Goal: Task Accomplishment & Management: Use online tool/utility

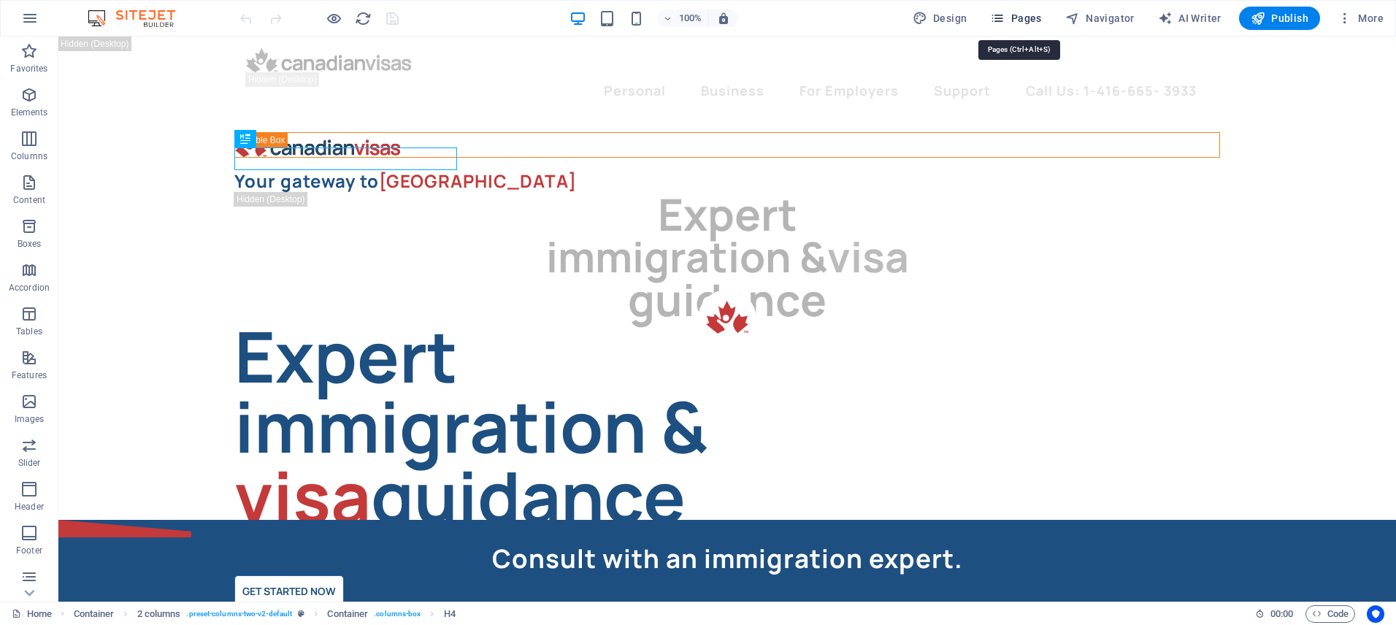
click at [1028, 15] on span "Pages" at bounding box center [1015, 18] width 51 height 15
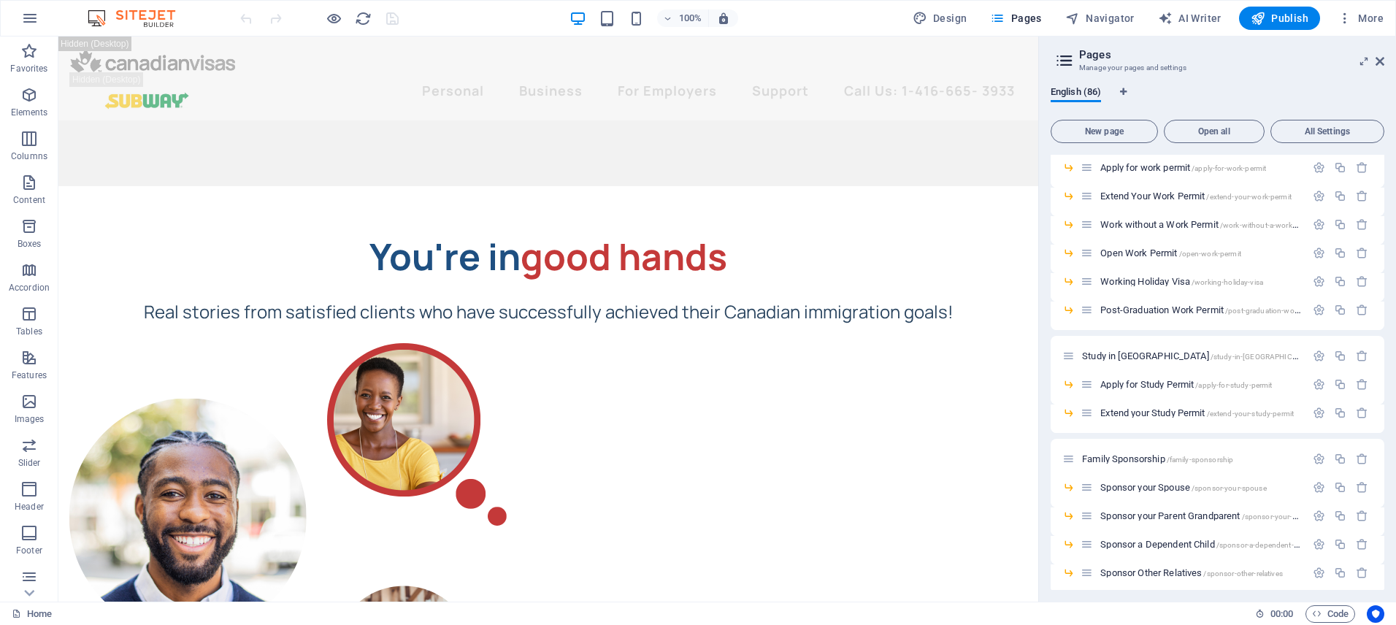
scroll to position [409, 0]
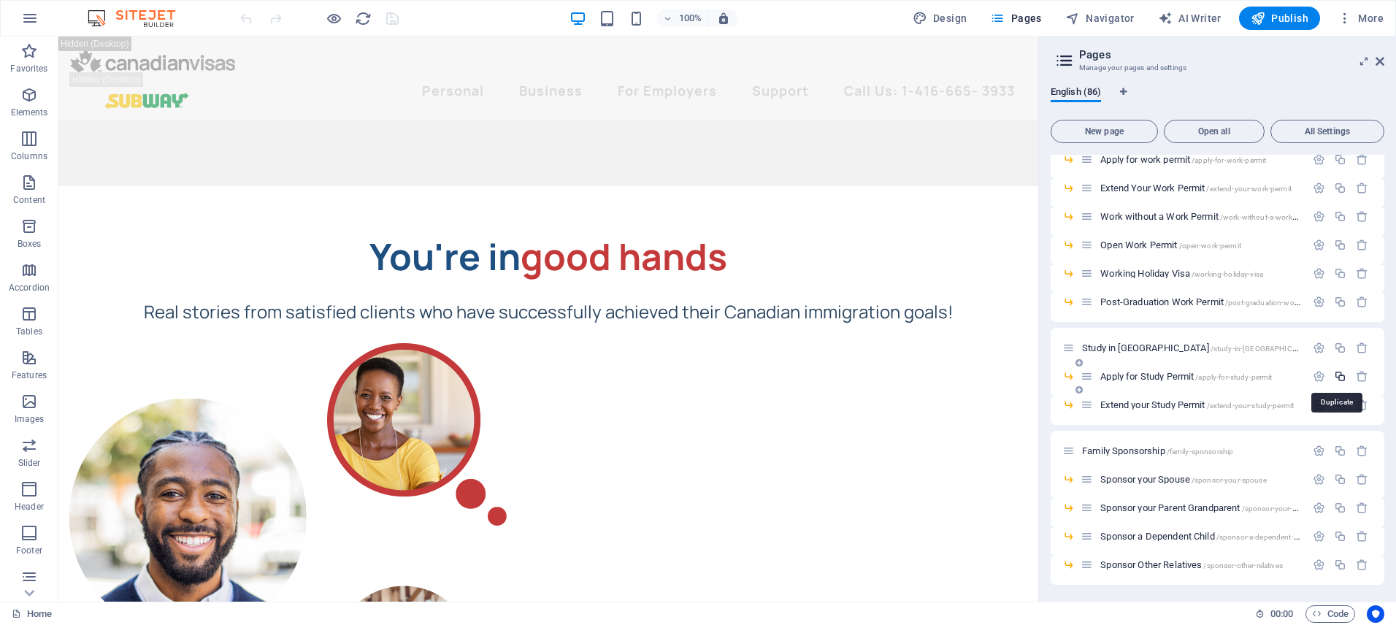
click at [1338, 378] on icon "button" at bounding box center [1340, 376] width 12 height 12
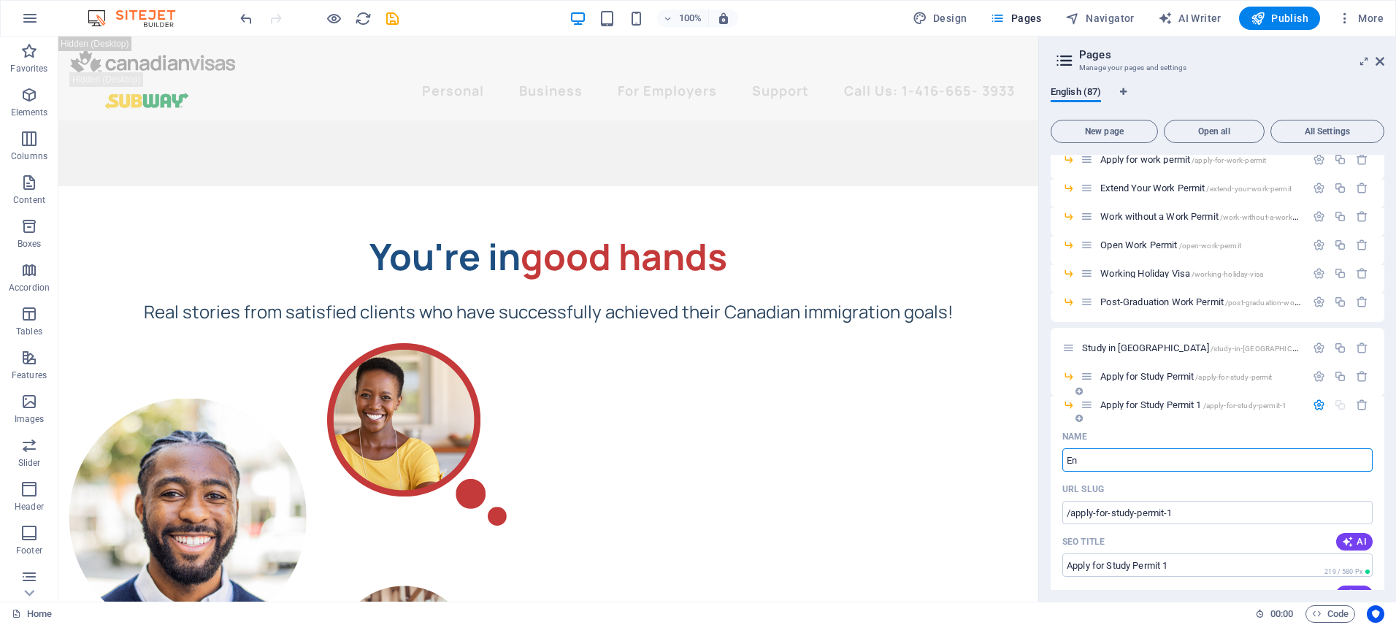
type input "Enr"
type input "/ento"
type input "Ento"
type input "Enrol"
type input "/enr"
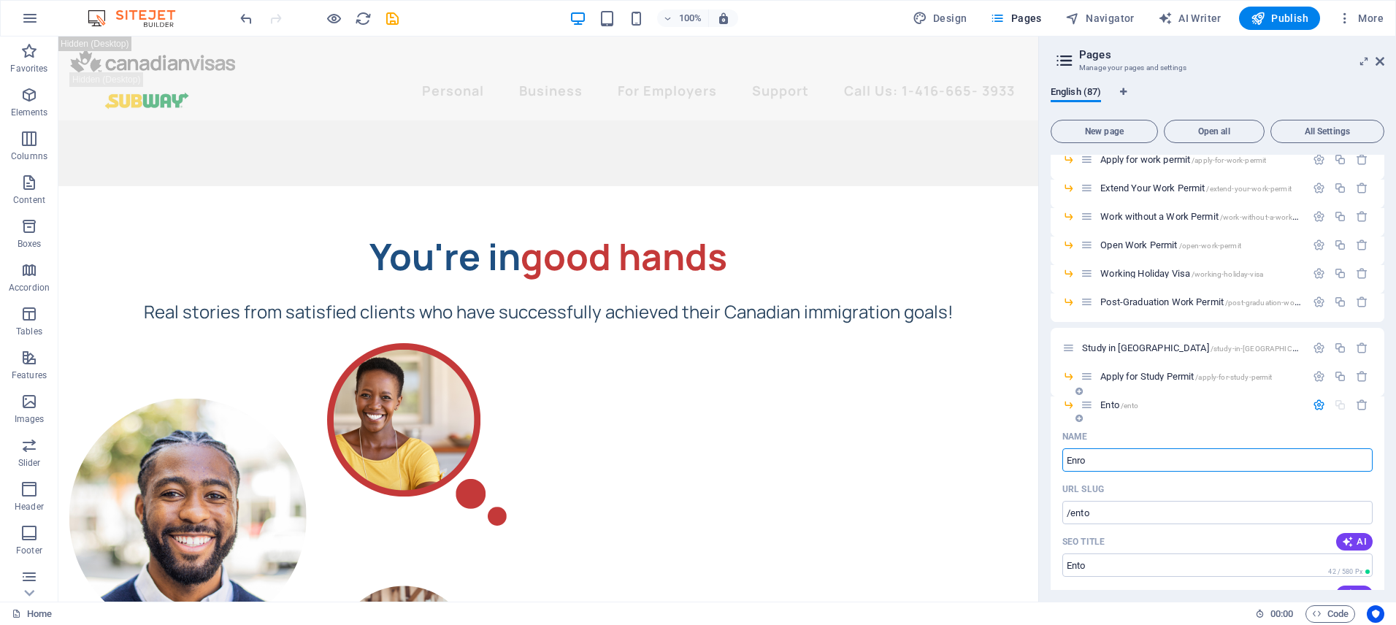
type input "Enr"
type input "Enroll"
type input "/enroll"
type input "Enroll"
click at [1143, 461] on input "Enroll" at bounding box center [1217, 459] width 310 height 23
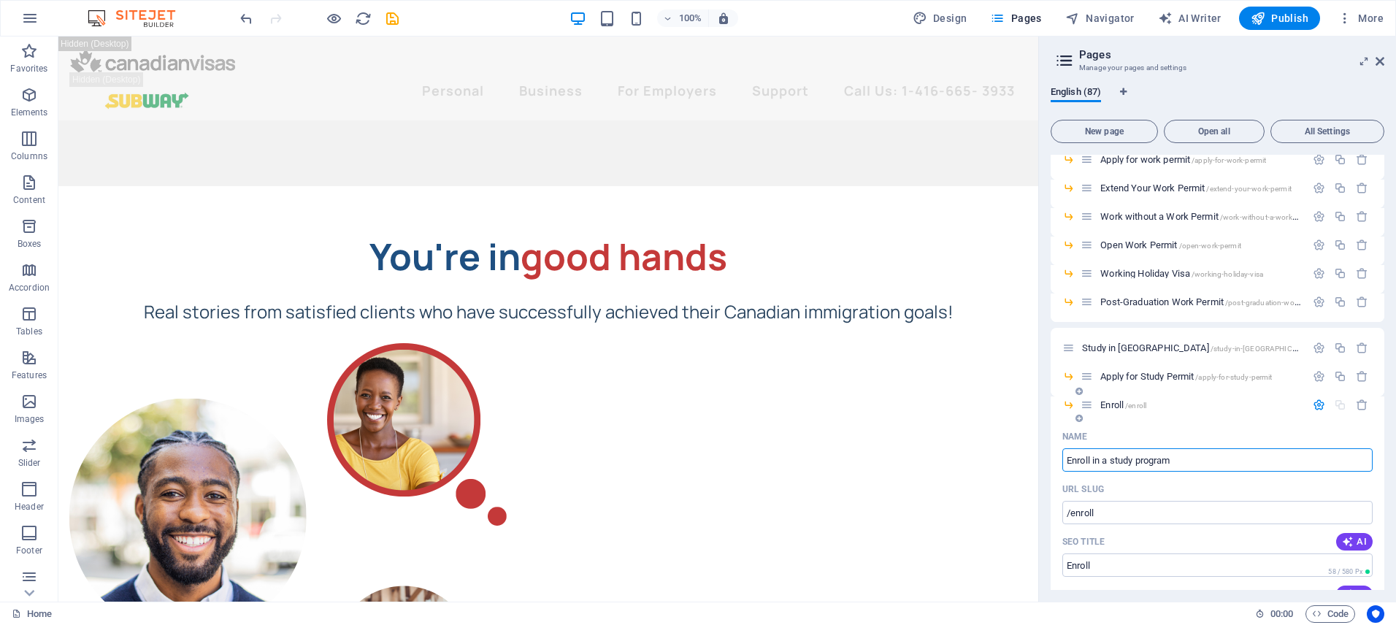
type input "Enroll in a study program"
type input "/enroll-in-a-study-program"
type input "Enroll in a study program"
click at [1131, 404] on span "Enroll in a study program /enroll-in-a-study-program" at bounding box center [1196, 404] width 192 height 11
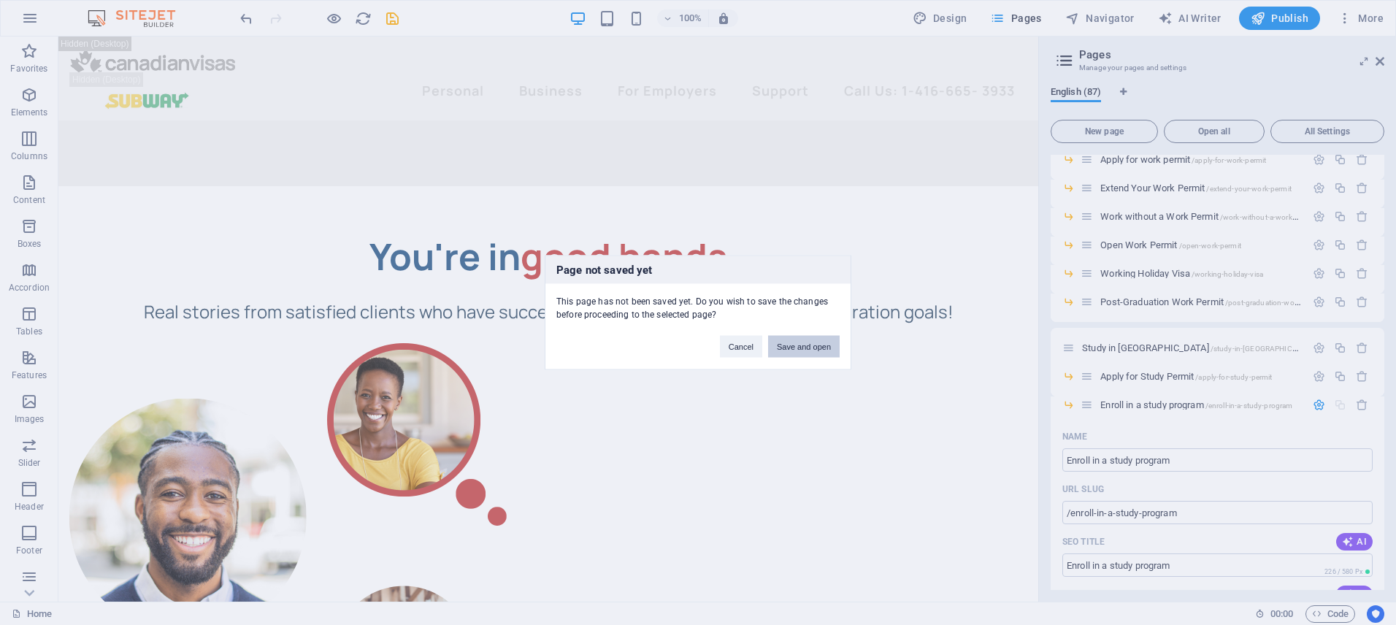
click at [815, 351] on button "Save and open" at bounding box center [804, 347] width 72 height 22
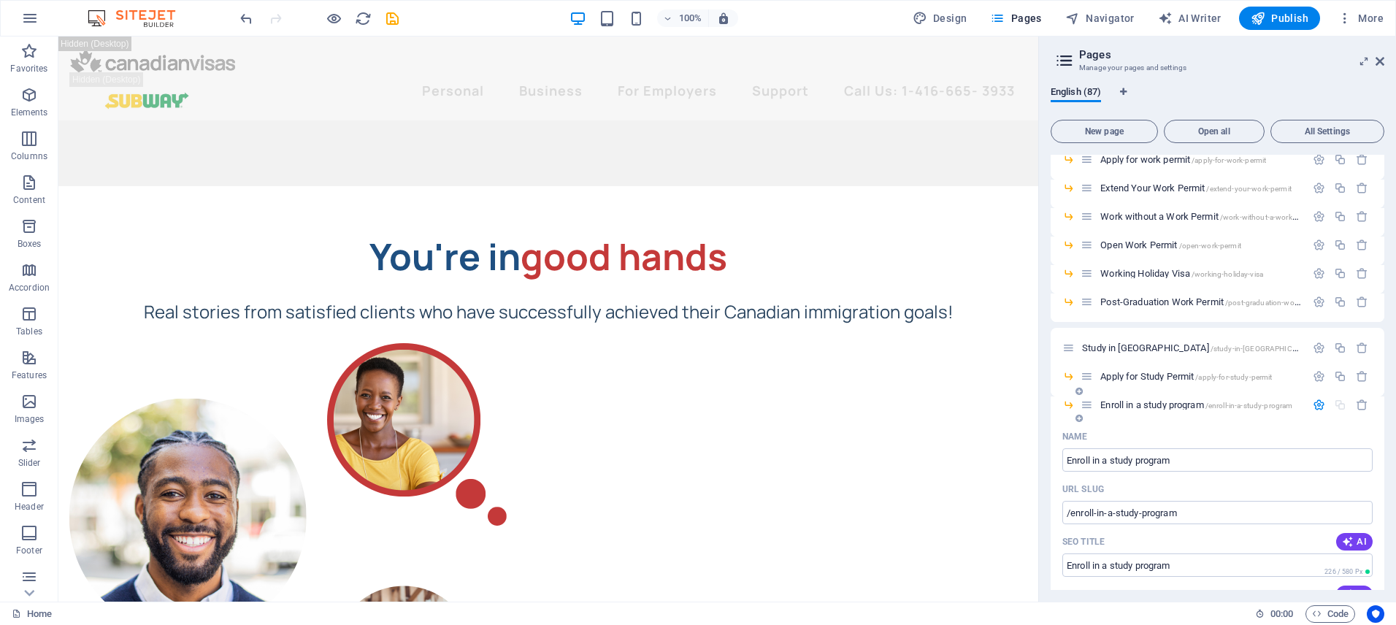
click at [1314, 404] on icon "button" at bounding box center [1318, 405] width 12 height 12
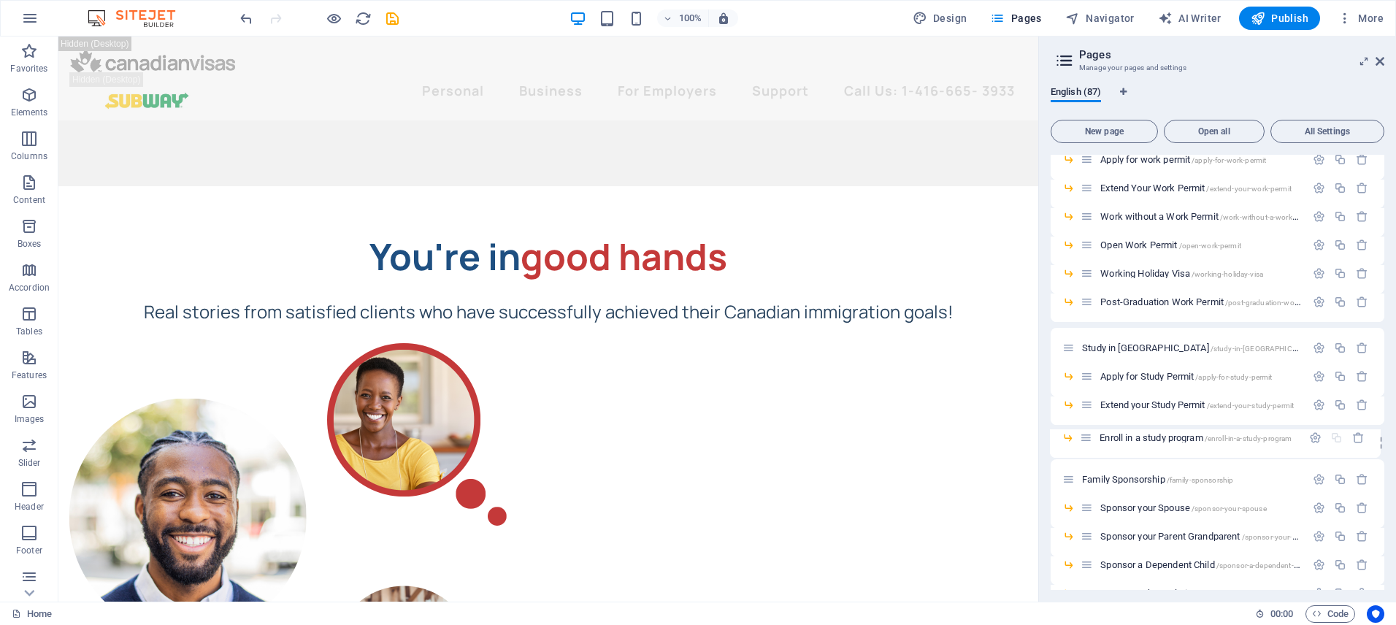
drag, startPoint x: 1084, startPoint y: 412, endPoint x: 1083, endPoint y: 440, distance: 28.5
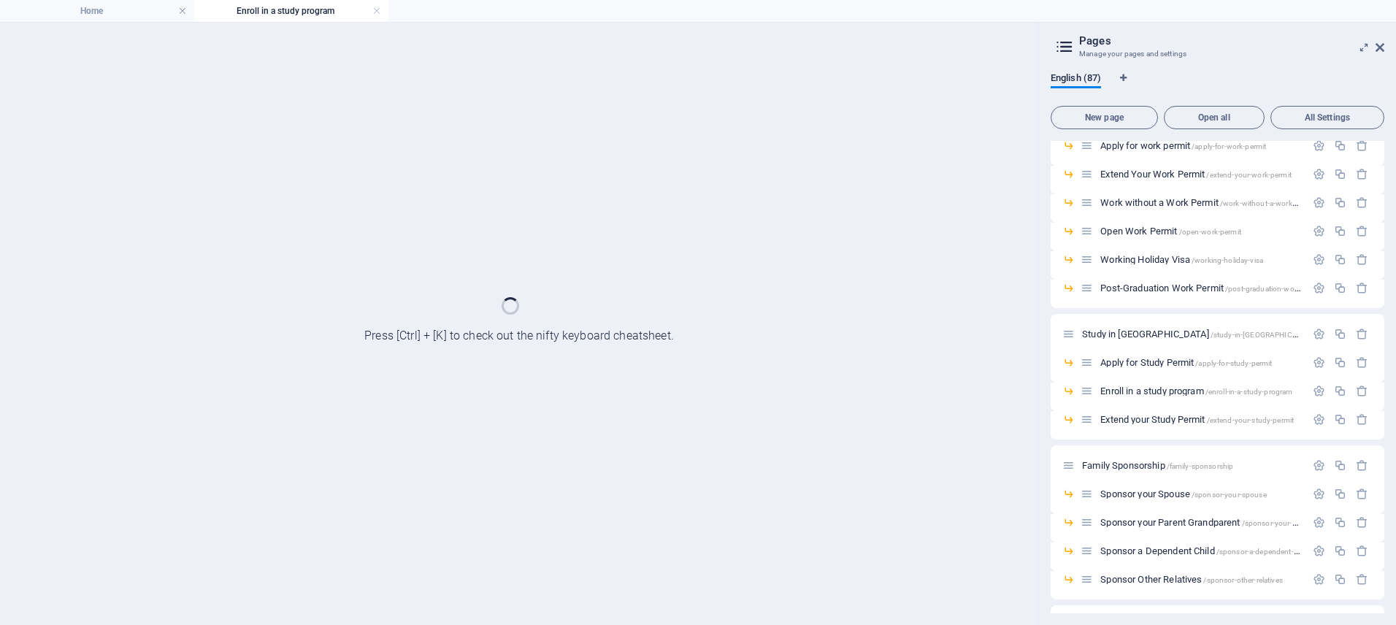
scroll to position [0, 0]
click at [145, 7] on h4 "Home" at bounding box center [97, 11] width 194 height 16
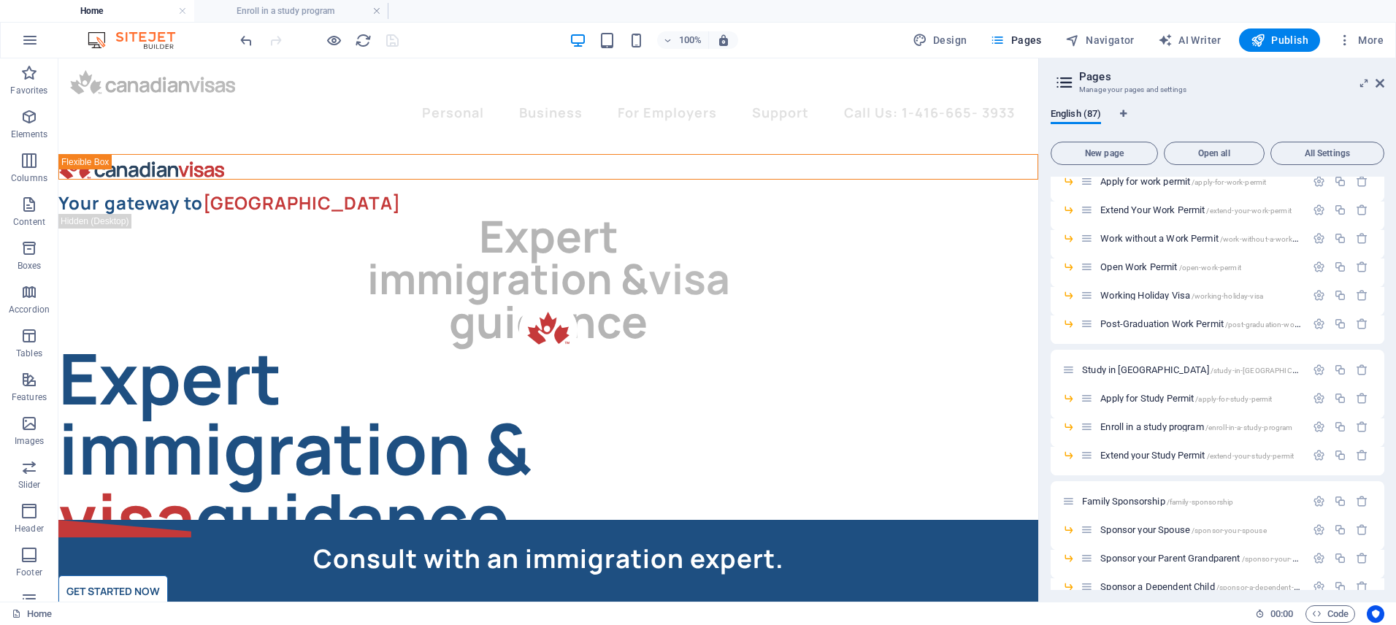
scroll to position [6172, 0]
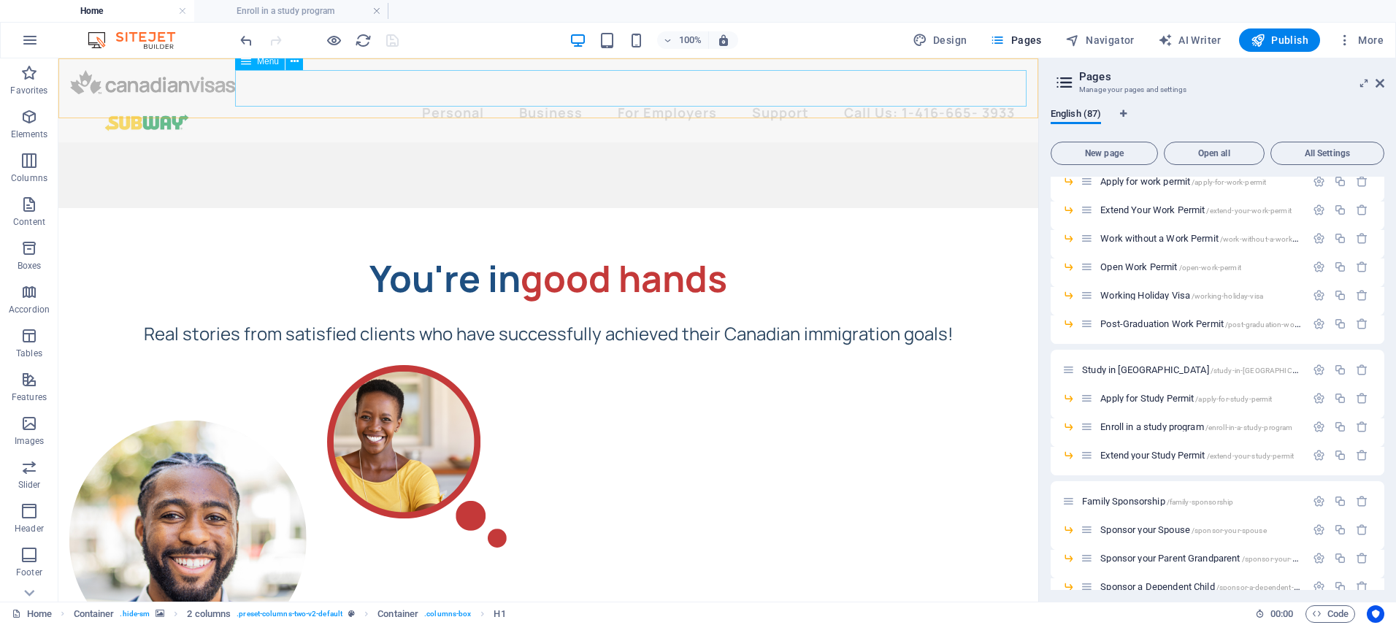
click at [597, 94] on nav "Personal Live in [GEOGRAPHIC_DATA] Work In [GEOGRAPHIC_DATA] Study in [GEOGRAPH…" at bounding box center [548, 112] width 956 height 36
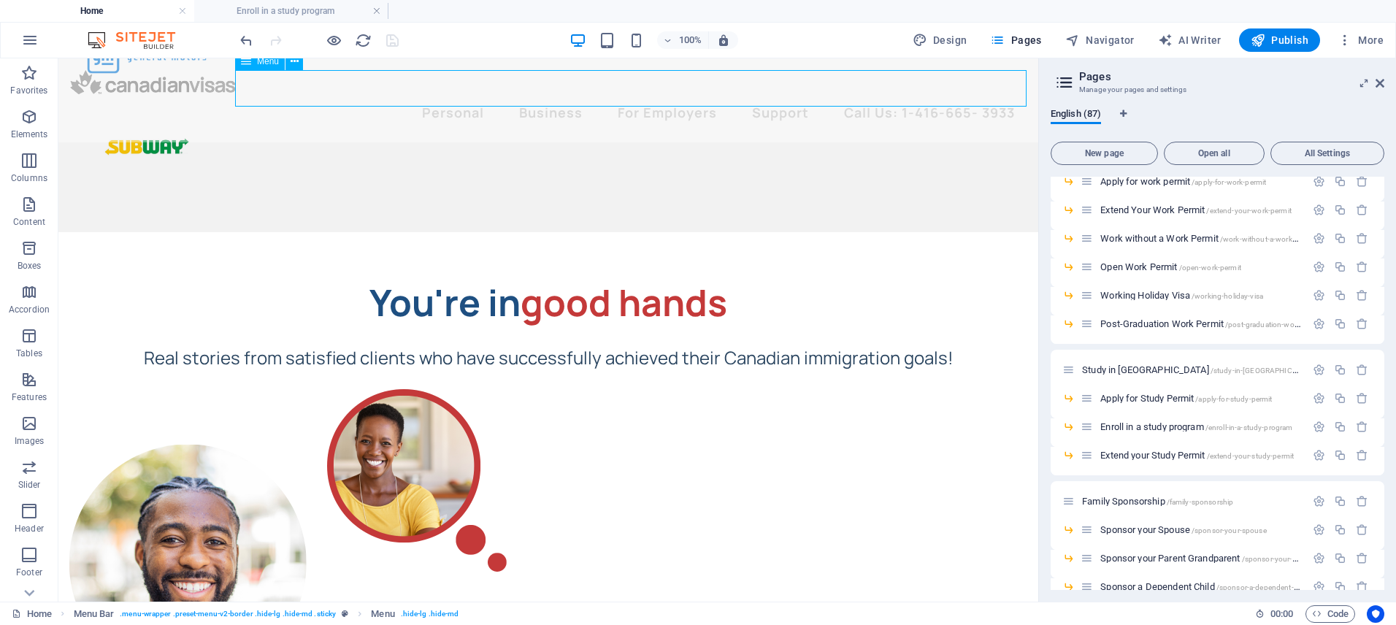
select select "1"
select select
select select "11"
select select
select select "18"
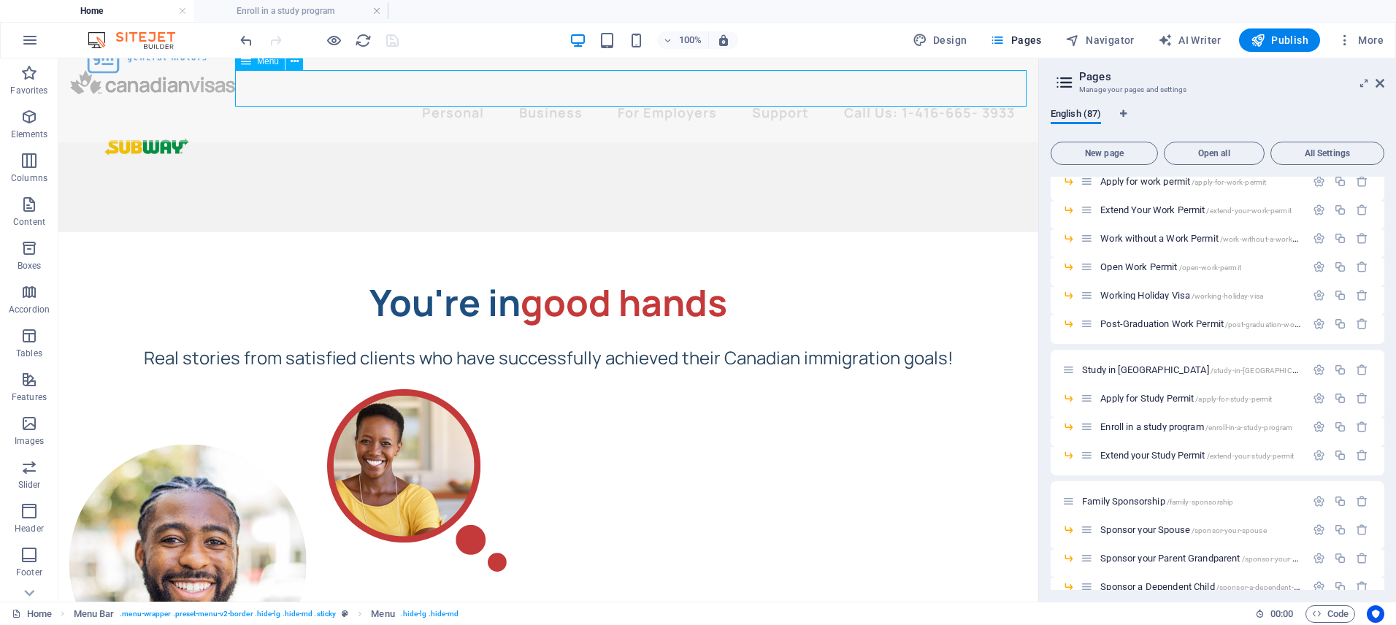
select select
select select "8"
select select
select select "22"
select select
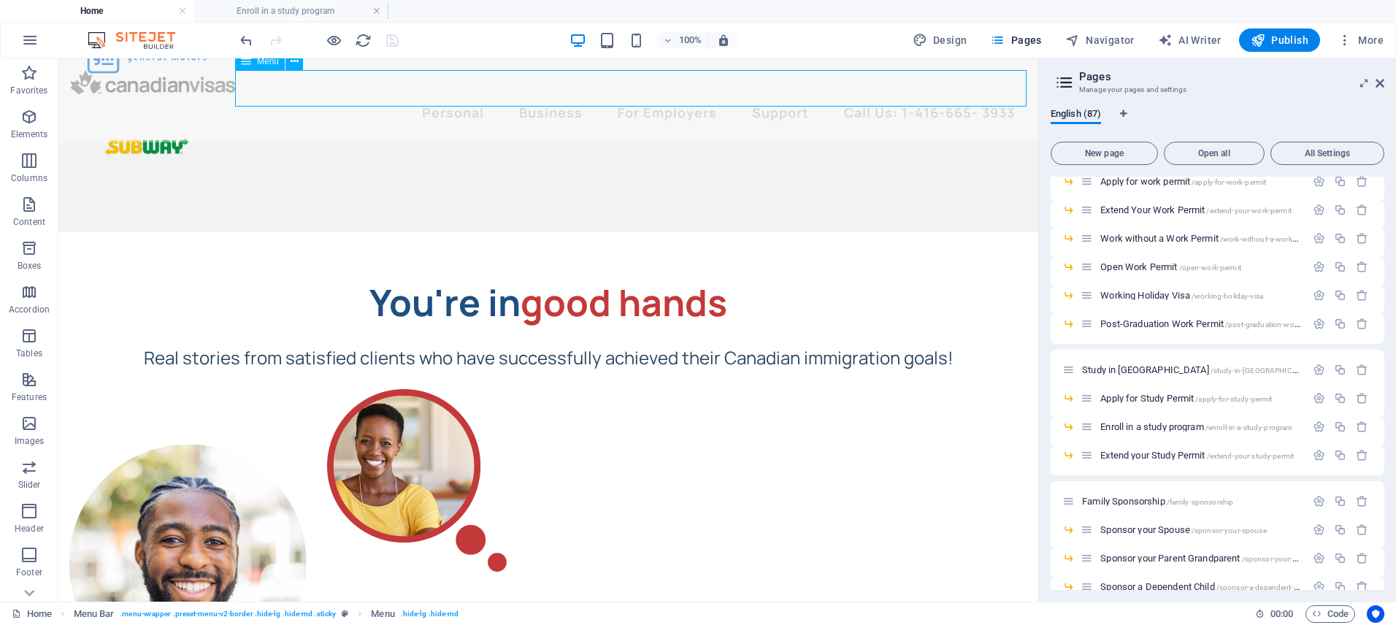
select select "27"
select select
select select "31"
select select
select select "36"
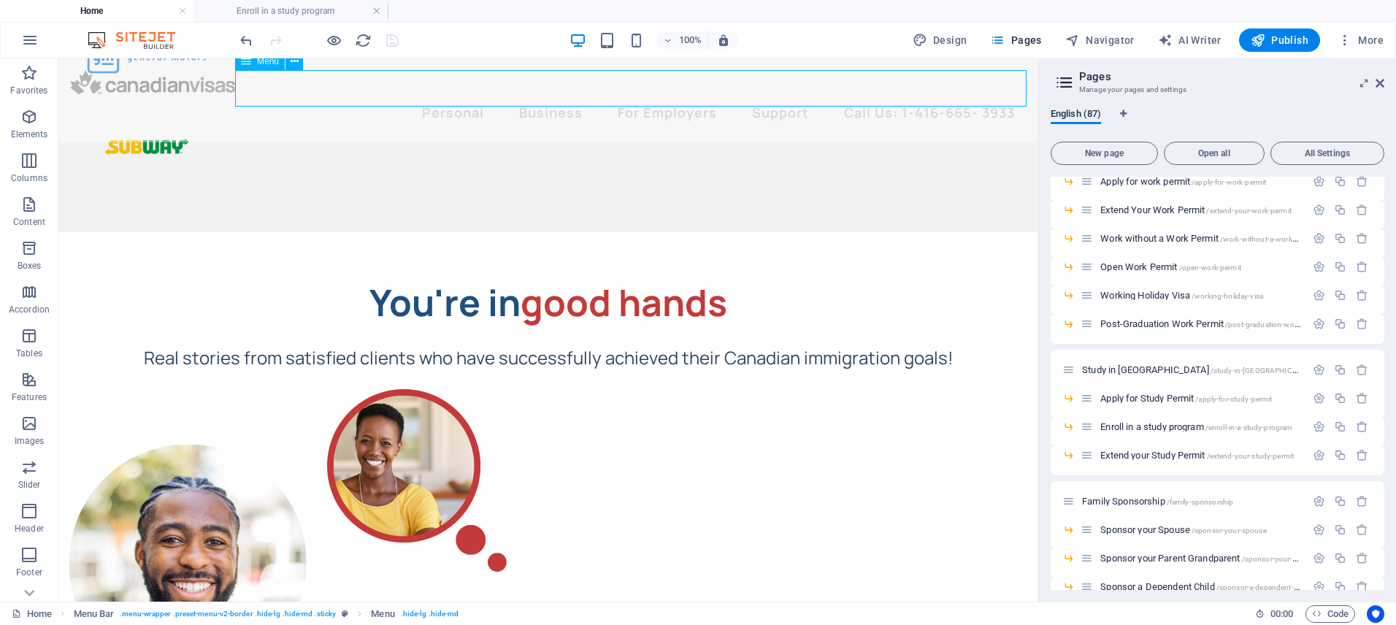
select select
select select "37"
select select
select select "38"
select select
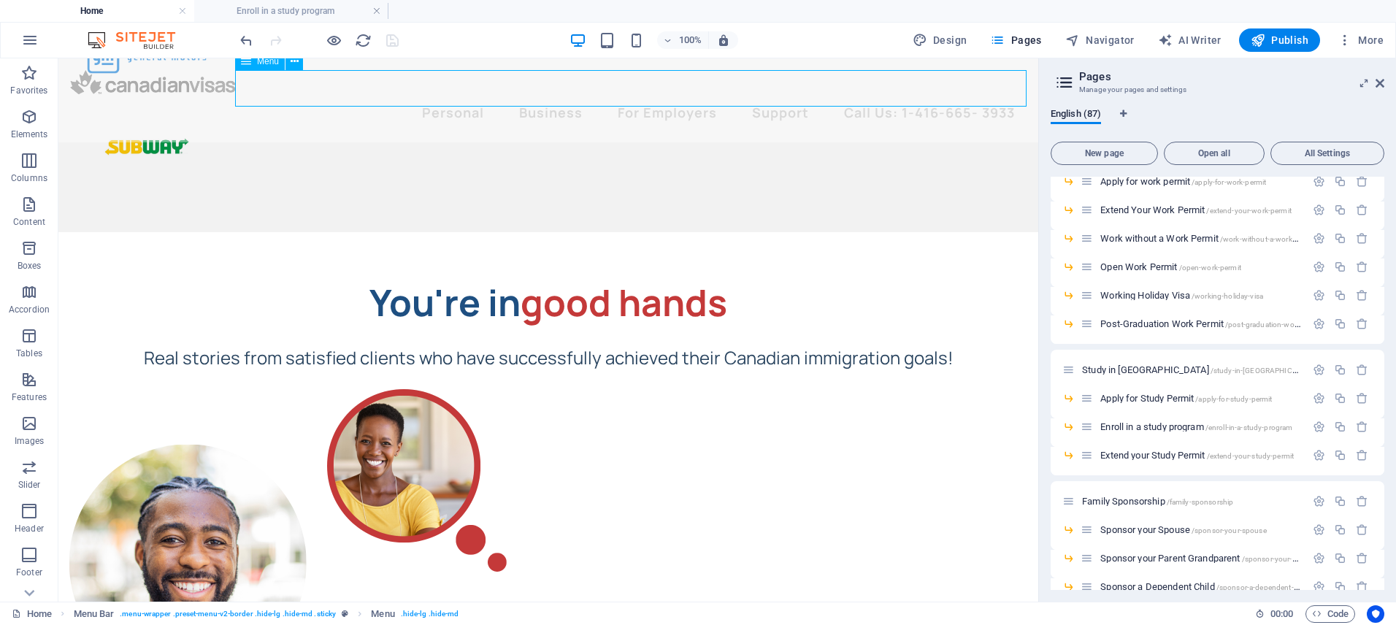
select select "39"
select select
select select "40"
select select
select select "41"
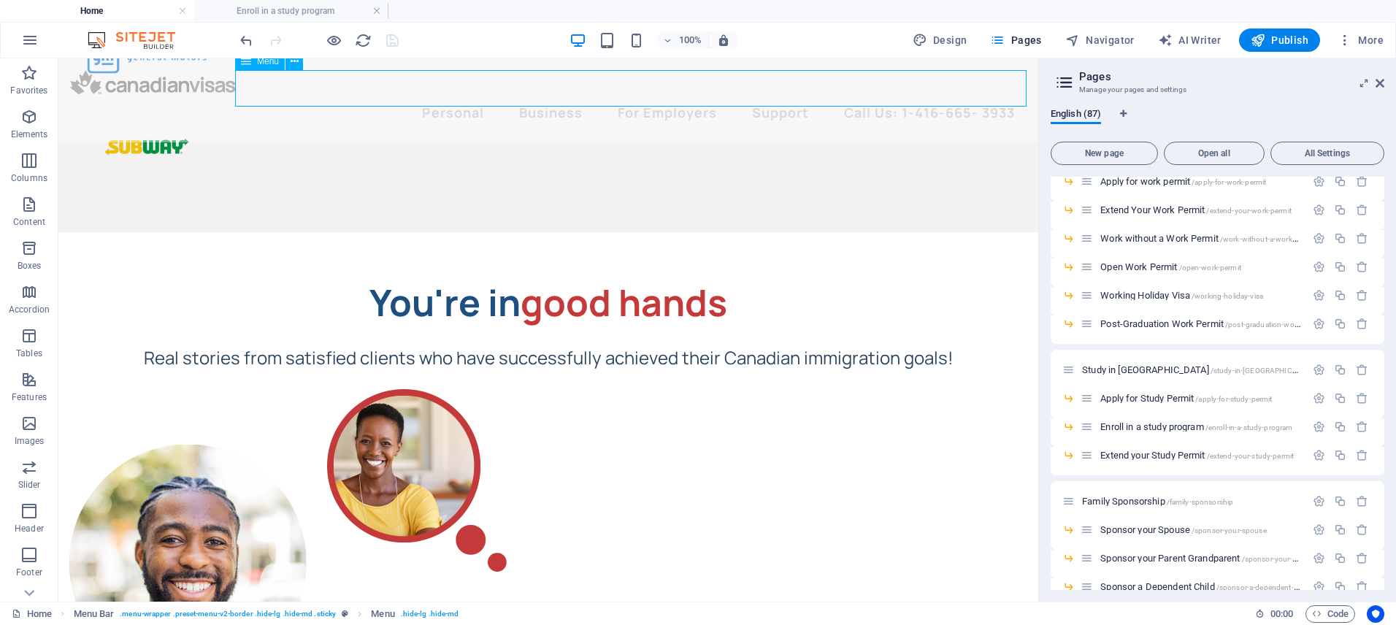
select select
select select "42"
select select
select select "44"
select select
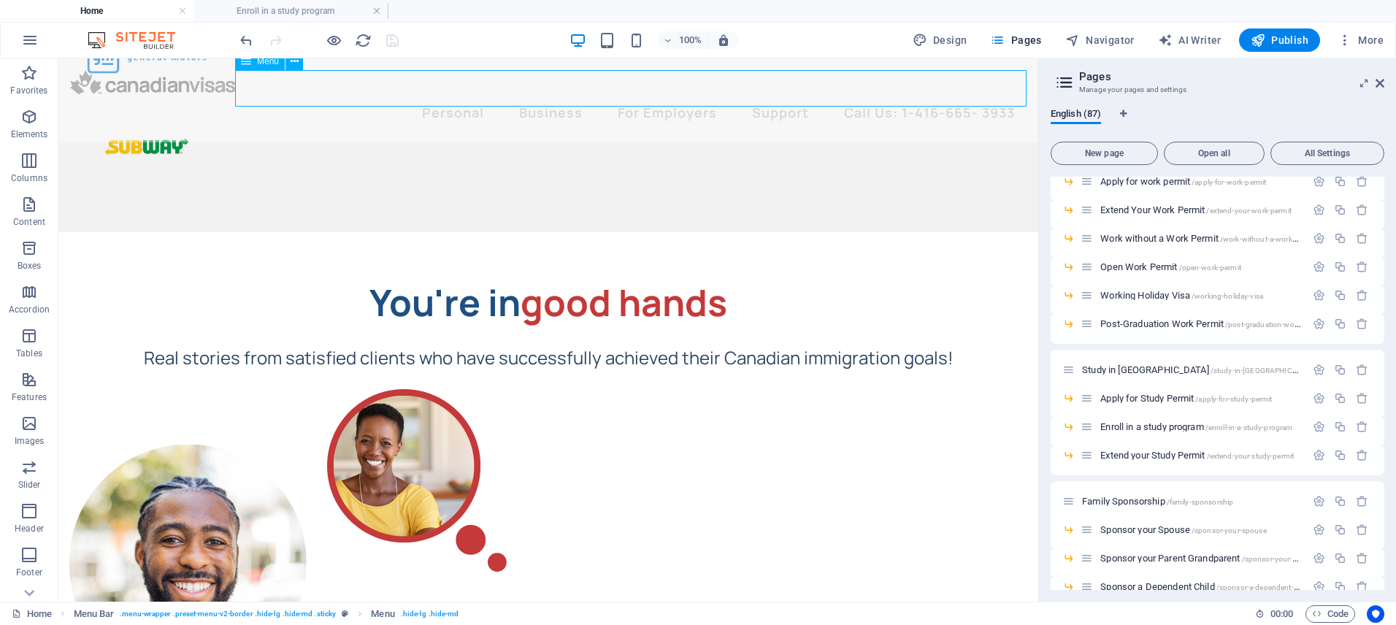
select select "45"
select select
select select "46"
select select
select select "47"
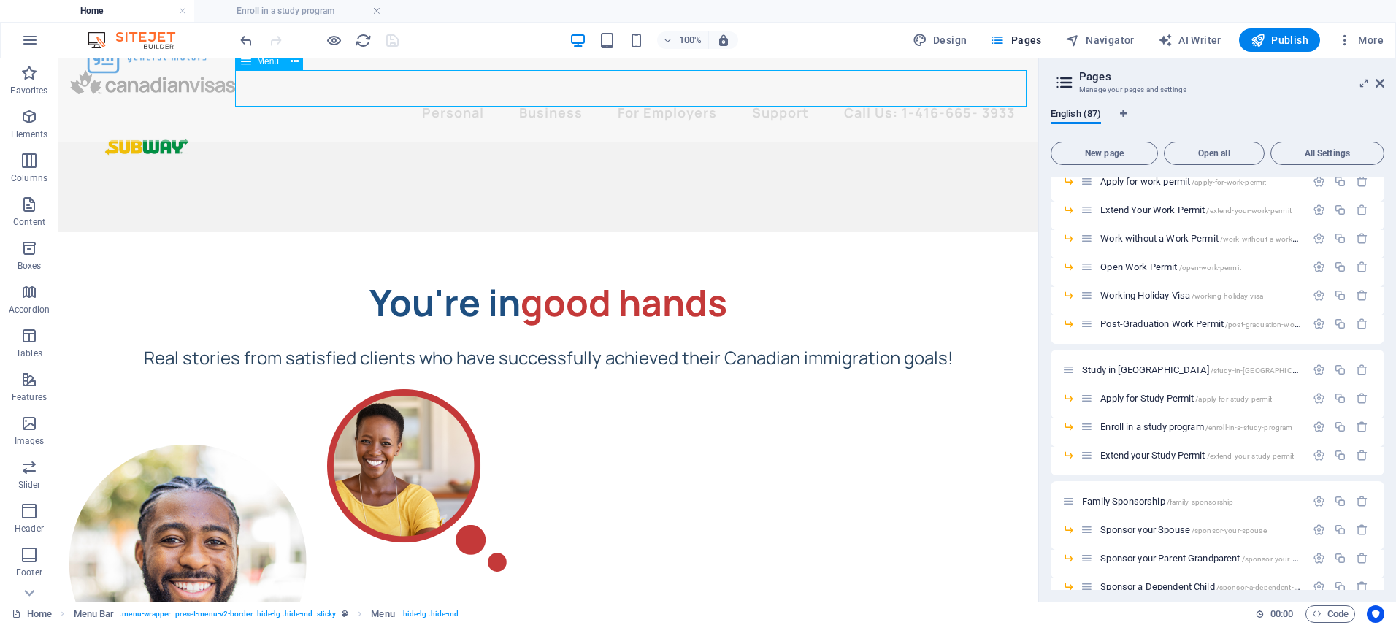
select select
select select "48"
select select
select select "49"
select select
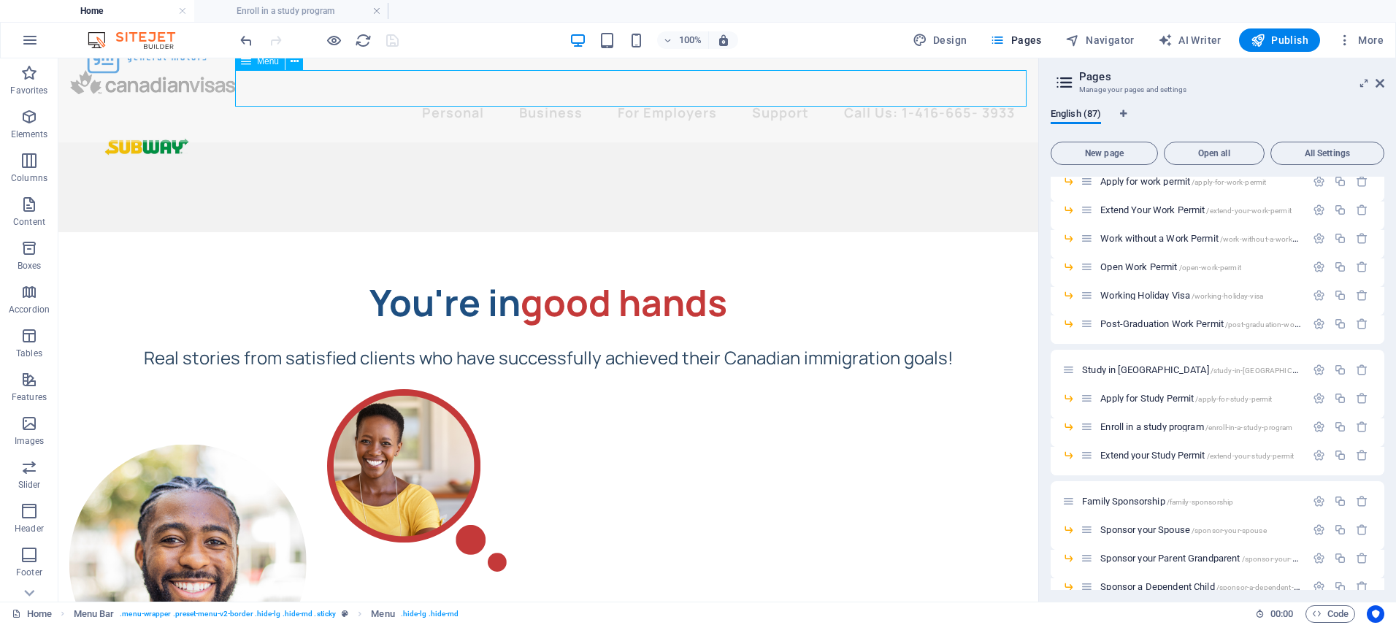
select select "52"
select select
select select "54"
select select
select select "50"
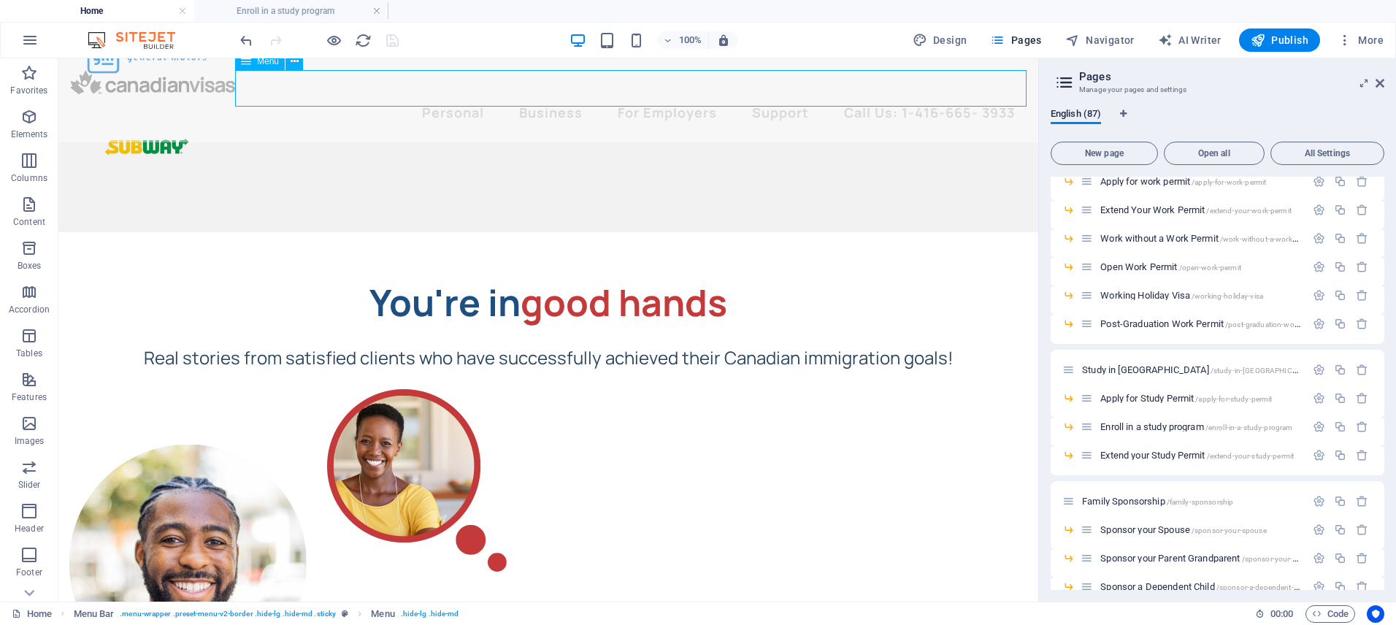
select select
select select "53"
select select
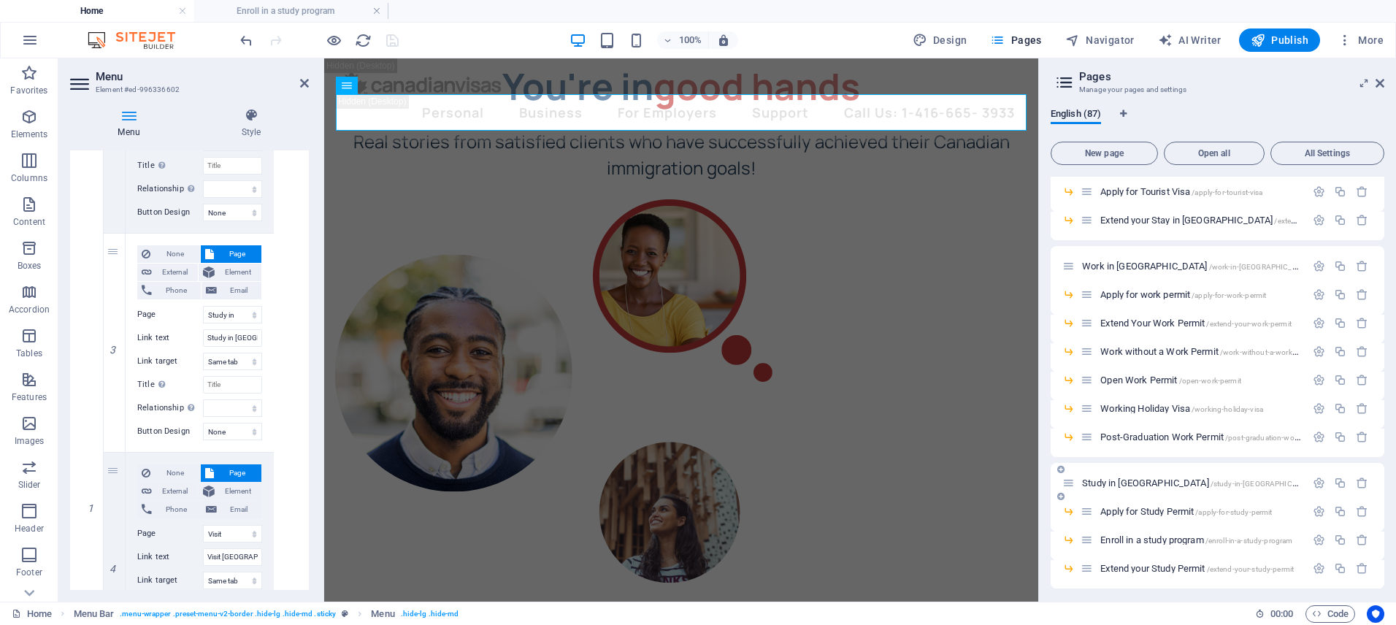
scroll to position [294, 0]
click at [1127, 482] on span "Study in [GEOGRAPHIC_DATA] /study-in-[GEOGRAPHIC_DATA]" at bounding box center [1199, 485] width 235 height 11
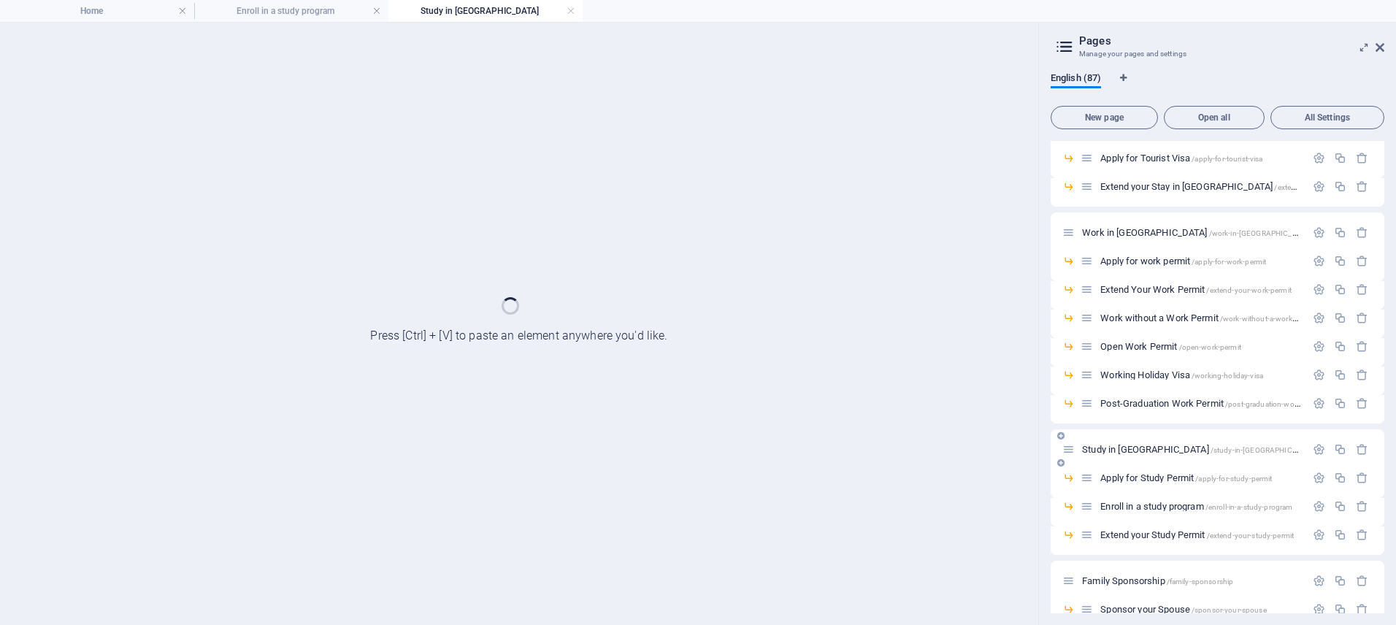
scroll to position [0, 0]
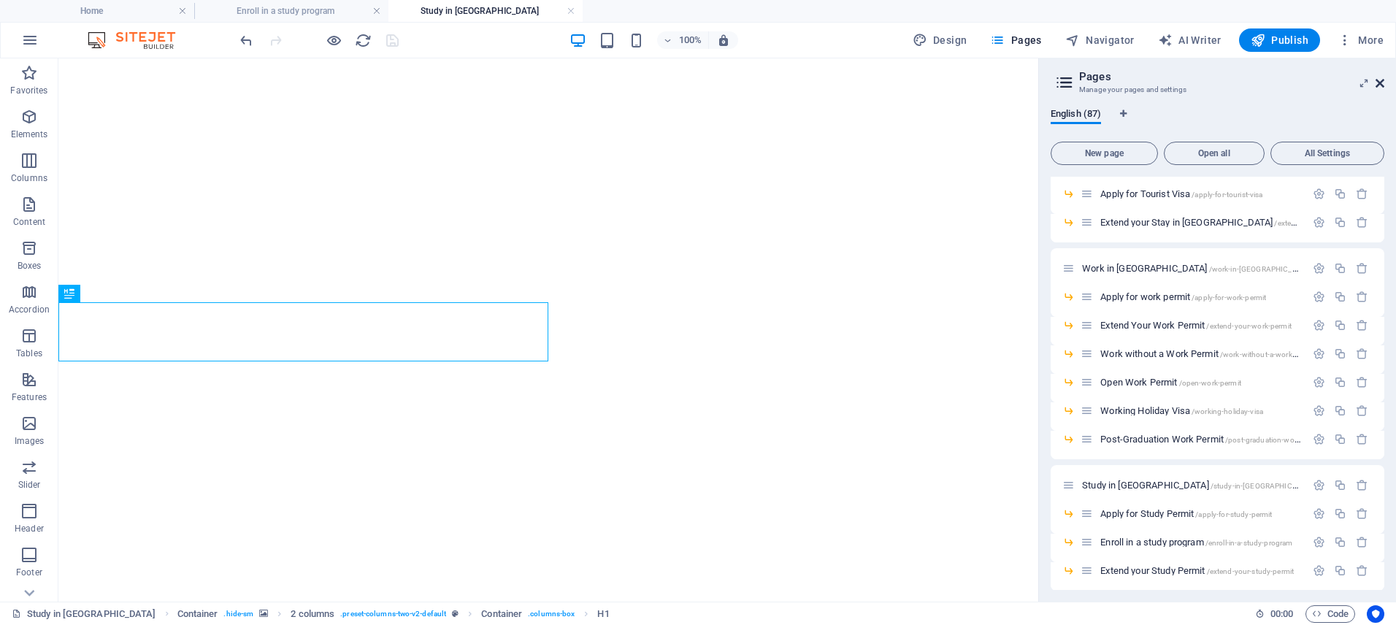
click at [1377, 48] on button "More" at bounding box center [1360, 39] width 58 height 23
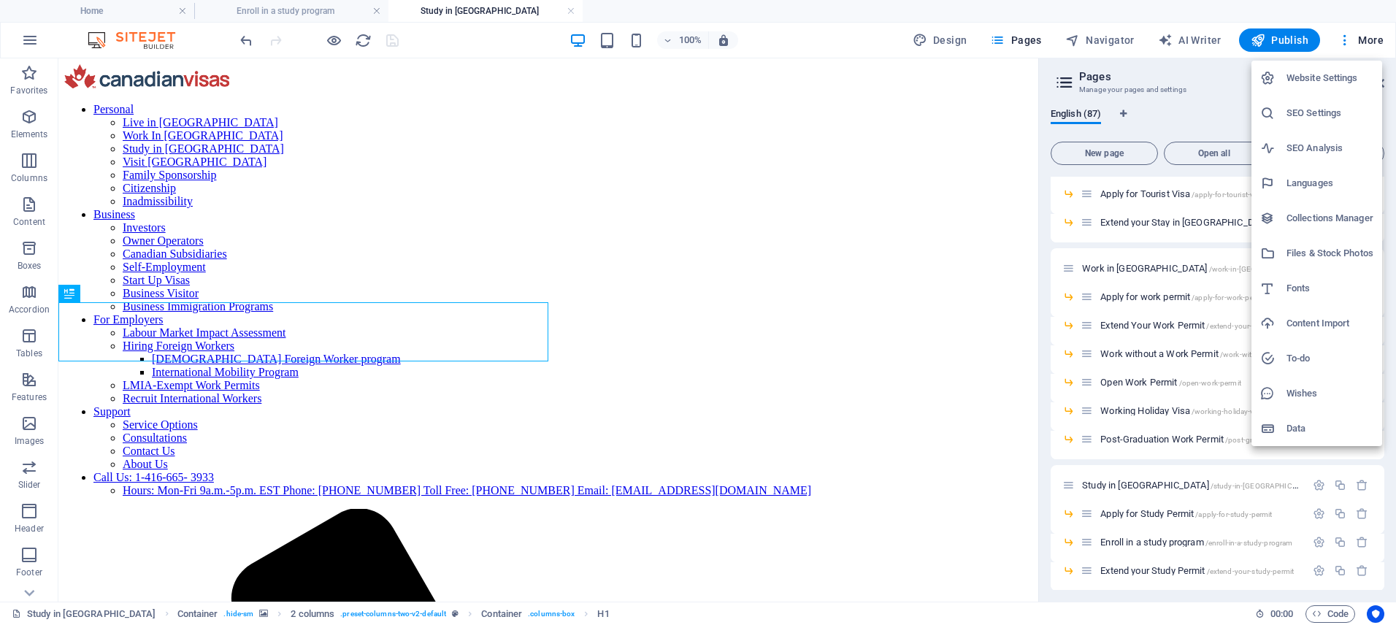
click at [1209, 80] on div at bounding box center [698, 312] width 1396 height 625
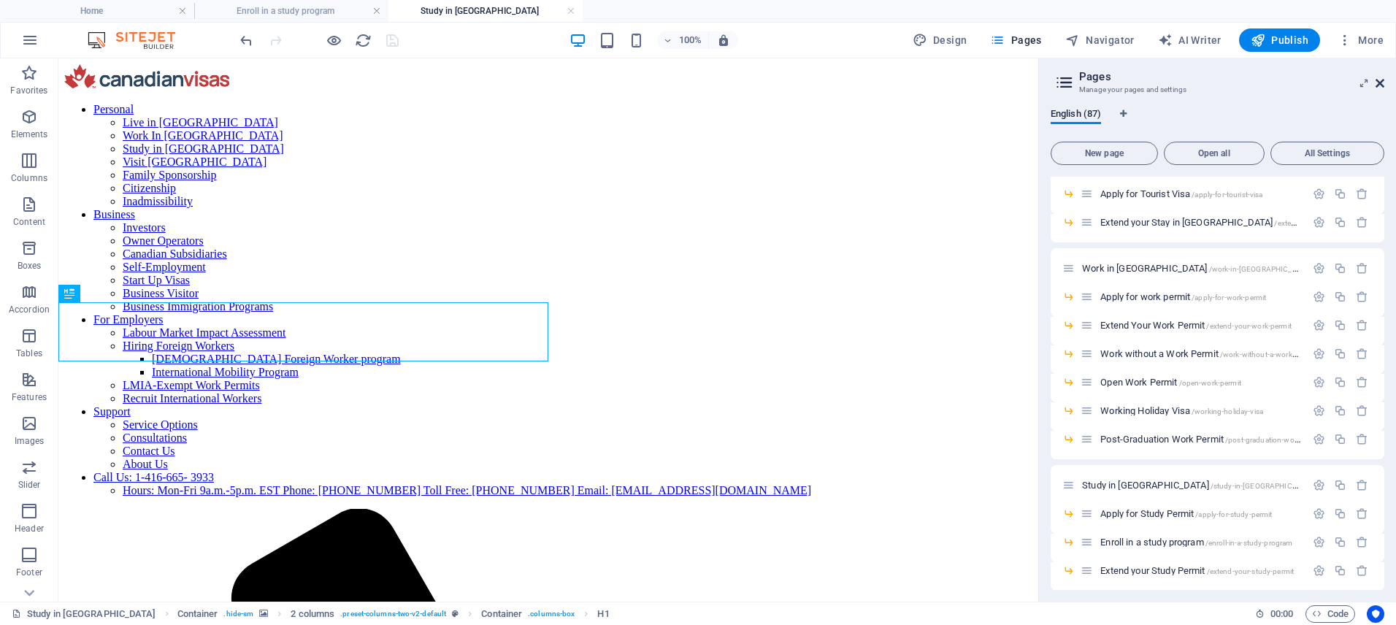
drag, startPoint x: 1379, startPoint y: 85, endPoint x: 1131, endPoint y: 66, distance: 248.2
click at [1379, 85] on icon at bounding box center [1379, 83] width 9 height 12
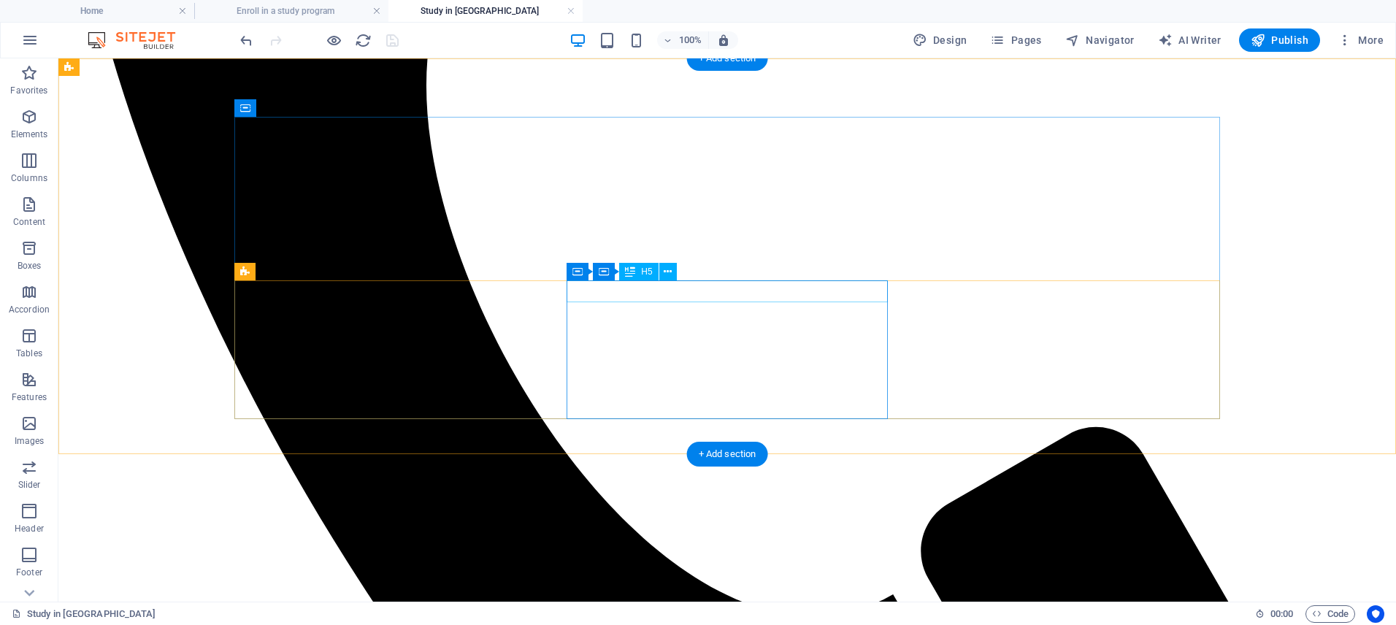
scroll to position [1147, 0]
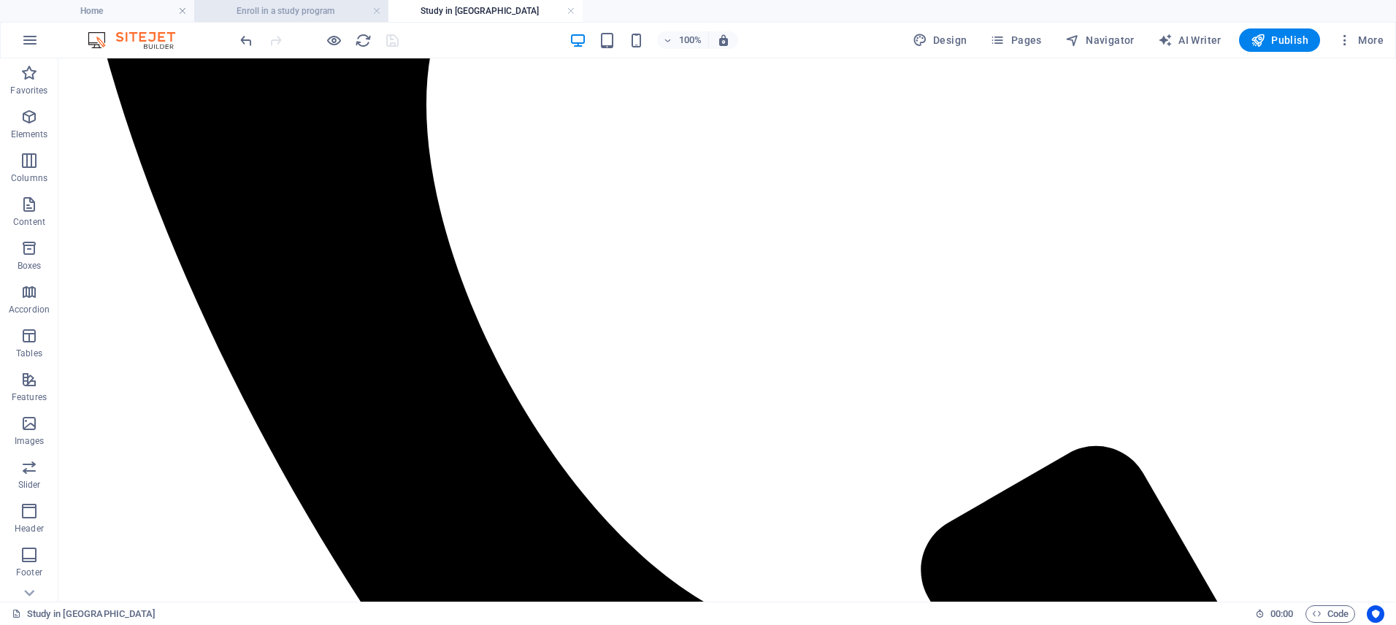
click at [307, 15] on h4 "Enroll in a study program" at bounding box center [291, 11] width 194 height 16
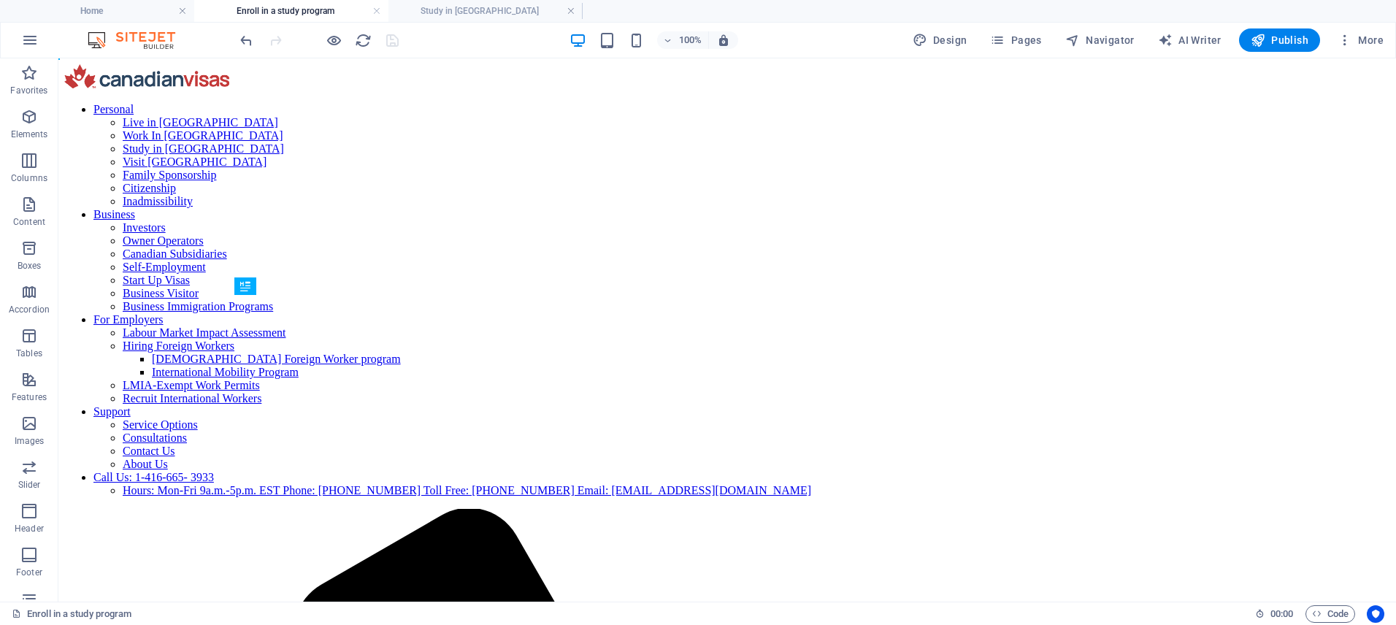
scroll to position [0, 0]
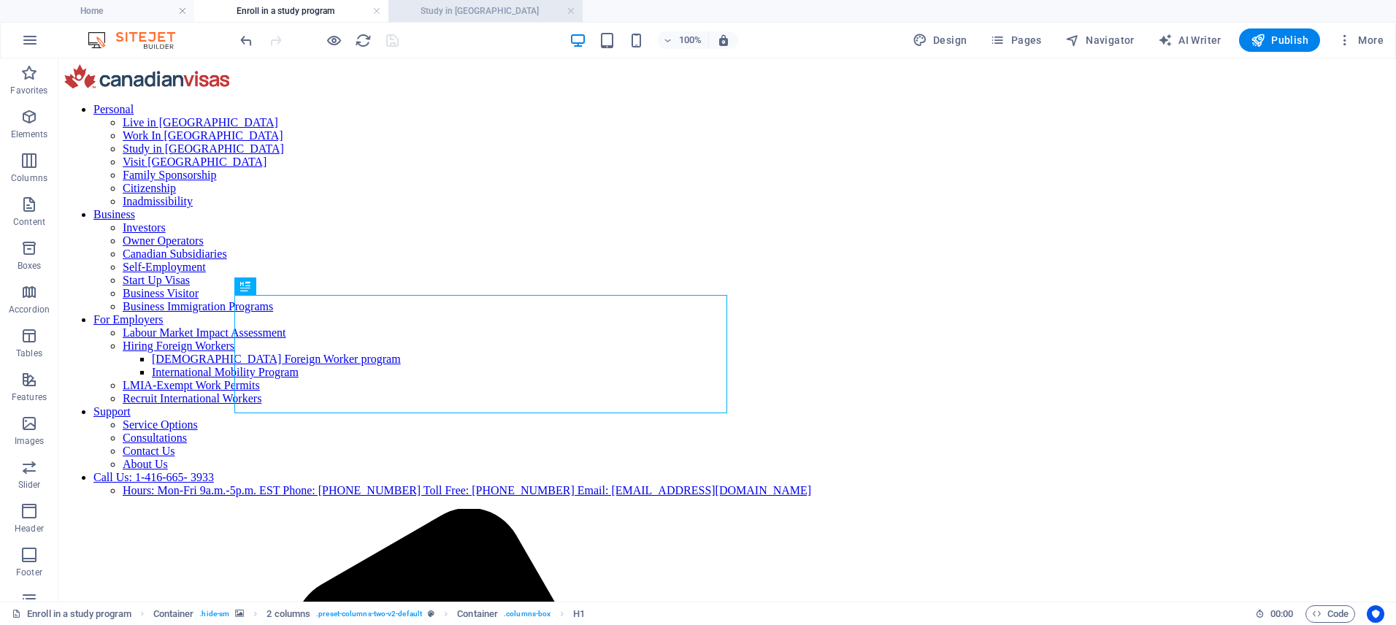
click at [450, 11] on h4 "Study in [GEOGRAPHIC_DATA]" at bounding box center [485, 11] width 194 height 16
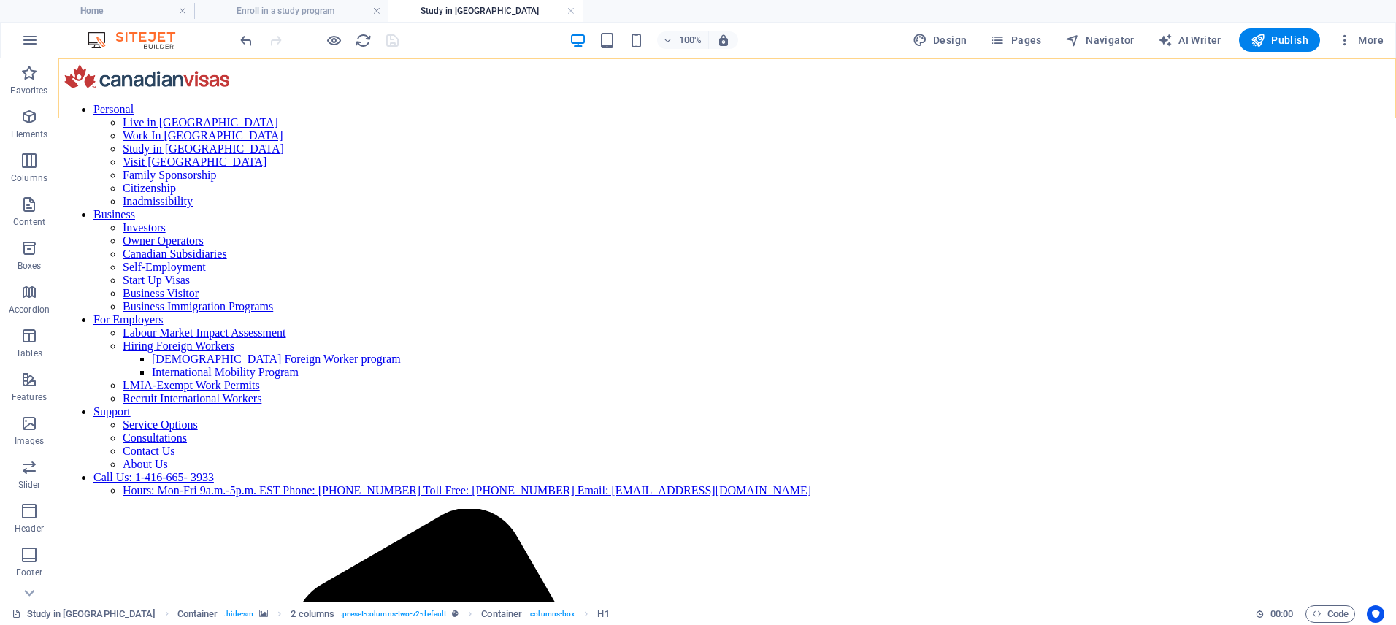
scroll to position [1147, 0]
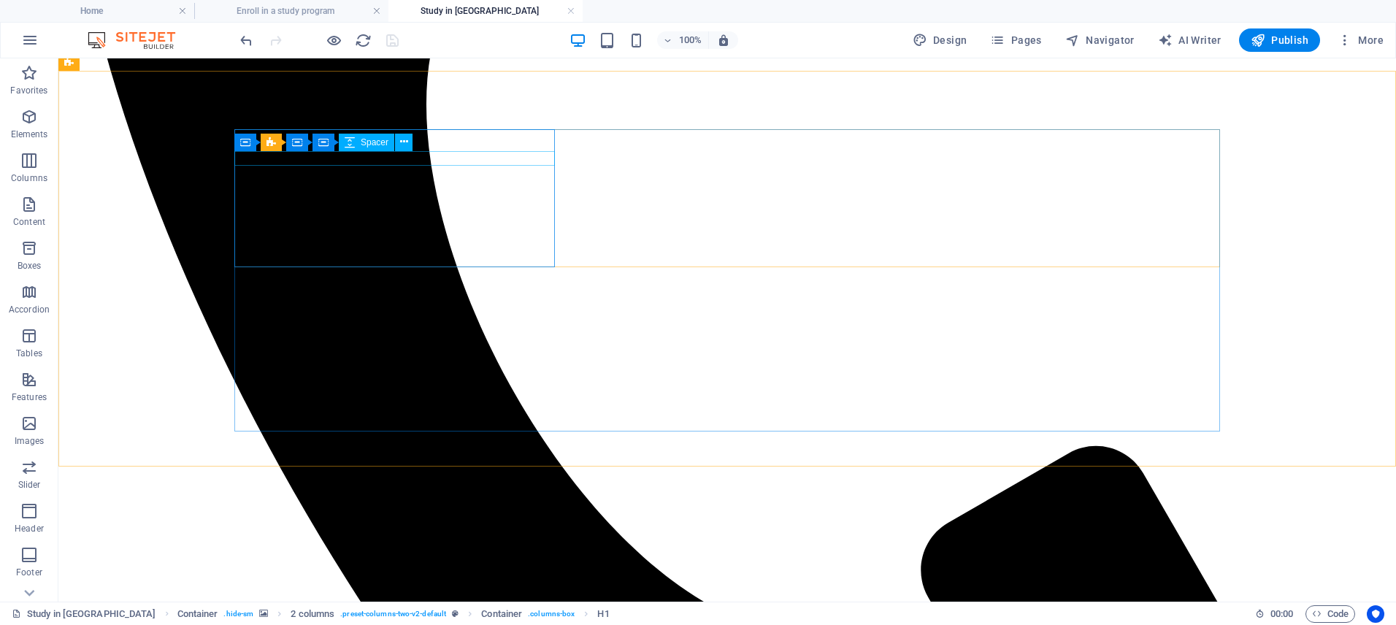
click at [361, 142] on span "Spacer" at bounding box center [375, 142] width 28 height 9
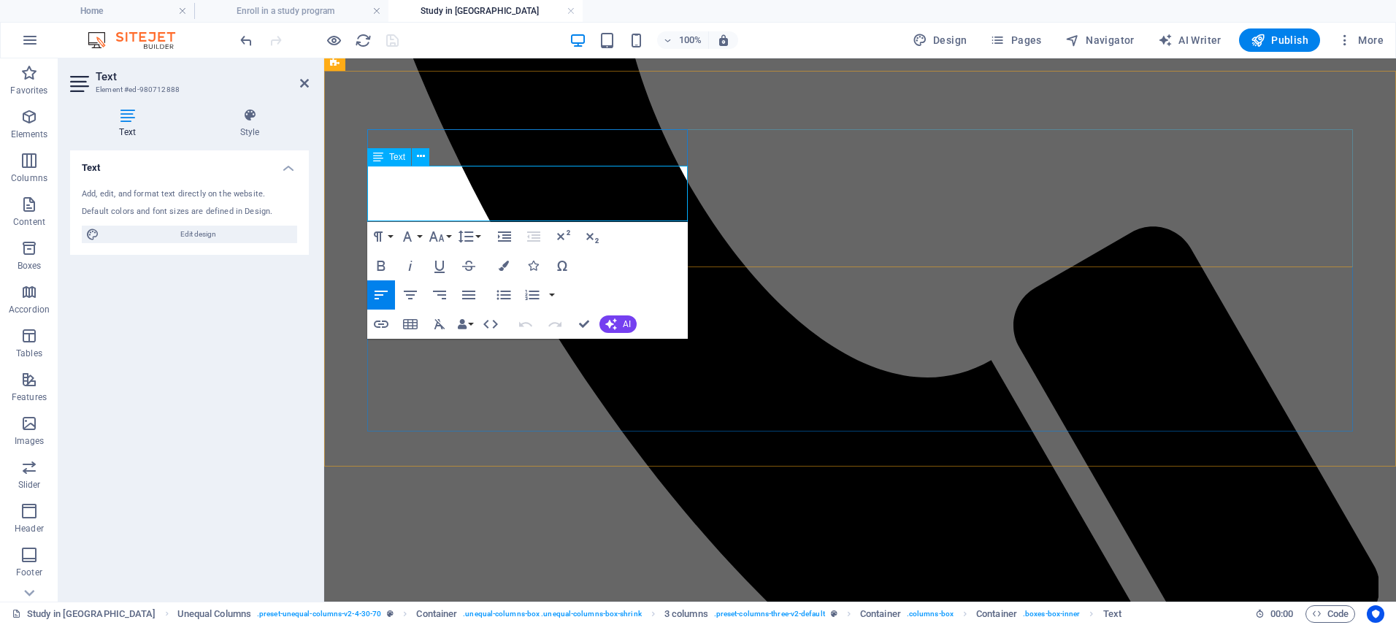
copy p "This is an online system used to manage applications for skilled workers who wa…"
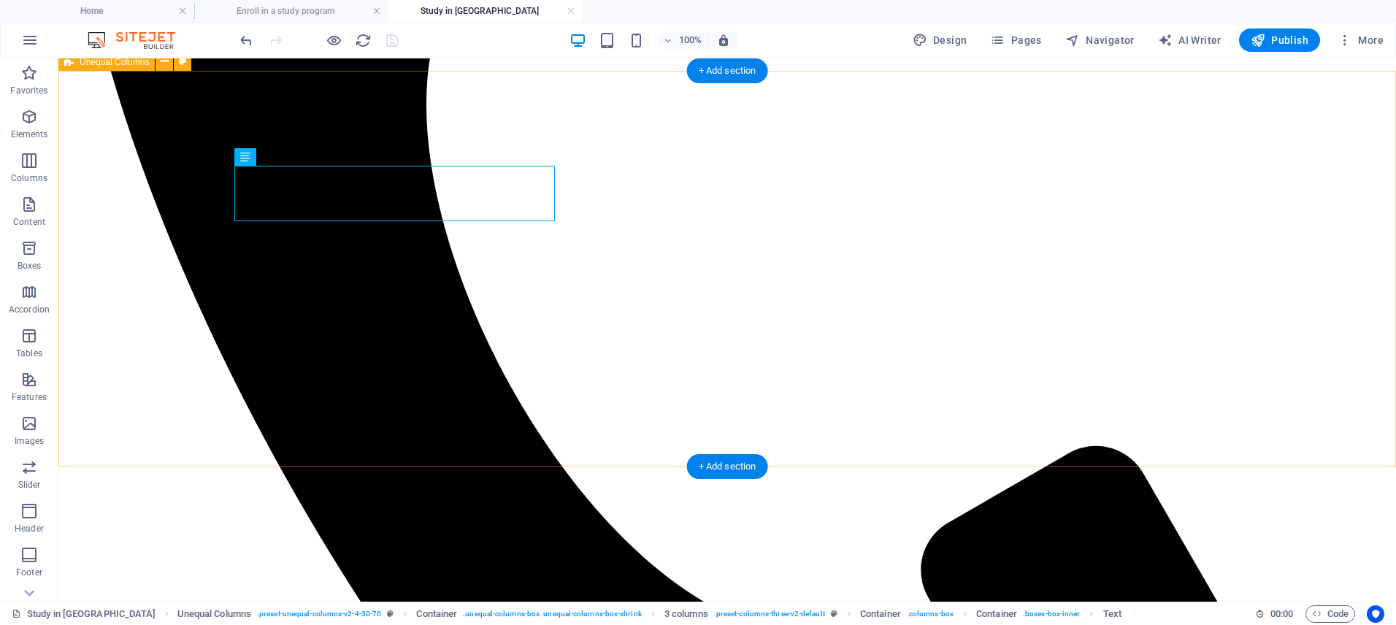
scroll to position [608, 0]
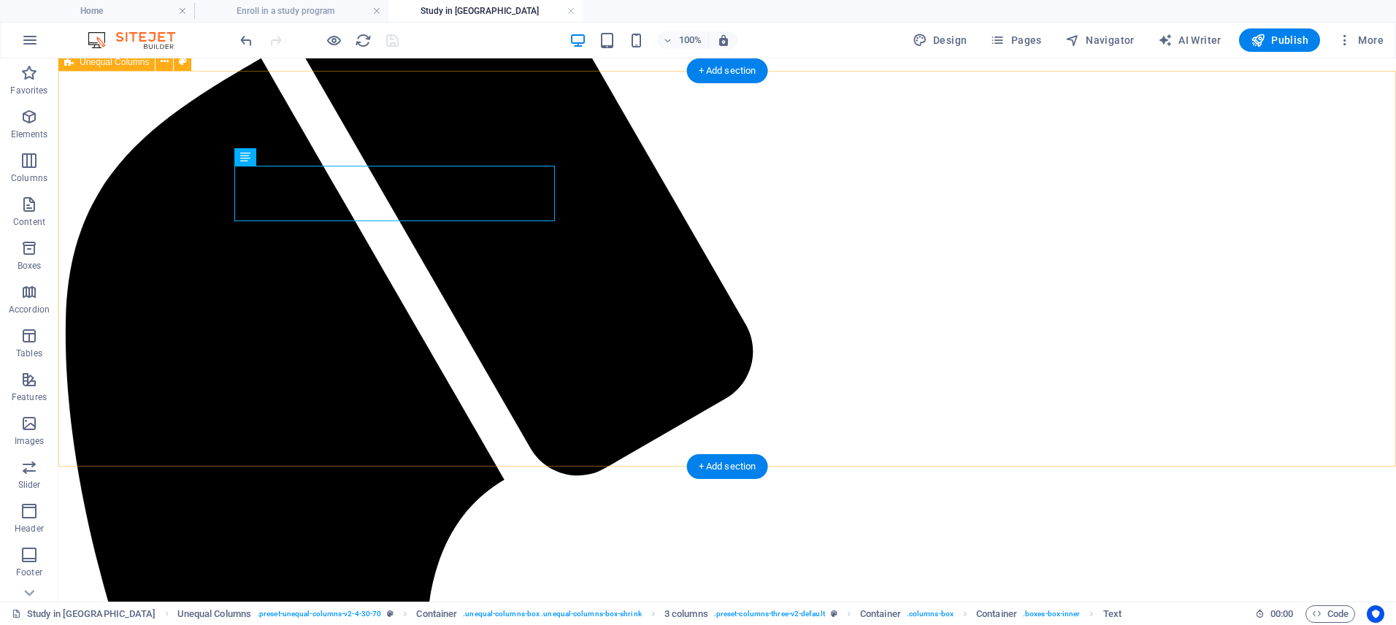
scroll to position [1147, 0]
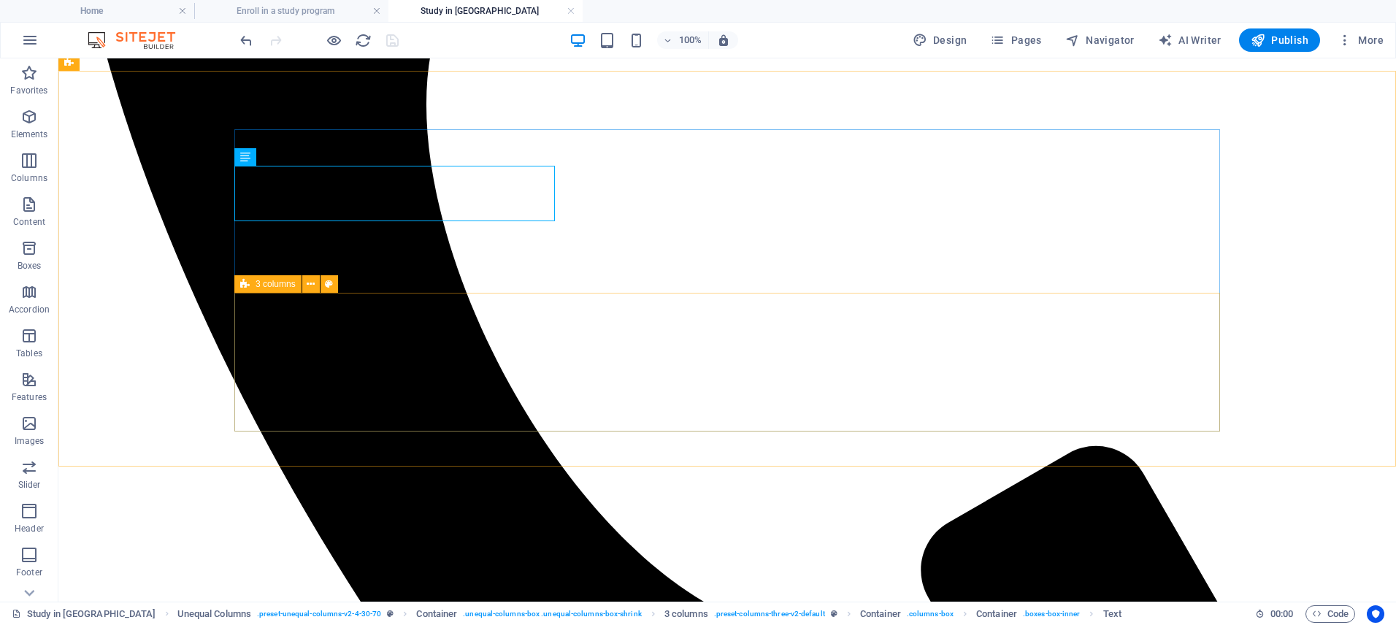
click at [236, 282] on div "3 columns" at bounding box center [267, 284] width 67 height 18
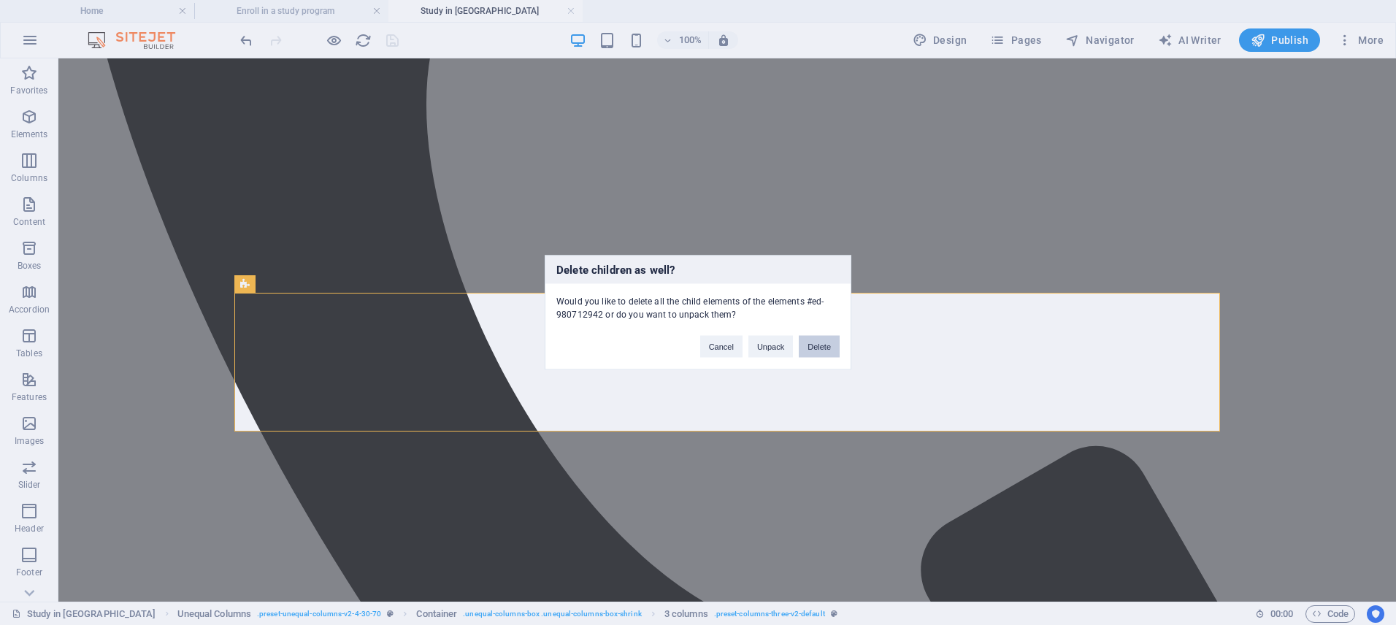
click at [815, 342] on button "Delete" at bounding box center [819, 347] width 41 height 22
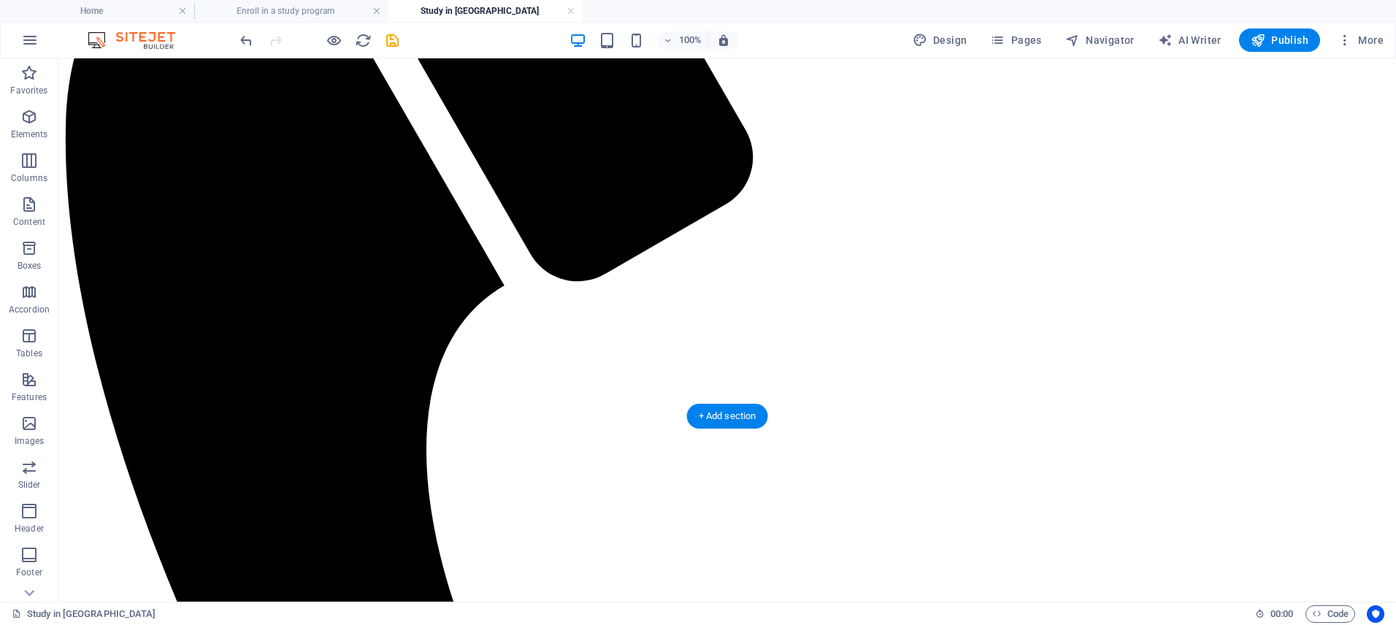
scroll to position [877, 0]
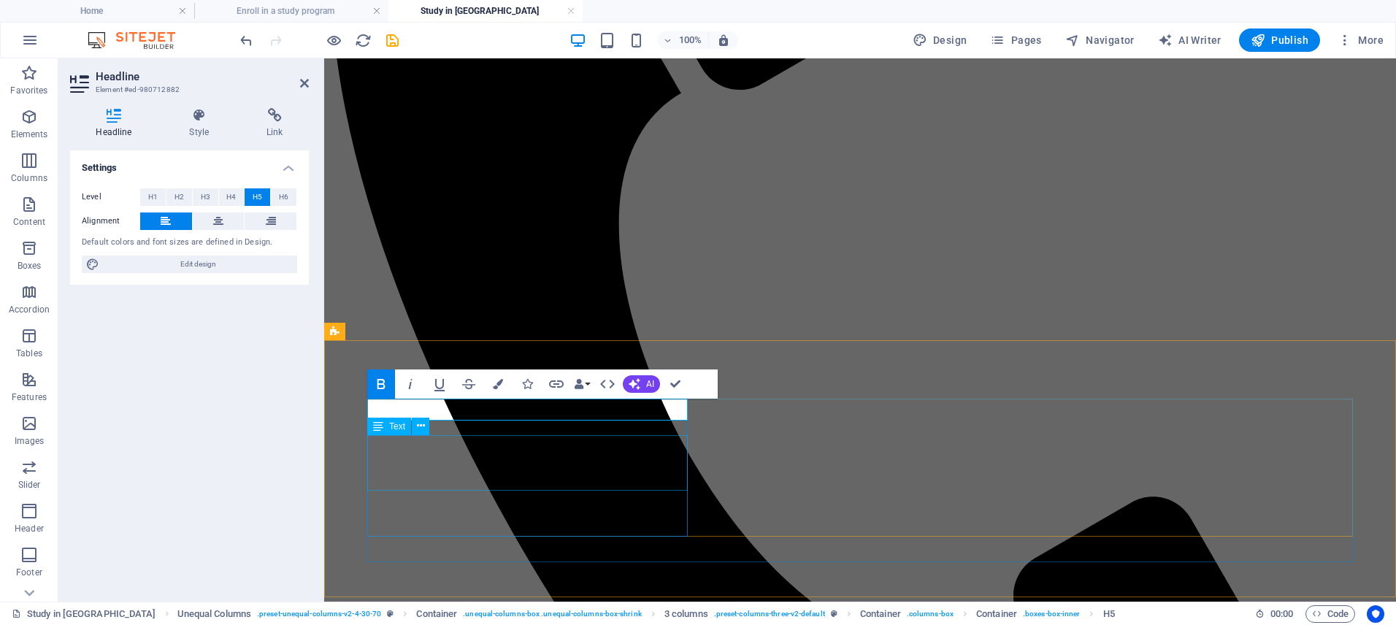
scroll to position [878, 0]
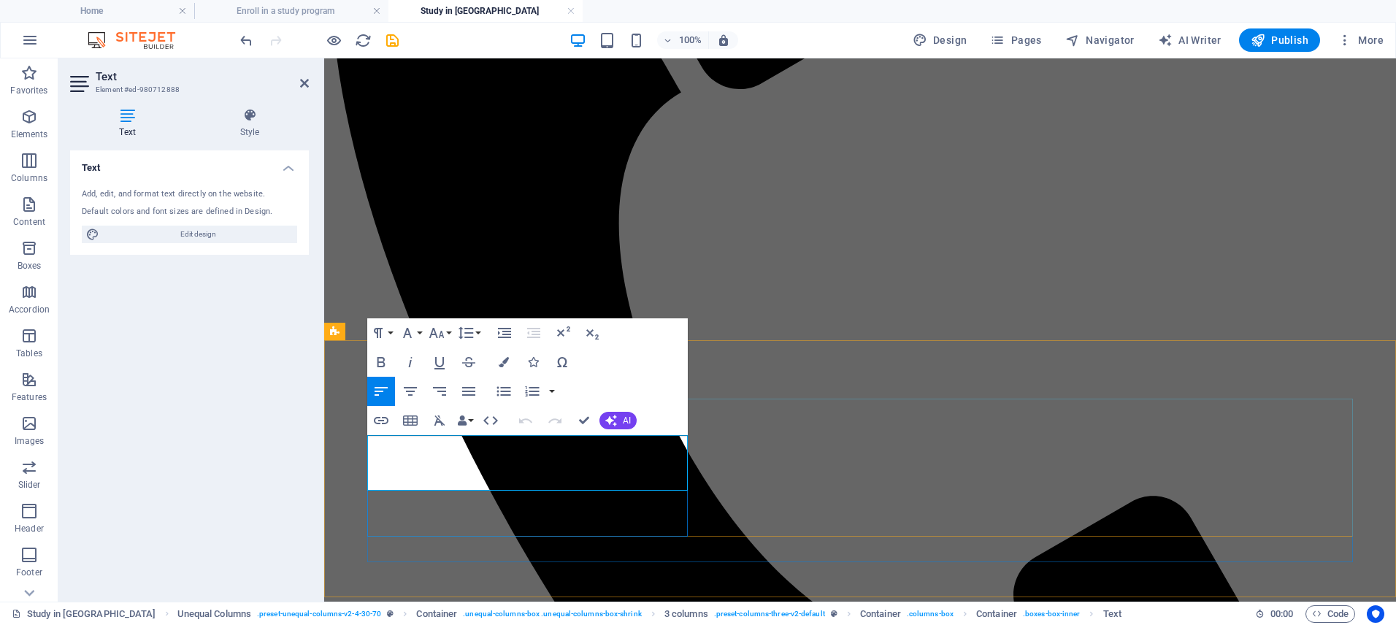
drag, startPoint x: 512, startPoint y: 443, endPoint x: 359, endPoint y: 442, distance: 153.3
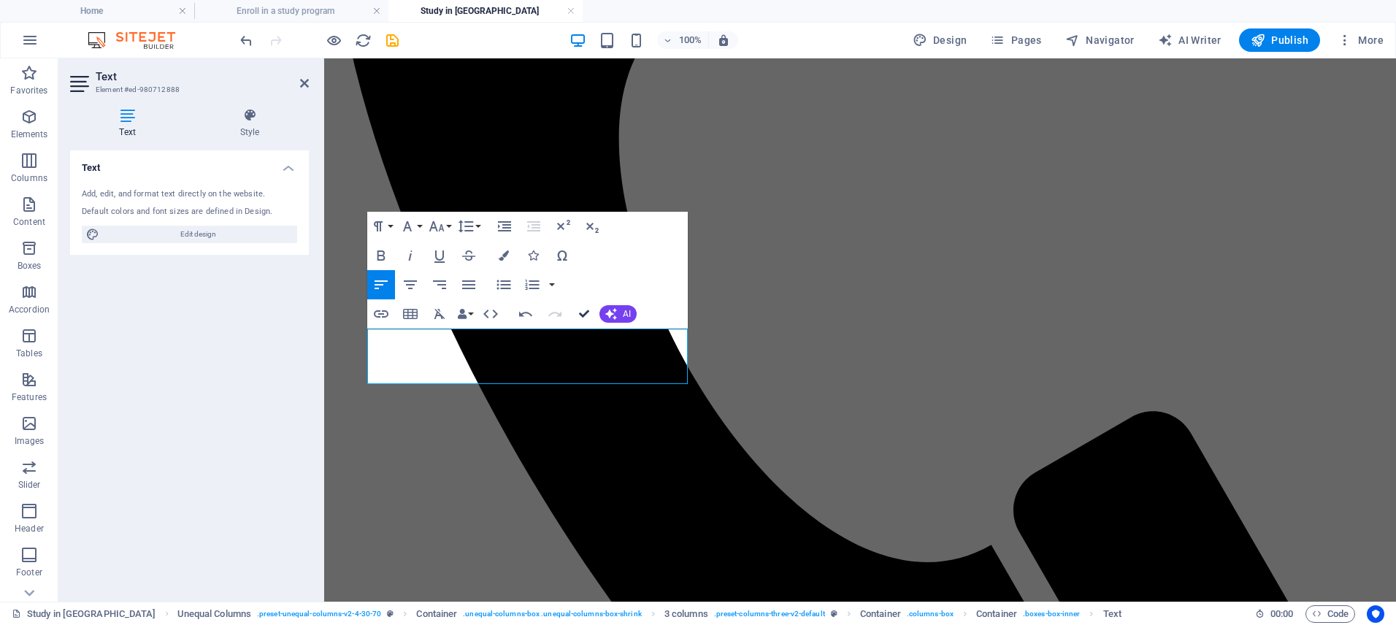
scroll to position [985, 0]
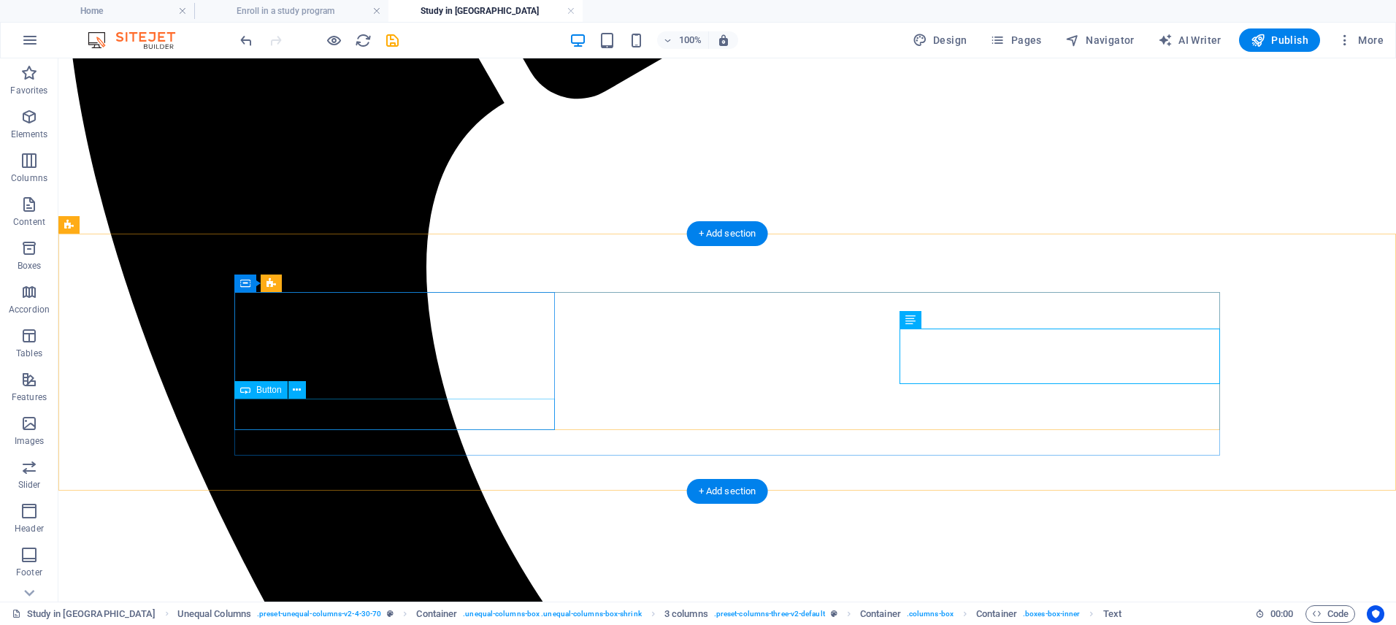
select select "2"
select select
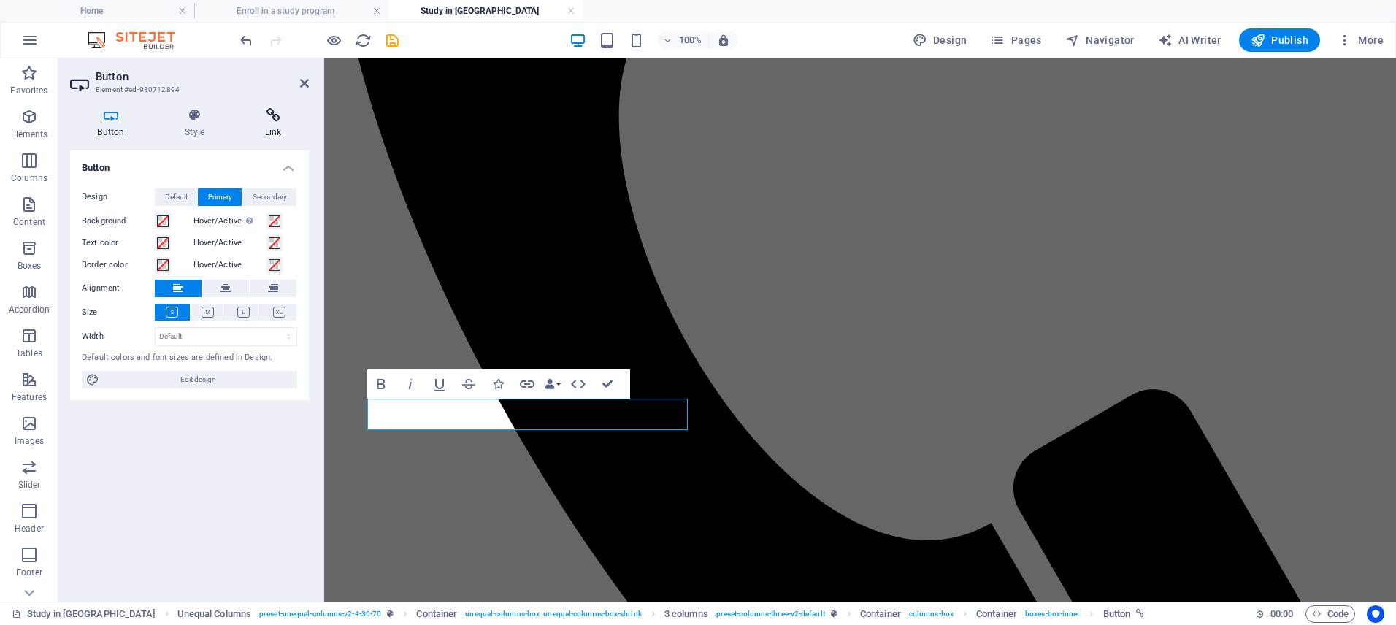
click at [261, 124] on h4 "Link" at bounding box center [273, 123] width 72 height 31
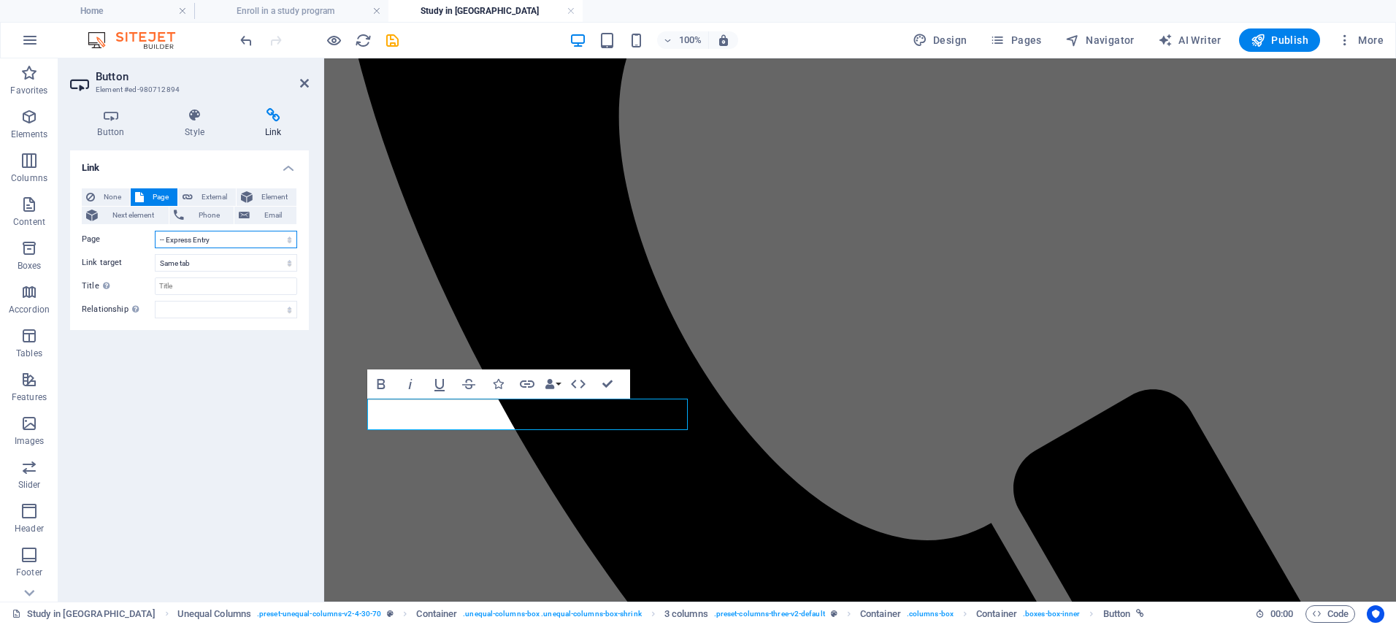
click at [225, 241] on select "Home Live in Canada -- Express Entry ---- Federal Skilled Worker Program ---- C…" at bounding box center [226, 240] width 142 height 18
select select "19"
click at [155, 231] on select "Home Live in Canada -- Express Entry ---- Federal Skilled Worker Program ---- C…" at bounding box center [226, 240] width 142 height 18
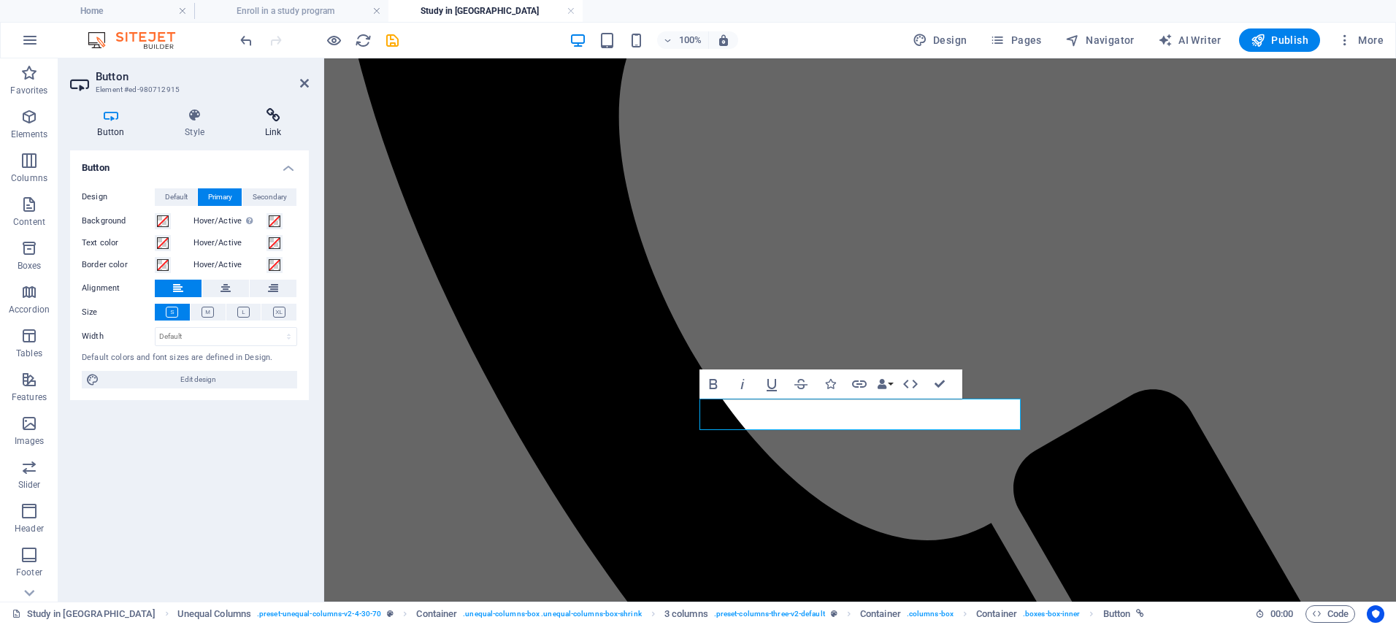
click at [275, 126] on h4 "Link" at bounding box center [273, 123] width 72 height 31
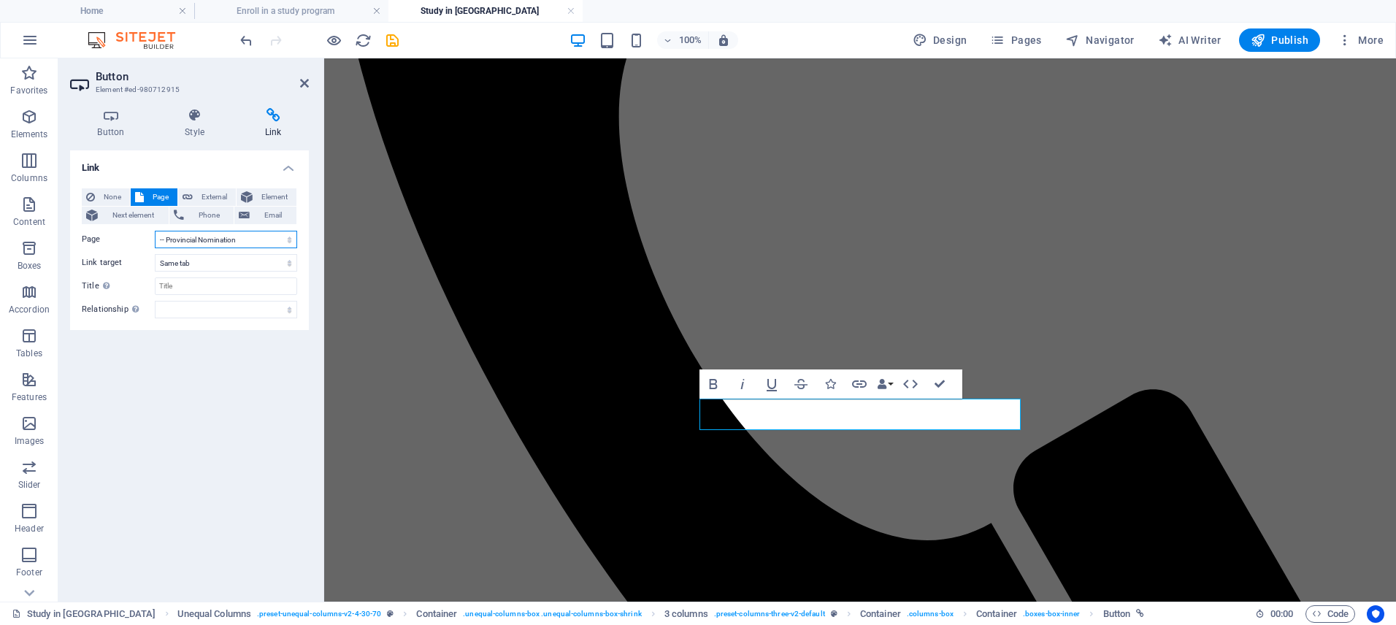
click at [227, 236] on select "Home Live in Canada -- Express Entry ---- Federal Skilled Worker Program ---- C…" at bounding box center [226, 240] width 142 height 18
select select "21"
click at [155, 231] on select "Home Live in Canada -- Express Entry ---- Federal Skilled Worker Program ---- C…" at bounding box center [226, 240] width 142 height 18
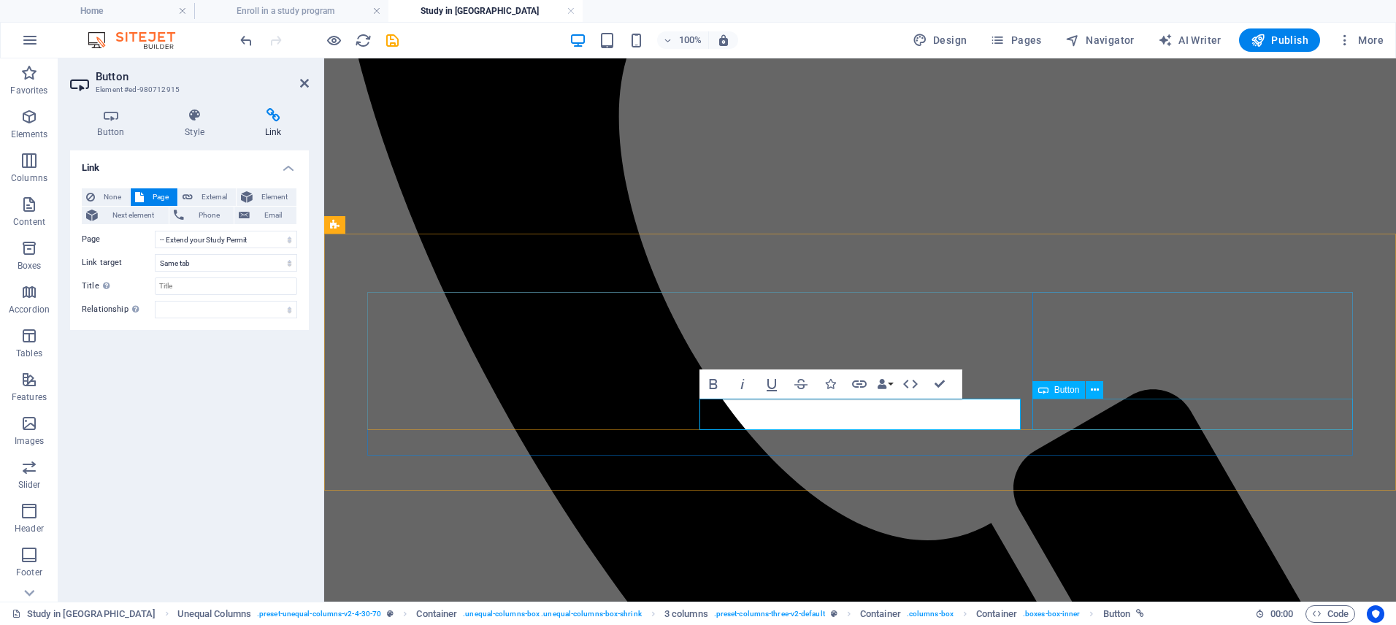
select select "7"
select select
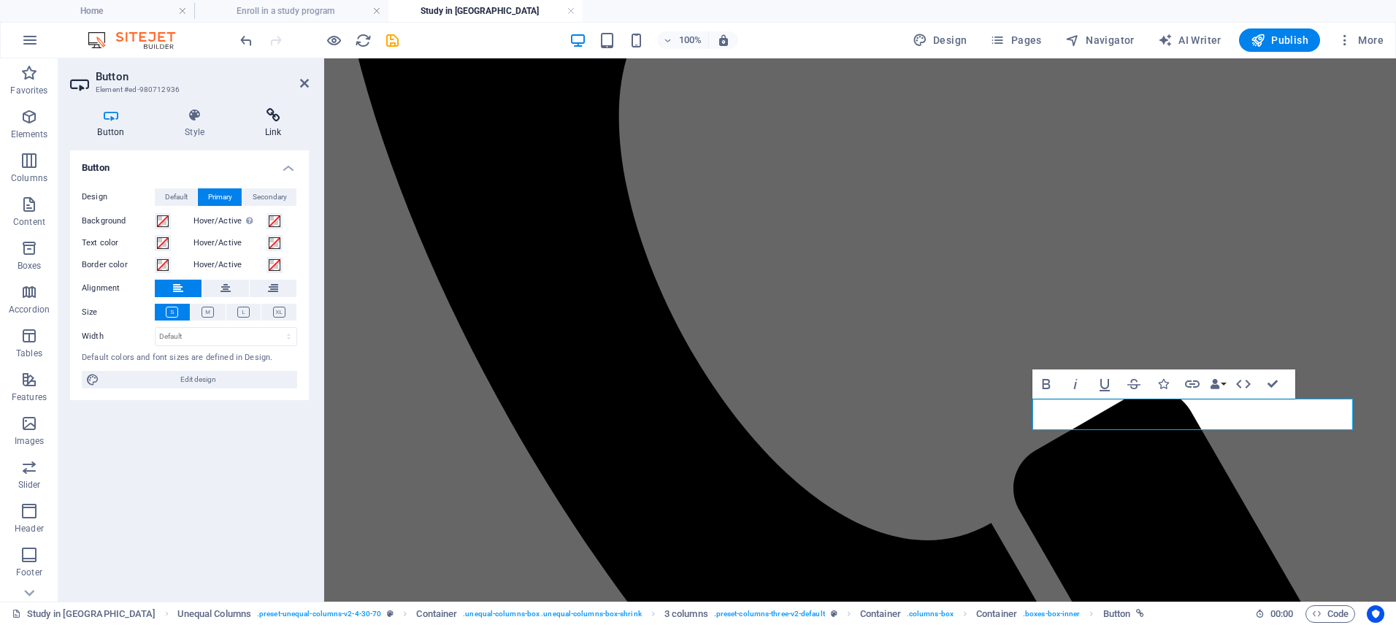
click at [278, 123] on h4 "Link" at bounding box center [273, 123] width 72 height 31
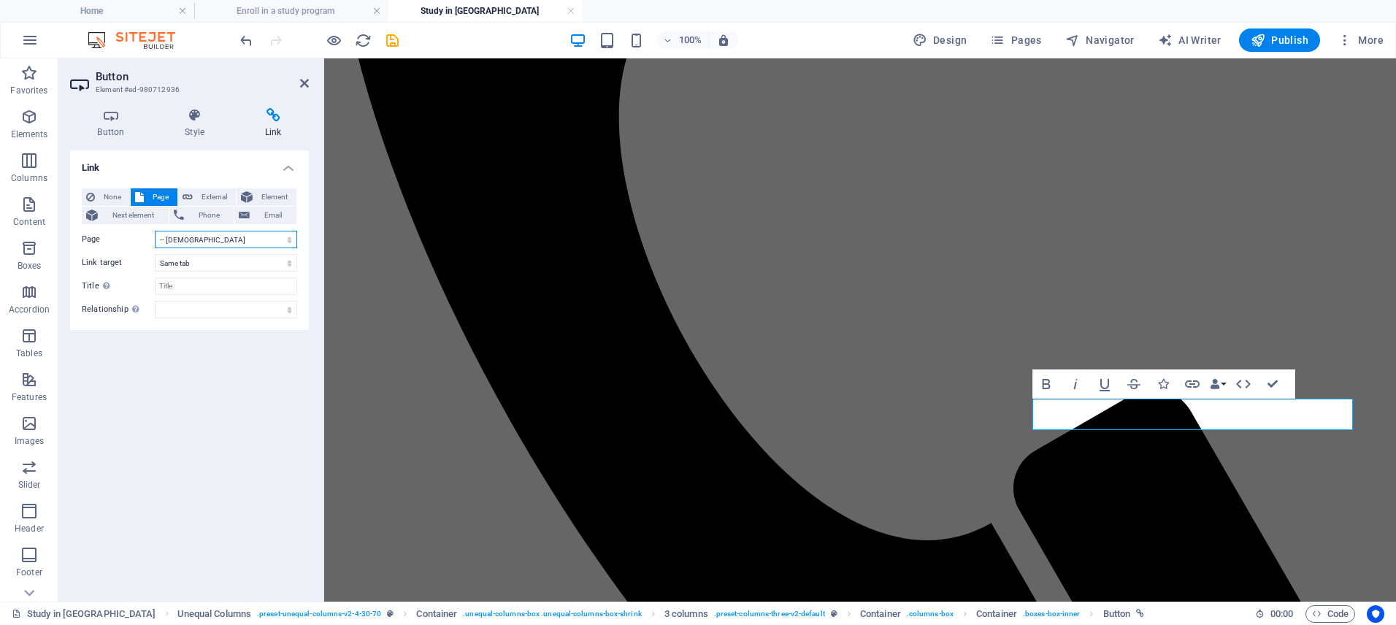
click at [232, 235] on select "Home Live in Canada -- Express Entry ---- Federal Skilled Worker Program ---- C…" at bounding box center [226, 240] width 142 height 18
select select "20"
click at [155, 231] on select "Home Live in Canada -- Express Entry ---- Federal Skilled Worker Program ---- C…" at bounding box center [226, 240] width 142 height 18
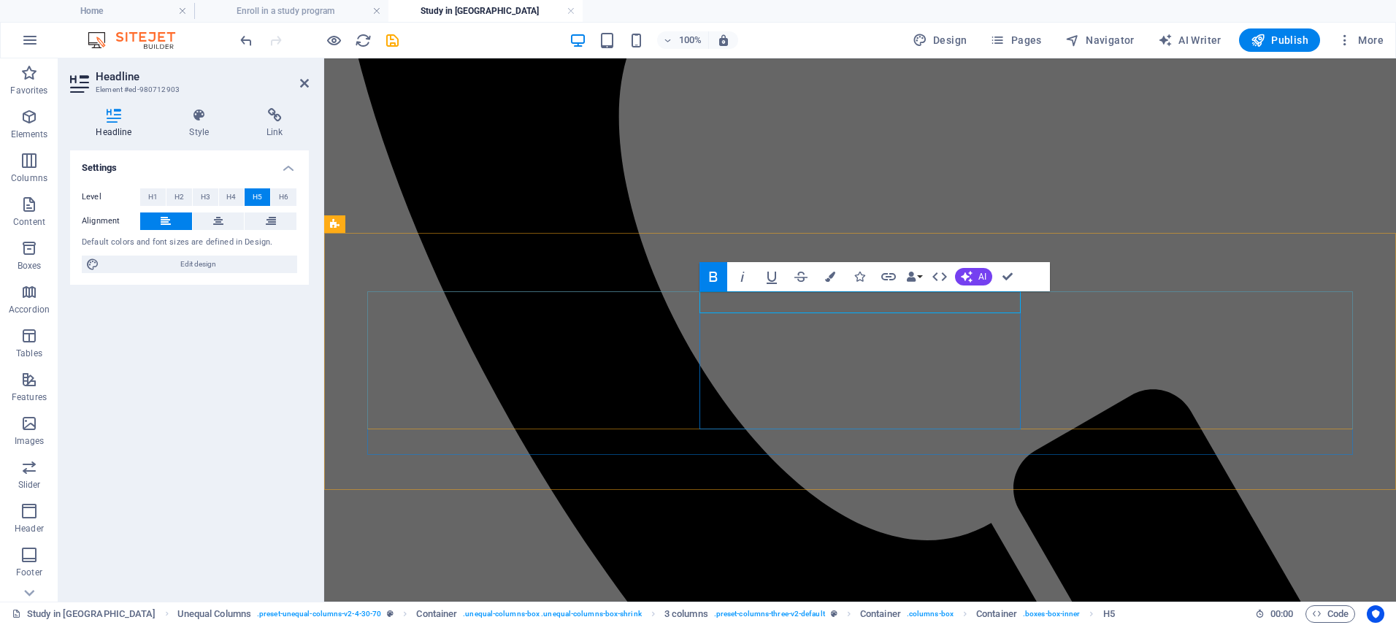
scroll to position [985, 0]
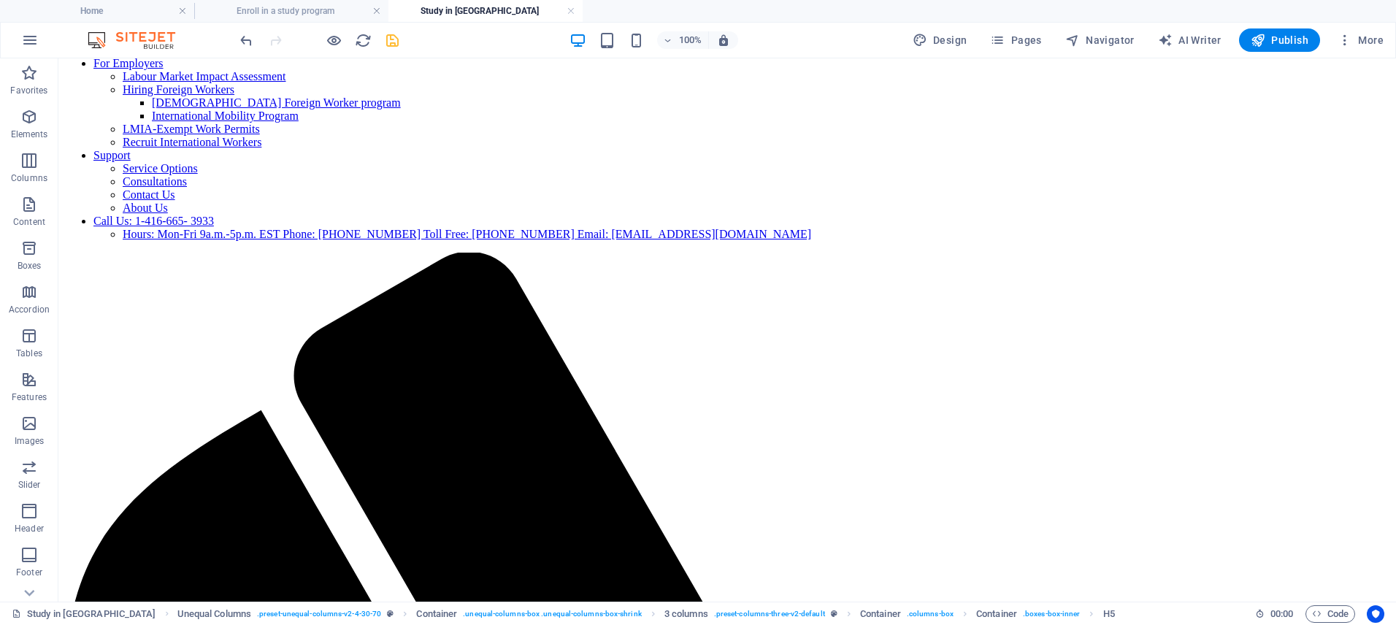
scroll to position [255, 0]
click at [394, 37] on icon "save" at bounding box center [392, 40] width 17 height 17
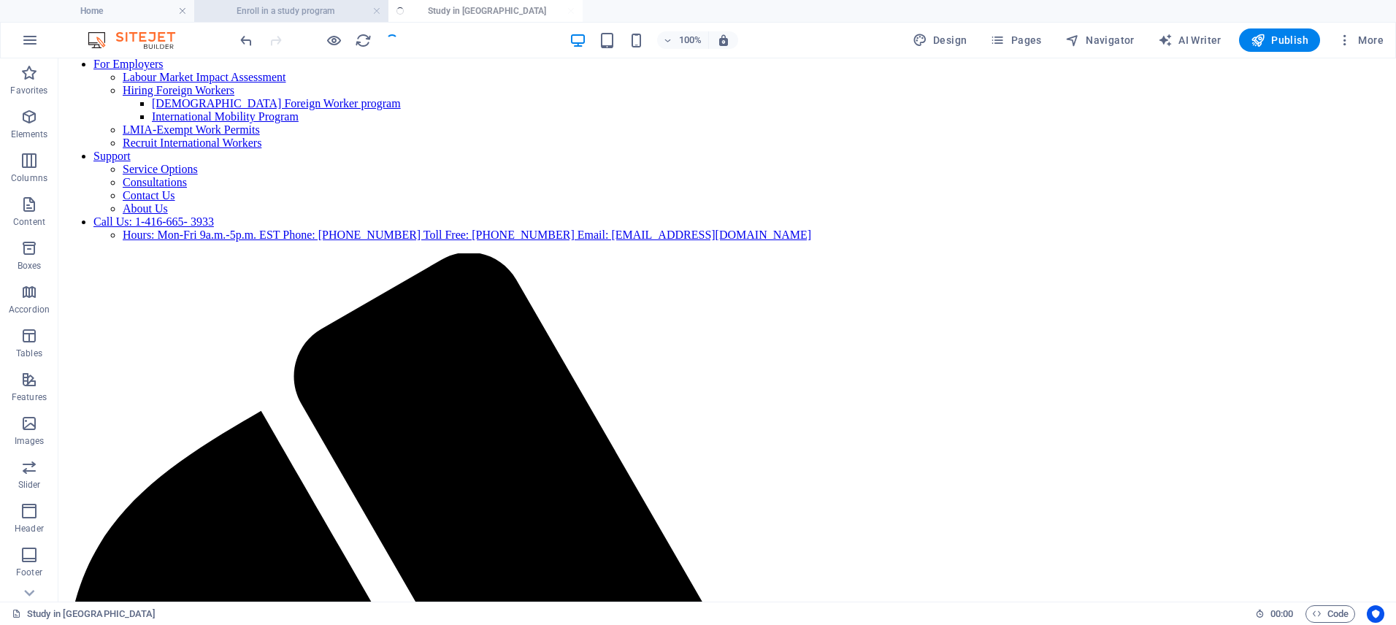
click at [315, 10] on h4 "Enroll in a study program" at bounding box center [291, 11] width 194 height 16
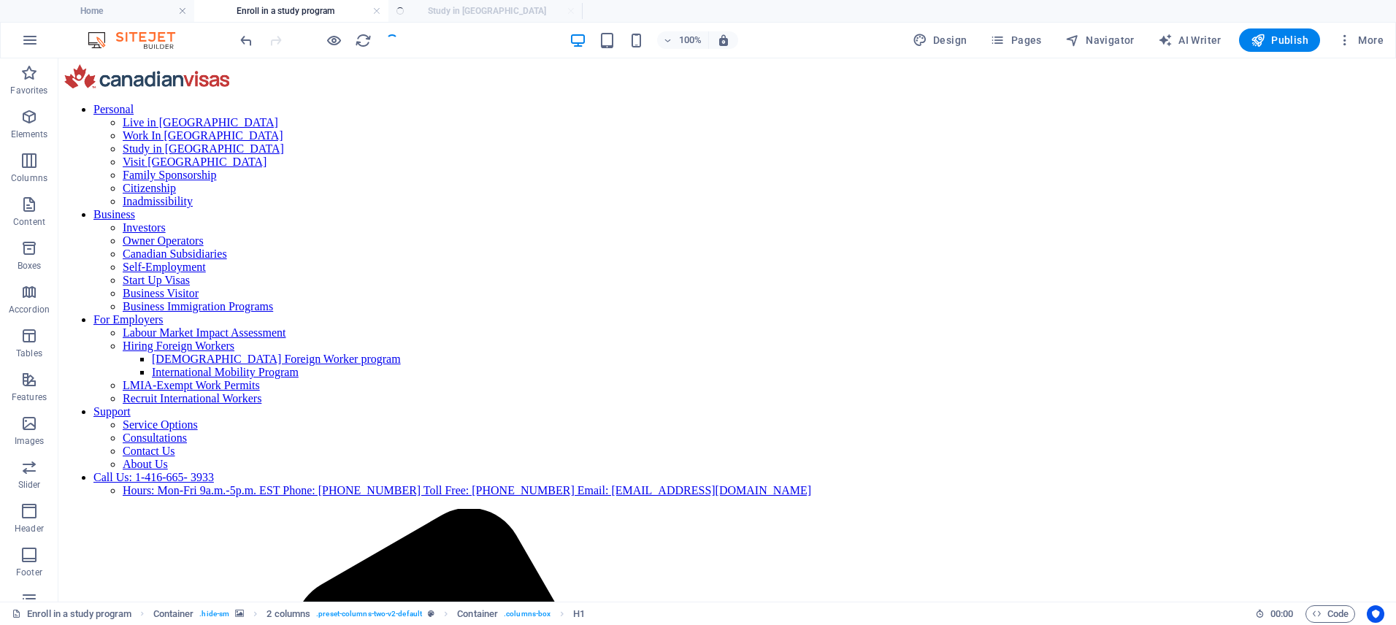
scroll to position [0, 0]
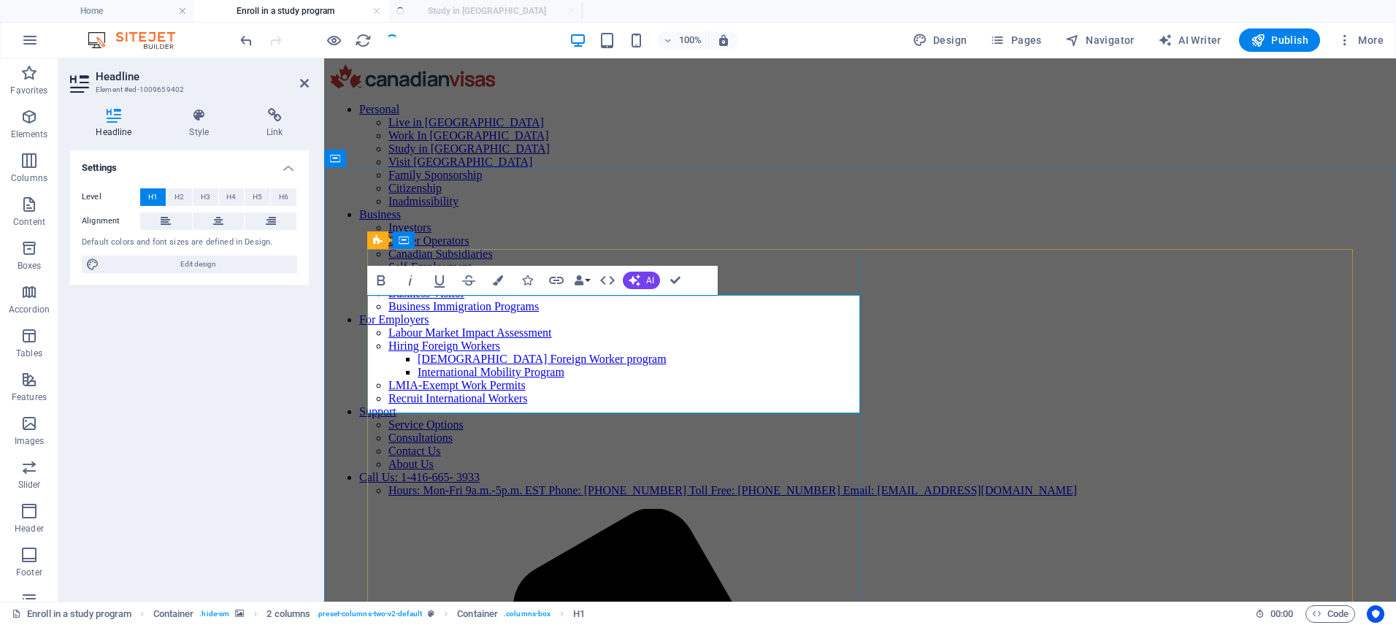
drag, startPoint x: 601, startPoint y: 330, endPoint x: 351, endPoint y: 335, distance: 249.7
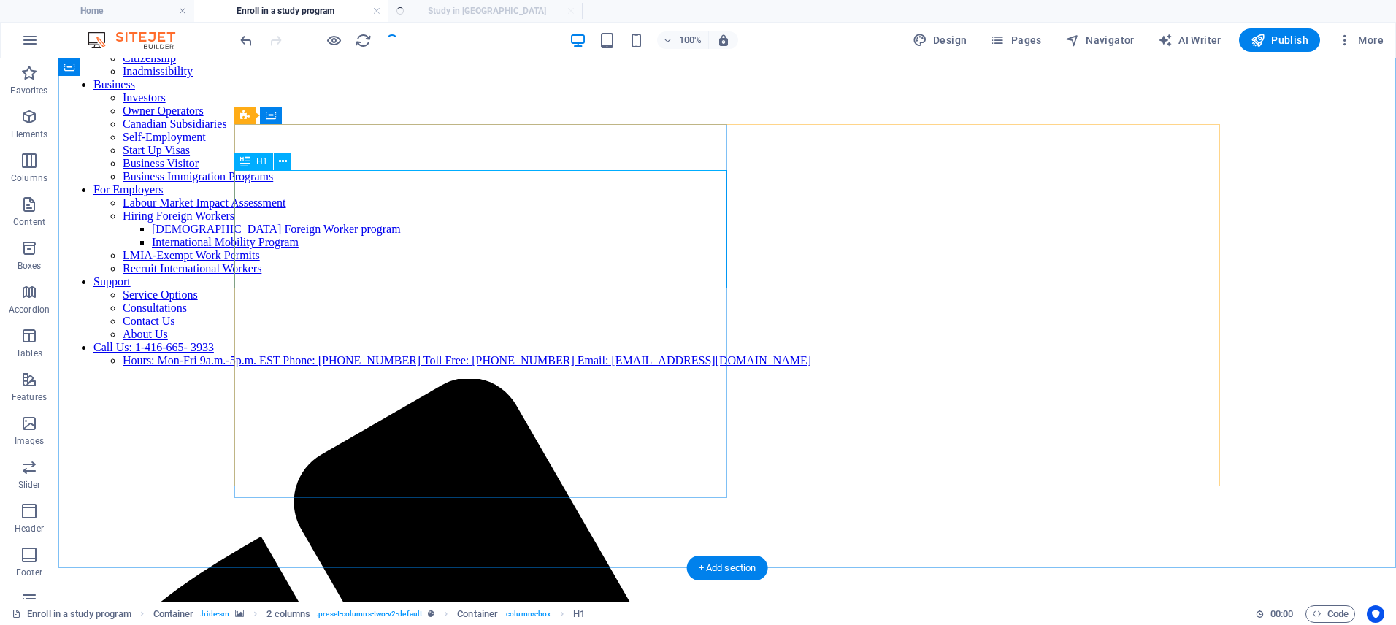
scroll to position [122, 0]
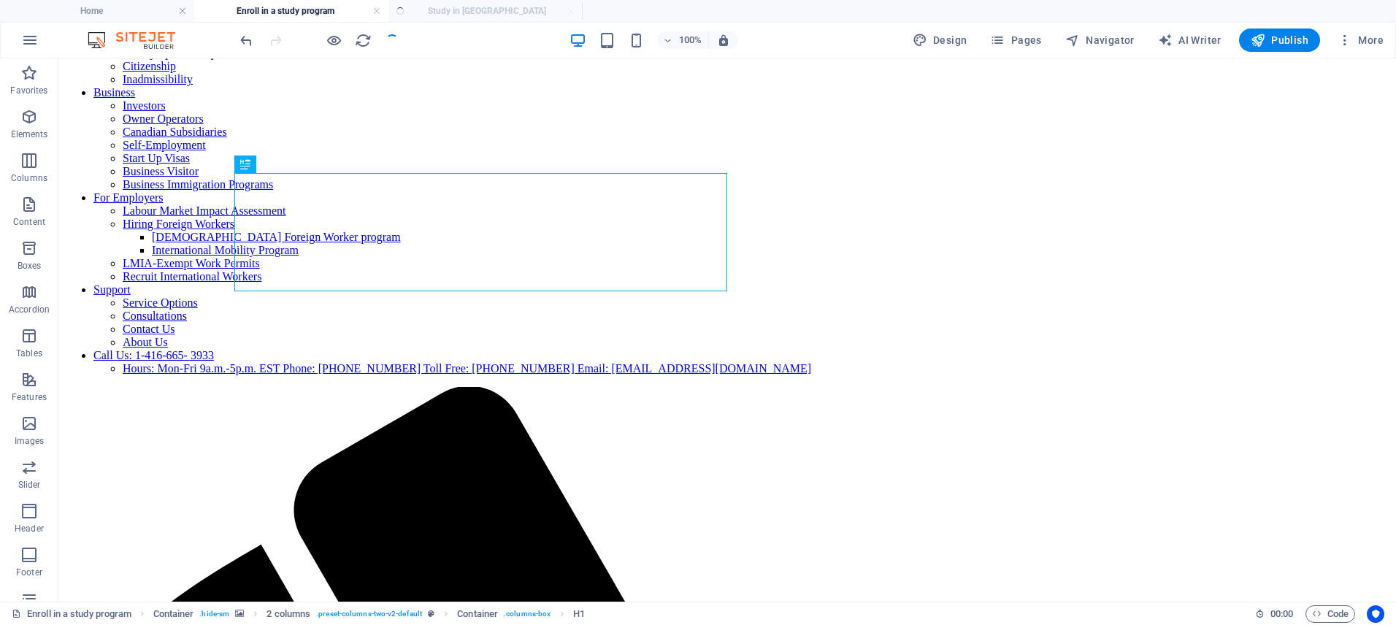
click at [512, 15] on ul "Home Enroll in a study program Study in Canada" at bounding box center [698, 11] width 1396 height 22
click at [1040, 40] on span "Pages" at bounding box center [1015, 40] width 51 height 15
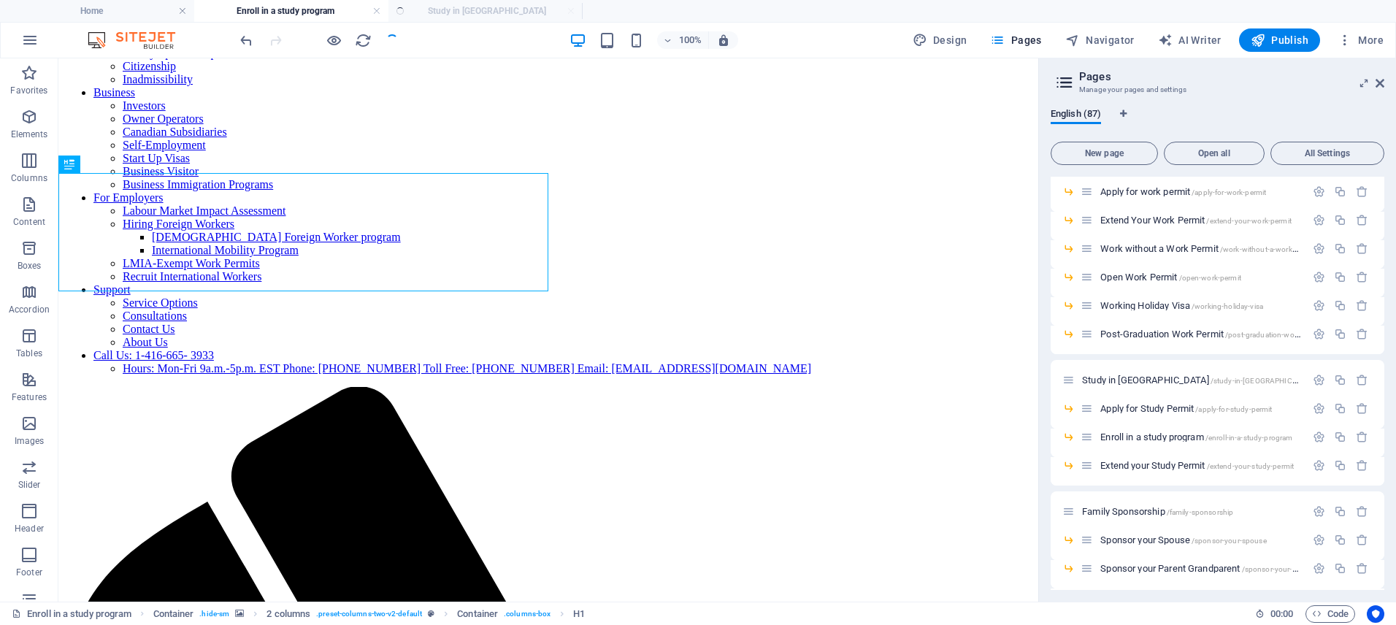
scroll to position [403, 0]
click at [1146, 404] on span "Apply for Study Permit /apply-for-study-permit" at bounding box center [1186, 404] width 172 height 11
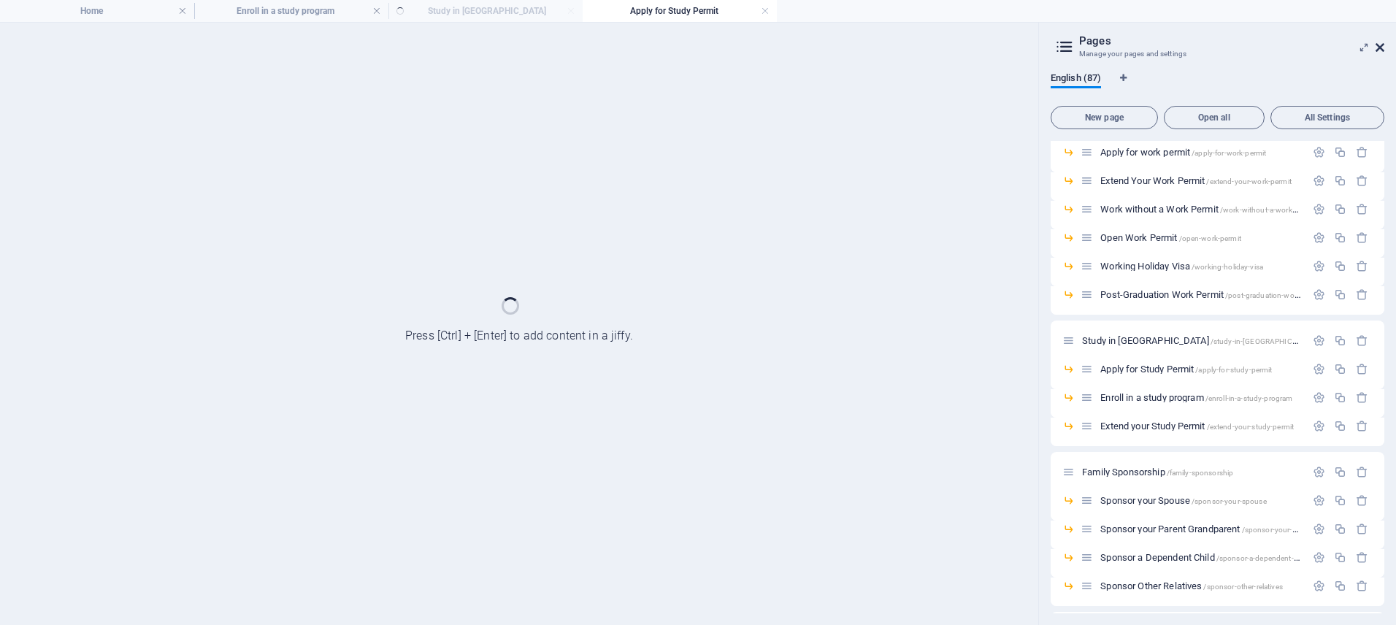
click at [1382, 48] on icon at bounding box center [1379, 48] width 9 height 12
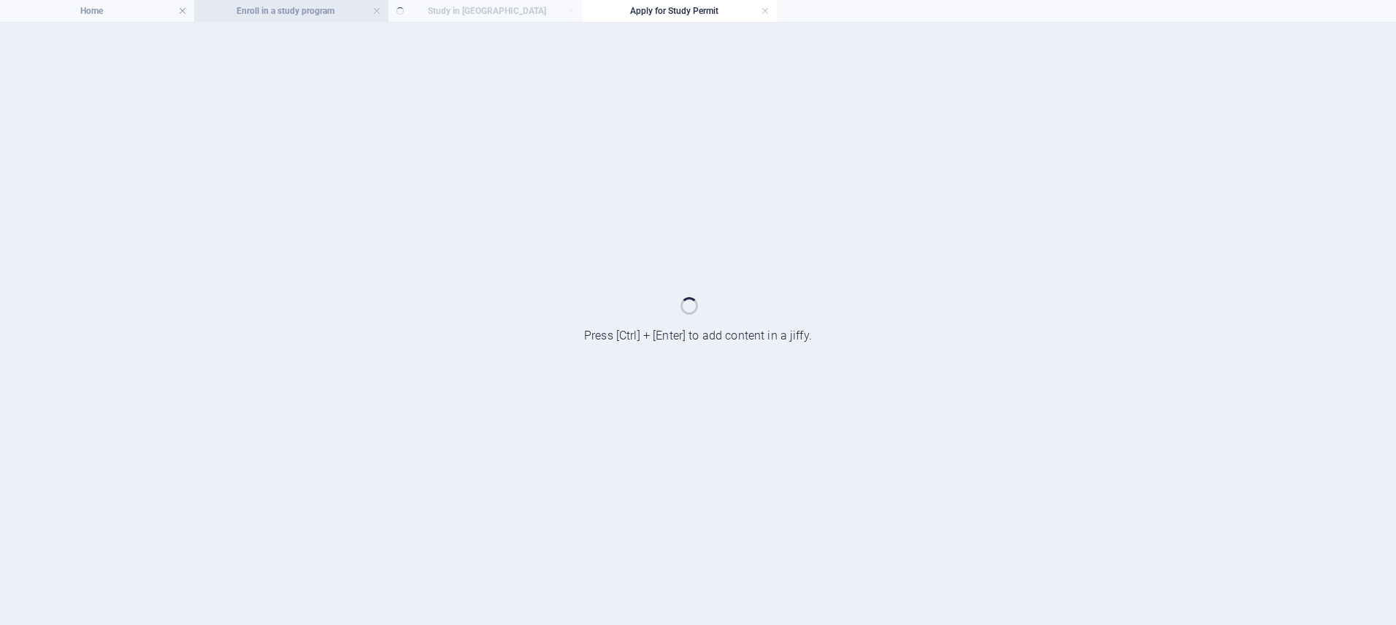
click at [332, 4] on h4 "Enroll in a study program" at bounding box center [291, 11] width 194 height 16
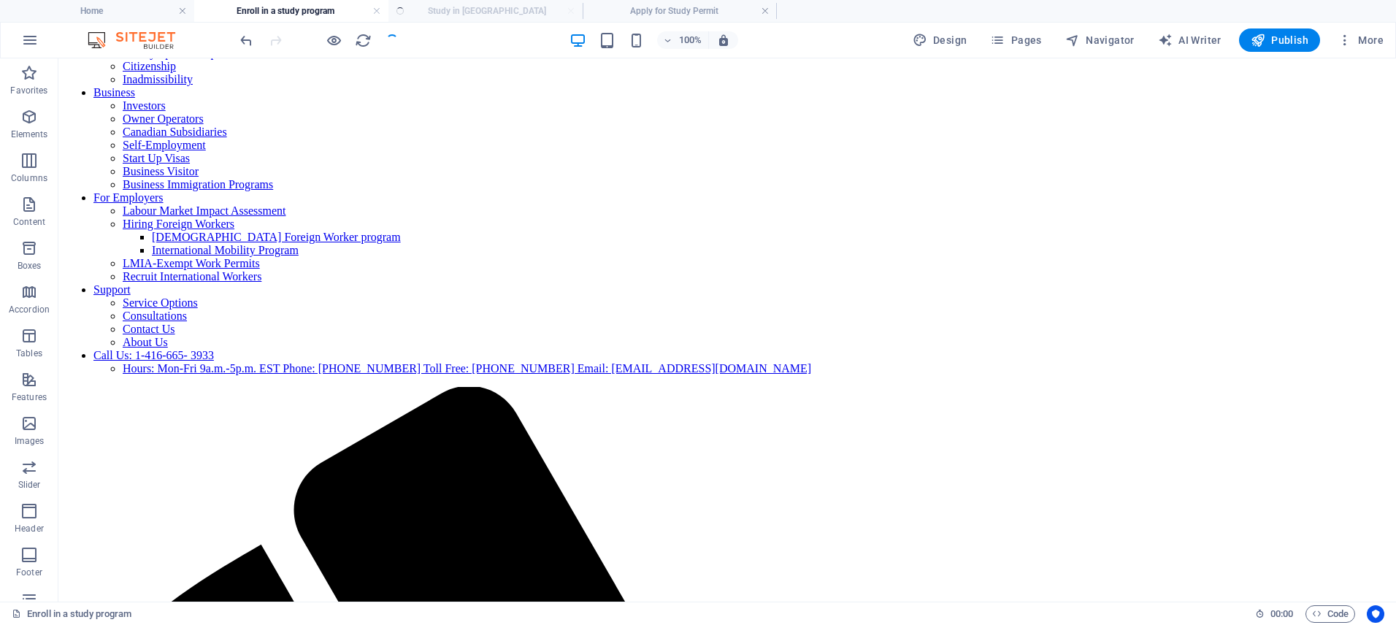
click at [503, 7] on ul "Home Enroll in a study program Study in Canada Apply for Study Permit" at bounding box center [698, 11] width 1396 height 22
click at [500, 12] on ul "Home Enroll in a study program Study in Canada Apply for Study Permit" at bounding box center [698, 11] width 1396 height 22
click at [702, 12] on h4 "Apply for Study Permit" at bounding box center [679, 11] width 194 height 16
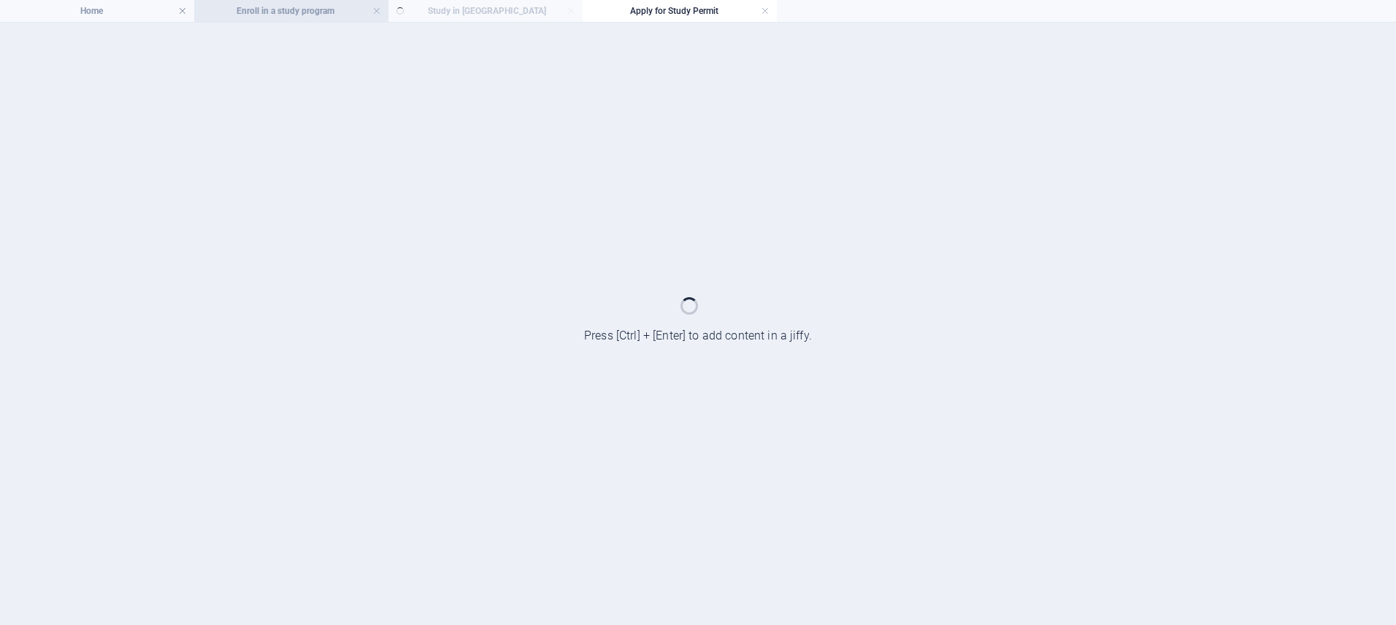
click at [318, 17] on h4 "Enroll in a study program" at bounding box center [291, 11] width 194 height 16
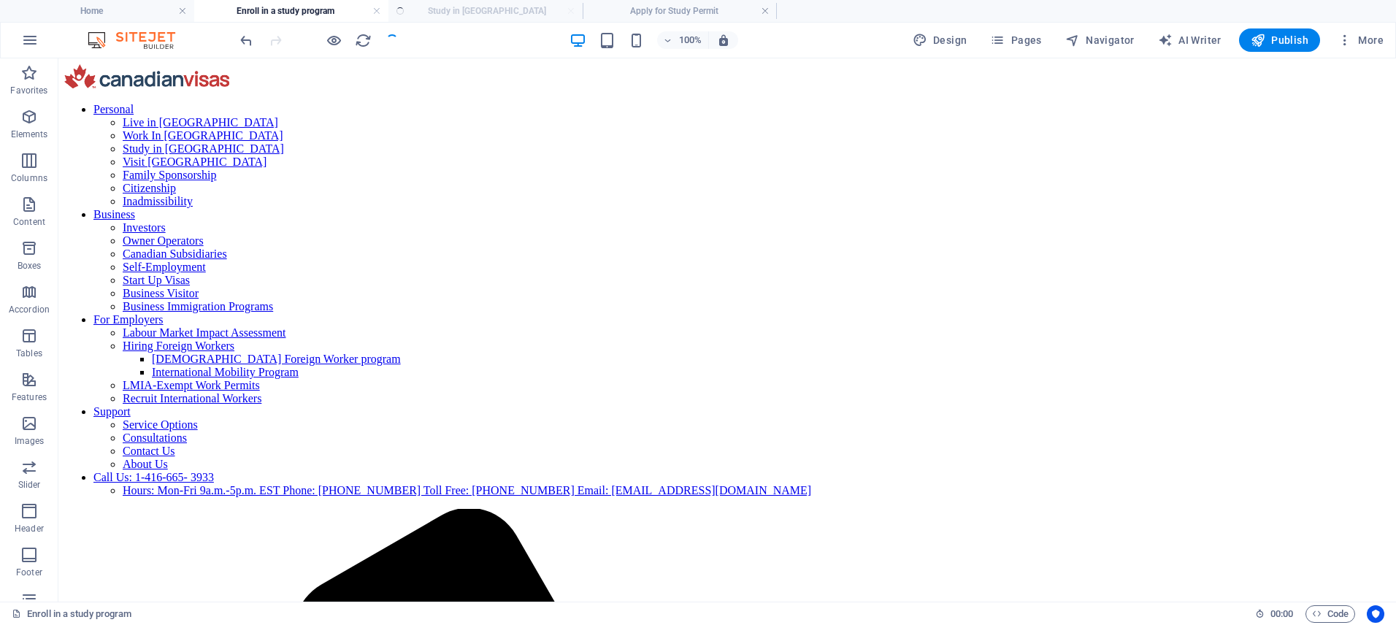
scroll to position [122, 0]
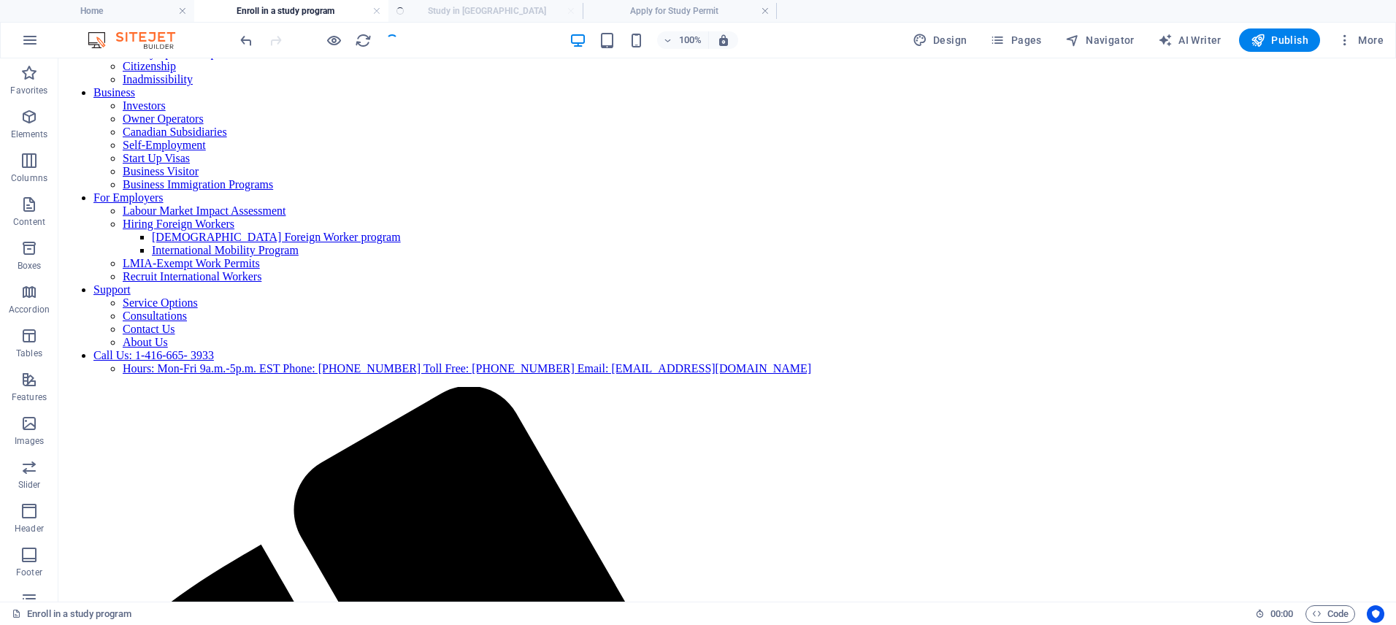
click at [464, 9] on ul "Home Enroll in a study program Study in Canada Apply for Study Permit" at bounding box center [698, 11] width 1396 height 22
click at [458, 15] on ul "Home Enroll in a study program Study in Canada Apply for Study Permit" at bounding box center [698, 11] width 1396 height 22
drag, startPoint x: 458, startPoint y: 15, endPoint x: 566, endPoint y: 12, distance: 108.8
click at [458, 15] on ul "Home Enroll in a study program Study in Canada Apply for Study Permit" at bounding box center [698, 11] width 1396 height 22
click at [641, 14] on h4 "Apply for Study Permit" at bounding box center [679, 11] width 194 height 16
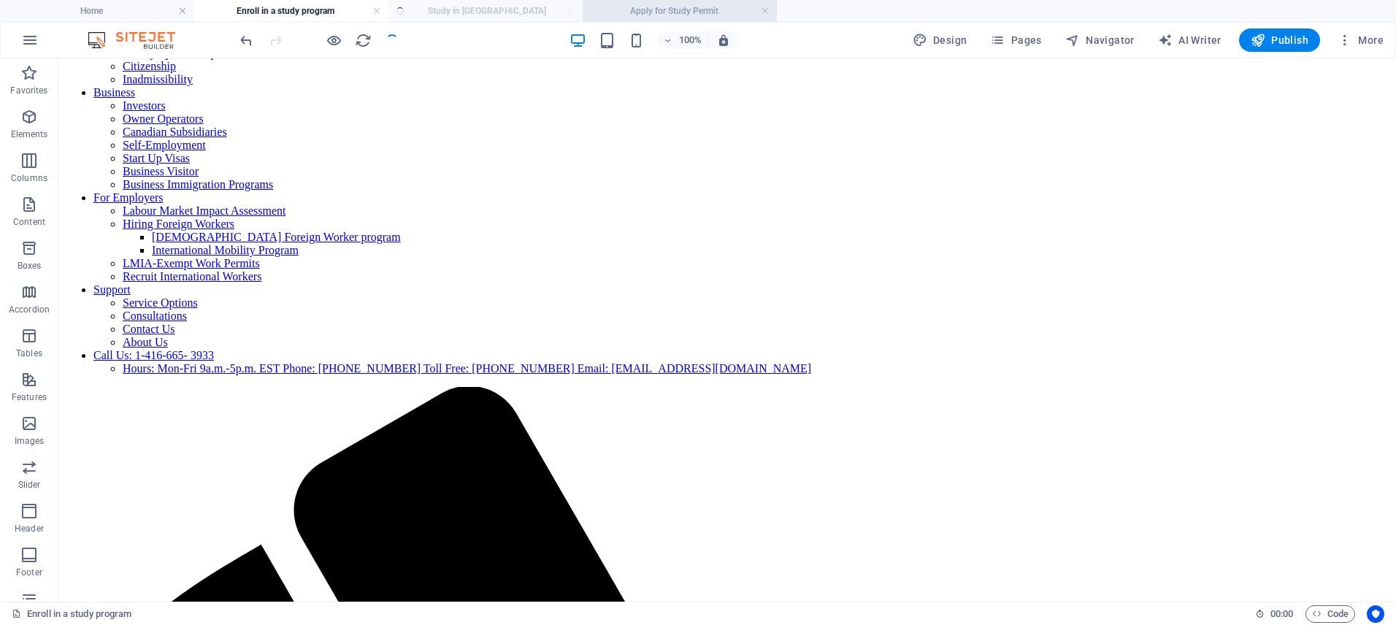
scroll to position [0, 0]
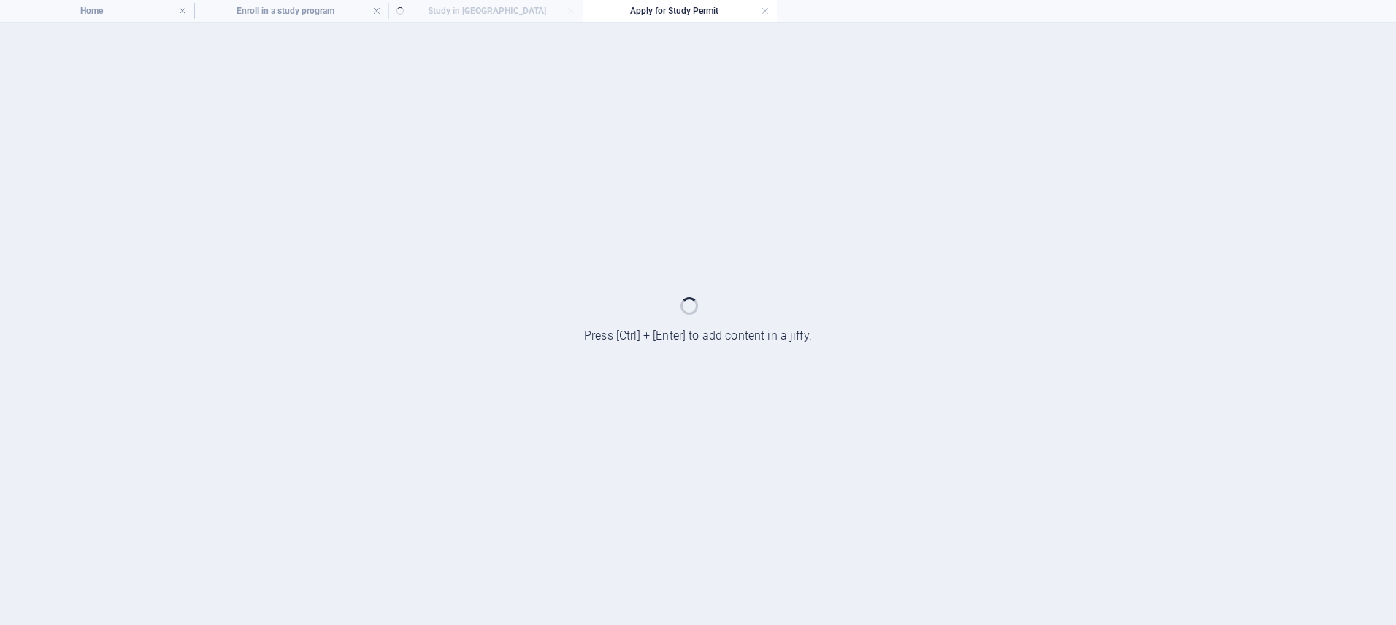
click at [482, 9] on ul "Home Enroll in a study program Study in Canada Apply for Study Permit" at bounding box center [698, 11] width 1396 height 22
click at [476, 18] on ul "Home Enroll in a study program Study in Canada Apply for Study Permit" at bounding box center [698, 11] width 1396 height 22
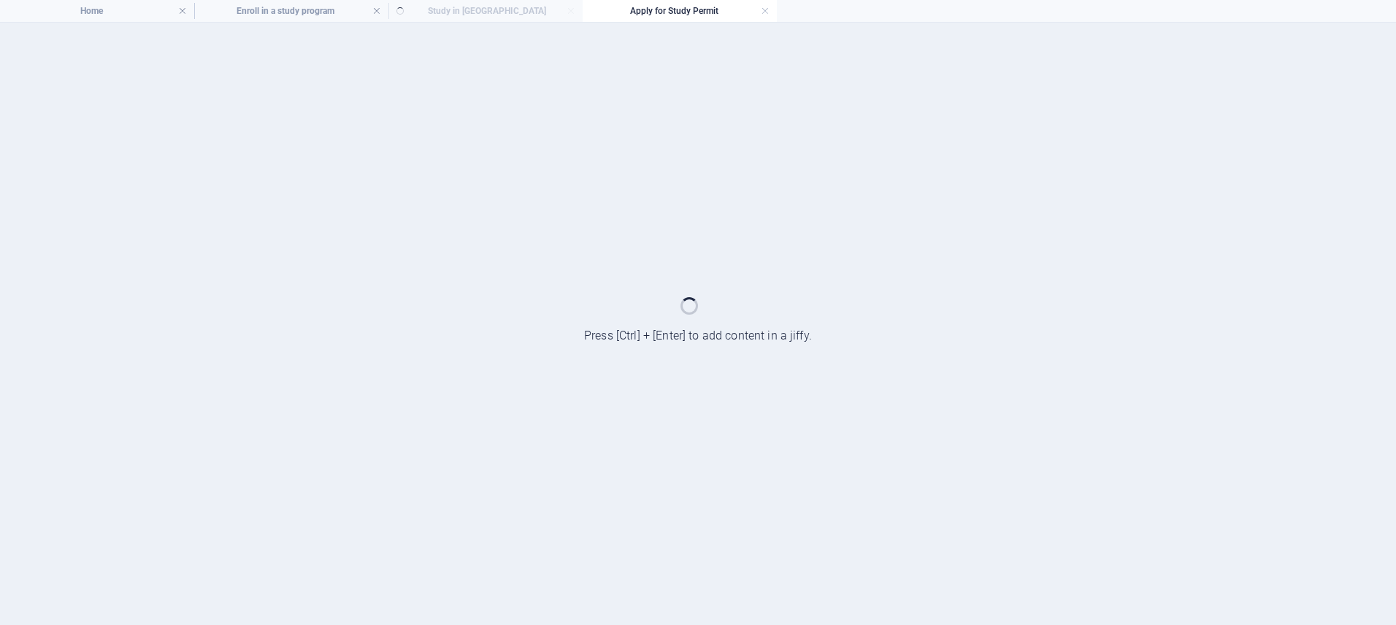
click at [476, 18] on ul "Home Enroll in a study program Study in Canada Apply for Study Permit" at bounding box center [698, 11] width 1396 height 22
click at [574, 15] on ul "Home Enroll in a study program Study in Canada Apply for Study Permit" at bounding box center [698, 11] width 1396 height 22
click at [545, 8] on ul "Home Enroll in a study program Study in Canada Apply for Study Permit" at bounding box center [698, 11] width 1396 height 22
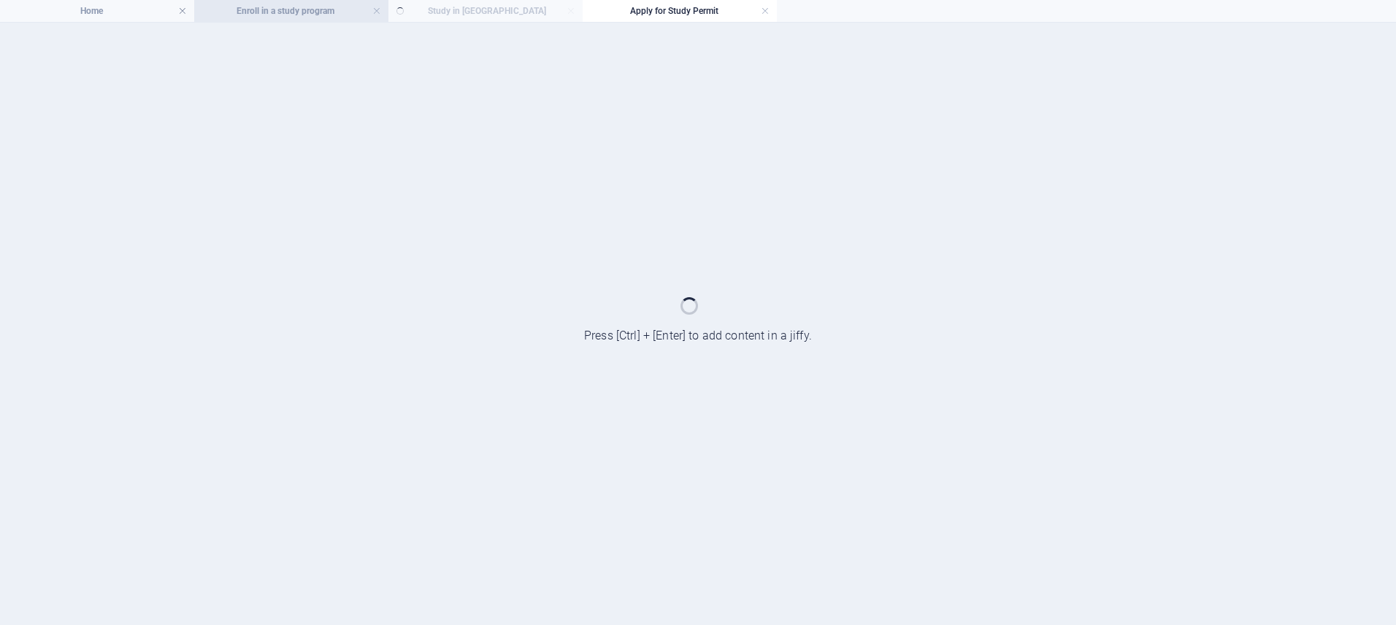
click at [327, 17] on h4 "Enroll in a study program" at bounding box center [291, 11] width 194 height 16
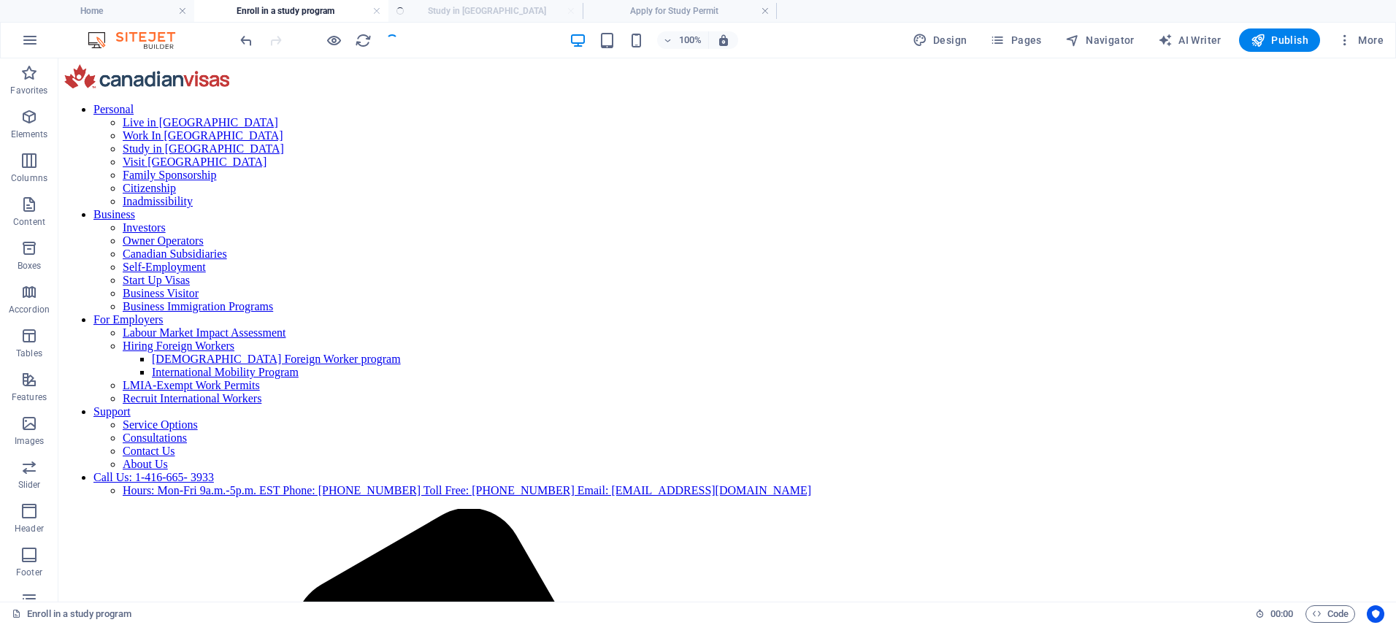
scroll to position [122, 0]
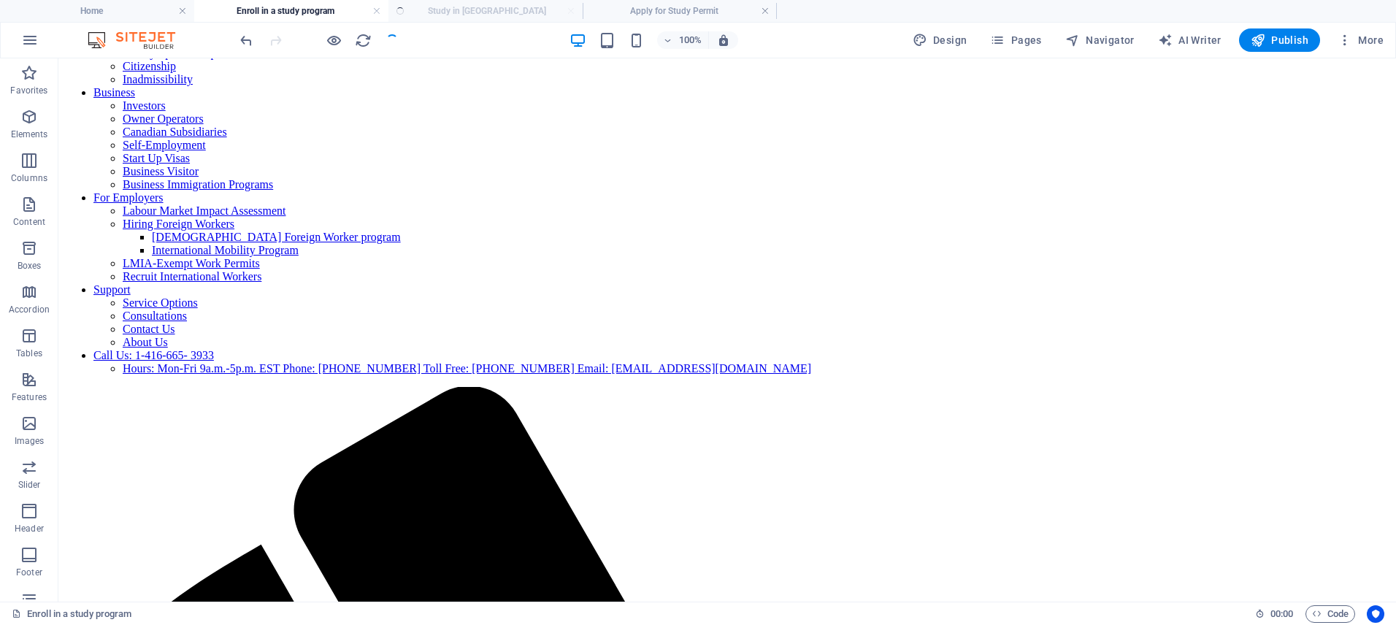
click at [489, 11] on ul "Home Enroll in a study program Study in Canada Apply for Study Permit" at bounding box center [698, 11] width 1396 height 22
click at [144, 12] on h4 "Home" at bounding box center [97, 11] width 194 height 16
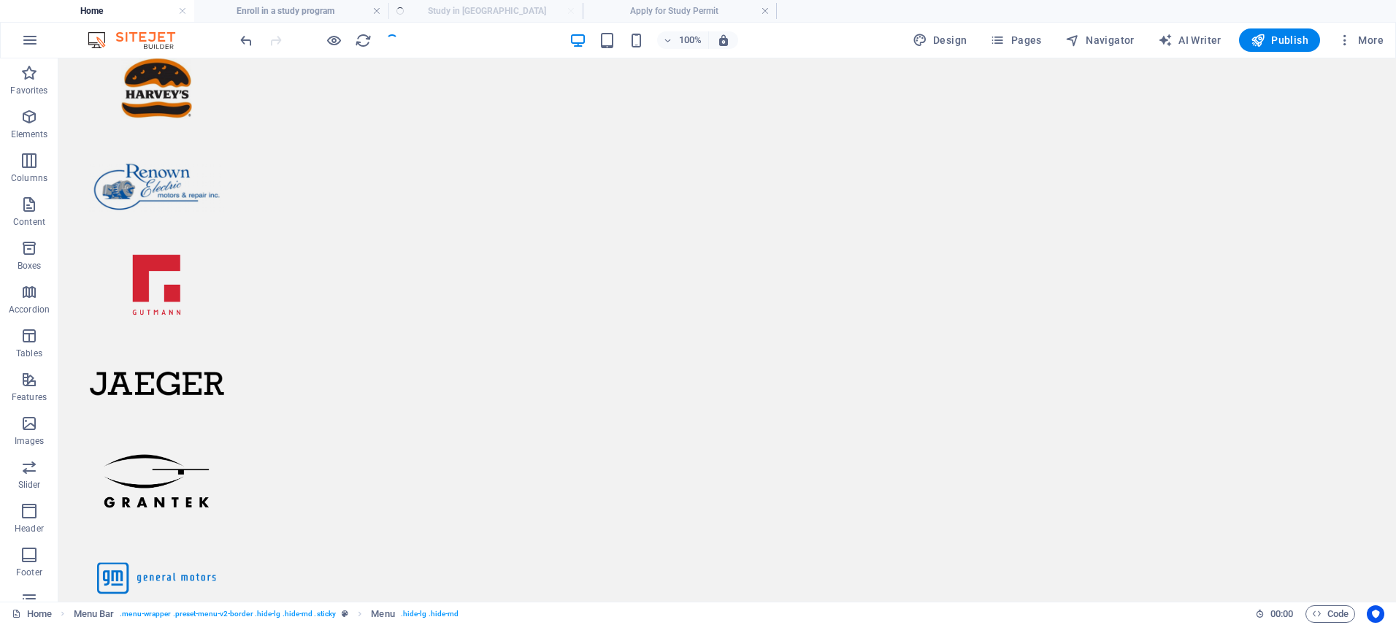
scroll to position [0, 0]
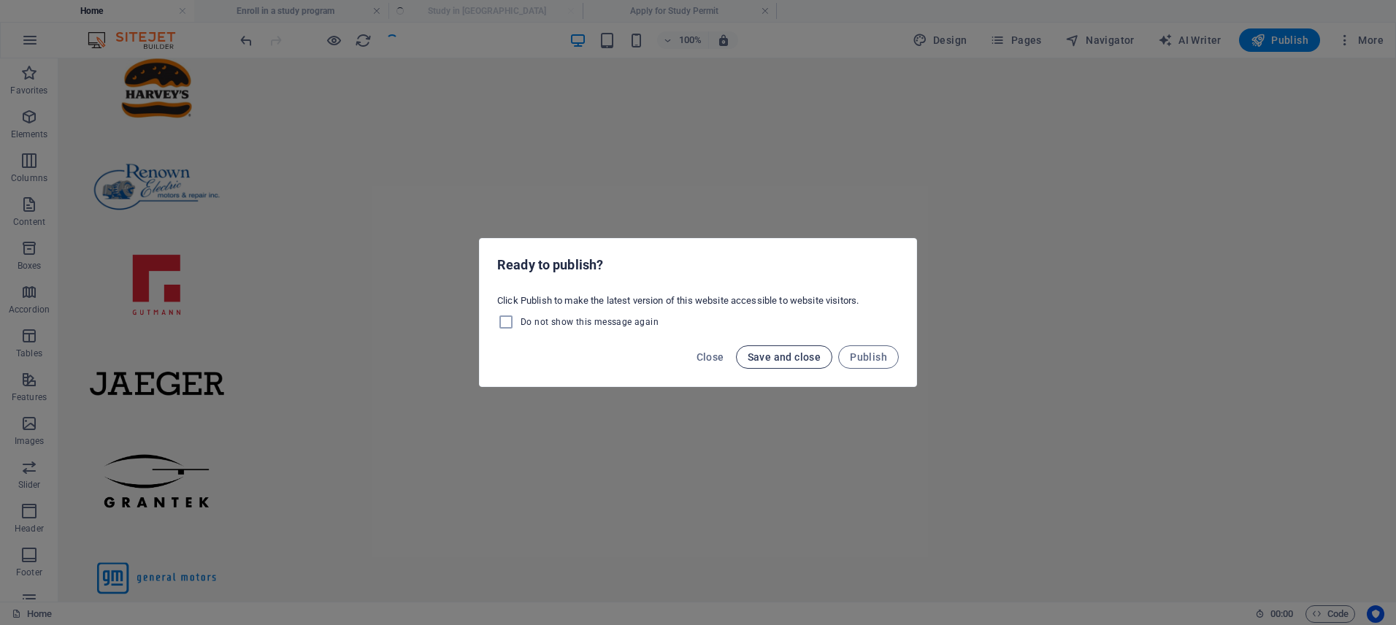
click at [789, 353] on span "Save and close" at bounding box center [784, 357] width 74 height 12
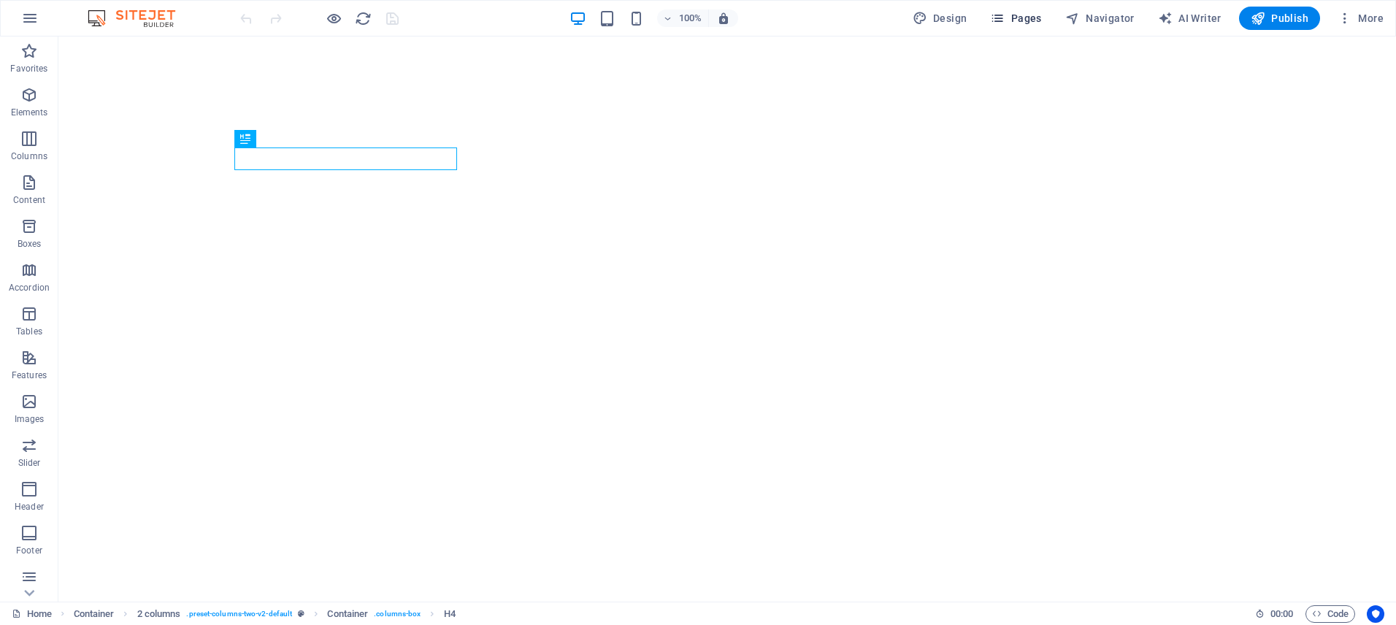
click at [1024, 16] on span "Pages" at bounding box center [1015, 18] width 51 height 15
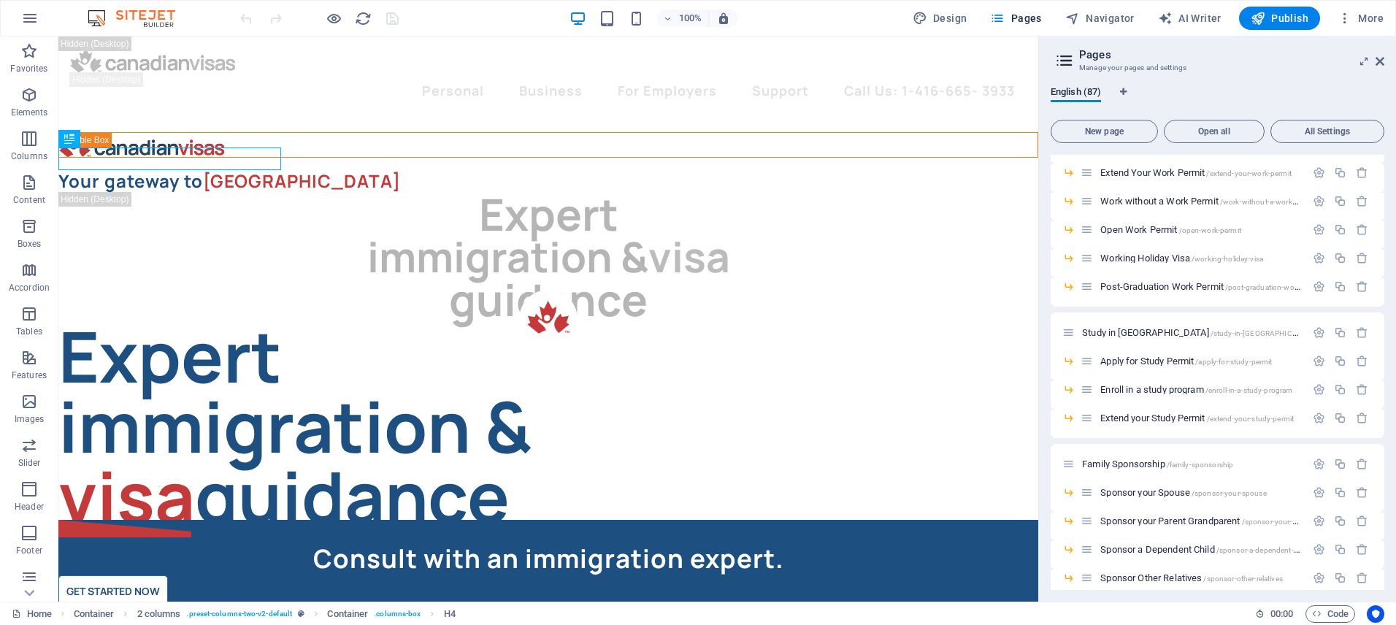
scroll to position [492, 0]
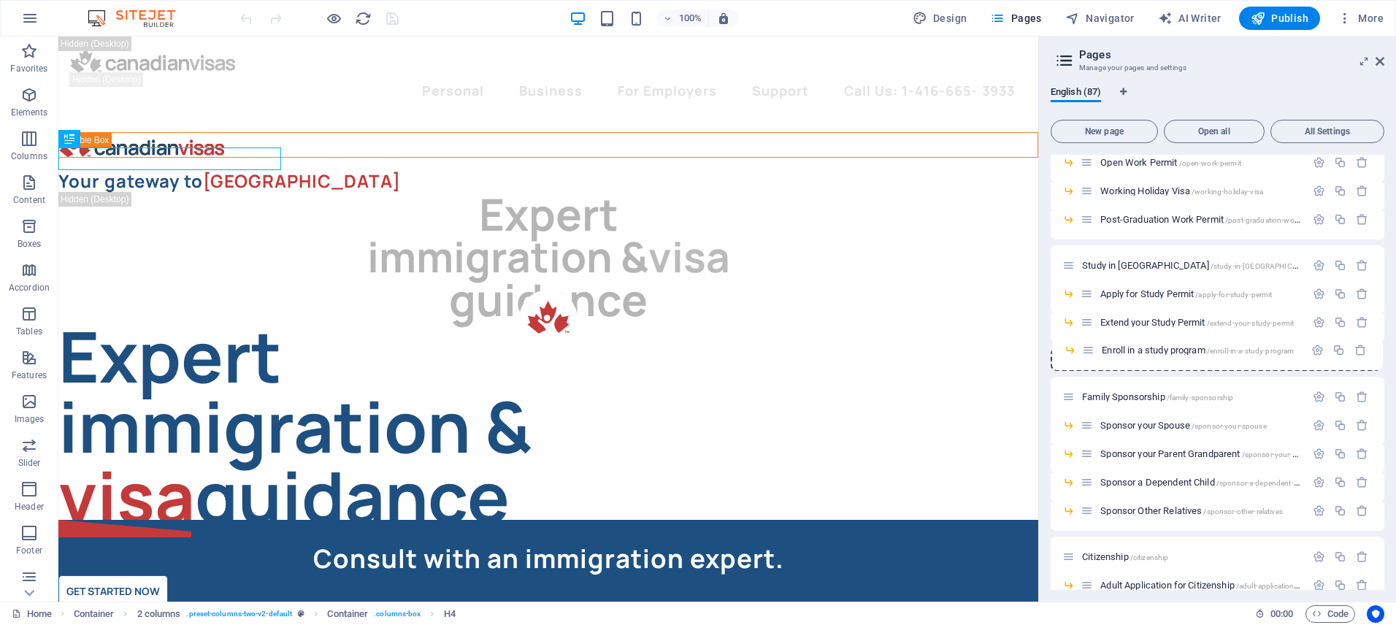
drag, startPoint x: 1091, startPoint y: 321, endPoint x: 1092, endPoint y: 353, distance: 31.4
click at [1123, 265] on span "Study in [GEOGRAPHIC_DATA] /study-in-[GEOGRAPHIC_DATA]" at bounding box center [1199, 264] width 235 height 11
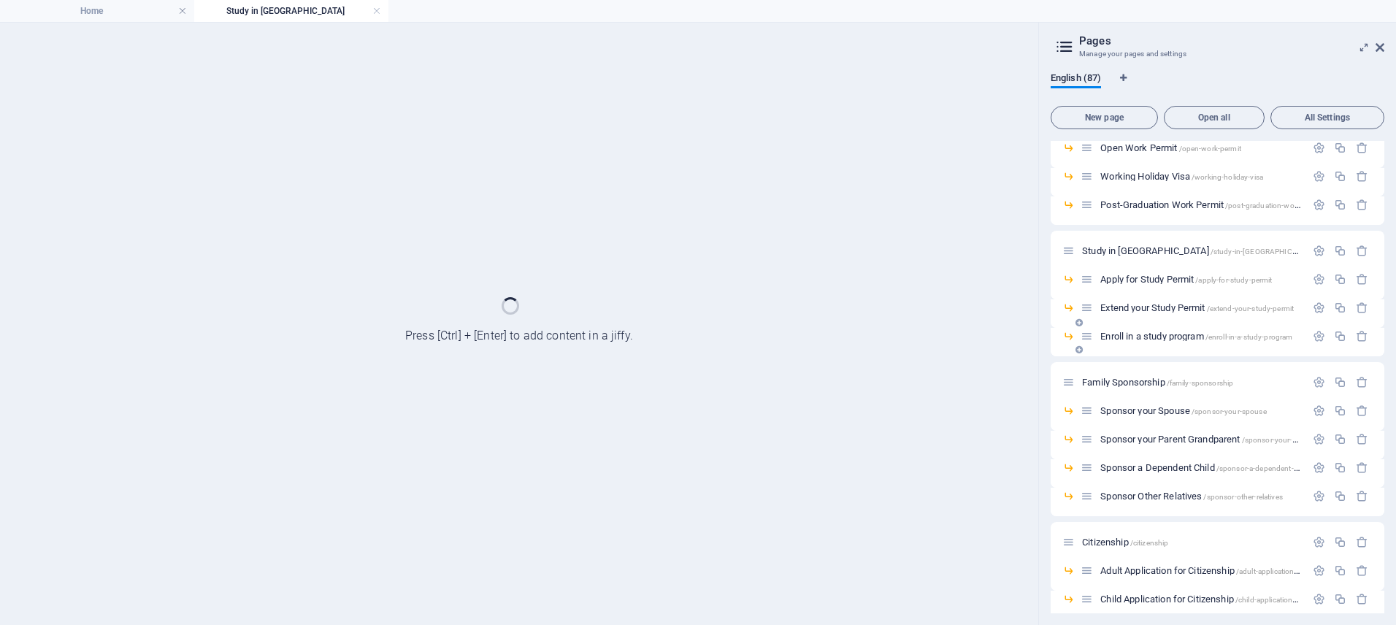
click at [1132, 339] on span "Enroll in a study program /enroll-in-a-study-program" at bounding box center [1196, 336] width 192 height 11
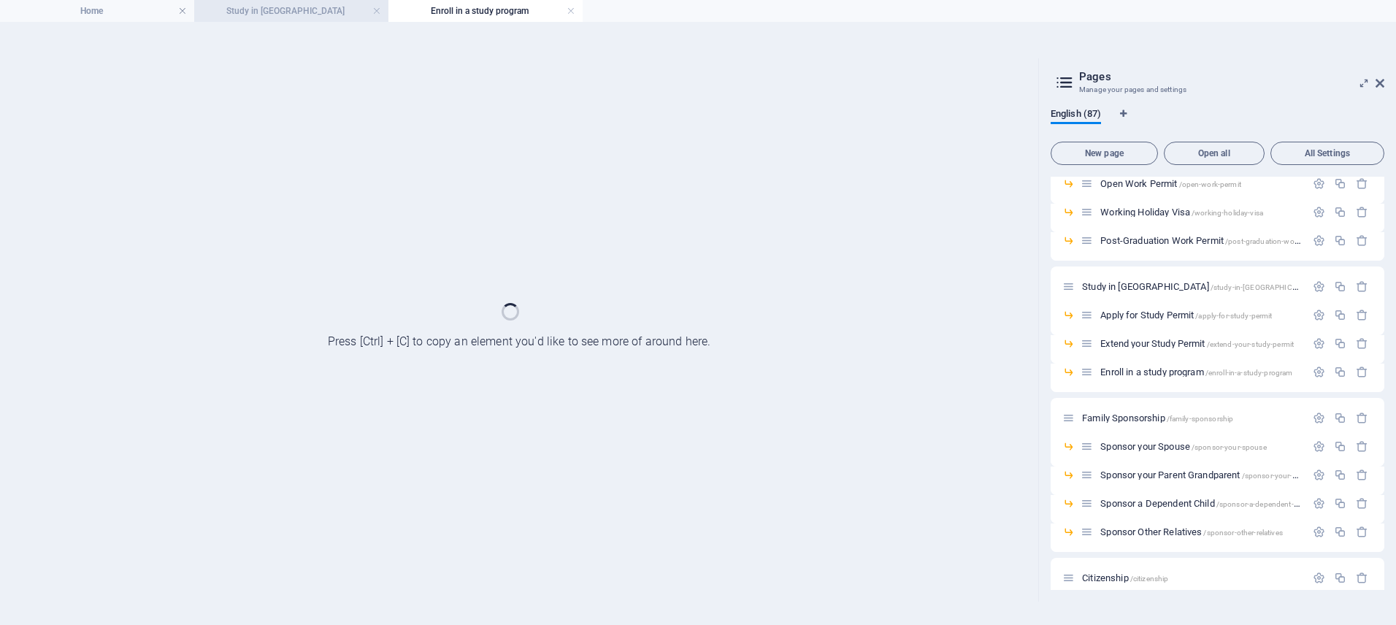
click at [297, 8] on h4 "Study in [GEOGRAPHIC_DATA]" at bounding box center [291, 11] width 194 height 16
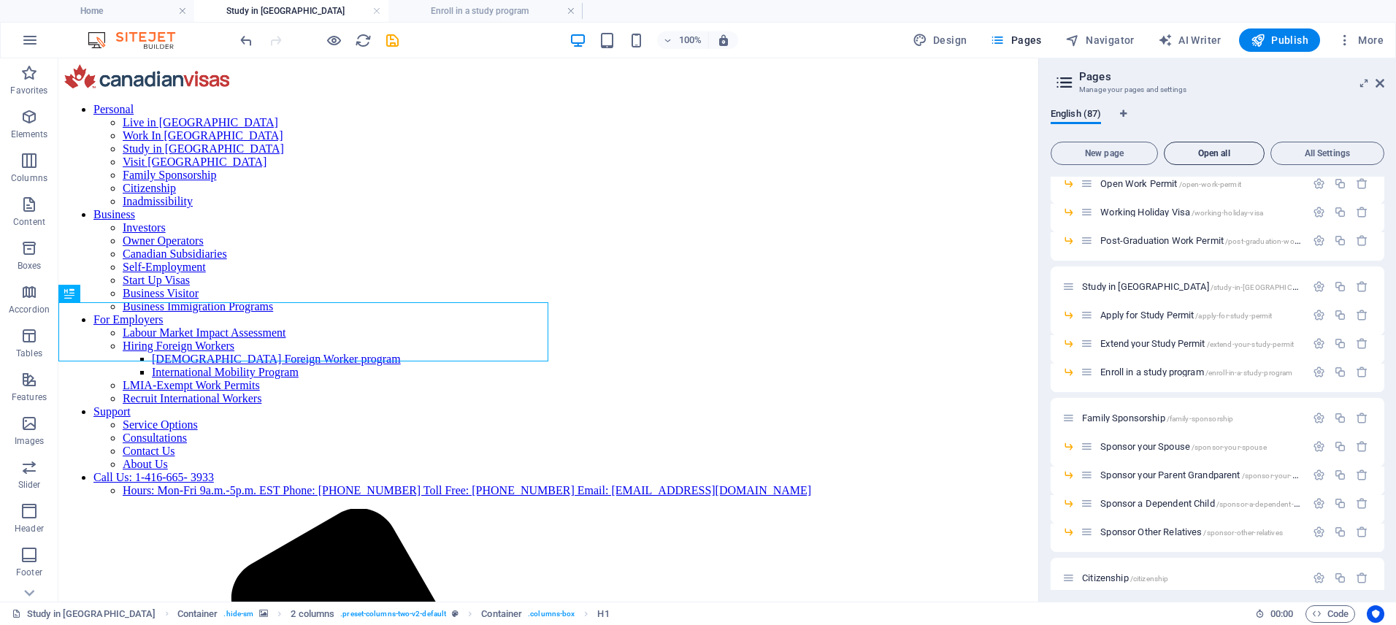
scroll to position [0, 0]
click at [1380, 85] on icon at bounding box center [1379, 83] width 9 height 12
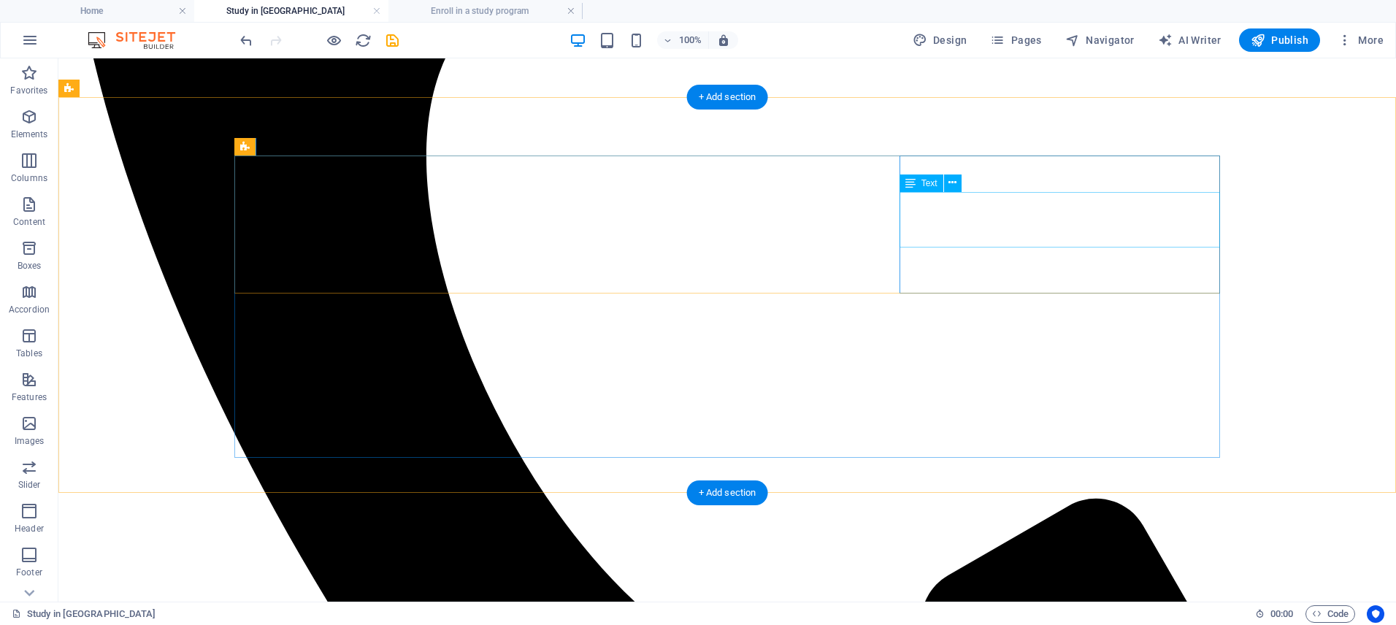
scroll to position [1137, 0]
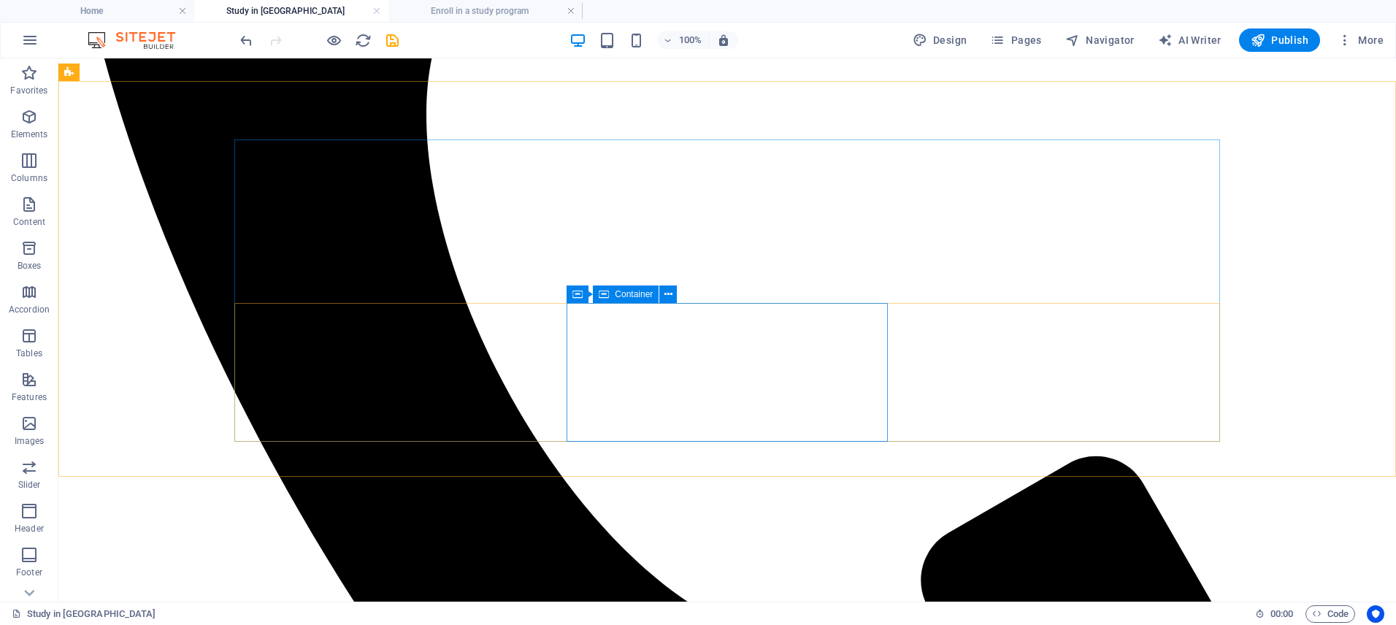
click at [611, 289] on div "Container" at bounding box center [626, 294] width 66 height 18
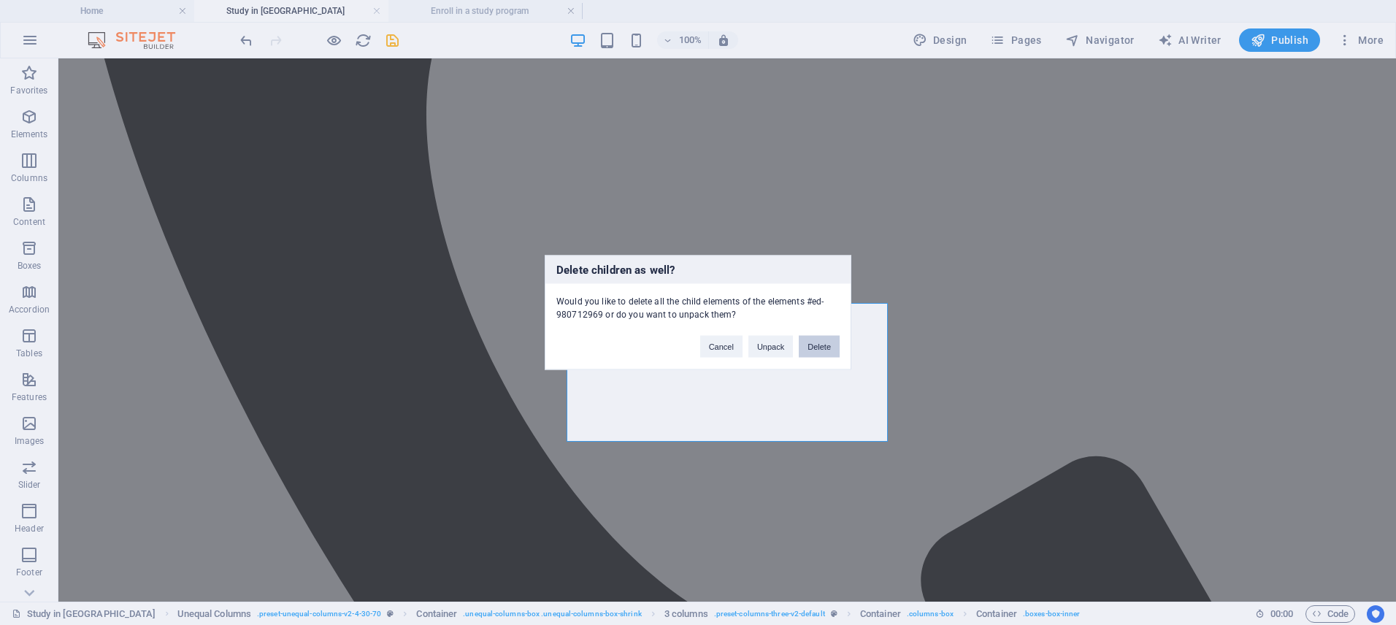
click at [818, 346] on button "Delete" at bounding box center [819, 347] width 41 height 22
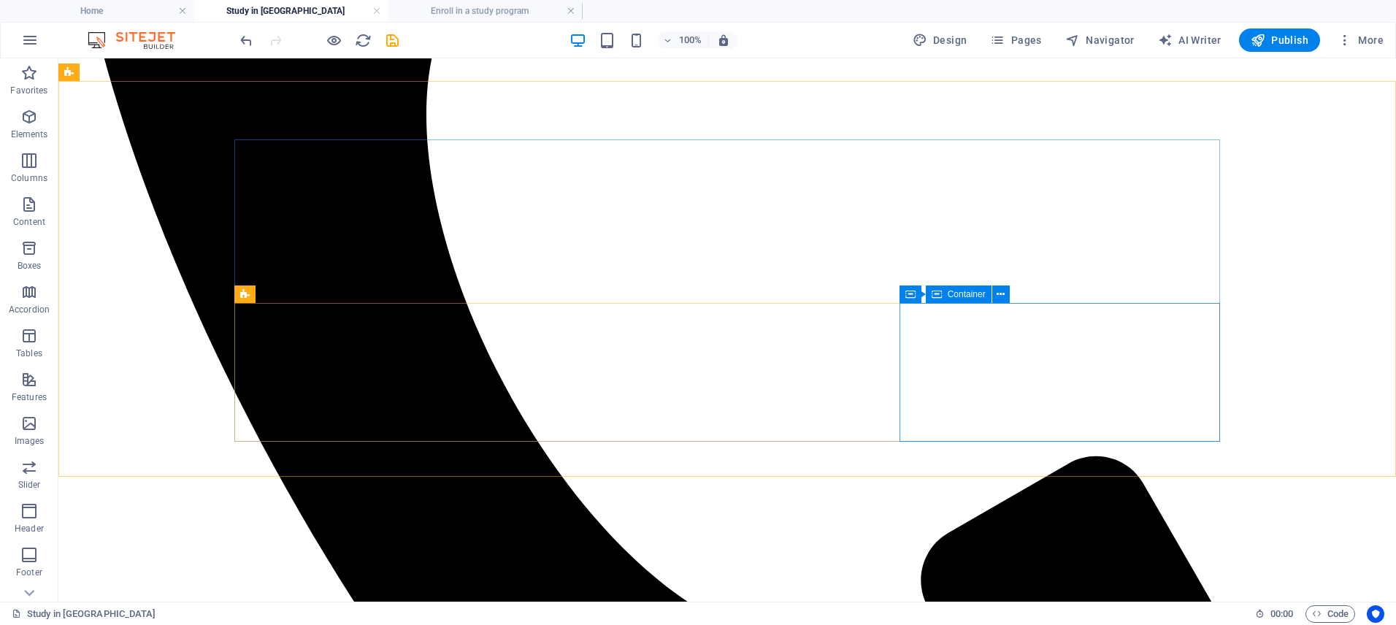
click at [941, 293] on icon at bounding box center [936, 294] width 10 height 18
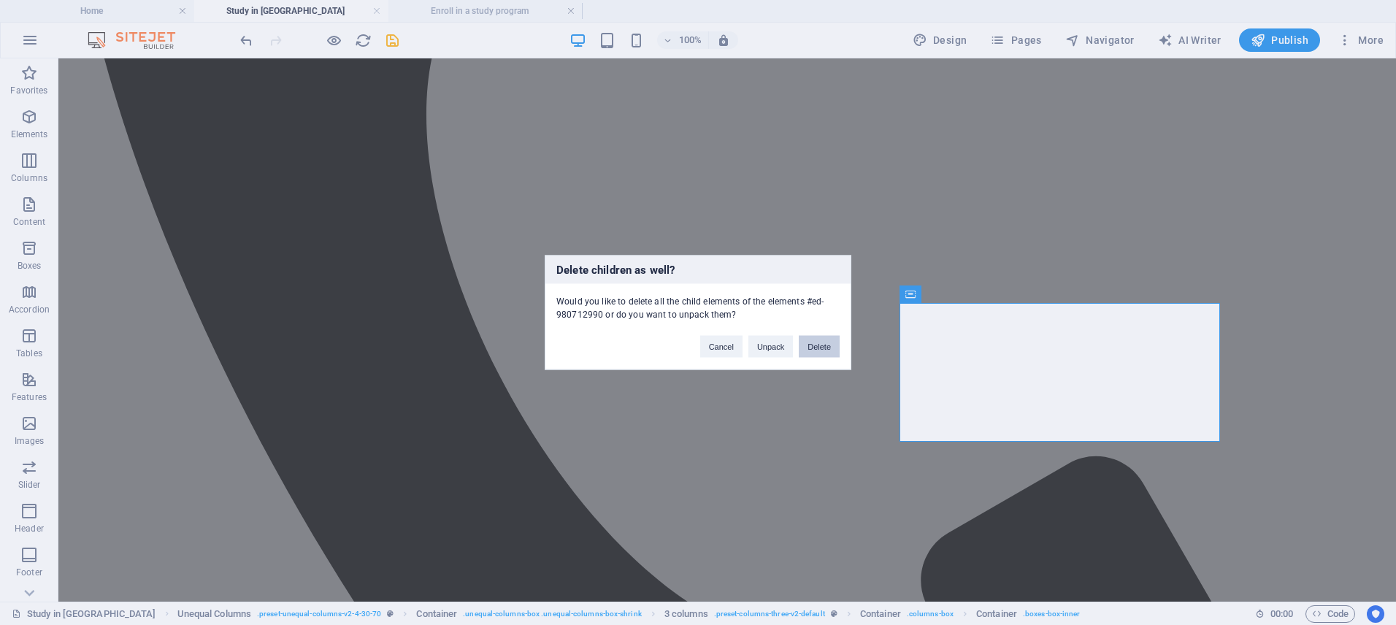
click at [827, 343] on button "Delete" at bounding box center [819, 347] width 41 height 22
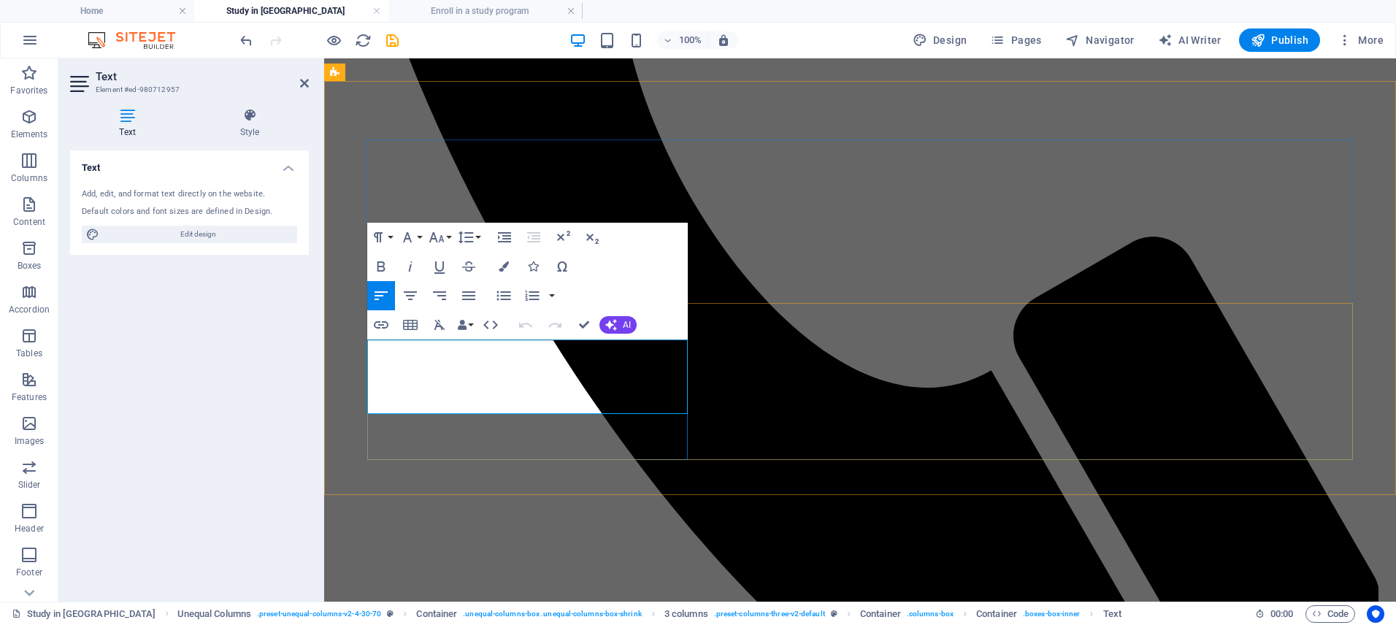
drag, startPoint x: 434, startPoint y: 350, endPoint x: 368, endPoint y: 350, distance: 66.4
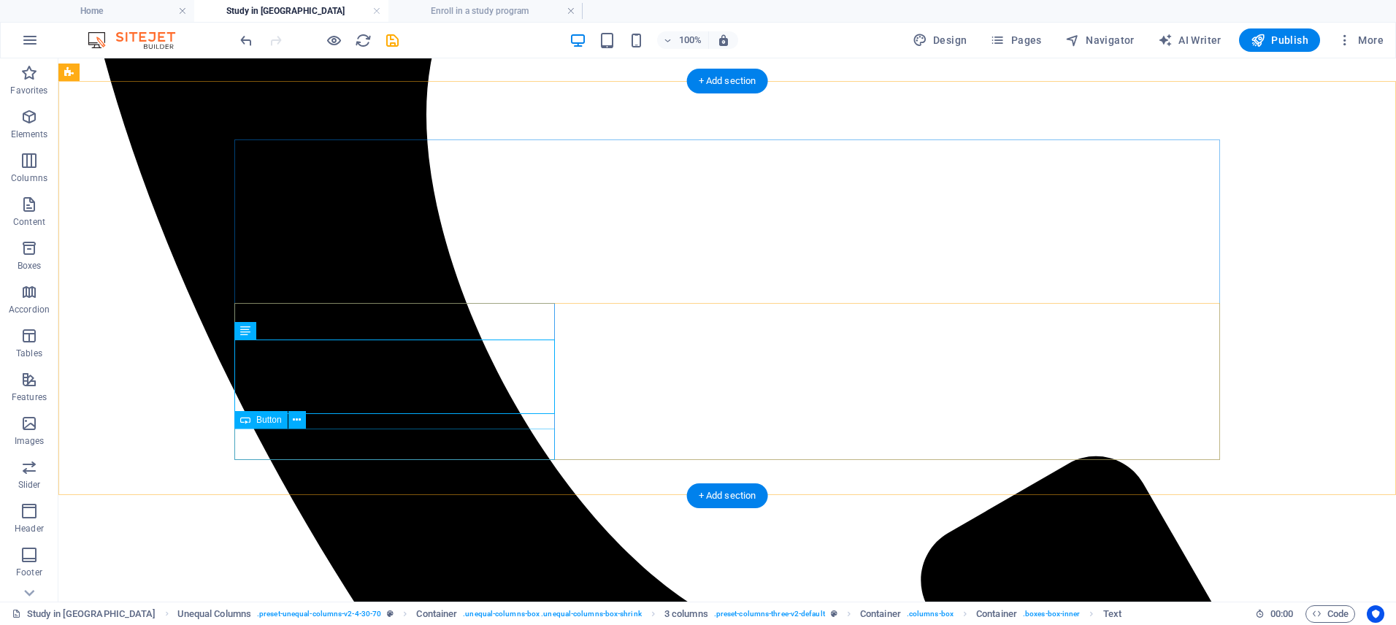
select select "3"
select select
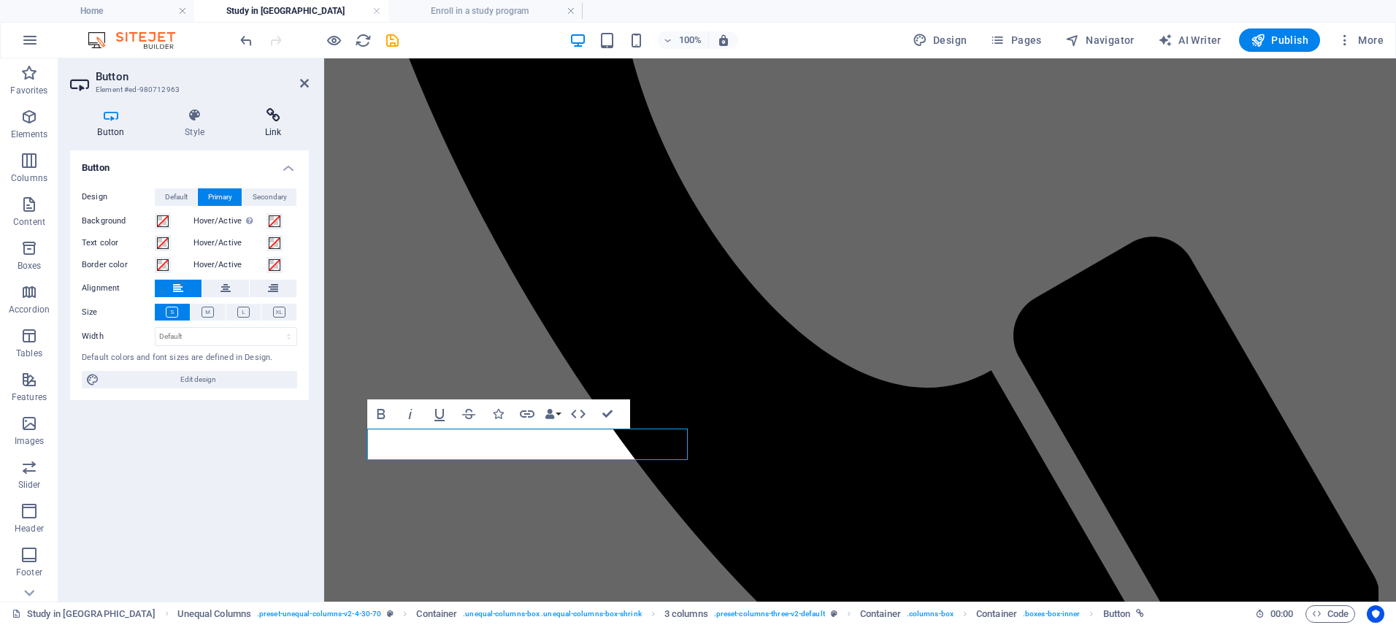
click at [283, 120] on icon at bounding box center [273, 115] width 72 height 15
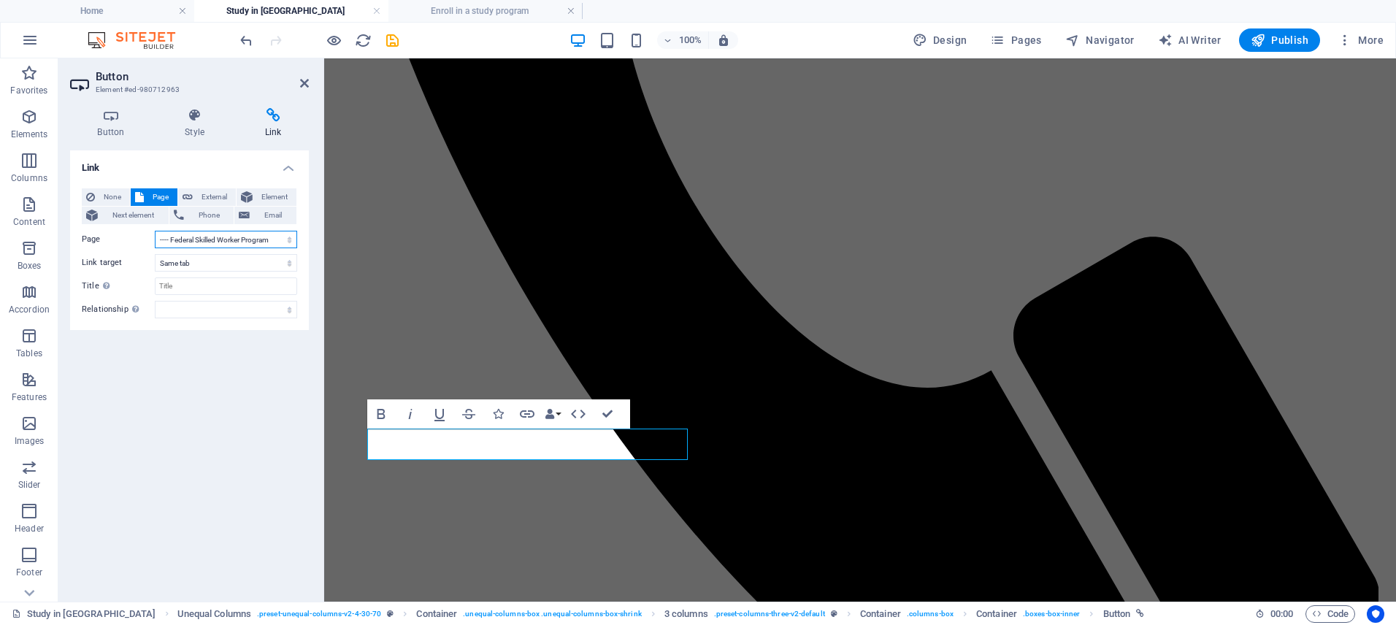
click at [196, 239] on select "Home Live in Canada -- Express Entry ---- Federal Skilled Worker Program ---- C…" at bounding box center [226, 240] width 142 height 18
select select "17"
click at [155, 231] on select "Home Live in Canada -- Express Entry ---- Federal Skilled Worker Program ---- C…" at bounding box center [226, 240] width 142 height 18
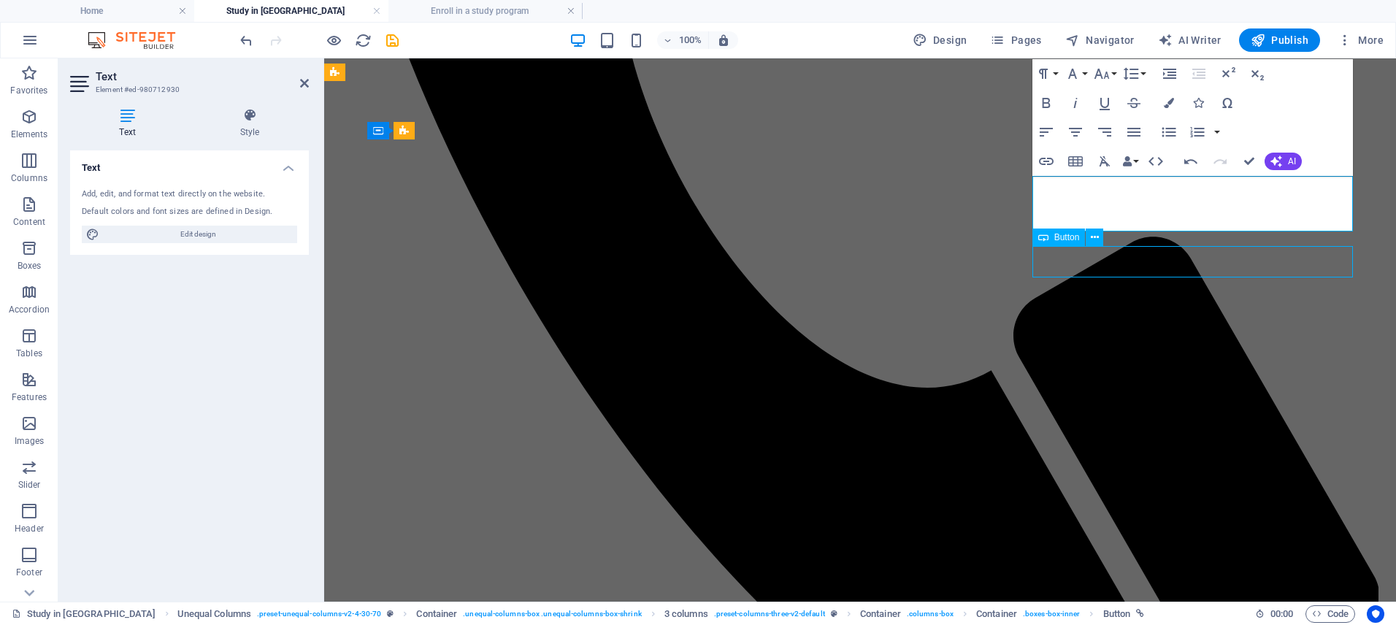
select select "7"
select select
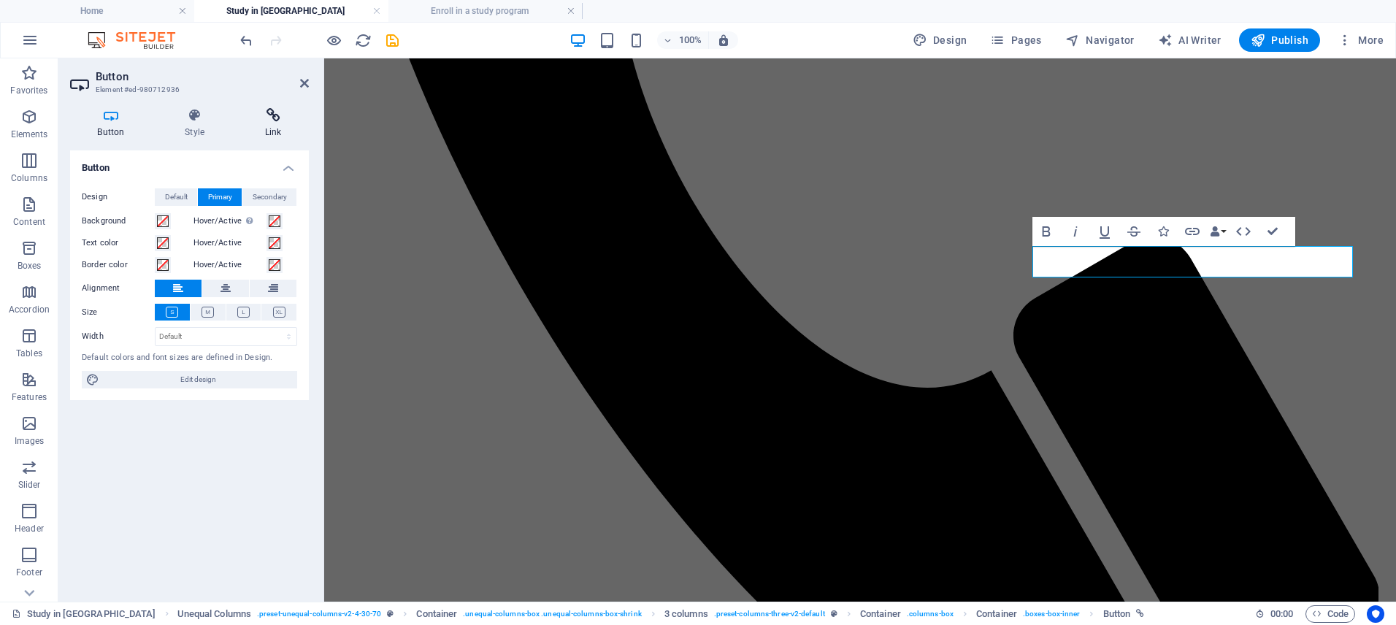
click at [252, 115] on icon at bounding box center [273, 115] width 72 height 15
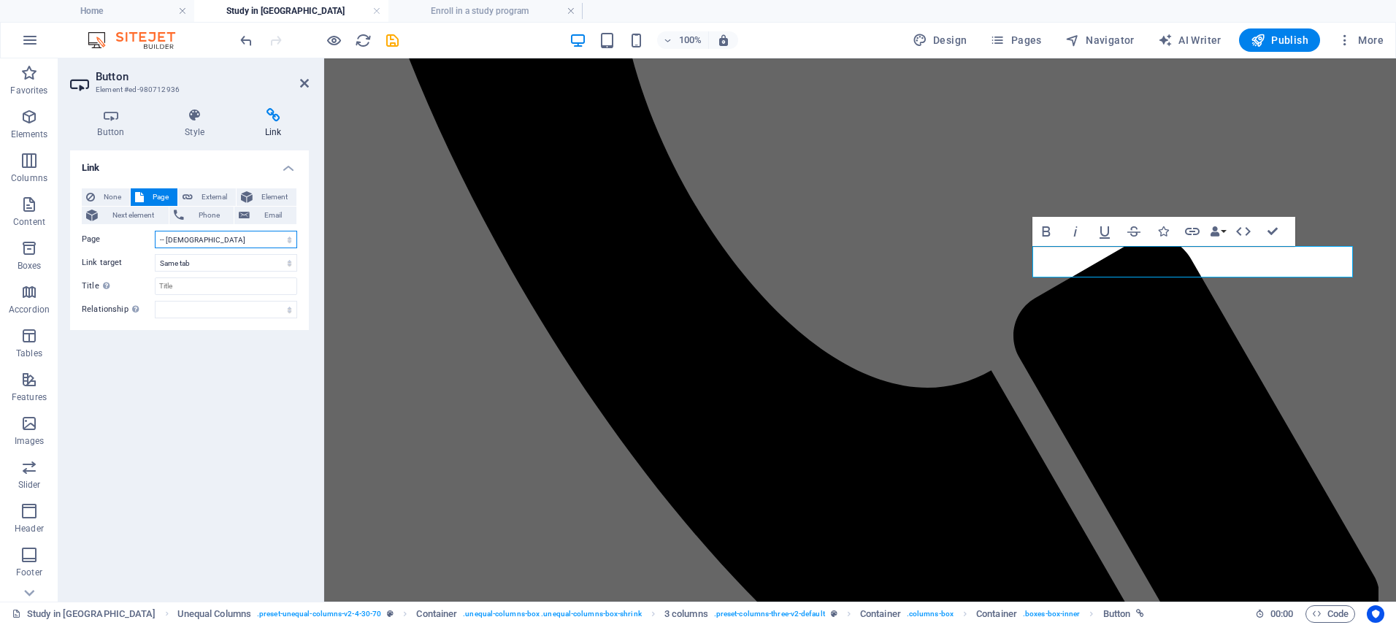
click at [191, 236] on select "Home Live in Canada -- Express Entry ---- Federal Skilled Worker Program ---- C…" at bounding box center [226, 240] width 142 height 18
select select "21"
click at [155, 231] on select "Home Live in Canada -- Express Entry ---- Federal Skilled Worker Program ---- C…" at bounding box center [226, 240] width 142 height 18
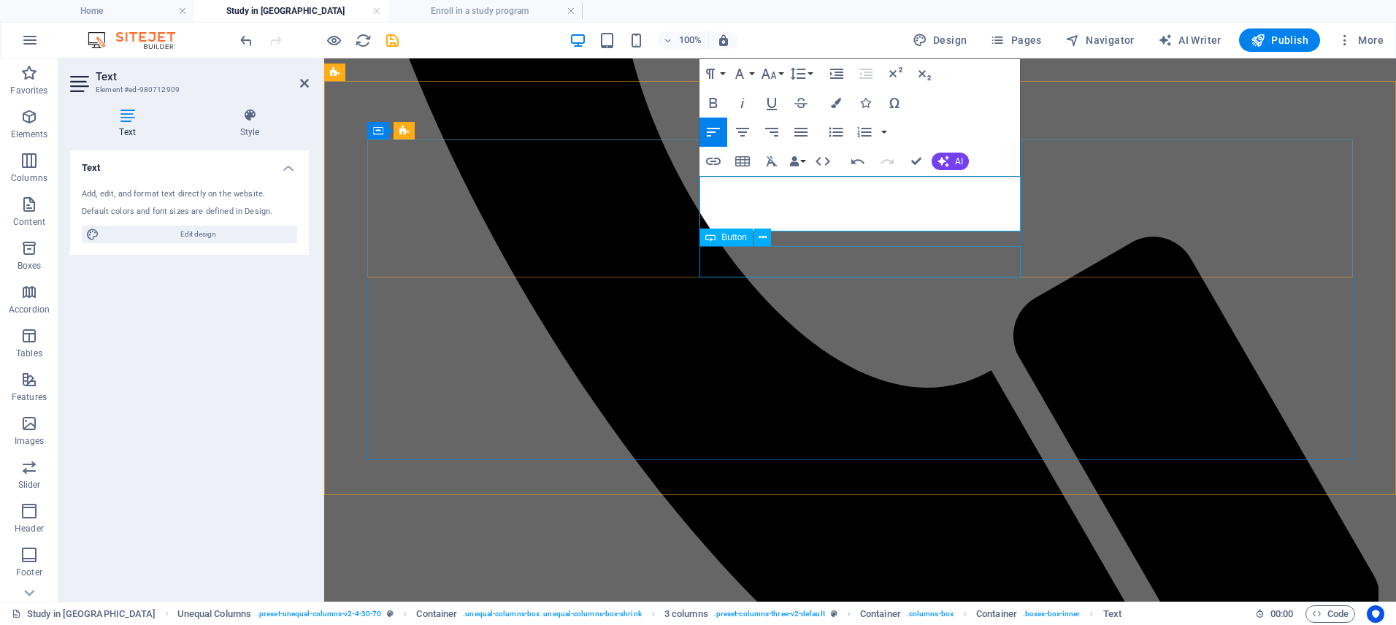
select select "6"
select select
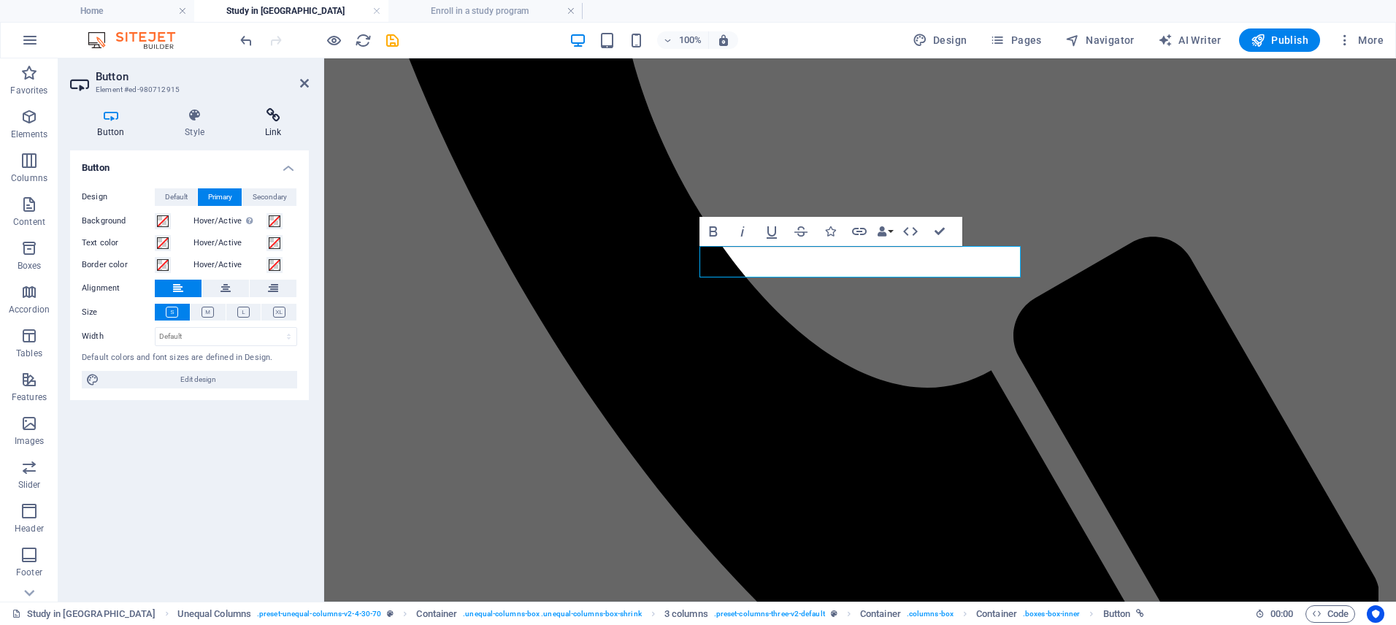
click at [269, 126] on h4 "Link" at bounding box center [273, 123] width 72 height 31
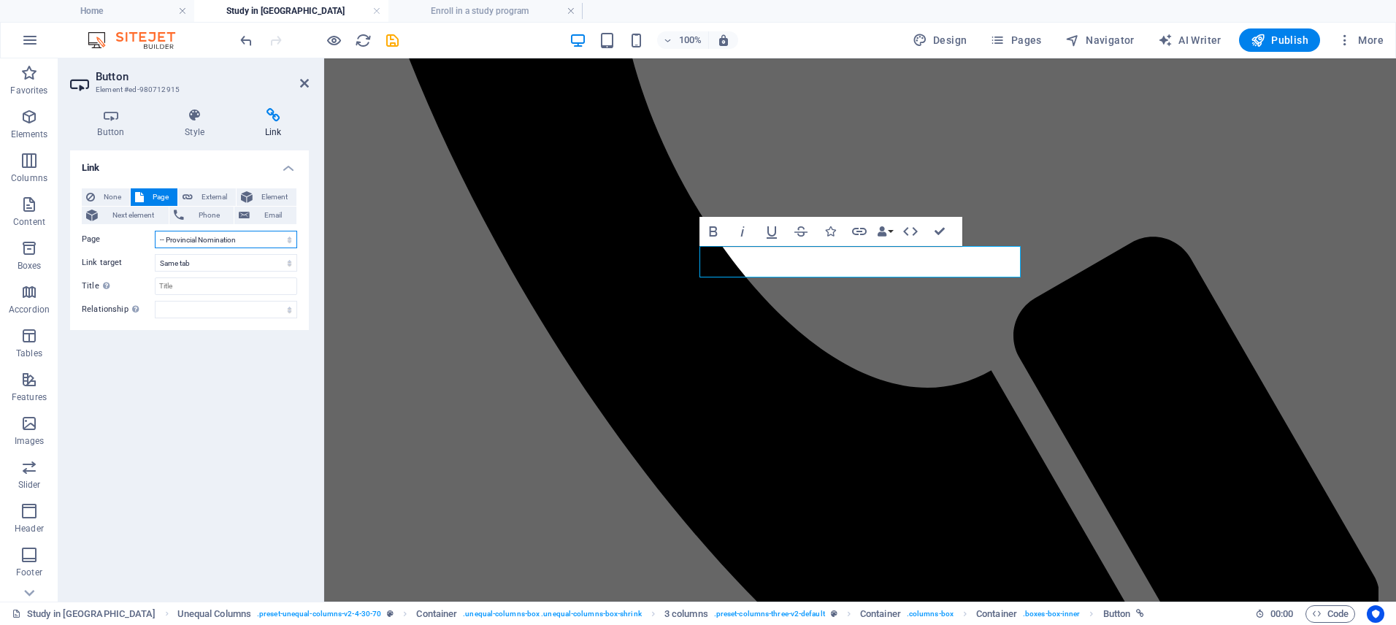
click at [196, 241] on select "Home Live in Canada -- Express Entry ---- Federal Skilled Worker Program ---- C…" at bounding box center [226, 240] width 142 height 18
select select "20"
click at [155, 231] on select "Home Live in Canada -- Express Entry ---- Federal Skilled Worker Program ---- C…" at bounding box center [226, 240] width 142 height 18
click at [521, 153] on div "Spacer" at bounding box center [499, 153] width 55 height 18
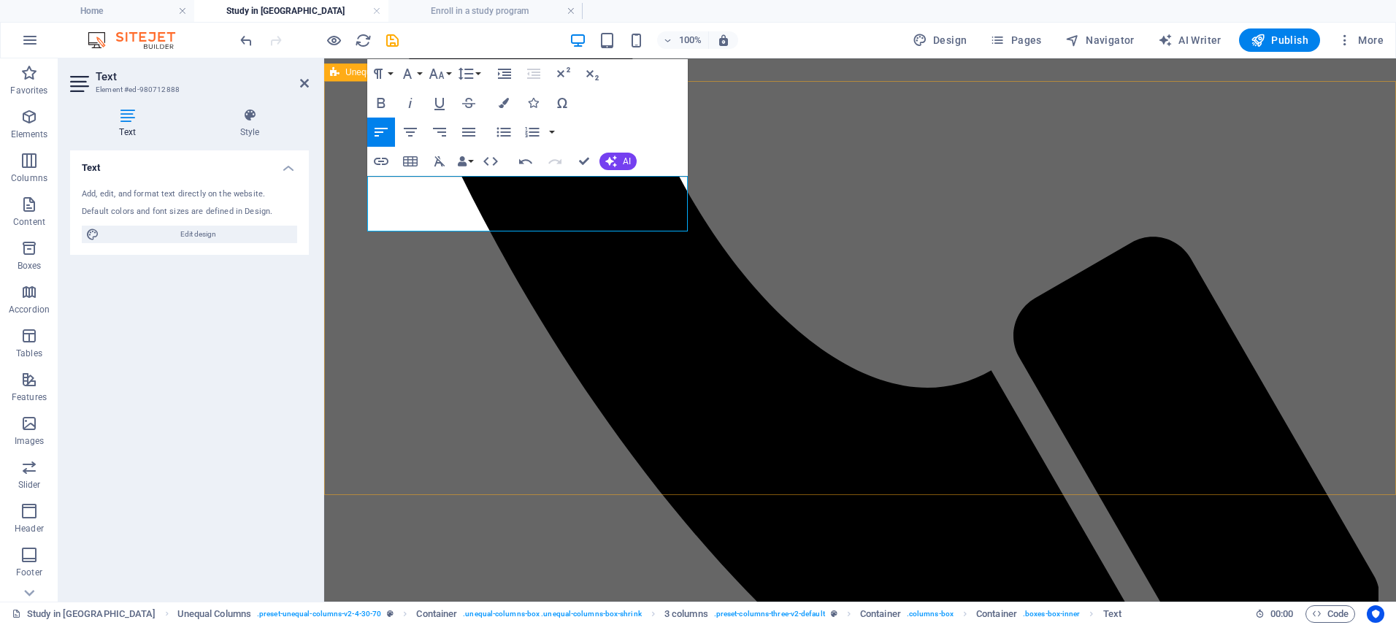
drag, startPoint x: 514, startPoint y: 185, endPoint x: 359, endPoint y: 179, distance: 154.9
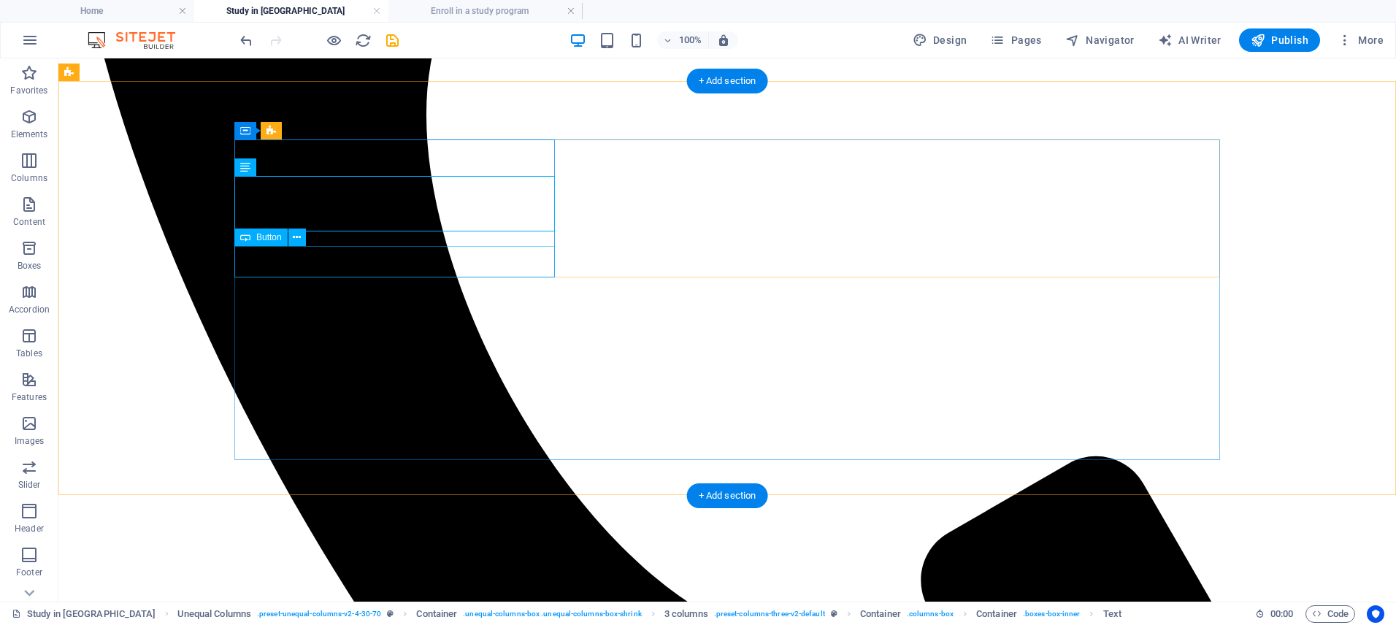
select select "2"
select select
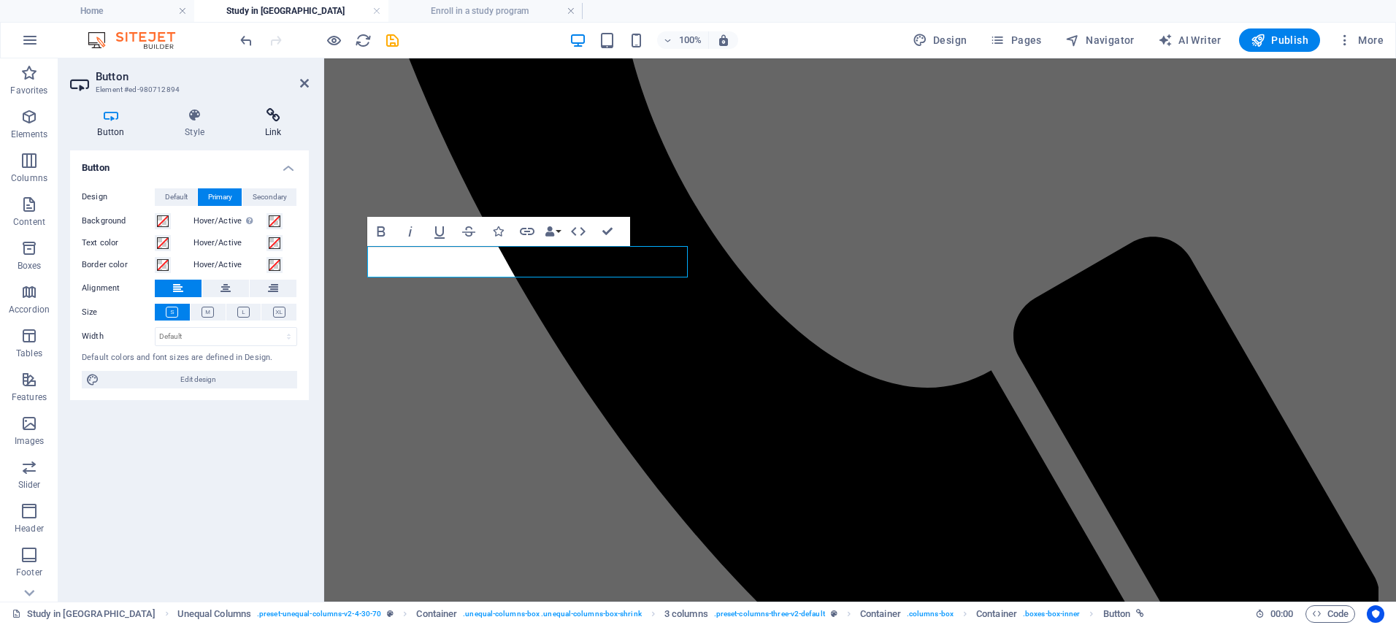
click at [281, 126] on h4 "Link" at bounding box center [273, 123] width 72 height 31
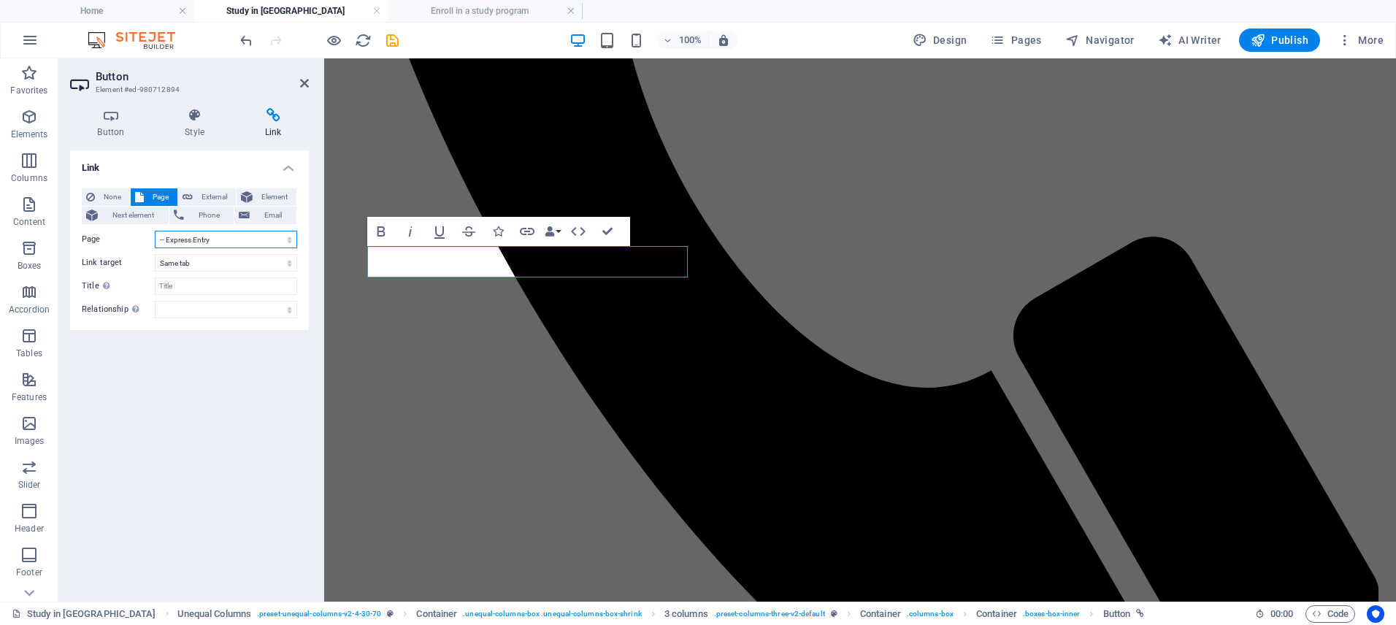
click at [215, 242] on select "Home Live in Canada -- Express Entry ---- Federal Skilled Worker Program ---- C…" at bounding box center [226, 240] width 142 height 18
select select "19"
click at [155, 231] on select "Home Live in Canada -- Express Entry ---- Federal Skilled Worker Program ---- C…" at bounding box center [226, 240] width 142 height 18
click at [393, 43] on icon "save" at bounding box center [392, 40] width 17 height 17
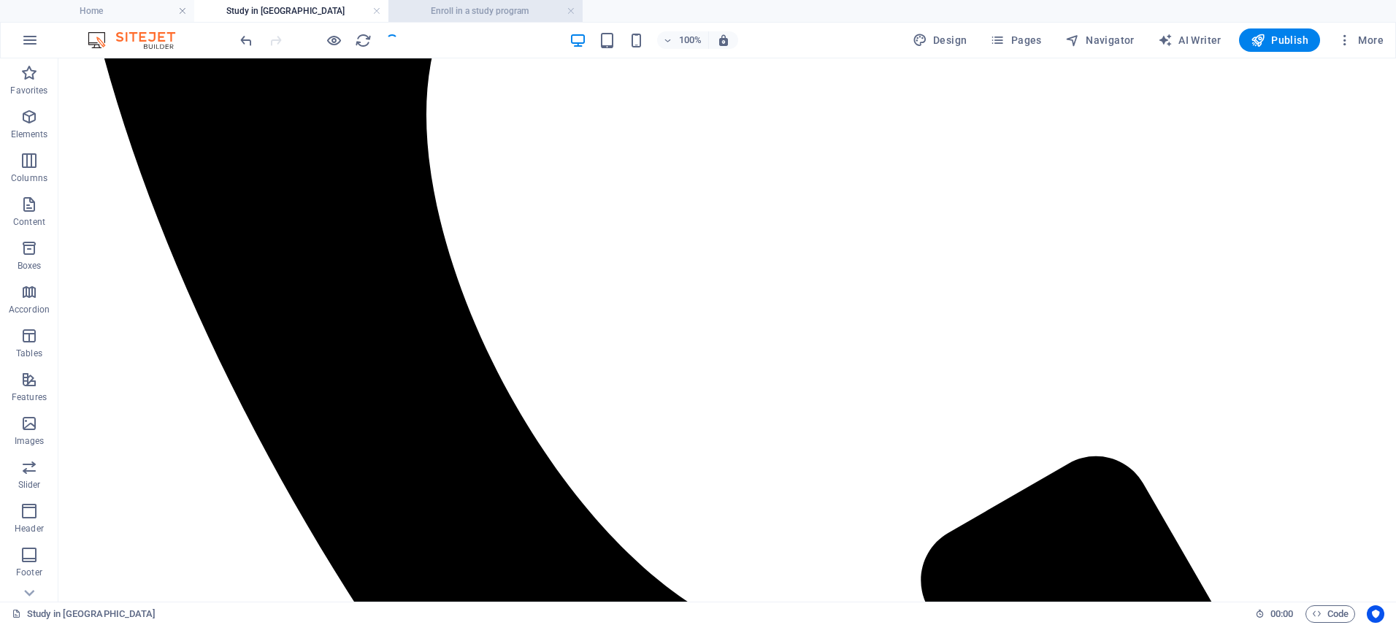
click at [450, 8] on h4 "Enroll in a study program" at bounding box center [485, 11] width 194 height 16
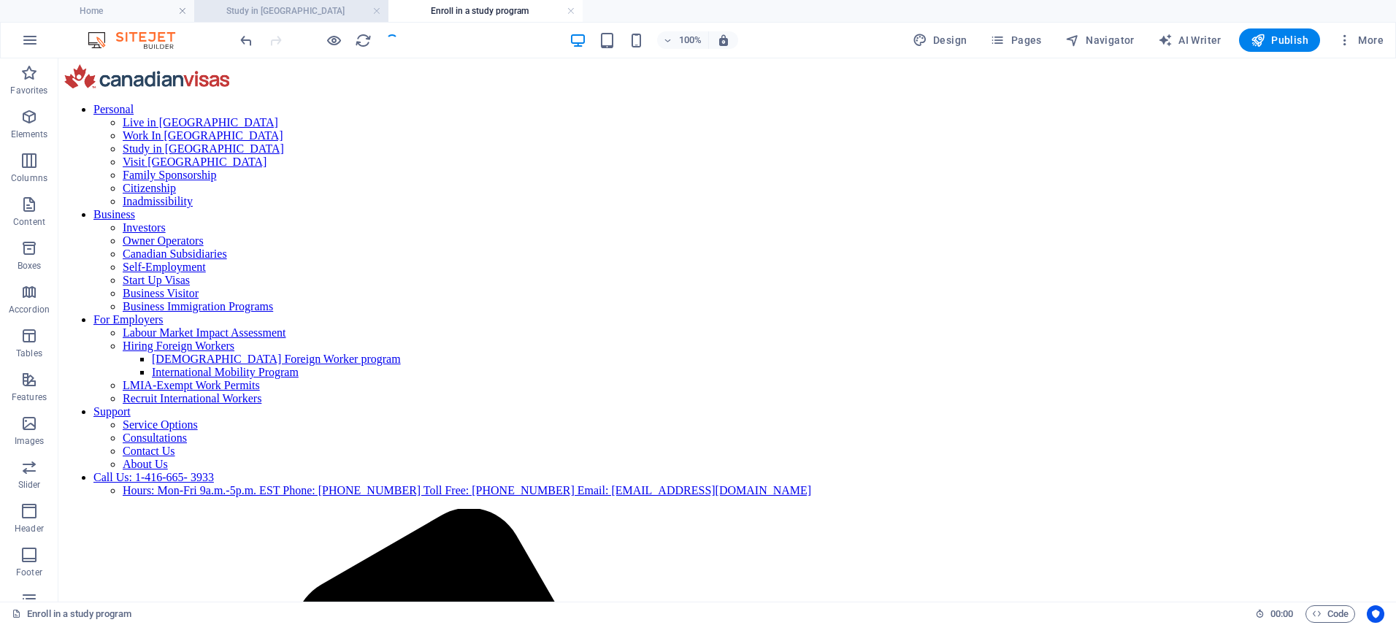
click at [343, 10] on h4 "Study in [GEOGRAPHIC_DATA]" at bounding box center [291, 11] width 194 height 16
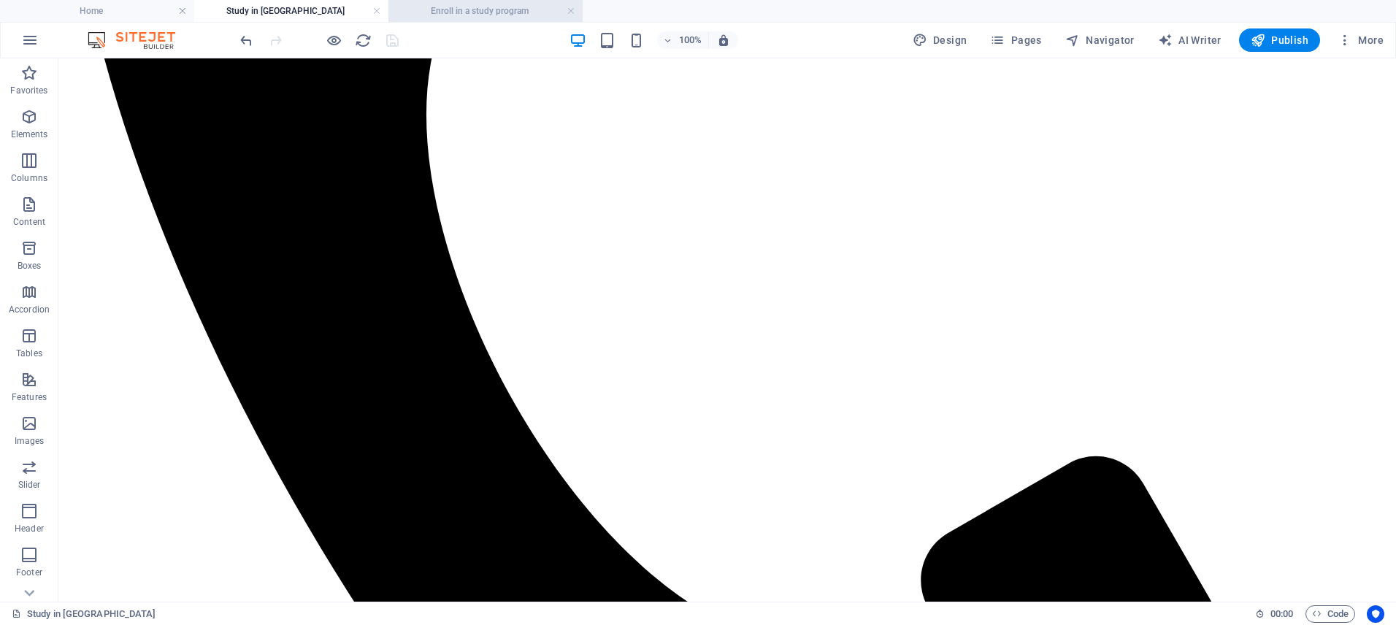
click at [507, 16] on h4 "Enroll in a study program" at bounding box center [485, 11] width 194 height 16
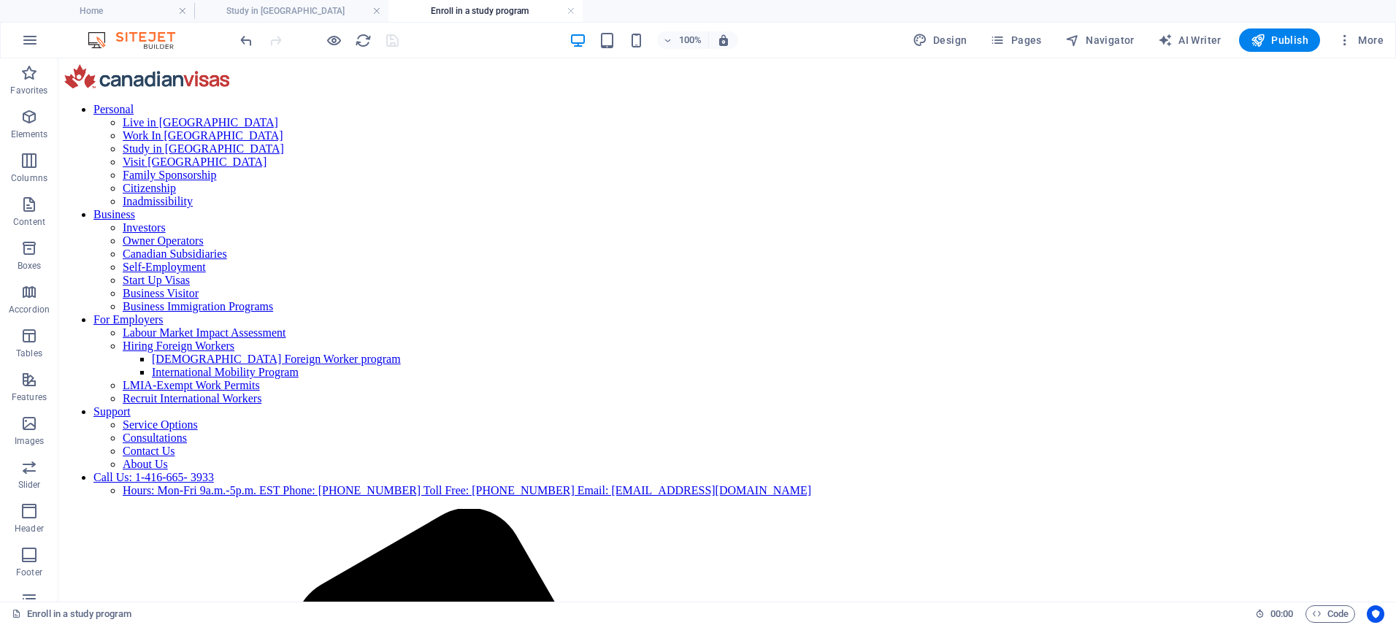
scroll to position [0, 0]
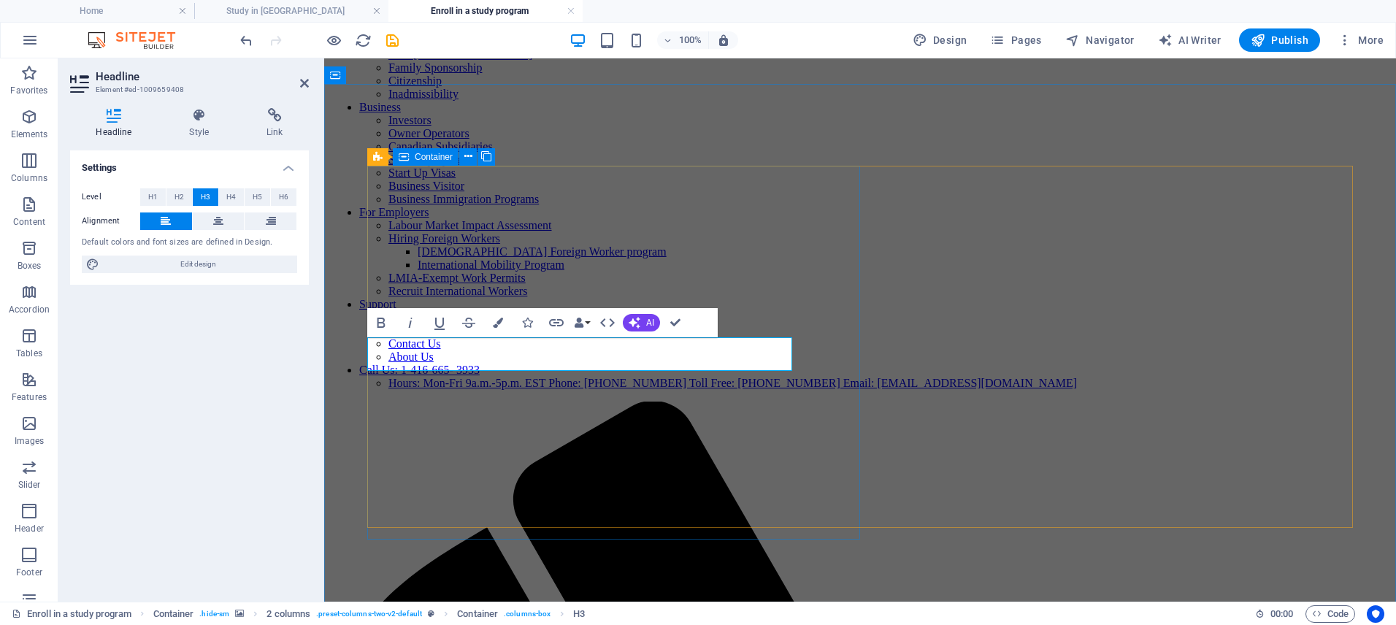
scroll to position [127, 0]
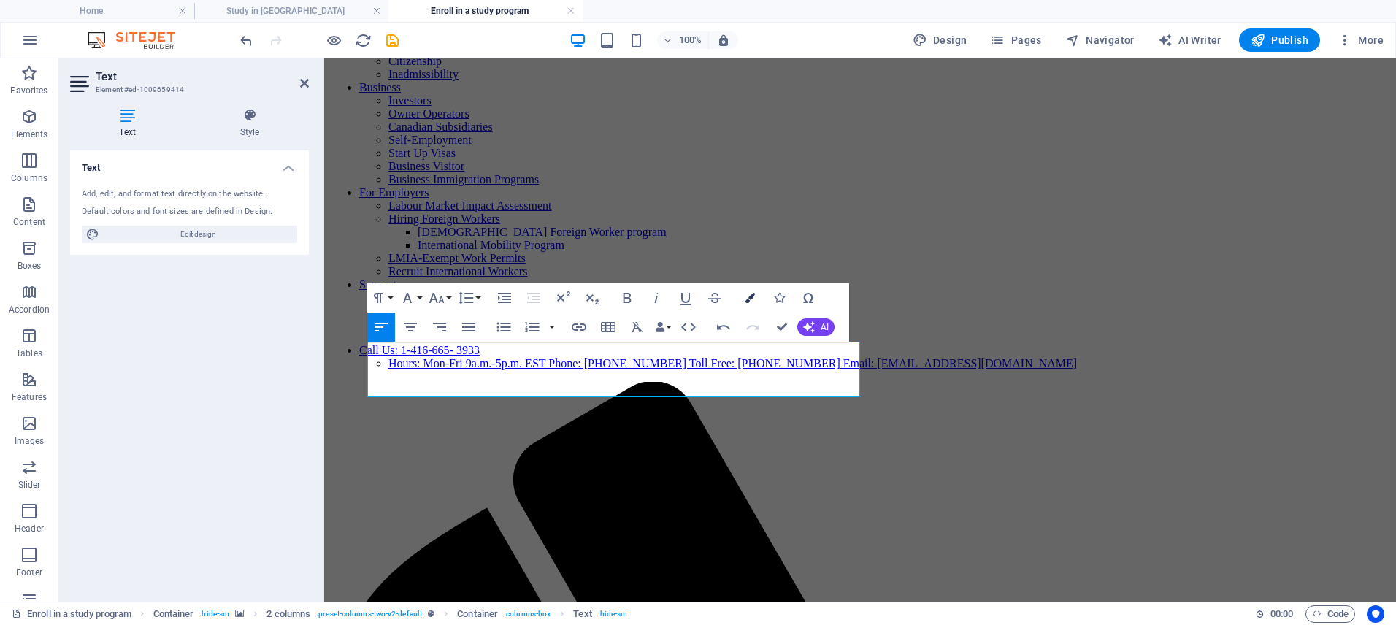
click at [750, 299] on icon "button" at bounding box center [750, 298] width 10 height 10
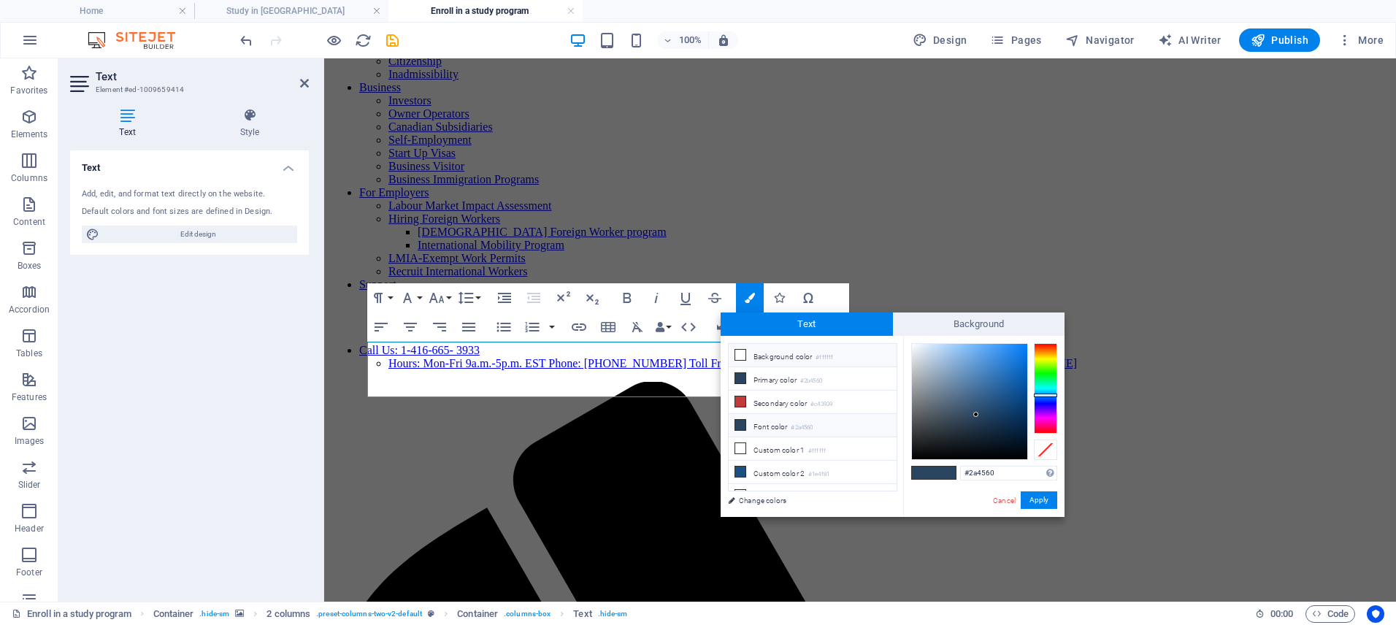
click at [788, 350] on li "Background color #ffffff" at bounding box center [812, 355] width 168 height 23
type input "#ffffff"
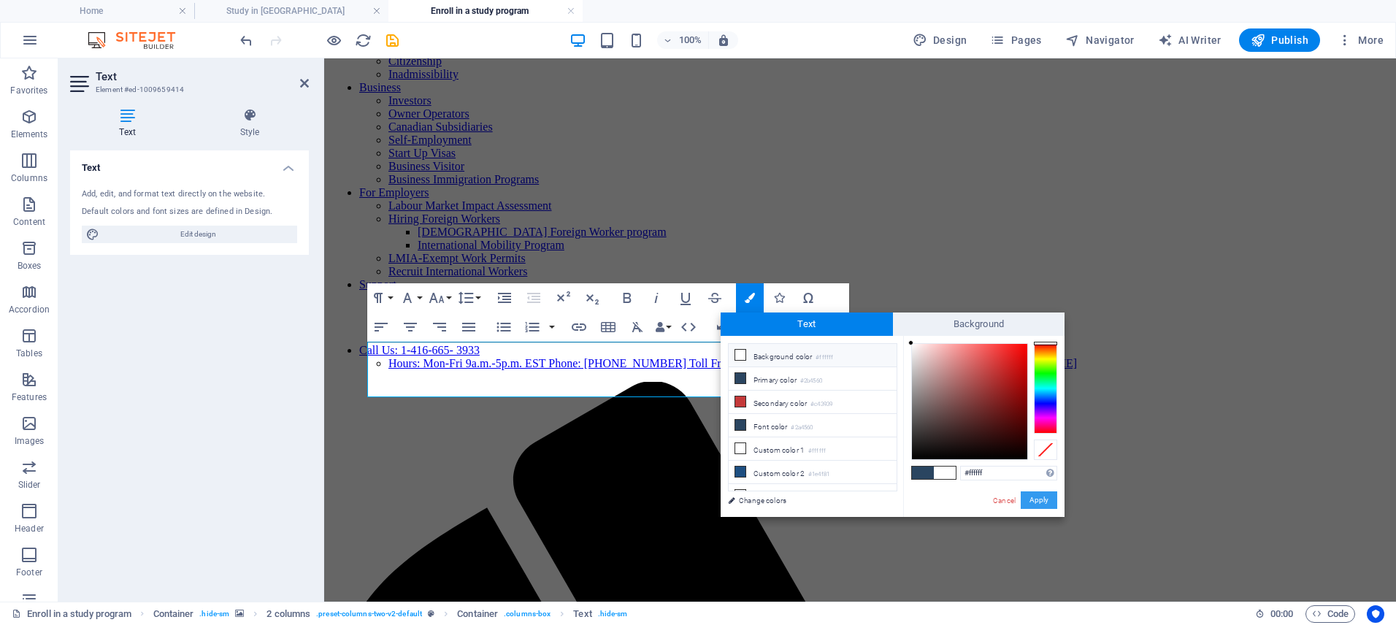
click at [1045, 504] on button "Apply" at bounding box center [1038, 500] width 36 height 18
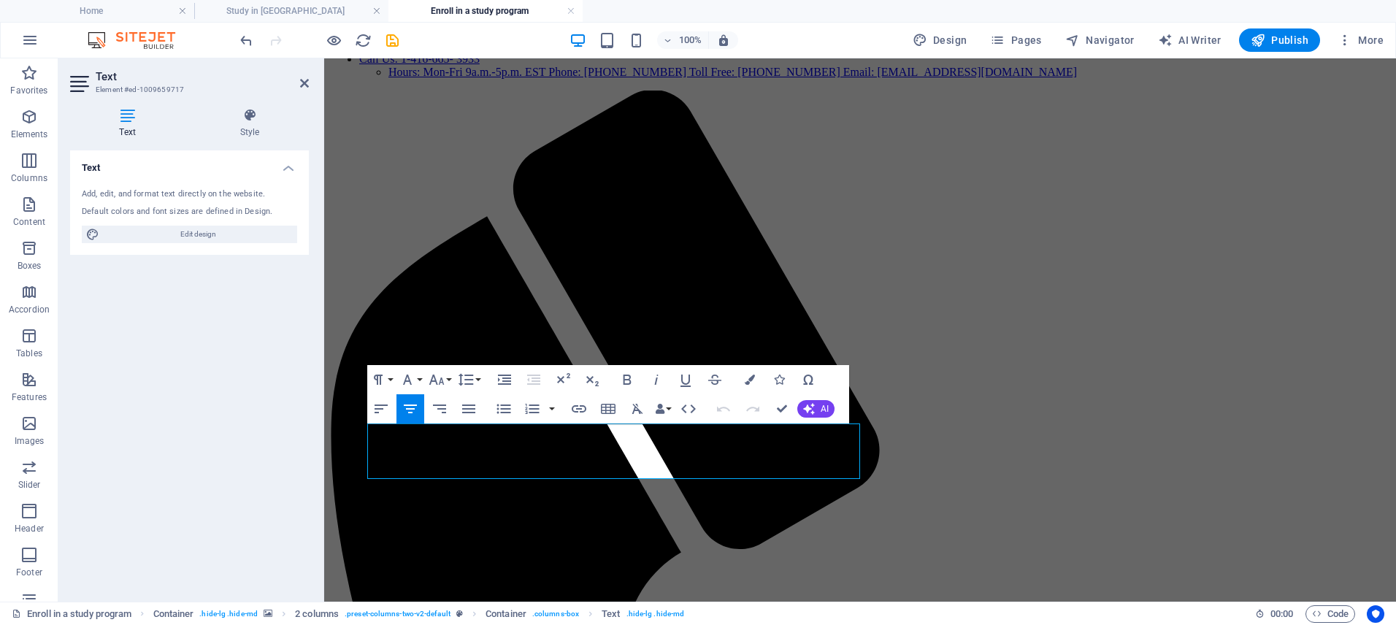
scroll to position [686, 0]
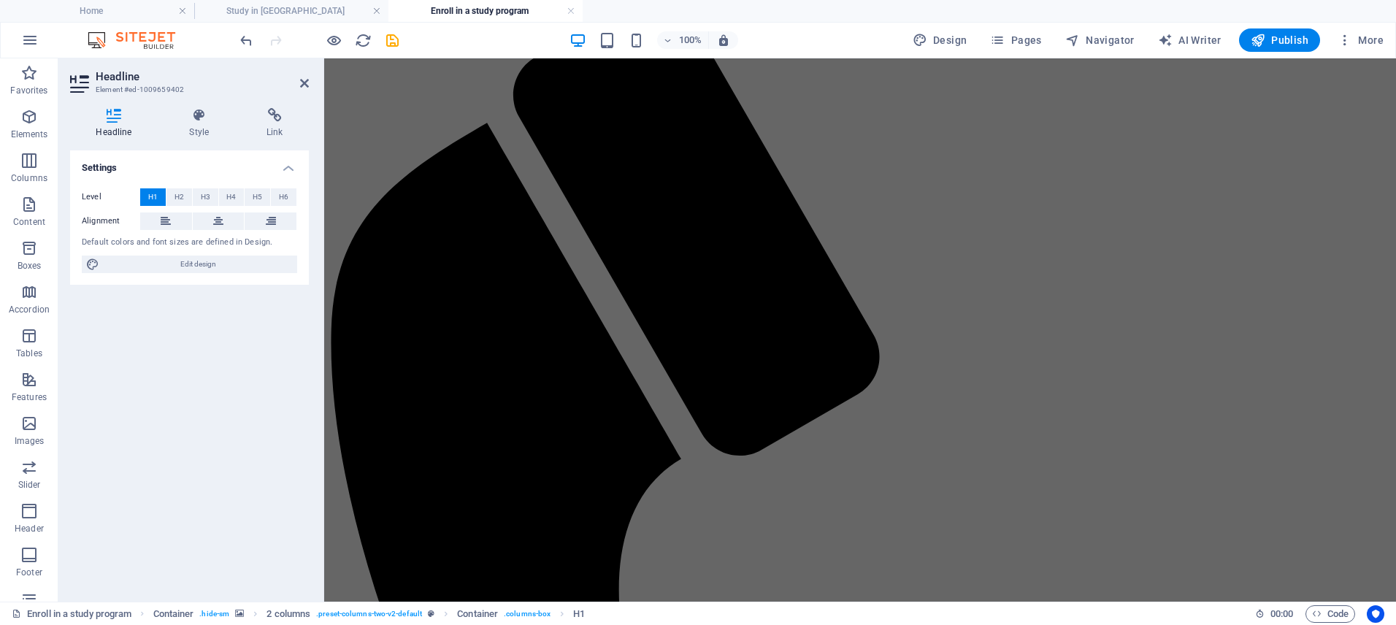
scroll to position [528, 0]
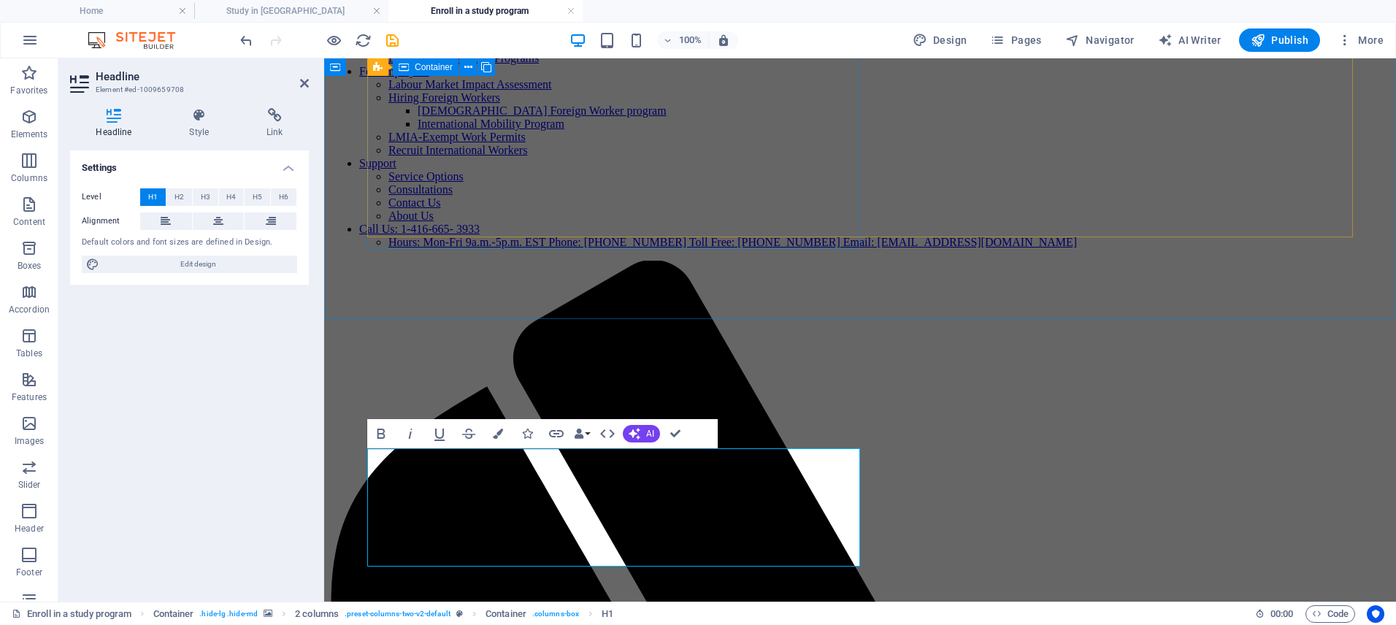
scroll to position [216, 0]
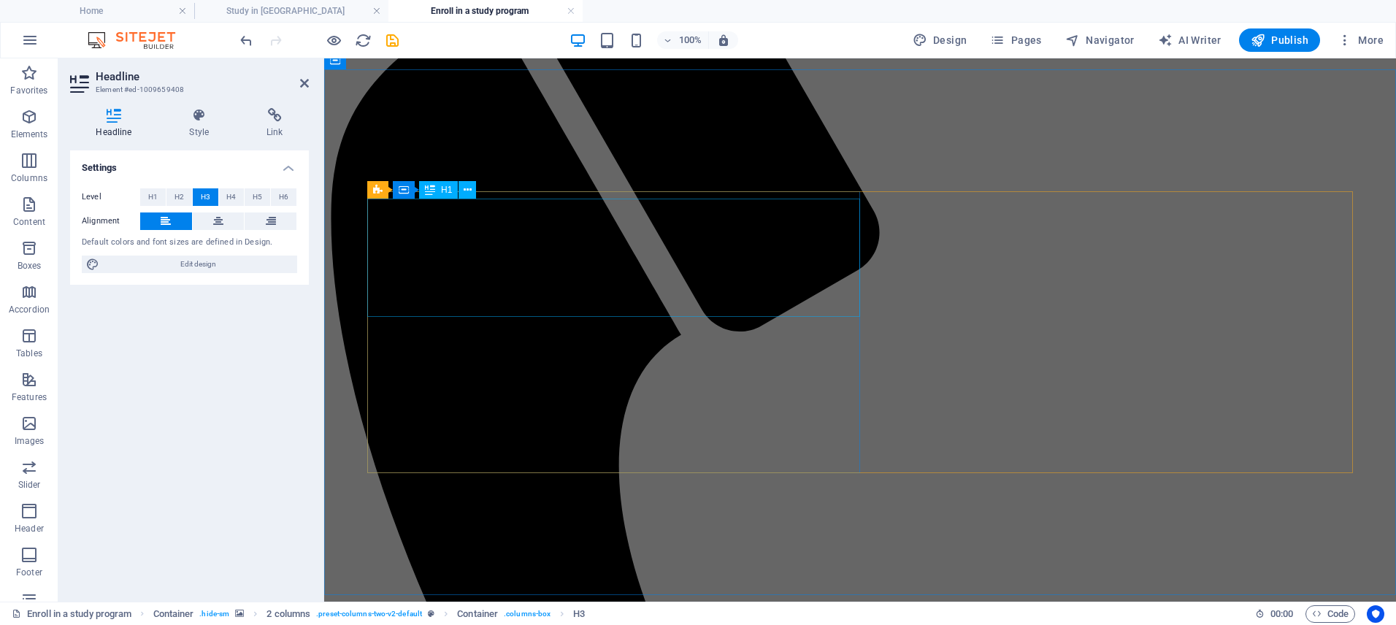
scroll to position [638, 0]
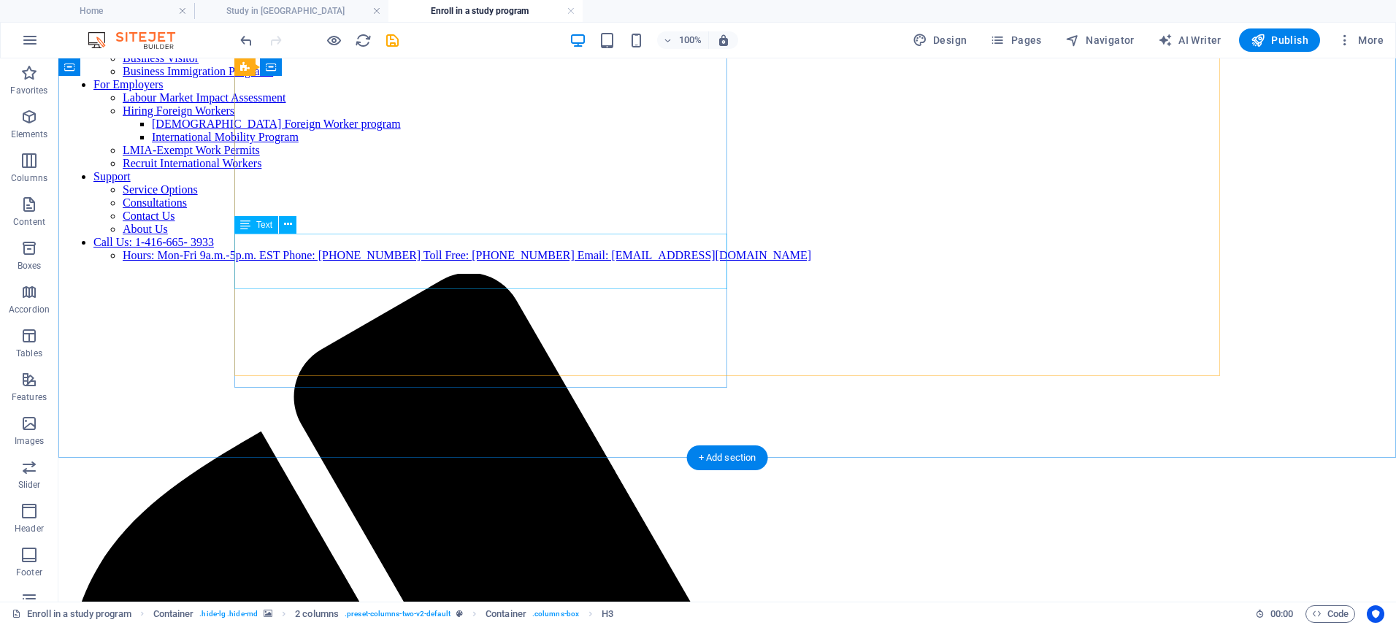
scroll to position [236, 0]
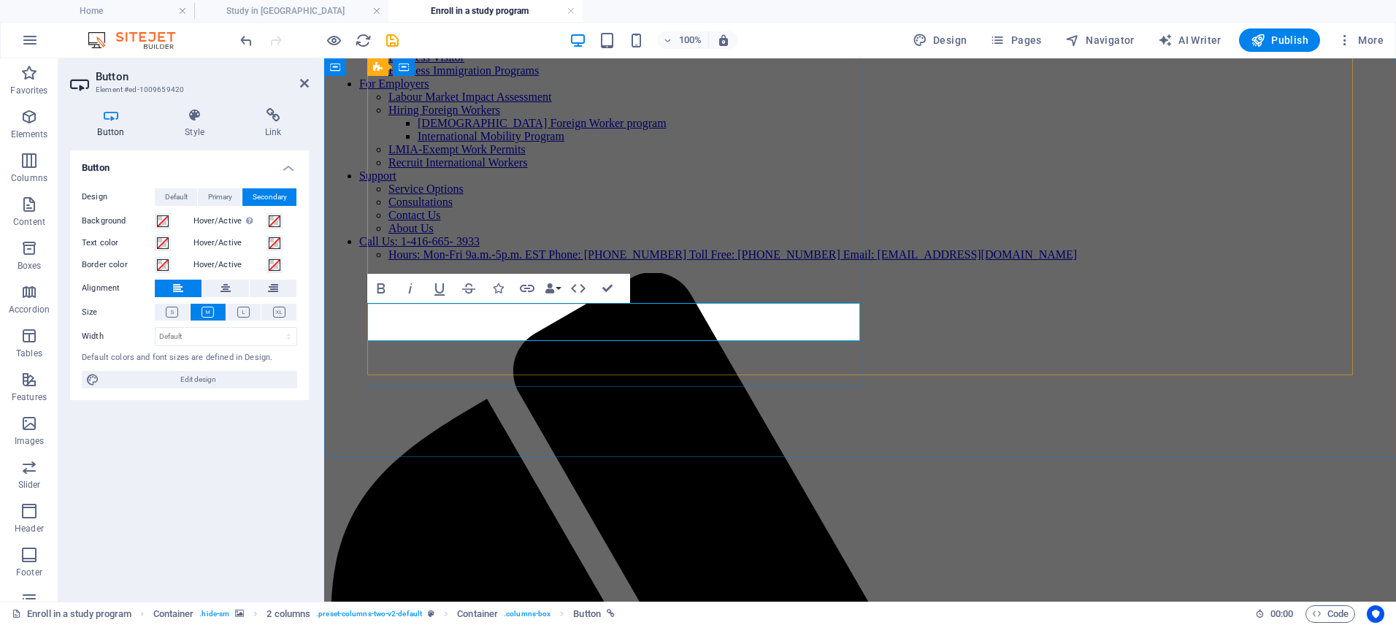
click at [622, 291] on div "Bold Italic Underline Strikethrough Icons Link Data Bindings Company First name…" at bounding box center [498, 288] width 263 height 29
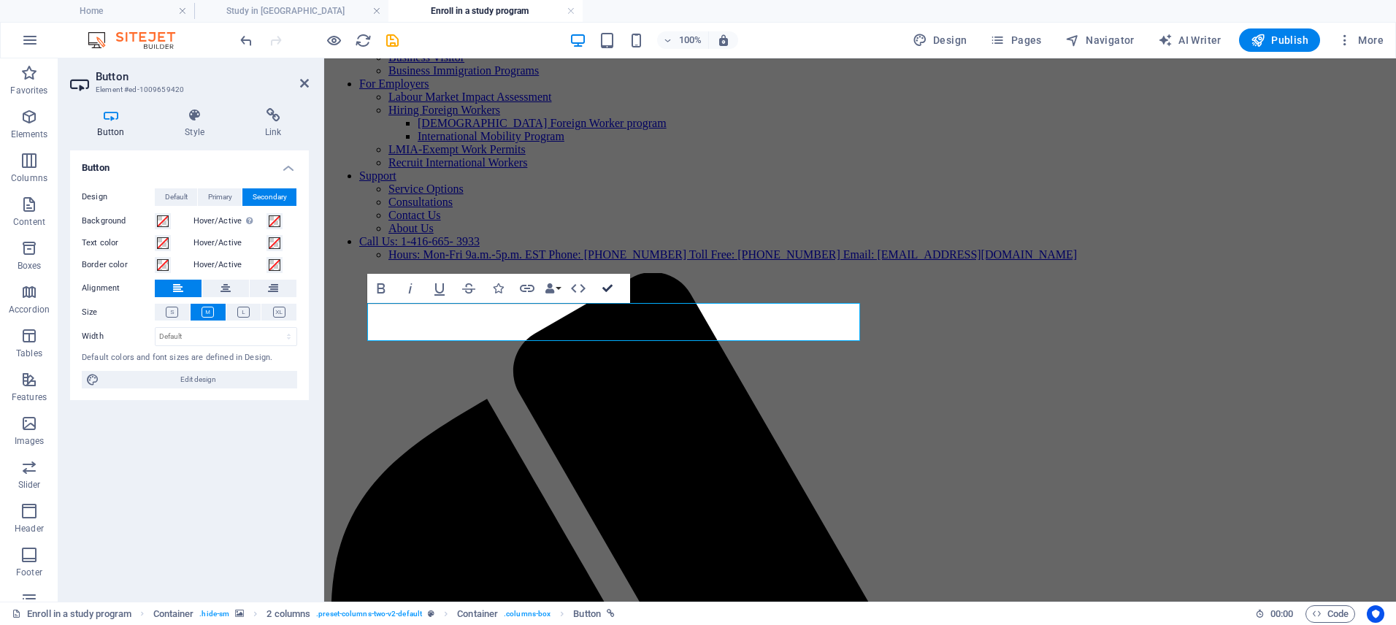
drag, startPoint x: 611, startPoint y: 288, endPoint x: 552, endPoint y: 231, distance: 81.6
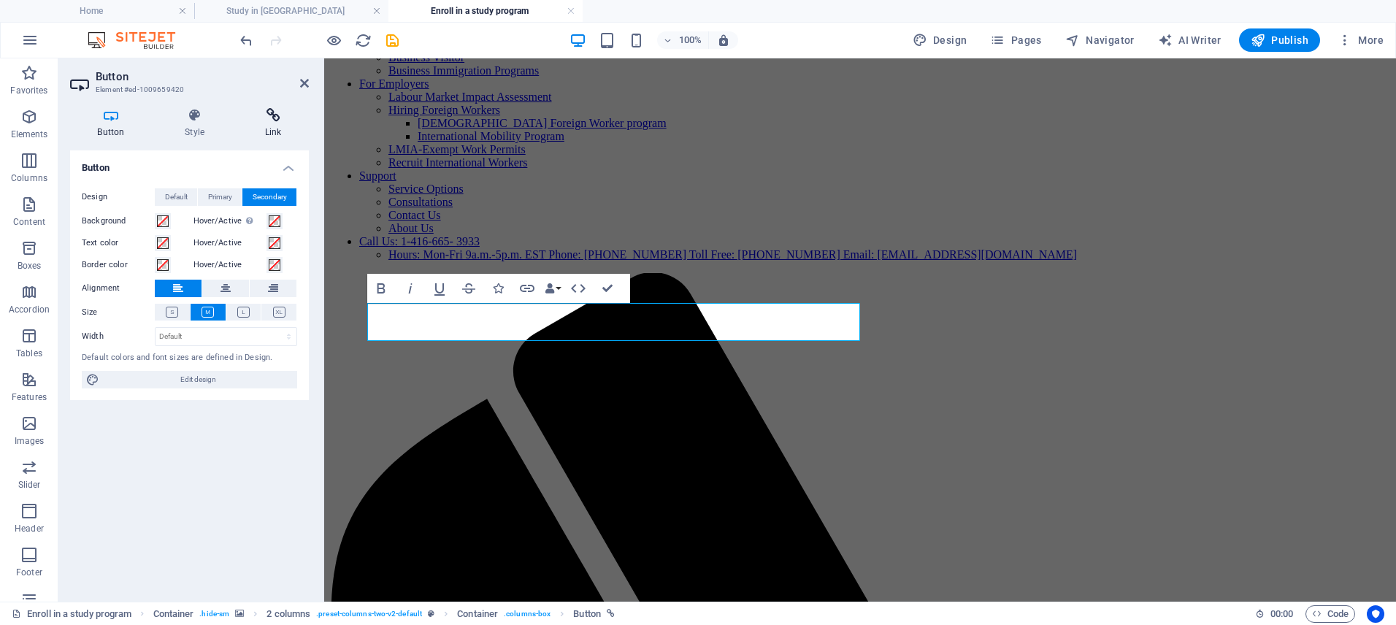
click at [276, 123] on h4 "Link" at bounding box center [273, 123] width 72 height 31
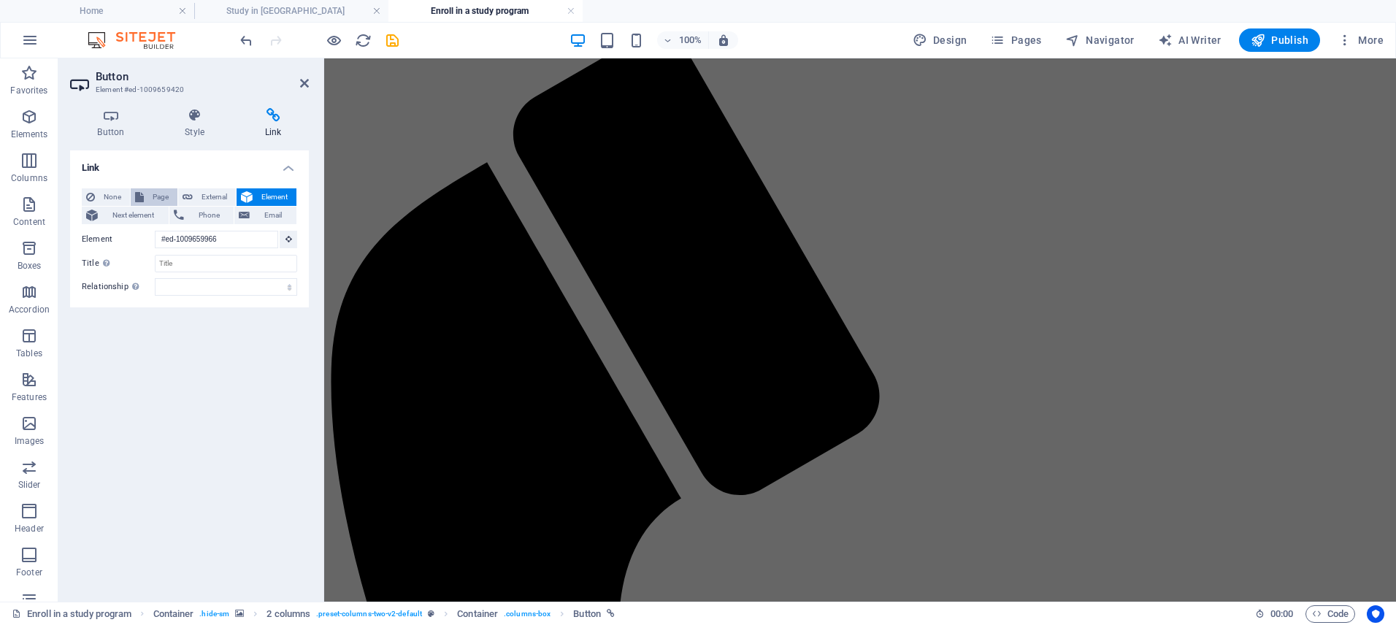
scroll to position [116, 0]
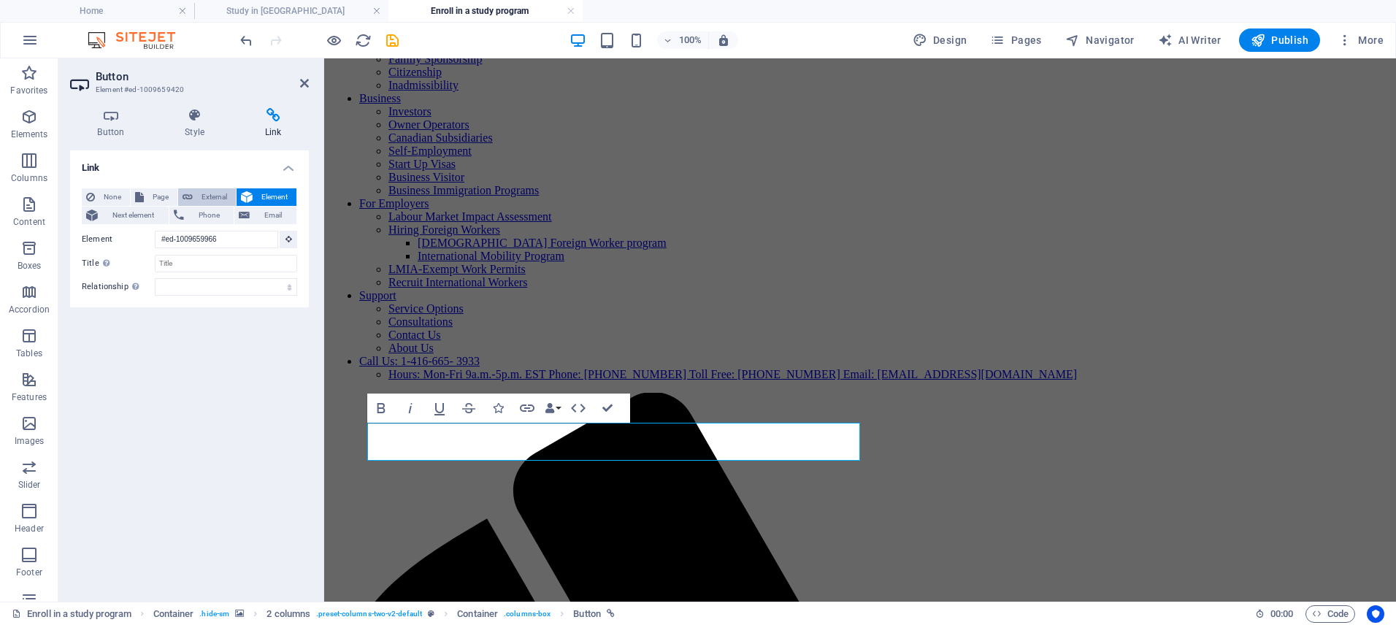
click at [199, 196] on span "External" at bounding box center [214, 197] width 34 height 18
select select "blank"
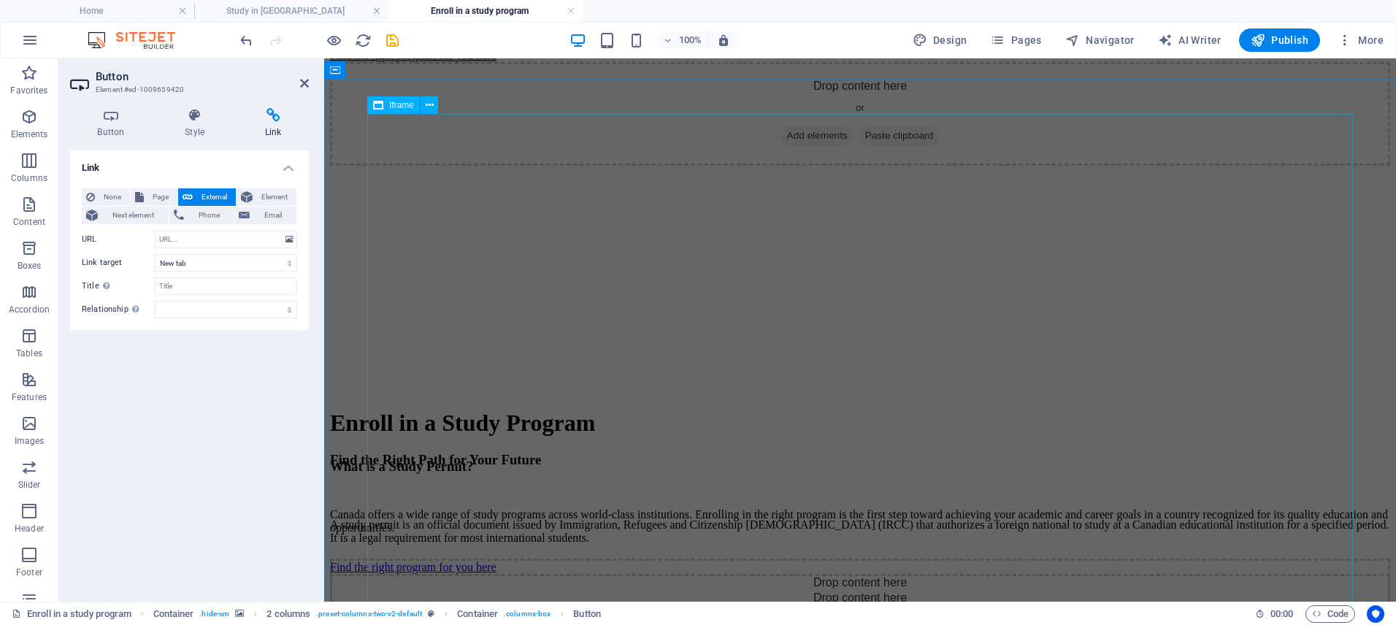
scroll to position [2619, 0]
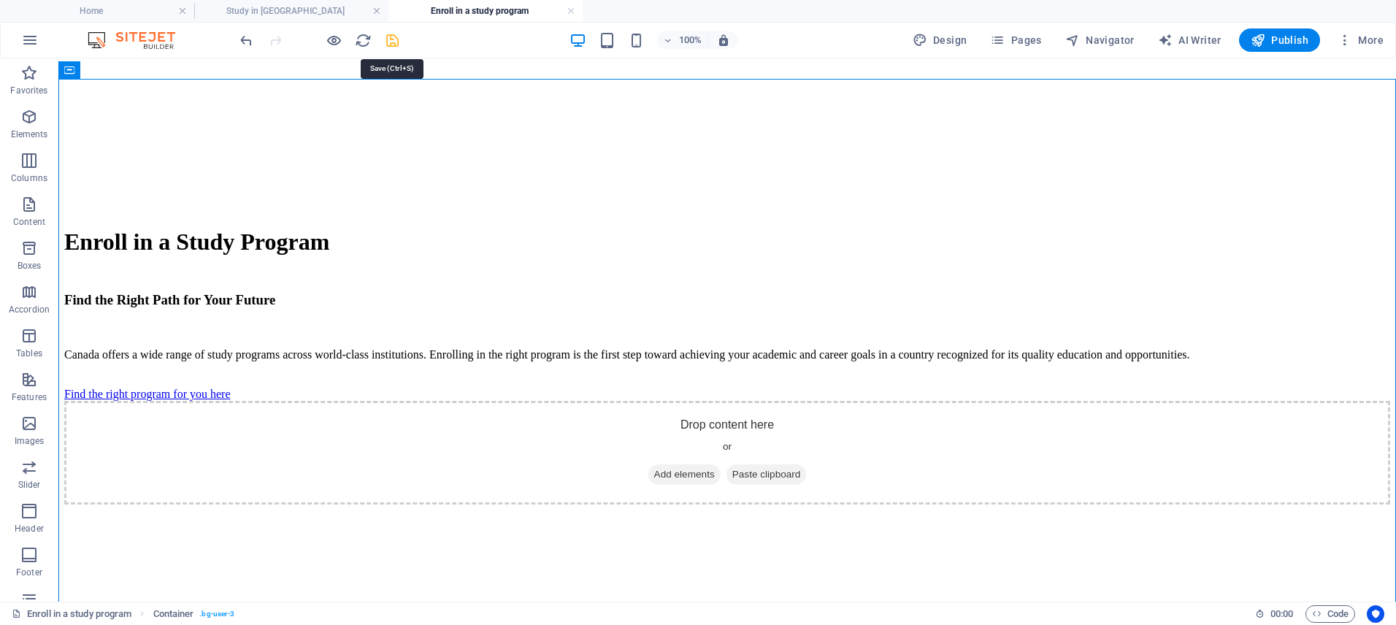
click at [396, 40] on icon "save" at bounding box center [392, 40] width 17 height 17
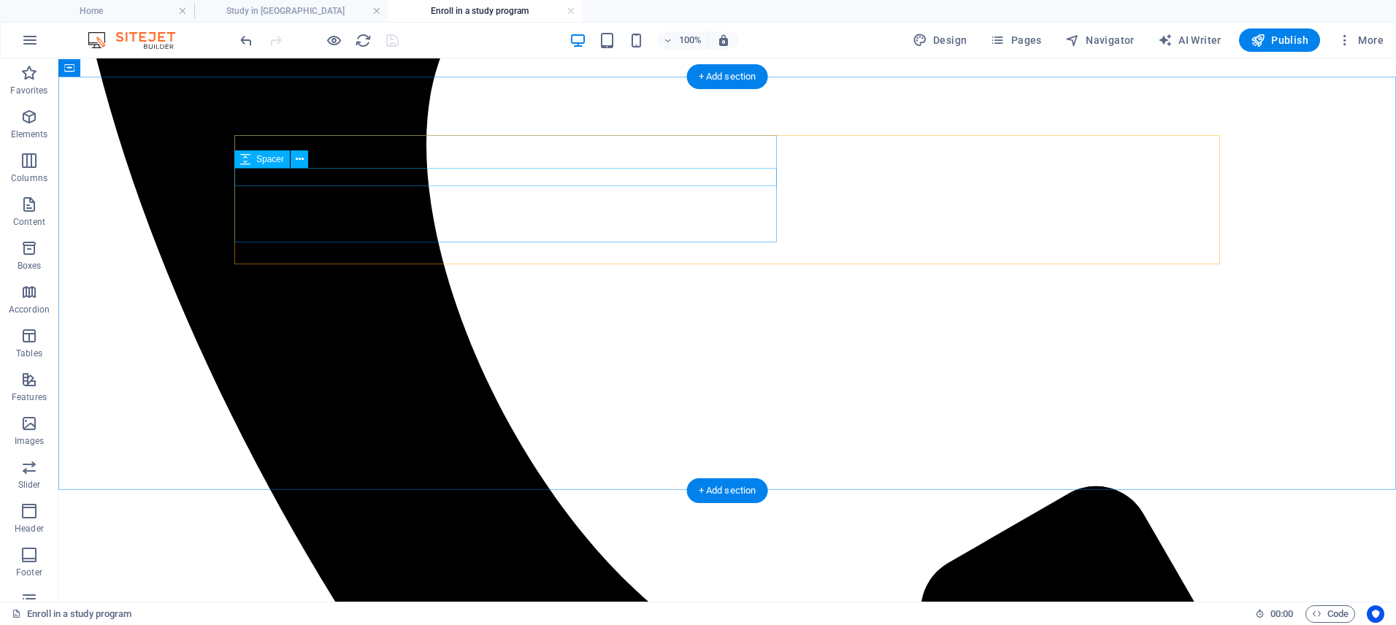
scroll to position [1107, 0]
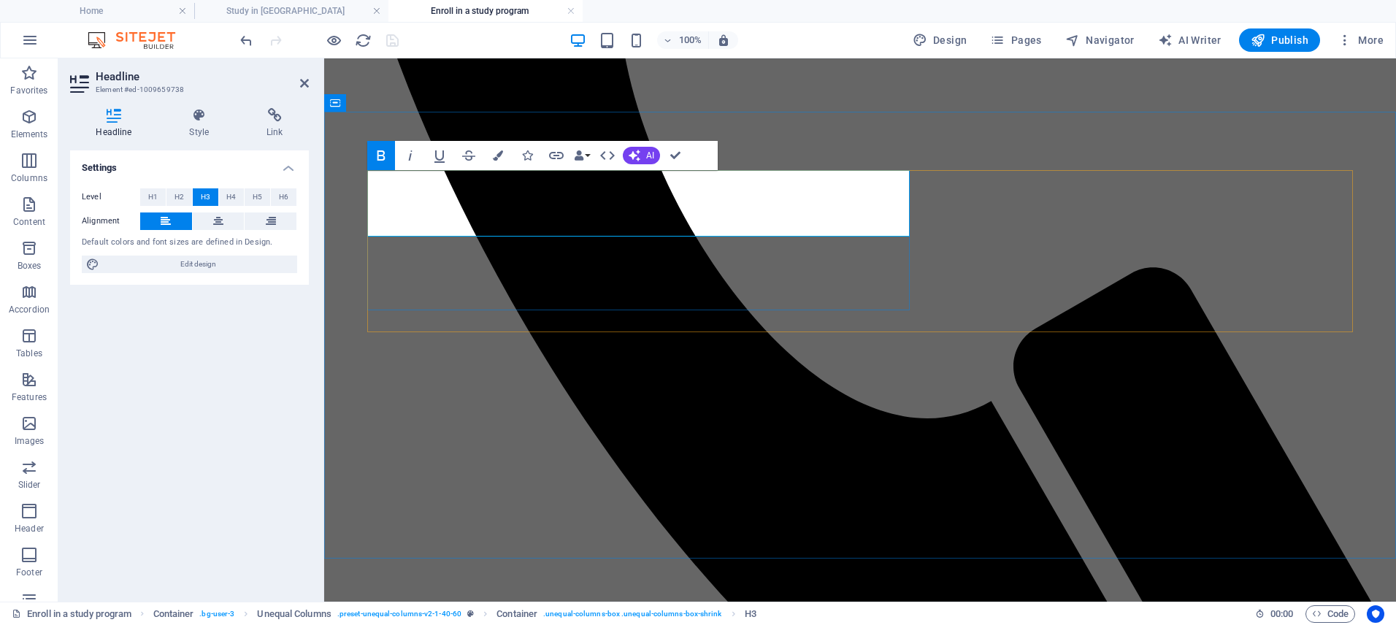
scroll to position [117, 5]
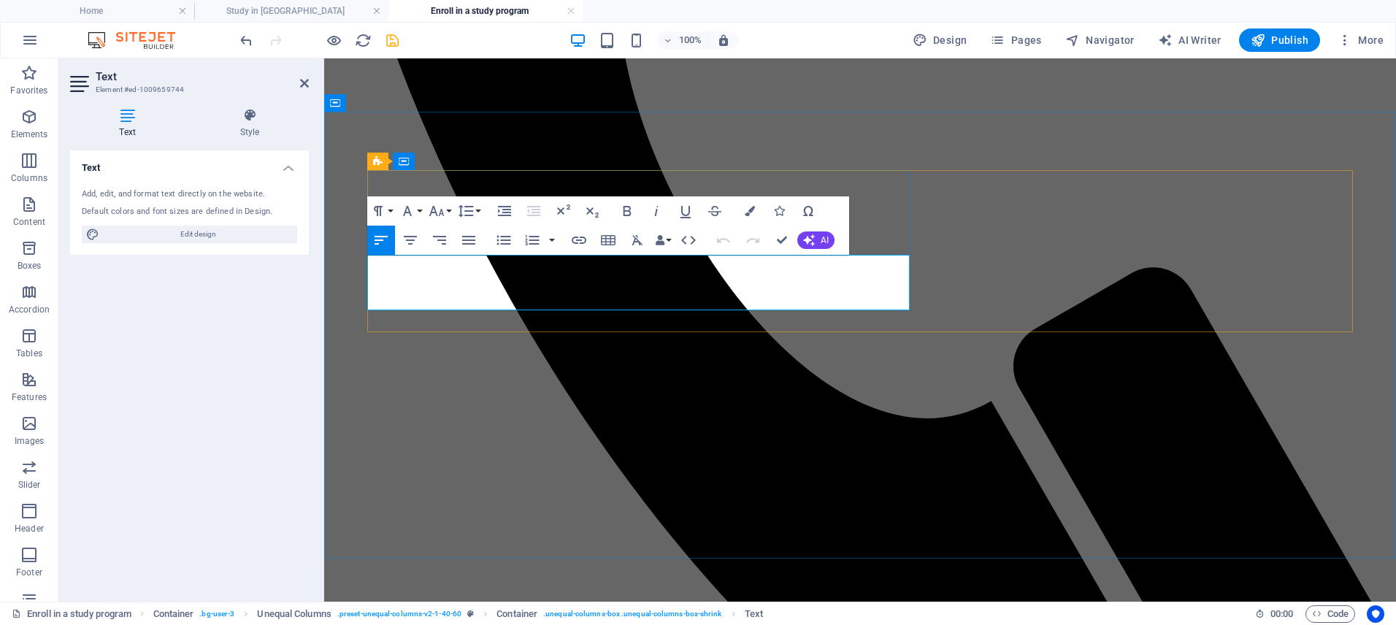
click at [377, 323] on icon at bounding box center [377, 324] width 9 height 18
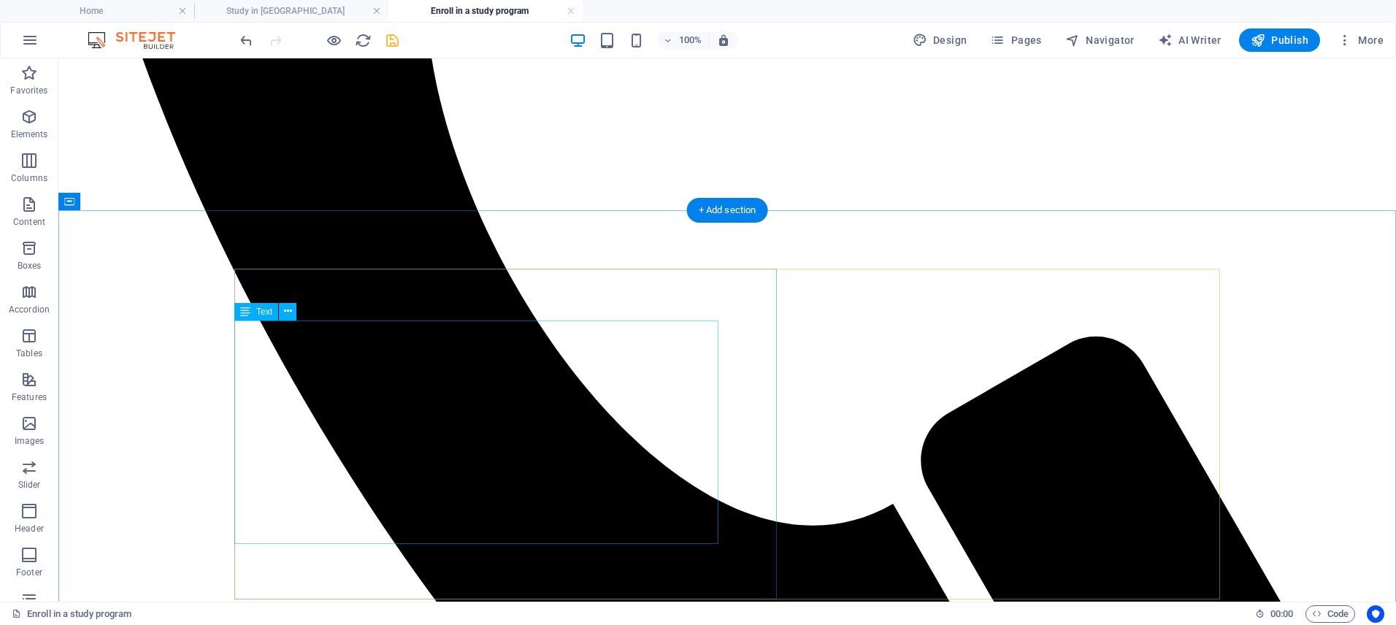
scroll to position [1300, 0]
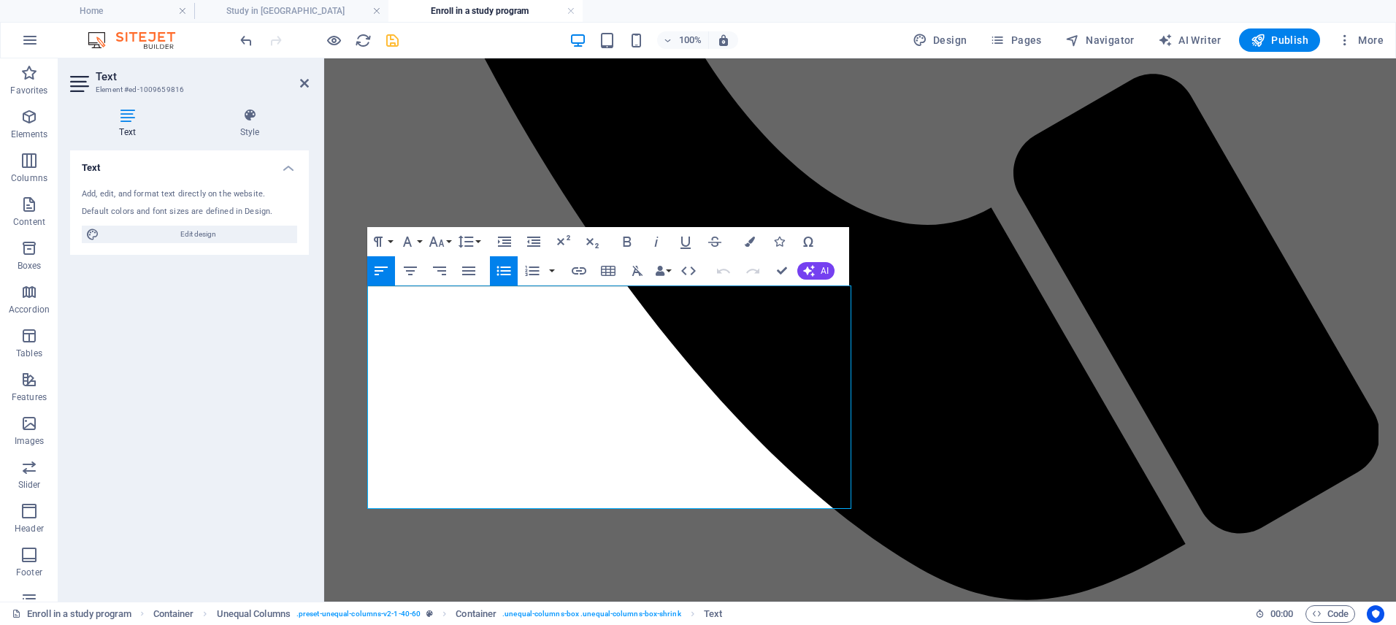
click at [497, 263] on icon "button" at bounding box center [504, 271] width 18 height 18
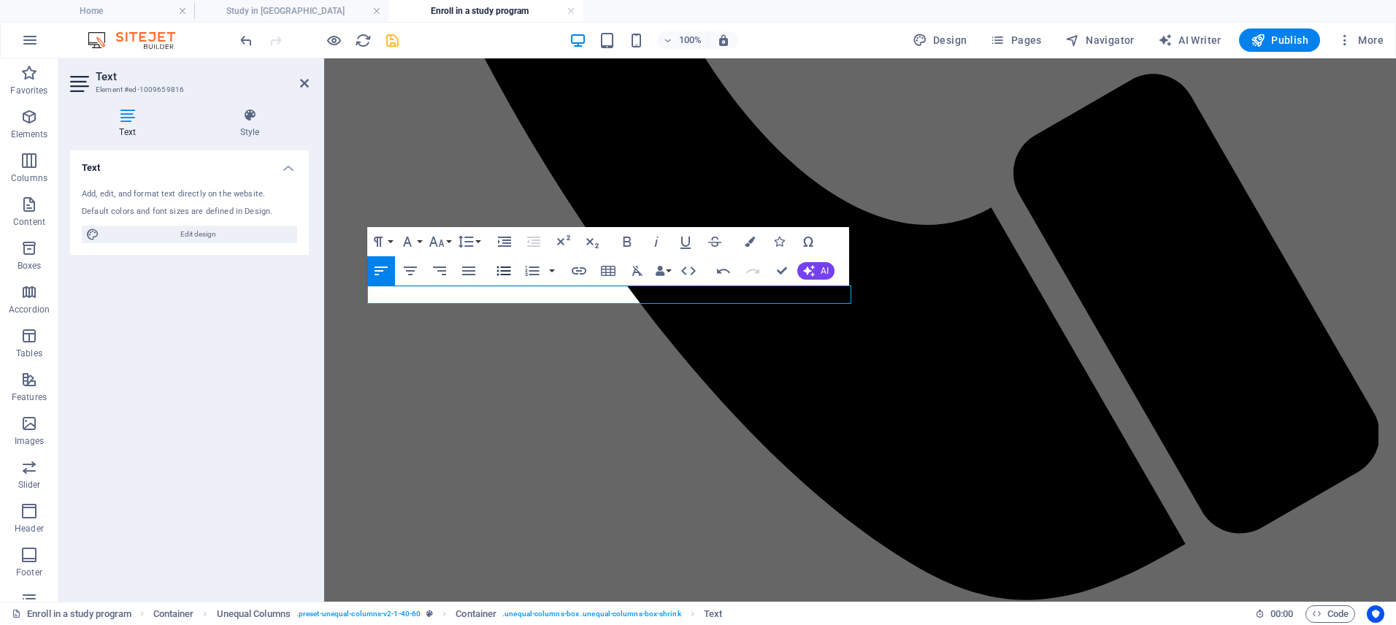
scroll to position [12, 4]
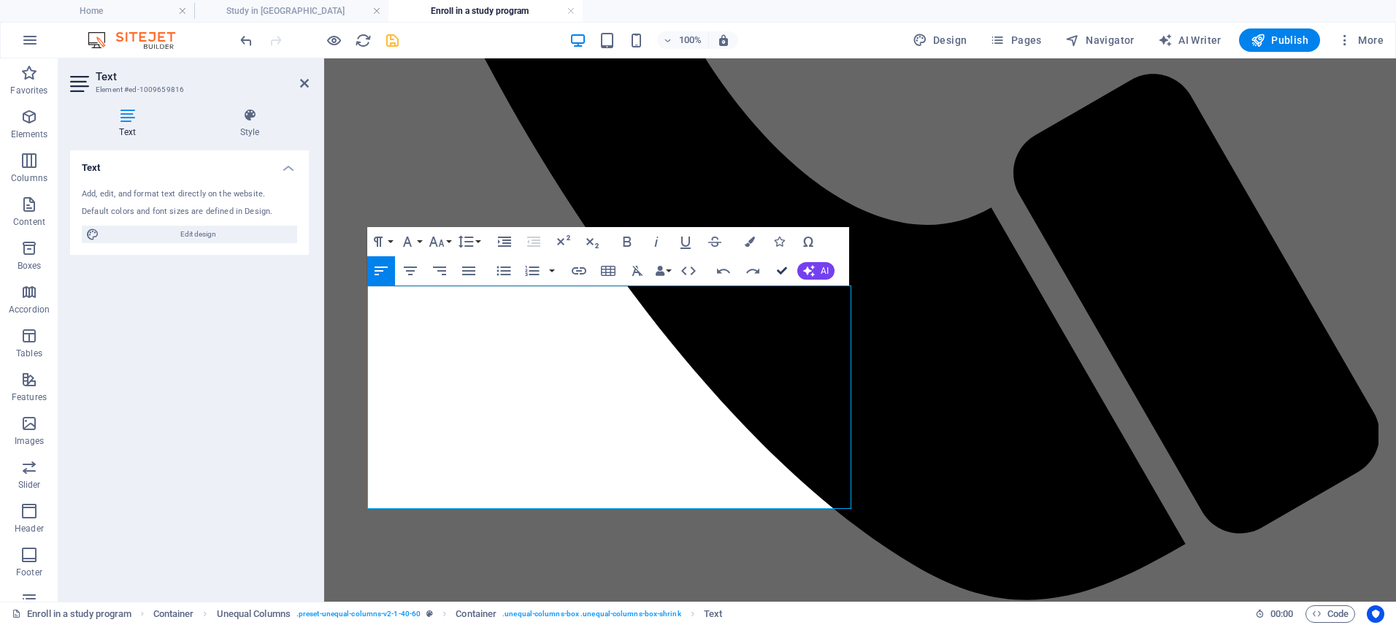
drag, startPoint x: 788, startPoint y: 269, endPoint x: 445, endPoint y: 202, distance: 349.6
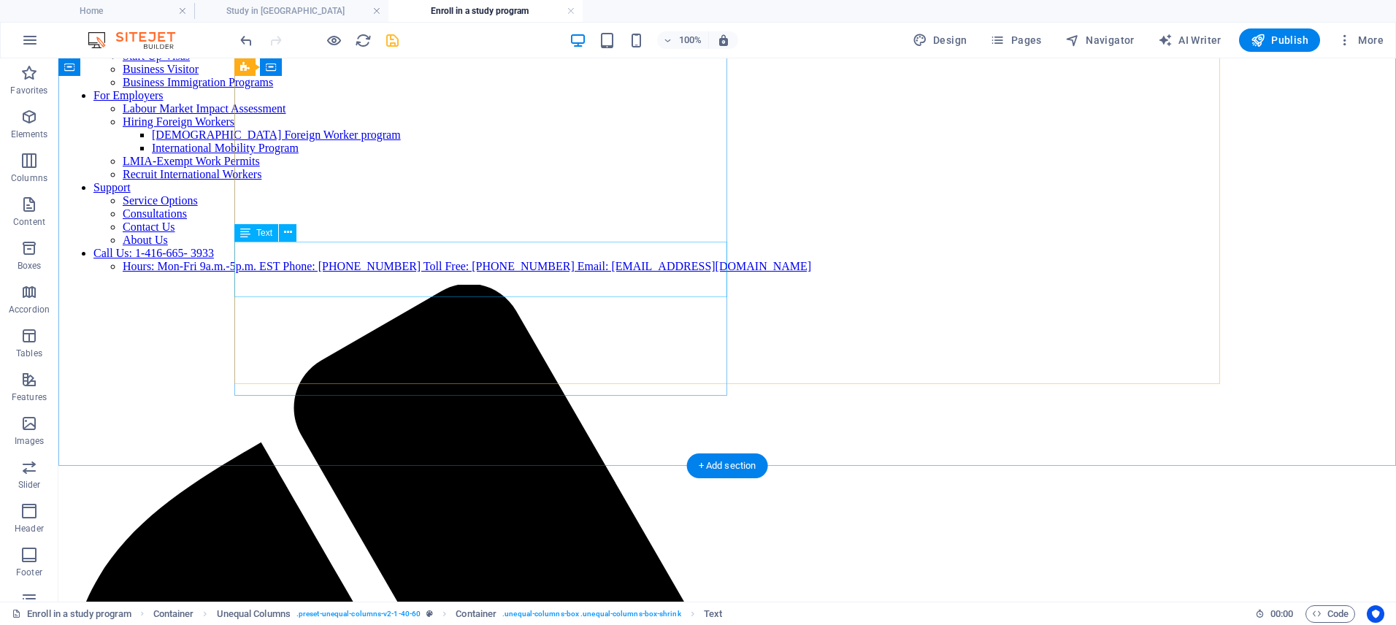
scroll to position [215, 0]
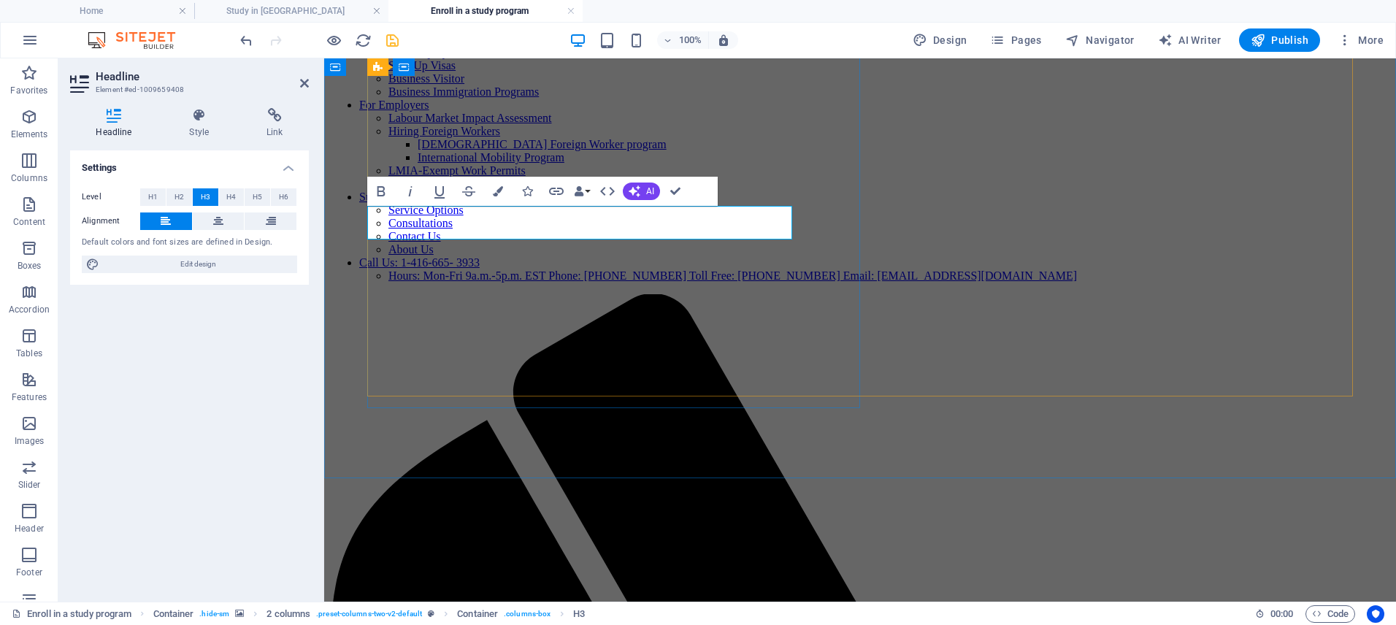
scroll to position [198, 0]
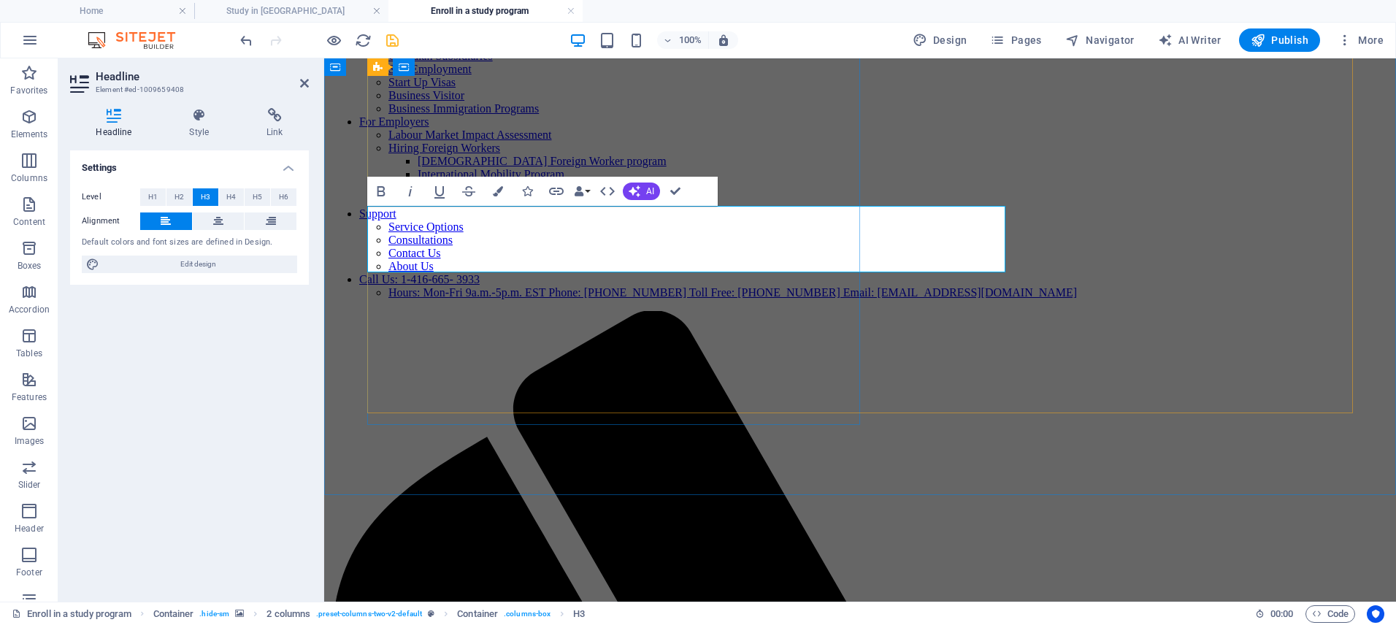
click at [282, 120] on icon at bounding box center [275, 115] width 68 height 15
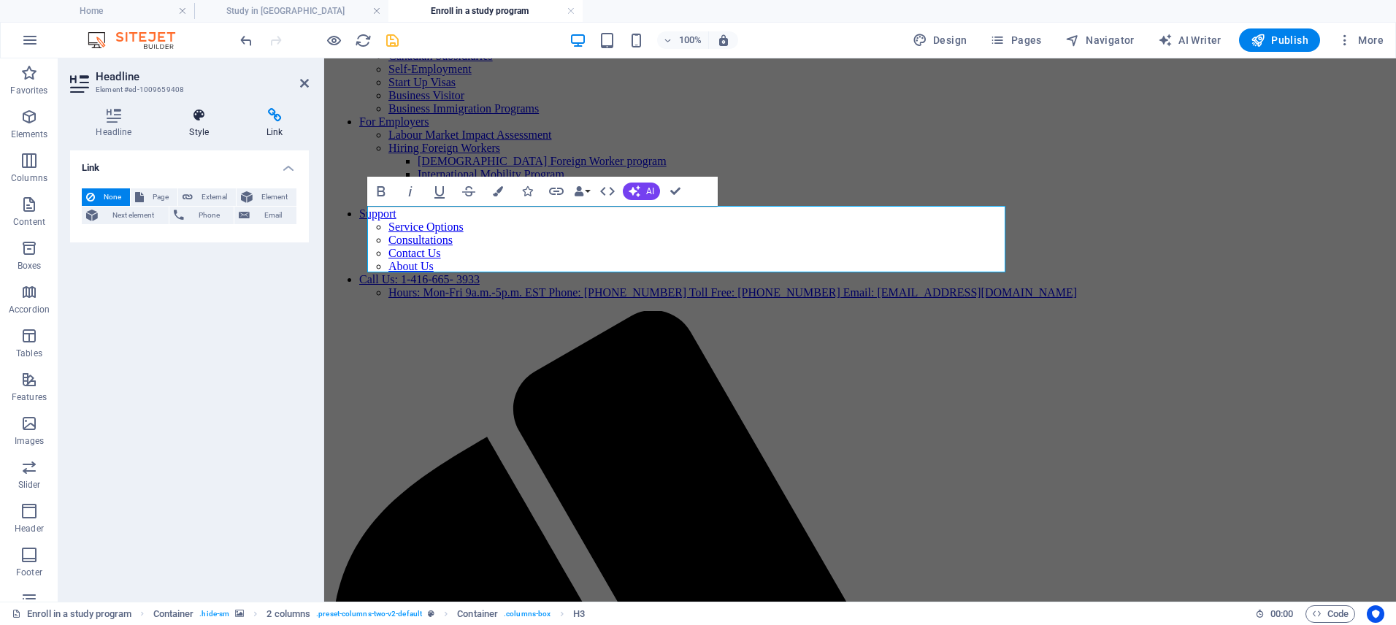
click at [204, 121] on icon at bounding box center [200, 115] width 72 height 15
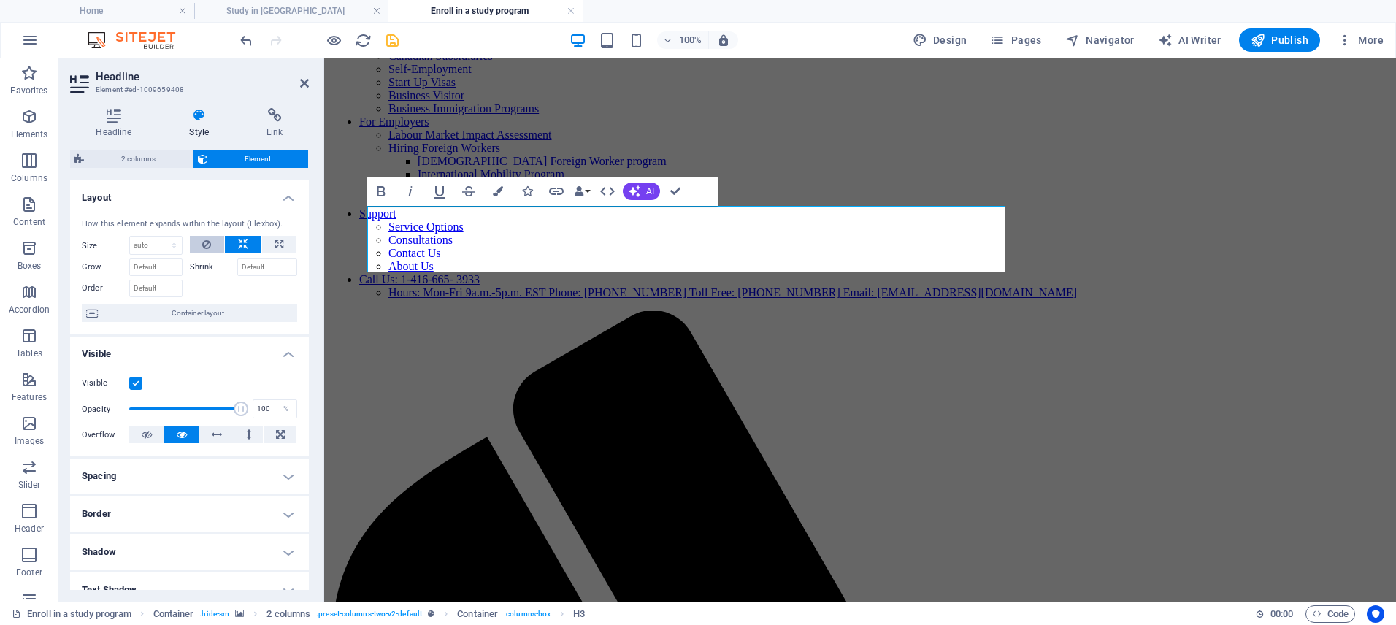
click at [207, 246] on icon at bounding box center [206, 245] width 9 height 18
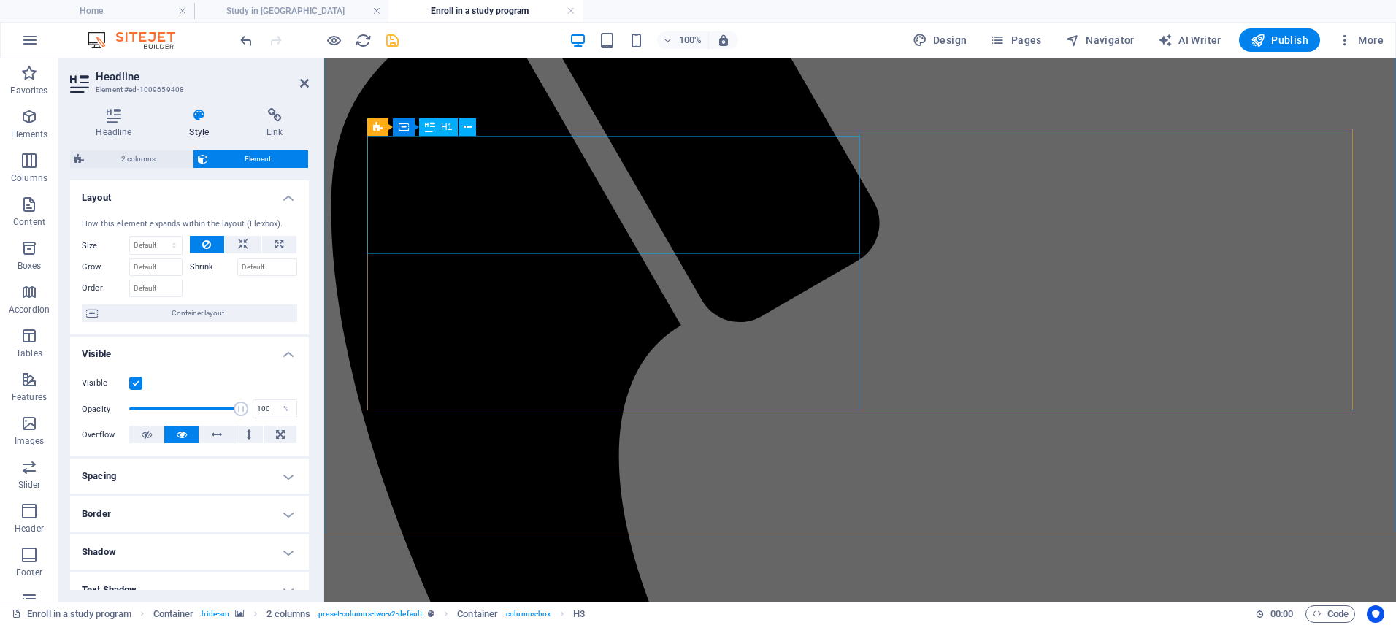
scroll to position [743, 0]
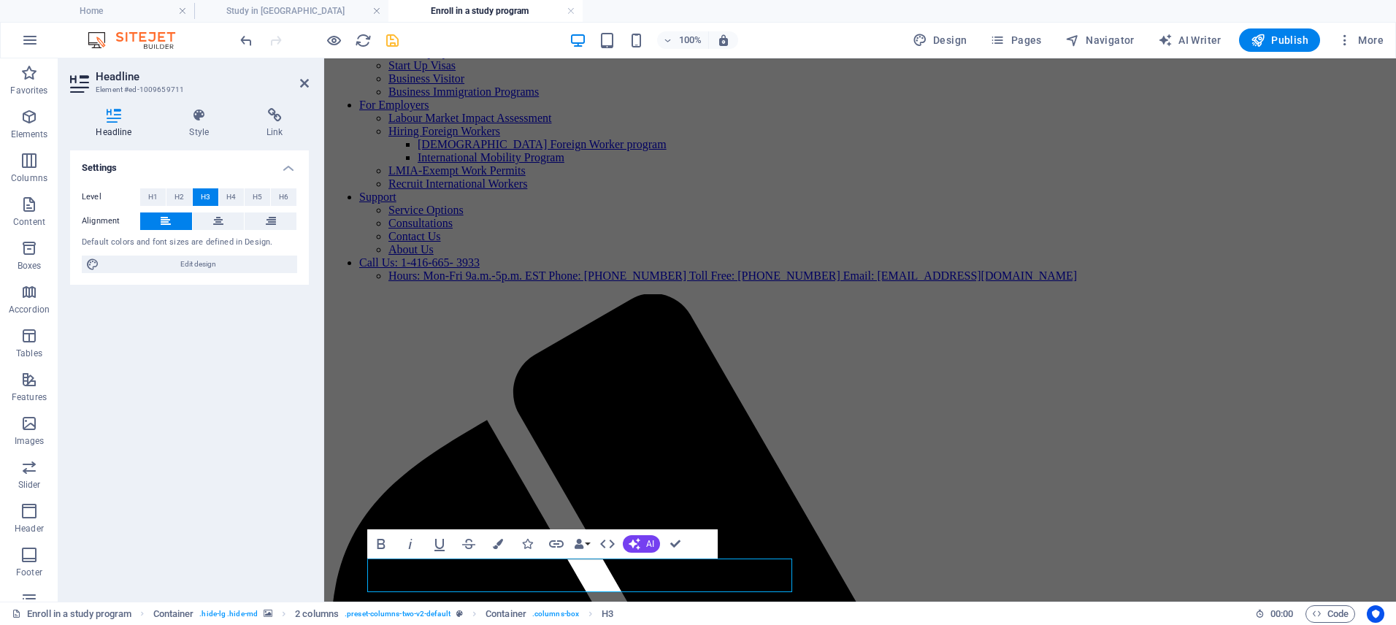
scroll to position [107, 0]
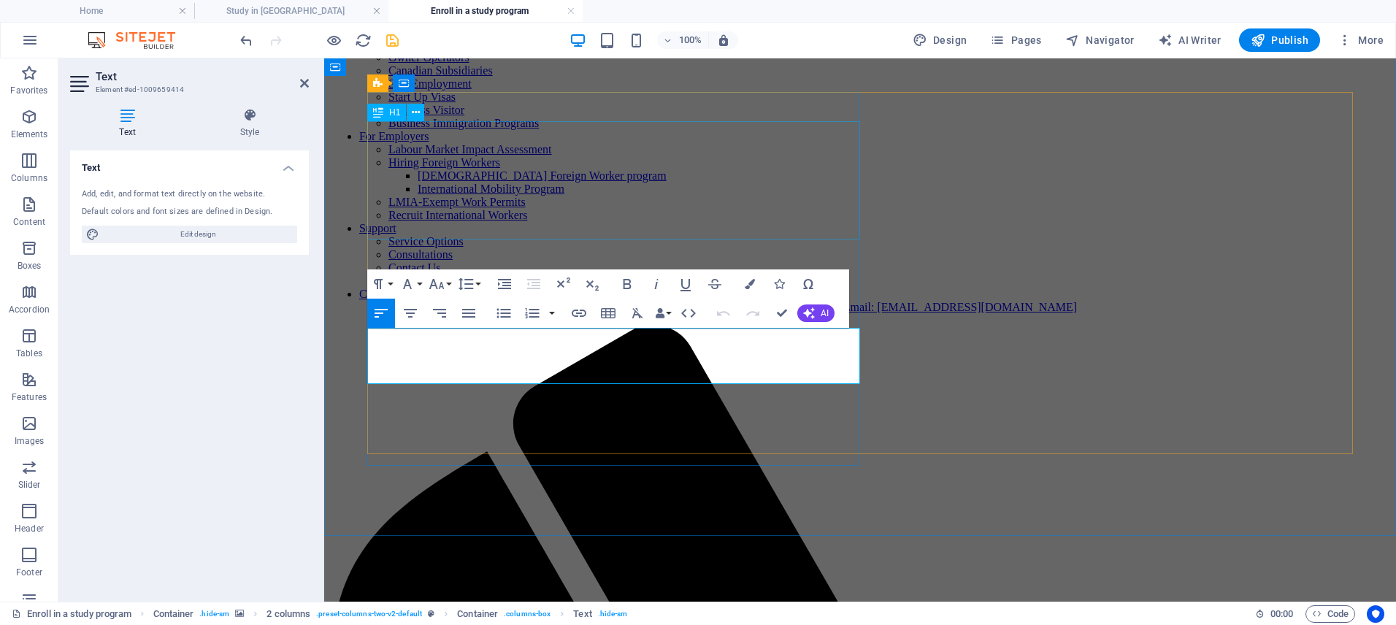
scroll to position [157, 0]
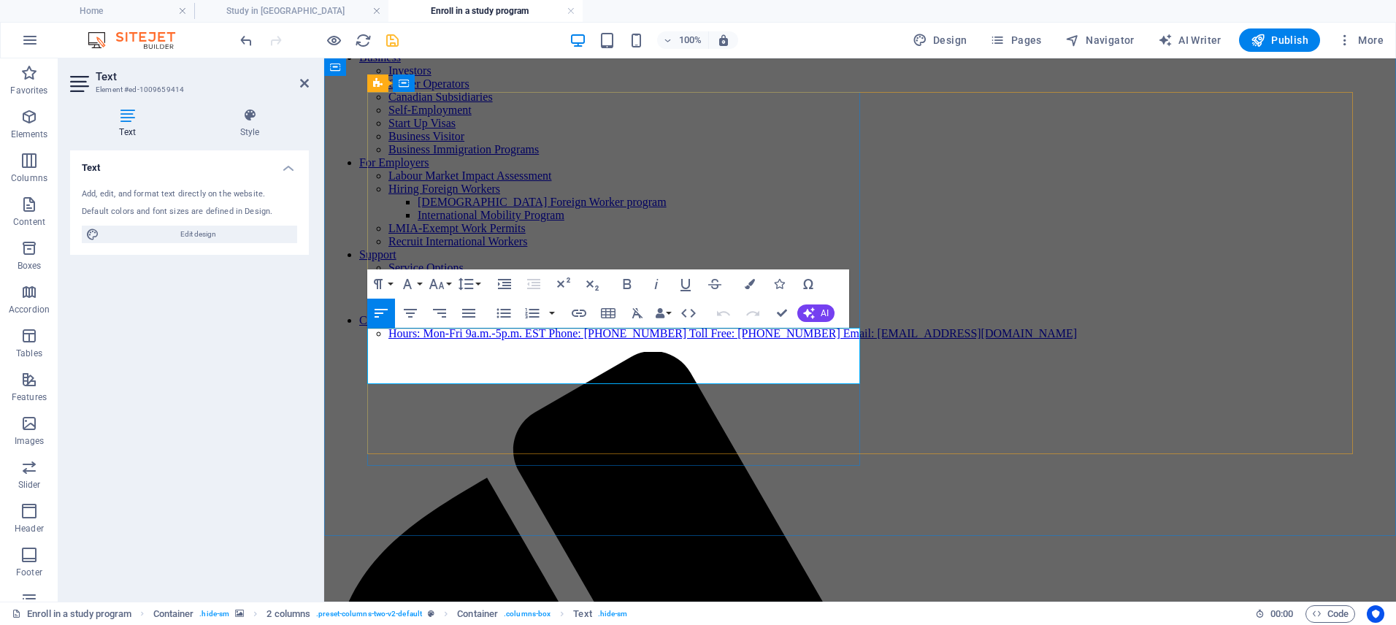
drag, startPoint x: 837, startPoint y: 347, endPoint x: 830, endPoint y: 347, distance: 7.3
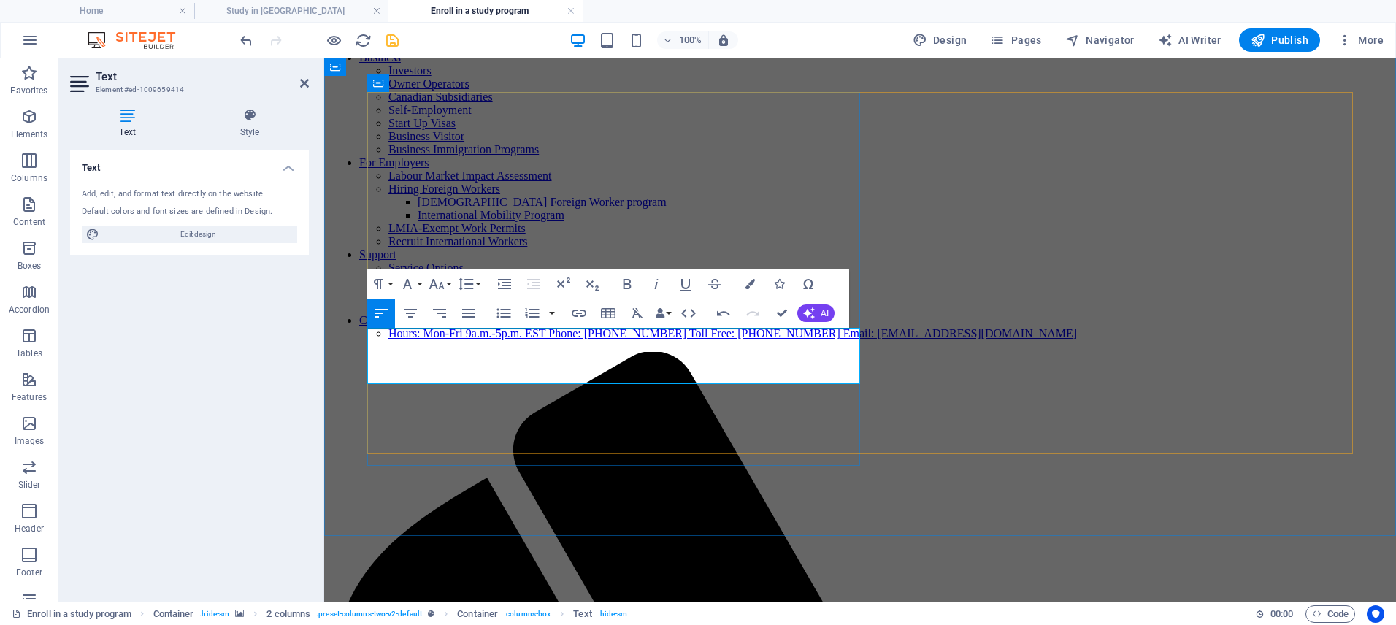
click at [754, 285] on icon "button" at bounding box center [750, 284] width 10 height 10
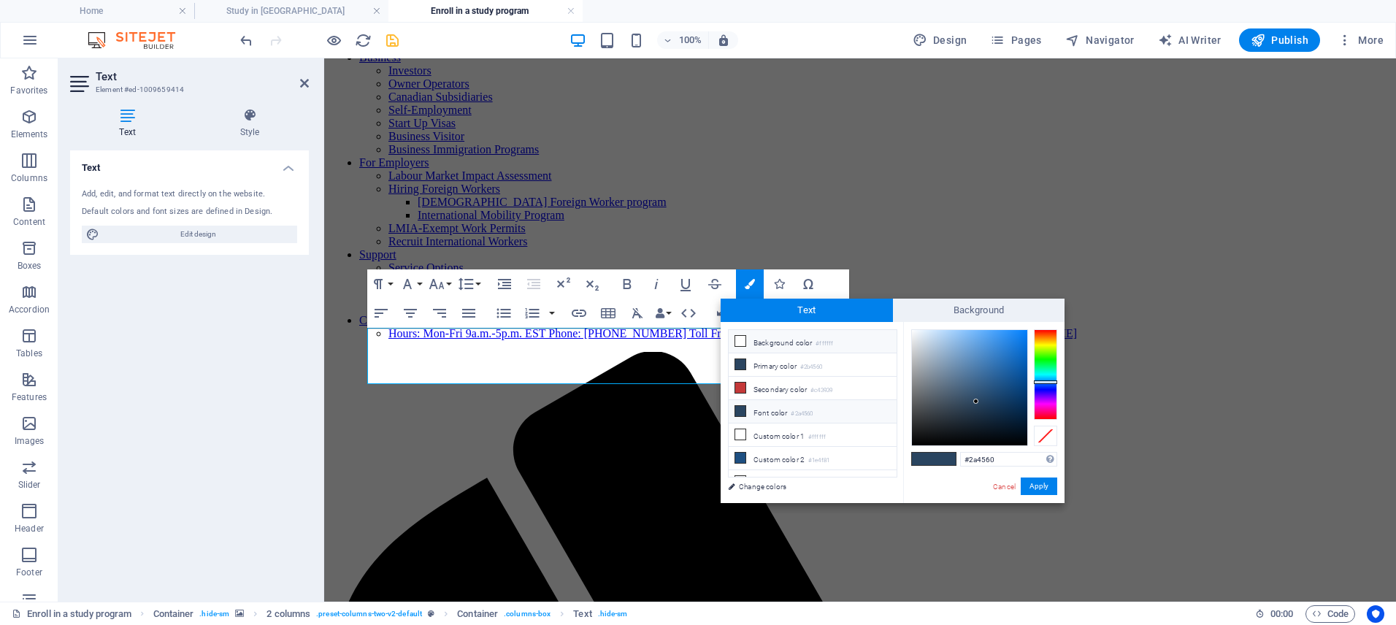
click at [794, 339] on li "Background color #ffffff" at bounding box center [812, 341] width 168 height 23
type input "#ffffff"
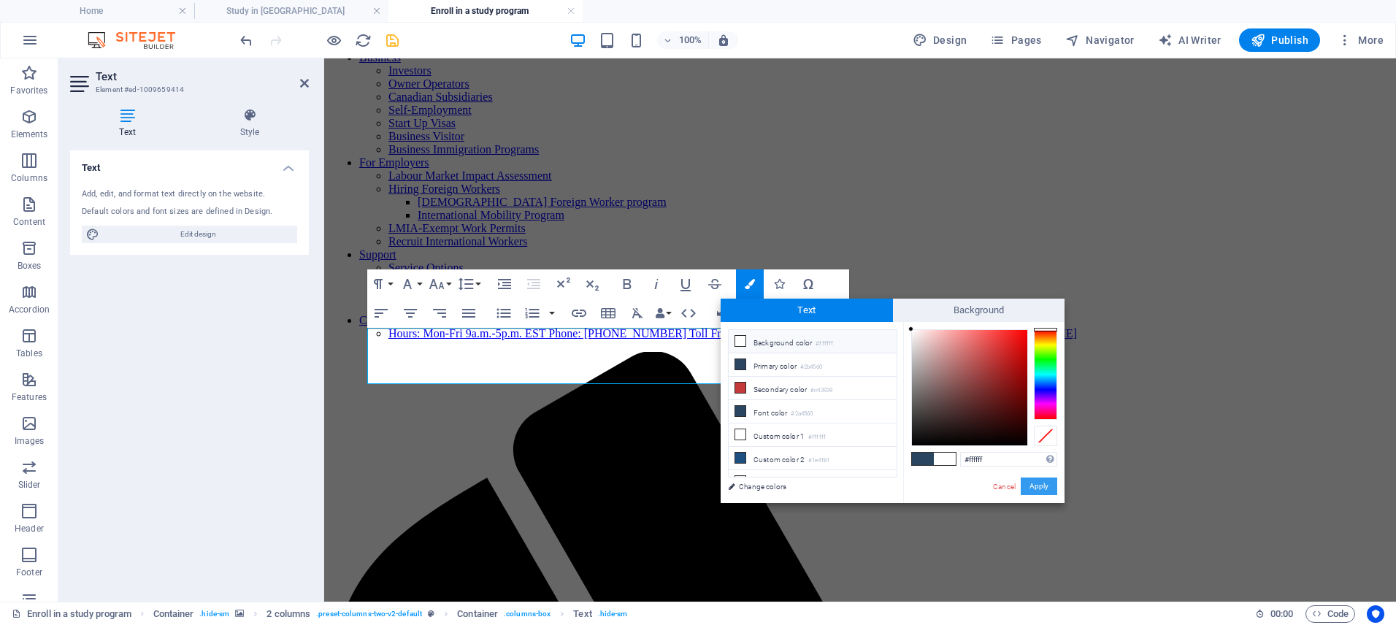
click at [1042, 485] on button "Apply" at bounding box center [1038, 486] width 36 height 18
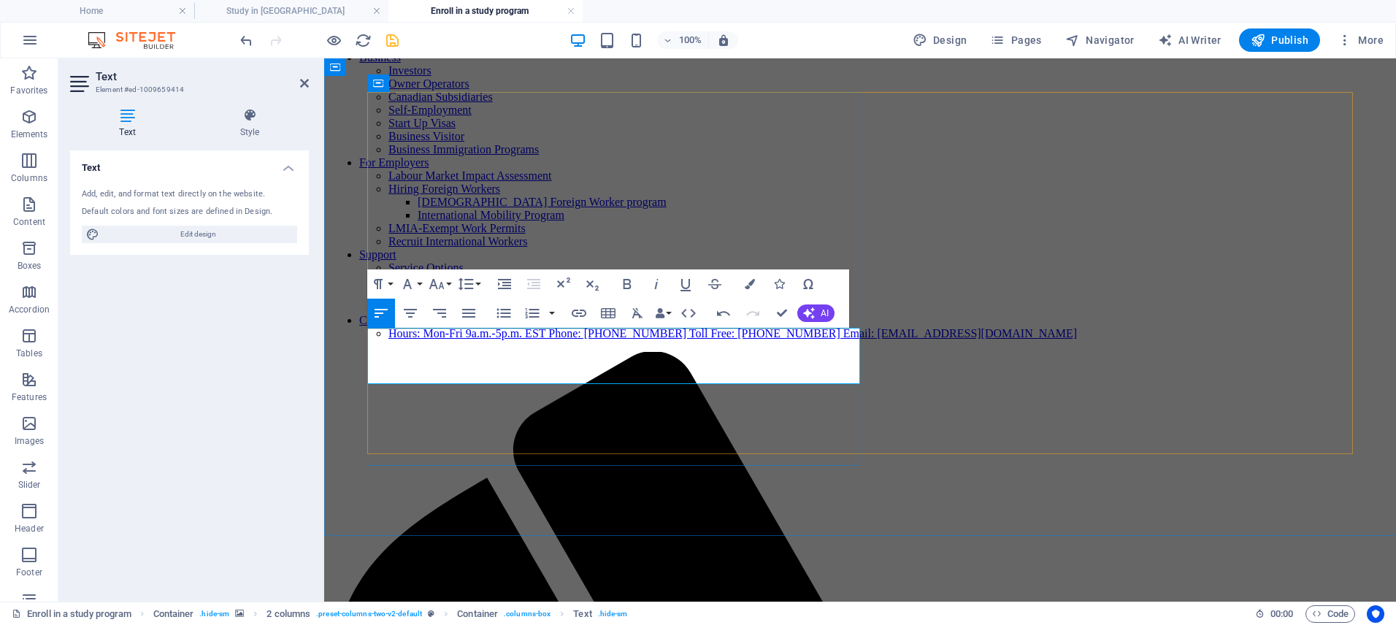
copy span "Finding the right study program in Canada has never been easier. With our free …"
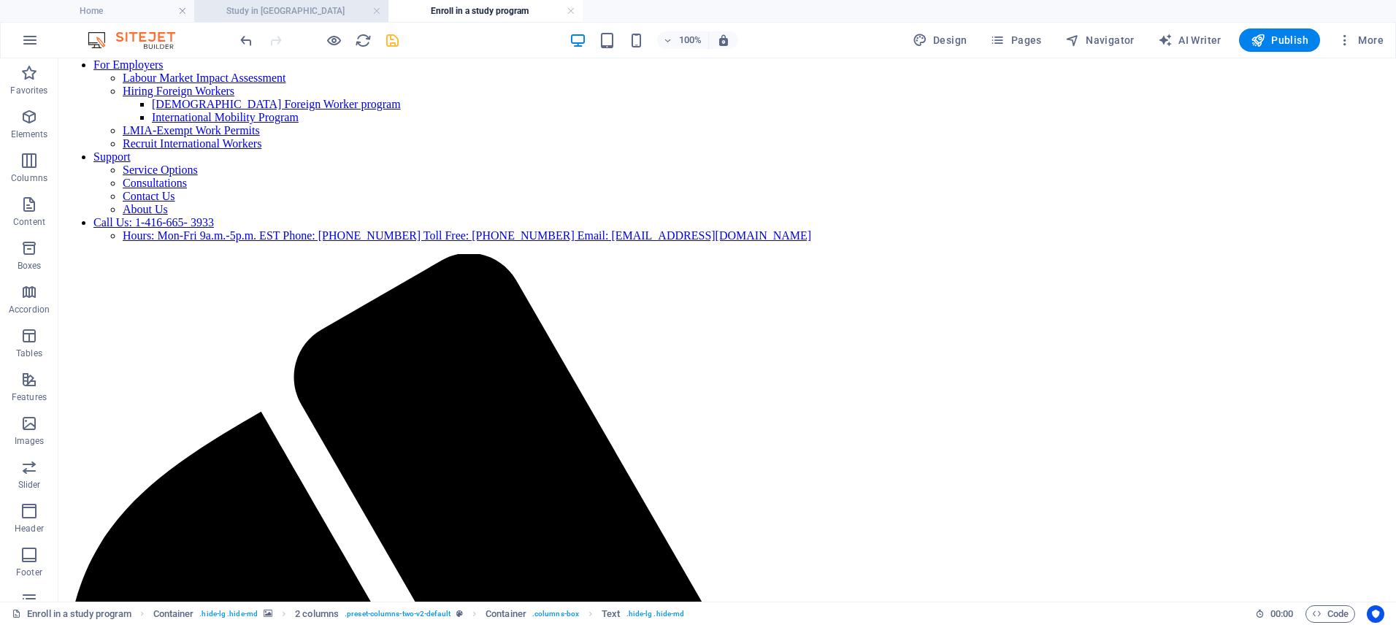
scroll to position [254, 0]
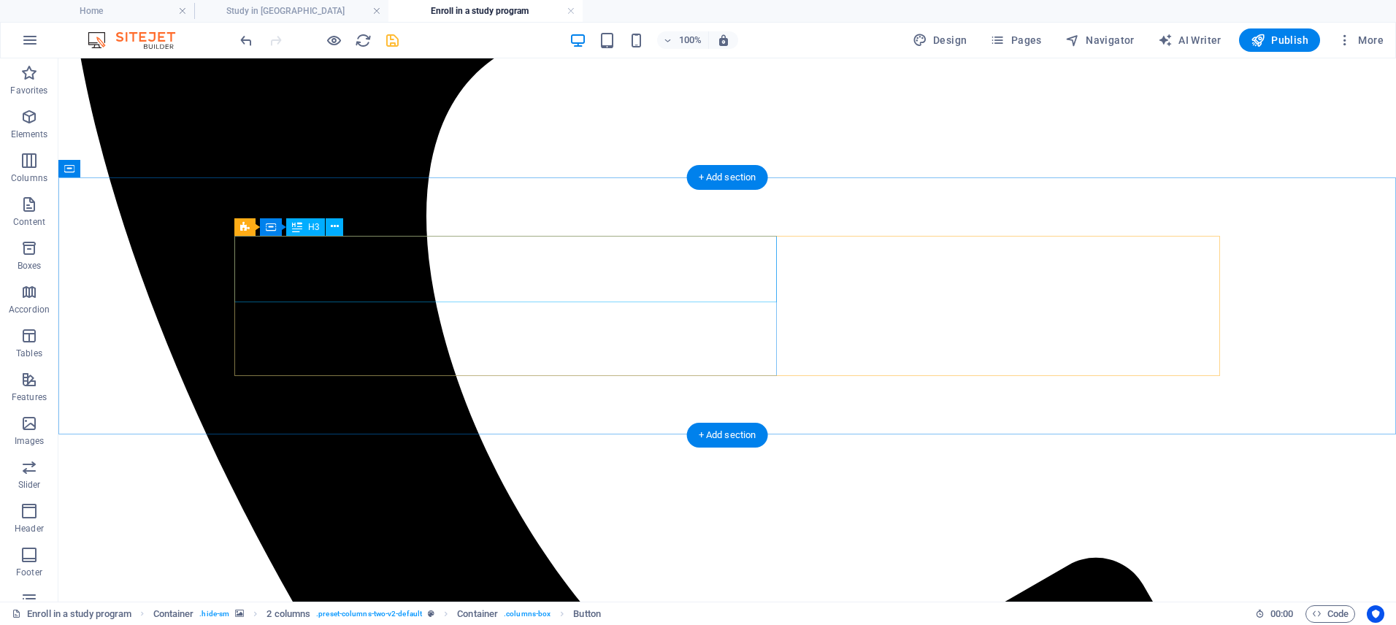
scroll to position [1064, 0]
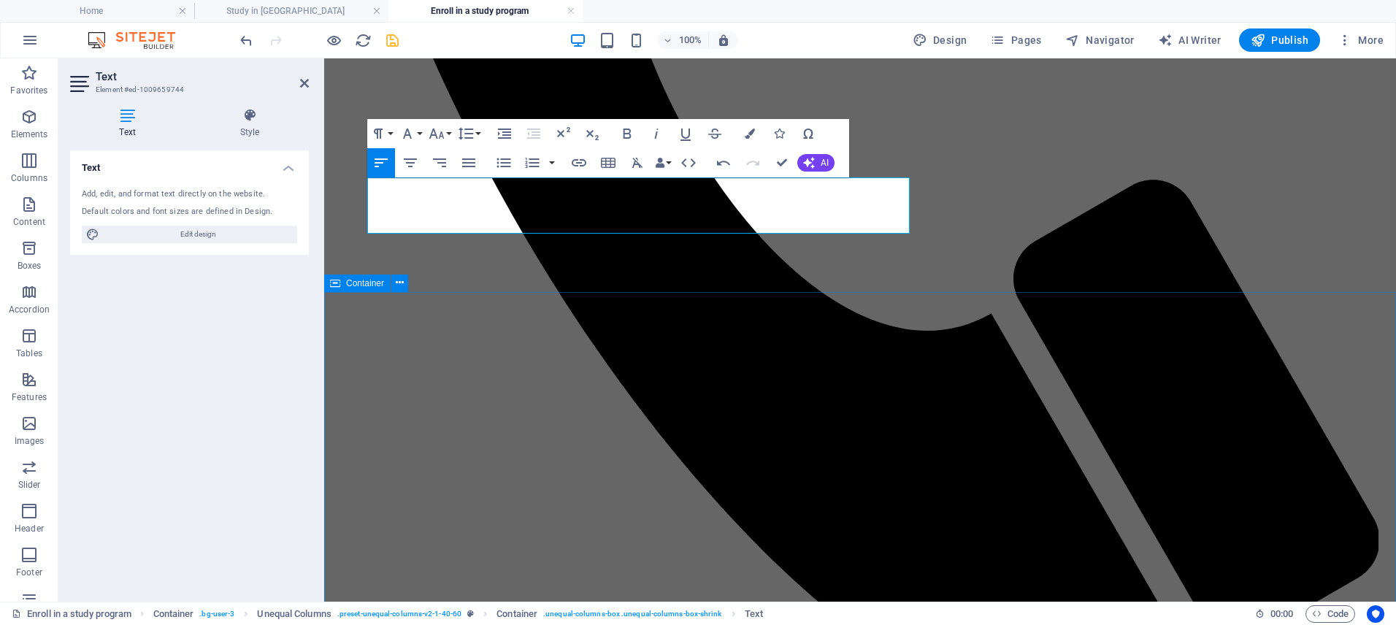
scroll to position [1212, 0]
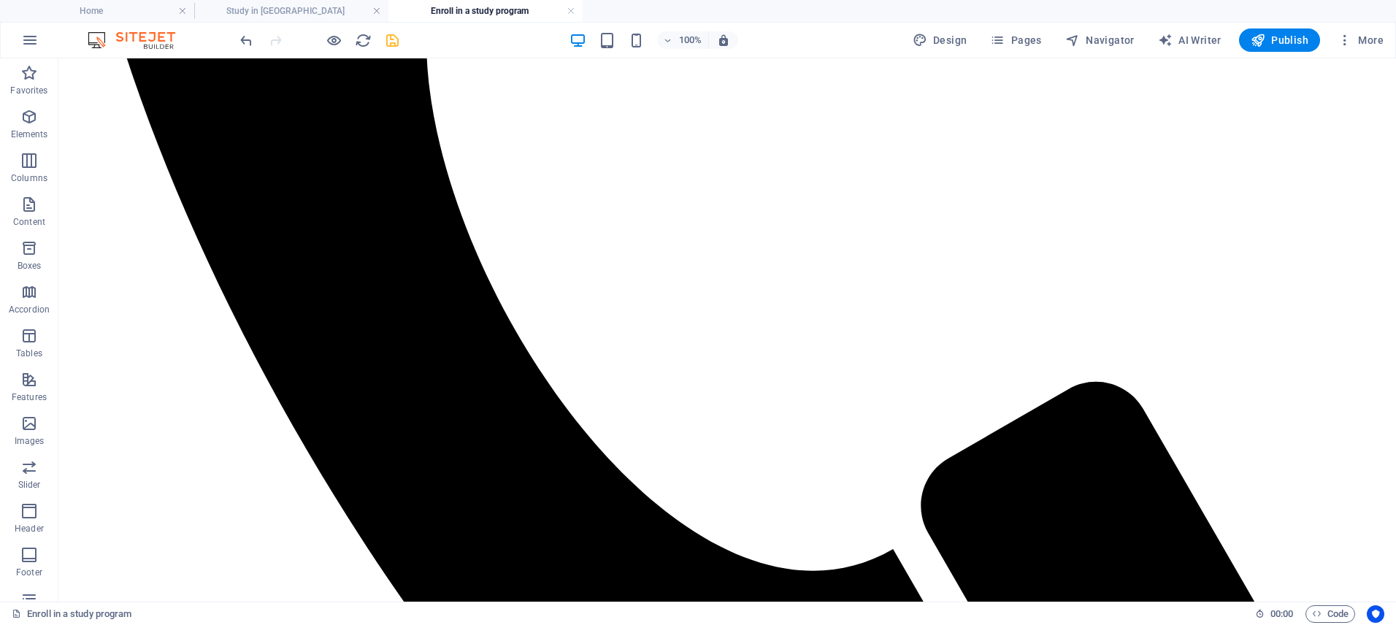
click at [272, 39] on div at bounding box center [319, 39] width 164 height 23
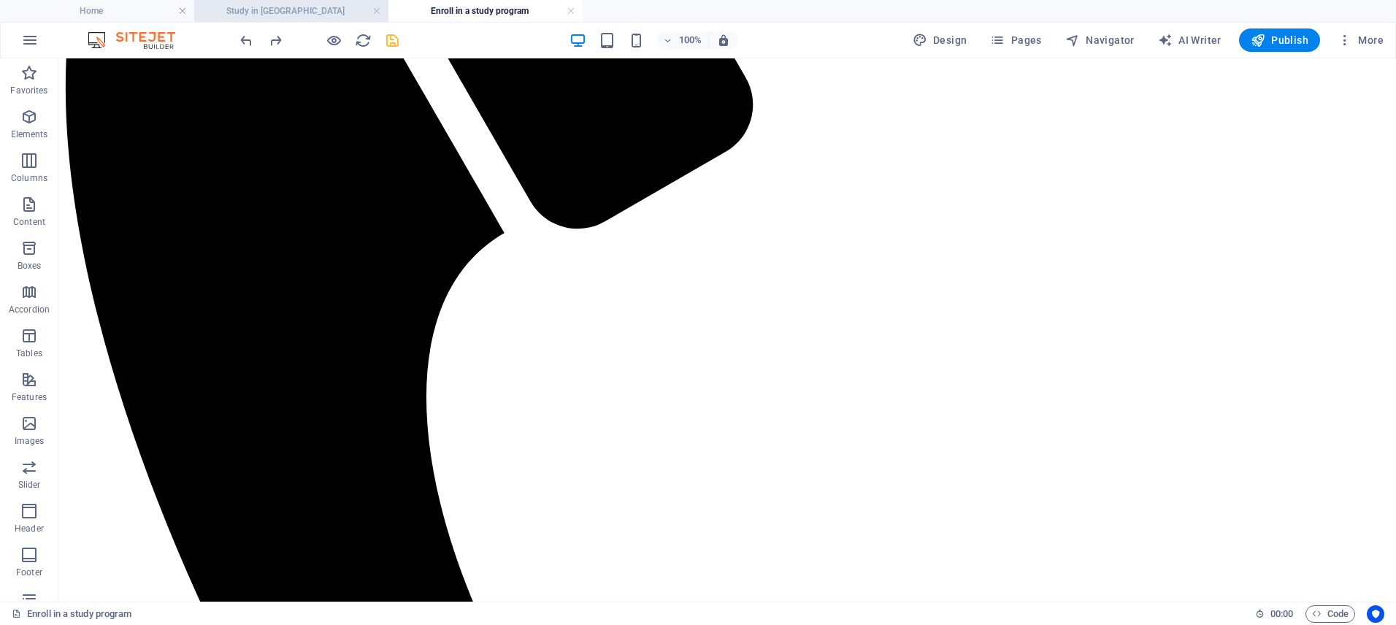
scroll to position [868, 0]
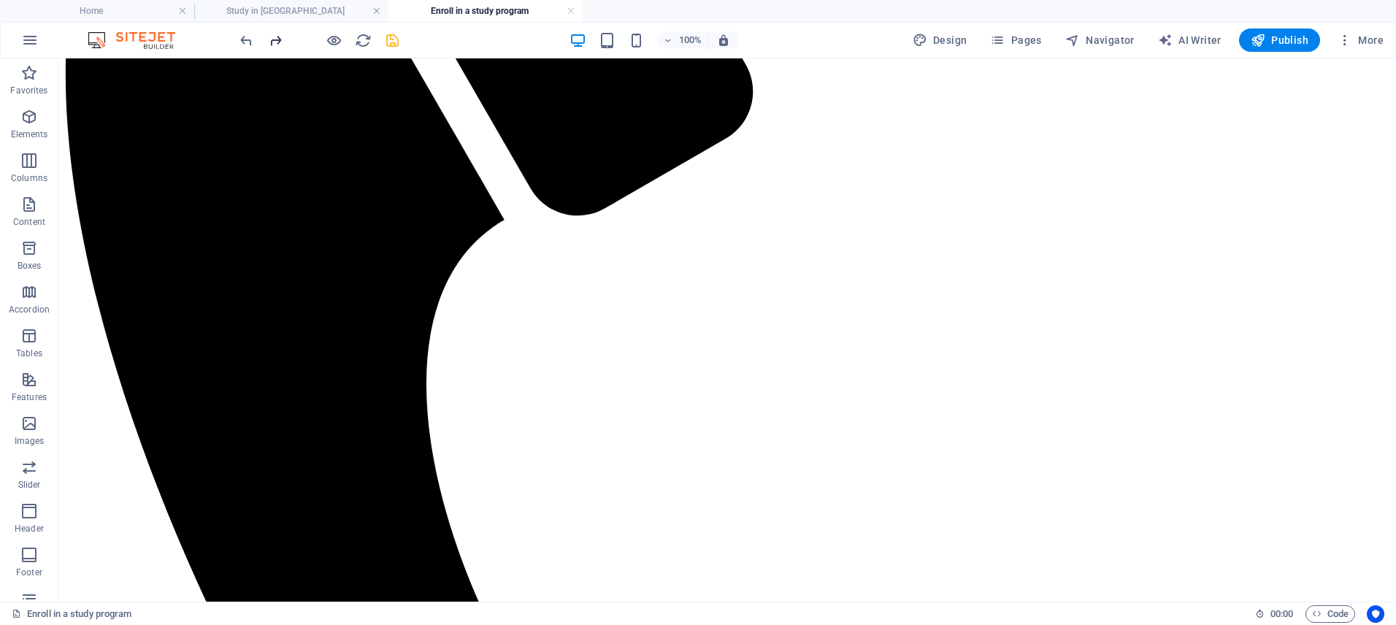
click at [269, 46] on icon "redo" at bounding box center [275, 40] width 17 height 17
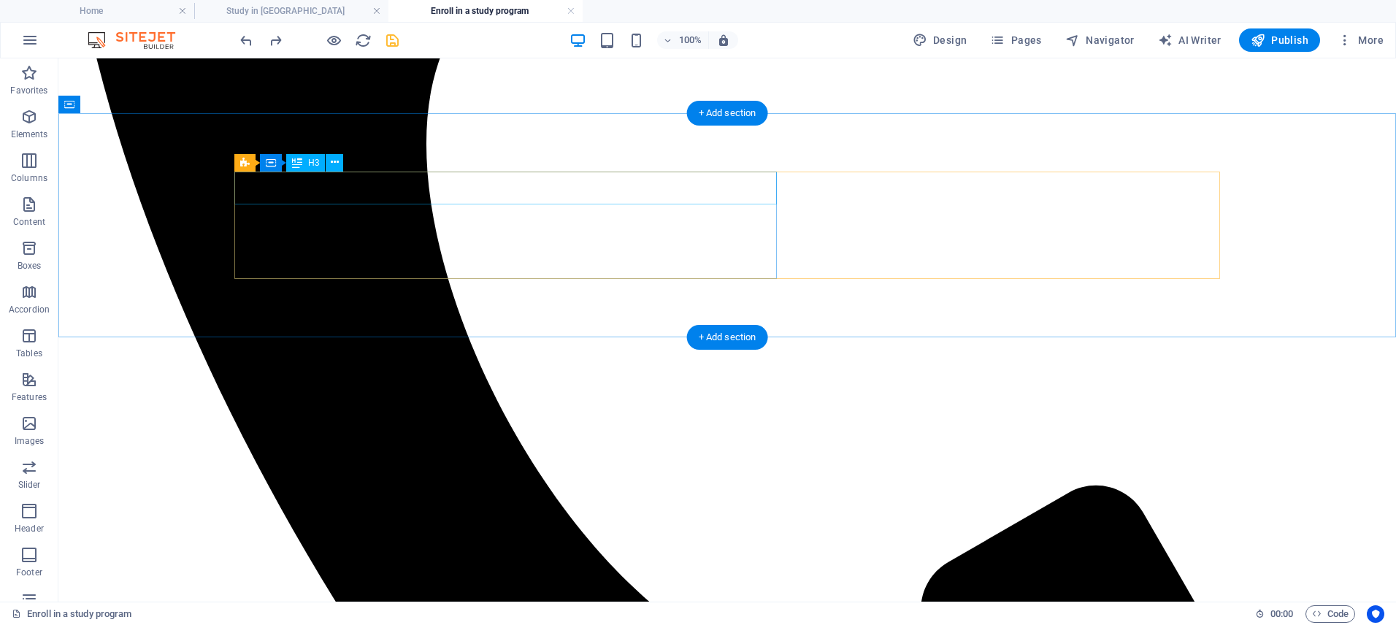
scroll to position [1115, 0]
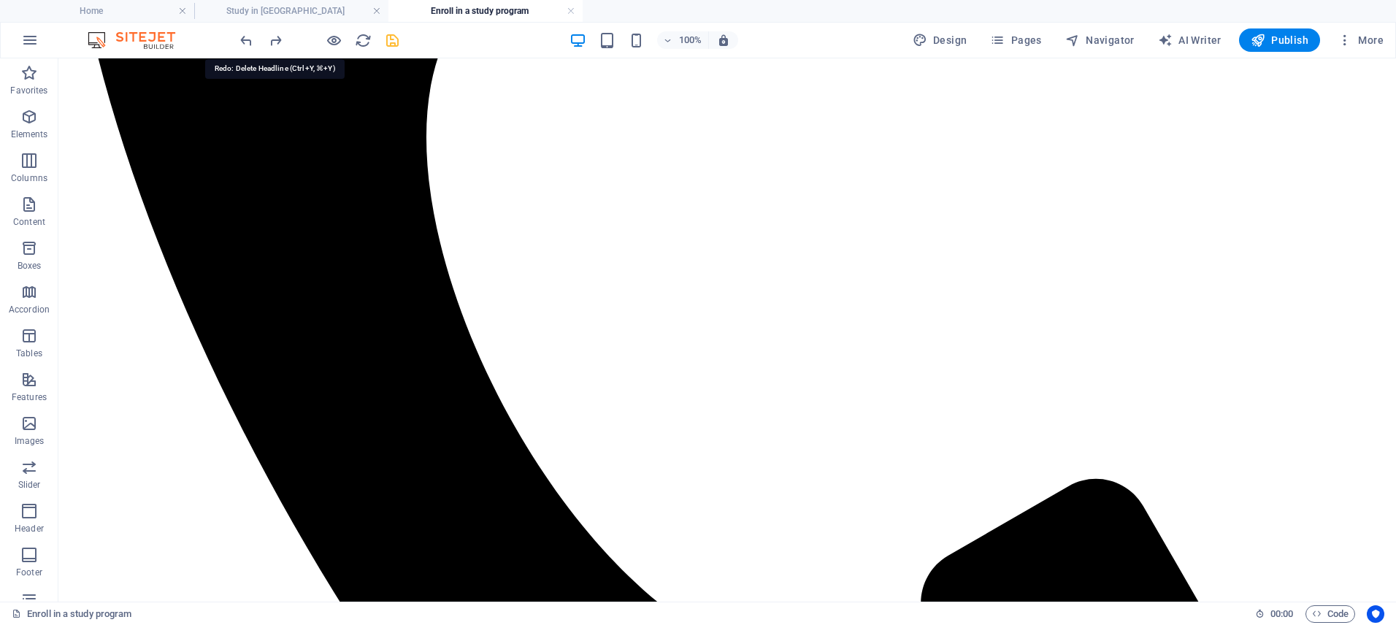
click at [277, 41] on icon "redo" at bounding box center [275, 40] width 17 height 17
click at [247, 42] on icon "undo" at bounding box center [246, 40] width 17 height 17
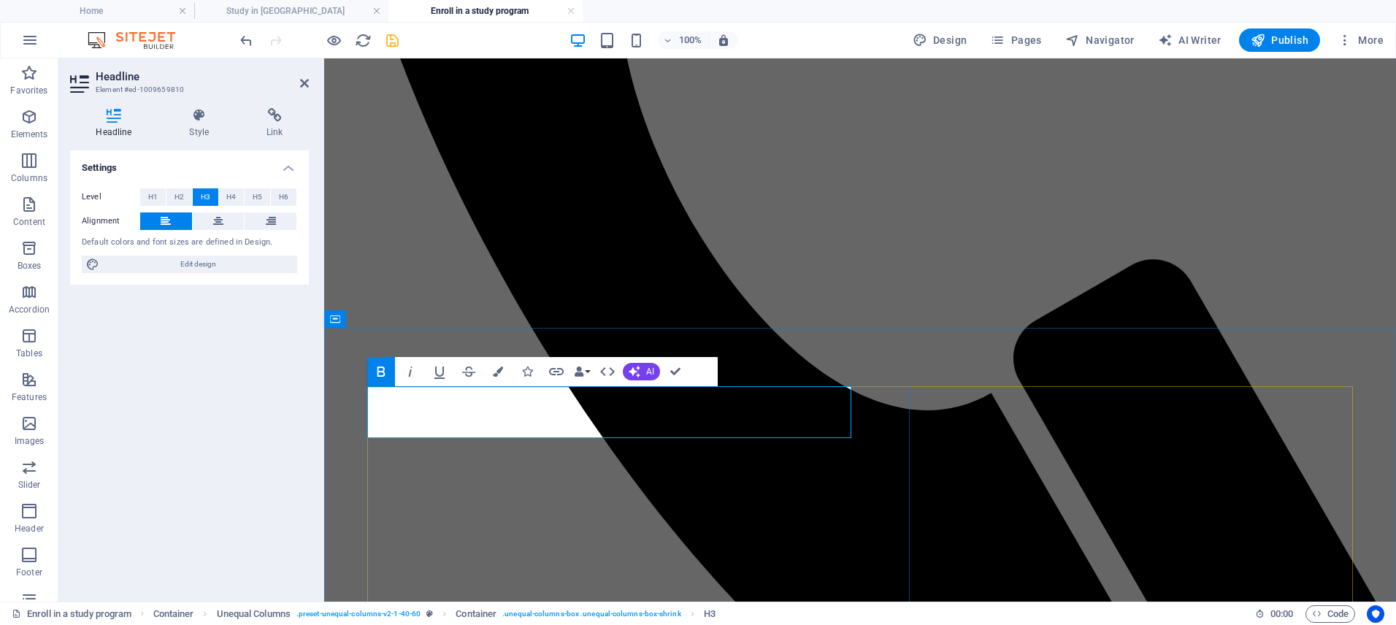
drag, startPoint x: 541, startPoint y: 392, endPoint x: 345, endPoint y: 395, distance: 196.4
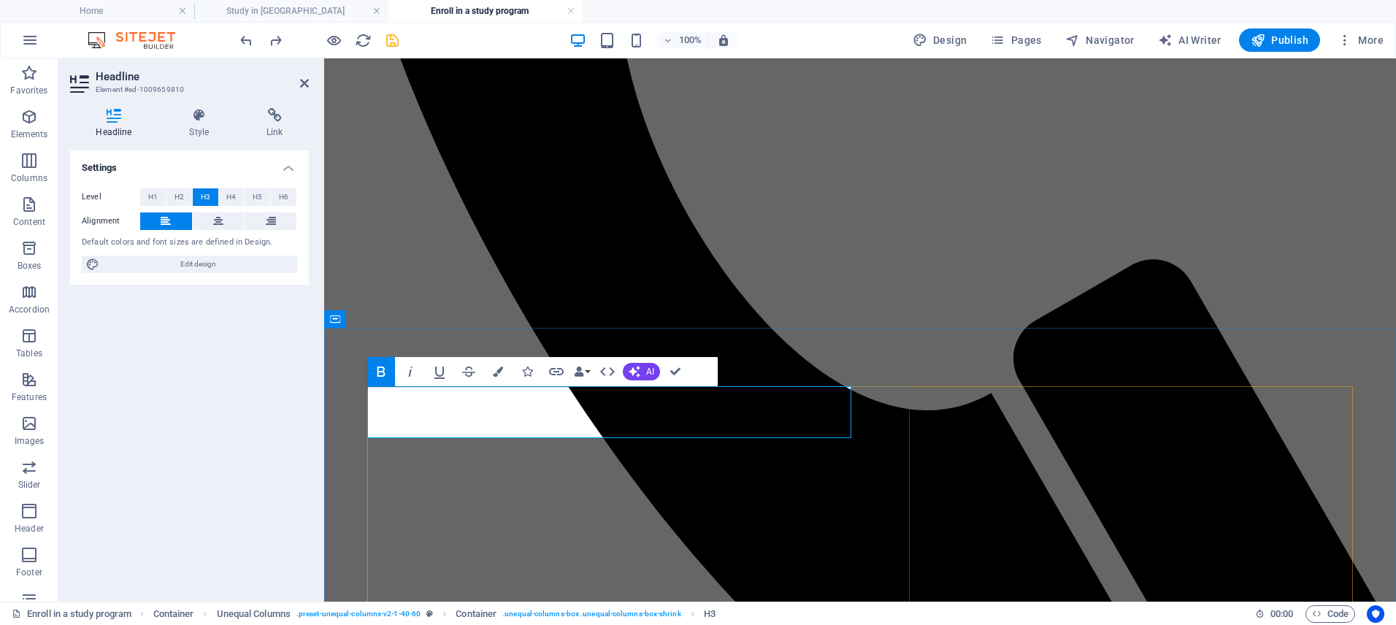
scroll to position [0, 5]
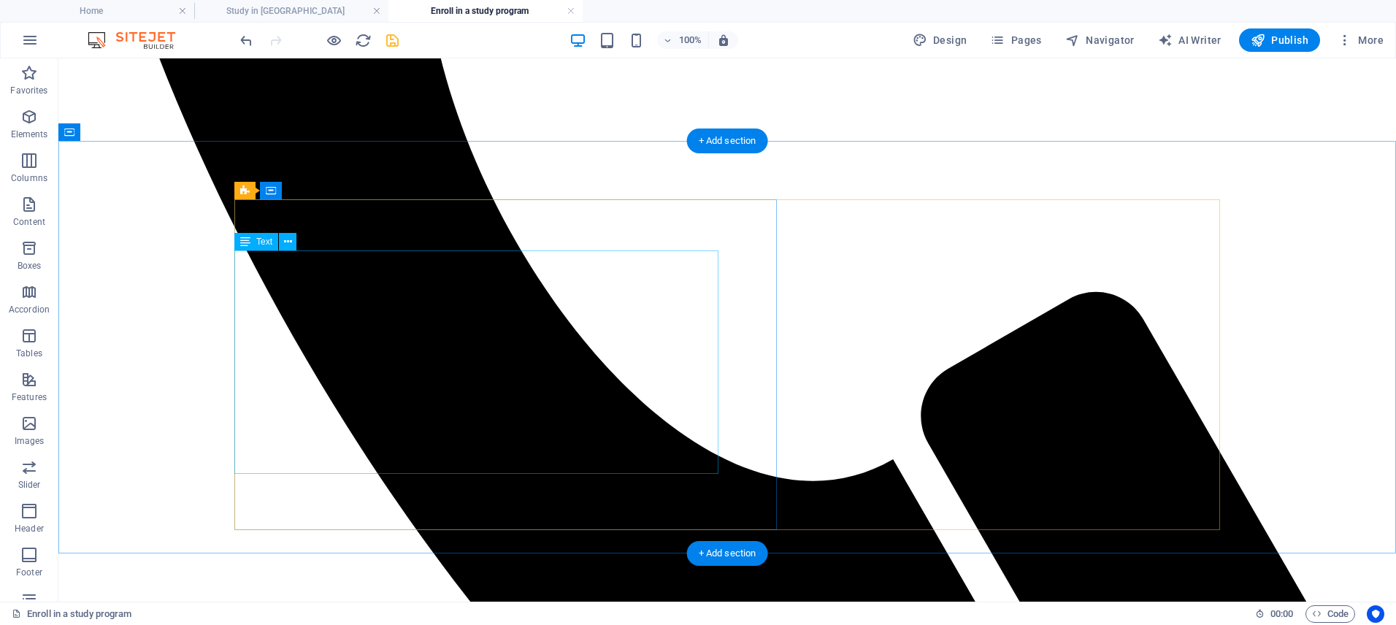
scroll to position [1307, 0]
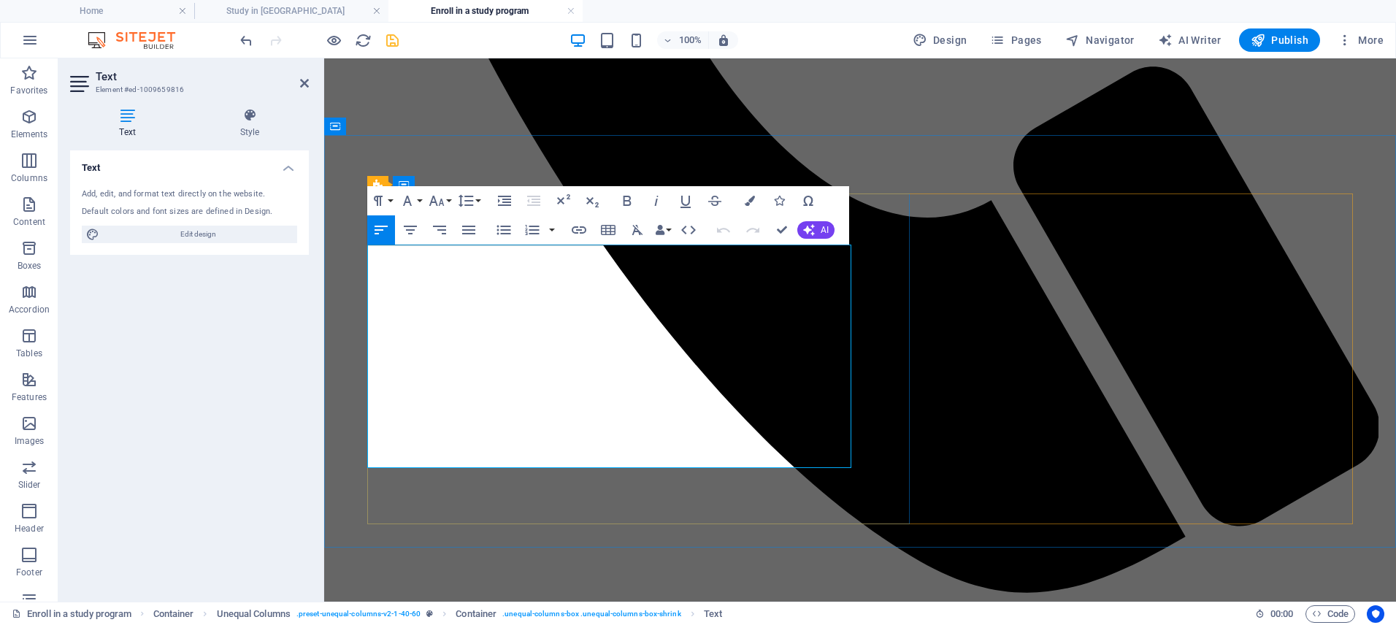
click at [531, 230] on icon "button" at bounding box center [533, 230] width 14 height 10
click at [507, 231] on icon "button" at bounding box center [504, 230] width 14 height 9
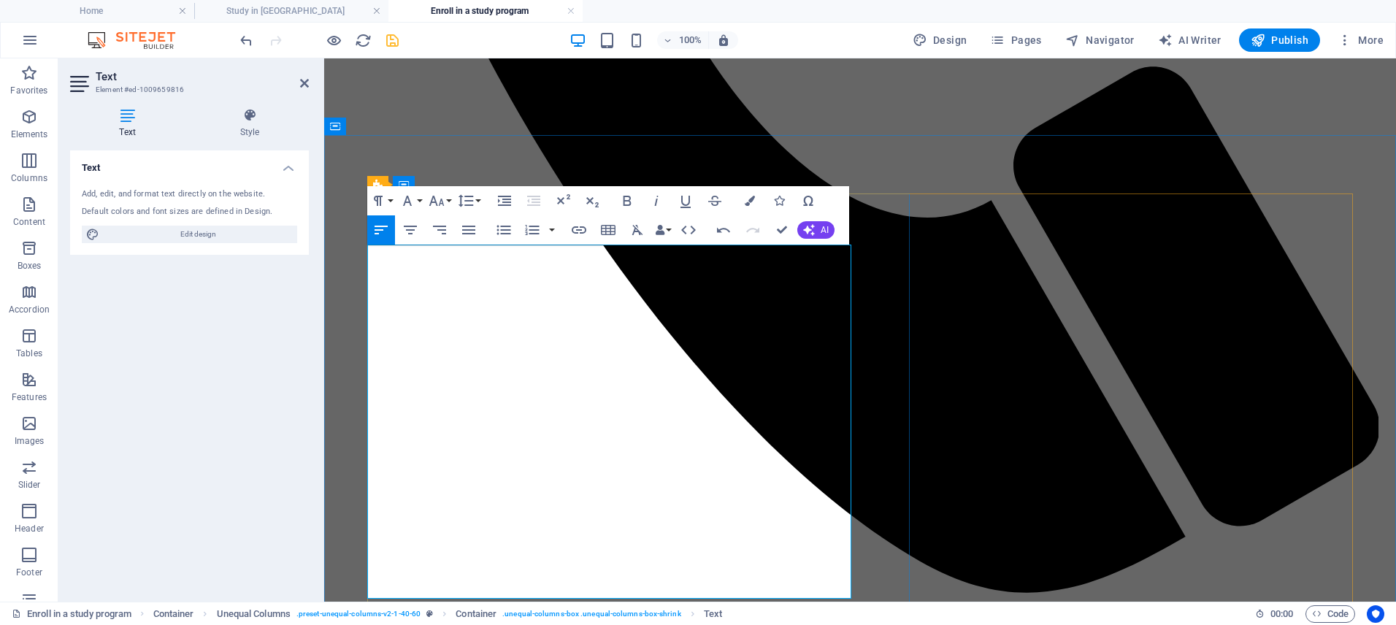
scroll to position [6700, 2]
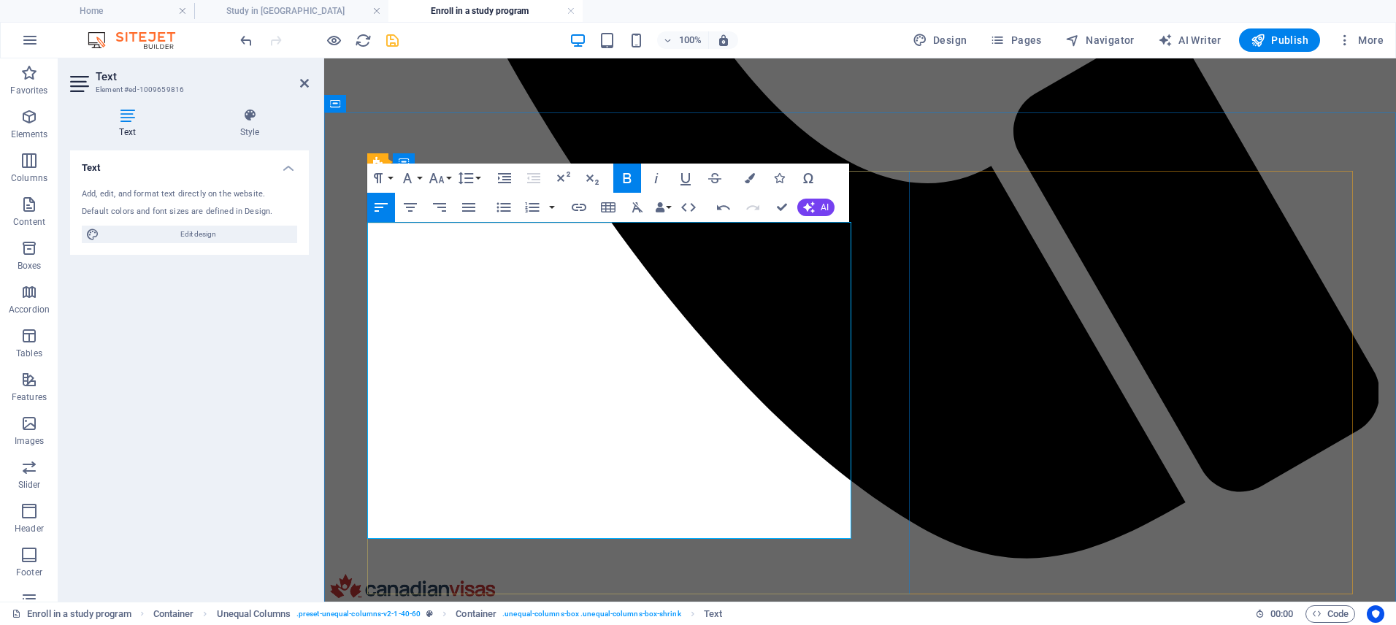
scroll to position [1345, 0]
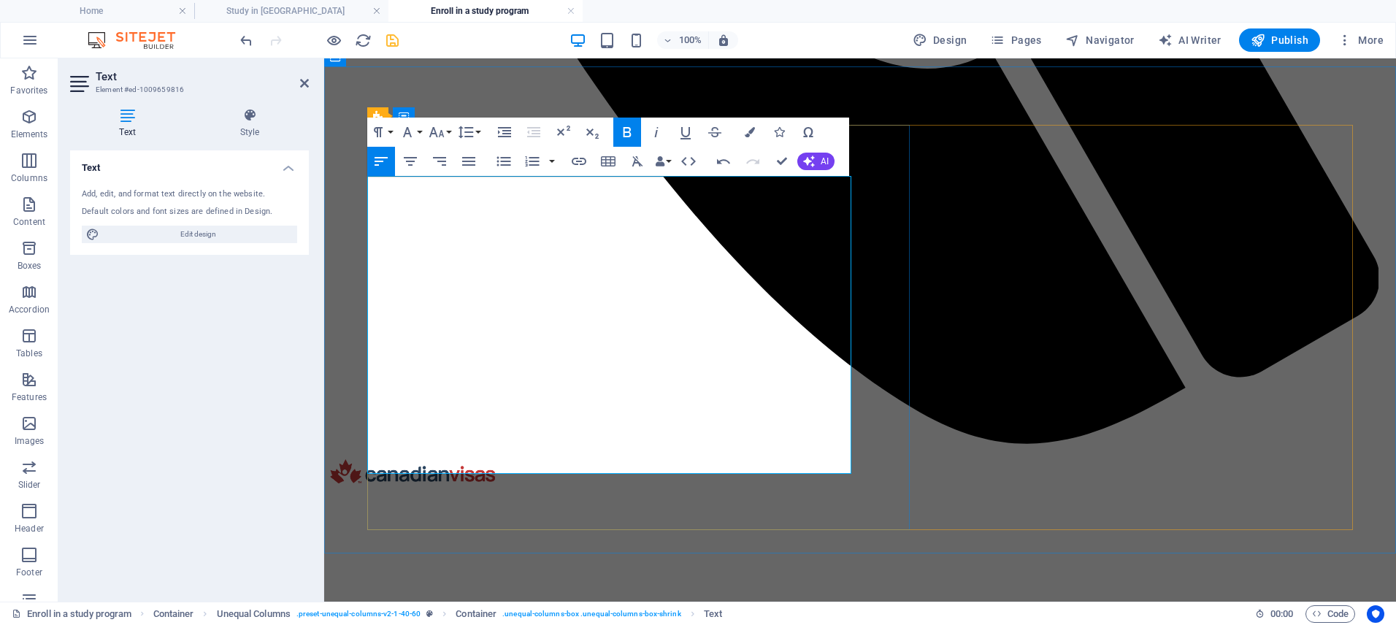
scroll to position [1463, 0]
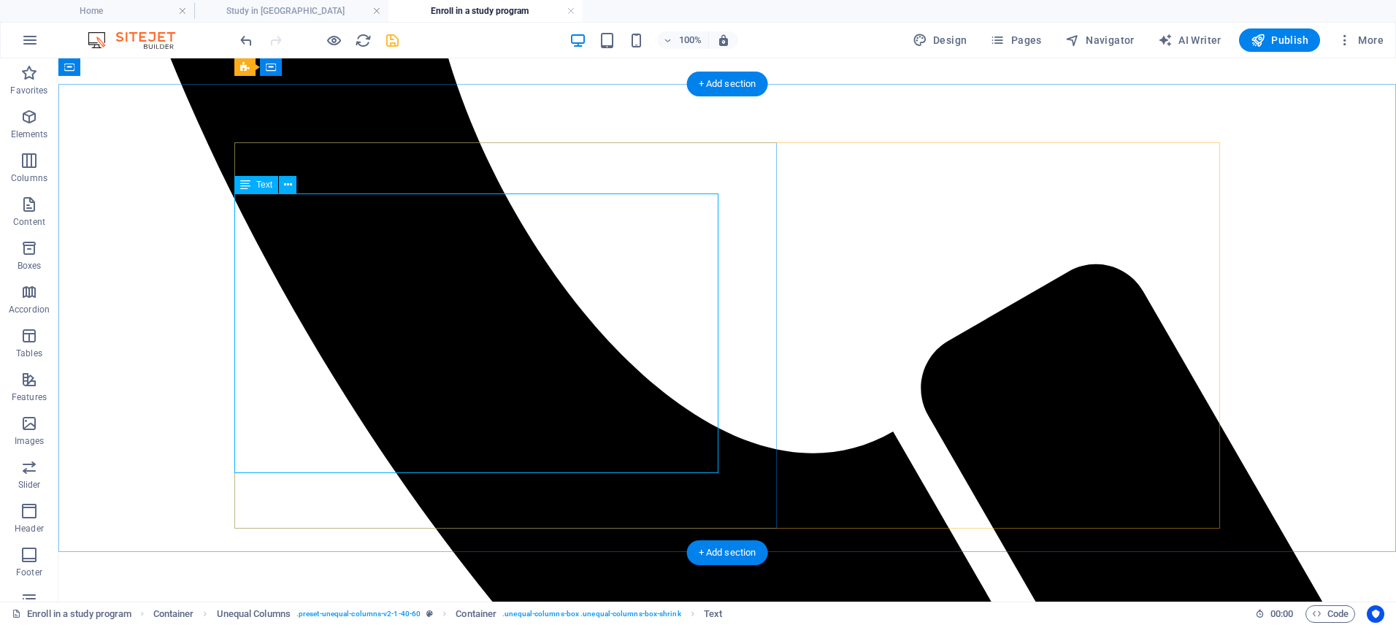
scroll to position [1294, 0]
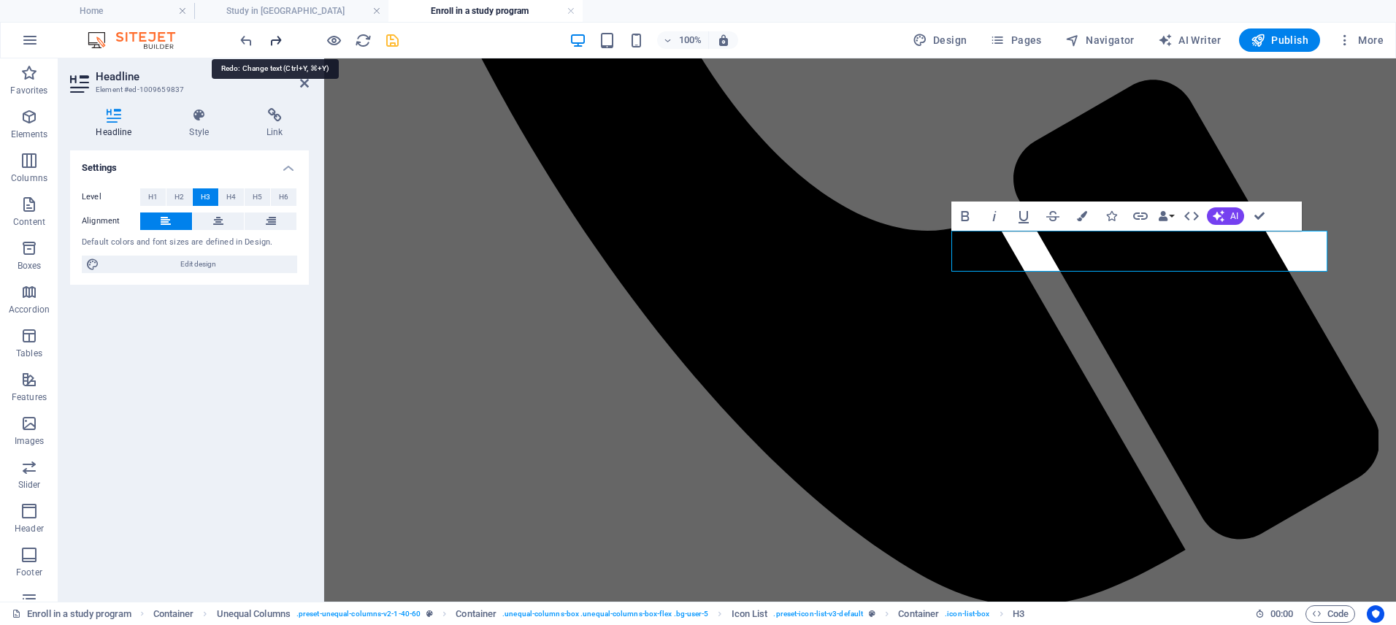
click at [276, 39] on icon "redo" at bounding box center [275, 40] width 17 height 17
click at [276, 39] on div at bounding box center [319, 39] width 164 height 23
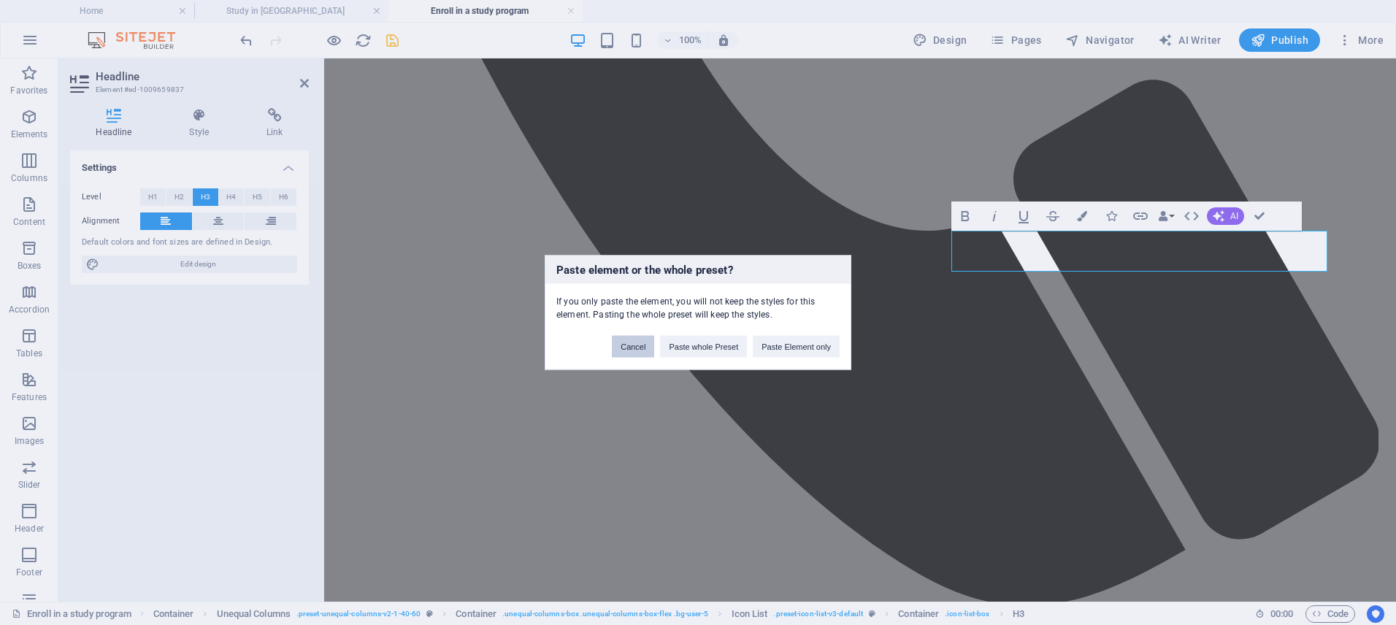
drag, startPoint x: 640, startPoint y: 349, endPoint x: 366, endPoint y: 277, distance: 283.6
click at [640, 349] on button "Cancel" at bounding box center [633, 347] width 42 height 22
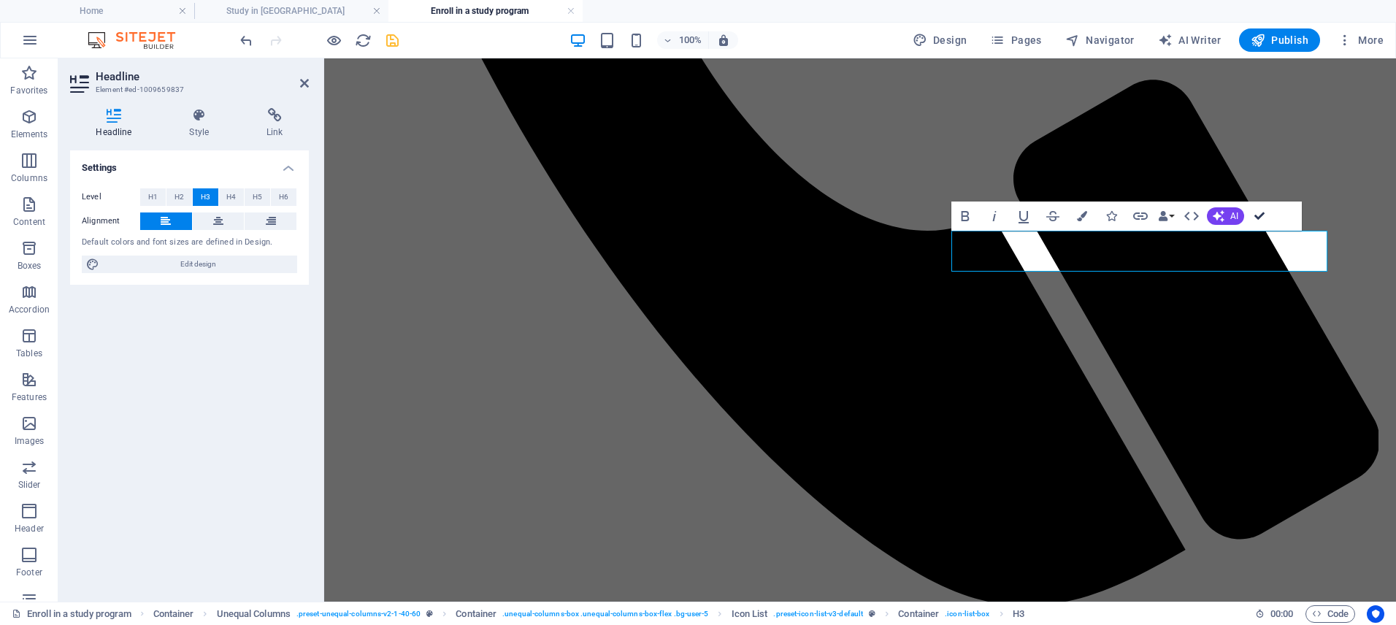
drag, startPoint x: 1258, startPoint y: 218, endPoint x: 475, endPoint y: 61, distance: 798.1
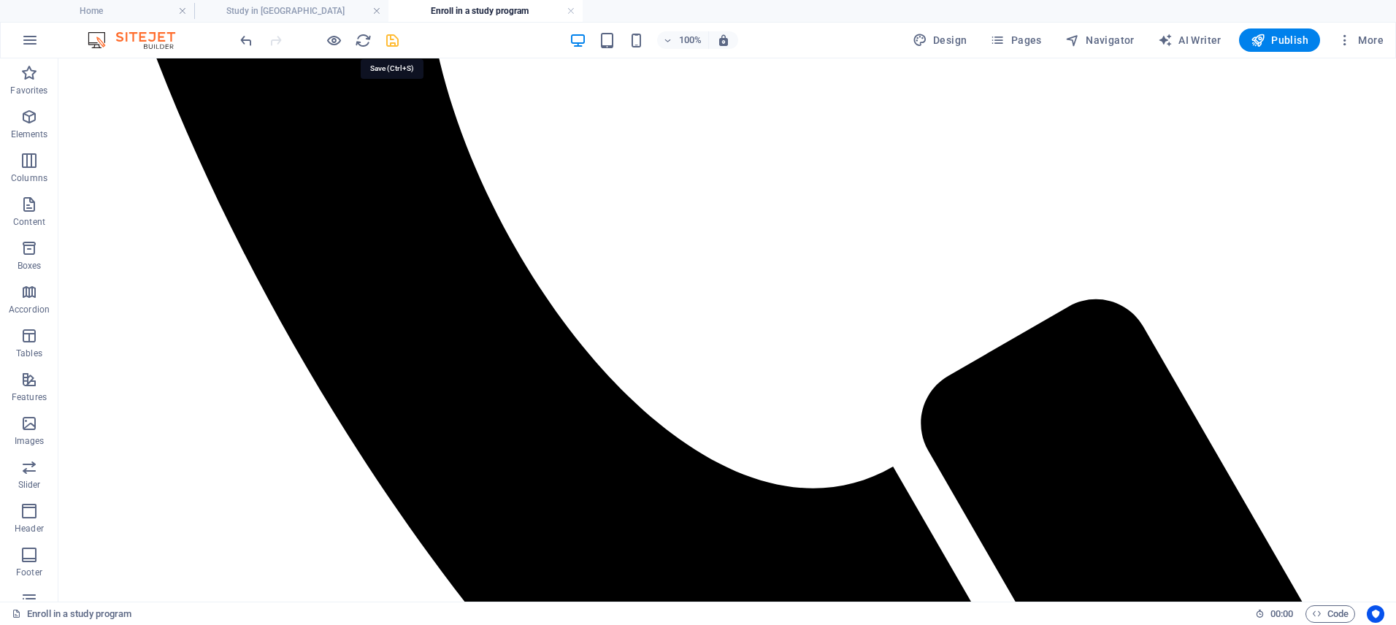
click at [388, 36] on icon "save" at bounding box center [392, 40] width 17 height 17
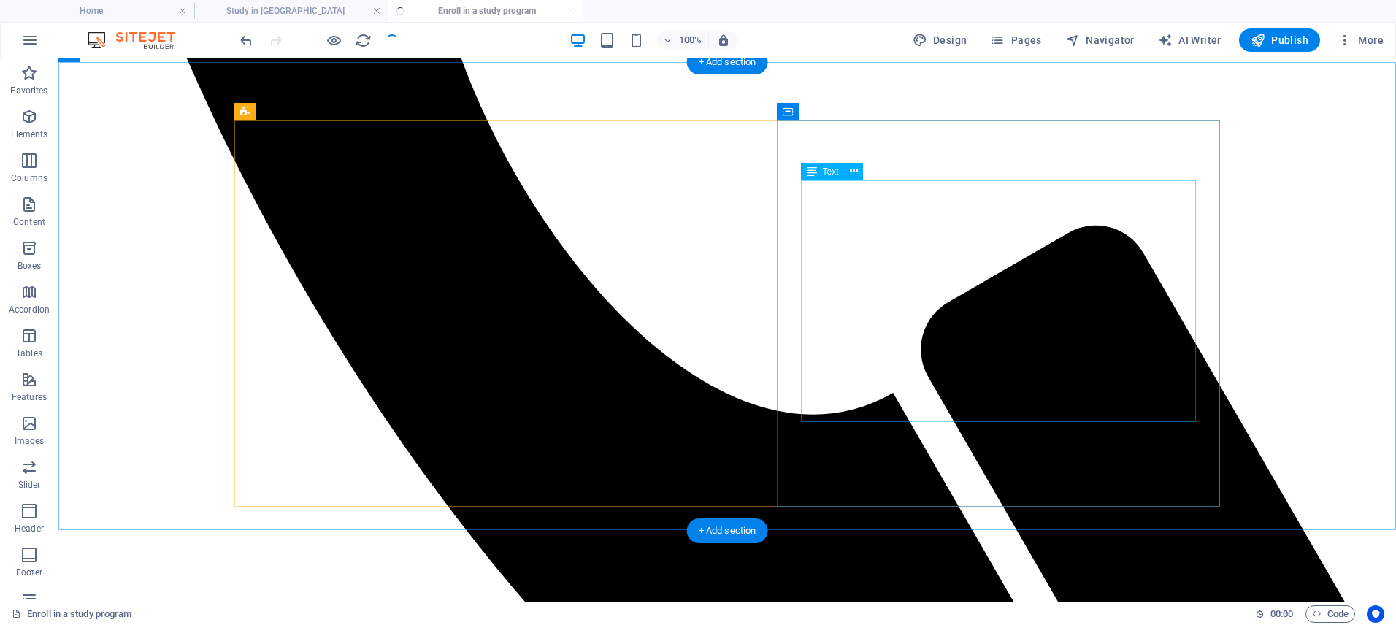
scroll to position [1380, 0]
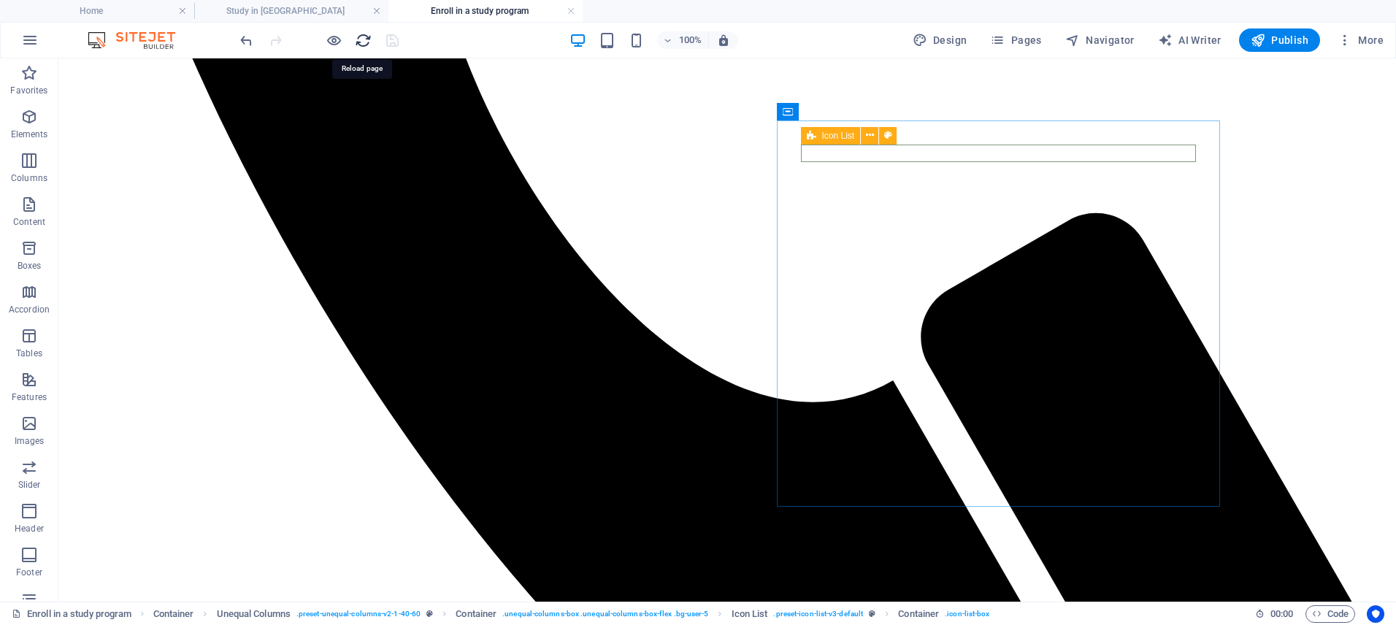
click at [369, 41] on icon "reload" at bounding box center [363, 40] width 17 height 17
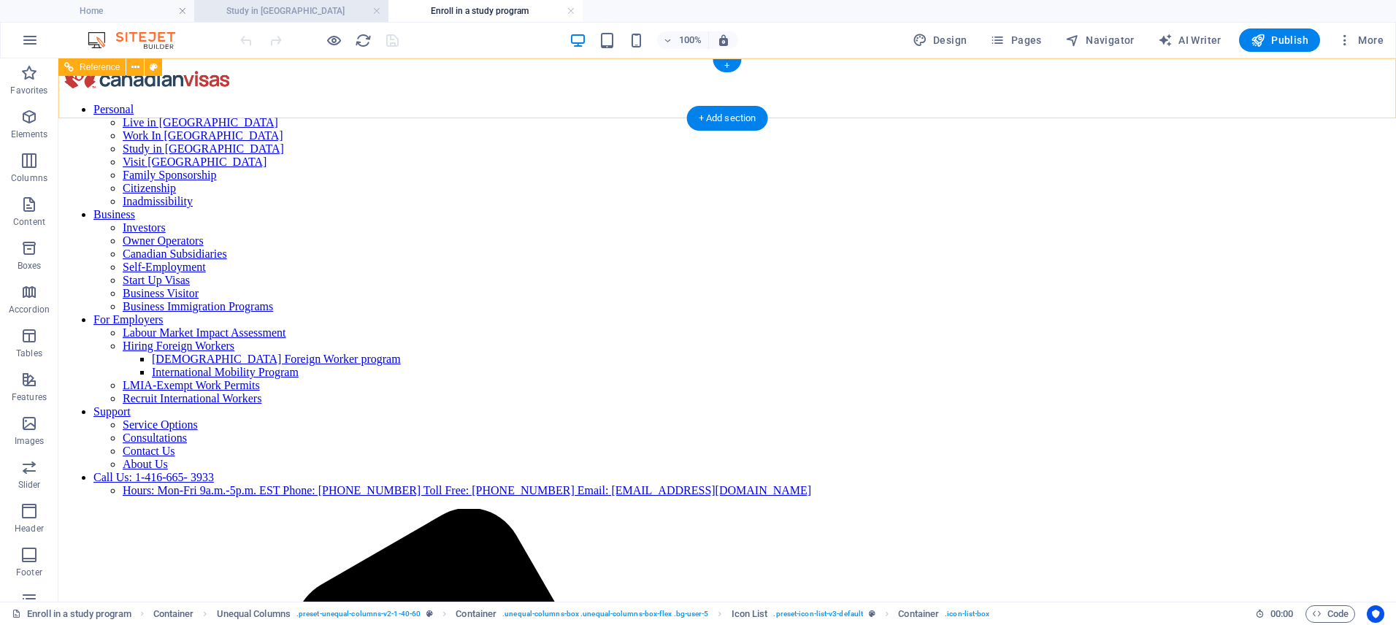
scroll to position [0, 0]
click at [289, 15] on h4 "Study in [GEOGRAPHIC_DATA]" at bounding box center [291, 11] width 194 height 16
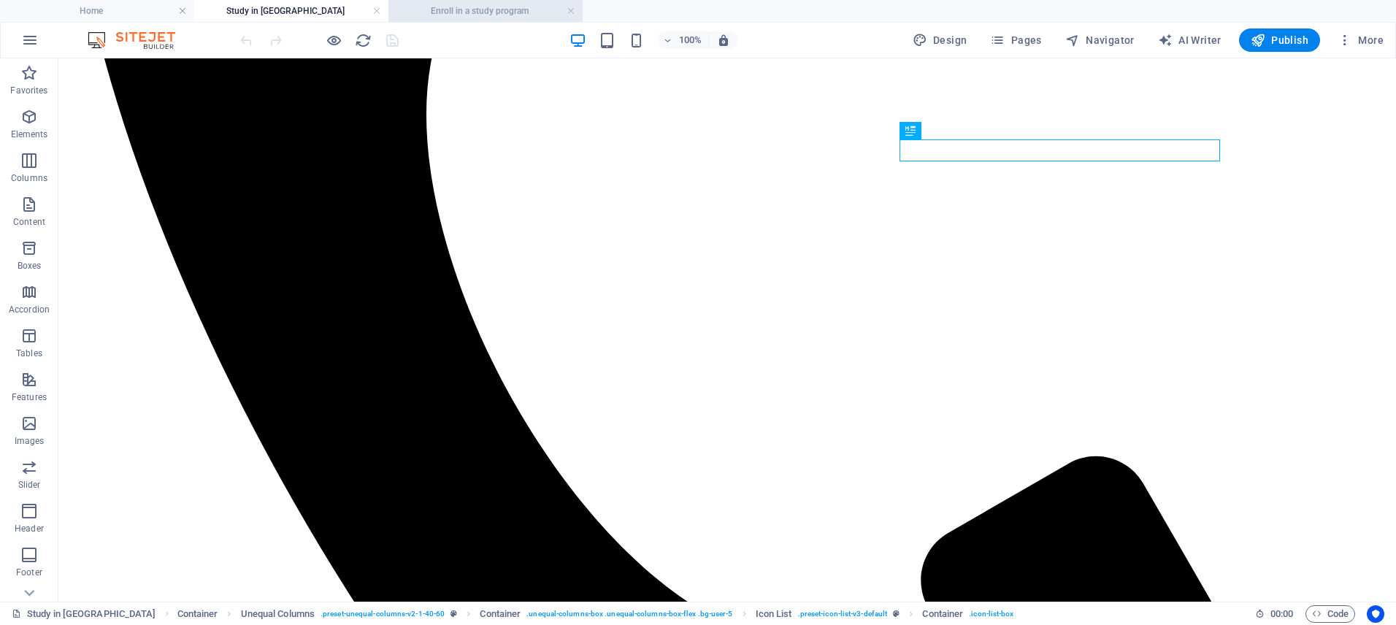
click at [475, 11] on h4 "Enroll in a study program" at bounding box center [485, 11] width 194 height 16
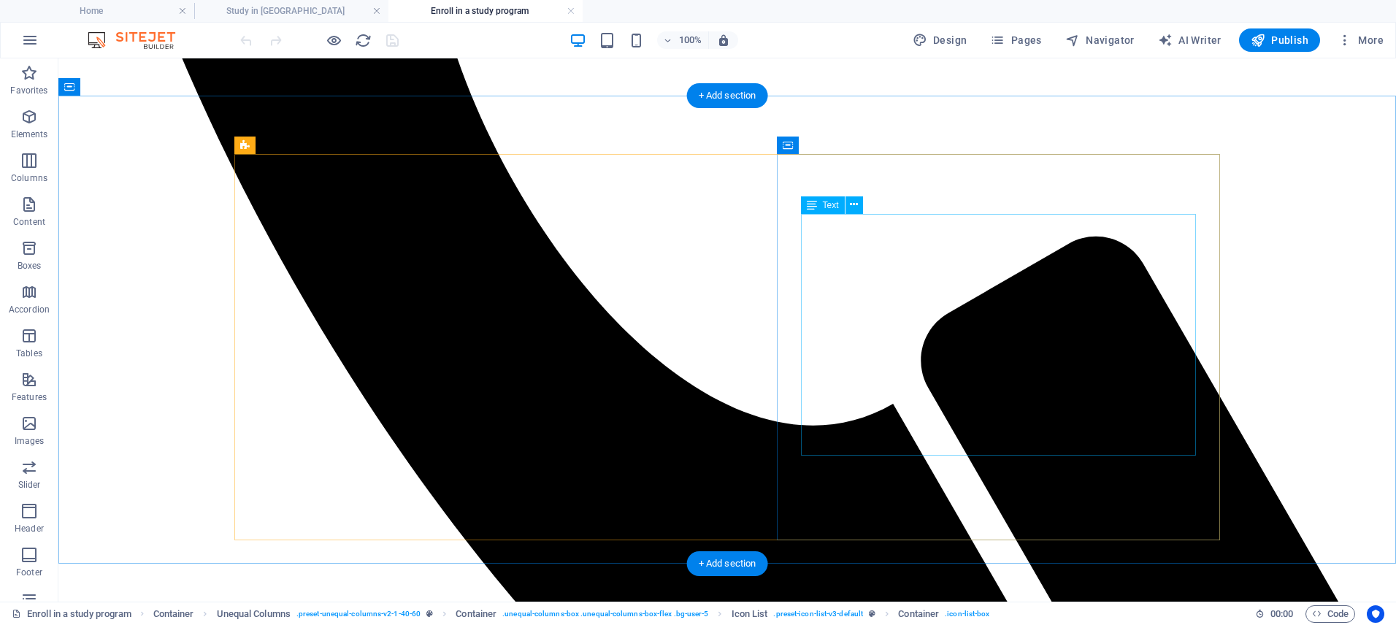
scroll to position [1380, 0]
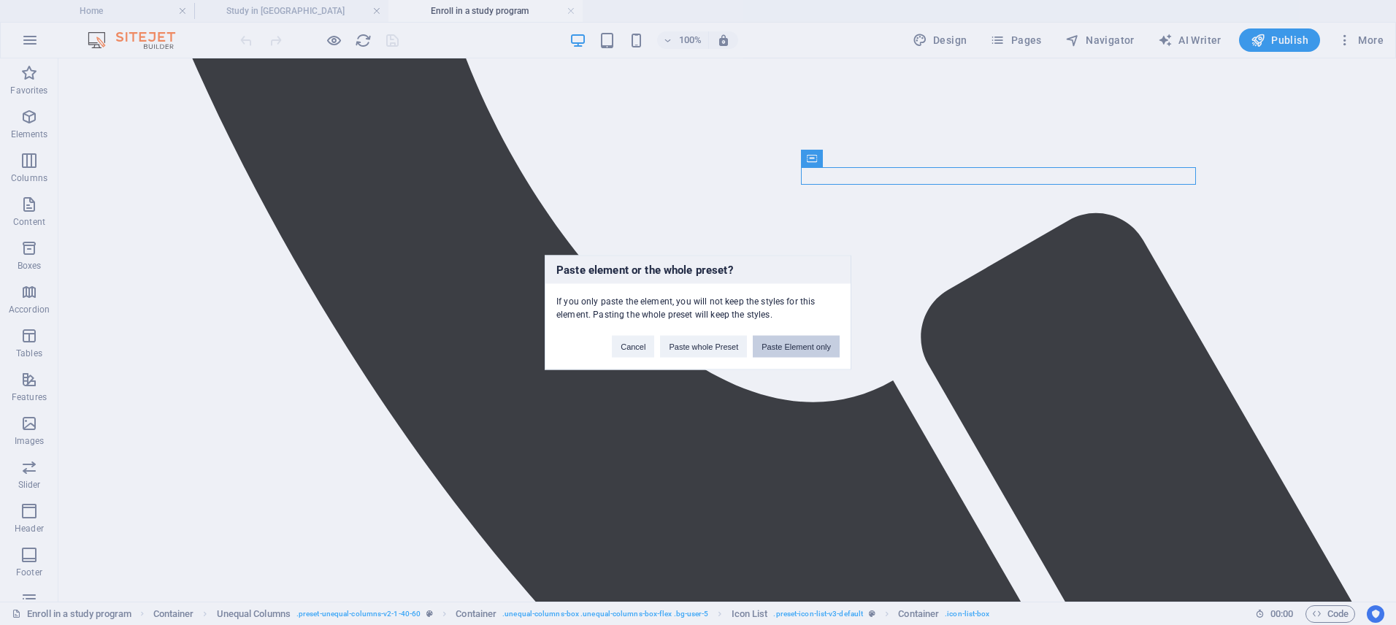
click at [815, 349] on button "Paste Element only" at bounding box center [796, 347] width 87 height 22
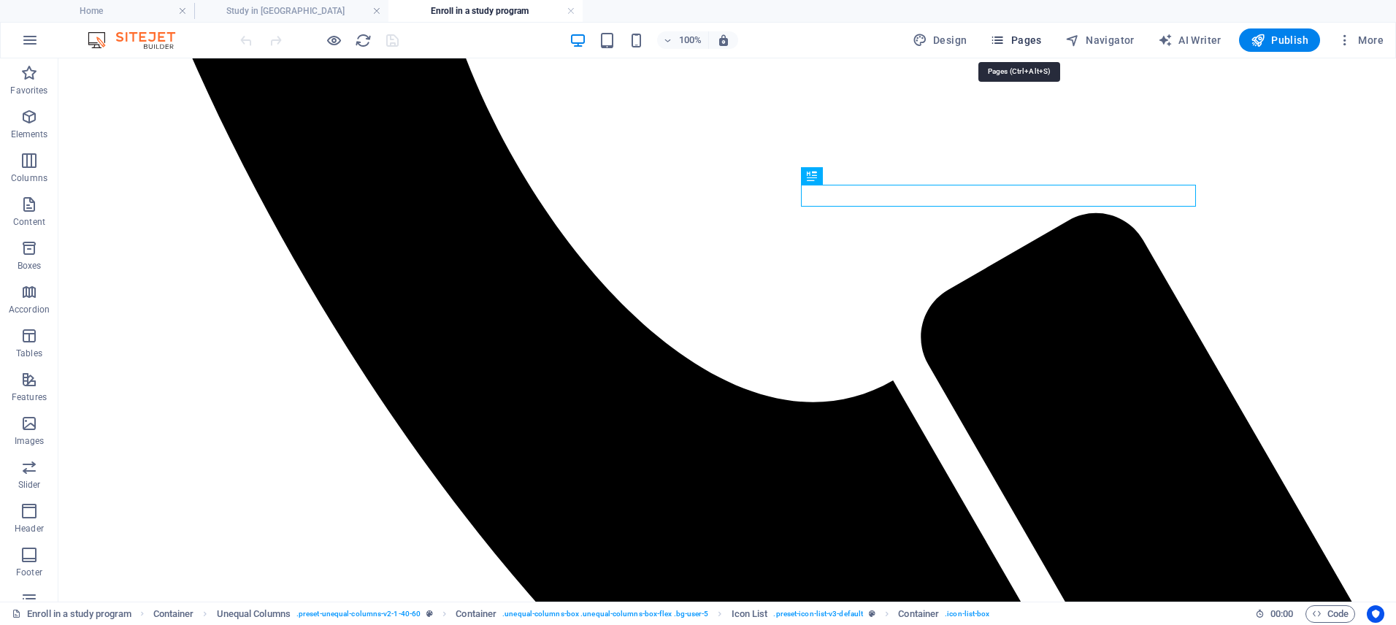
click at [1018, 41] on span "Pages" at bounding box center [1015, 40] width 51 height 15
click at [1024, 33] on span "Pages" at bounding box center [1015, 40] width 51 height 15
click at [1022, 45] on span "Pages" at bounding box center [1015, 40] width 51 height 15
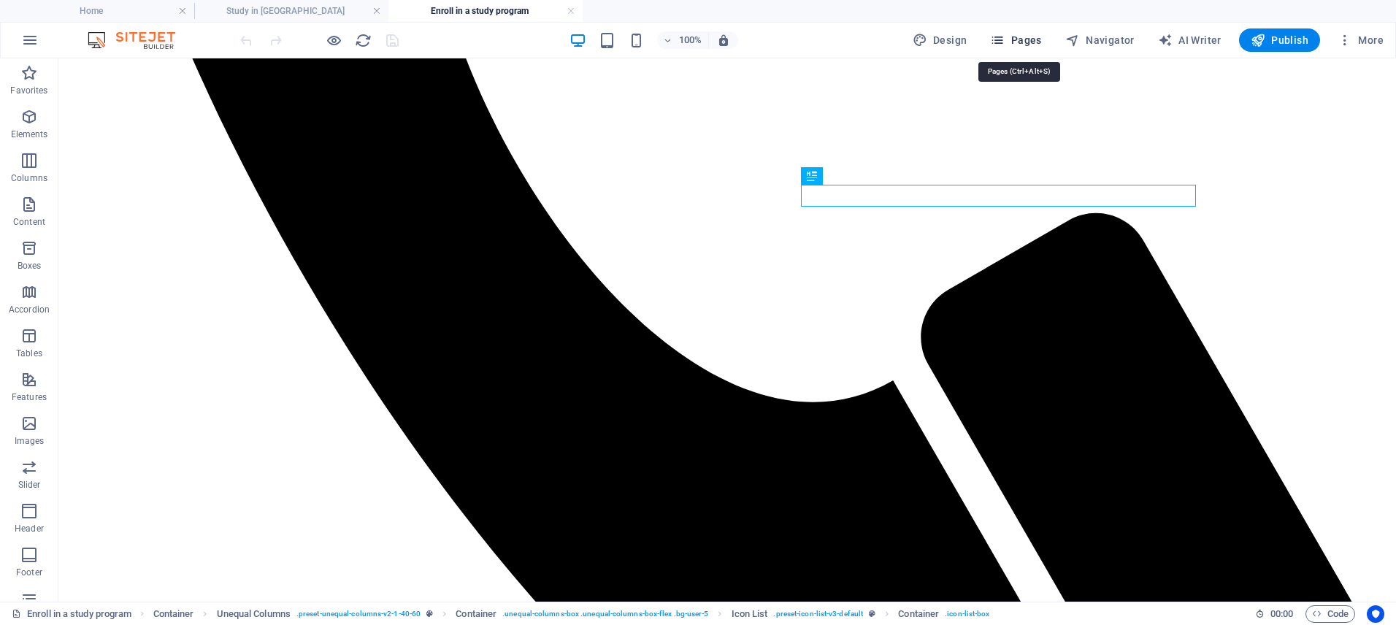
click at [997, 36] on icon "button" at bounding box center [997, 40] width 15 height 15
click at [947, 33] on span "Design" at bounding box center [939, 40] width 55 height 15
click at [1027, 38] on span "Pages" at bounding box center [1015, 40] width 51 height 15
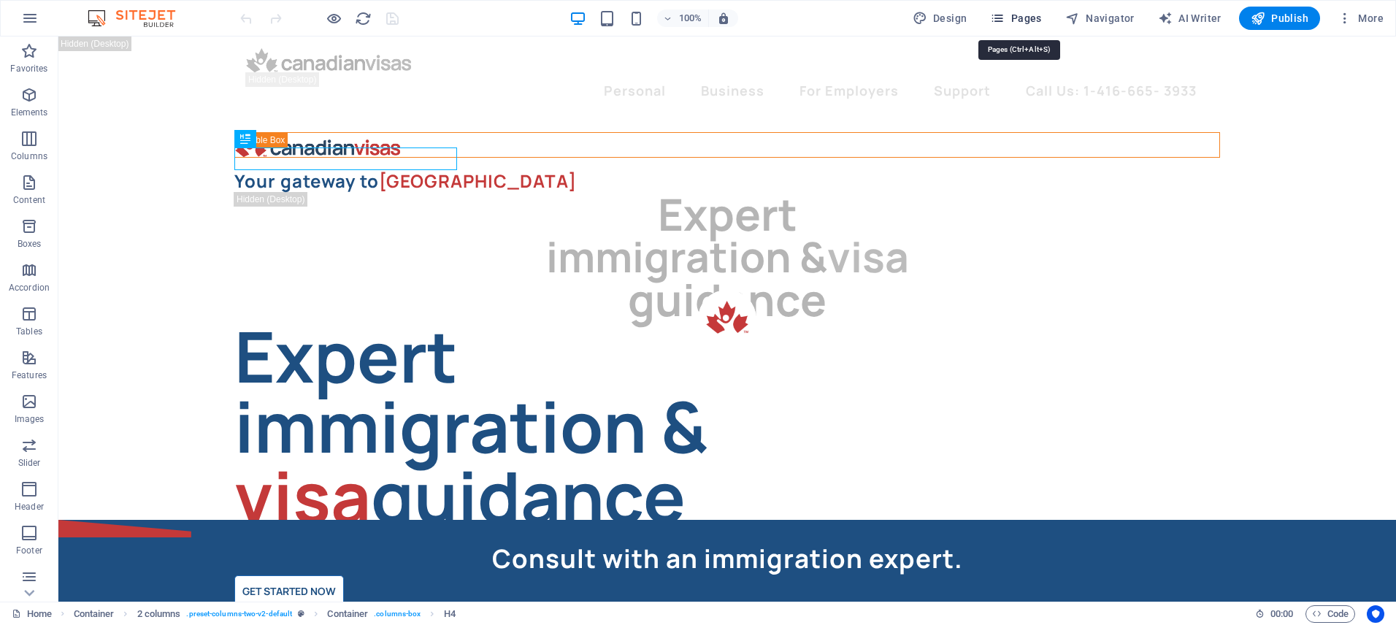
click at [999, 19] on icon "button" at bounding box center [997, 18] width 15 height 15
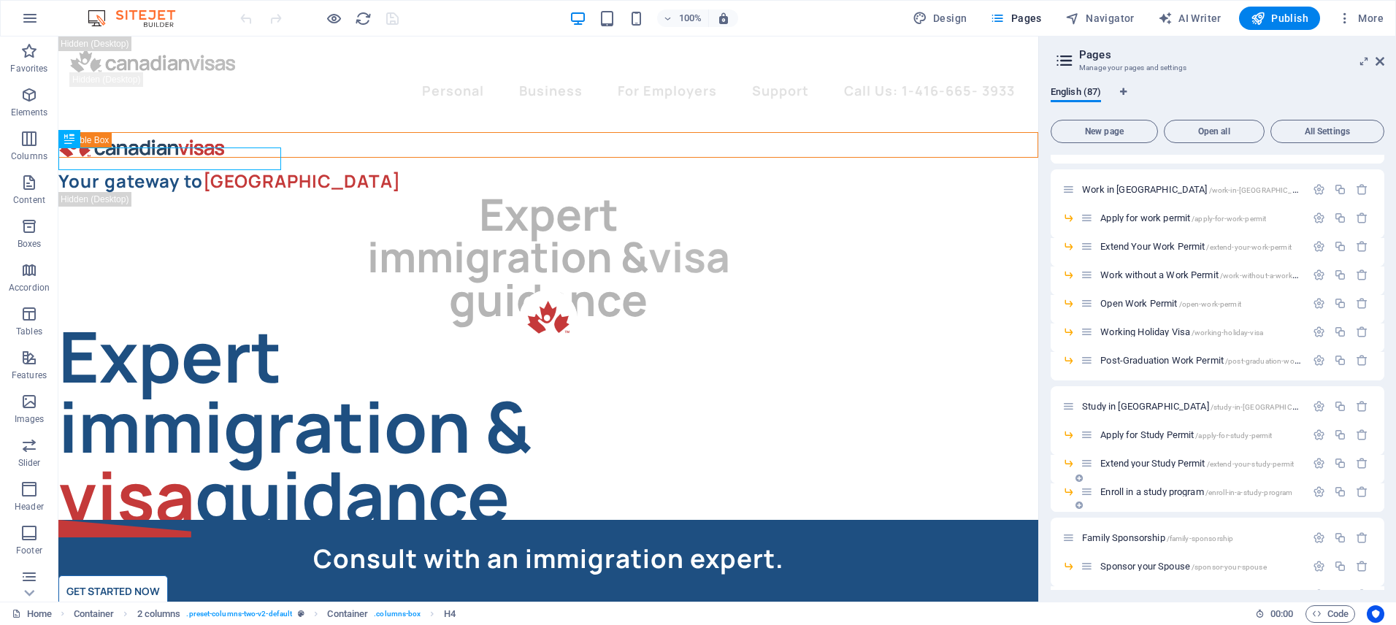
scroll to position [349, 0]
click at [1136, 487] on div "Enroll in a study program /enroll-in-a-study-program" at bounding box center [1192, 493] width 225 height 17
click at [1136, 492] on span "Enroll in a study program /enroll-in-a-study-program" at bounding box center [1196, 493] width 192 height 11
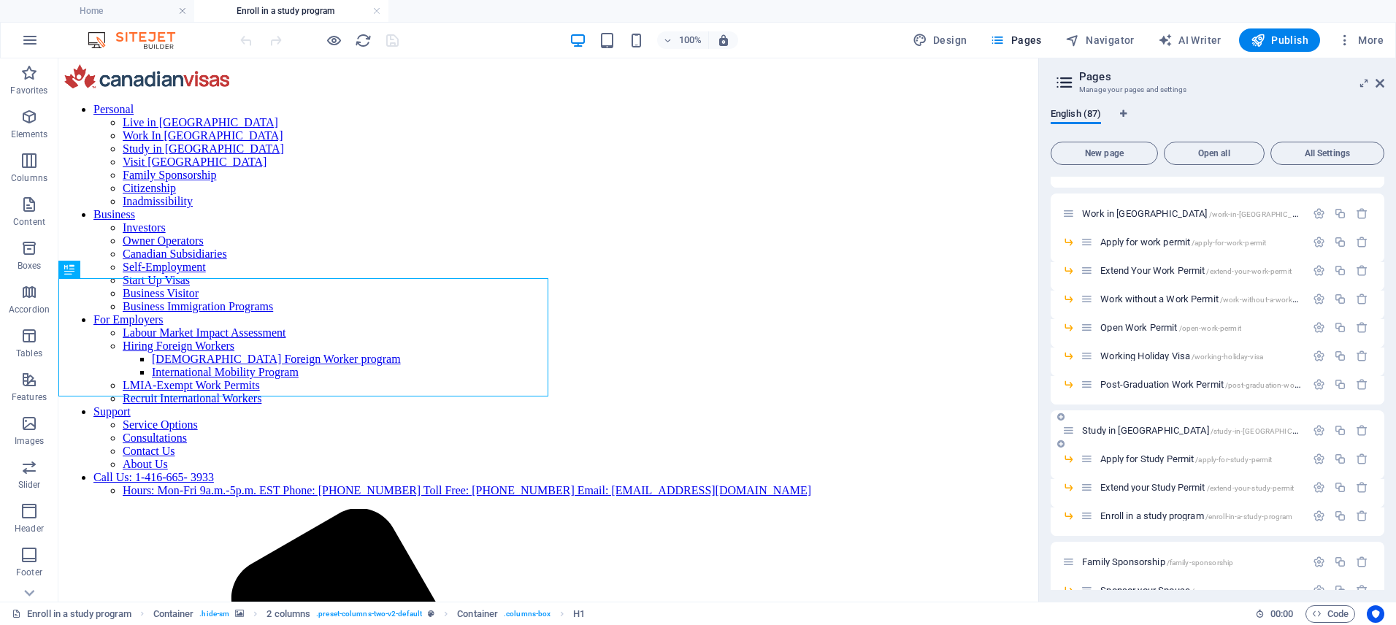
scroll to position [0, 0]
click at [1128, 458] on span "Apply for Study Permit /apply-for-study-permit" at bounding box center [1186, 458] width 172 height 11
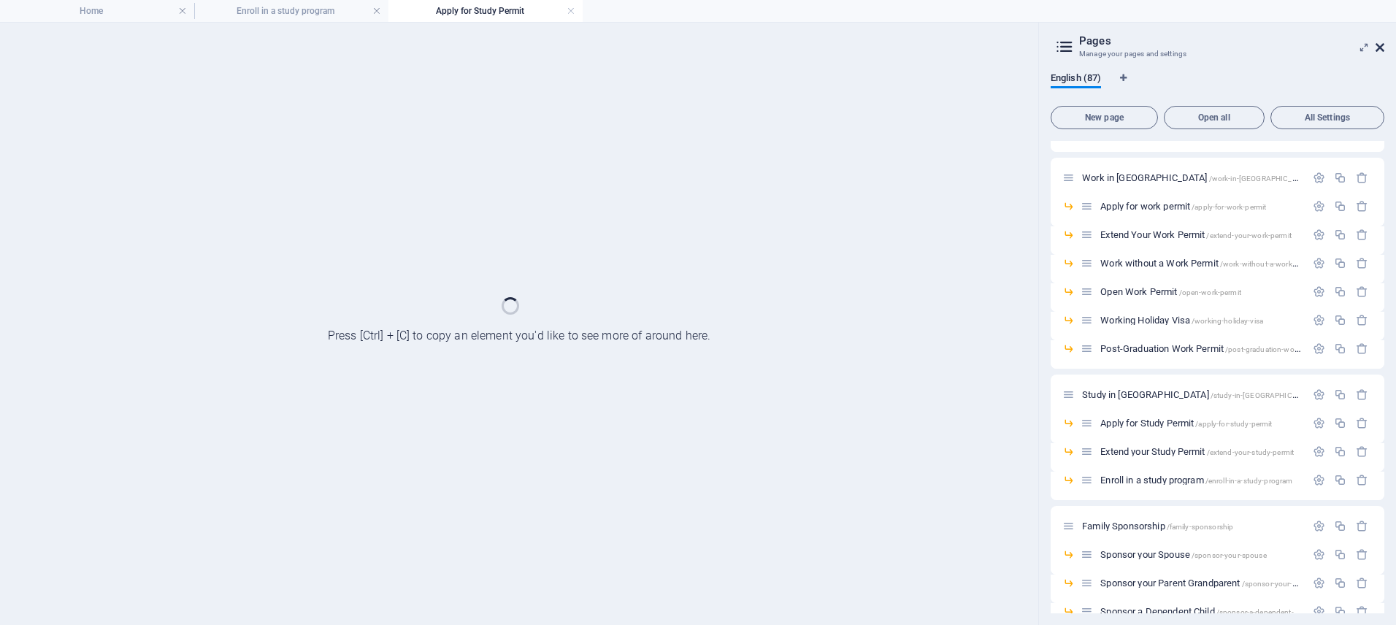
click at [1380, 47] on icon at bounding box center [1379, 48] width 9 height 12
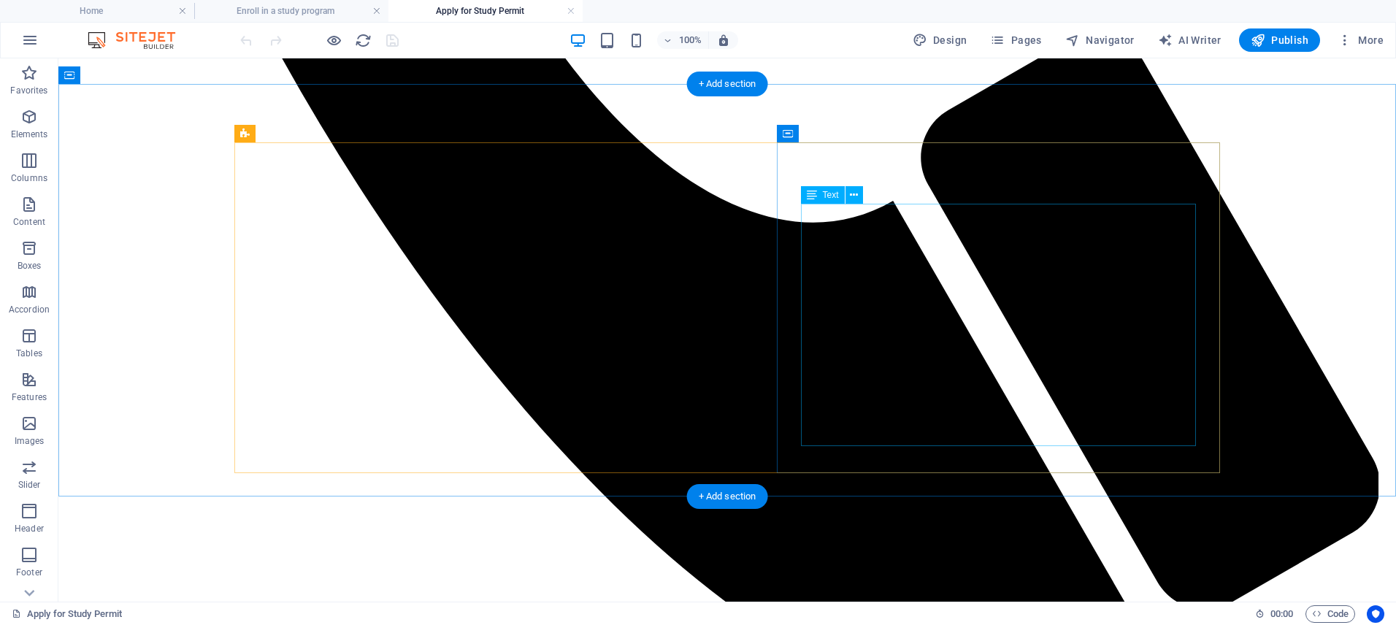
scroll to position [1572, 0]
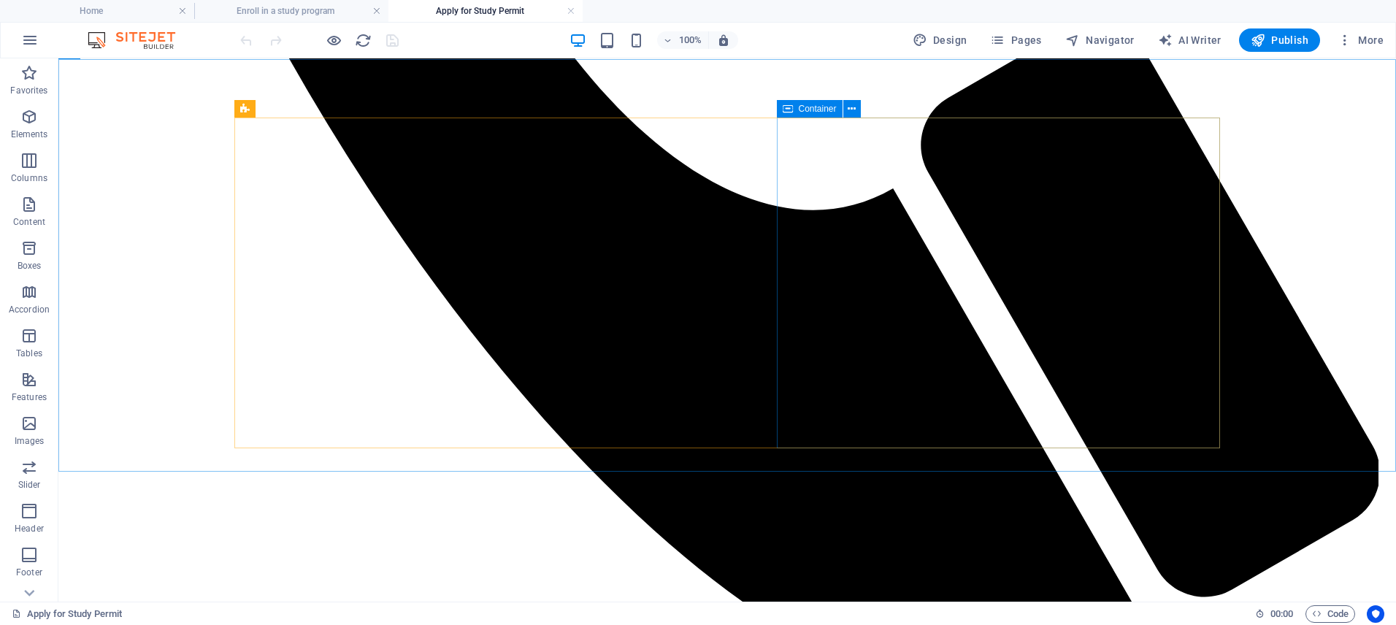
click at [812, 109] on span "Container" at bounding box center [818, 108] width 38 height 9
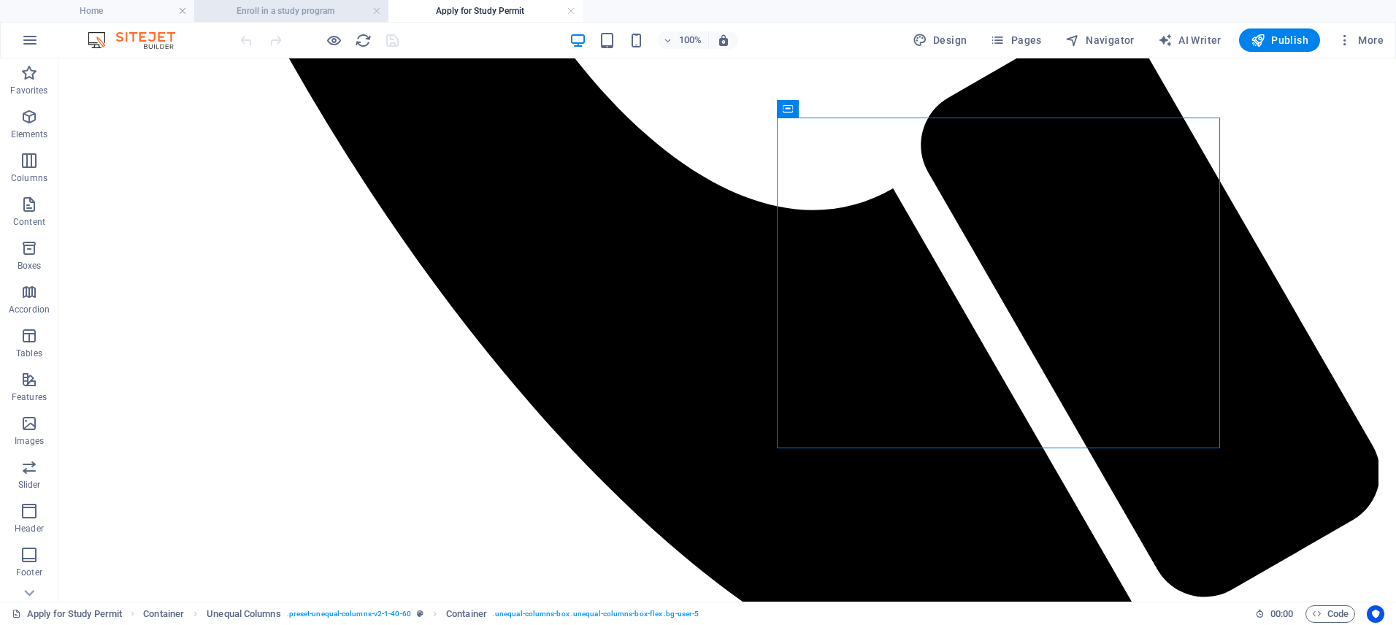
click at [302, 4] on h4 "Enroll in a study program" at bounding box center [291, 11] width 194 height 16
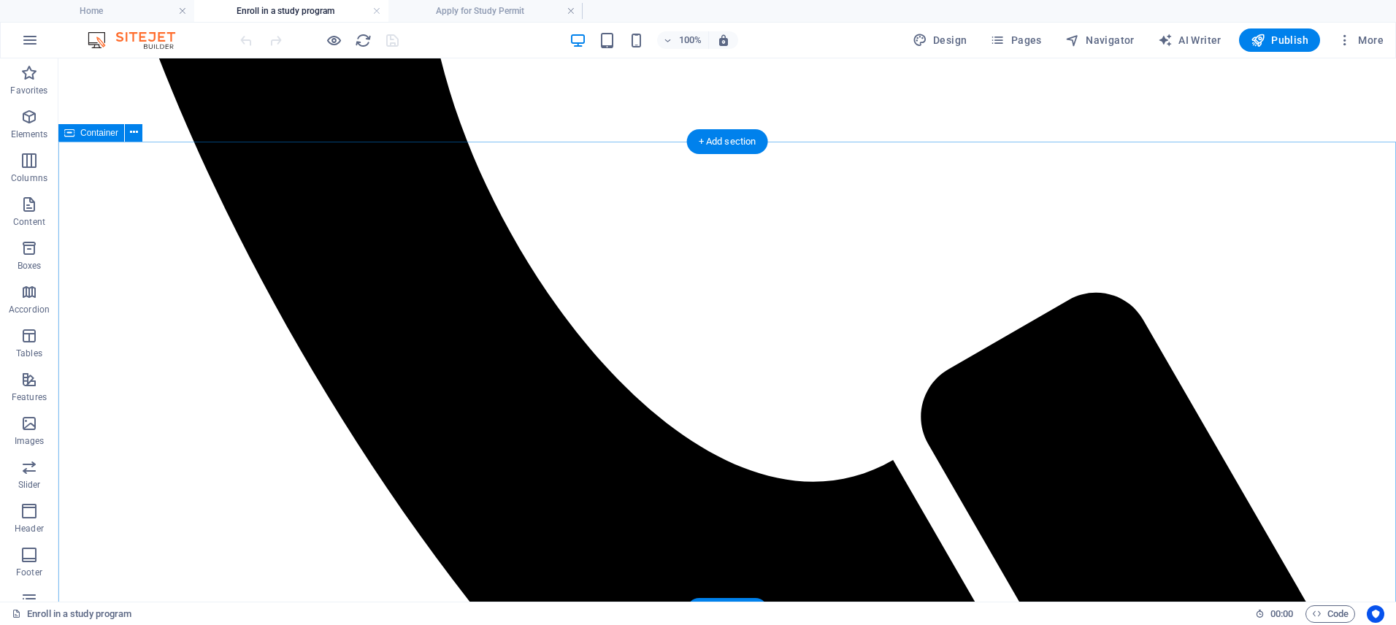
scroll to position [1304, 0]
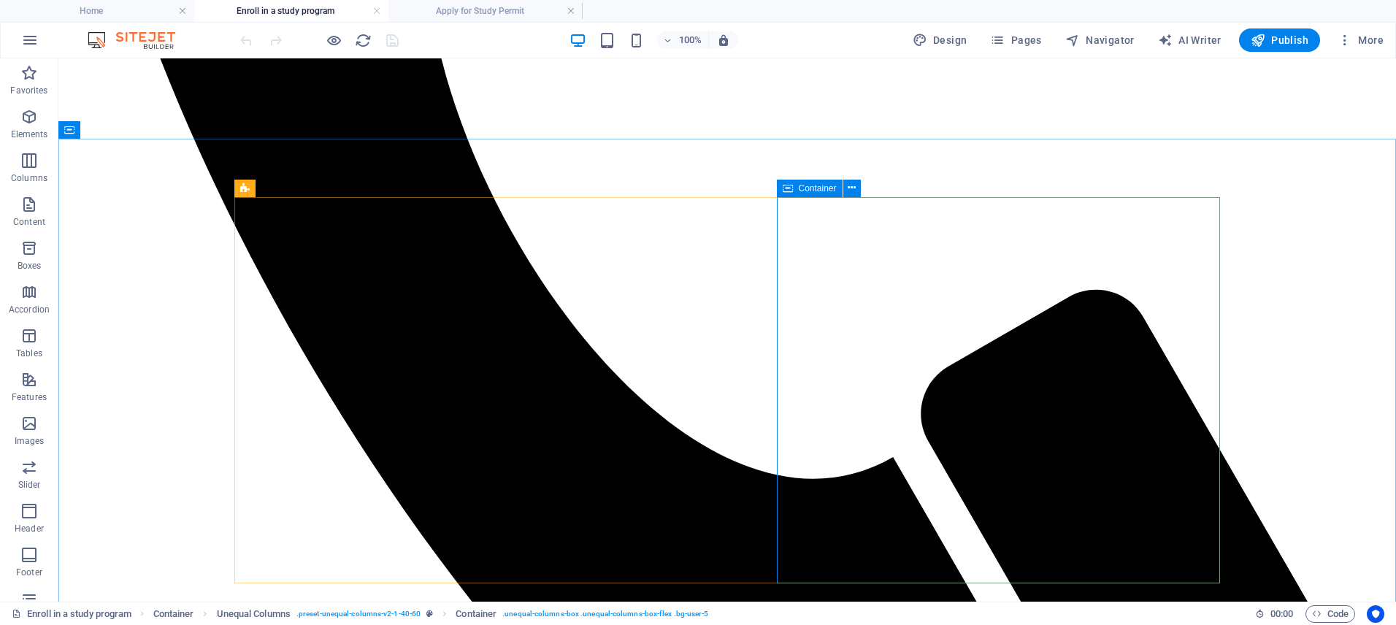
click at [801, 184] on span "Container" at bounding box center [818, 188] width 38 height 9
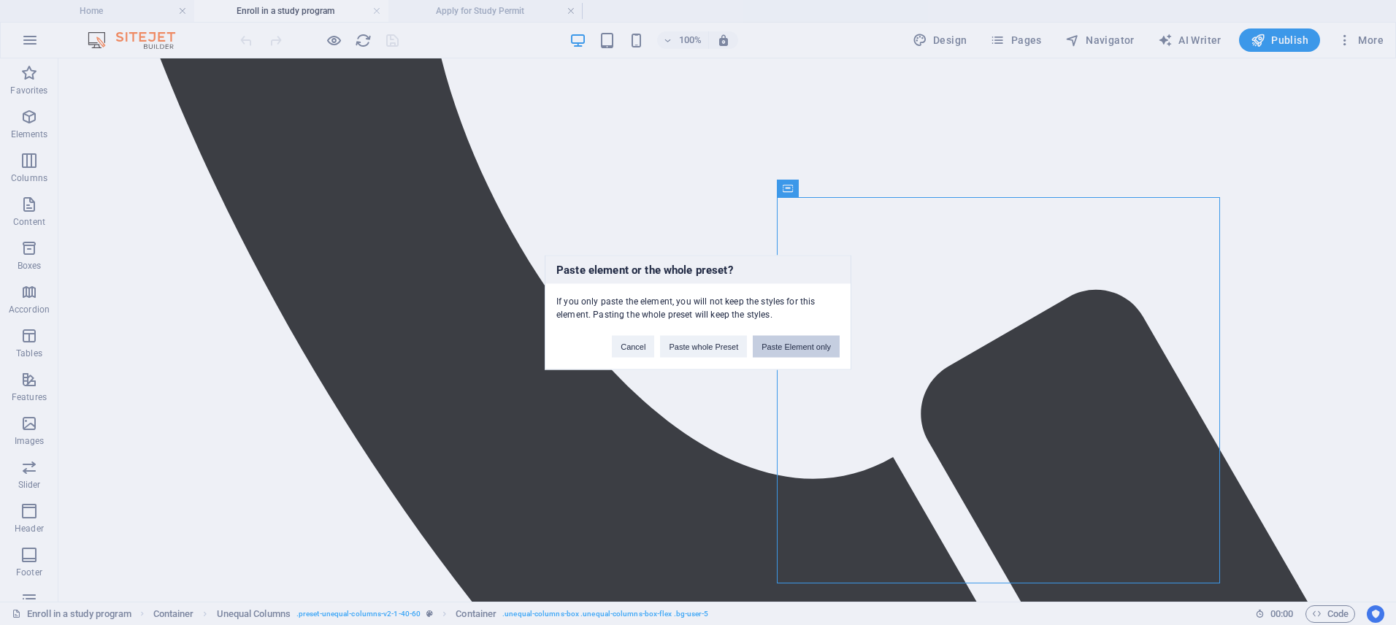
click at [803, 344] on button "Paste Element only" at bounding box center [796, 347] width 87 height 22
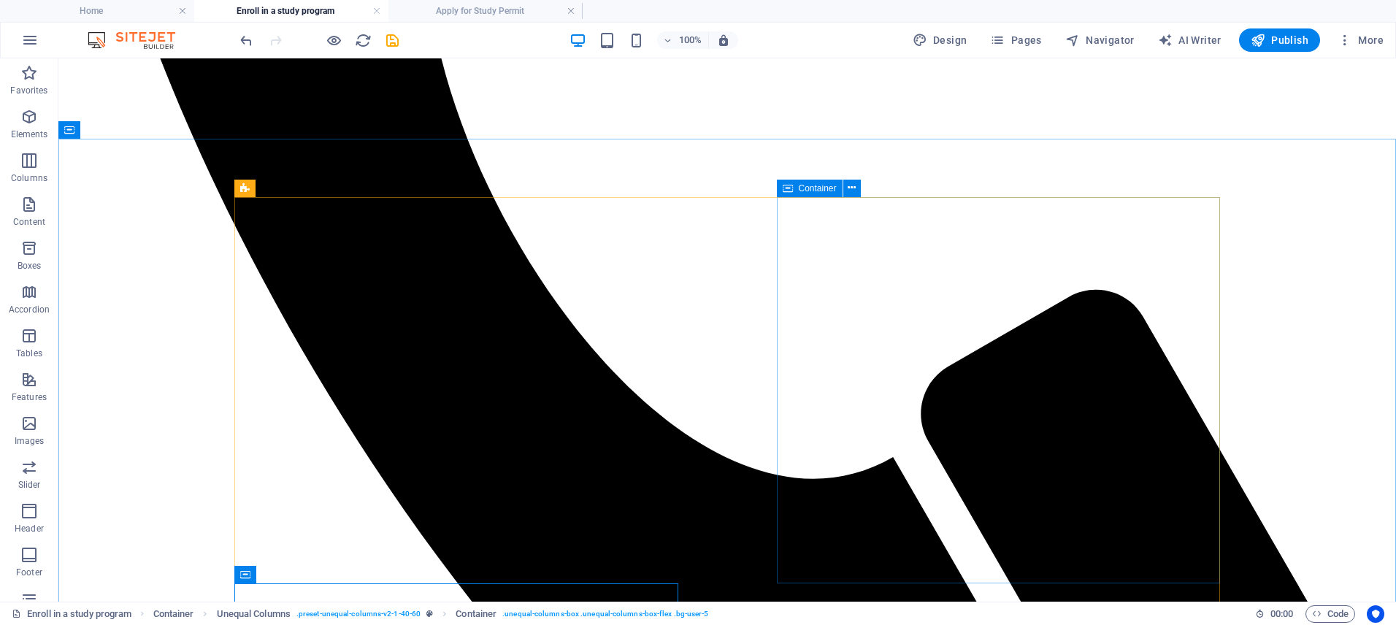
click at [804, 185] on span "Container" at bounding box center [818, 188] width 38 height 9
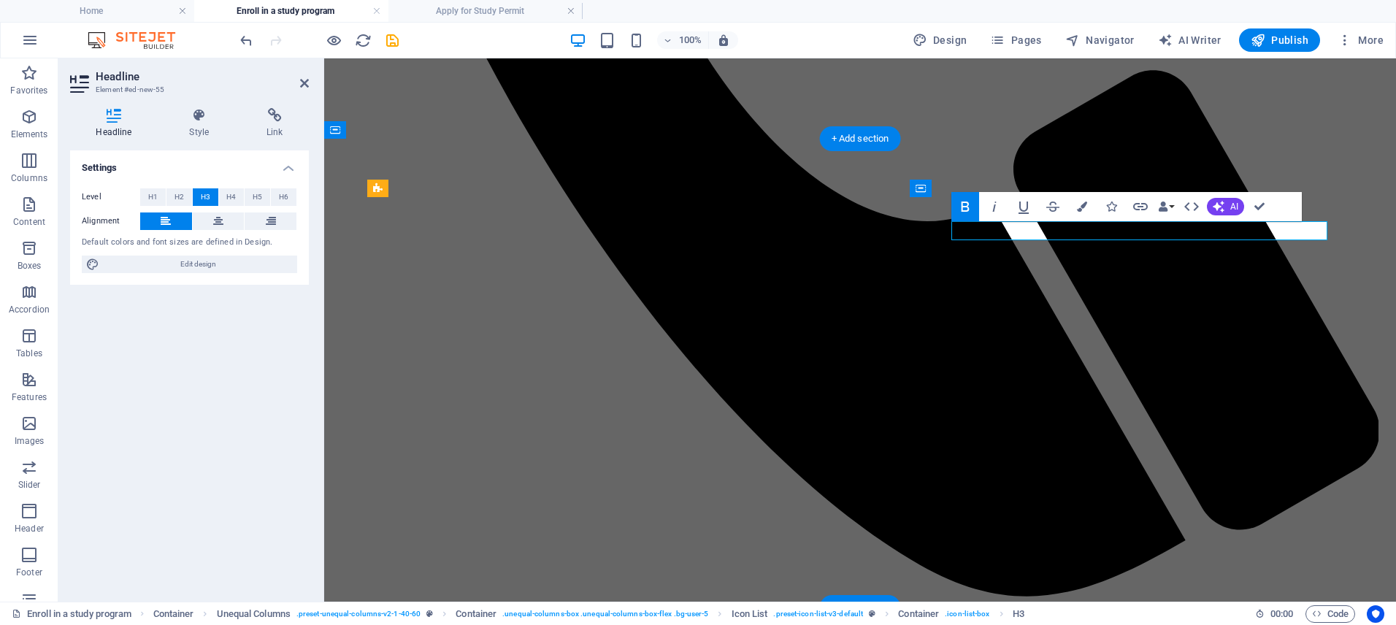
scroll to position [110, 7]
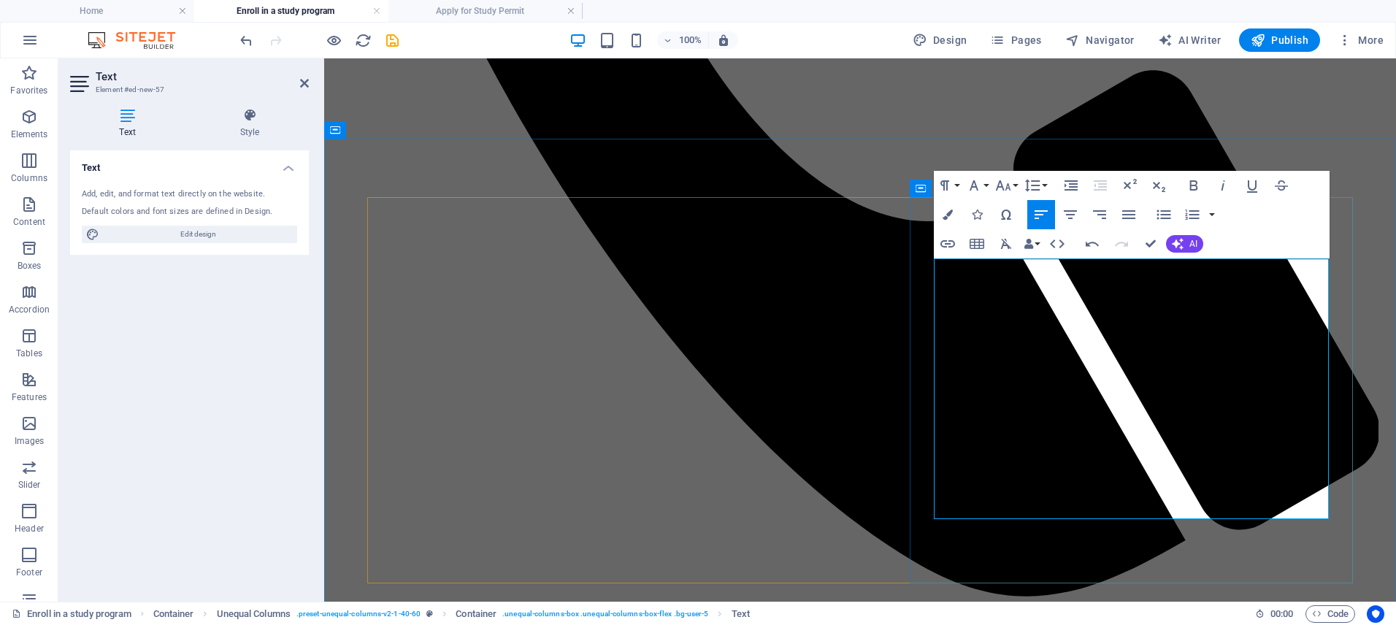
scroll to position [6127, 2]
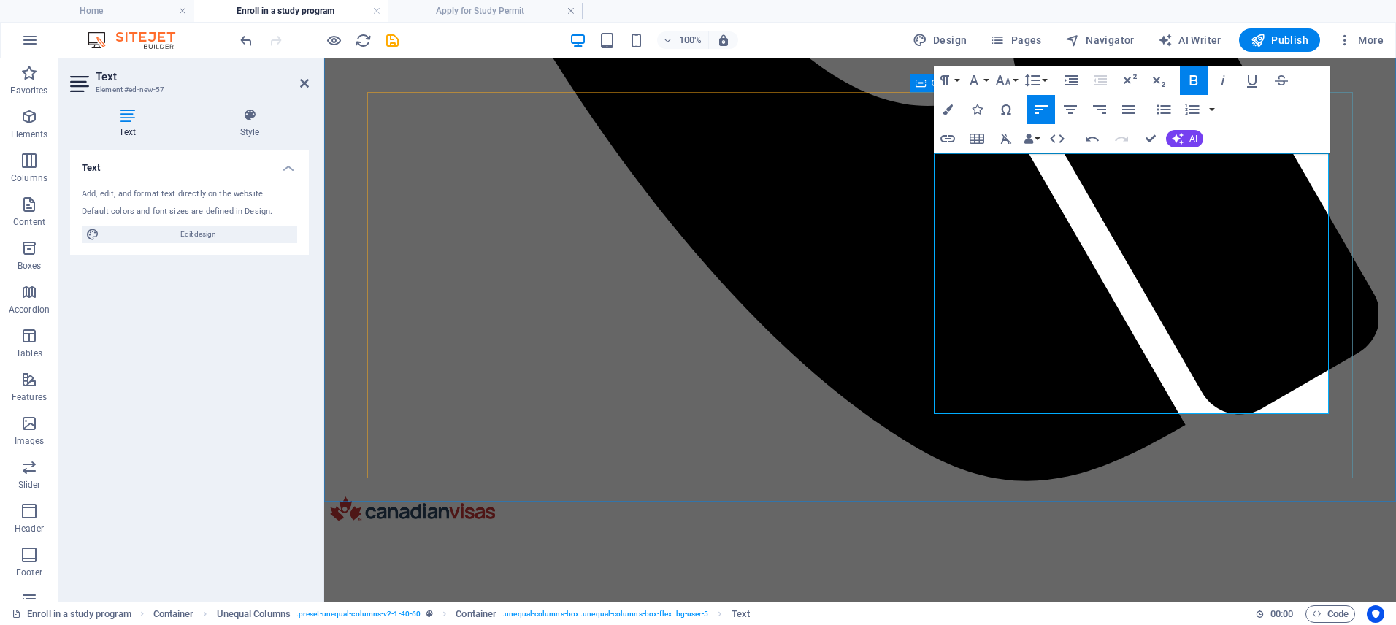
scroll to position [1428, 0]
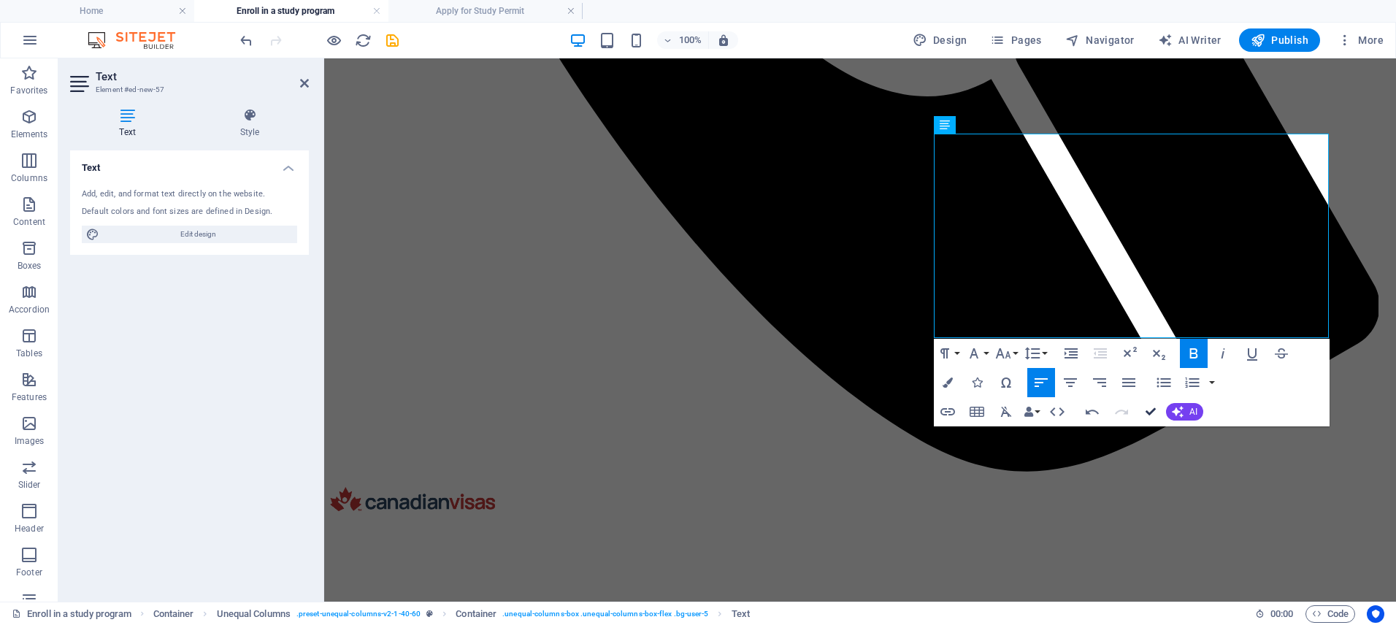
drag, startPoint x: 1148, startPoint y: 412, endPoint x: 1094, endPoint y: 356, distance: 78.0
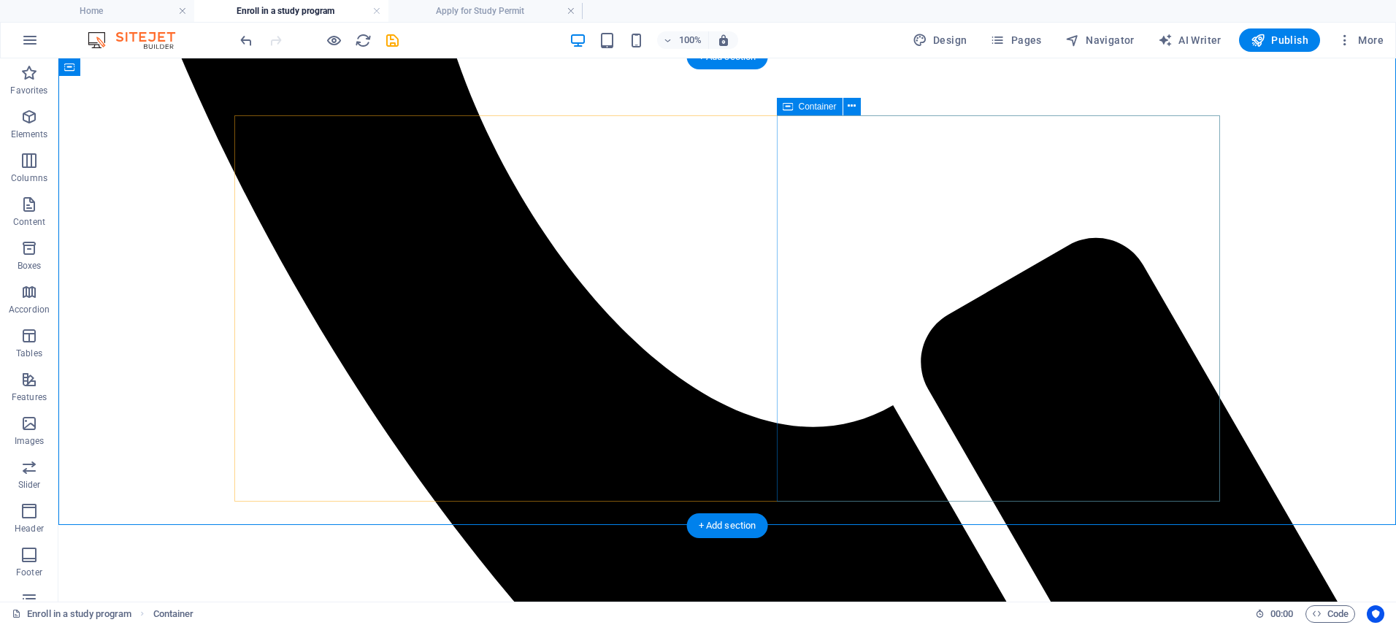
scroll to position [1350, 0]
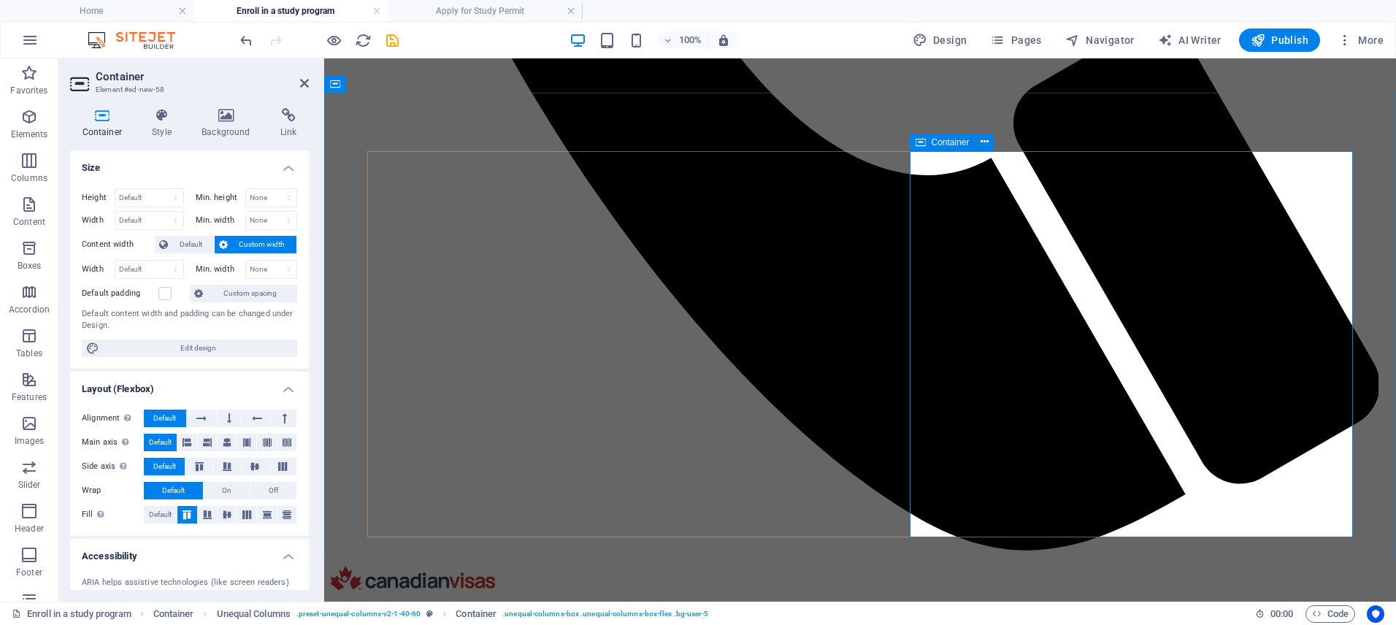
click at [155, 202] on select "Default px rem % vh vw" at bounding box center [149, 198] width 68 height 18
select select "rem"
click at [161, 189] on select "Default px rem % vh vw" at bounding box center [149, 198] width 68 height 18
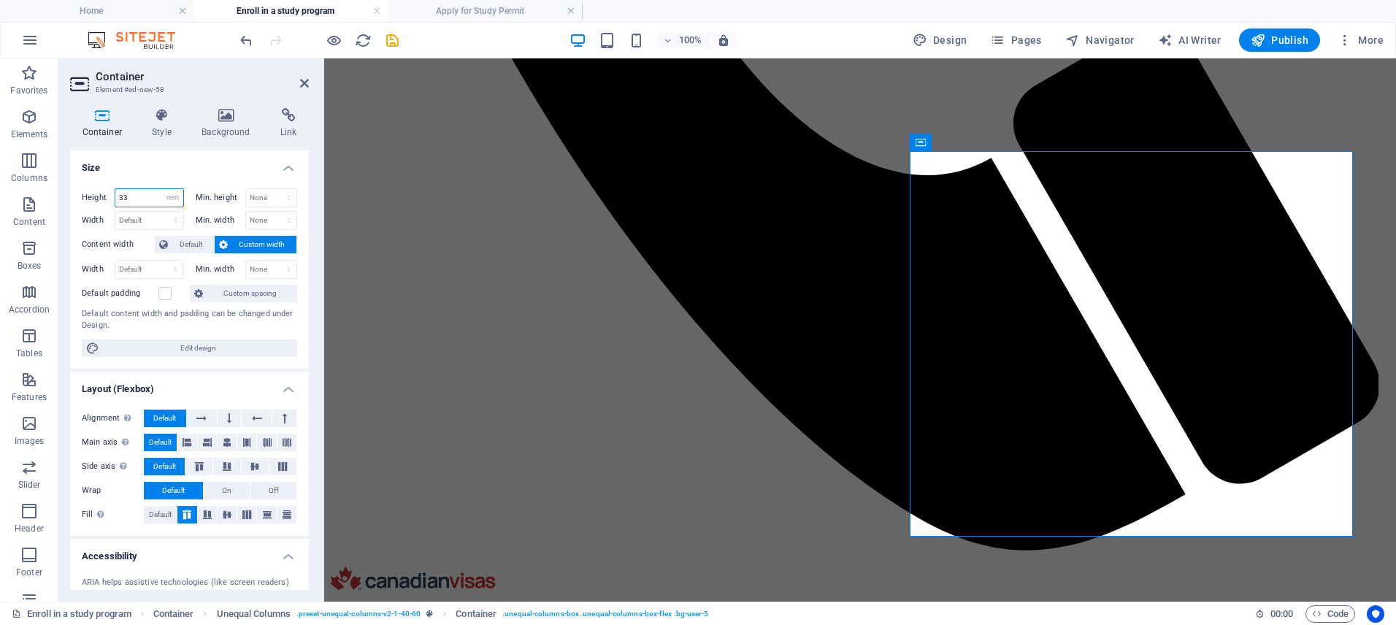
type input "1"
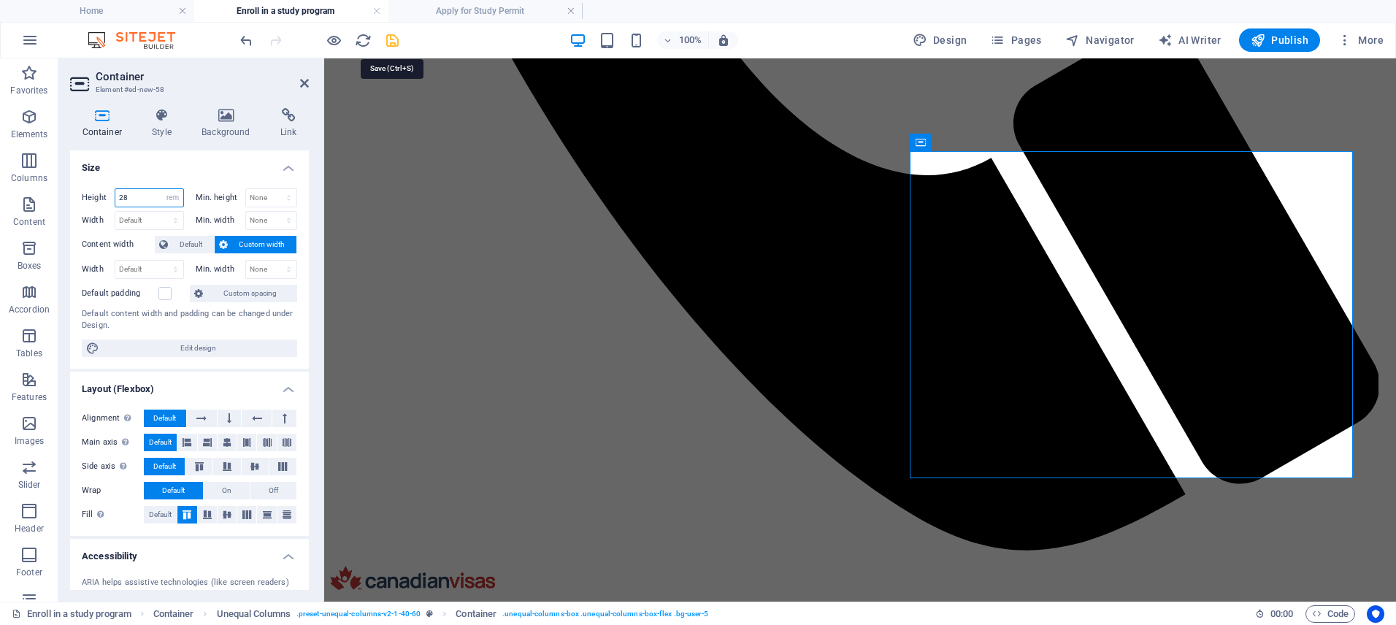
type input "28"
drag, startPoint x: 391, startPoint y: 42, endPoint x: 650, endPoint y: 115, distance: 269.7
click at [391, 42] on icon "save" at bounding box center [392, 40] width 17 height 17
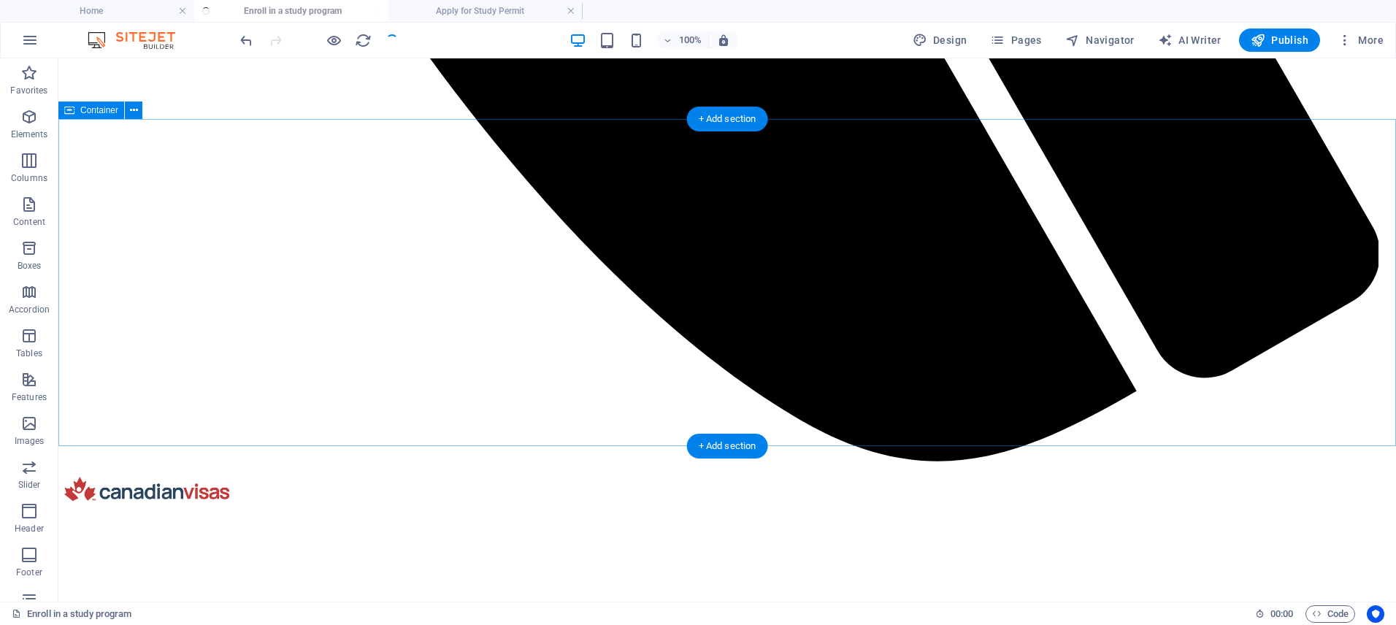
scroll to position [1793, 0]
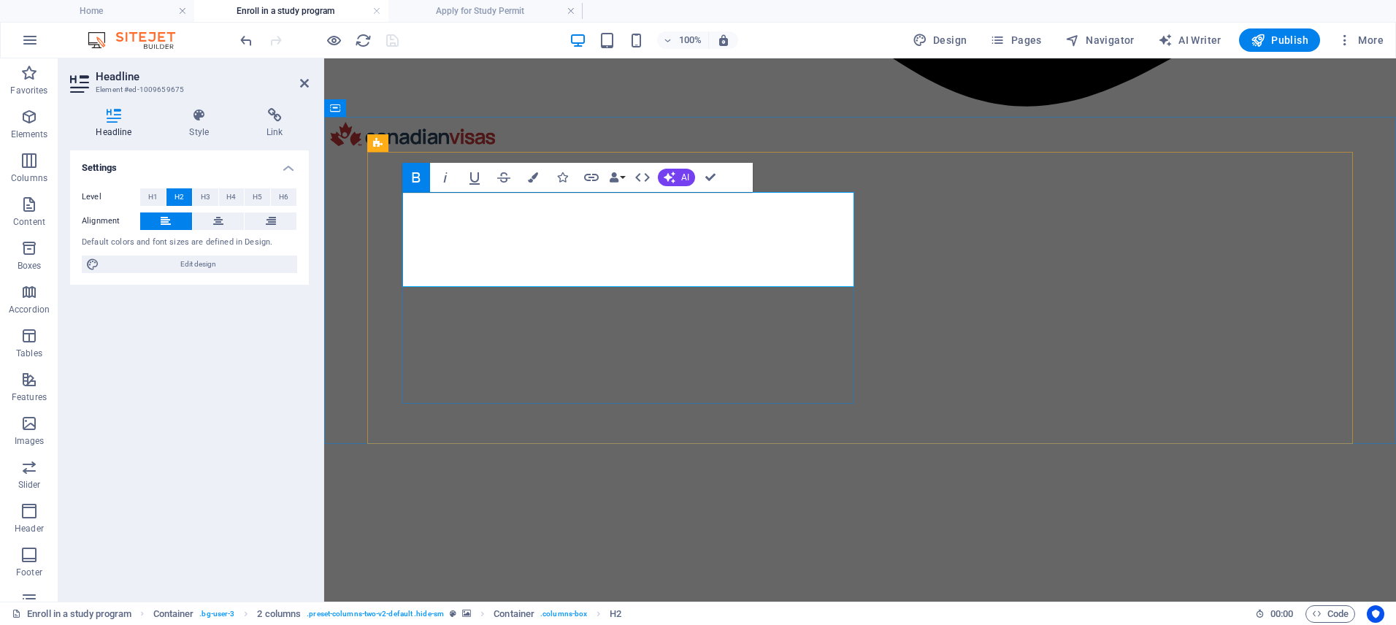
scroll to position [0, 6]
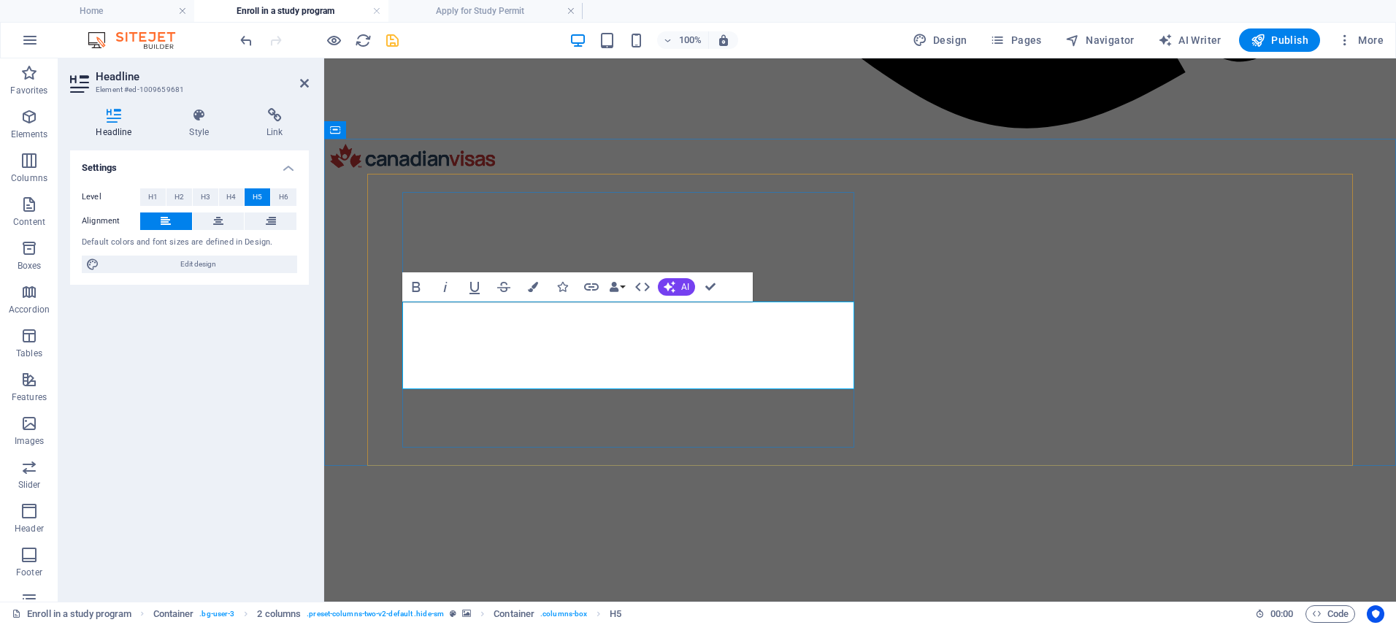
scroll to position [3156, 2]
drag, startPoint x: 787, startPoint y: 334, endPoint x: 827, endPoint y: 385, distance: 65.0
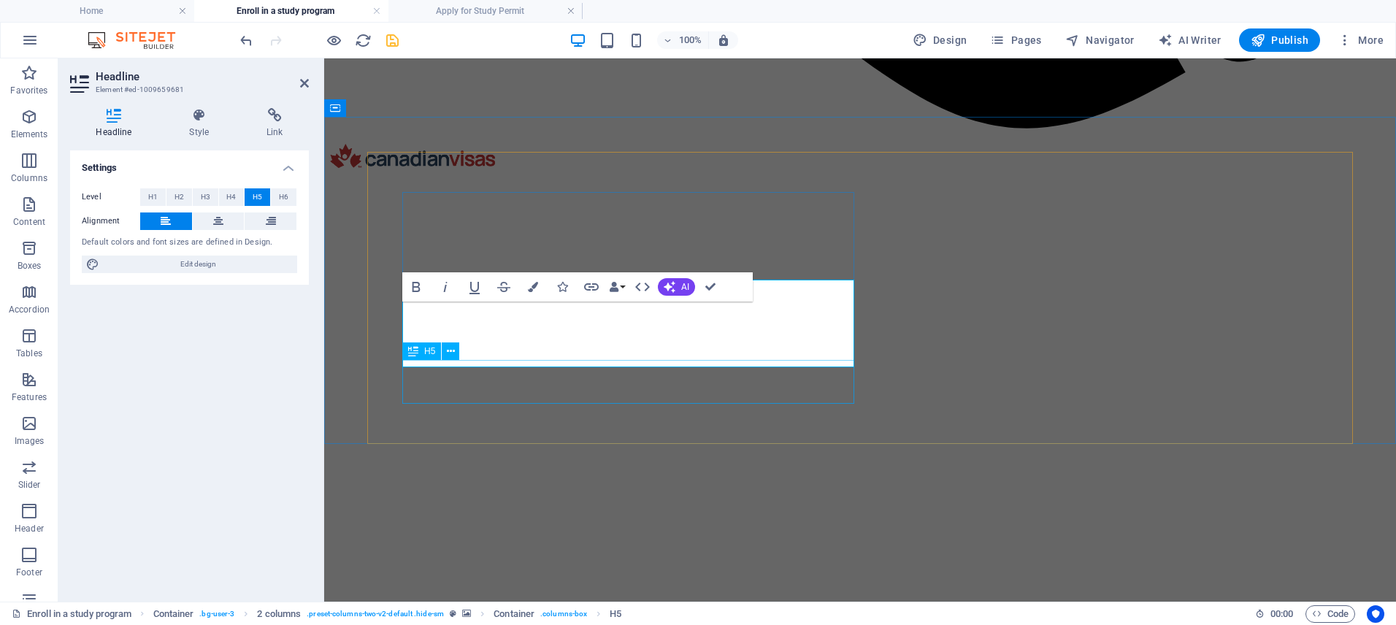
scroll to position [1793, 0]
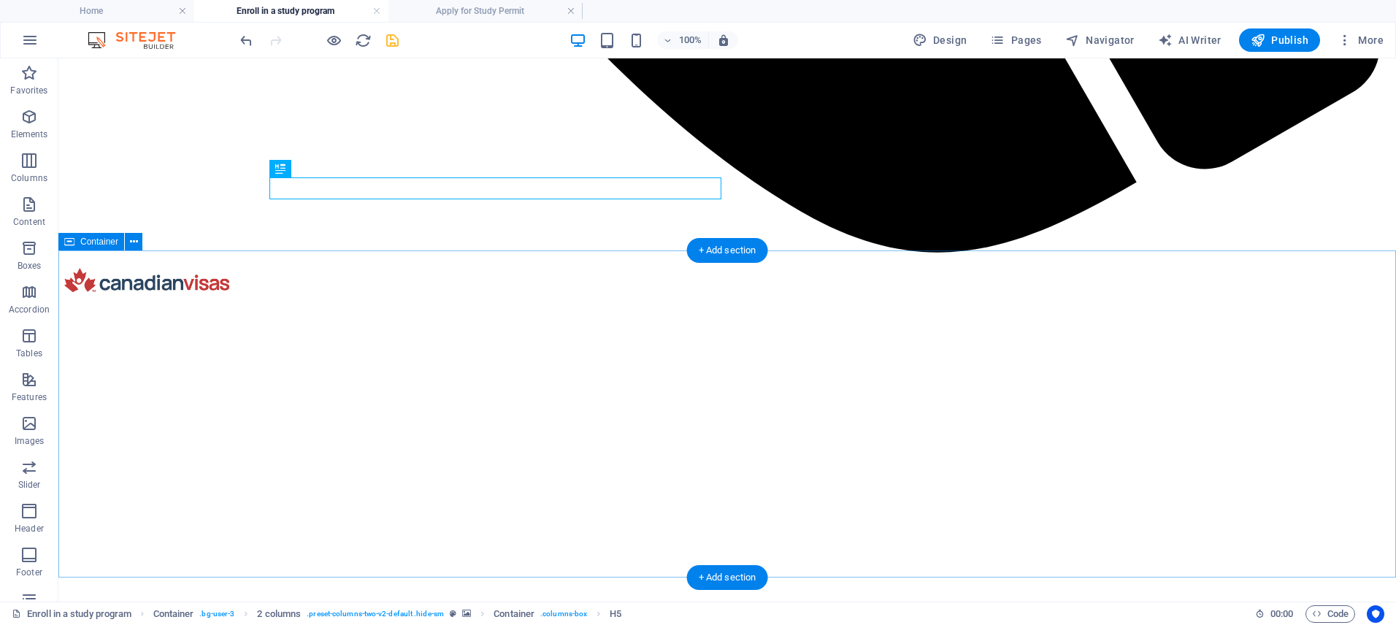
scroll to position [2168, 0]
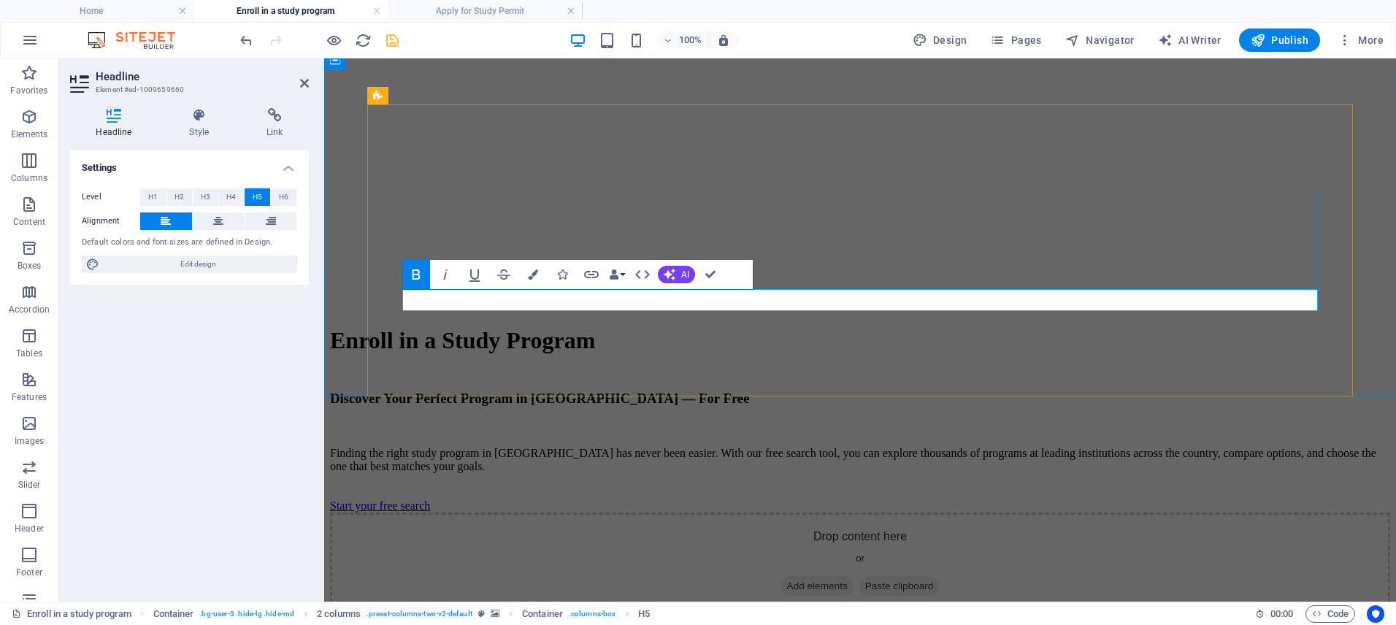
scroll to position [542, 2]
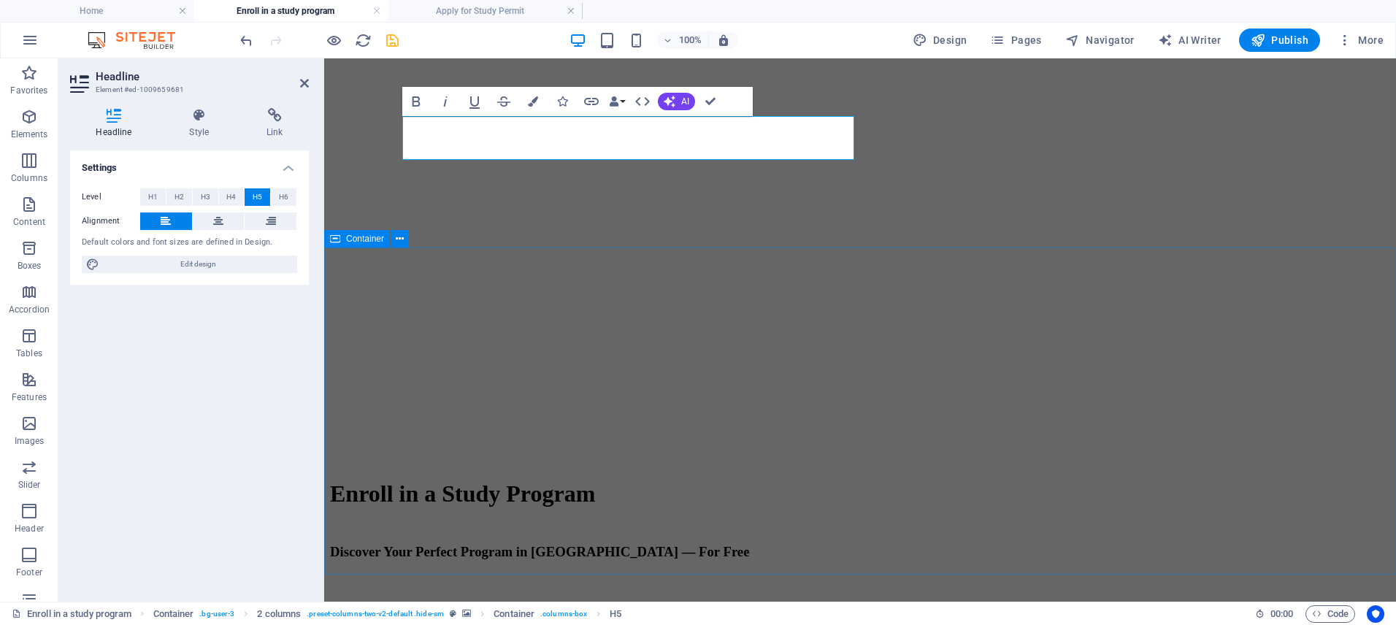
scroll to position [2138, 0]
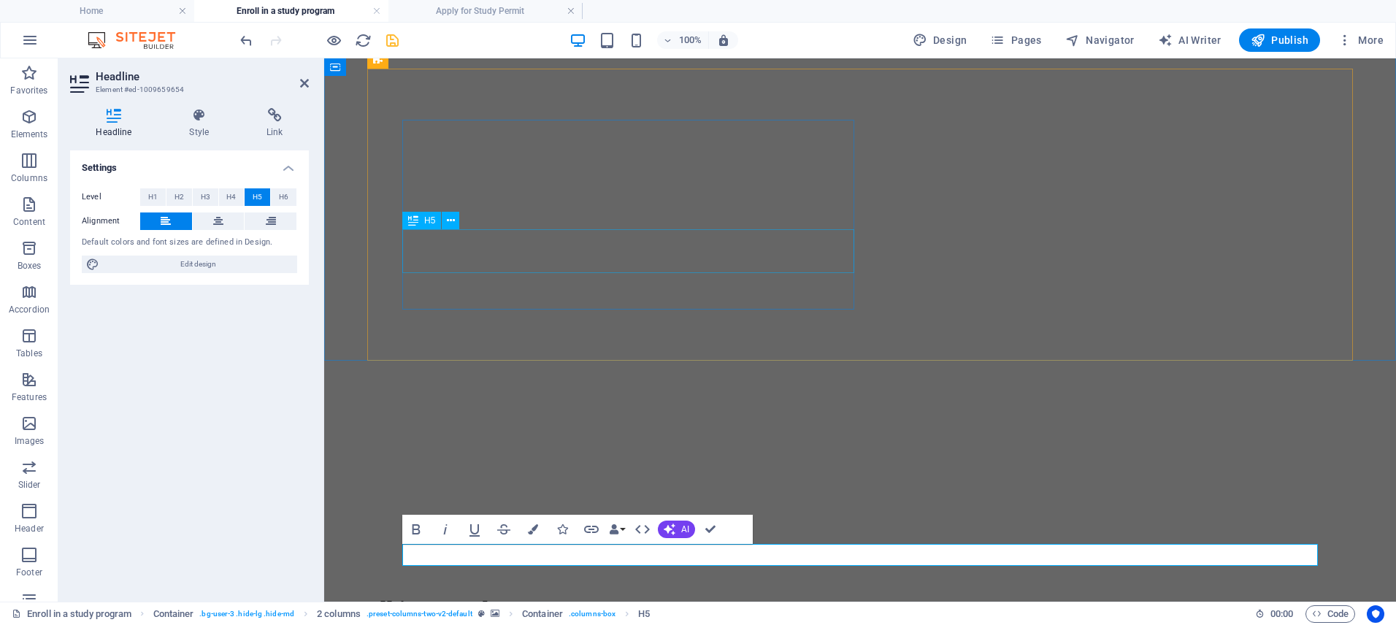
scroll to position [1901, 0]
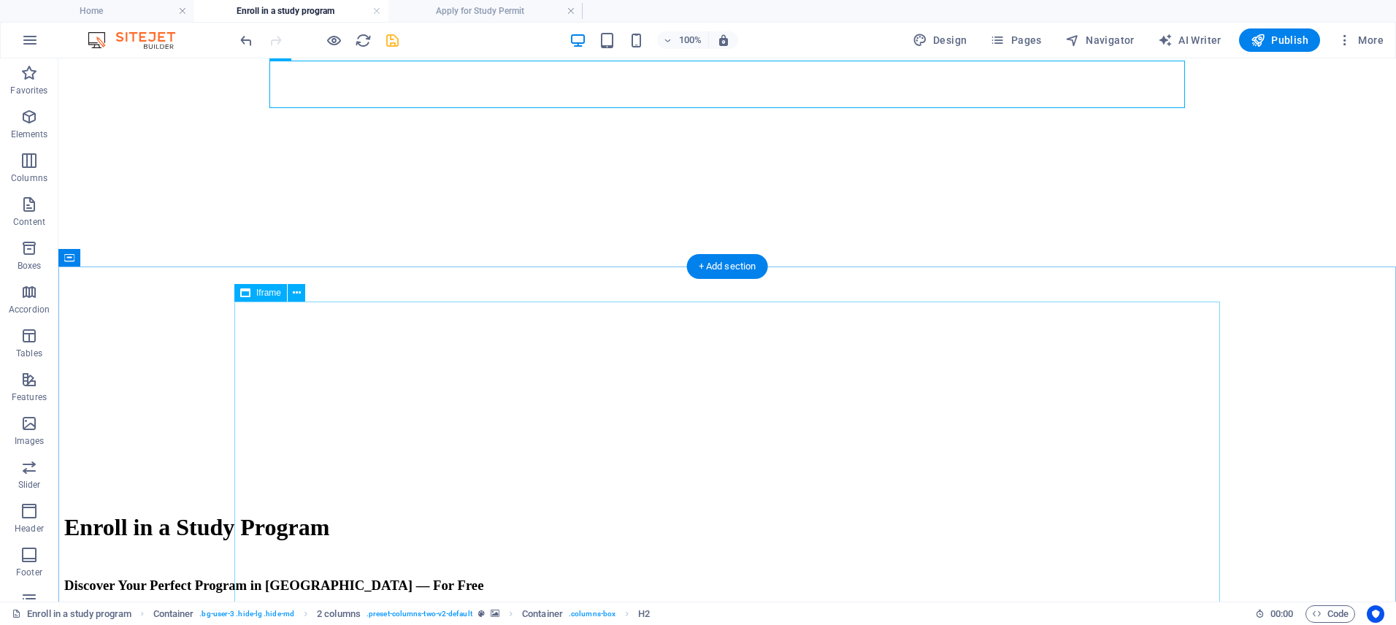
scroll to position [2353, 0]
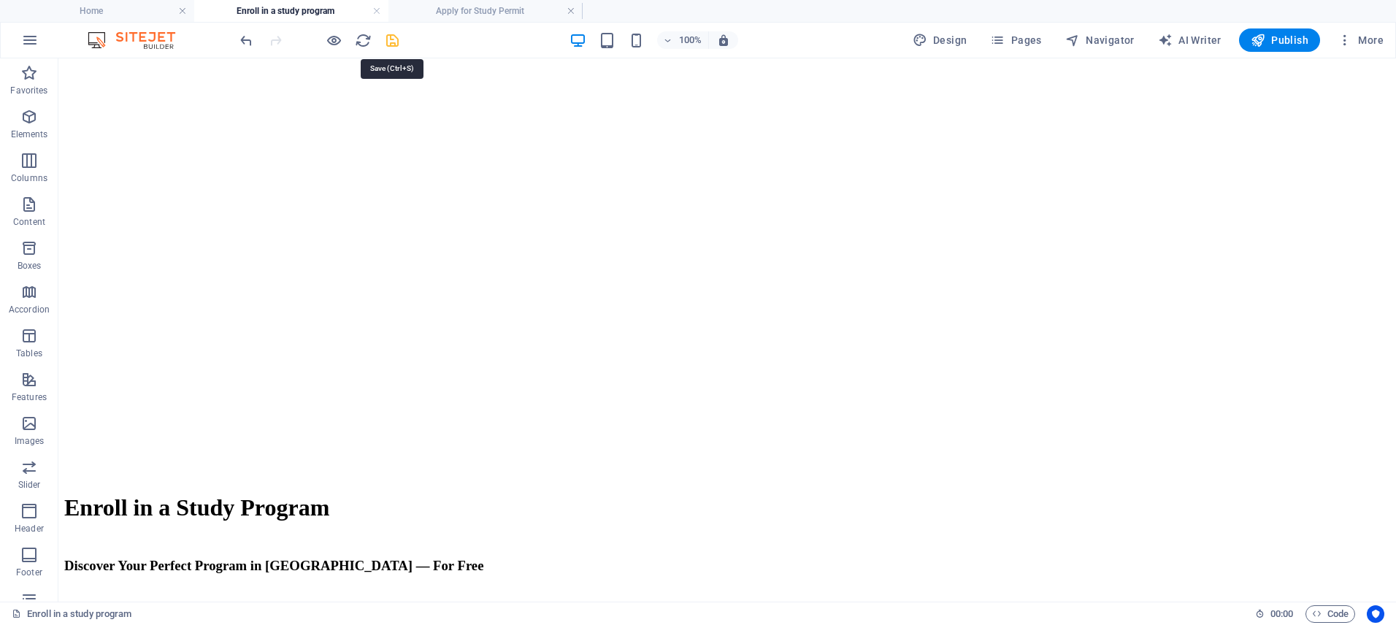
click at [398, 39] on icon "save" at bounding box center [392, 40] width 17 height 17
click at [1021, 38] on span "Pages" at bounding box center [1015, 40] width 51 height 15
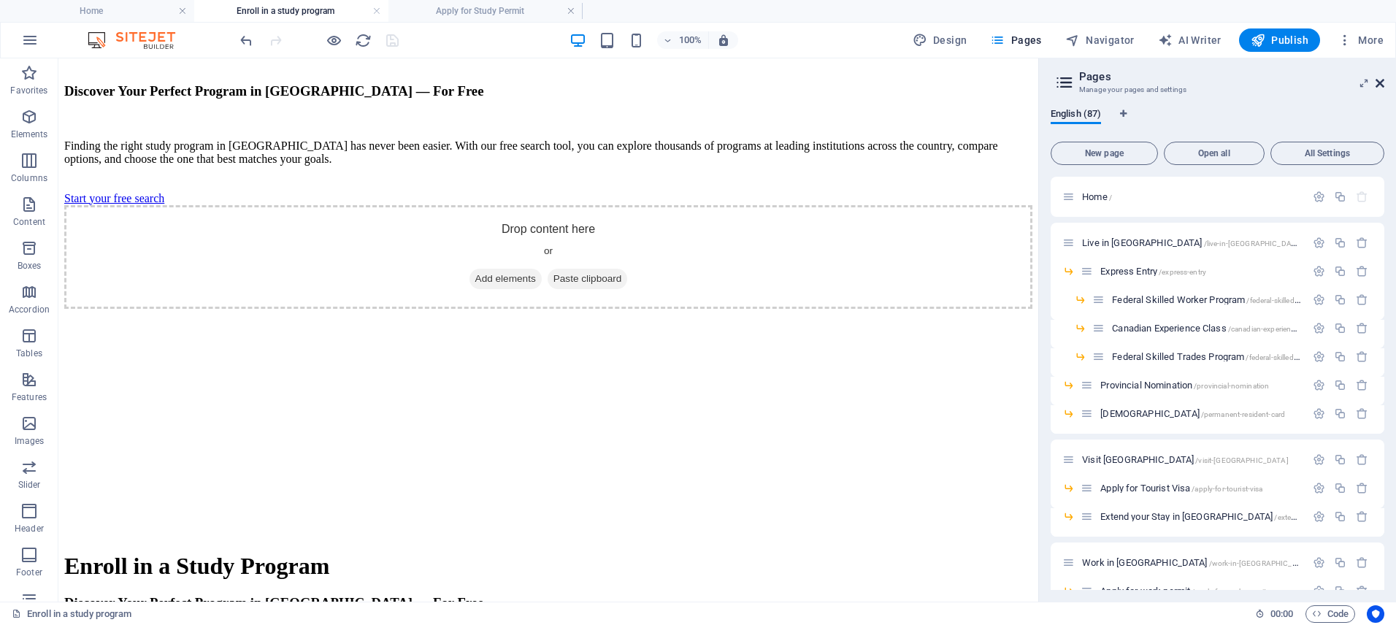
click at [1381, 82] on icon at bounding box center [1379, 83] width 9 height 12
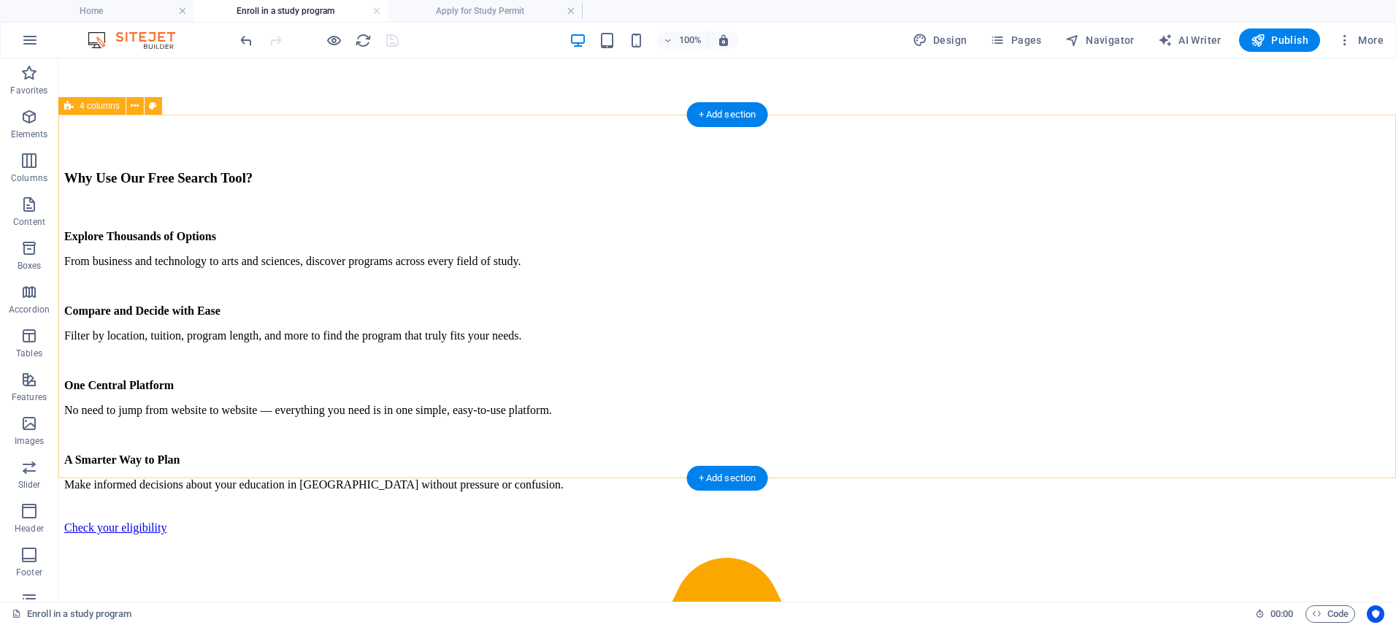
scroll to position [3580, 0]
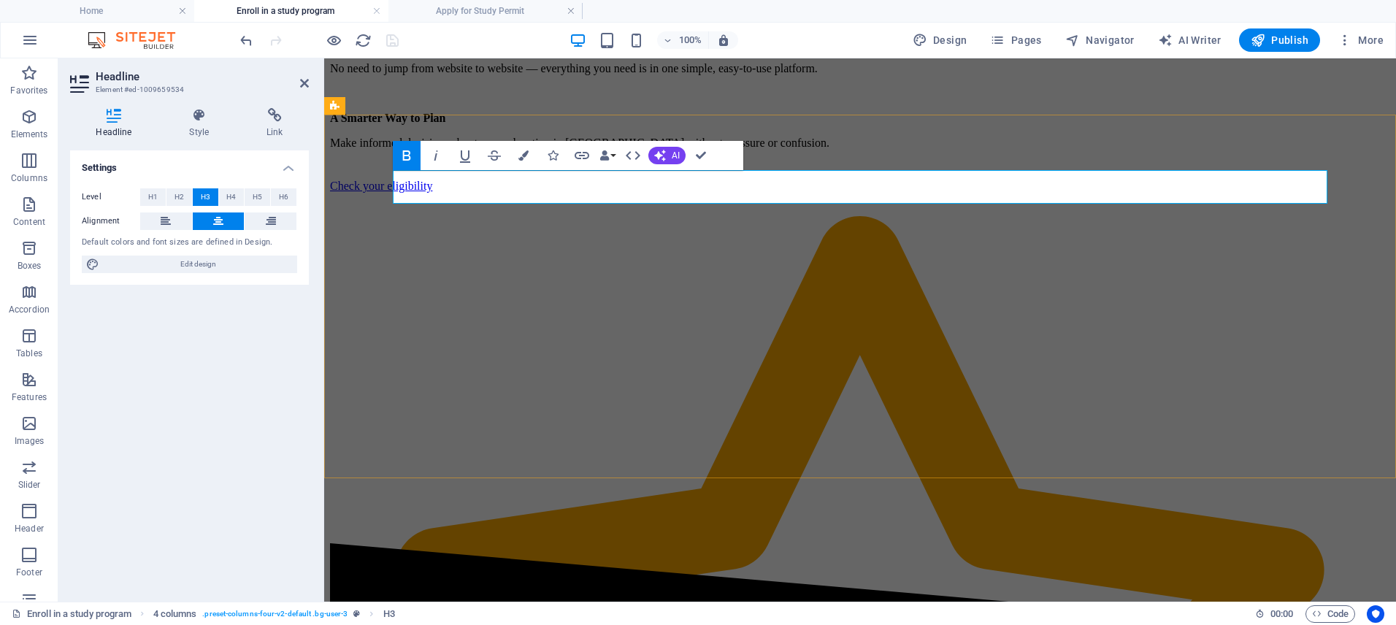
drag, startPoint x: 867, startPoint y: 187, endPoint x: 1109, endPoint y: 192, distance: 241.7
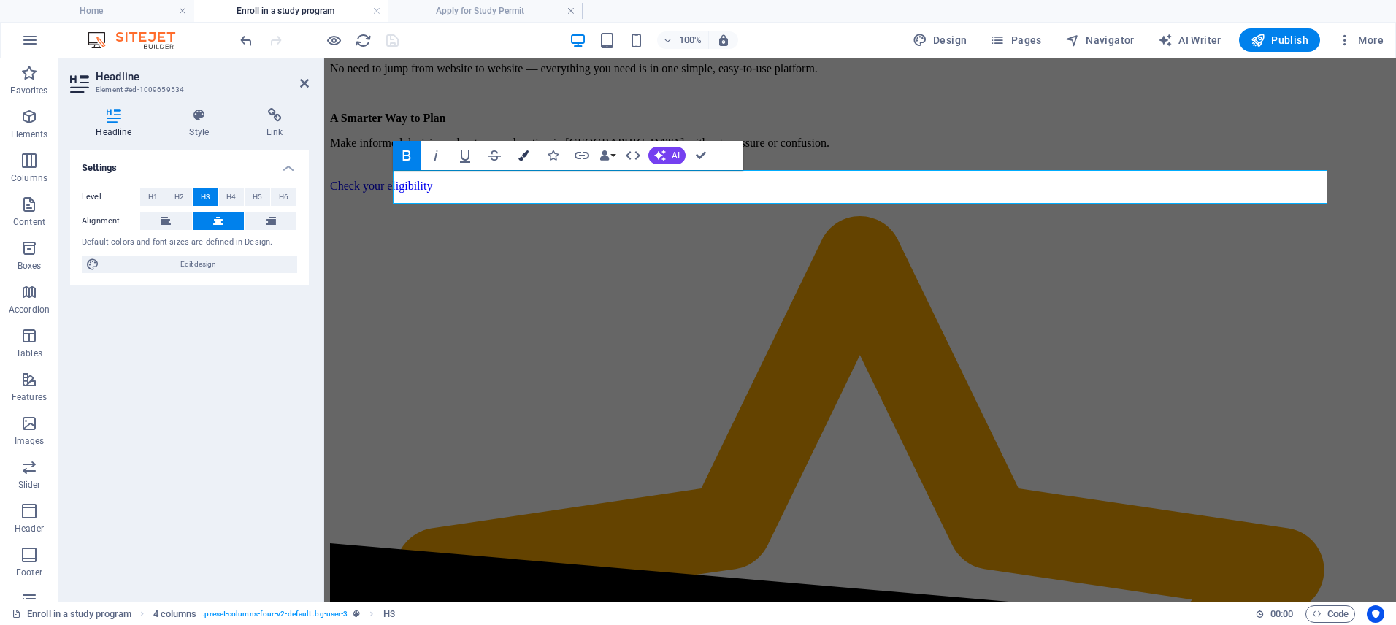
click at [521, 153] on icon "button" at bounding box center [523, 155] width 10 height 10
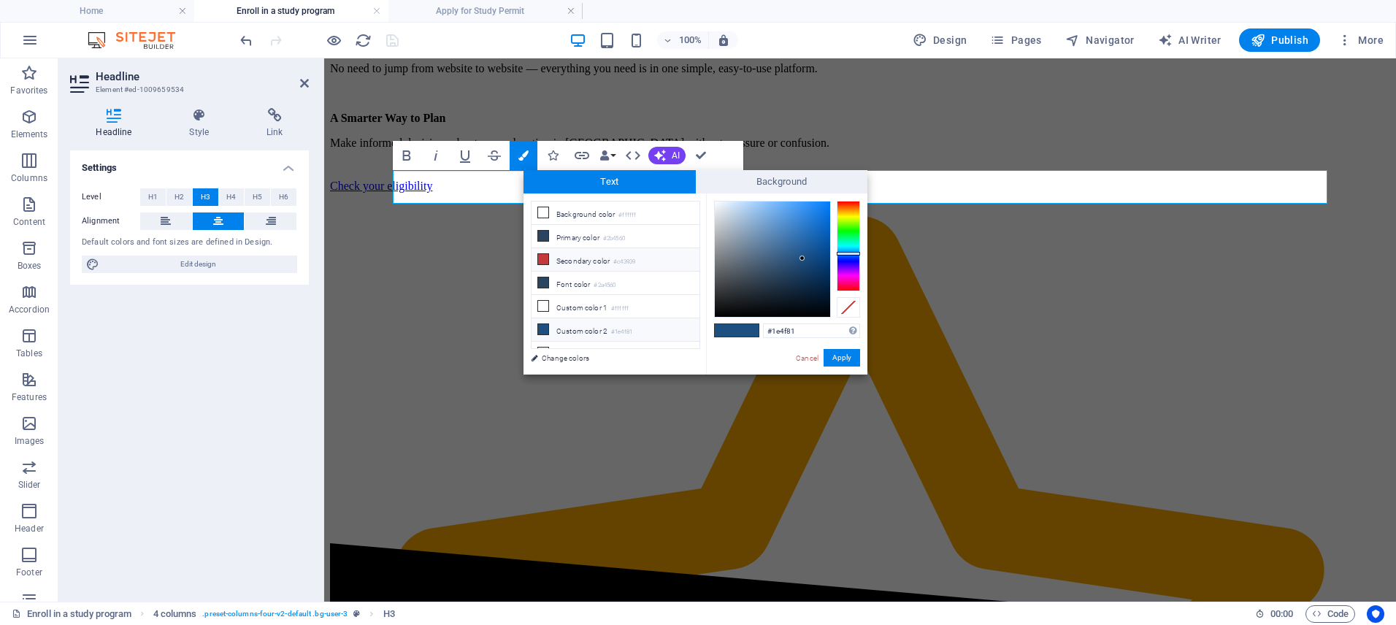
click at [595, 259] on li "Secondary color #c43939" at bounding box center [615, 259] width 168 height 23
type input "#c43939"
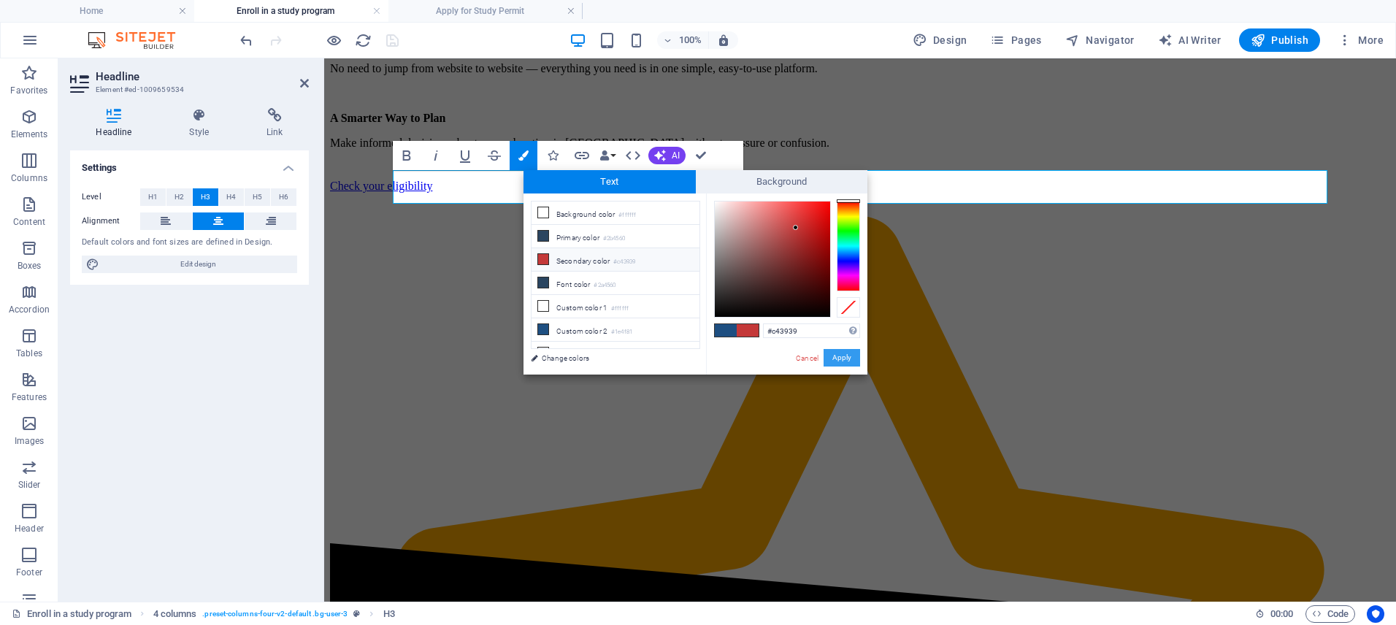
click at [840, 362] on button "Apply" at bounding box center [841, 358] width 36 height 18
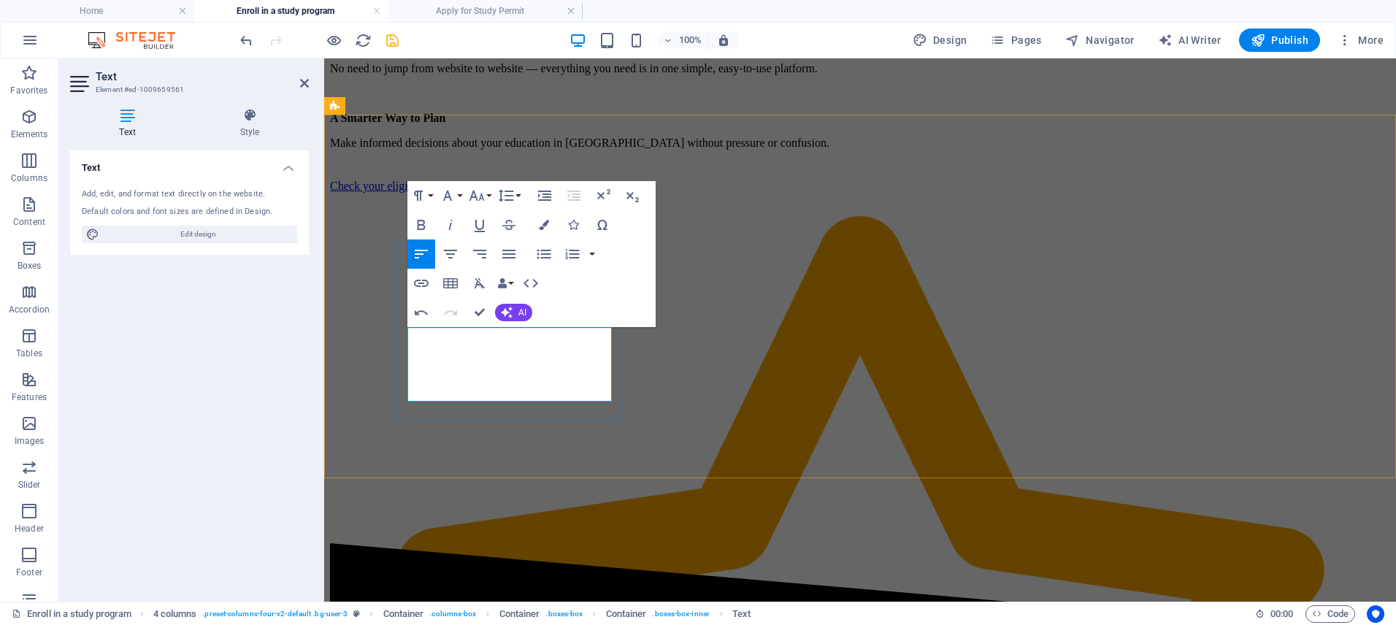
scroll to position [1193, 2]
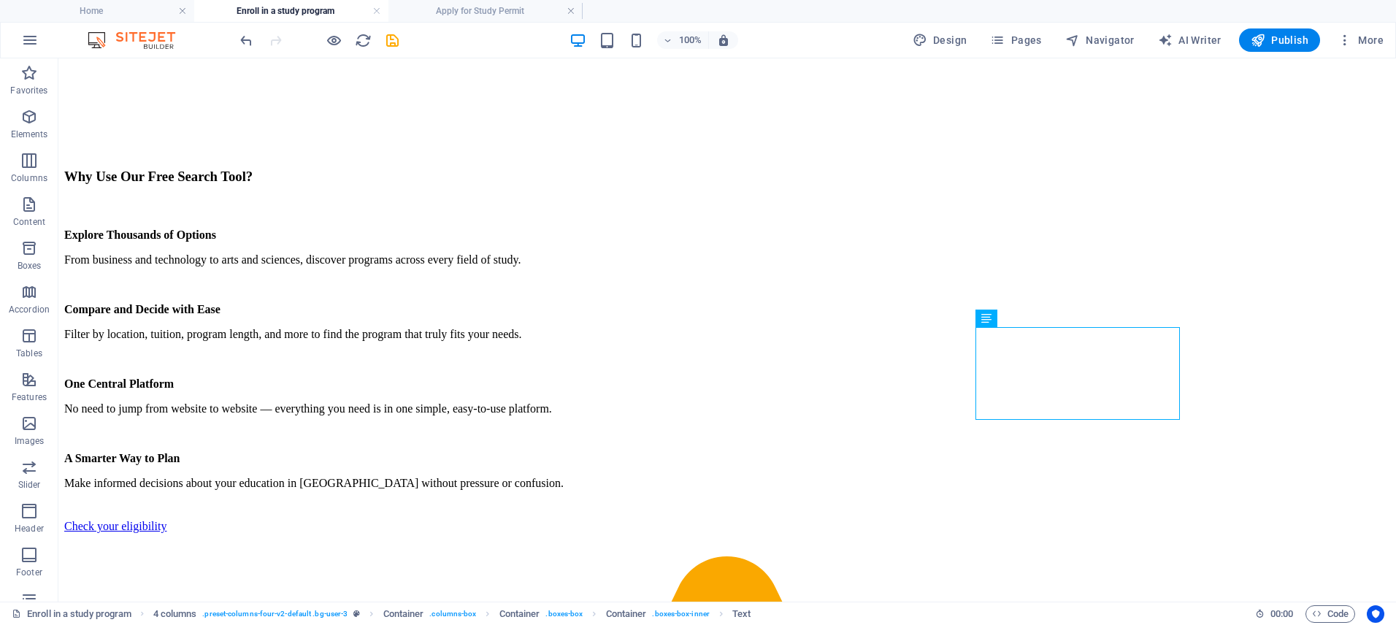
drag, startPoint x: 388, startPoint y: 36, endPoint x: 428, endPoint y: 30, distance: 41.3
click at [388, 36] on icon "save" at bounding box center [392, 40] width 17 height 17
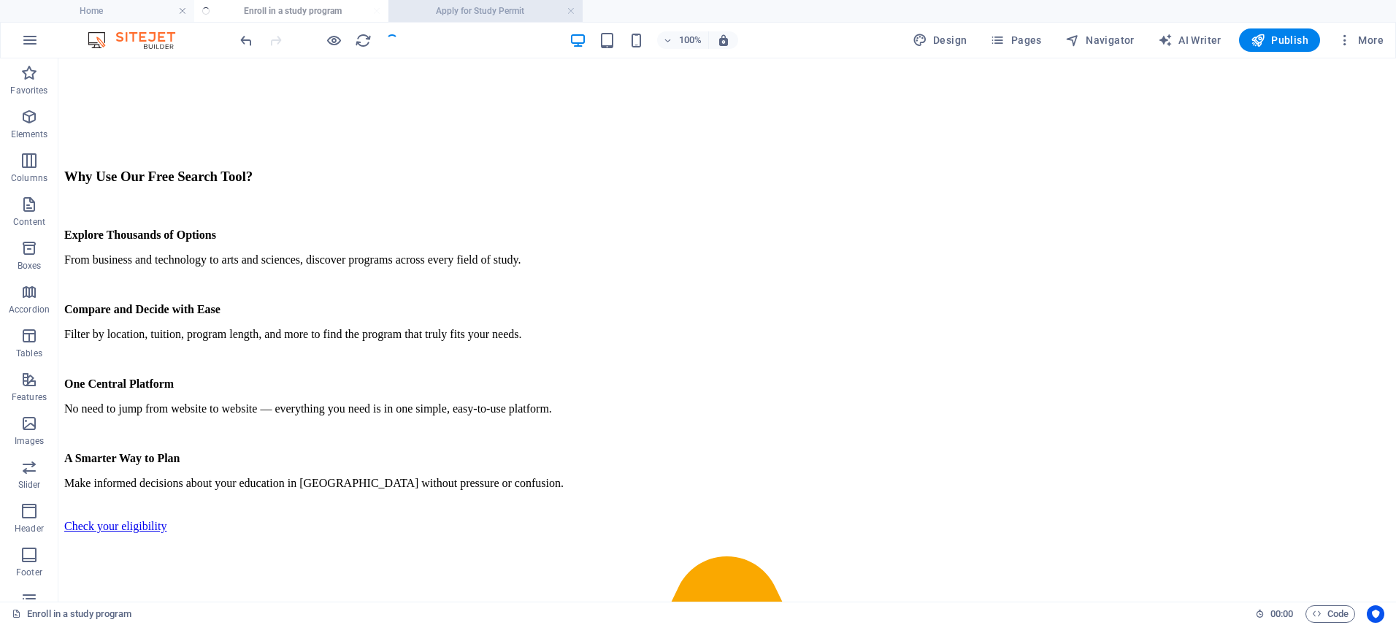
click at [466, 12] on h4 "Apply for Study Permit" at bounding box center [485, 11] width 194 height 16
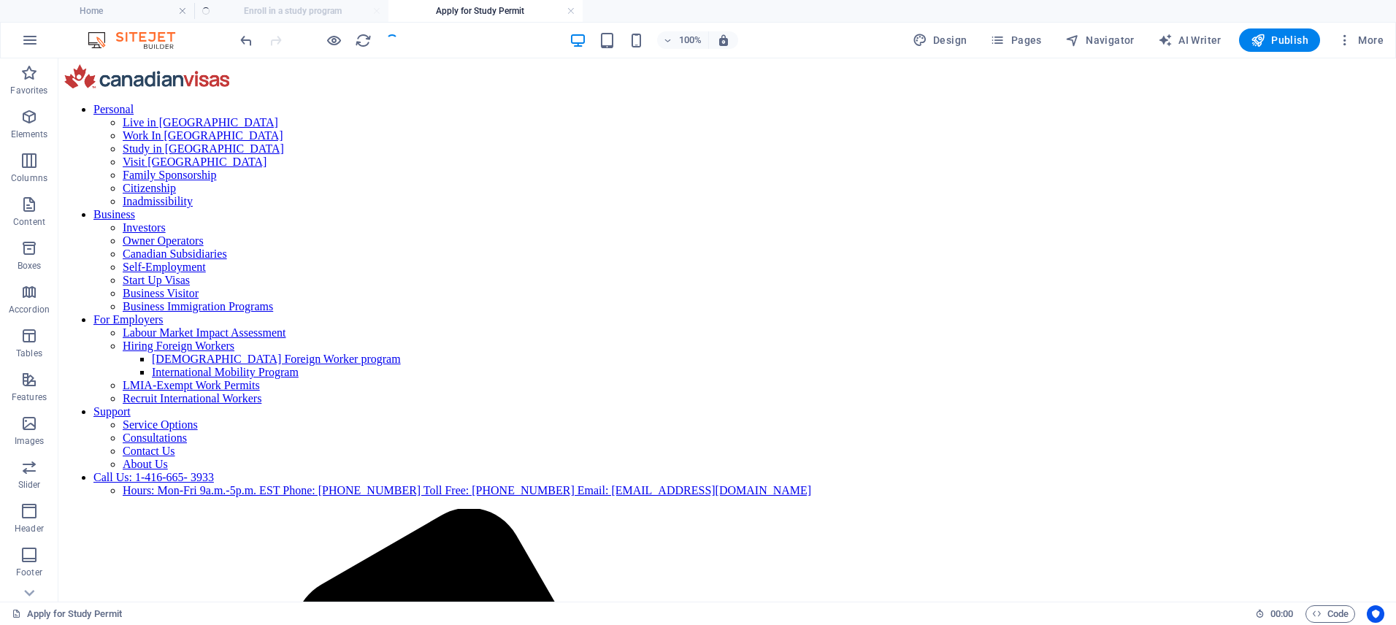
scroll to position [1572, 0]
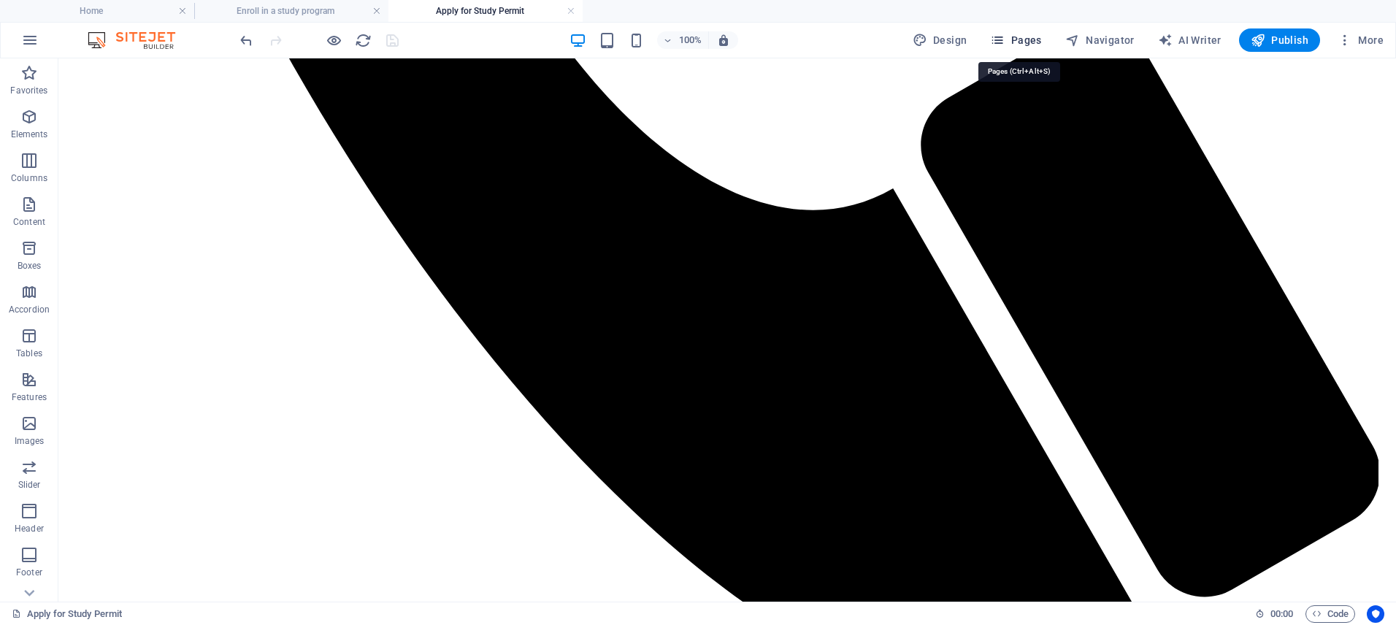
click at [1034, 40] on span "Pages" at bounding box center [1015, 40] width 51 height 15
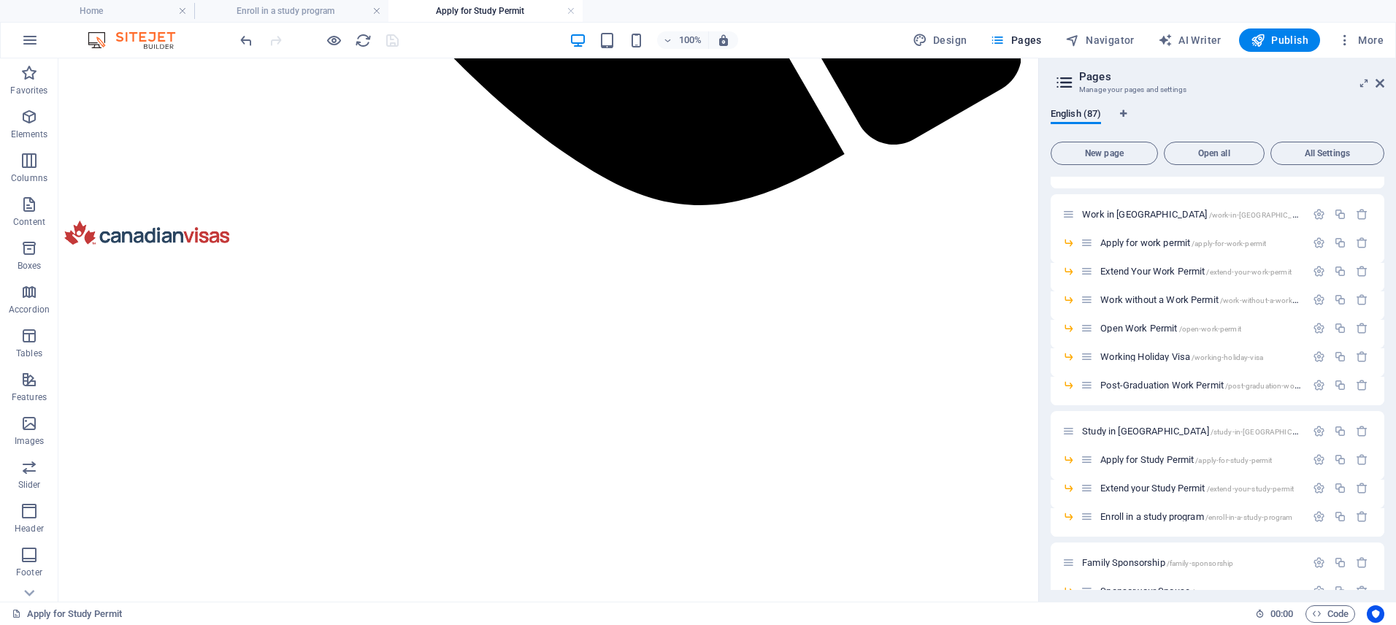
scroll to position [349, 0]
click at [1164, 484] on span "Extend your Study Permit /extend-your-study-permit" at bounding box center [1196, 487] width 193 height 11
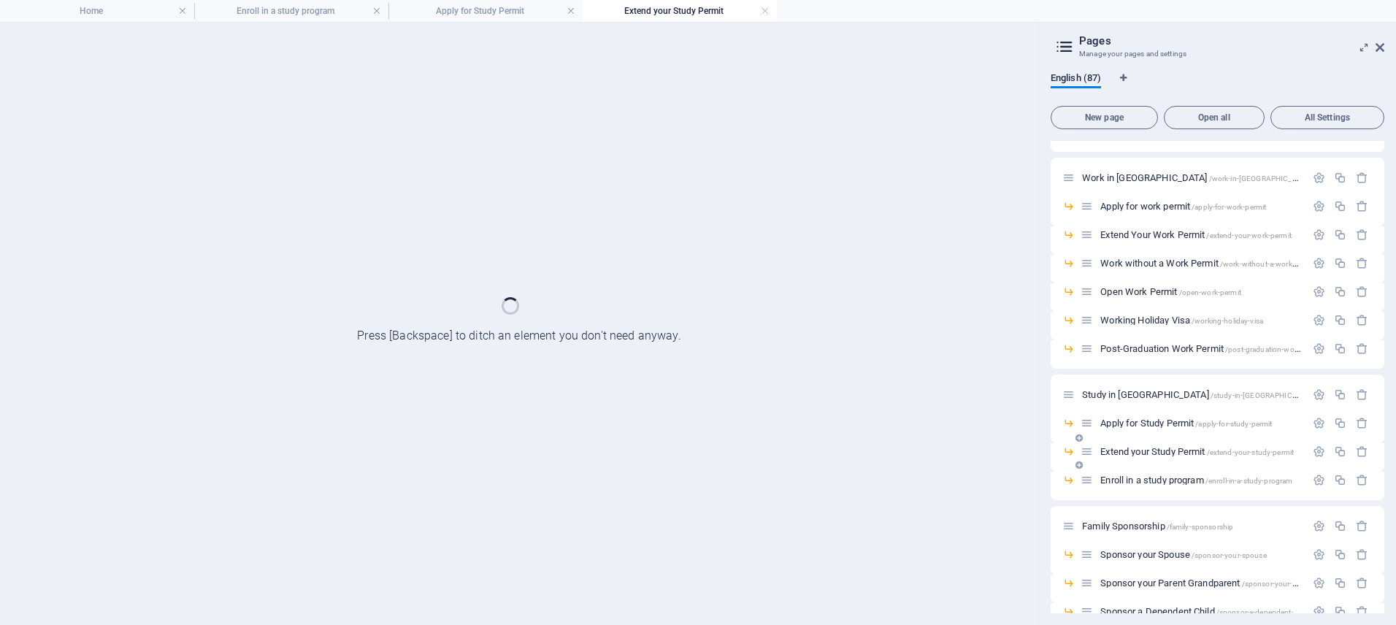
scroll to position [0, 0]
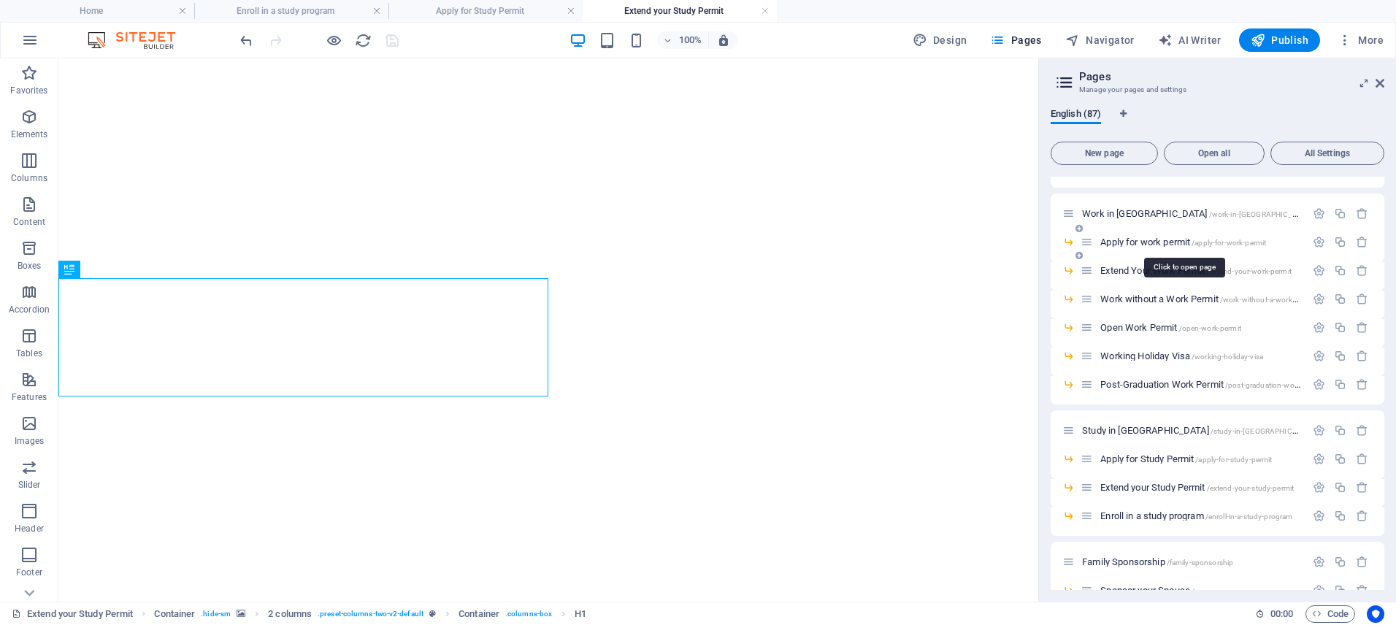
click at [1140, 242] on span "Apply for work permit /apply-for-work-permit" at bounding box center [1183, 241] width 166 height 11
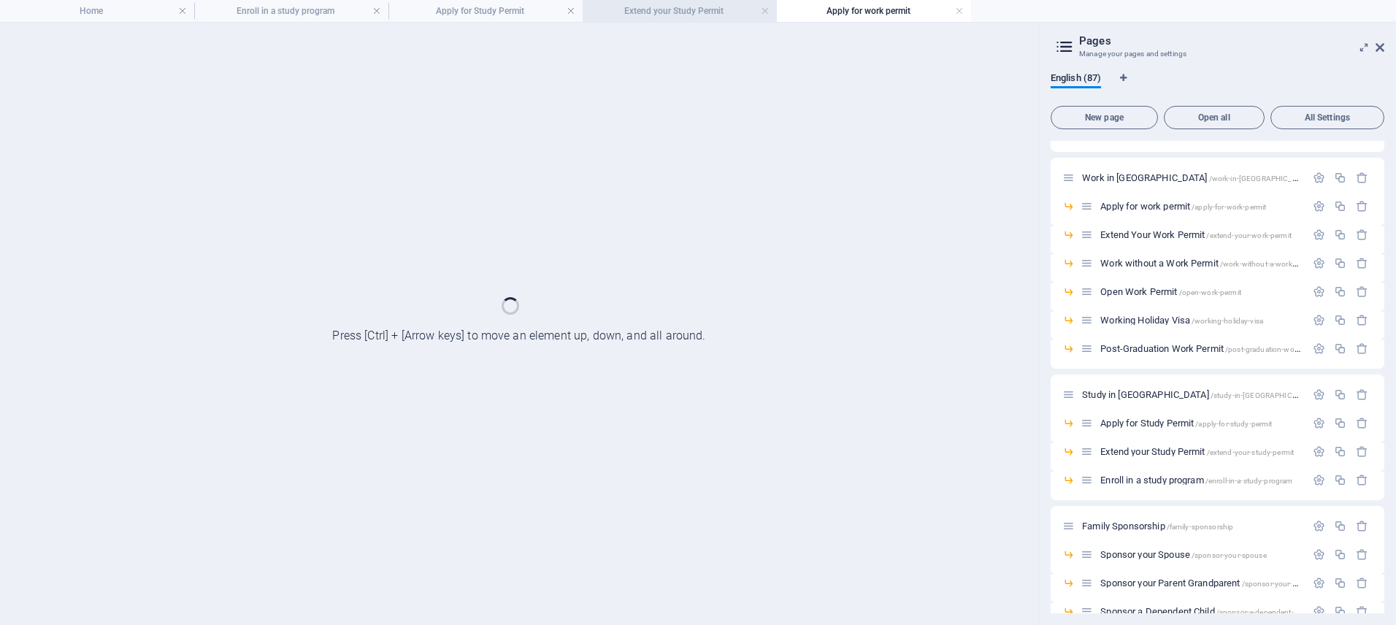
click at [711, 20] on li "Extend your Study Permit" at bounding box center [679, 11] width 194 height 22
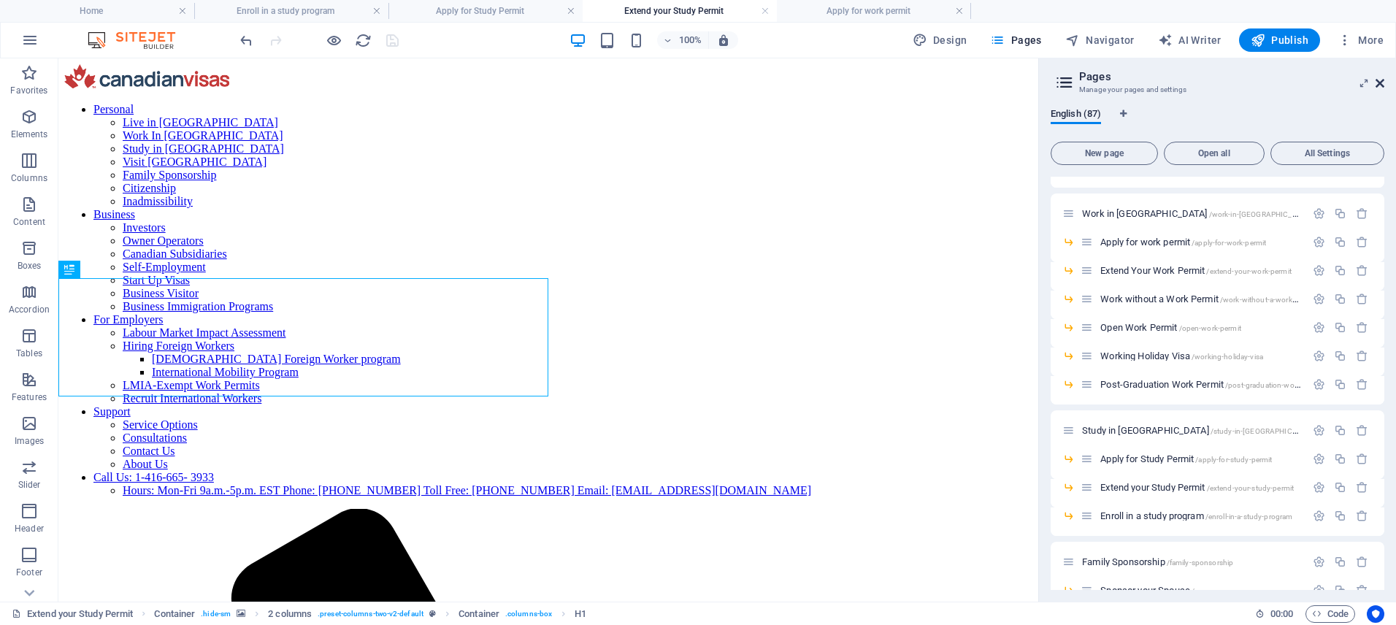
drag, startPoint x: 1381, startPoint y: 81, endPoint x: 1053, endPoint y: 107, distance: 328.8
click at [1381, 81] on icon at bounding box center [1379, 83] width 9 height 12
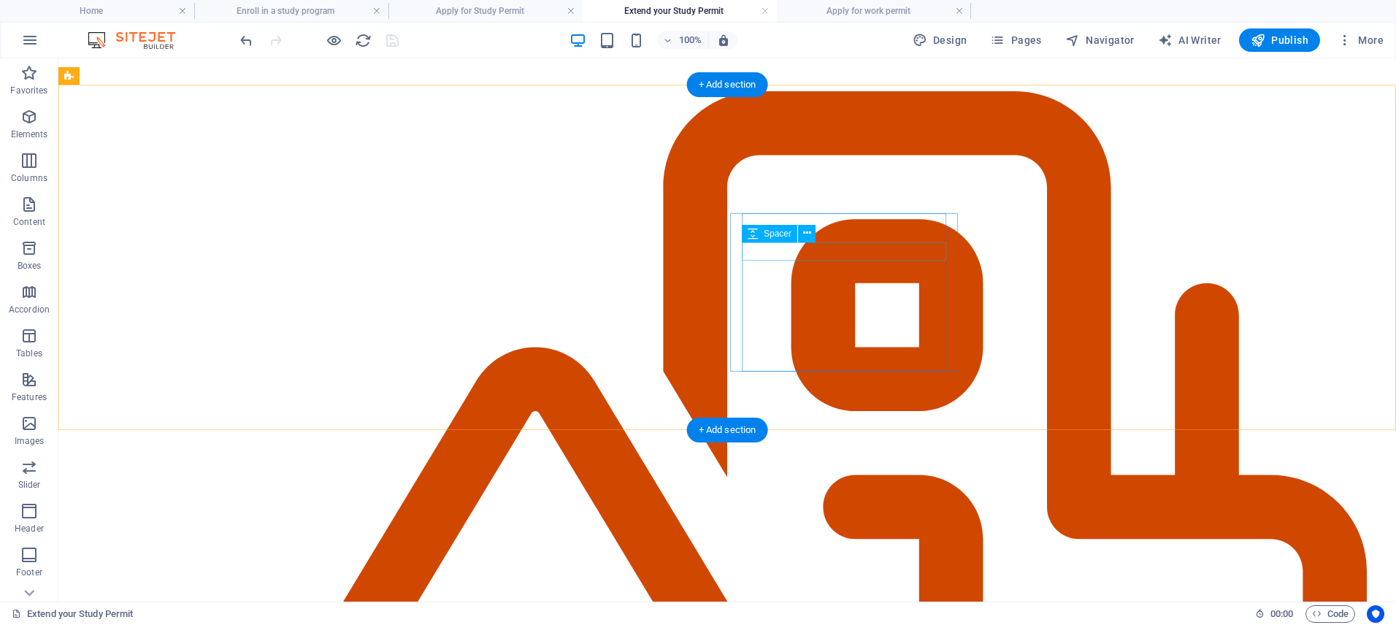
scroll to position [4239, 0]
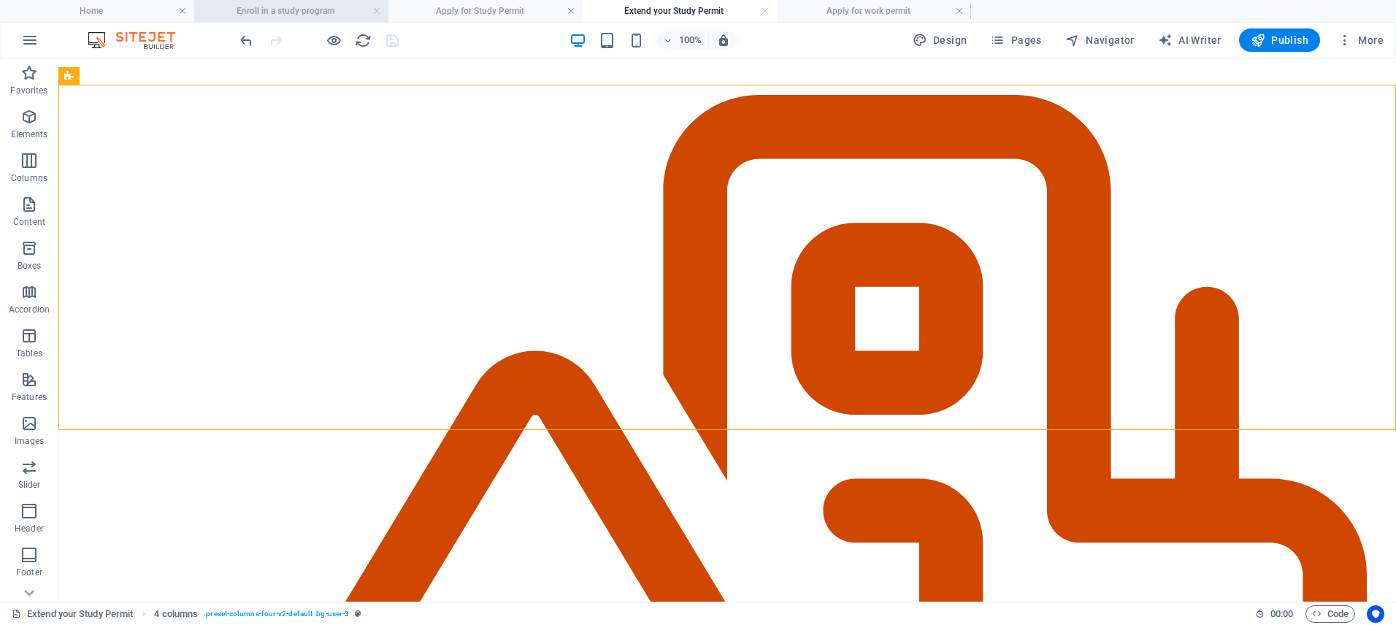
click at [320, 10] on h4 "Enroll in a study program" at bounding box center [291, 11] width 194 height 16
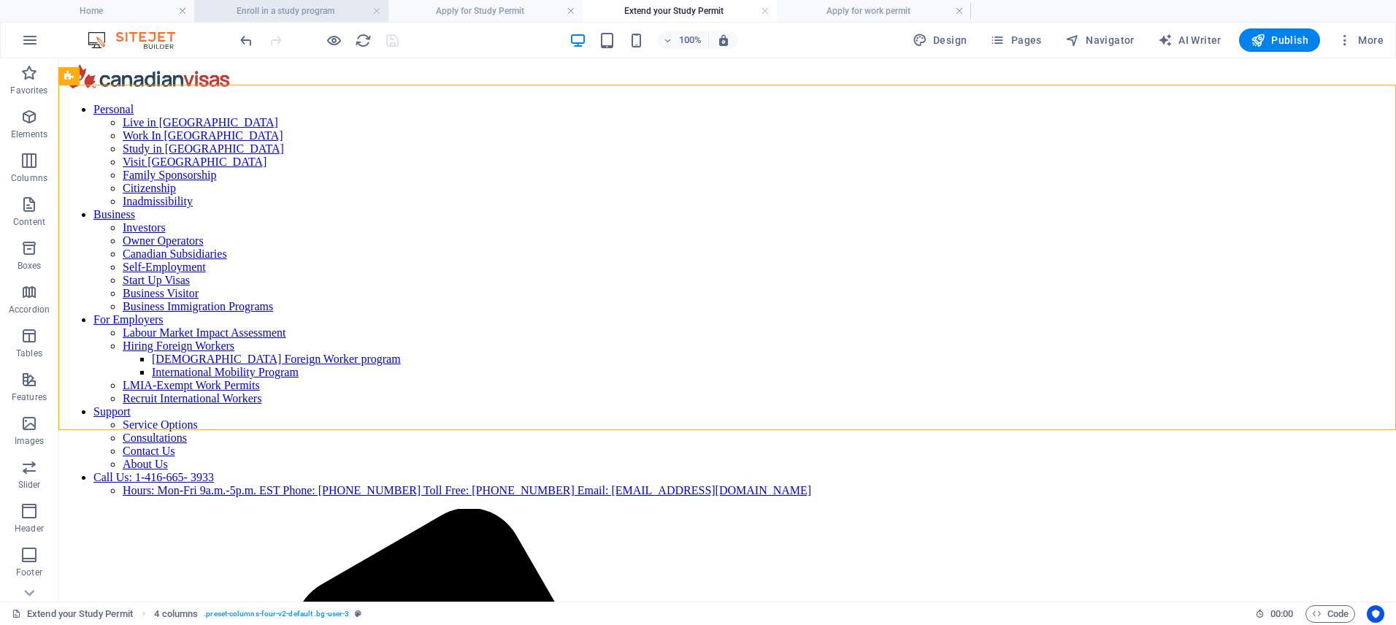
scroll to position [3580, 0]
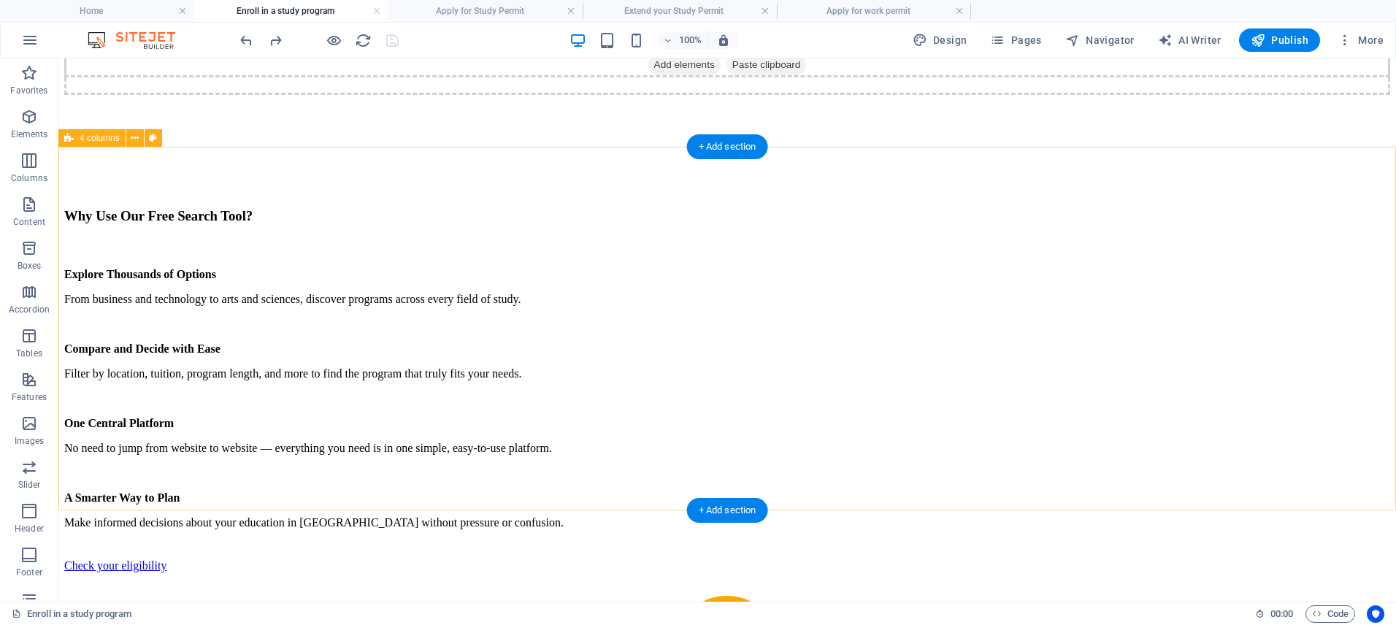
scroll to position [3538, 0]
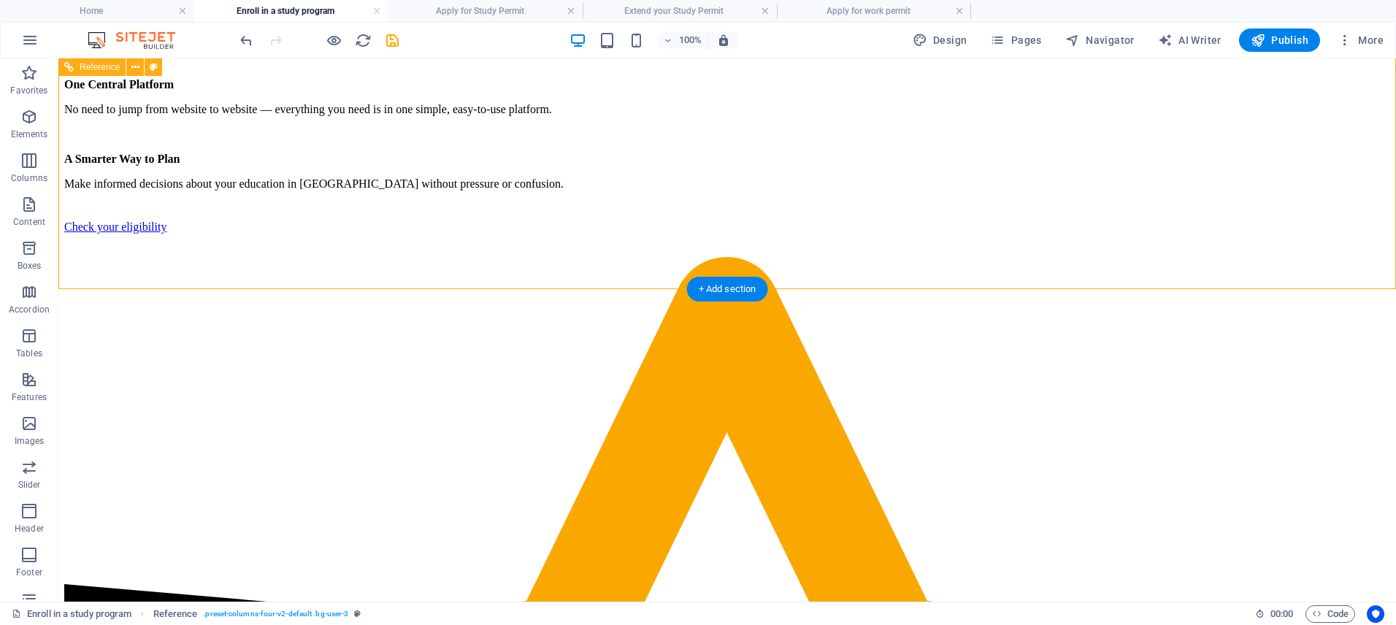
scroll to position [3938, 0]
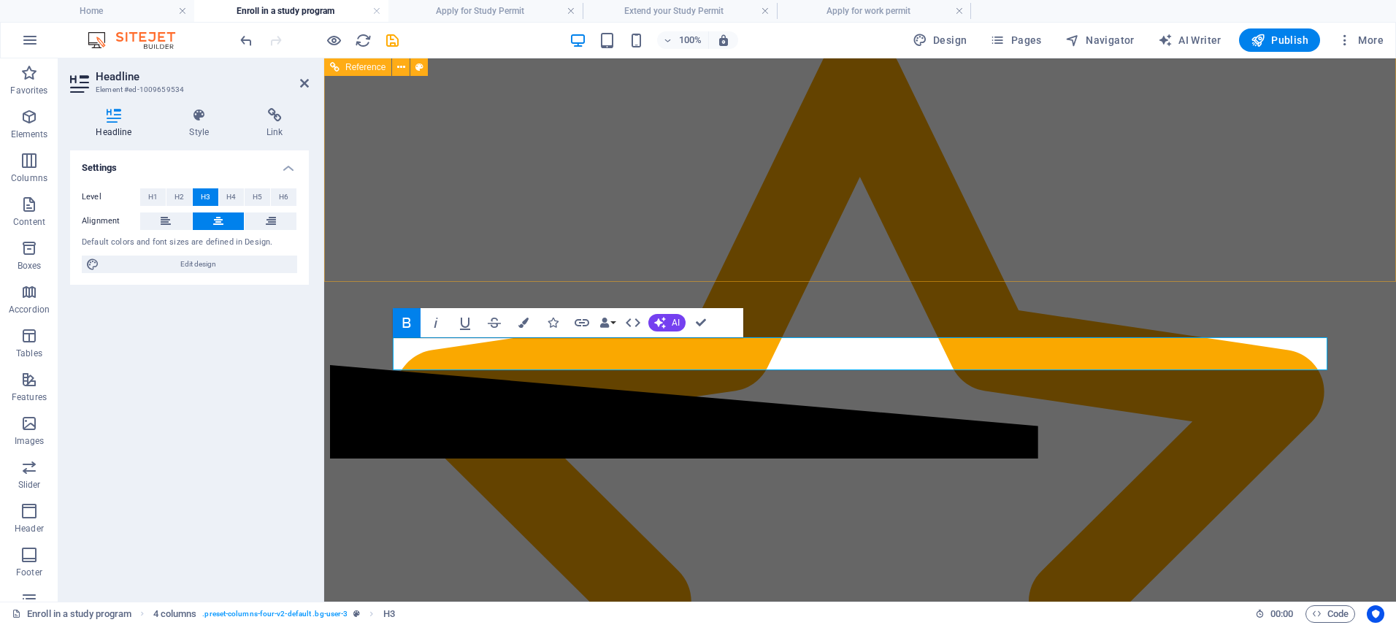
scroll to position [3655, 0]
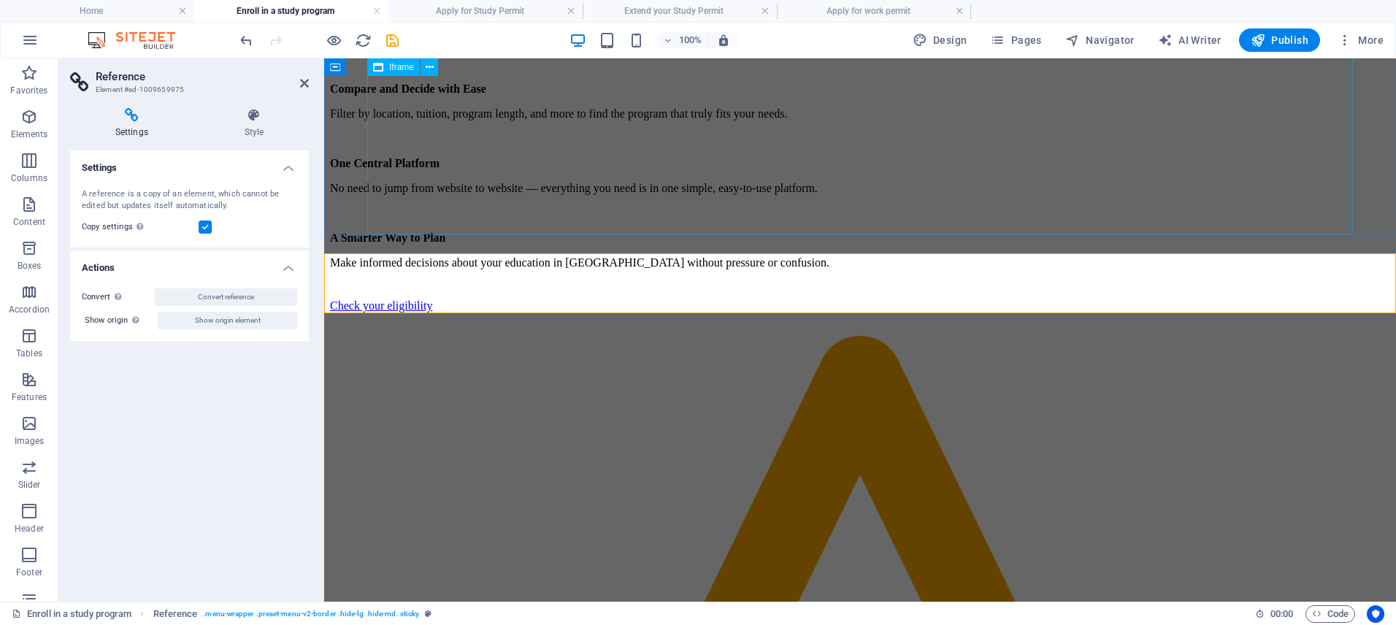
scroll to position [3461, 0]
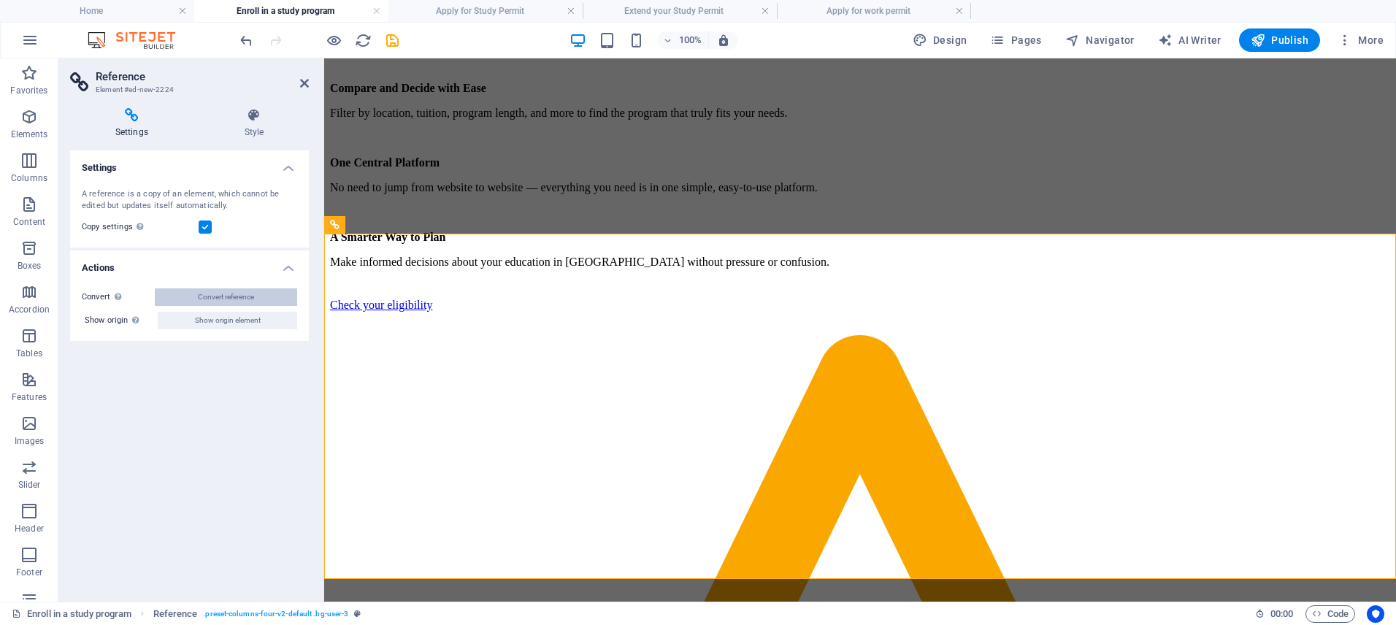
click at [255, 298] on button "Convert reference" at bounding box center [226, 297] width 142 height 18
select select "rem"
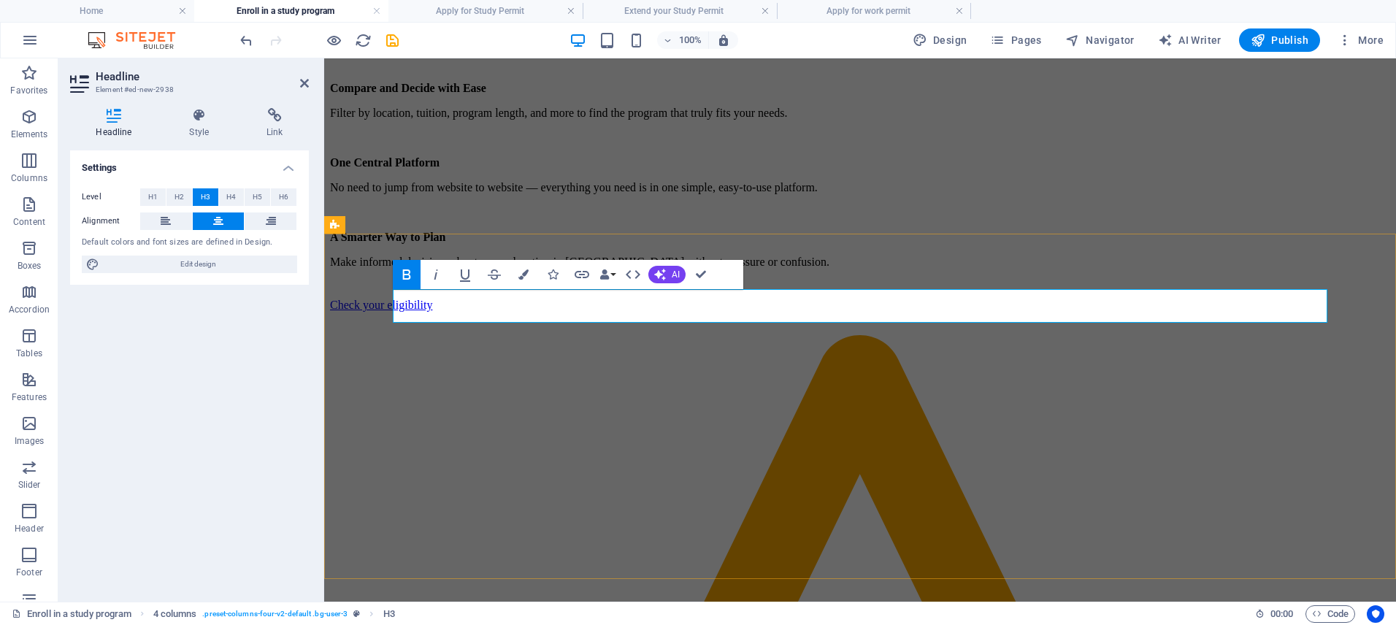
scroll to position [0, 5]
drag, startPoint x: 864, startPoint y: 310, endPoint x: 995, endPoint y: 312, distance: 131.4
click at [527, 269] on button "Colors" at bounding box center [523, 274] width 28 height 29
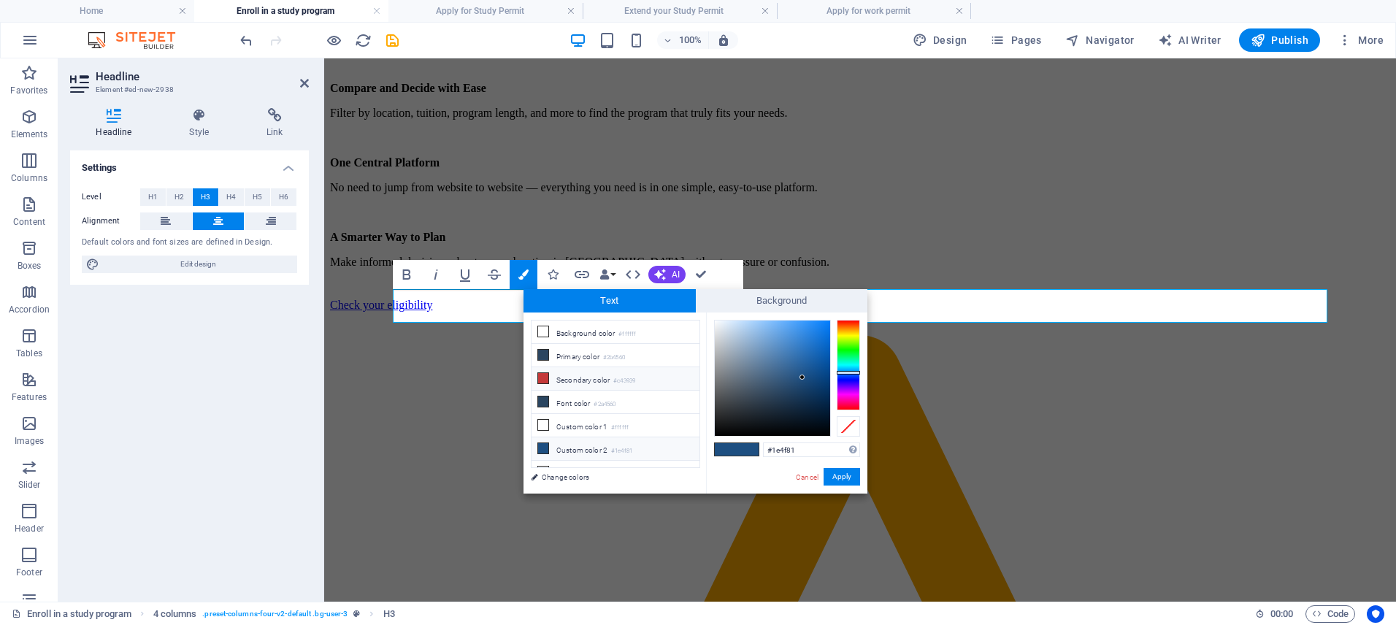
click at [606, 371] on li "Secondary color #c43939" at bounding box center [615, 378] width 168 height 23
type input "#c43939"
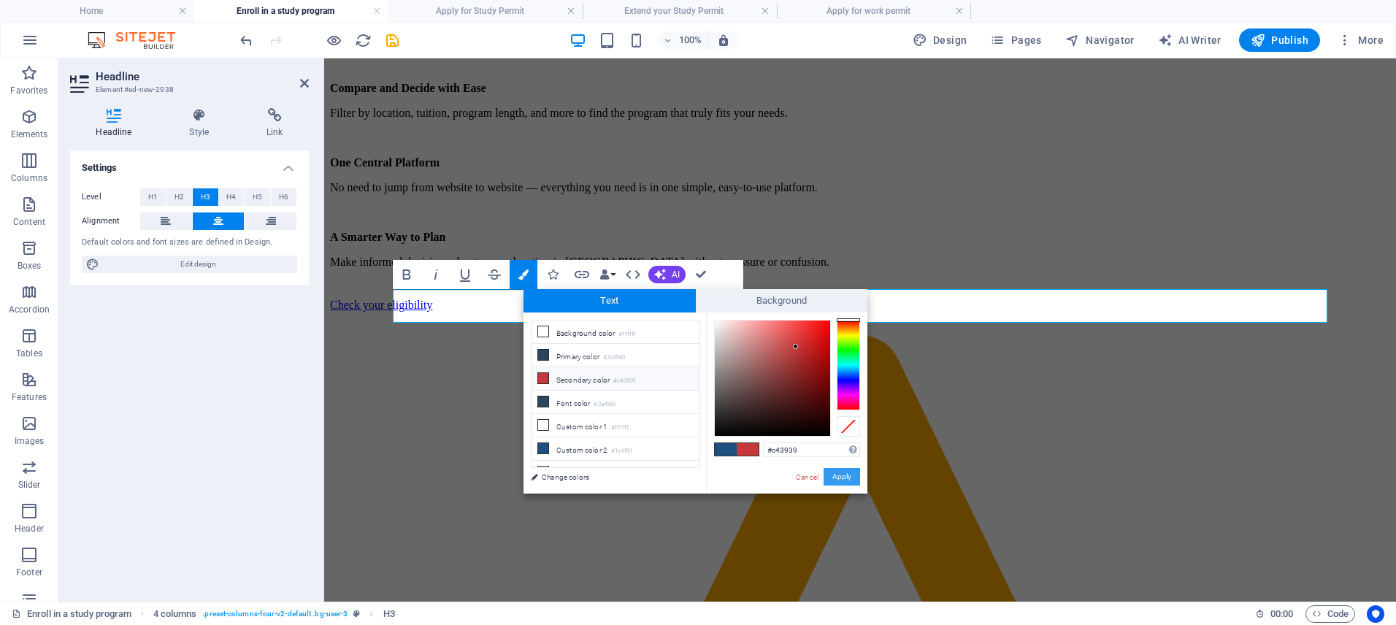
drag, startPoint x: 834, startPoint y: 476, endPoint x: 436, endPoint y: 381, distance: 408.3
click at [834, 476] on button "Apply" at bounding box center [841, 477] width 36 height 18
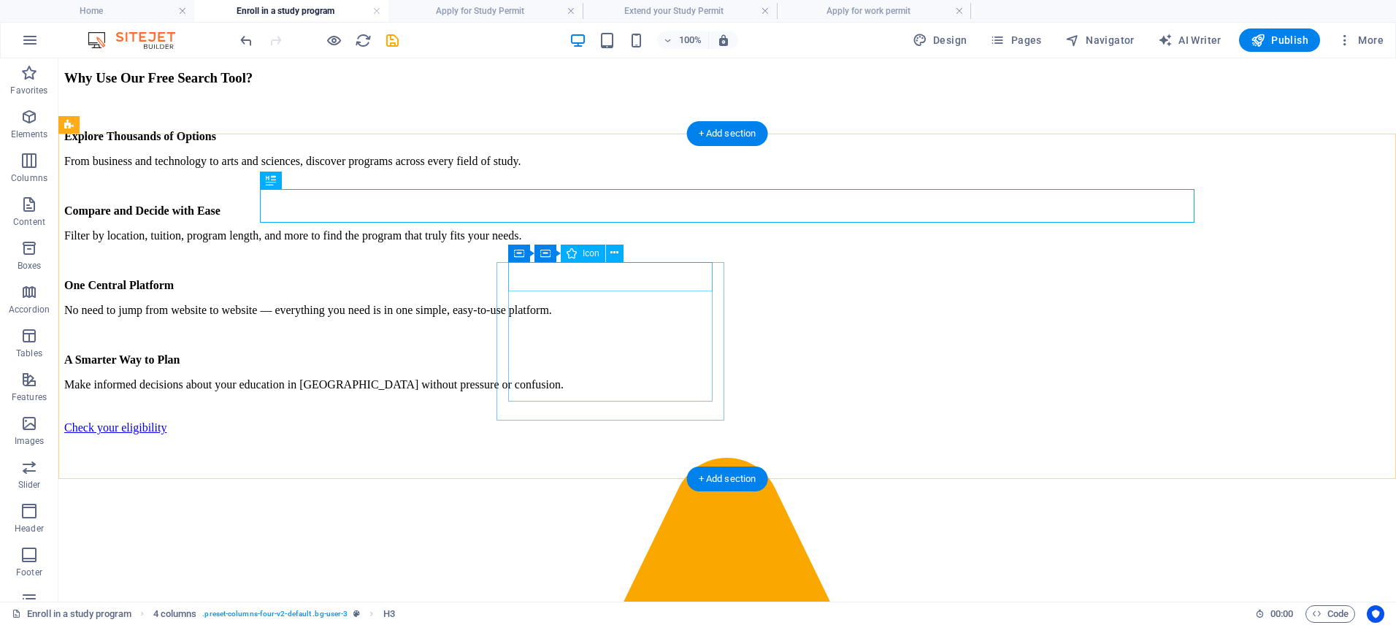
scroll to position [3743, 0]
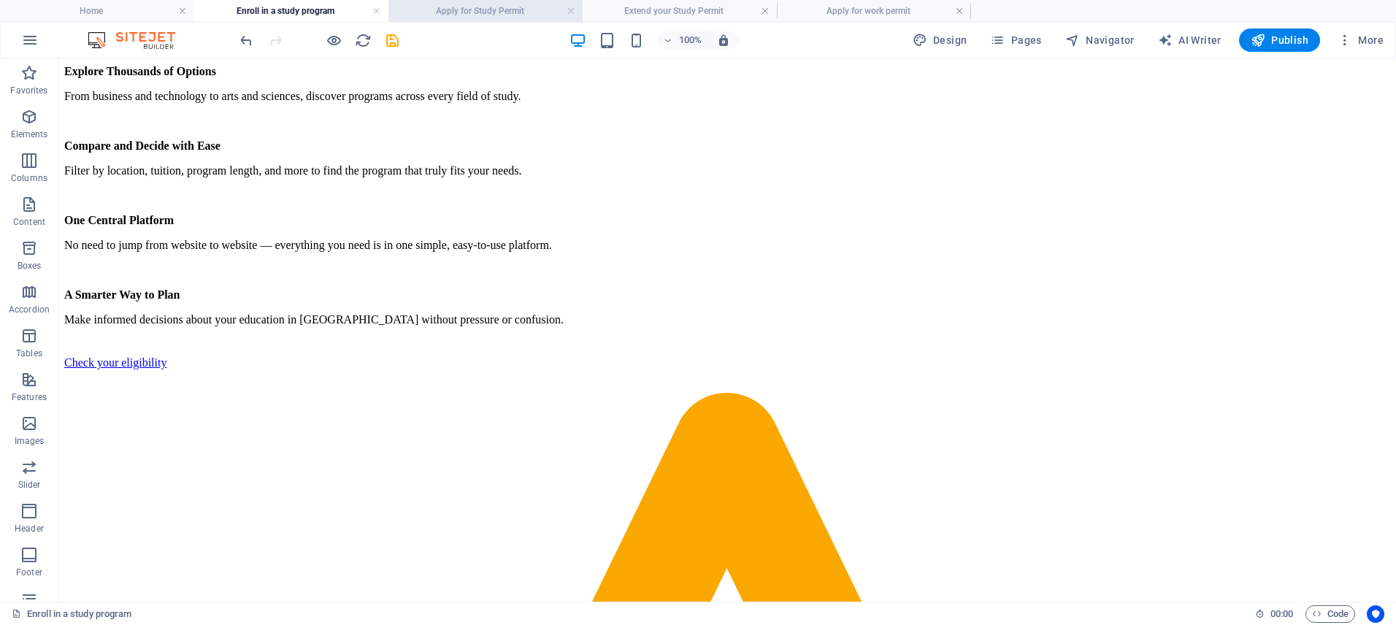
click at [463, 13] on h4 "Apply for Study Permit" at bounding box center [485, 11] width 194 height 16
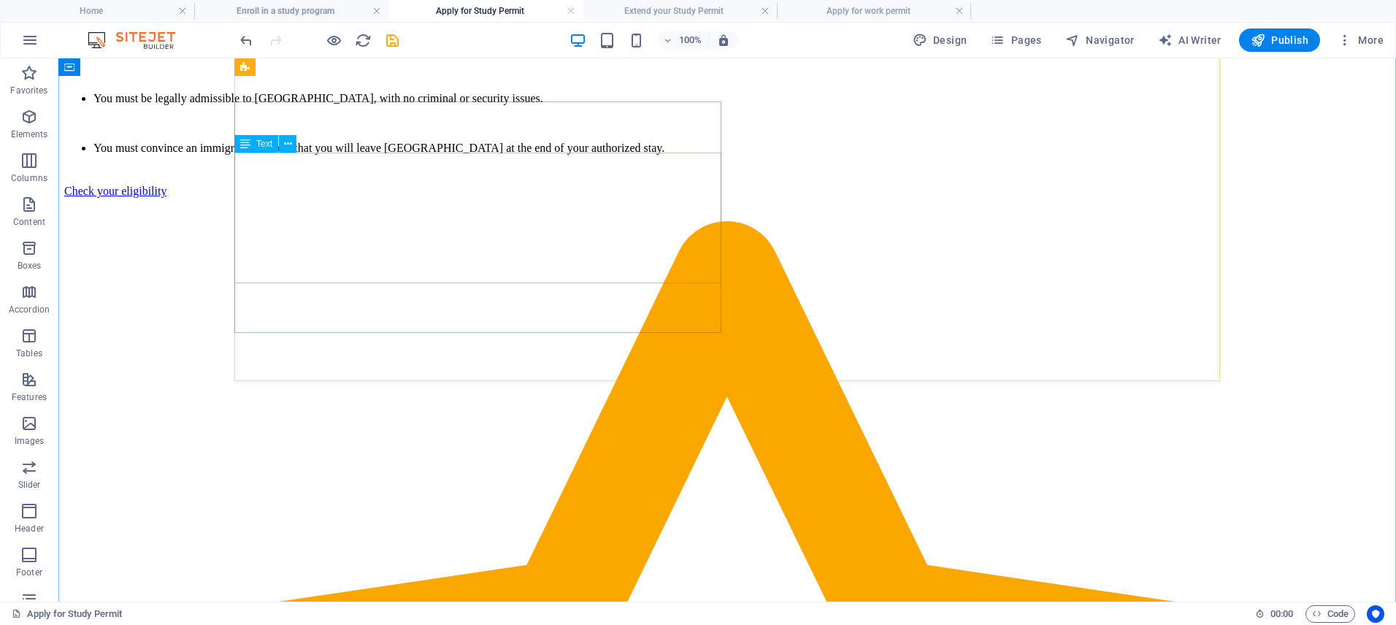
scroll to position [4175, 0]
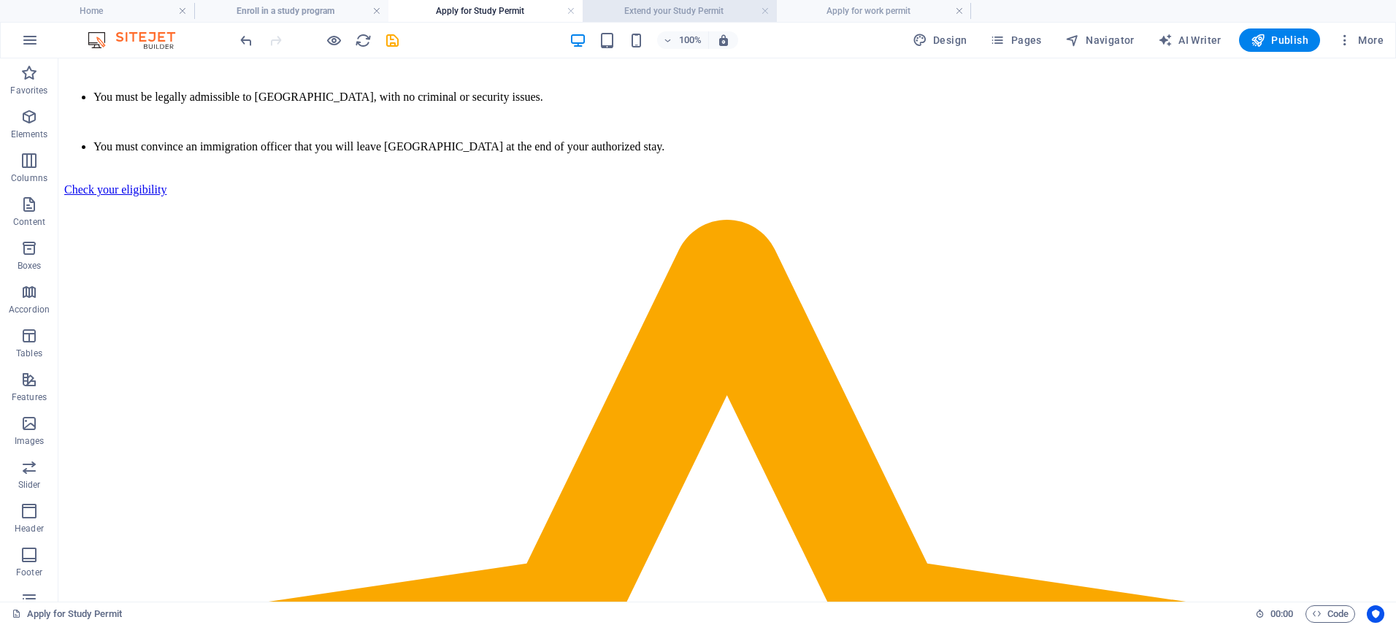
click at [698, 13] on h4 "Extend your Study Permit" at bounding box center [679, 11] width 194 height 16
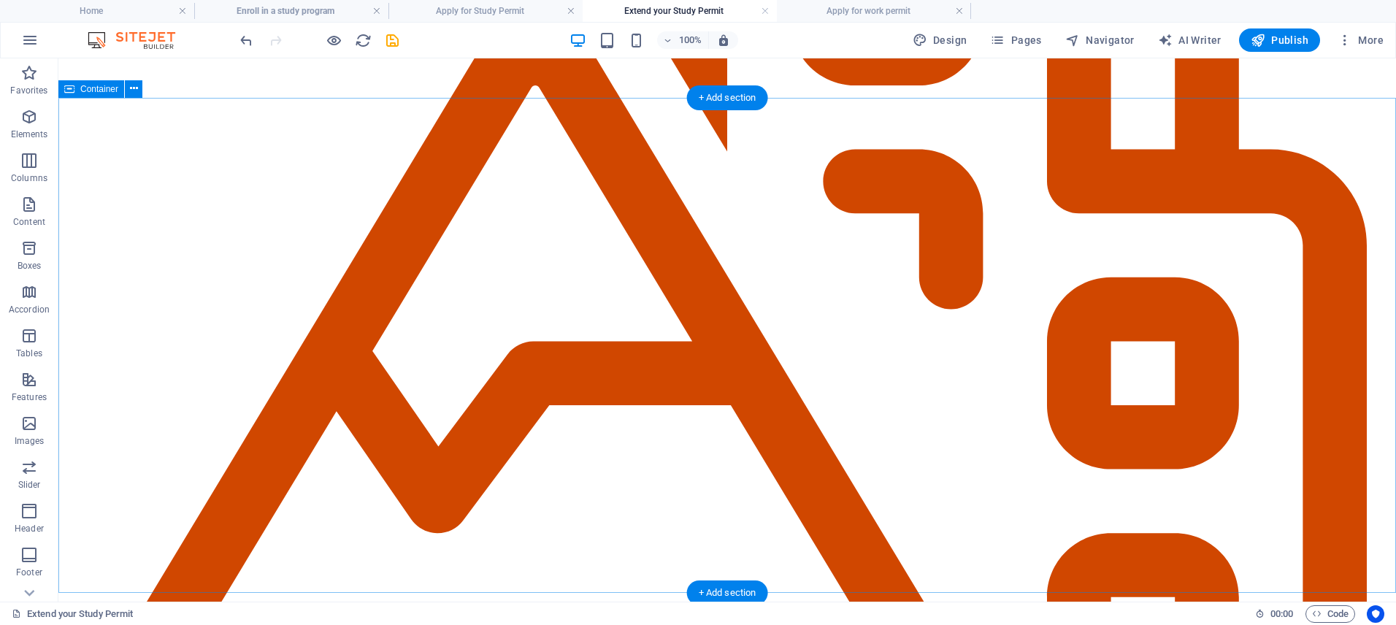
scroll to position [4569, 0]
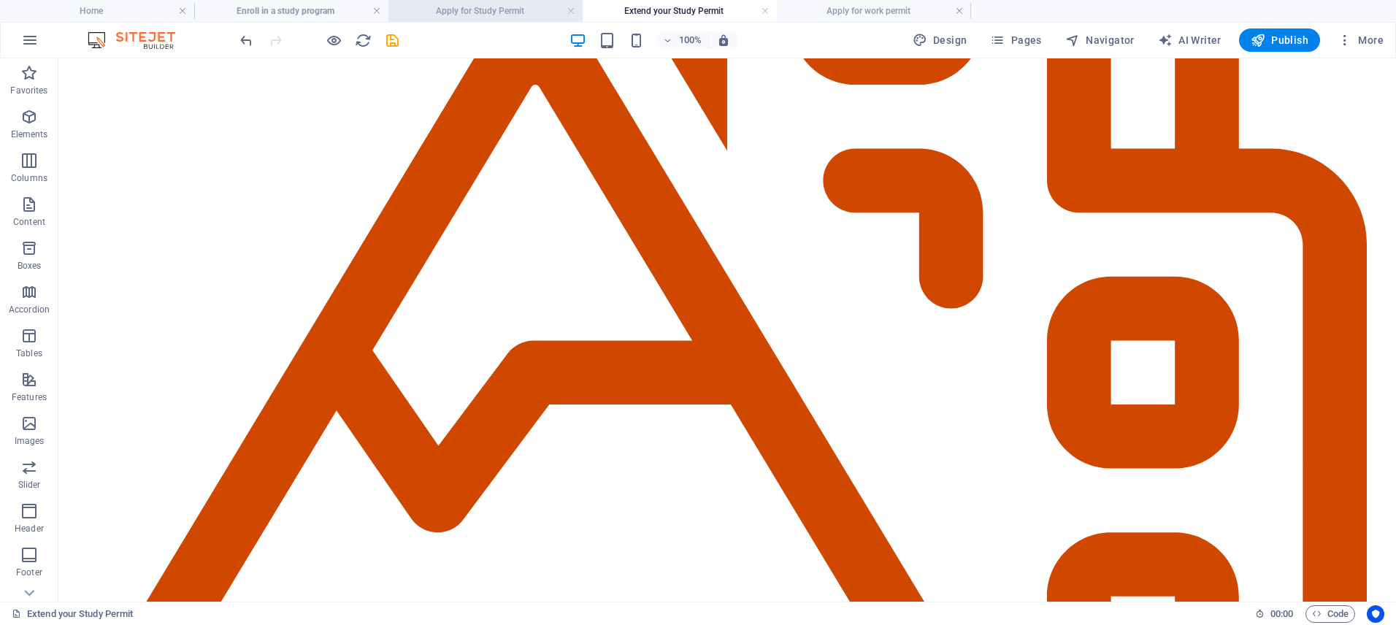
click at [462, 10] on h4 "Apply for Study Permit" at bounding box center [485, 11] width 194 height 16
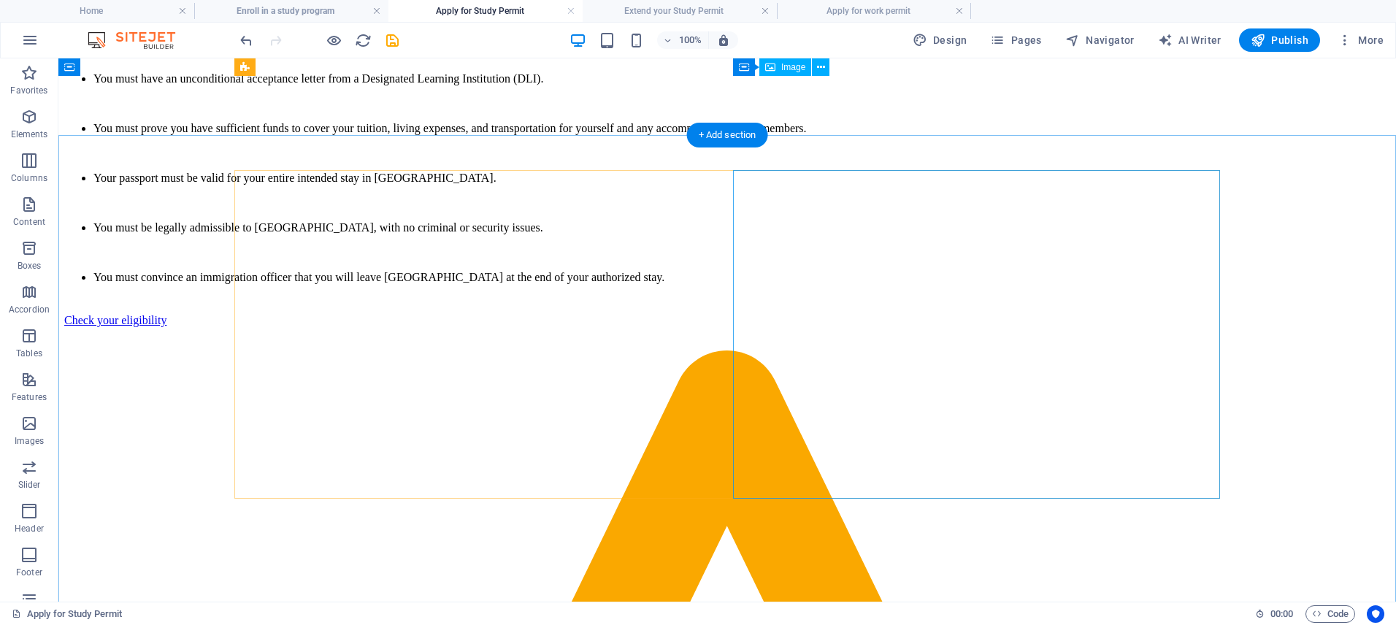
scroll to position [4016, 0]
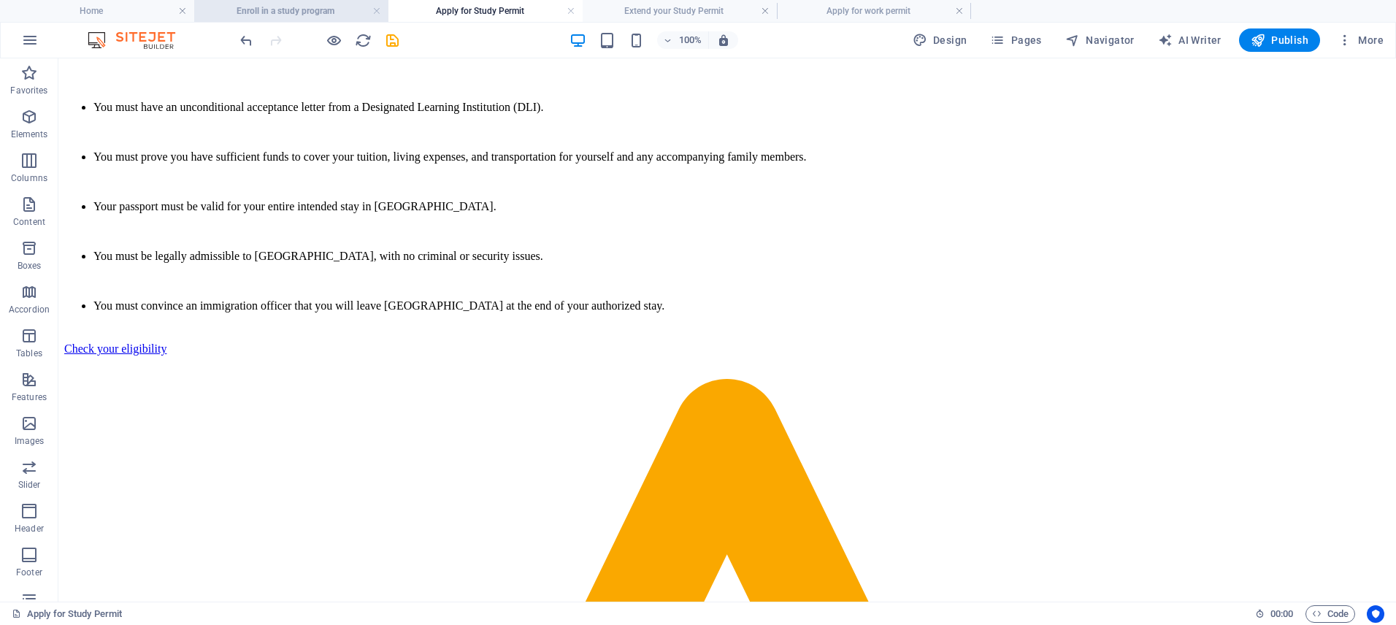
click at [288, 10] on h4 "Enroll in a study program" at bounding box center [291, 11] width 194 height 16
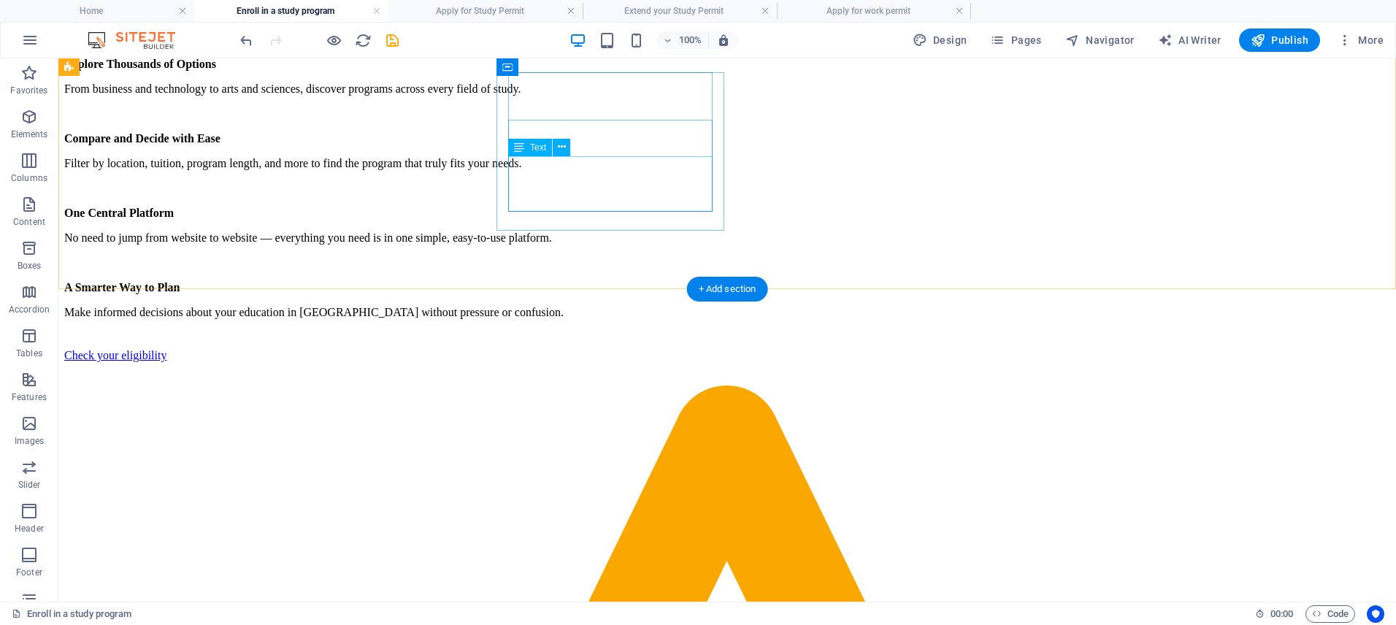
scroll to position [3671, 0]
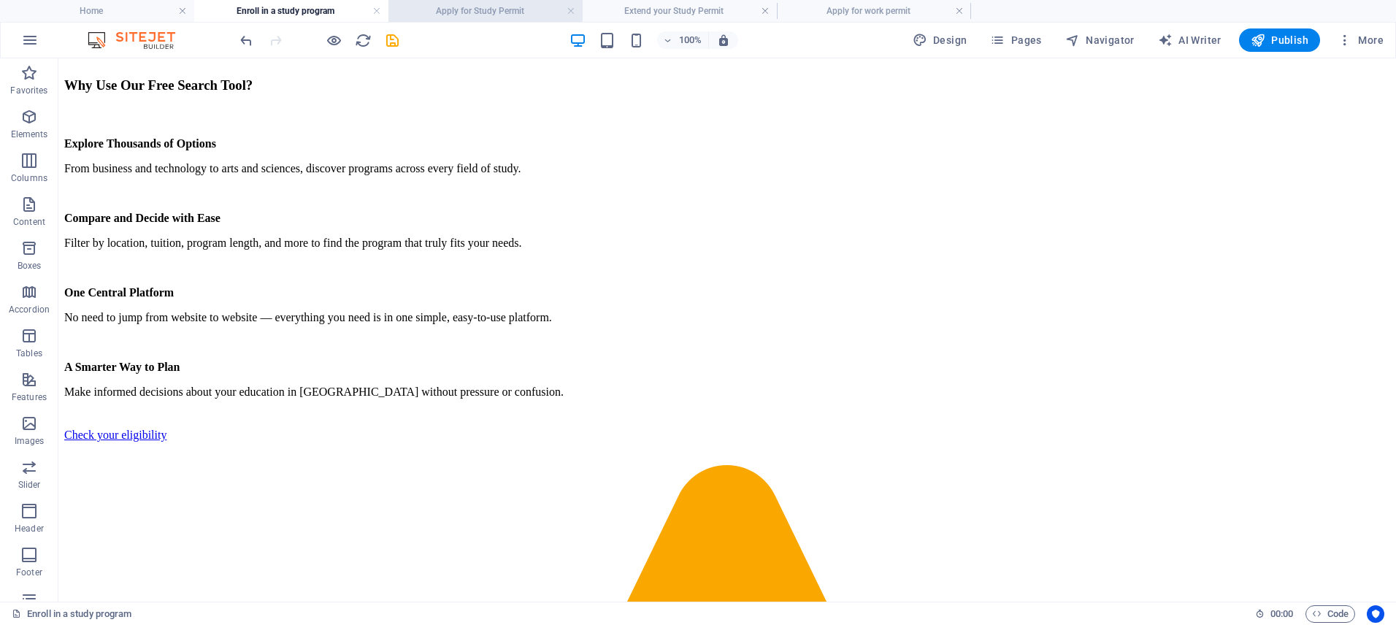
click at [549, 9] on h4 "Apply for Study Permit" at bounding box center [485, 11] width 194 height 16
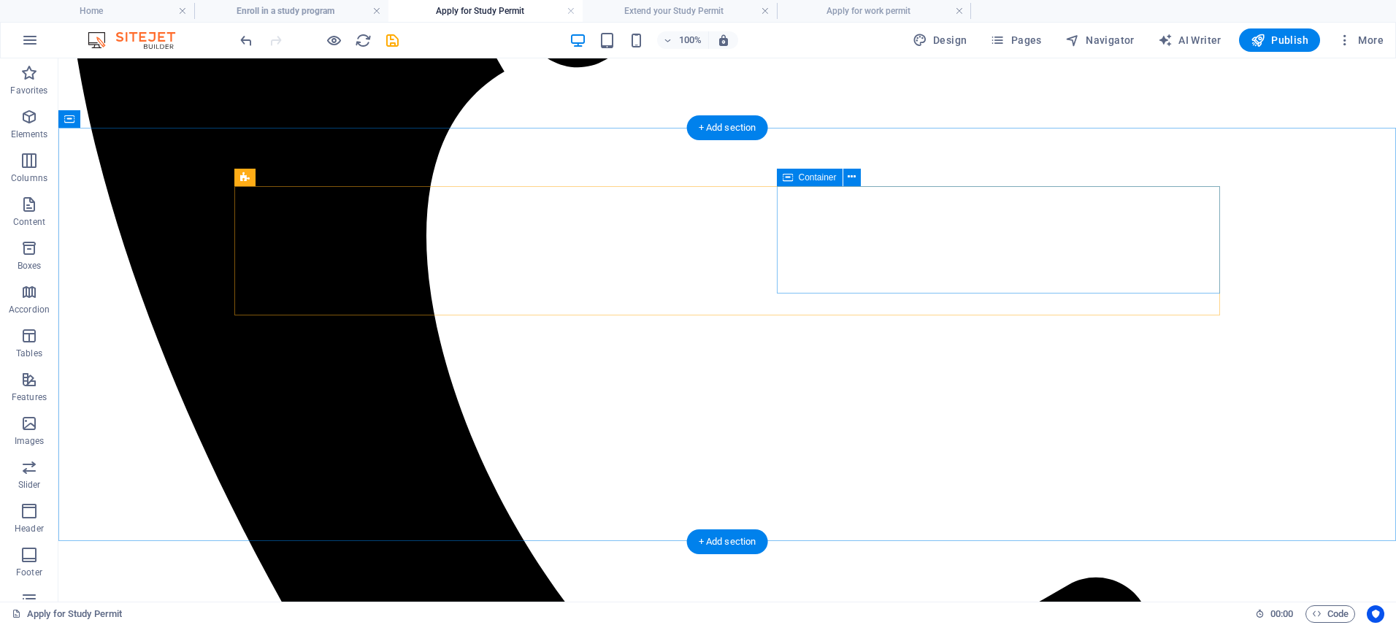
scroll to position [1100, 0]
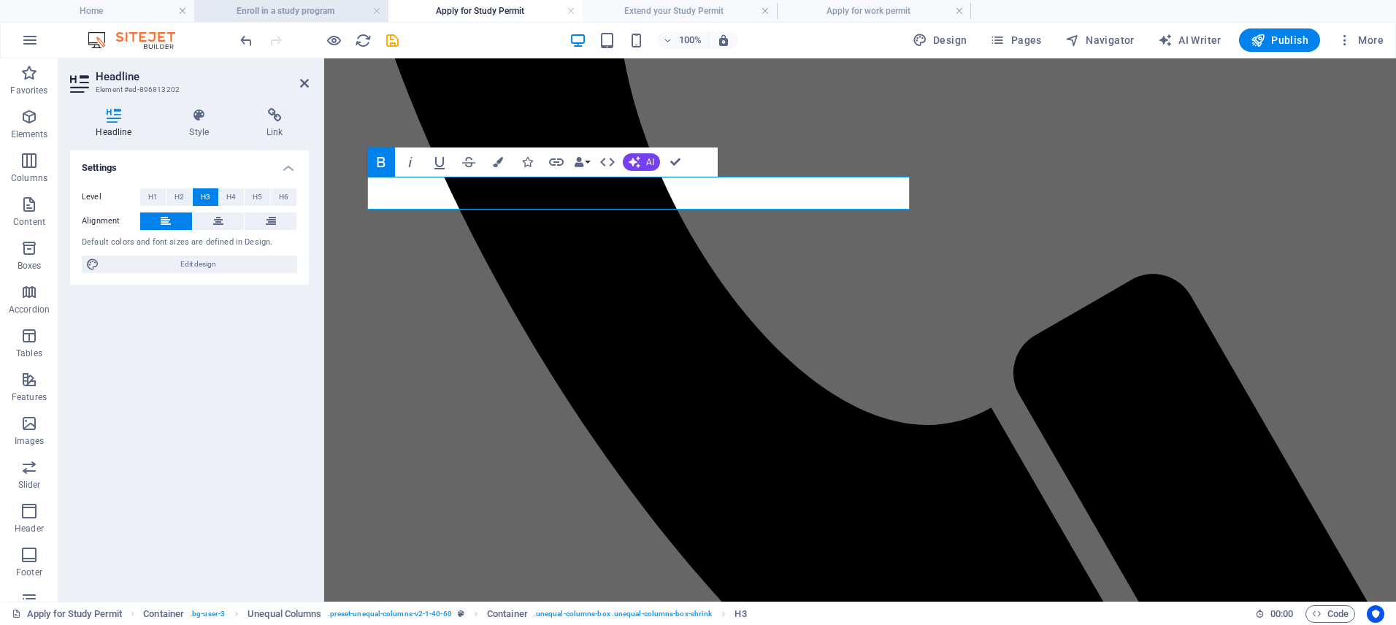
click at [309, 9] on h4 "Enroll in a study program" at bounding box center [291, 11] width 194 height 16
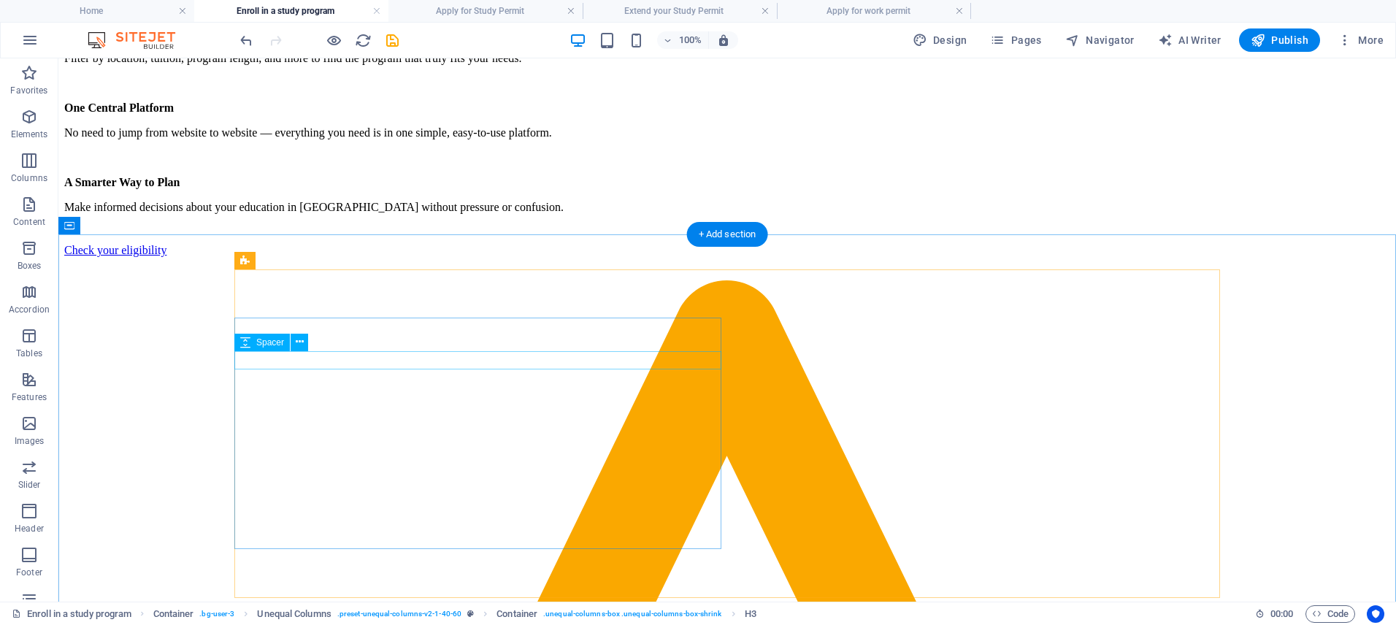
scroll to position [3901, 0]
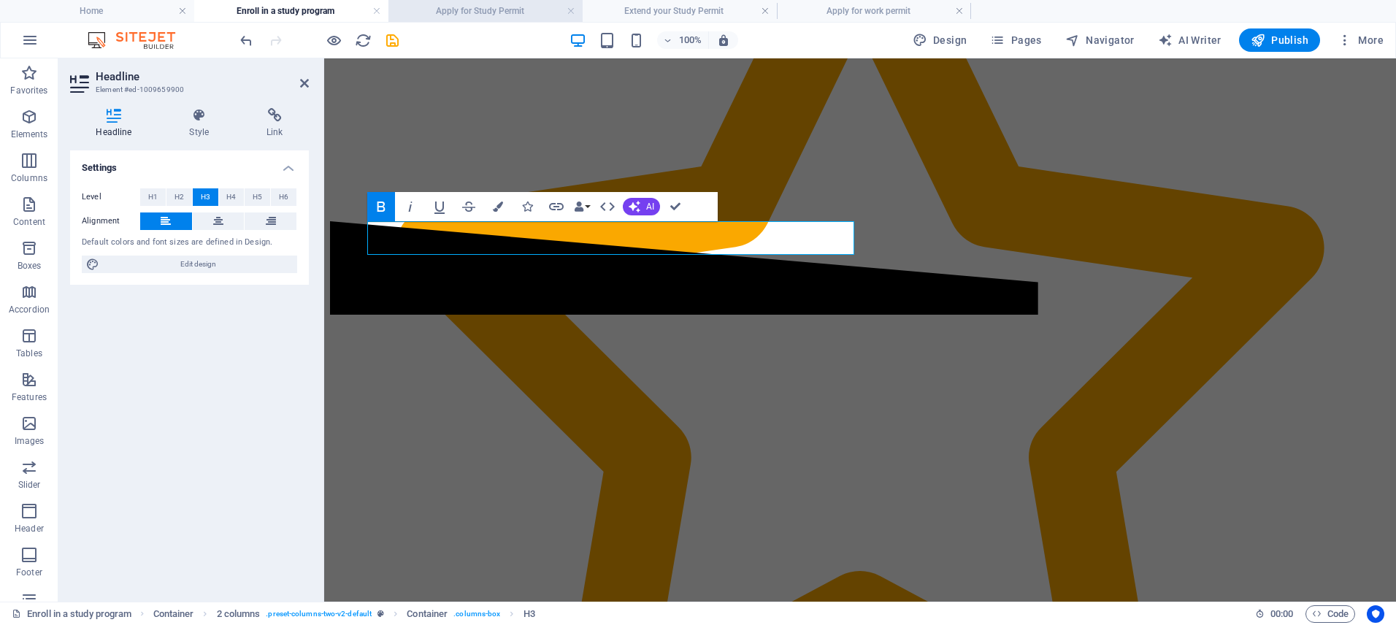
click at [470, 12] on h4 "Apply for Study Permit" at bounding box center [485, 11] width 194 height 16
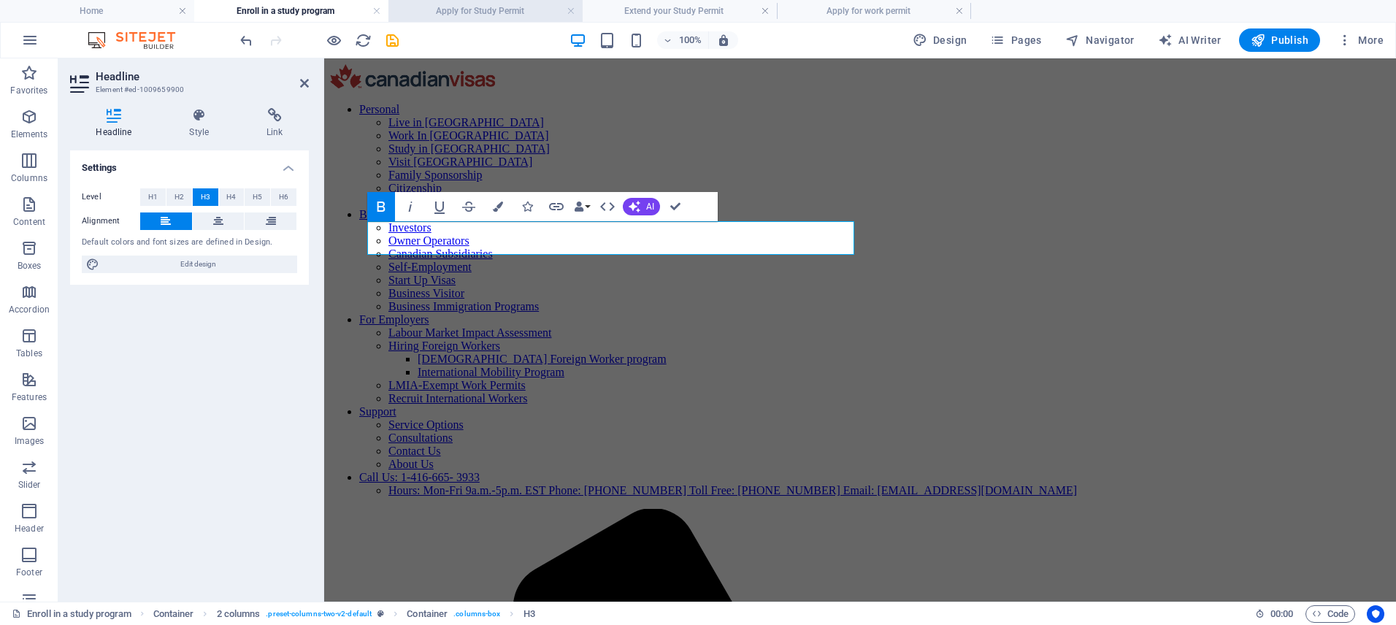
scroll to position [1100, 0]
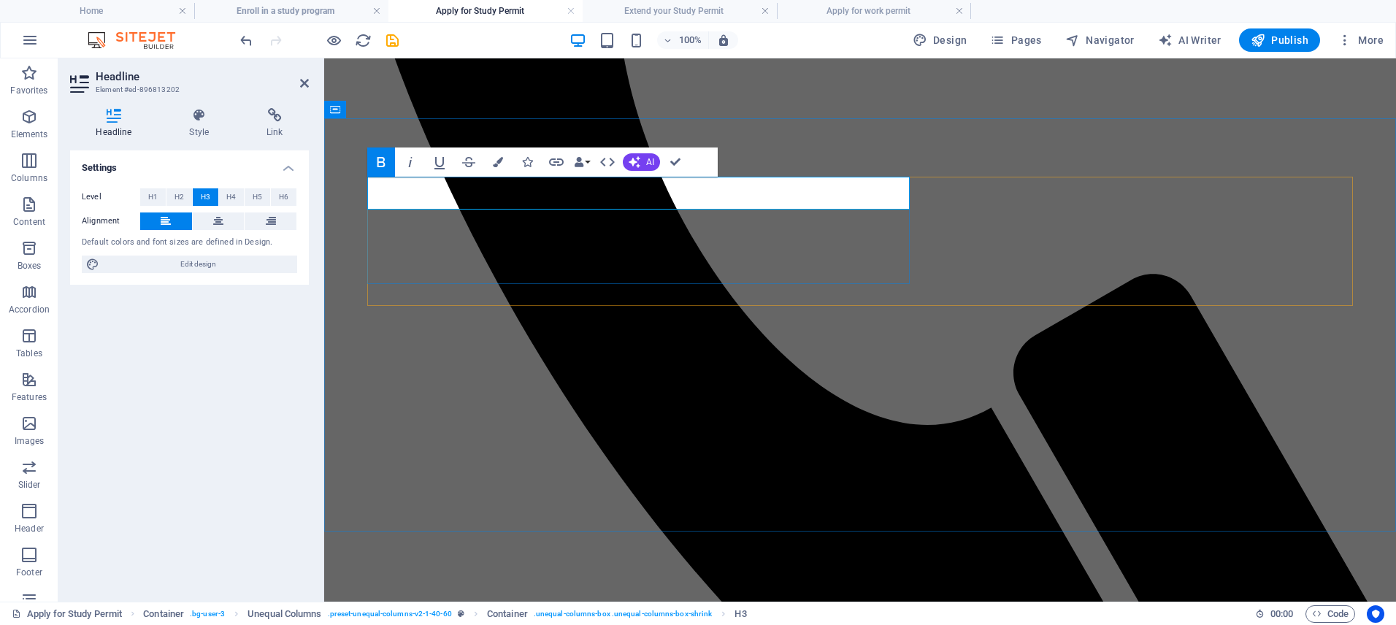
drag, startPoint x: 524, startPoint y: 193, endPoint x: 512, endPoint y: 185, distance: 14.4
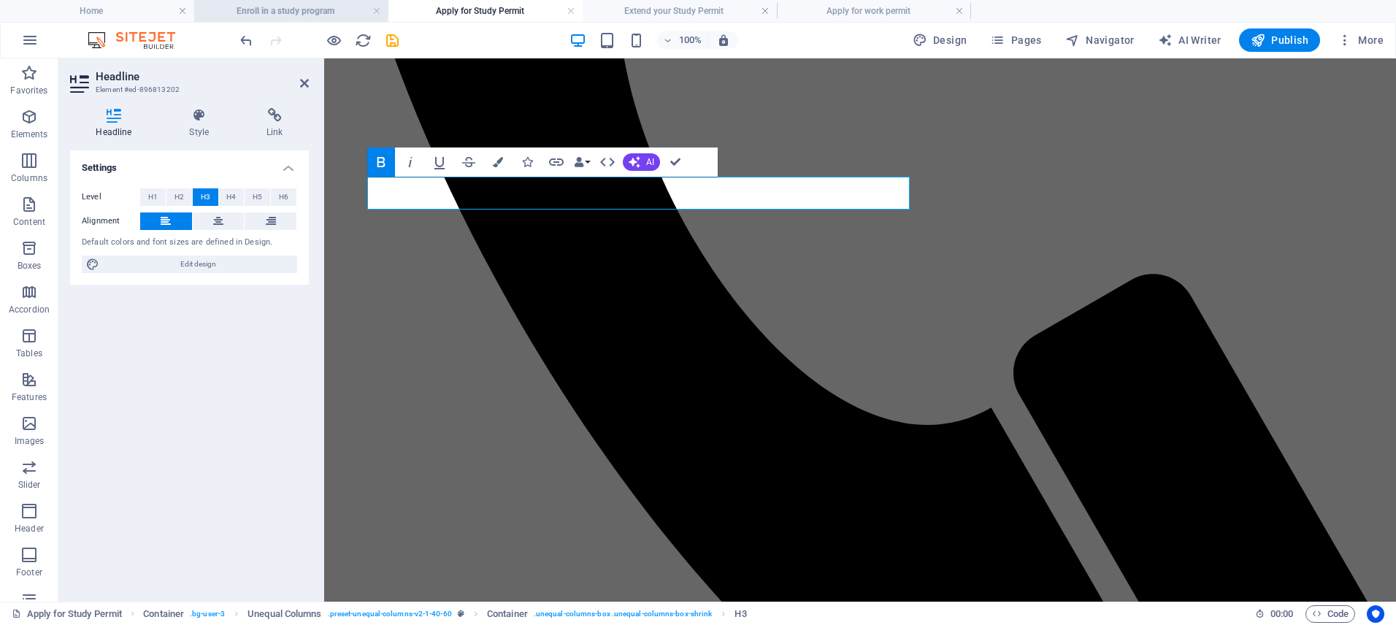
click at [321, 8] on h4 "Enroll in a study program" at bounding box center [291, 11] width 194 height 16
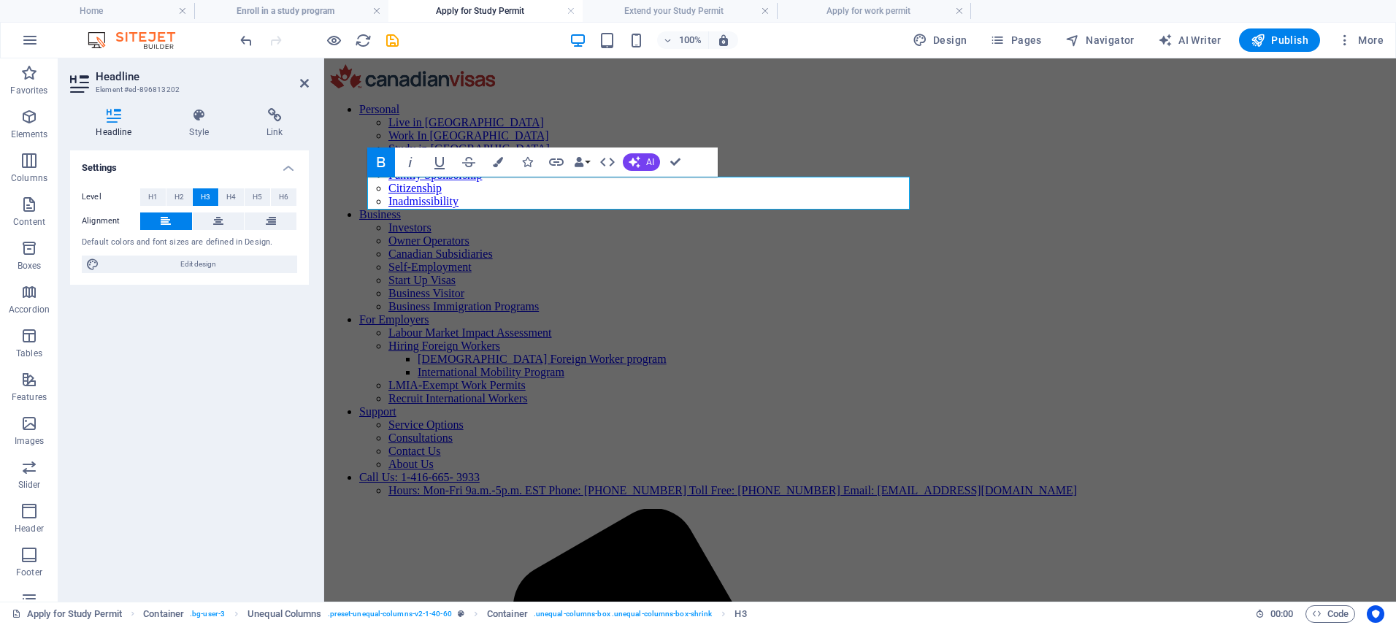
scroll to position [3901, 0]
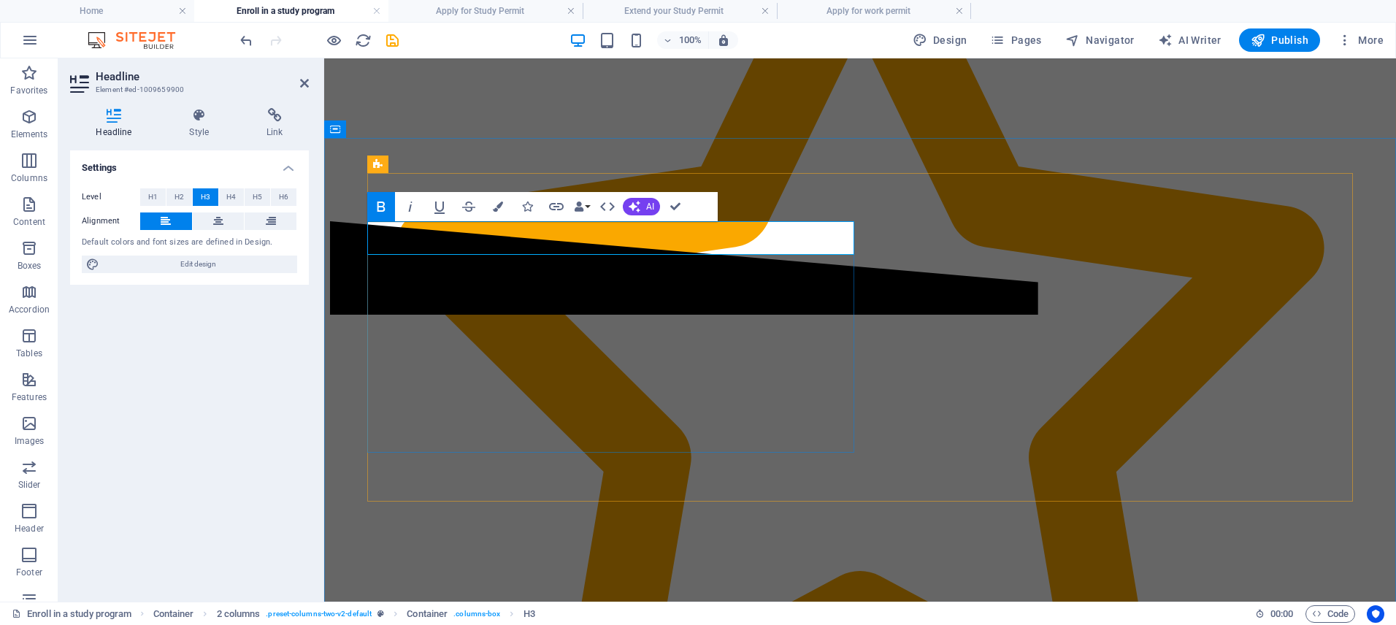
click at [464, 10] on h4 "Apply for Study Permit" at bounding box center [485, 11] width 194 height 16
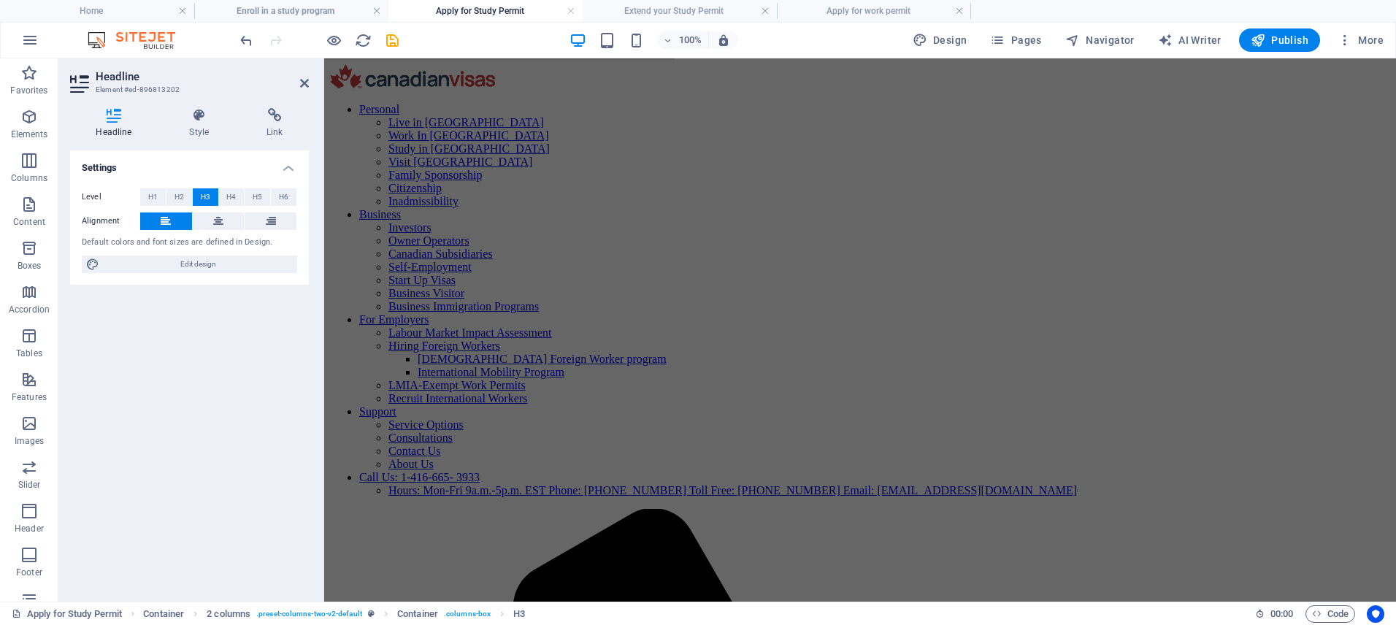
scroll to position [1100, 0]
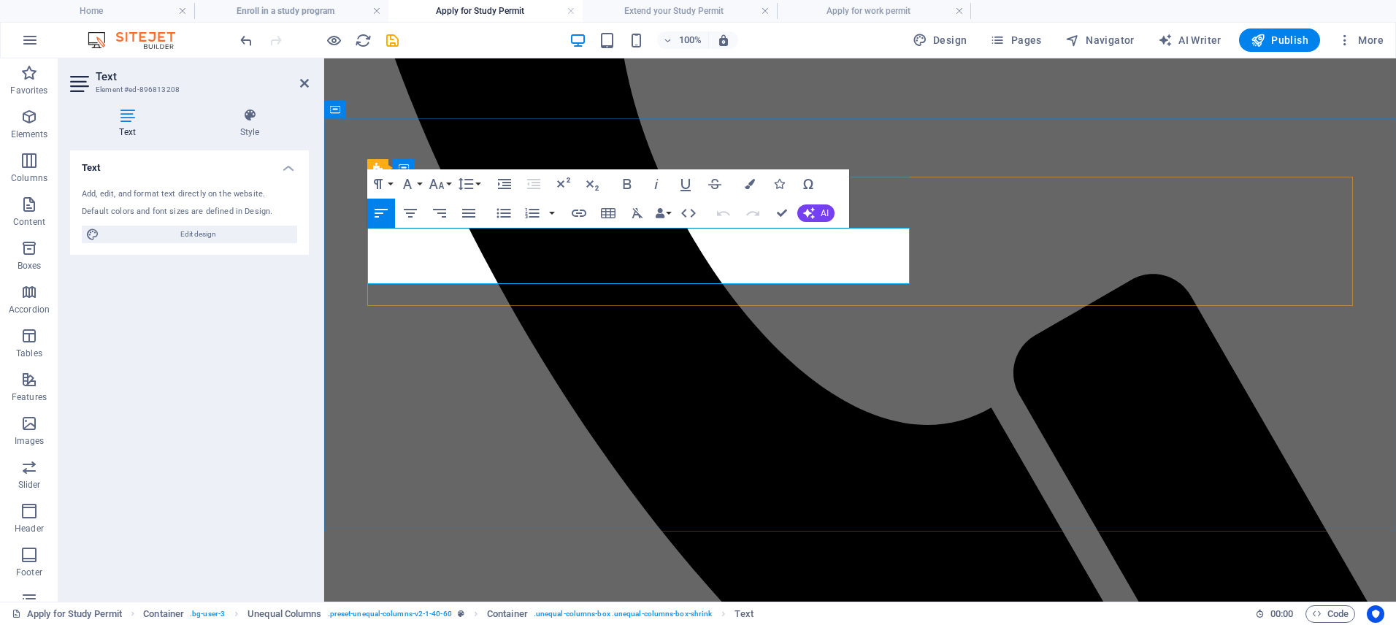
copy p "A study permit is an official document issued by Immigration, Refugees and Citi…"
click at [266, 12] on h4 "Enroll in a study program" at bounding box center [291, 11] width 194 height 16
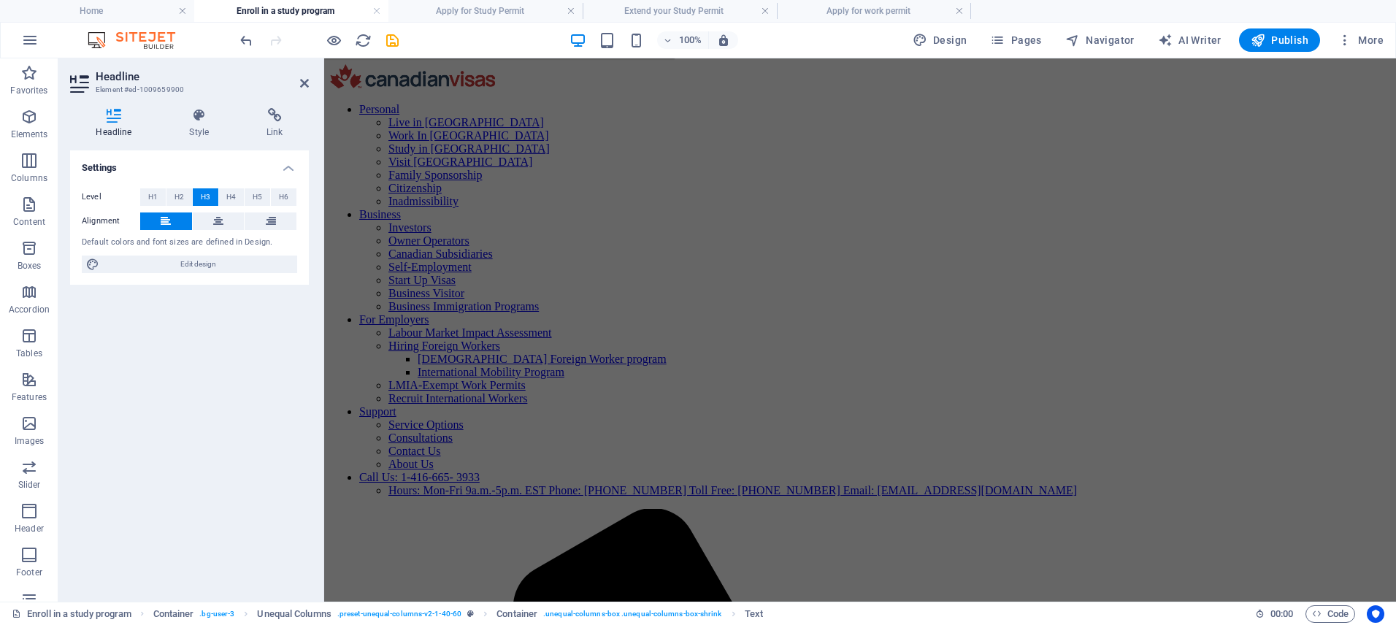
scroll to position [0, 0]
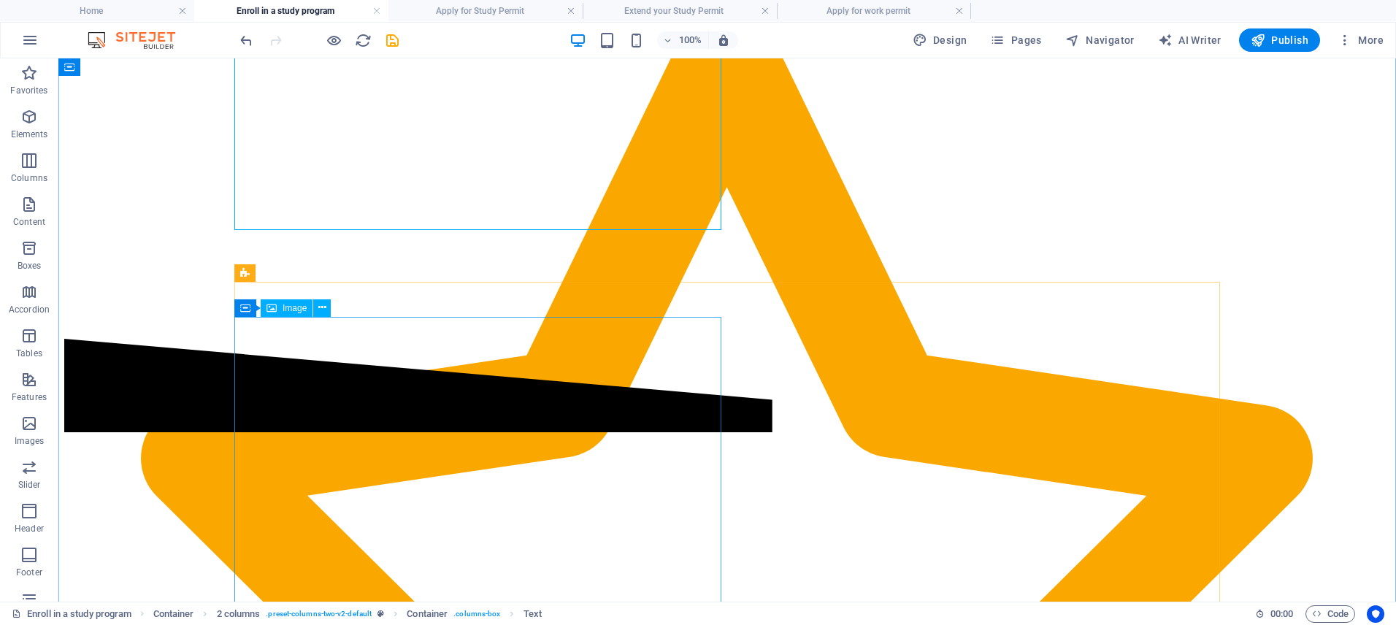
scroll to position [4099, 0]
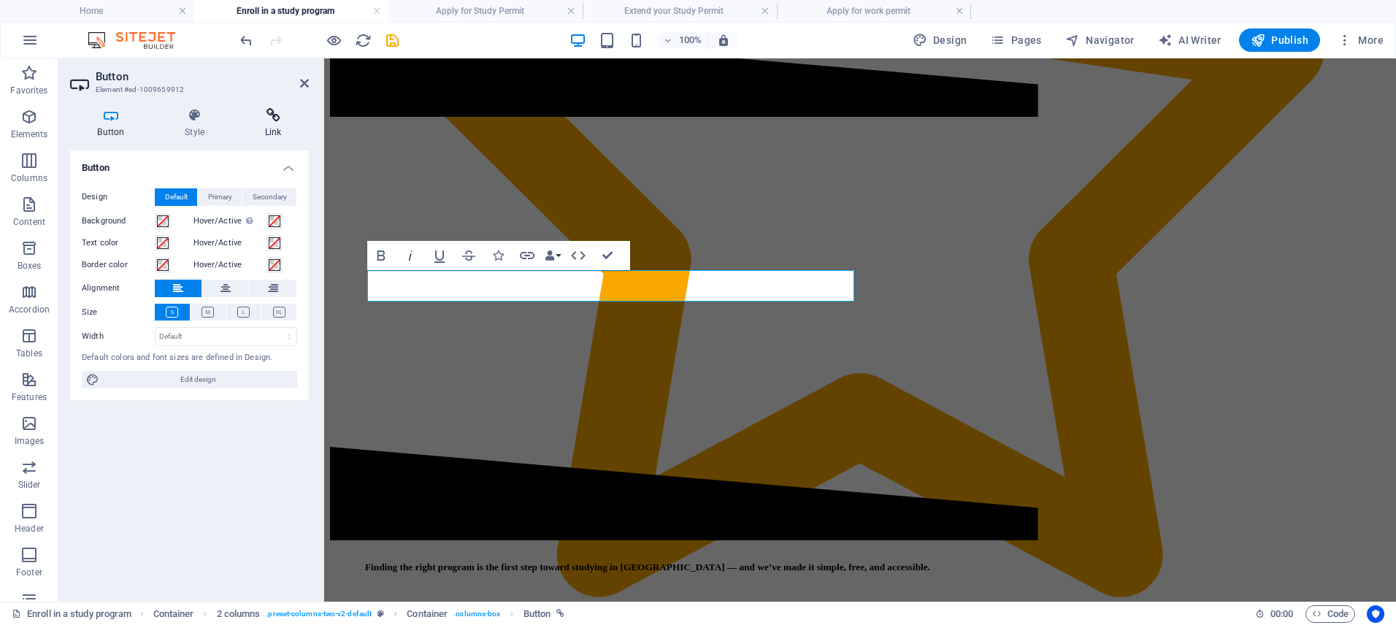
click at [277, 128] on h4 "Link" at bounding box center [273, 123] width 72 height 31
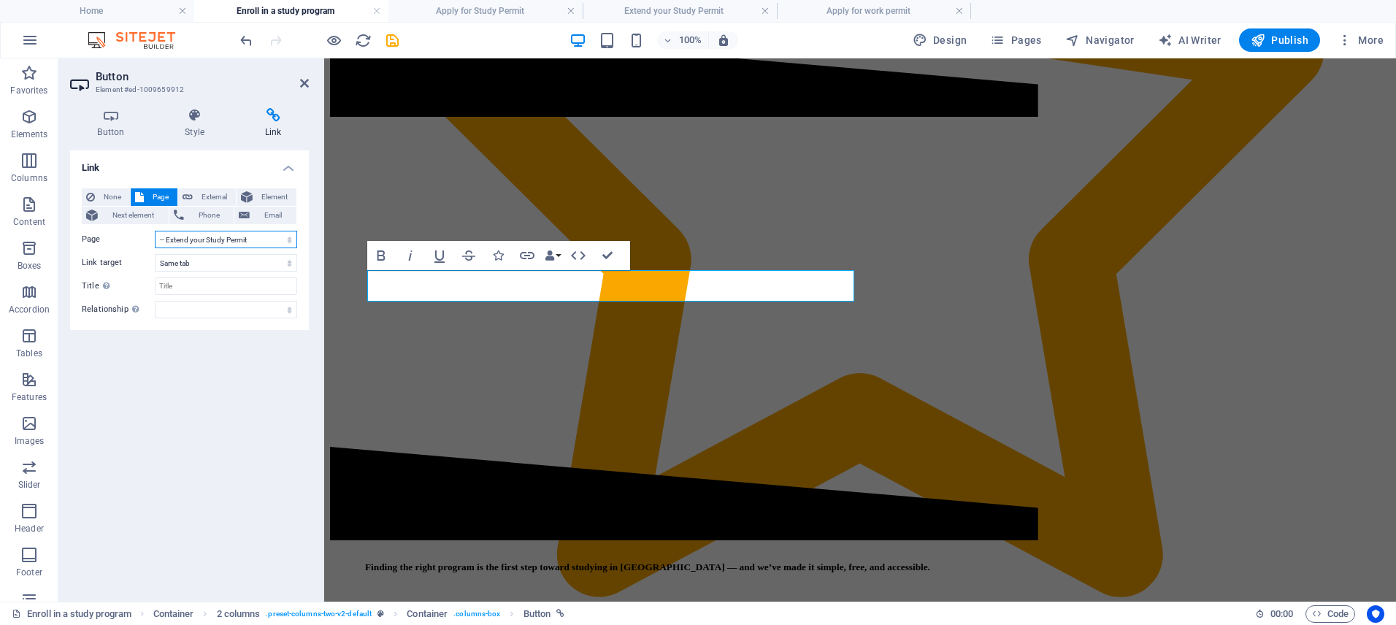
click at [246, 236] on select "Home Live in Canada -- Express Entry ---- Federal Skilled Worker Program ---- C…" at bounding box center [226, 240] width 142 height 18
select select "19"
click at [155, 231] on select "Home Live in Canada -- Express Entry ---- Federal Skilled Worker Program ---- C…" at bounding box center [226, 240] width 142 height 18
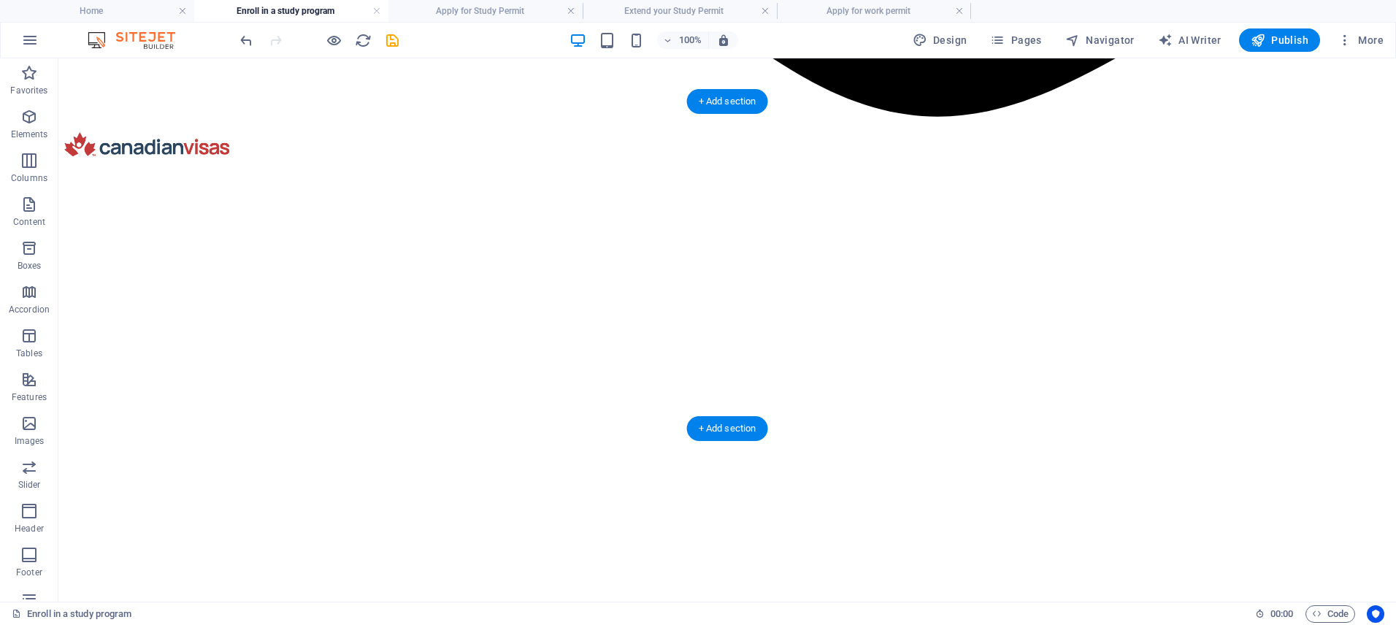
scroll to position [2137, 0]
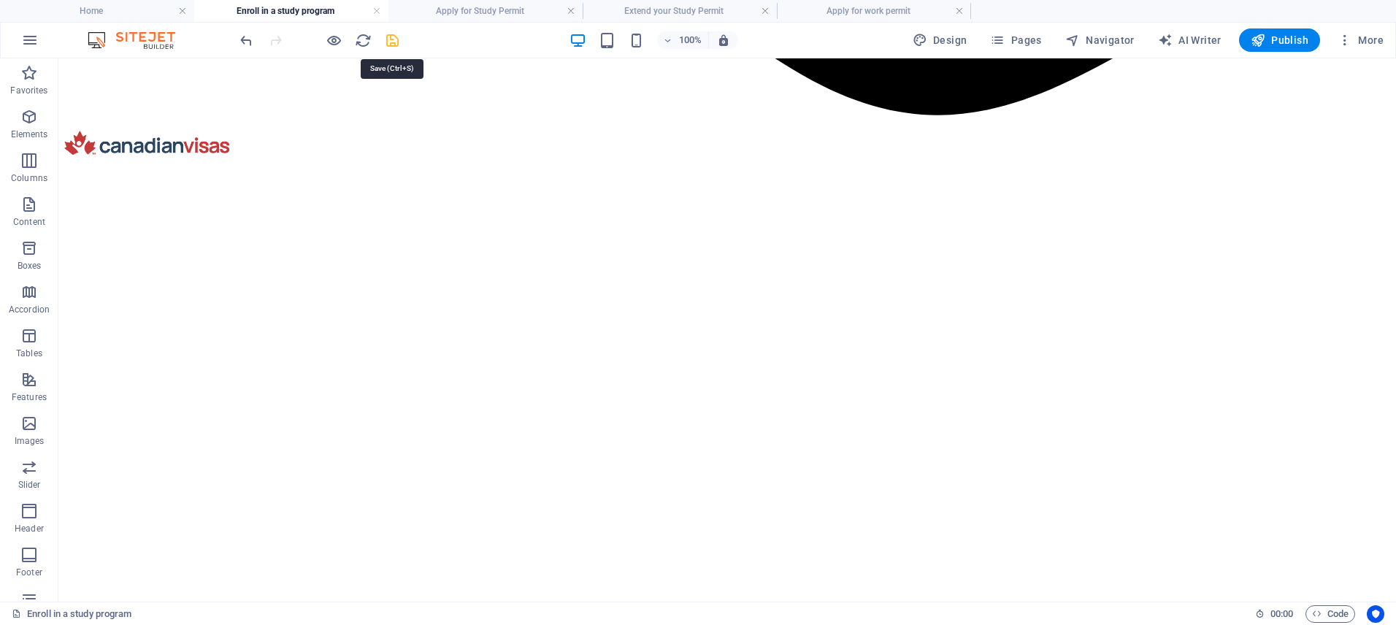
click at [393, 40] on icon "save" at bounding box center [392, 40] width 17 height 17
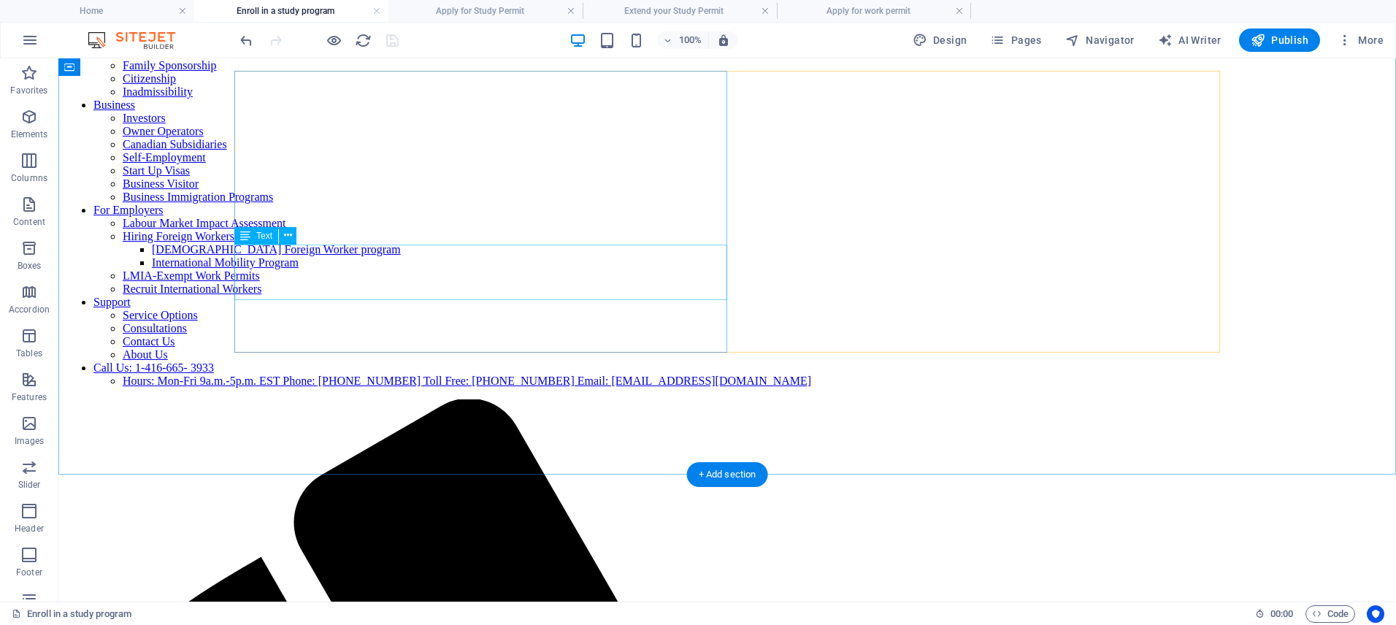
scroll to position [0, 0]
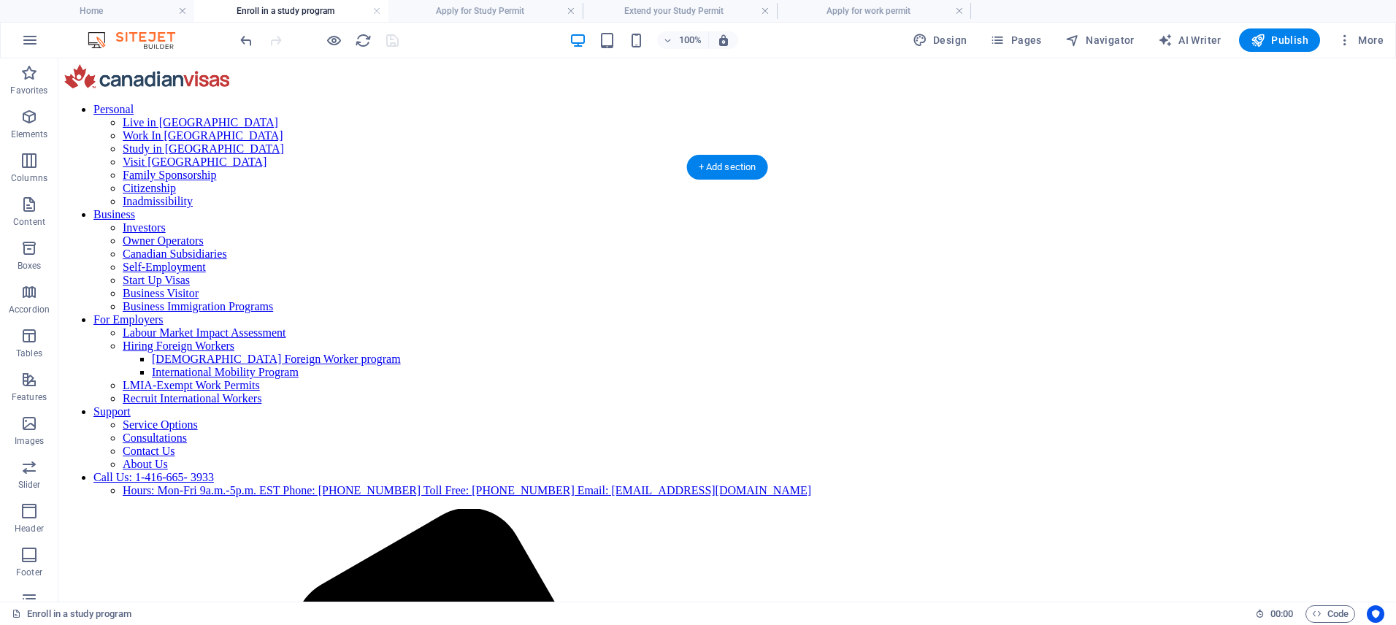
drag, startPoint x: 402, startPoint y: 191, endPoint x: 130, endPoint y: 194, distance: 272.3
select select "rem"
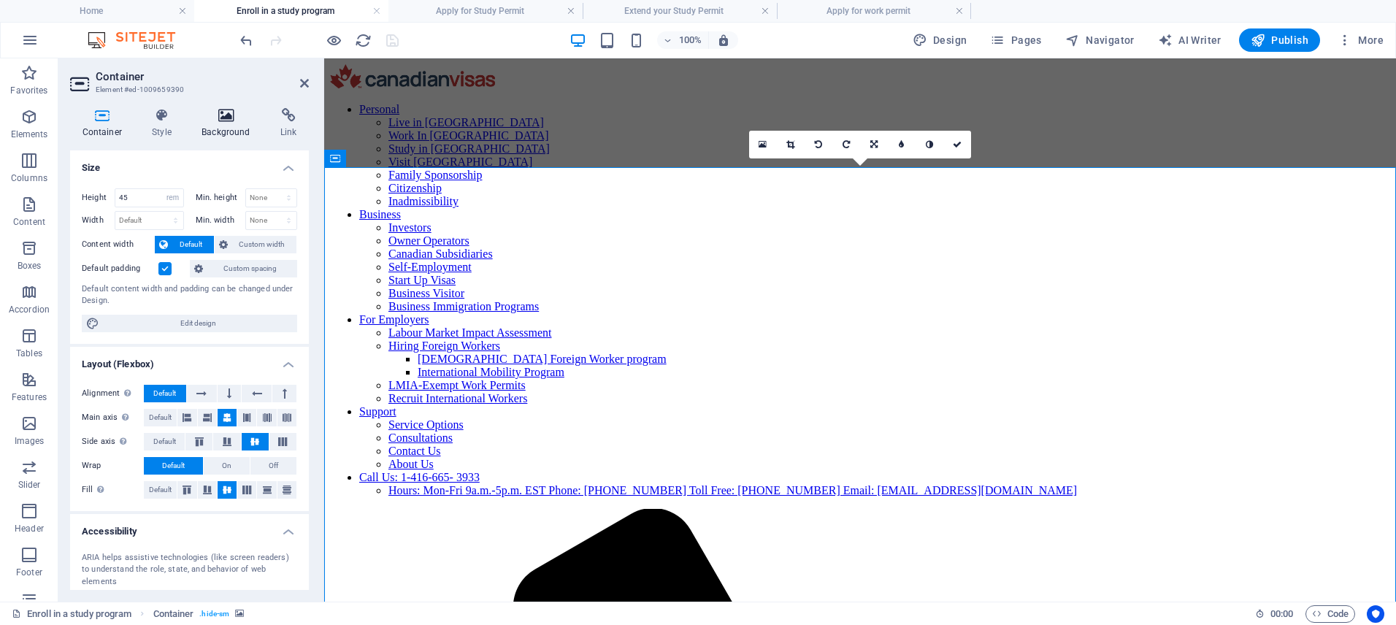
click at [207, 121] on icon at bounding box center [226, 115] width 73 height 15
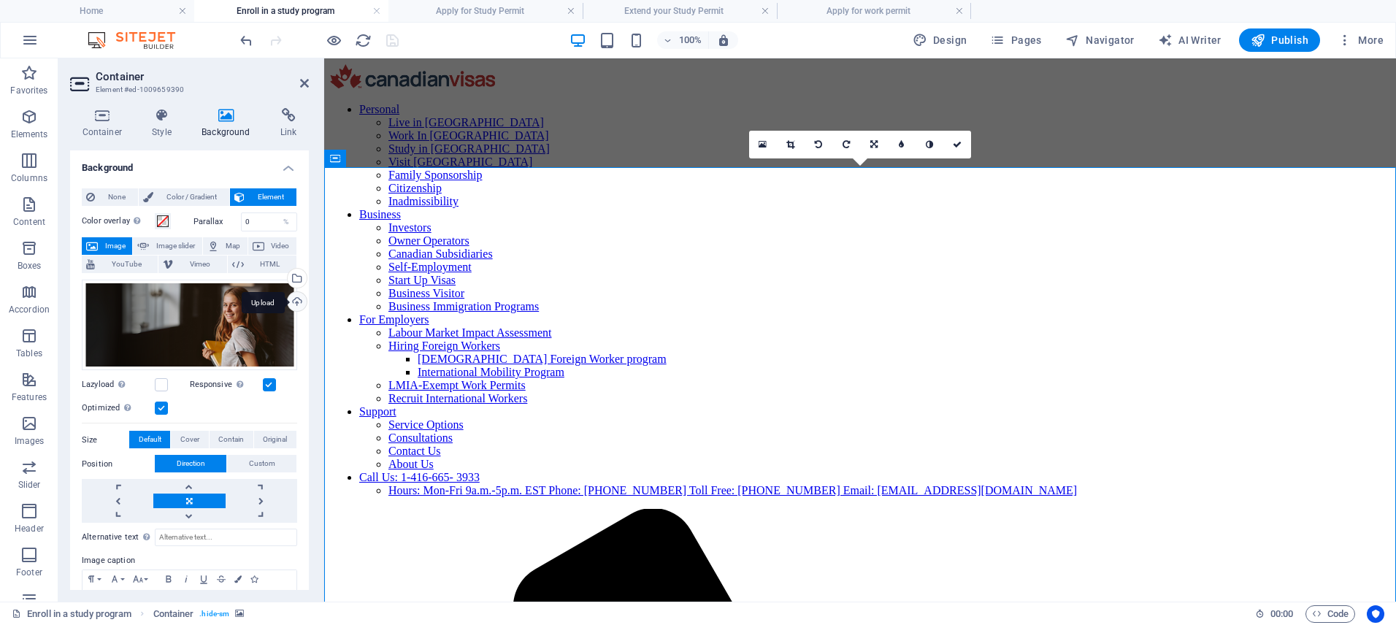
click at [289, 301] on div "Upload" at bounding box center [296, 303] width 22 height 22
click at [955, 146] on icon at bounding box center [957, 144] width 9 height 9
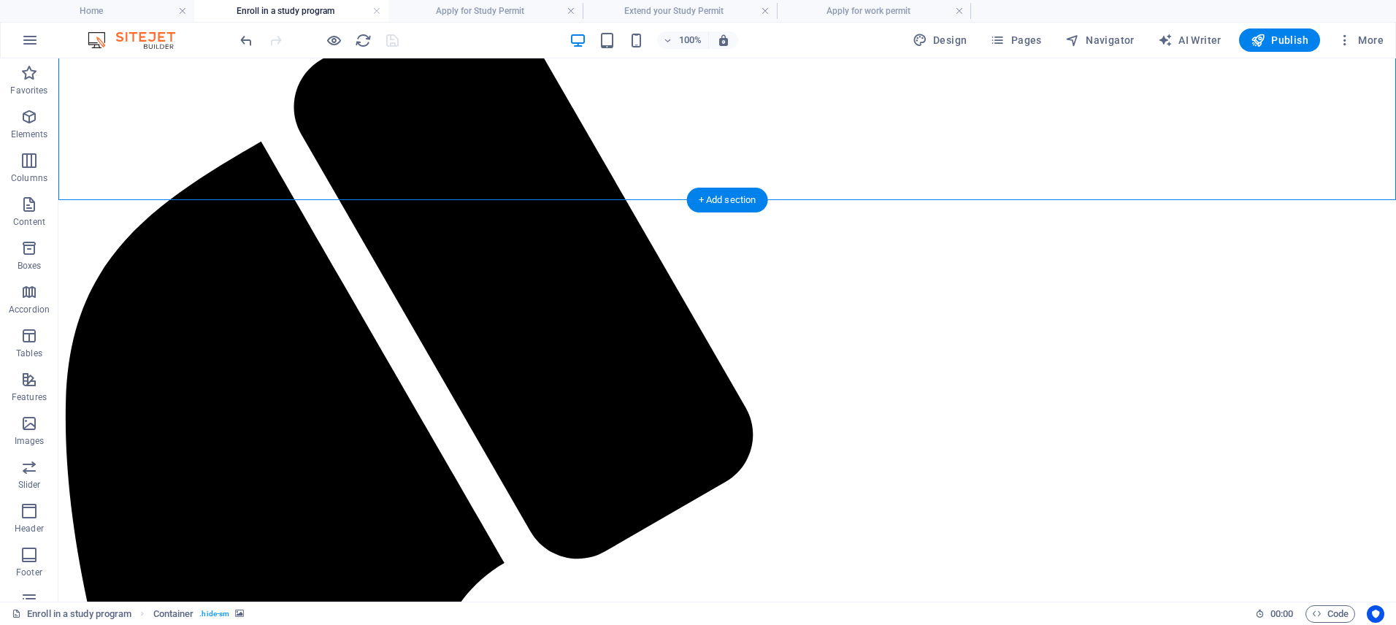
scroll to position [536, 0]
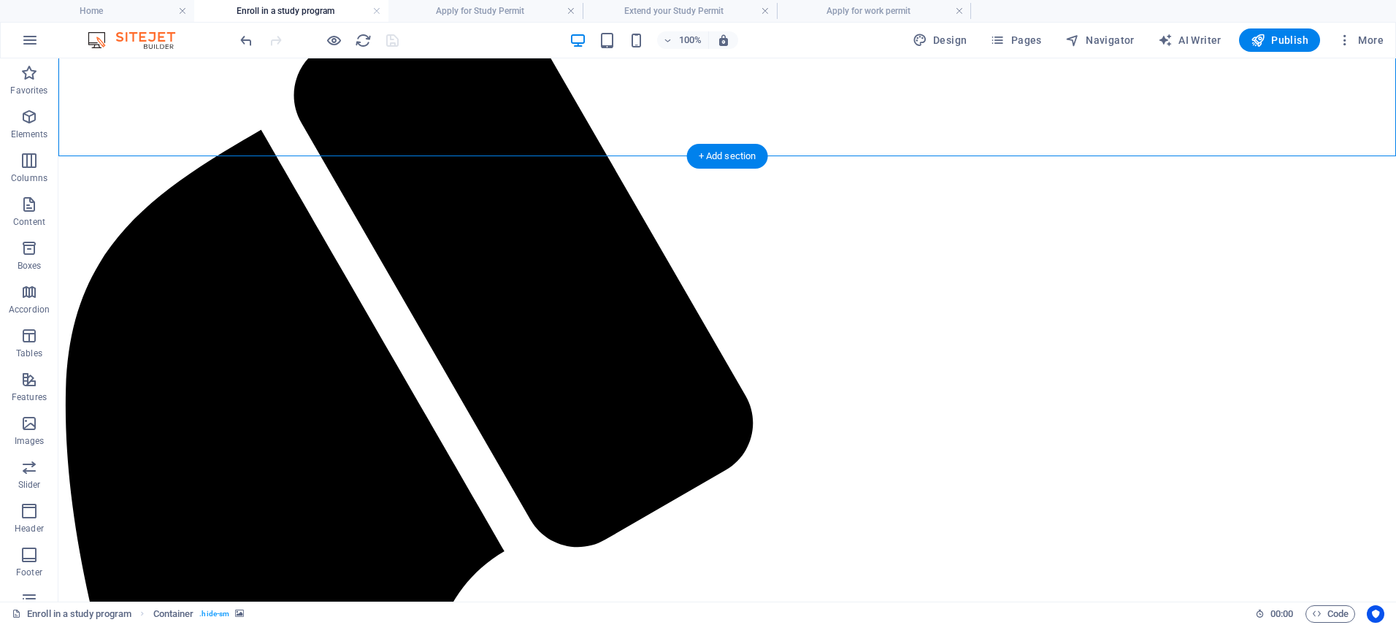
select select "rem"
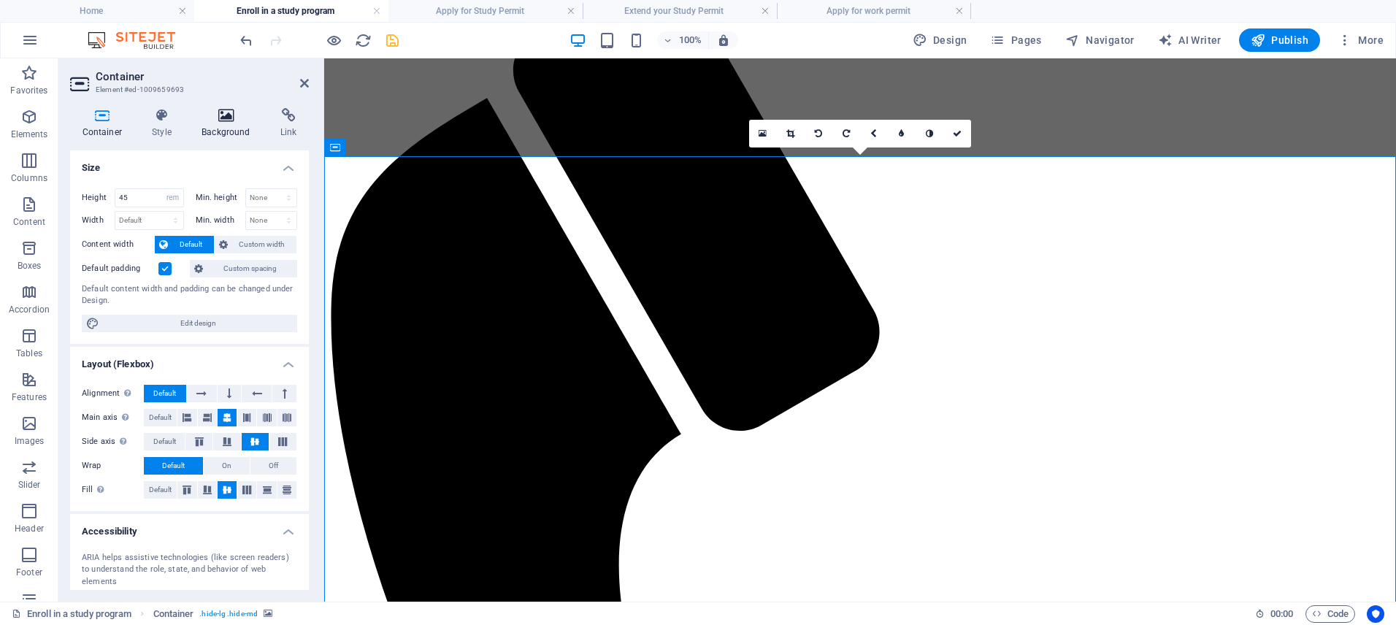
click at [225, 117] on icon at bounding box center [226, 115] width 73 height 15
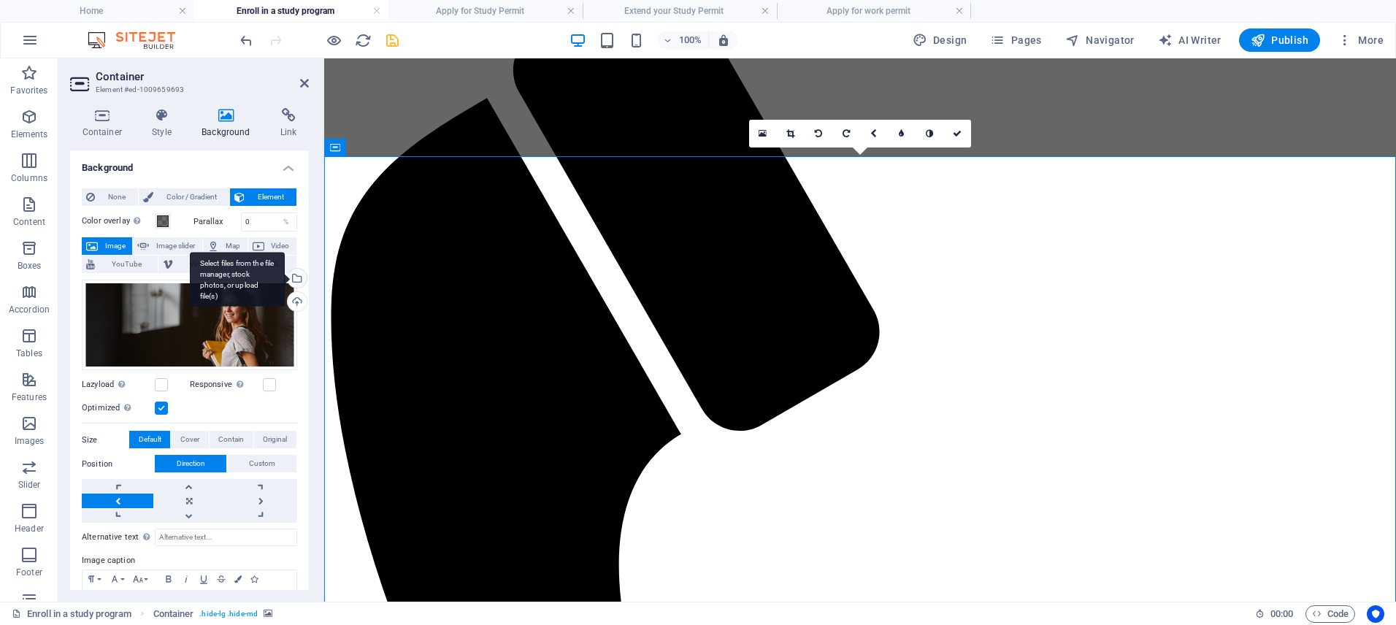
click at [295, 274] on div "Select files from the file manager, stock photos, or upload file(s)" at bounding box center [296, 280] width 22 height 22
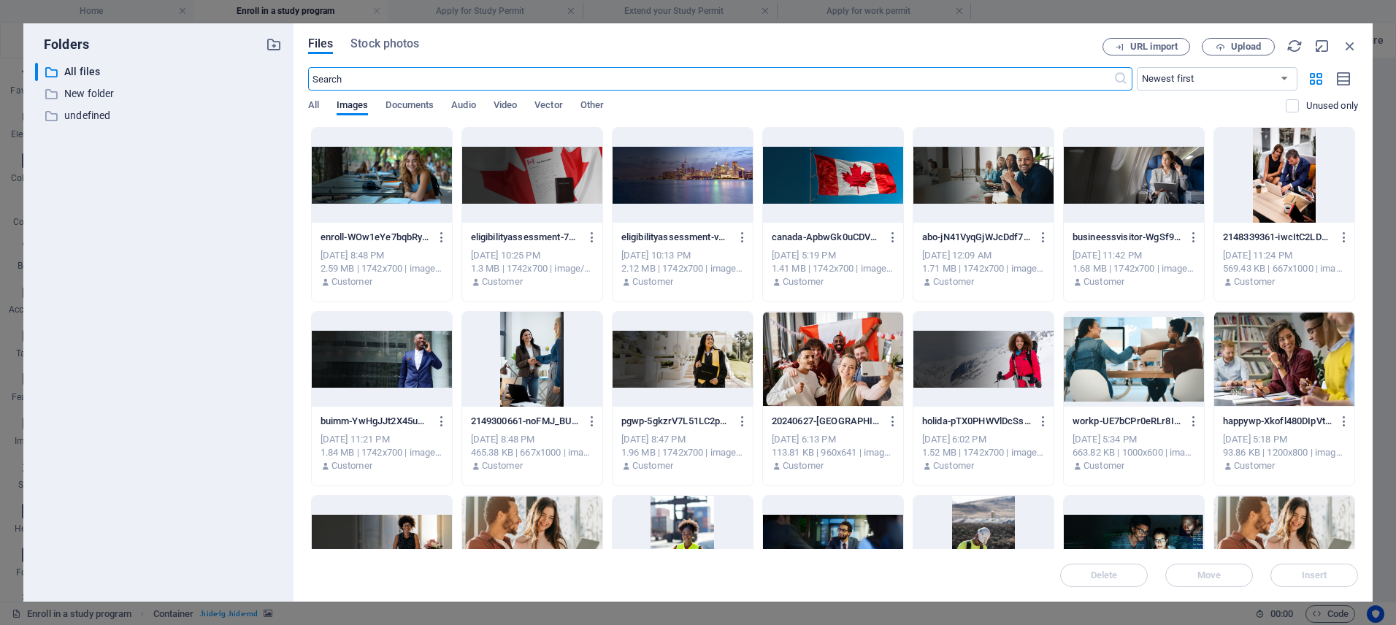
click at [369, 185] on div at bounding box center [382, 175] width 140 height 95
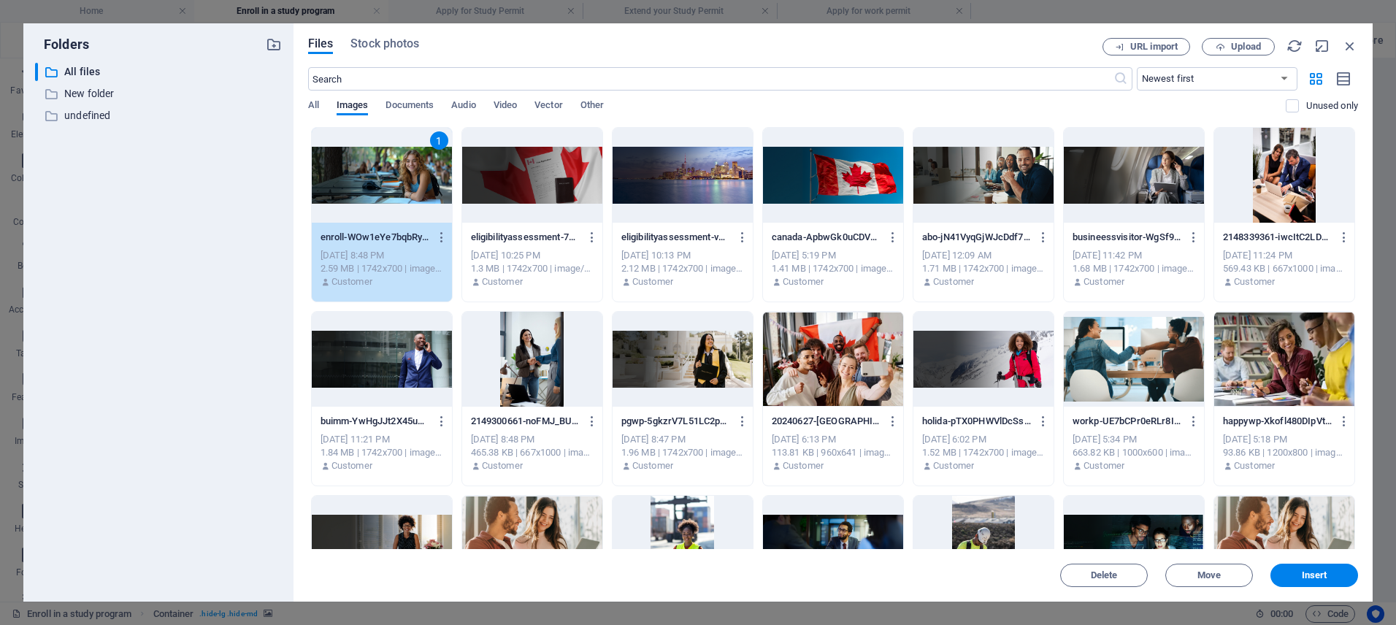
click at [369, 185] on div "1" at bounding box center [382, 175] width 140 height 95
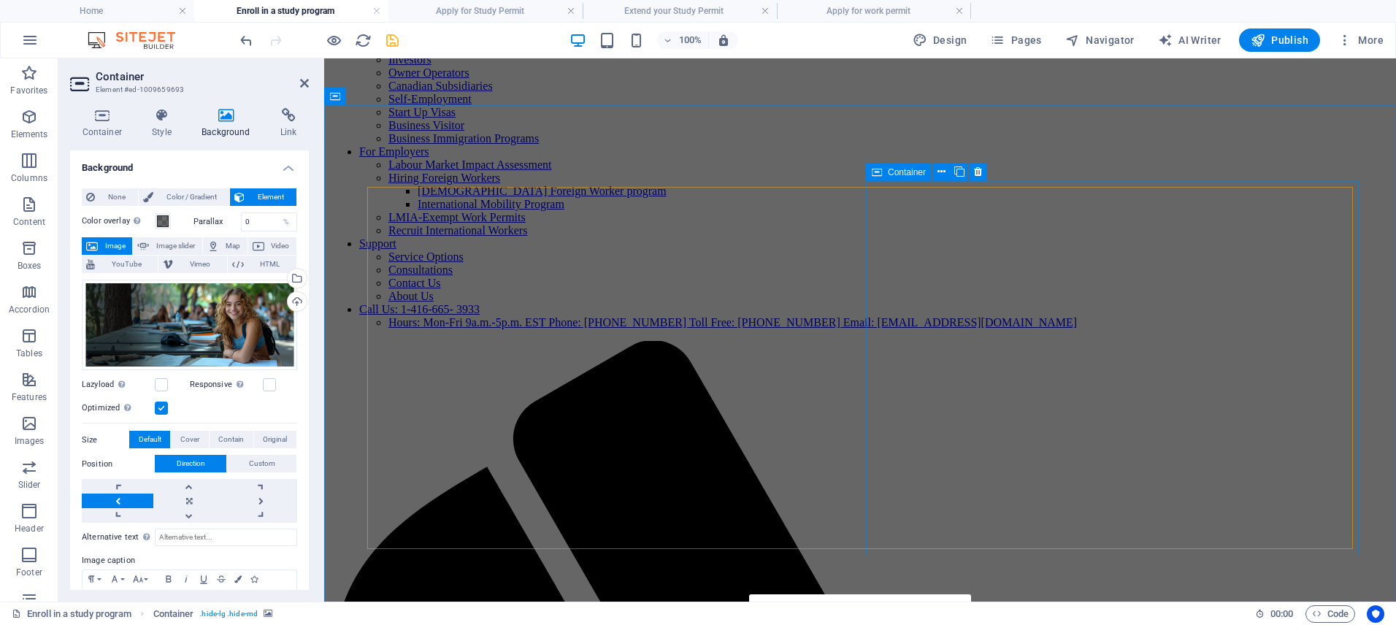
scroll to position [292, 0]
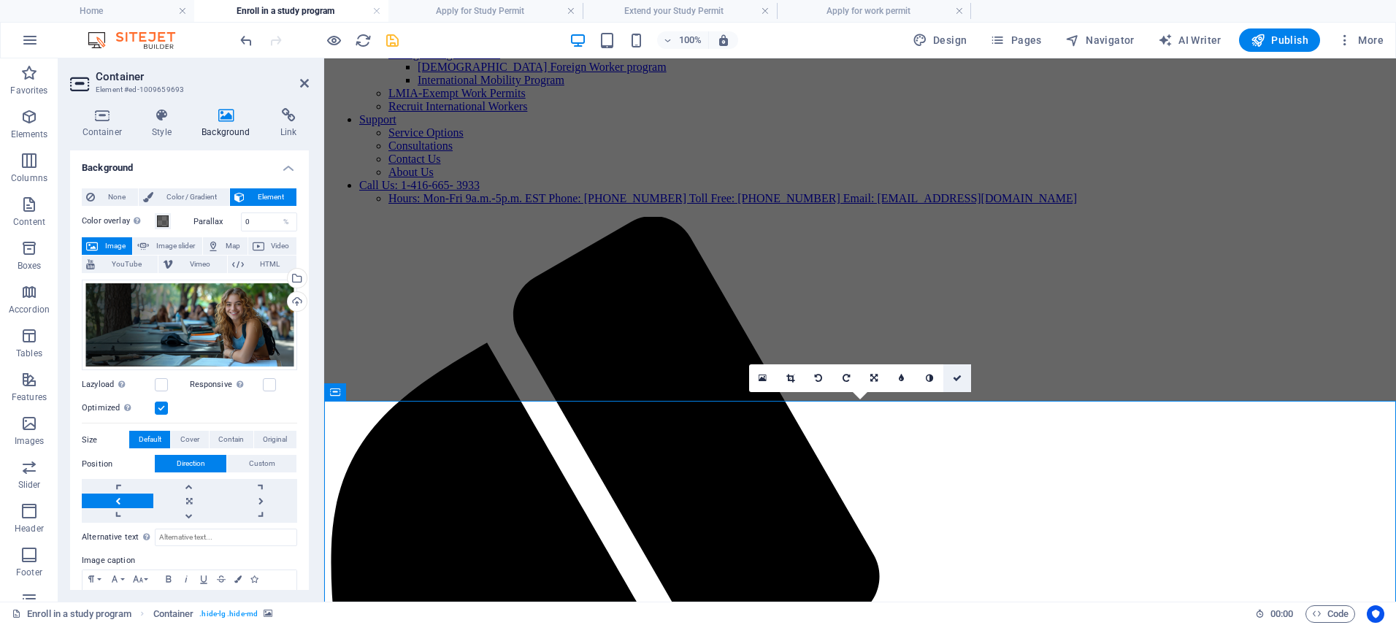
click at [961, 379] on icon at bounding box center [957, 378] width 9 height 9
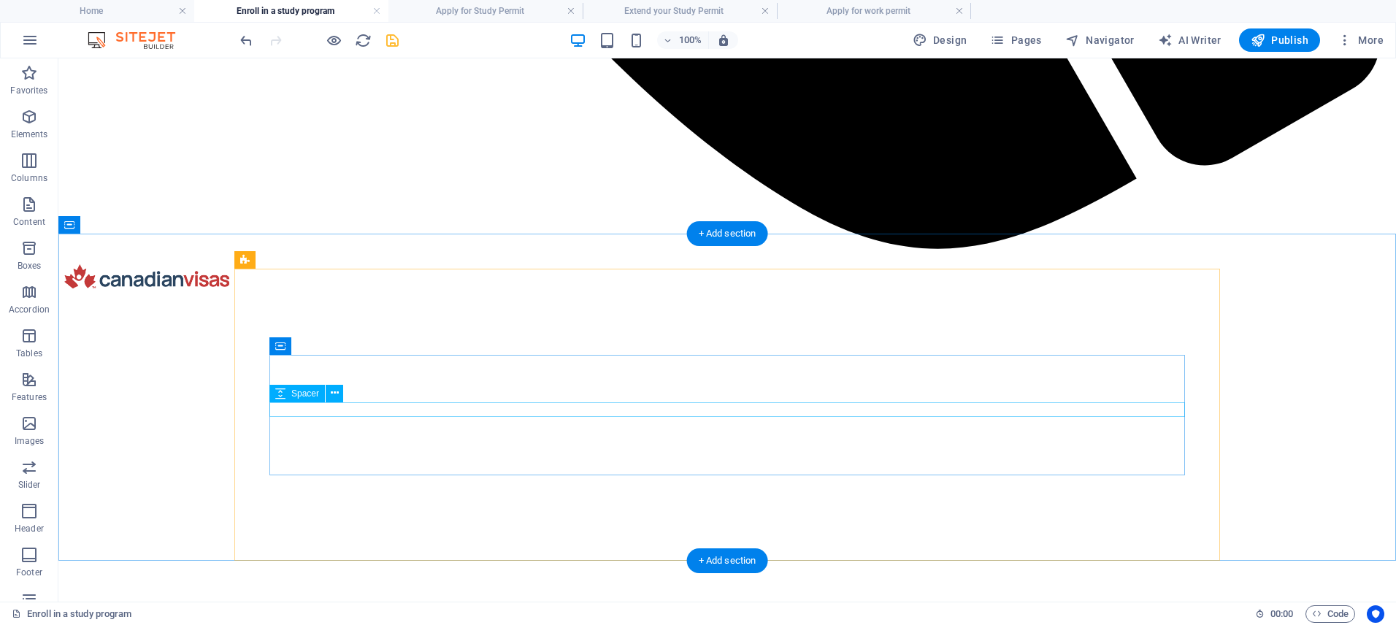
scroll to position [2003, 0]
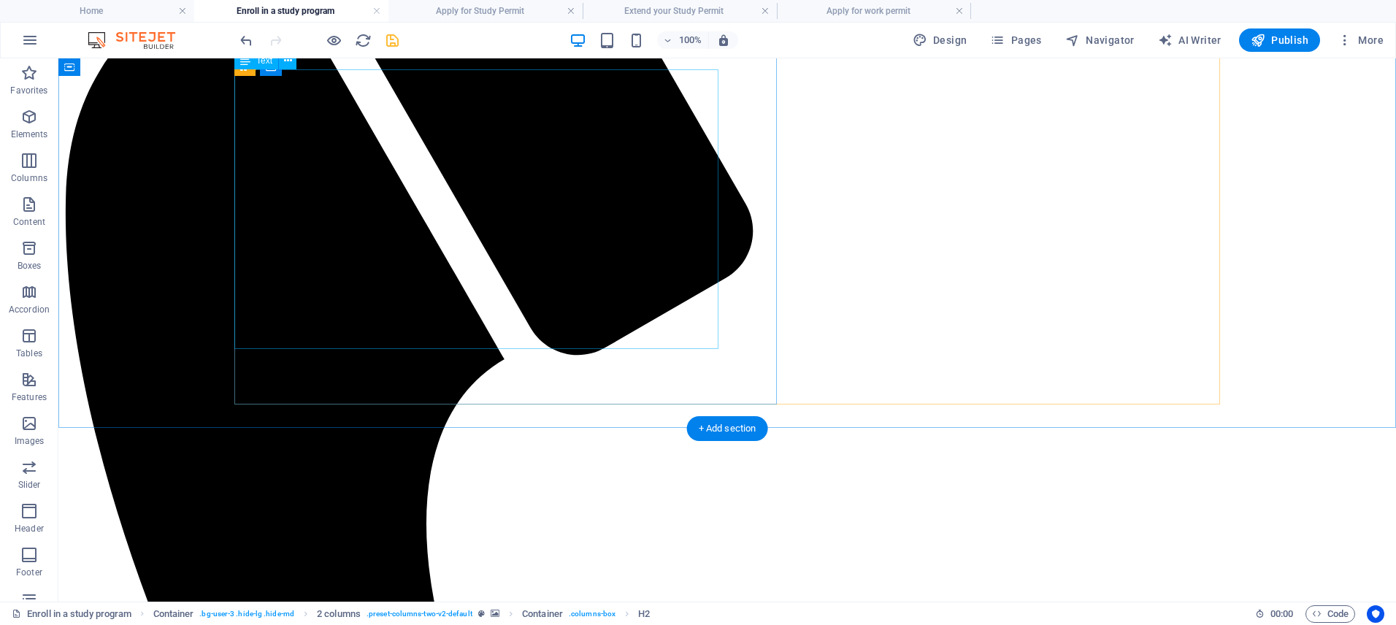
scroll to position [0, 0]
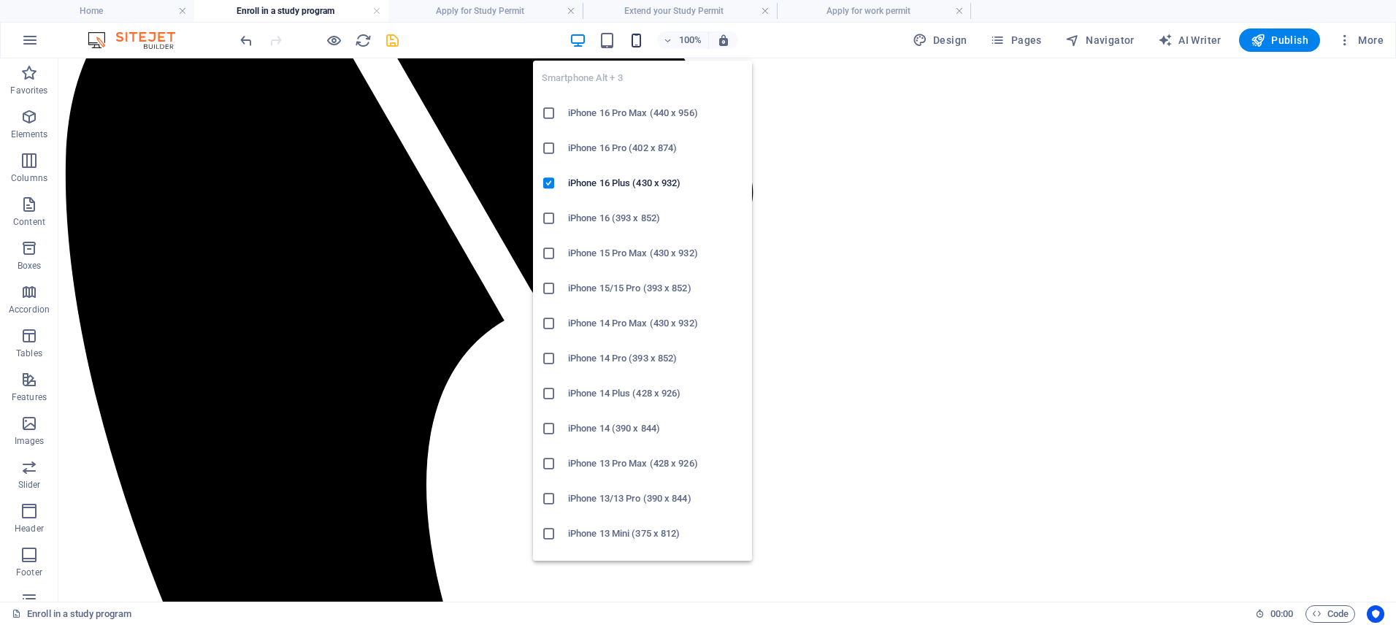
click at [642, 43] on icon "button" at bounding box center [636, 40] width 17 height 17
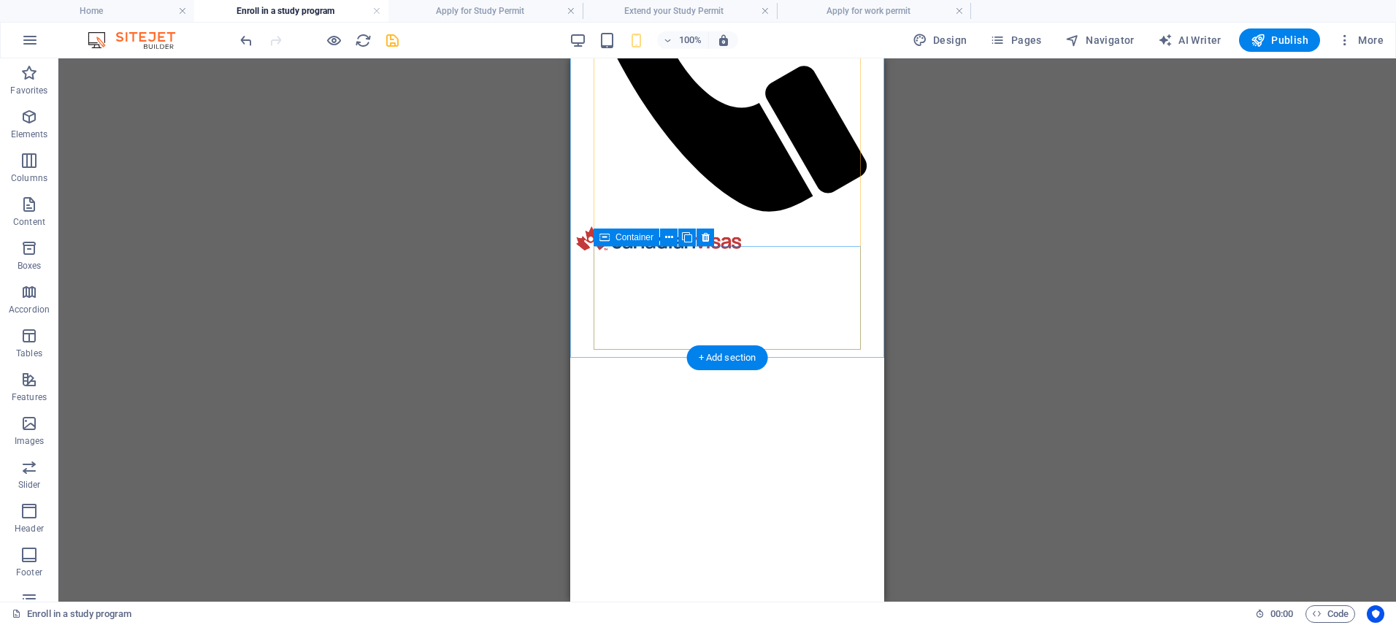
scroll to position [736, 0]
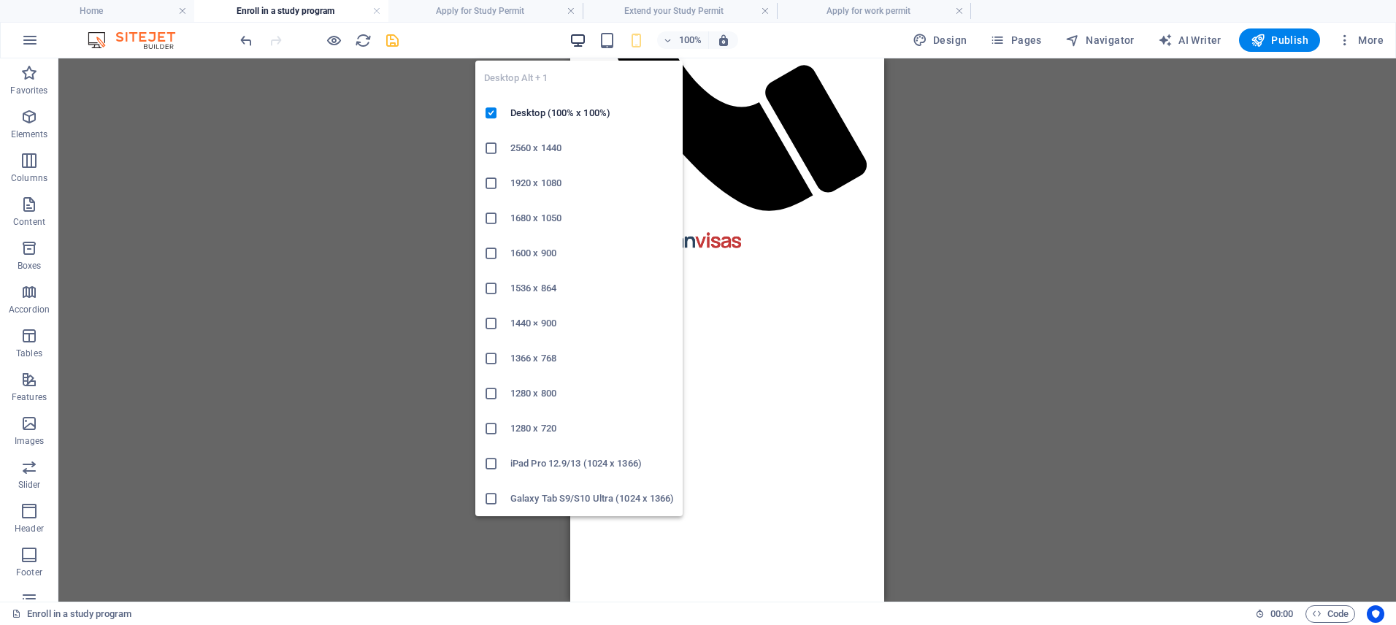
click at [581, 39] on icon "button" at bounding box center [577, 40] width 17 height 17
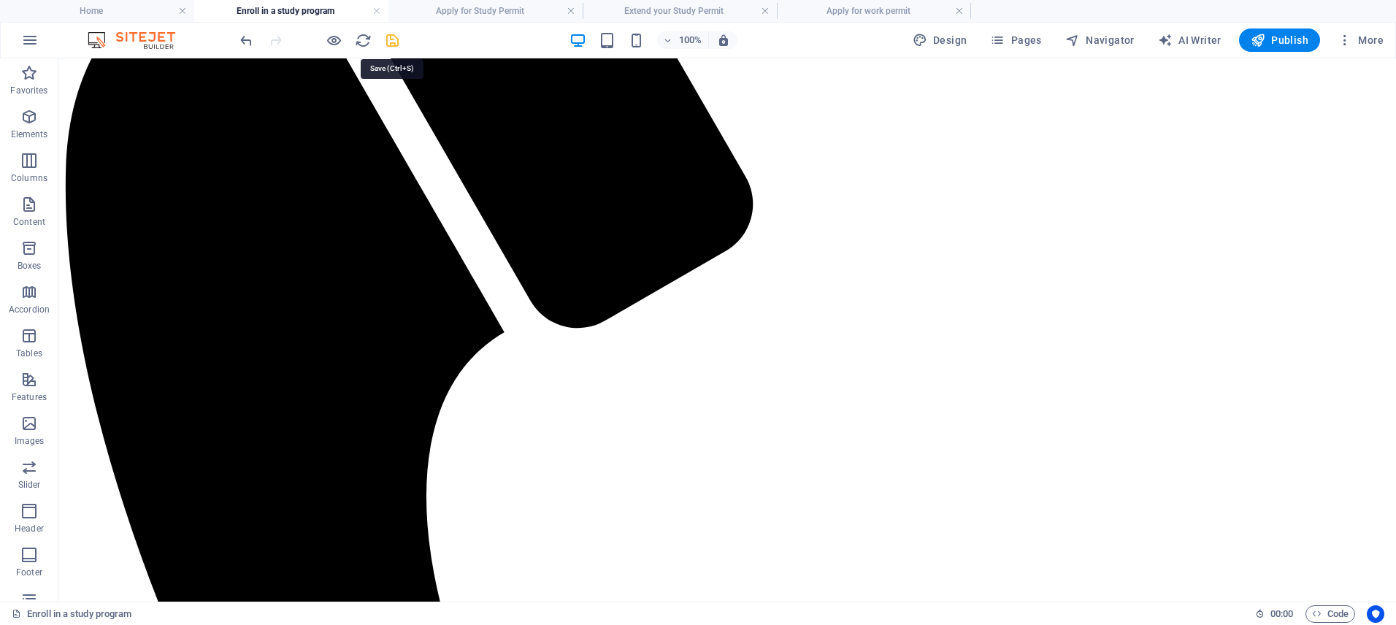
click at [396, 42] on icon "save" at bounding box center [392, 40] width 17 height 17
click at [485, 1] on li "Apply for Study Permit" at bounding box center [485, 11] width 194 height 22
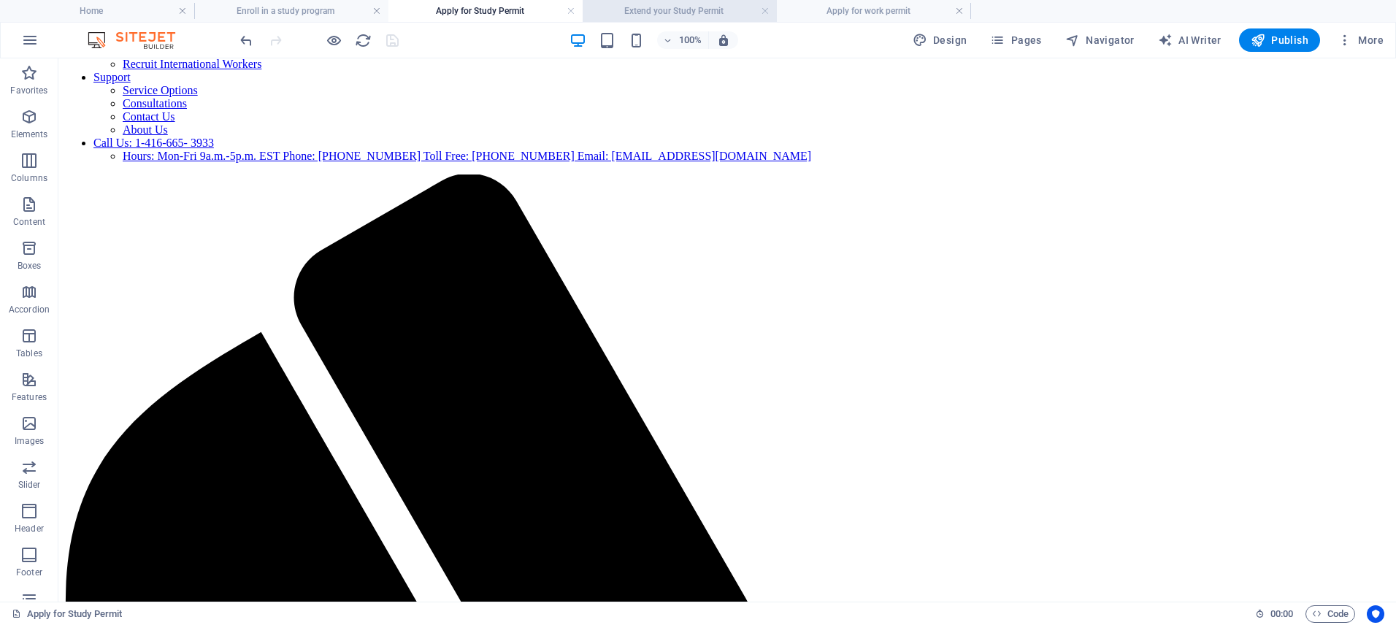
scroll to position [334, 0]
click at [571, 10] on link at bounding box center [570, 11] width 9 height 14
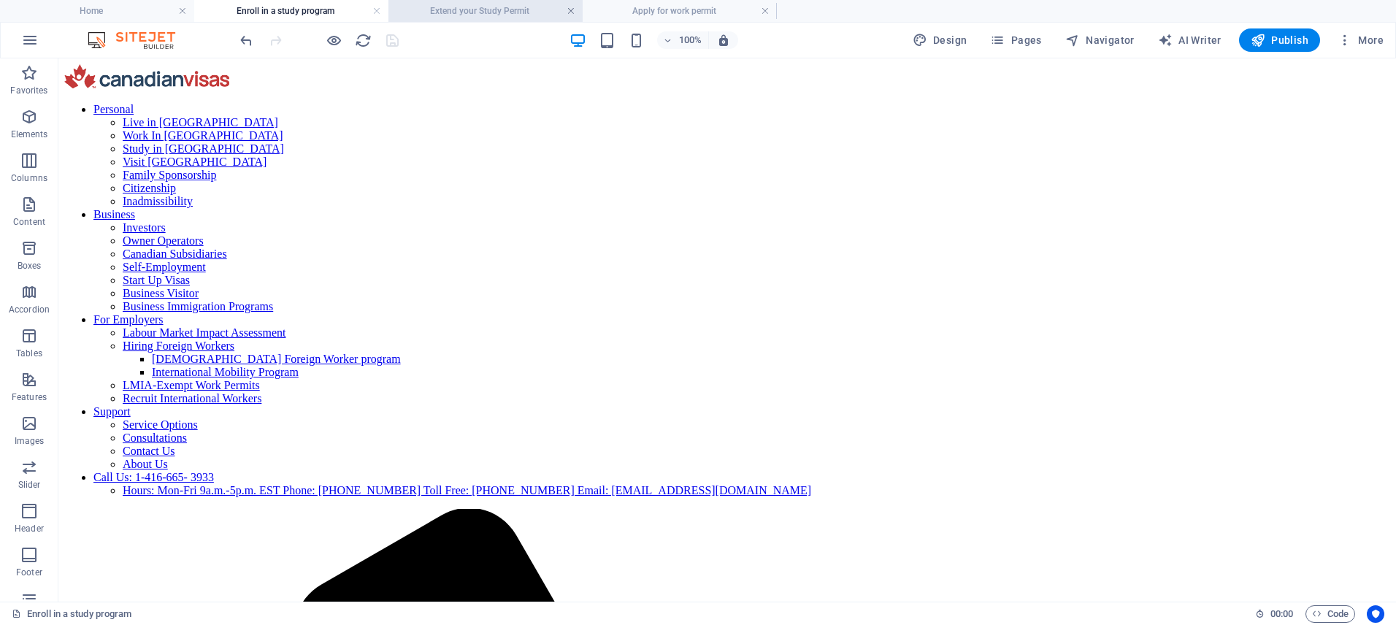
scroll to position [755, 0]
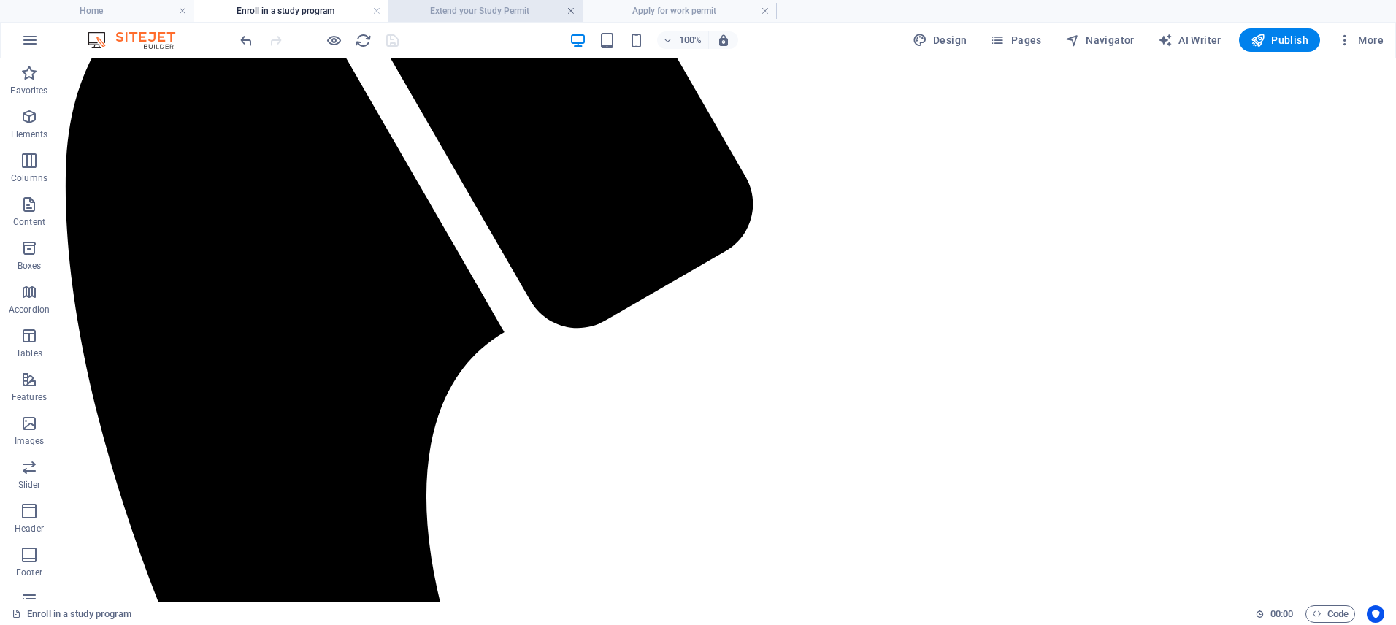
click at [571, 10] on link at bounding box center [570, 11] width 9 height 14
click at [159, 12] on h4 "Home" at bounding box center [97, 11] width 194 height 16
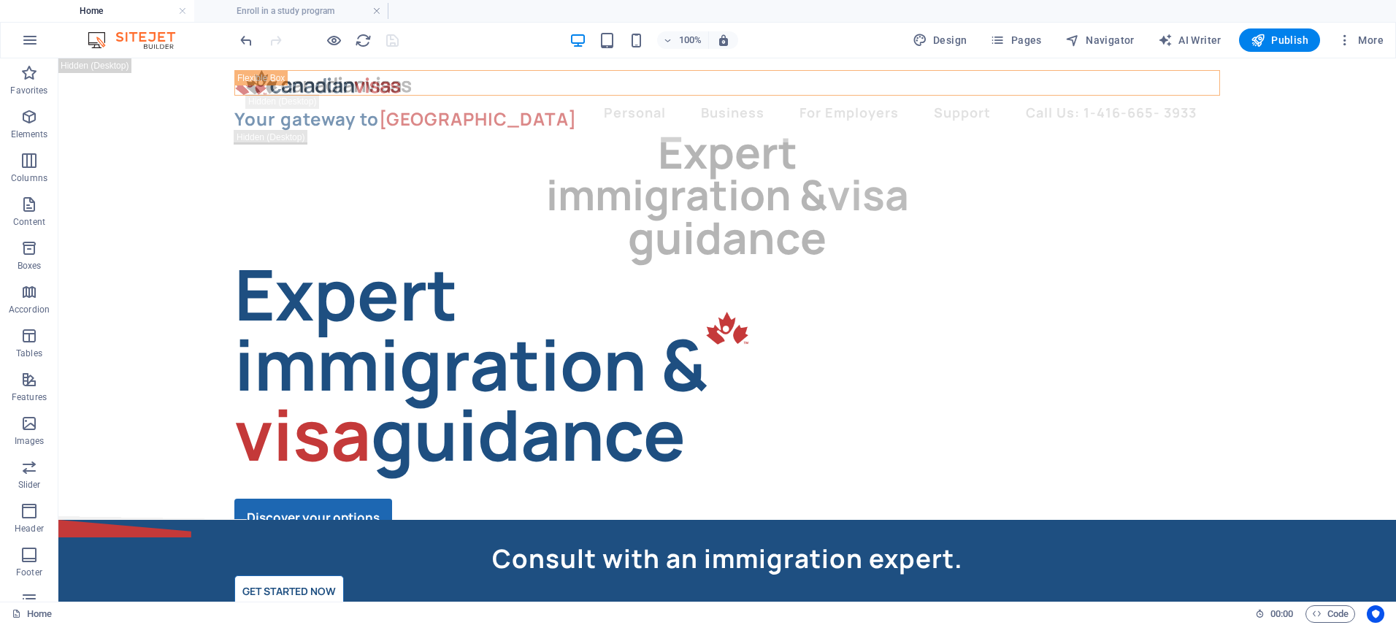
scroll to position [0, 0]
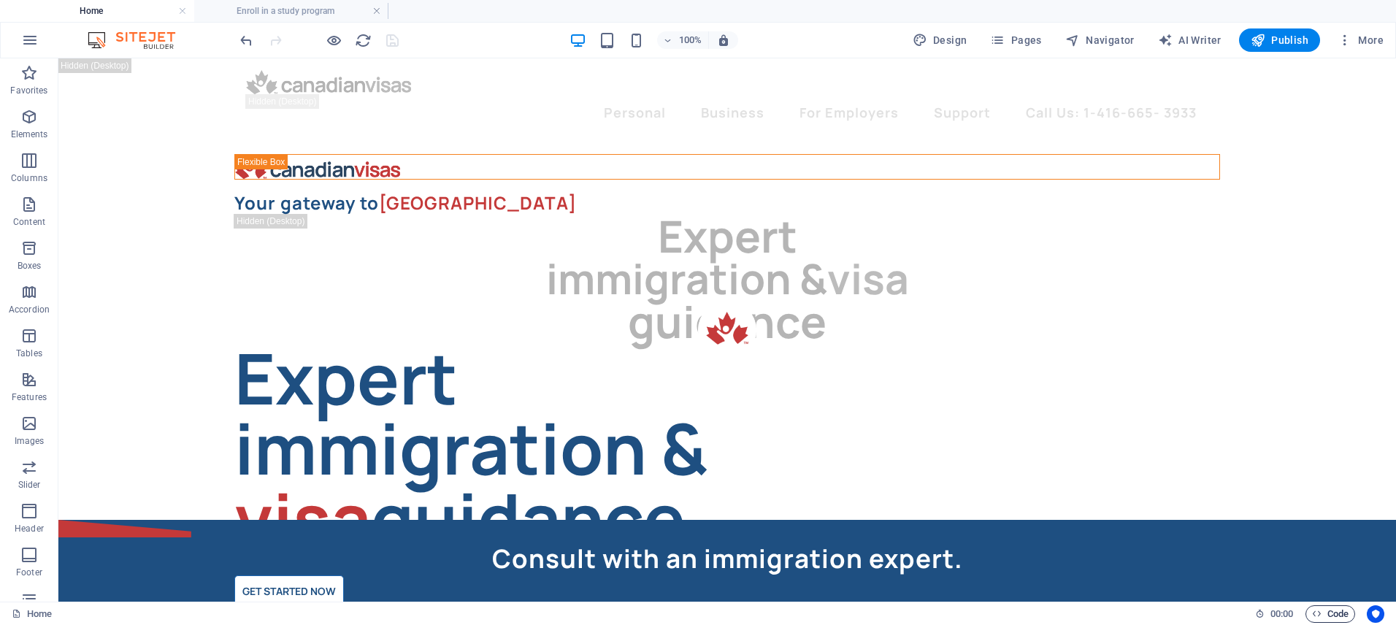
click at [1322, 609] on span "Code" at bounding box center [1330, 614] width 36 height 18
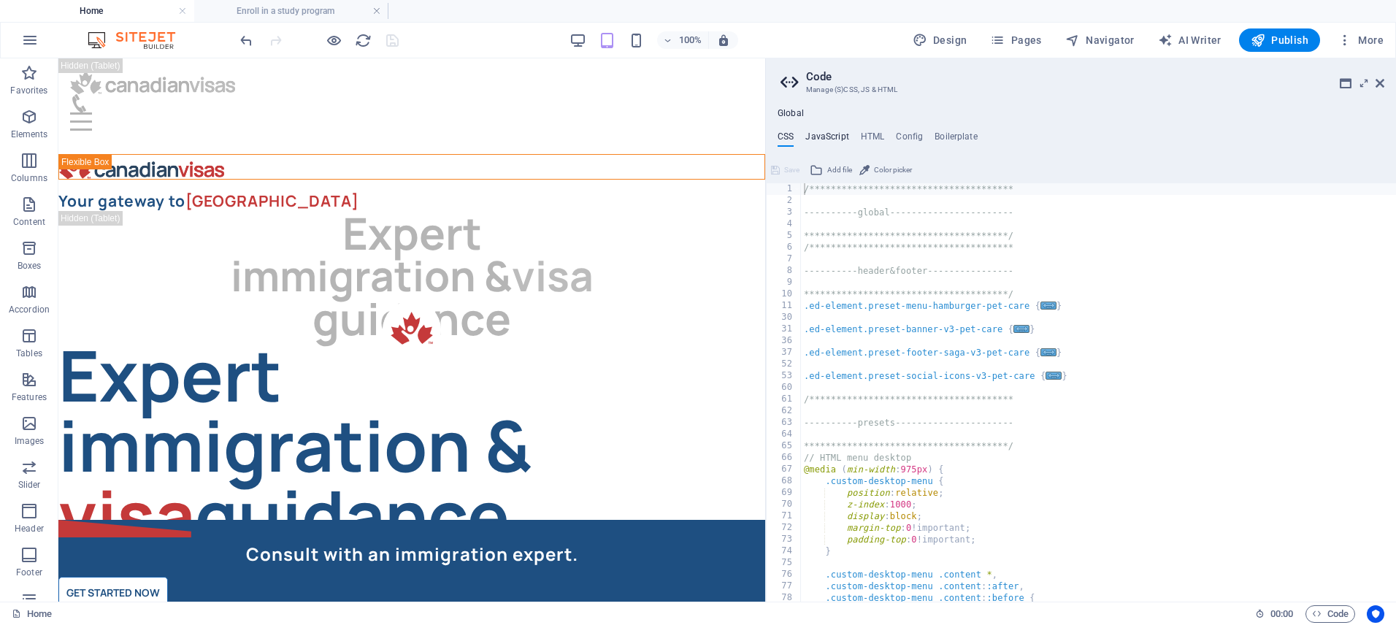
click at [836, 134] on h4 "JavaScript" at bounding box center [826, 139] width 43 height 16
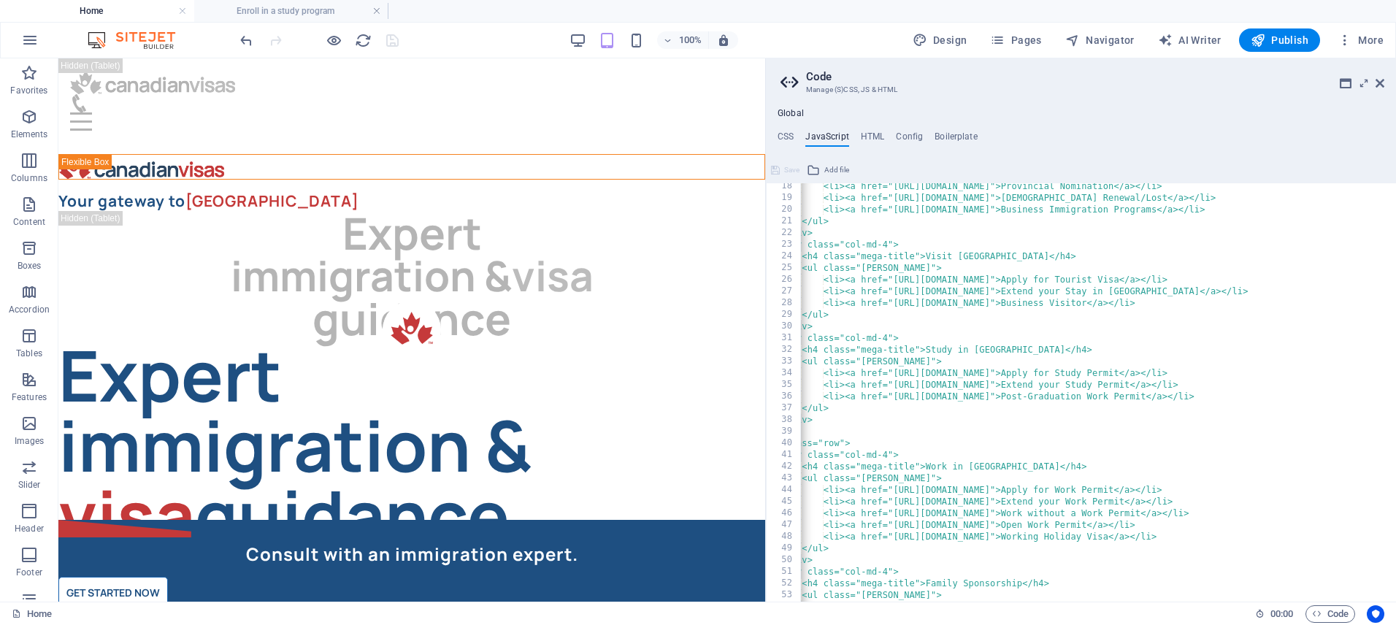
scroll to position [0, 153]
click at [1090, 379] on div "<li><a href="https://canadianvisas.com/provincial-nomination/">Provincial Nomin…" at bounding box center [1133, 397] width 970 height 442
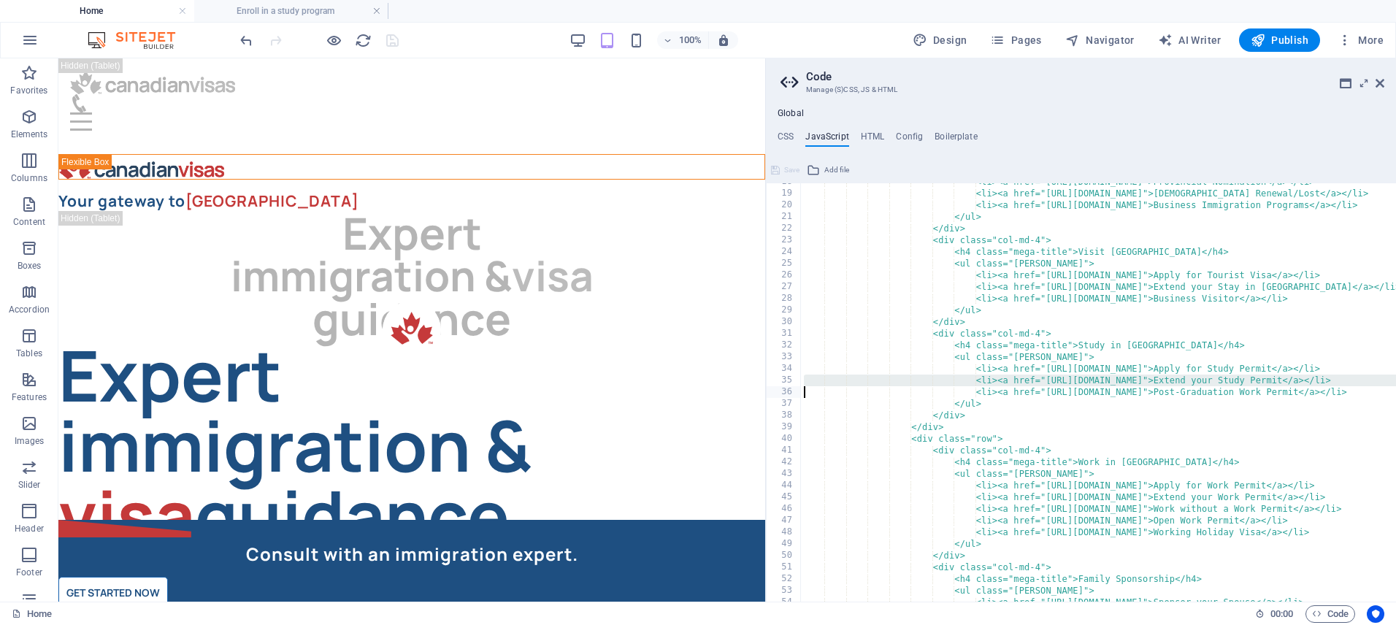
scroll to position [0, 0]
click at [1090, 379] on div "<li><a href="https://canadianvisas.com/provincial-nomination/">Provincial Nomin…" at bounding box center [1286, 397] width 970 height 442
paste textarea
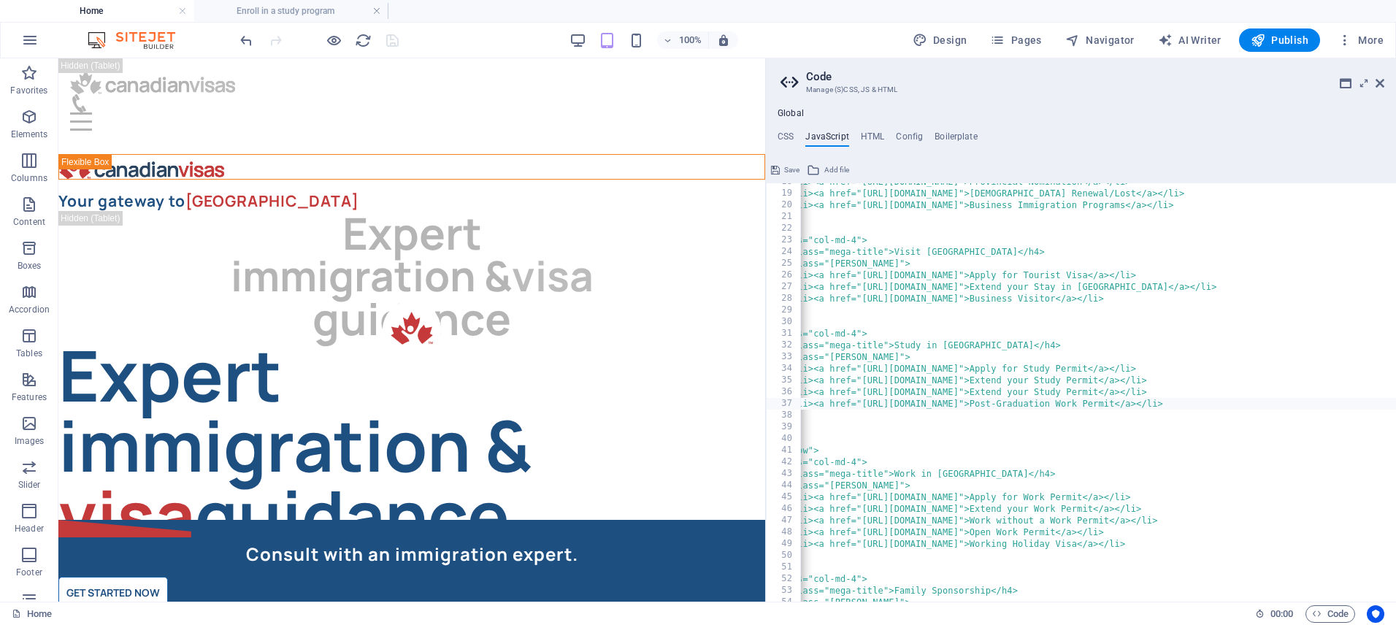
scroll to position [0, 186]
drag, startPoint x: 1021, startPoint y: 393, endPoint x: 1146, endPoint y: 393, distance: 124.8
click at [1146, 393] on div "<li><a href="https://canadianvisas.com/provincial-nomination/">Provincial Nomin…" at bounding box center [1100, 397] width 970 height 442
drag, startPoint x: 1165, startPoint y: 393, endPoint x: 1295, endPoint y: 393, distance: 129.9
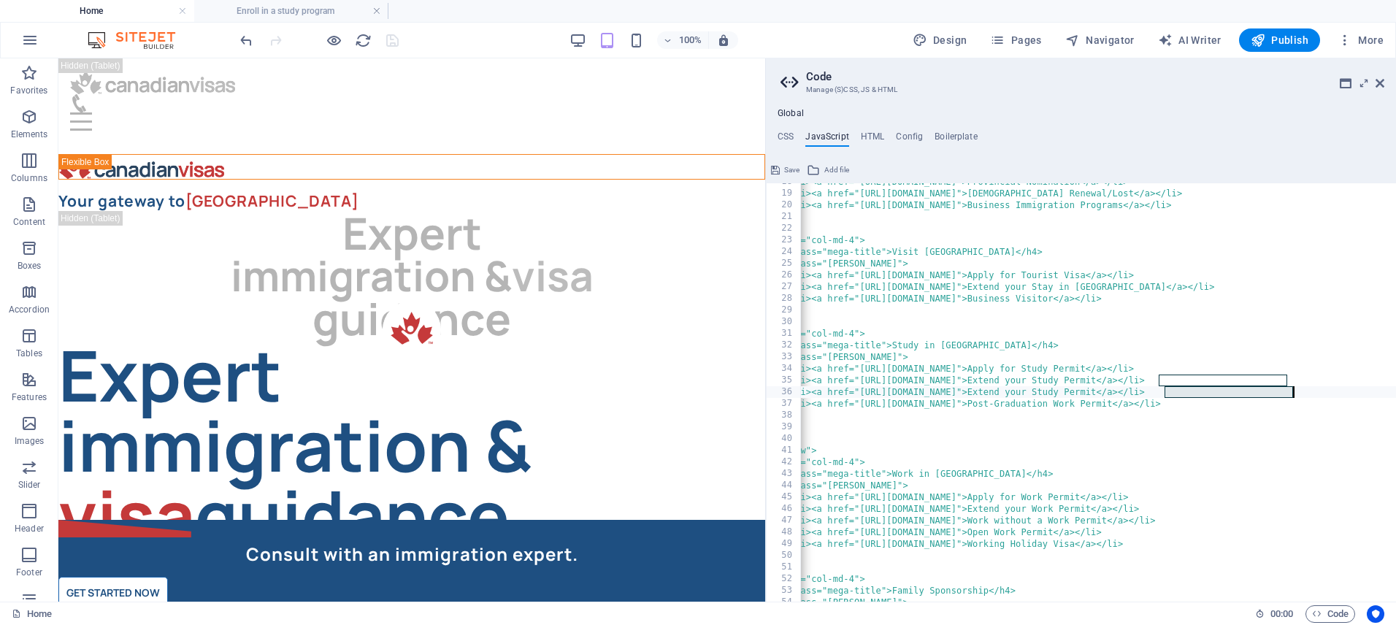
click at [1295, 393] on div "<li><a href="https://canadianvisas.com/provincial-nomination/">Provincial Nomin…" at bounding box center [1100, 397] width 970 height 442
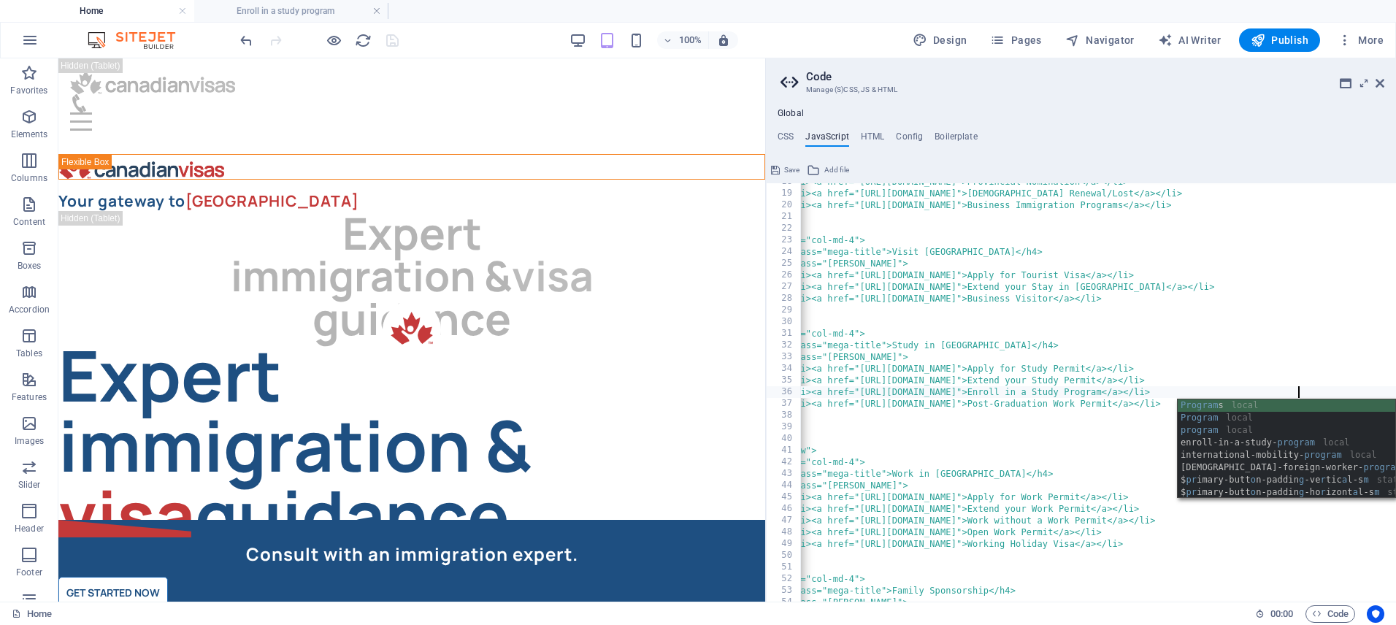
scroll to position [0, 55]
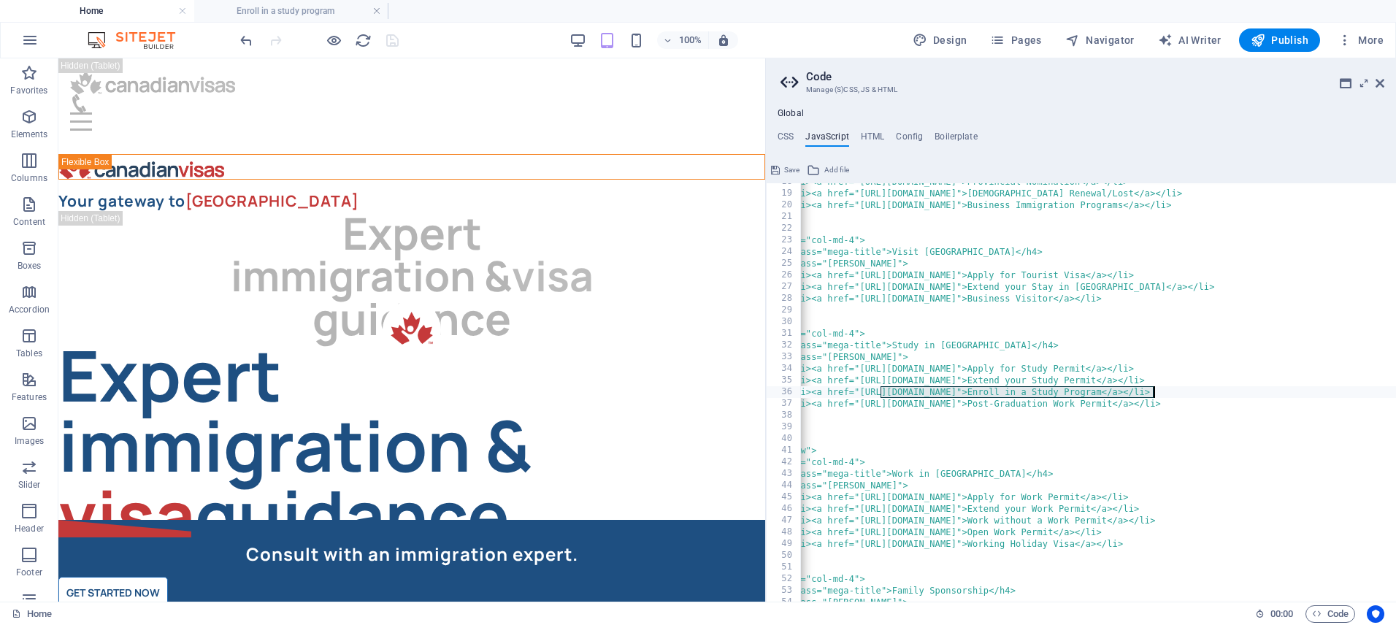
drag, startPoint x: 881, startPoint y: 391, endPoint x: 1154, endPoint y: 391, distance: 273.0
click at [1154, 391] on div "<li><a href="https://canadianvisas.com/provincial-nomination/">Provincial Nomin…" at bounding box center [1100, 397] width 970 height 442
type textarea "<li><a href="[URL][DOMAIN_NAME]">Enroll in a Study Program</a></li>"
click at [1379, 85] on icon at bounding box center [1379, 83] width 9 height 12
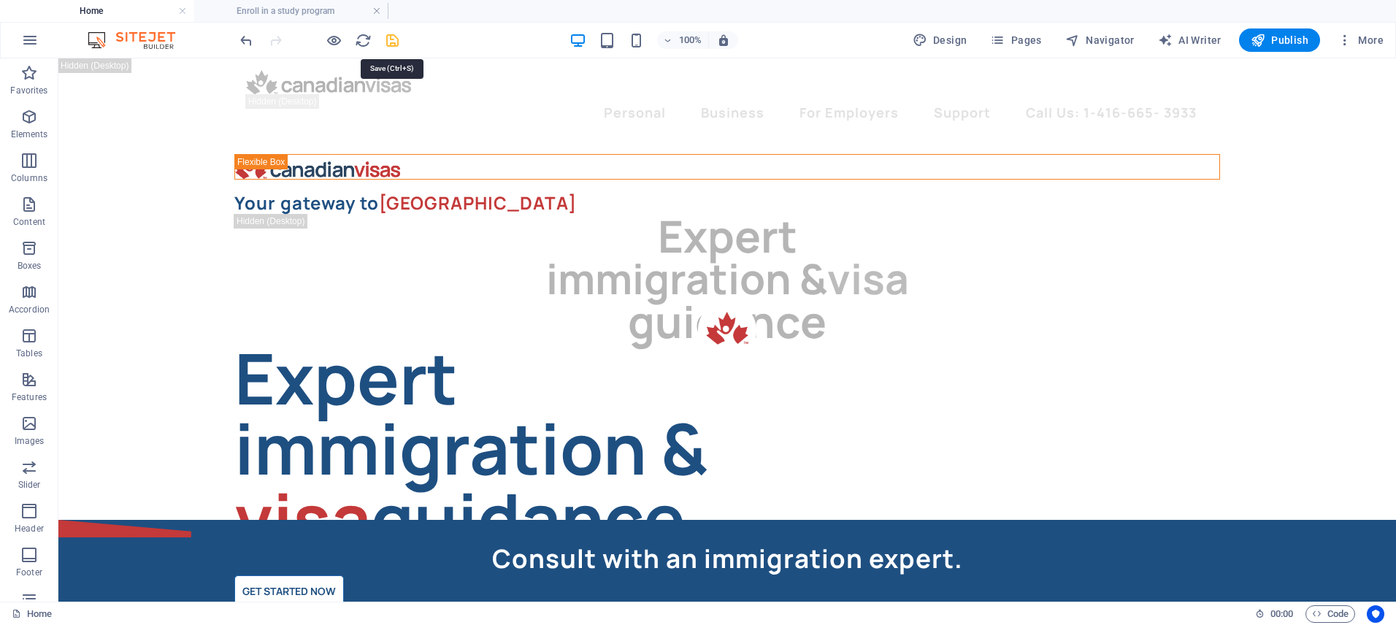
click at [396, 39] on icon "save" at bounding box center [392, 40] width 17 height 17
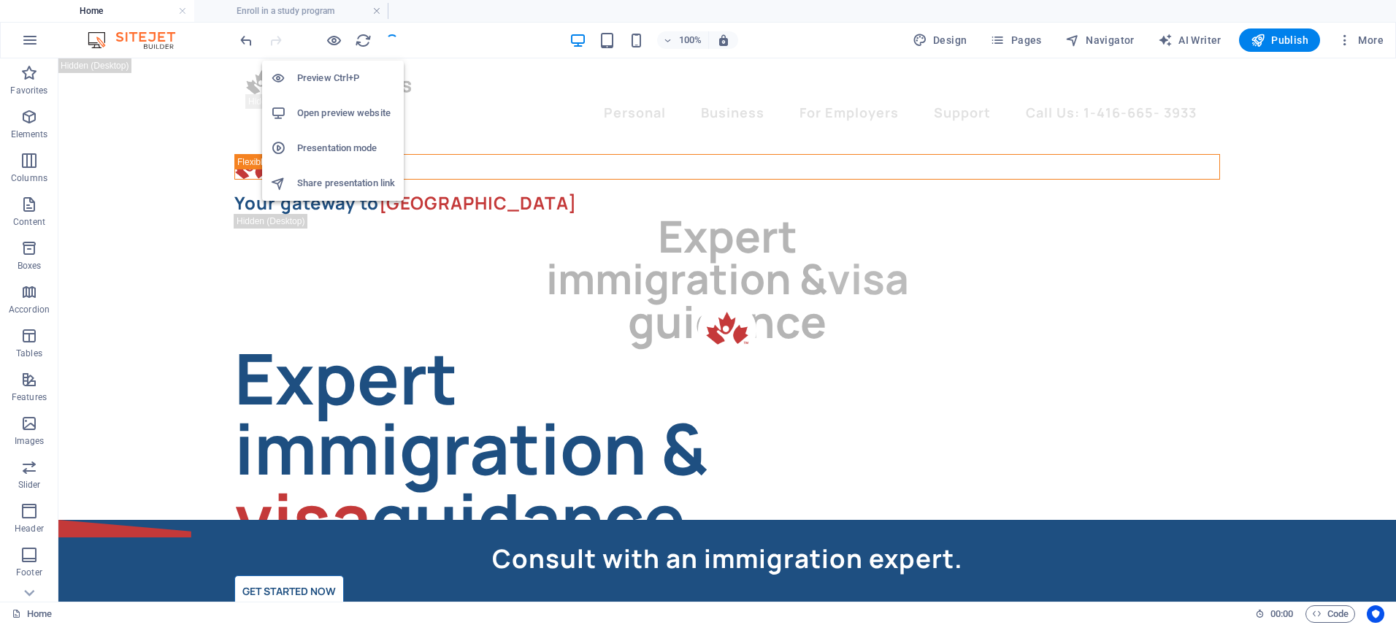
click at [328, 119] on h6 "Open preview website" at bounding box center [346, 113] width 98 height 18
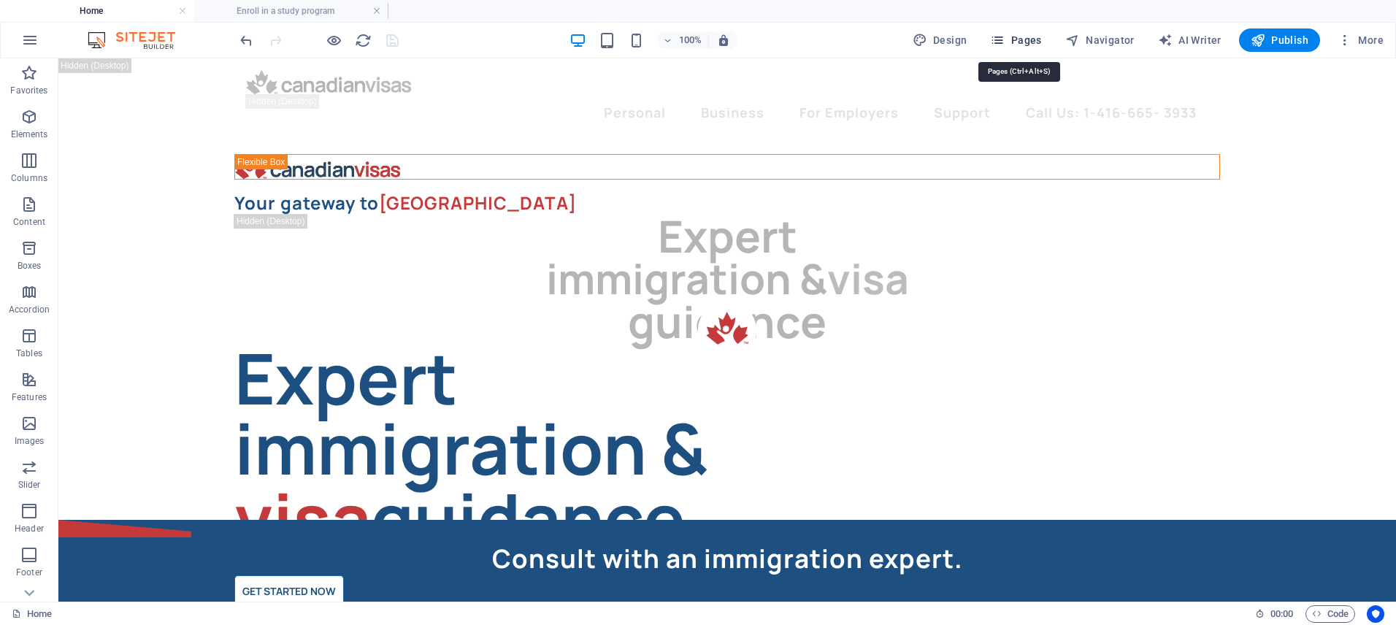
click at [1026, 46] on span "Pages" at bounding box center [1015, 40] width 51 height 15
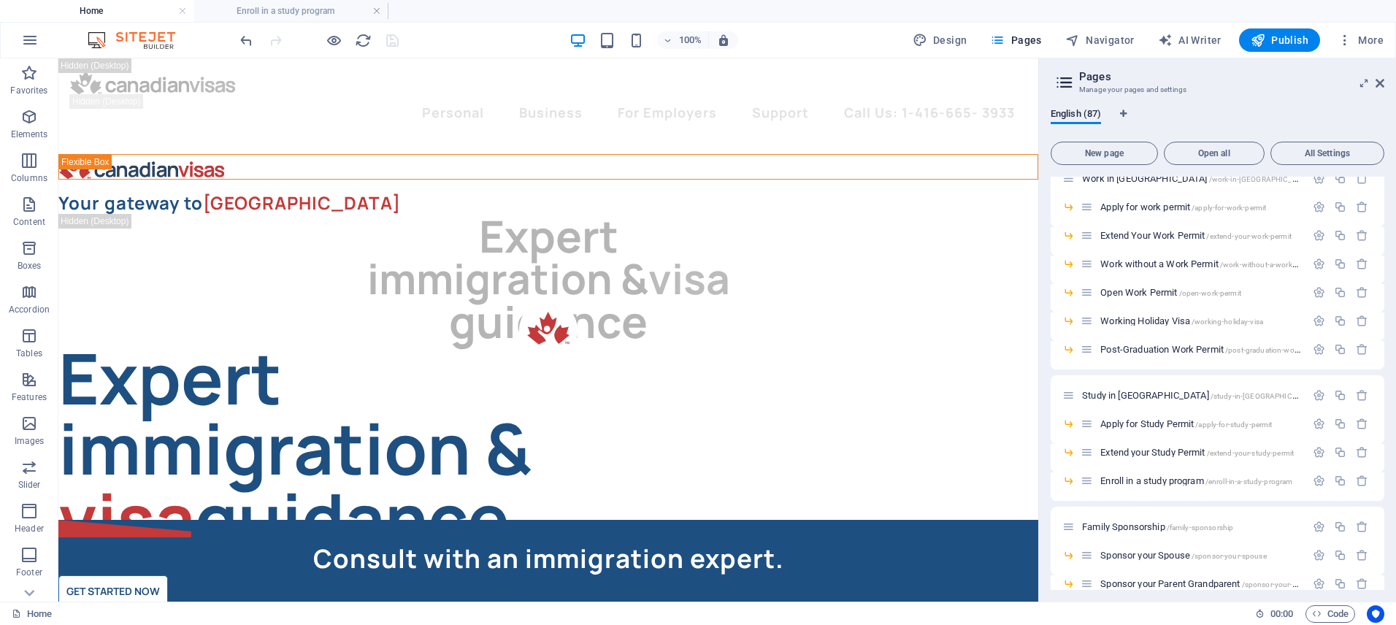
scroll to position [443, 0]
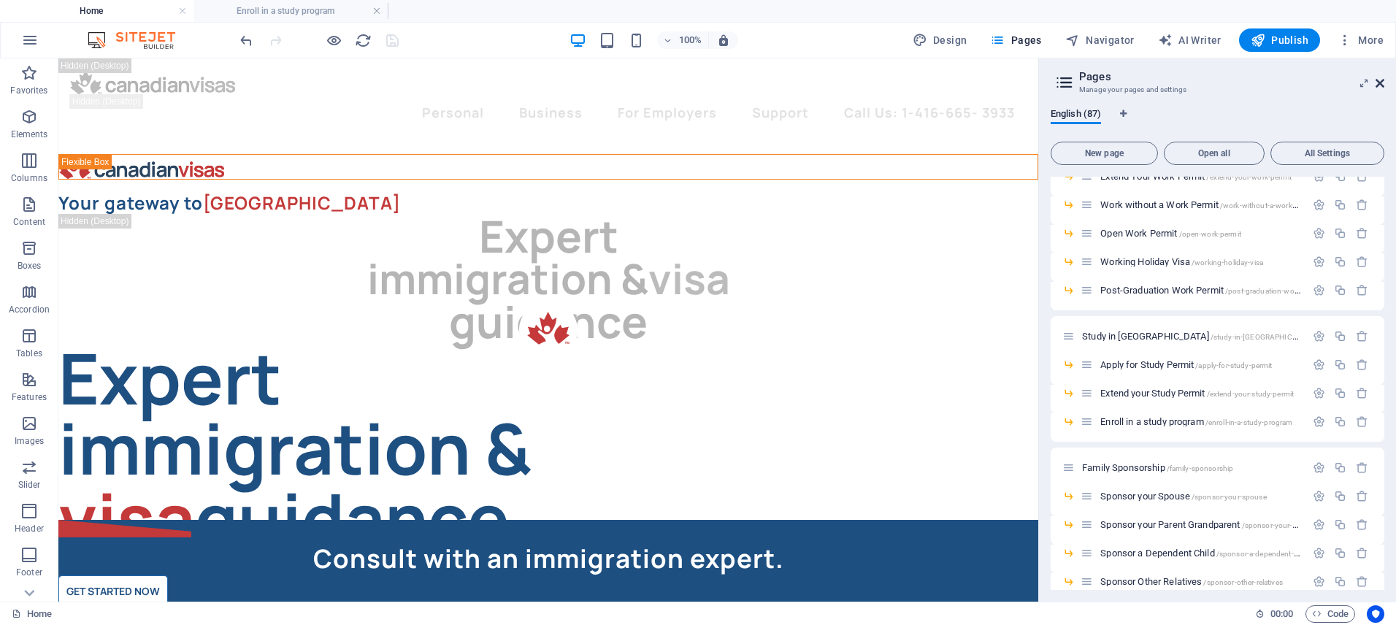
click at [1377, 83] on icon at bounding box center [1379, 83] width 9 height 12
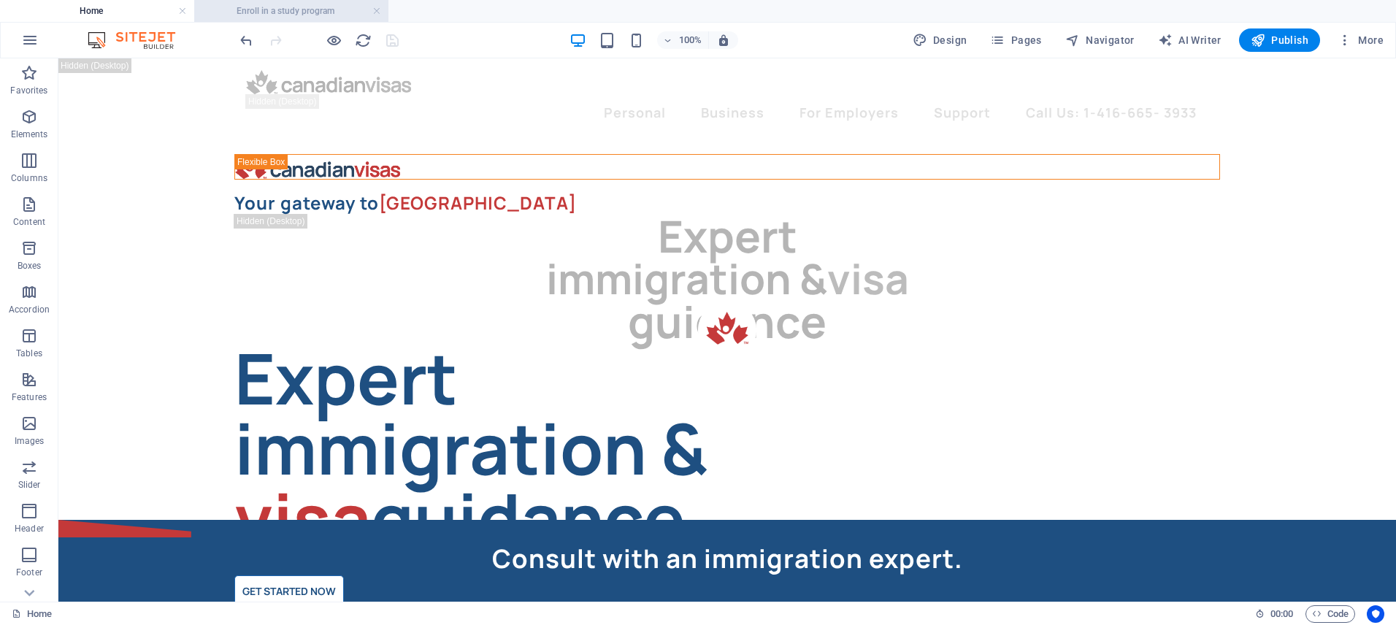
click at [300, 10] on h4 "Enroll in a study program" at bounding box center [291, 11] width 194 height 16
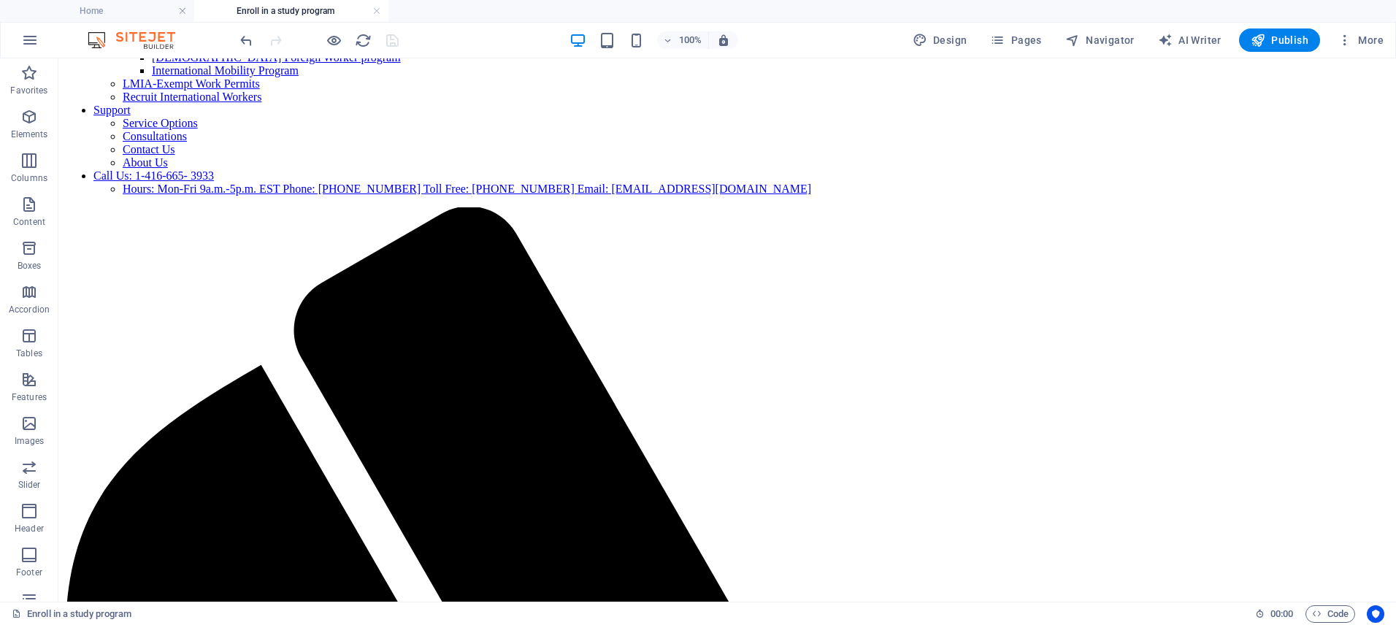
scroll to position [369, 0]
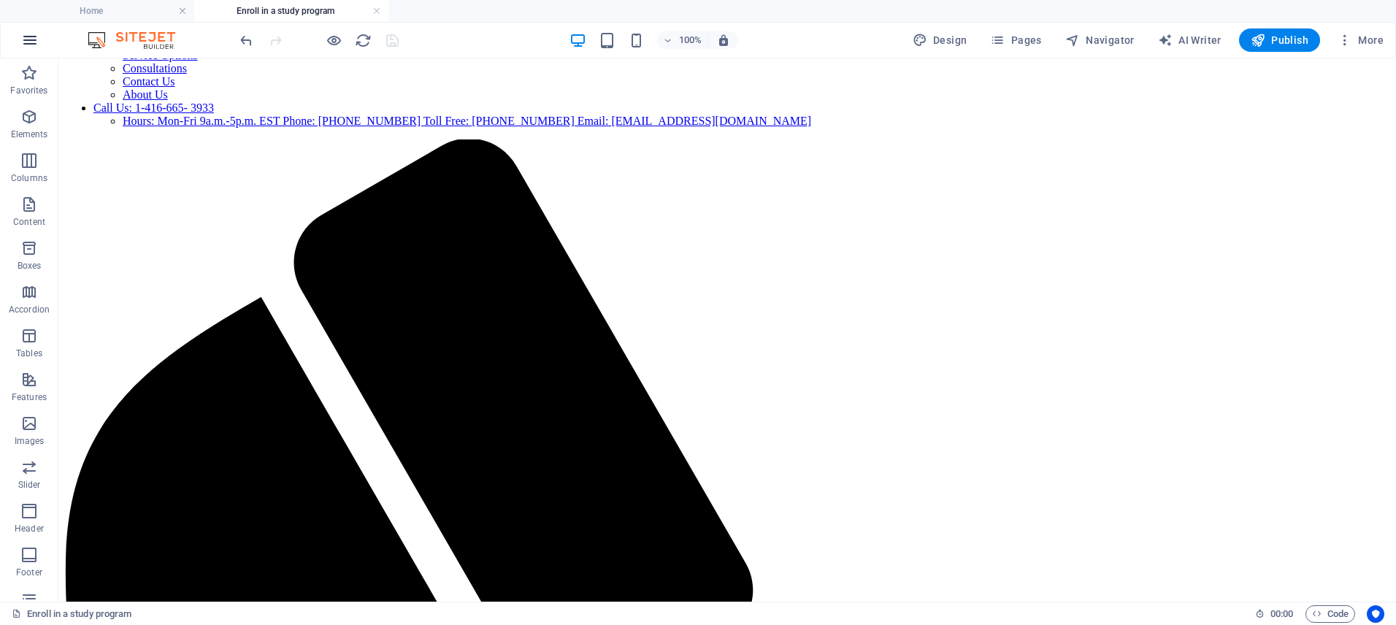
click at [22, 40] on icon "button" at bounding box center [30, 40] width 18 height 18
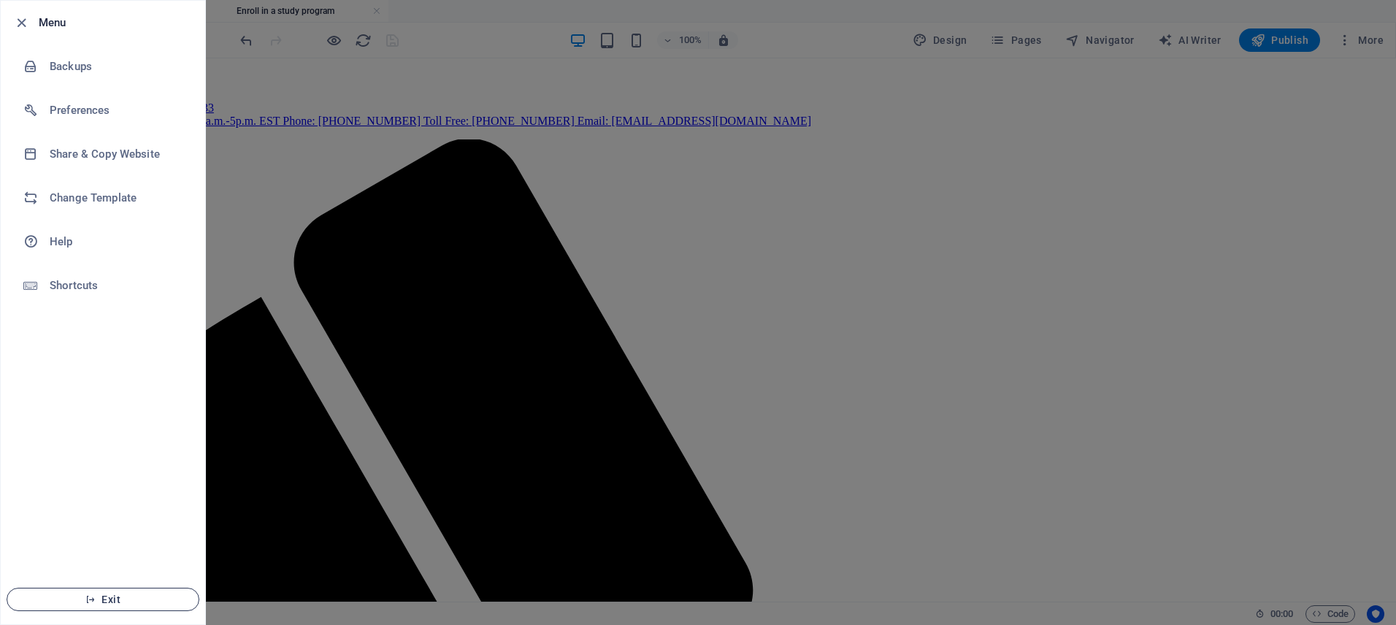
click at [139, 604] on span "Exit" at bounding box center [103, 599] width 168 height 12
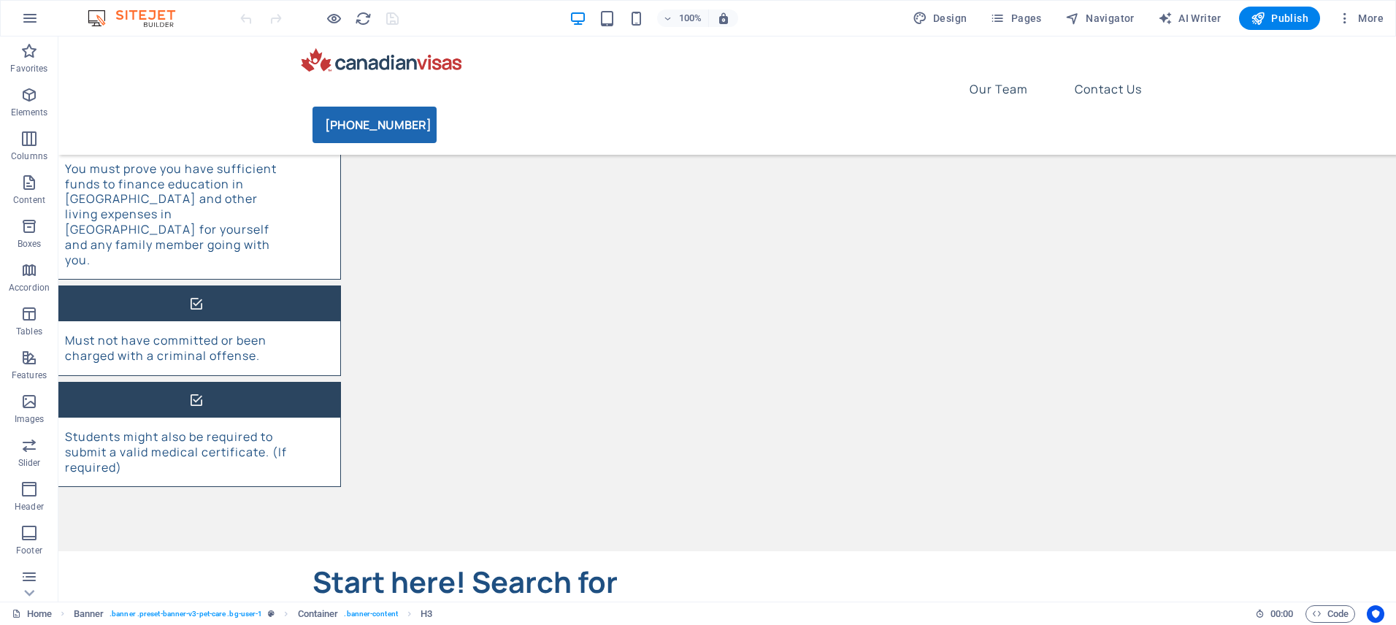
scroll to position [784, 0]
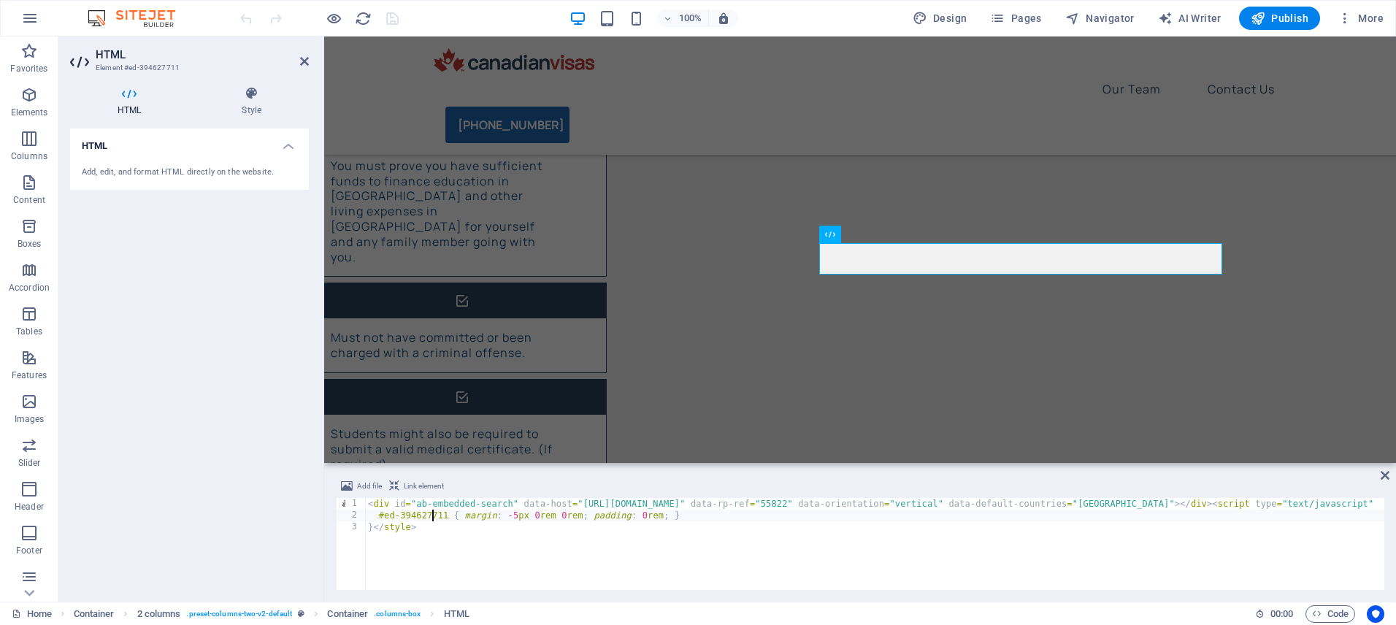
click at [434, 517] on div "< div id = "ab-embedded-search" data-host = "https://www.applyboard.com" data-r…" at bounding box center [1289, 554] width 1849 height 112
type textarea "#ed-394627711 { margin: -5px 0rem 0rem; padding: 0rem; } }</style>"
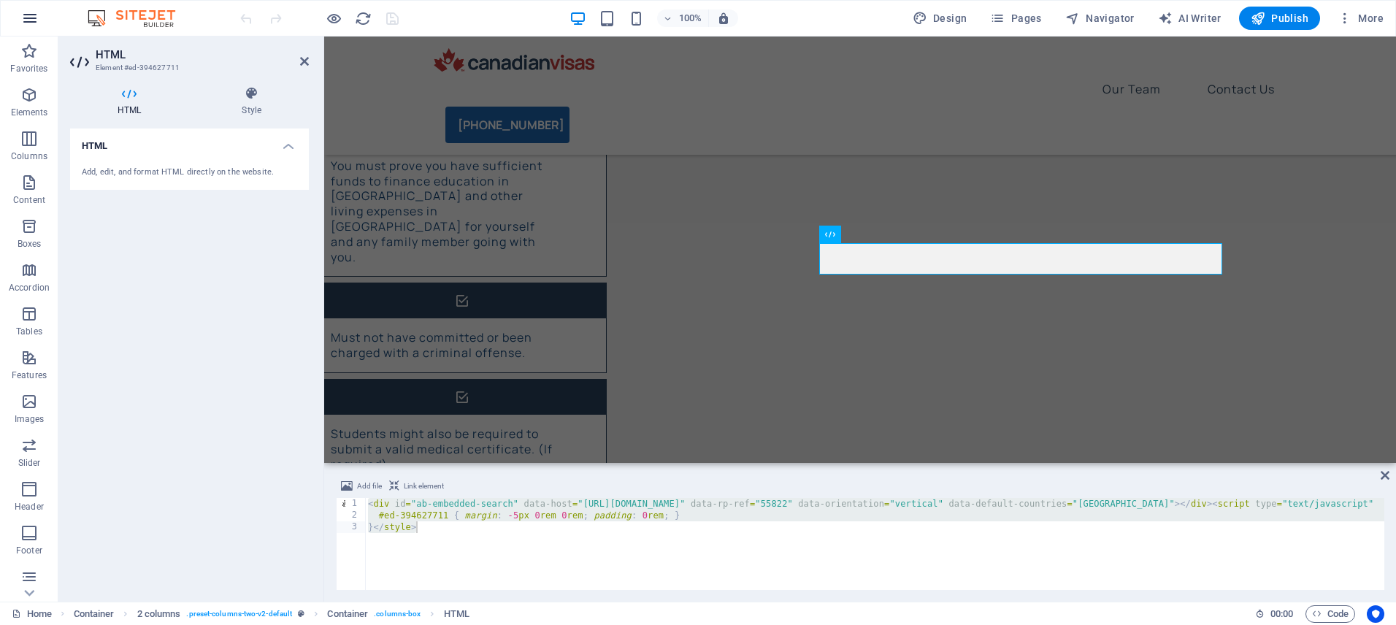
click at [31, 18] on icon "button" at bounding box center [30, 18] width 18 height 18
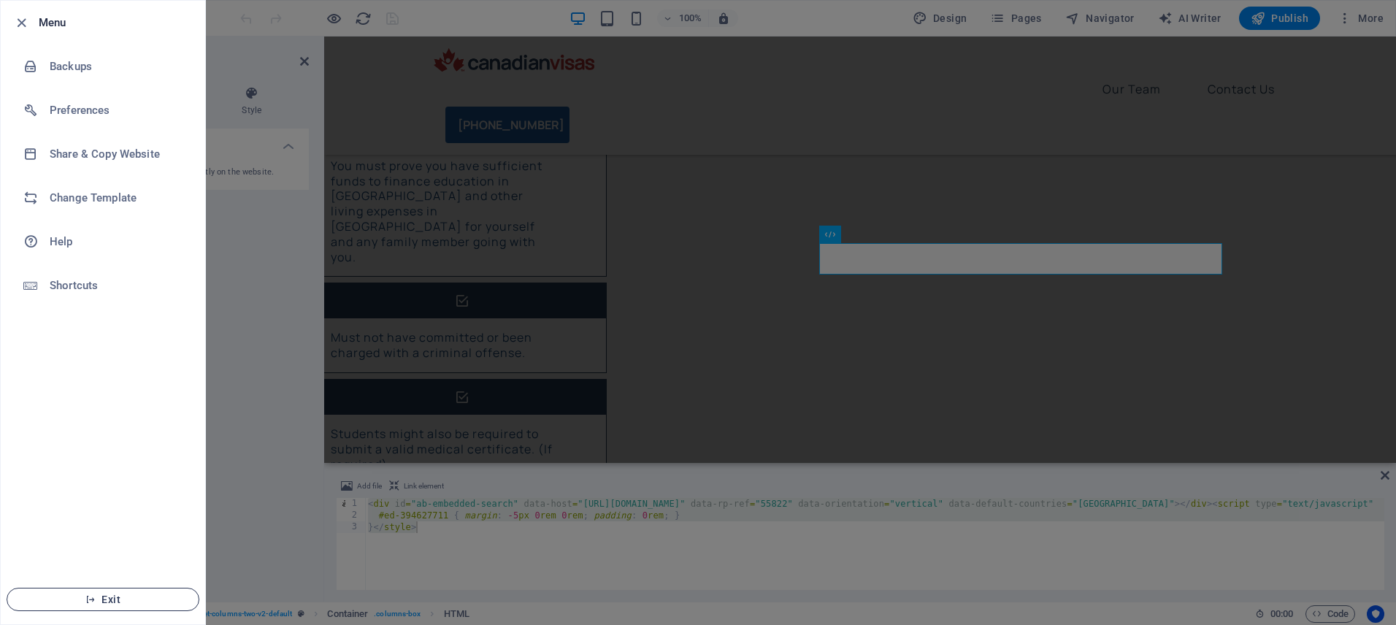
click at [139, 594] on span "Exit" at bounding box center [103, 599] width 168 height 12
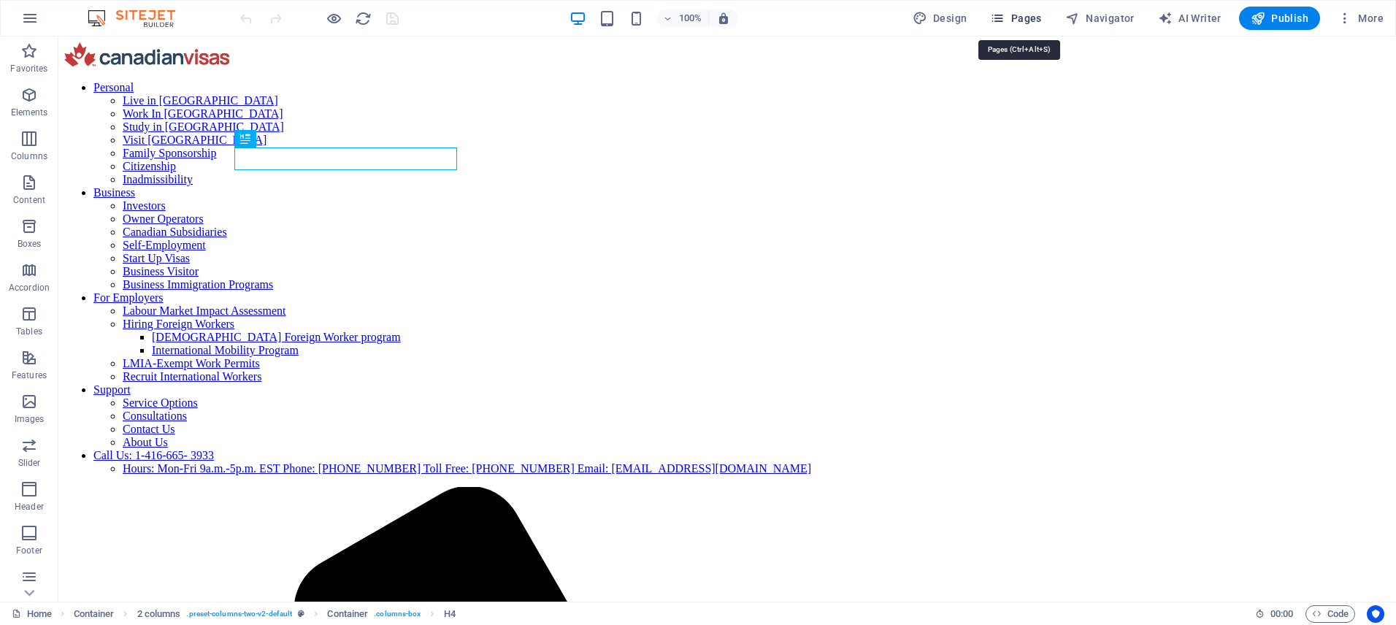
click at [1030, 23] on span "Pages" at bounding box center [1015, 18] width 51 height 15
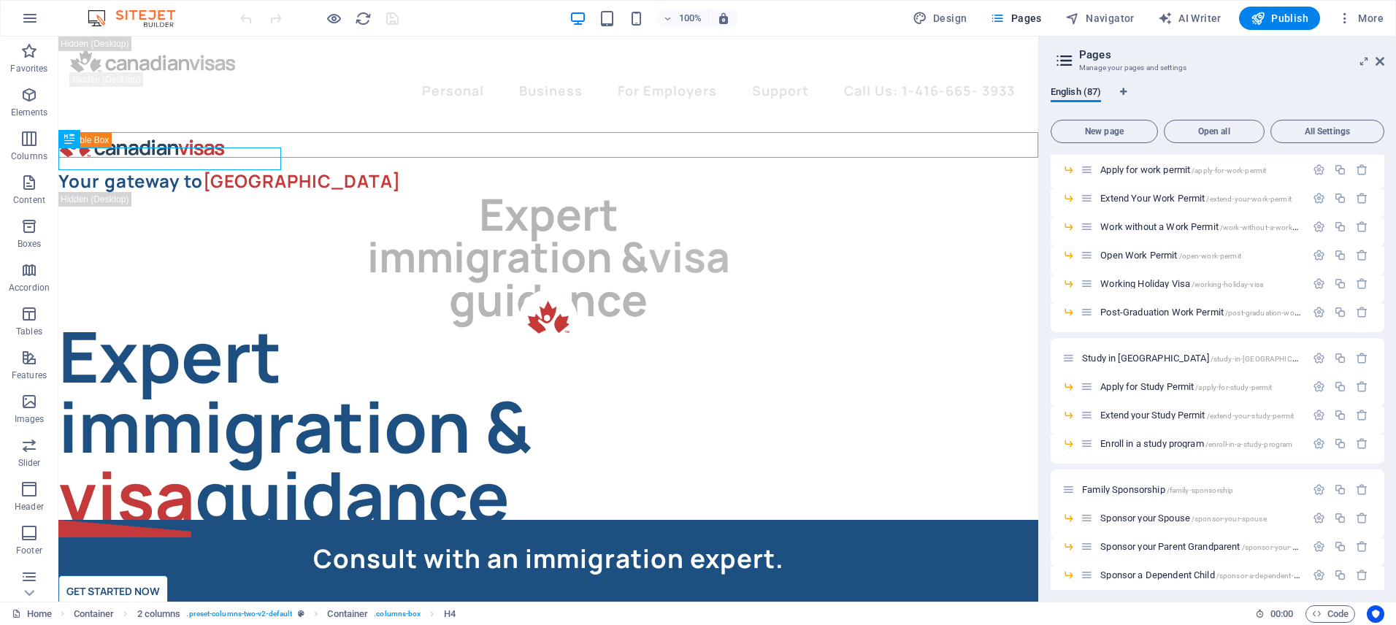
scroll to position [405, 0]
click at [1145, 435] on span "Enroll in a study program /enroll-in-a-study-program" at bounding box center [1196, 437] width 192 height 11
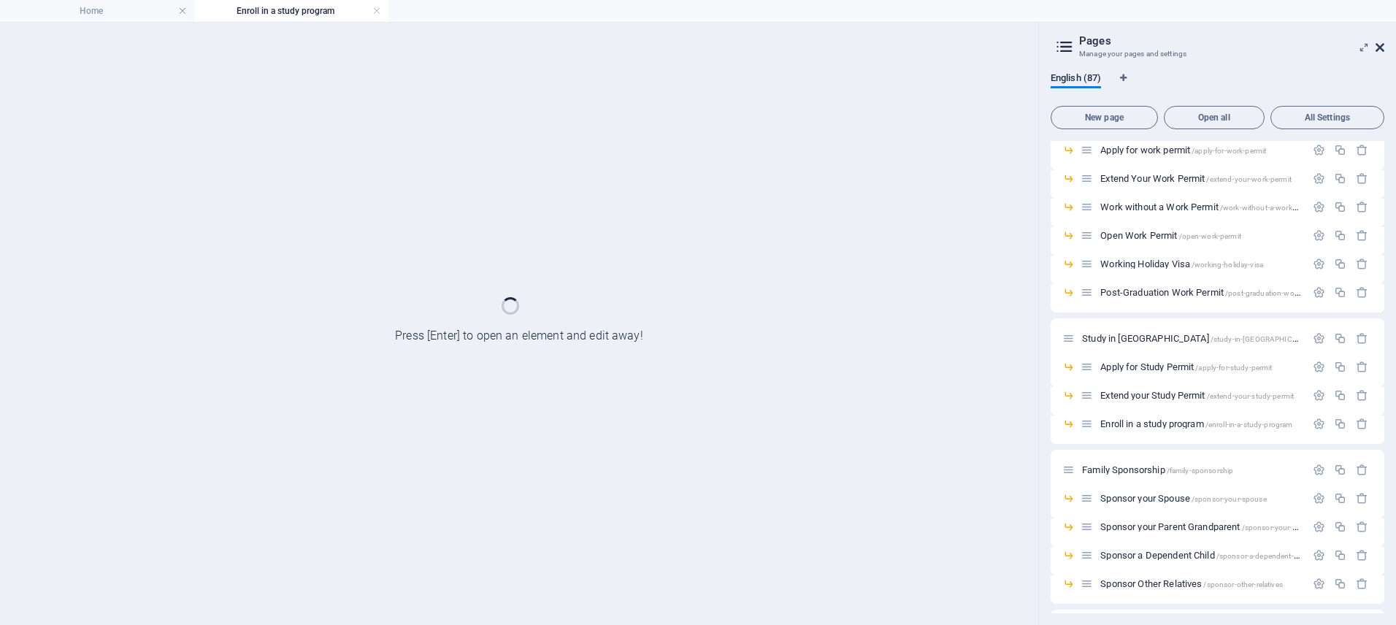
click at [1375, 50] on icon at bounding box center [1379, 48] width 9 height 12
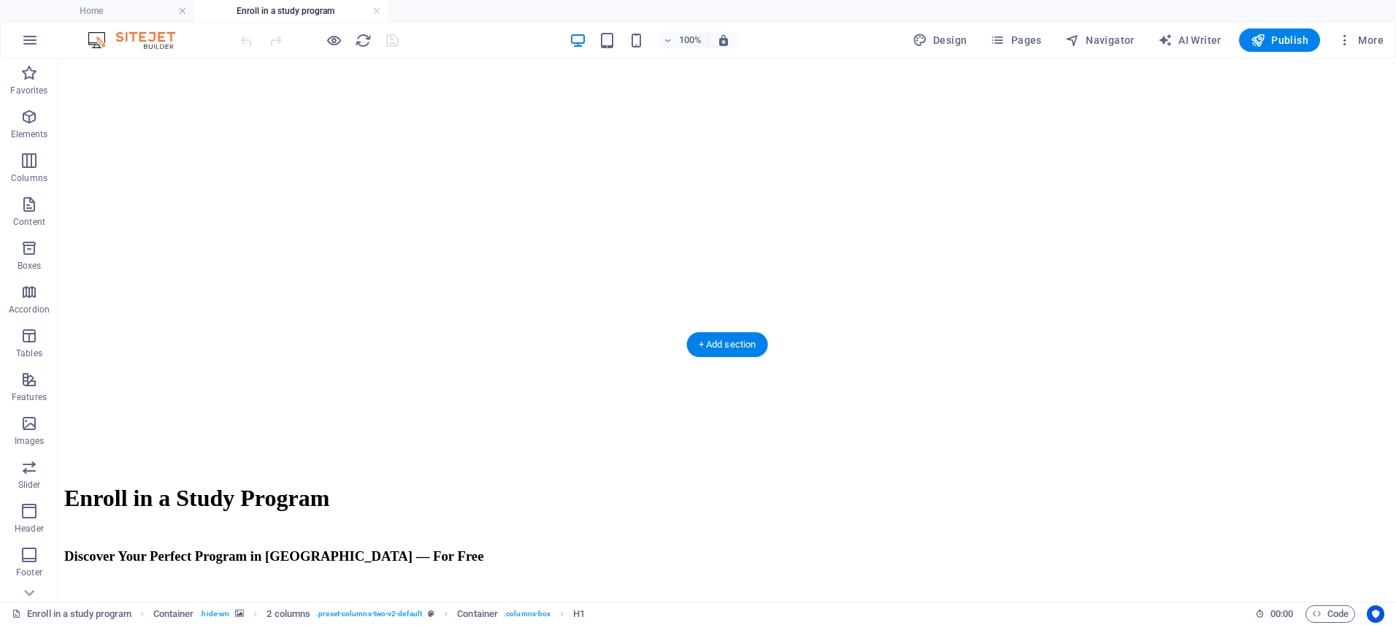
scroll to position [2587, 0]
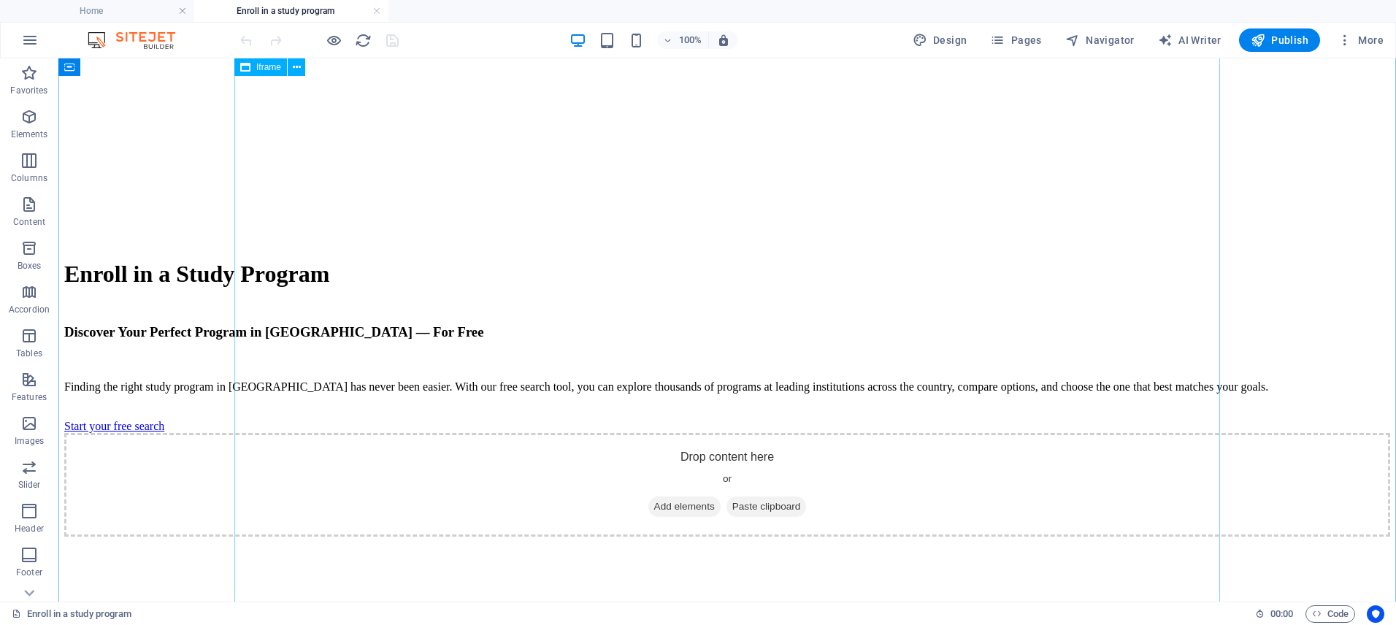
select select "%"
select select "px"
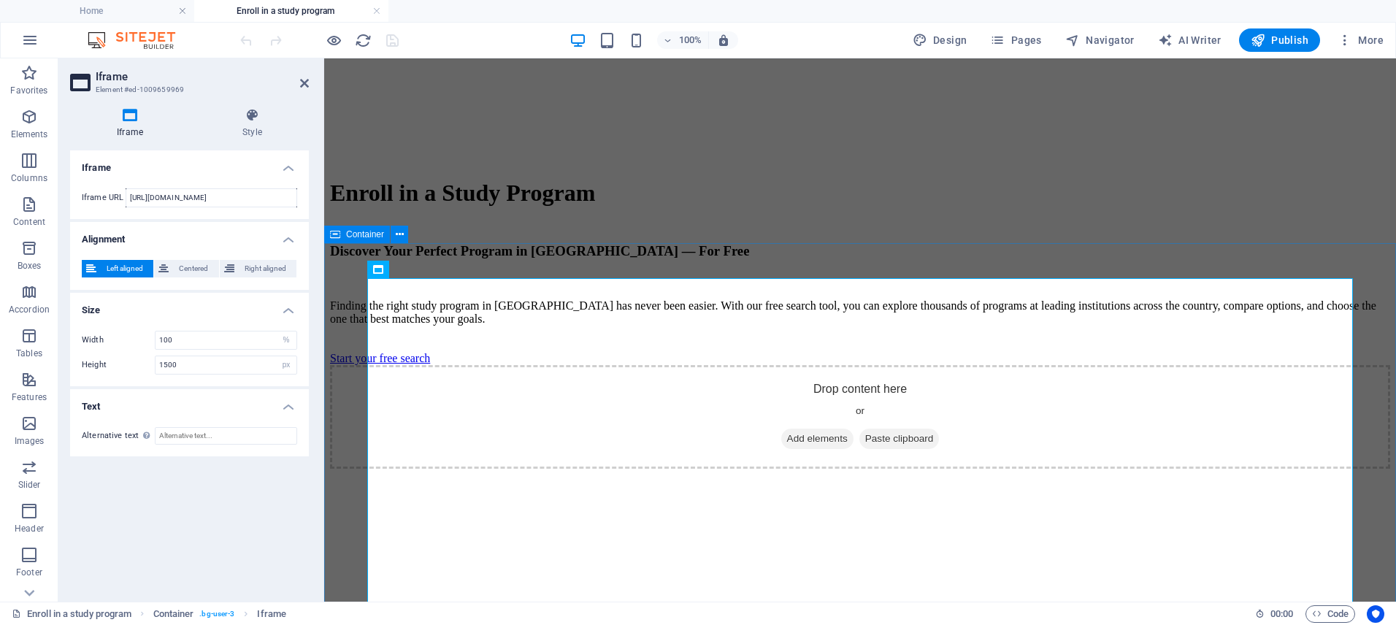
scroll to position [2316, 0]
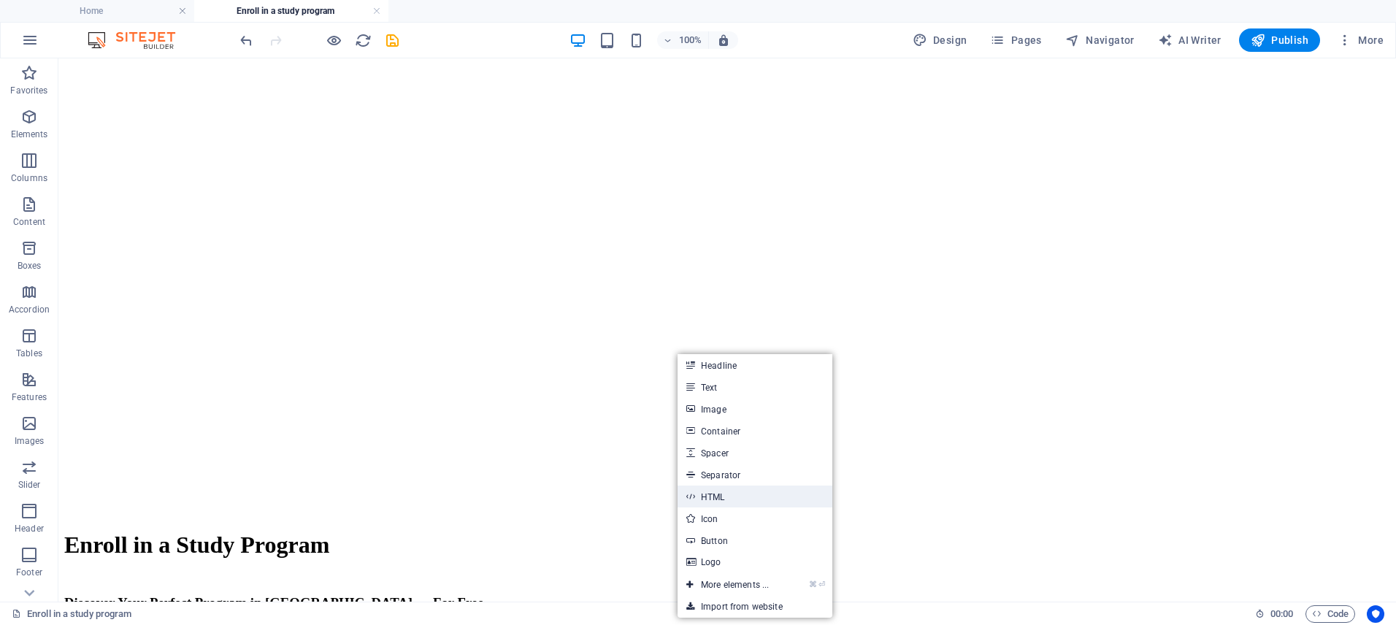
click at [747, 488] on link "HTML" at bounding box center [754, 496] width 155 height 22
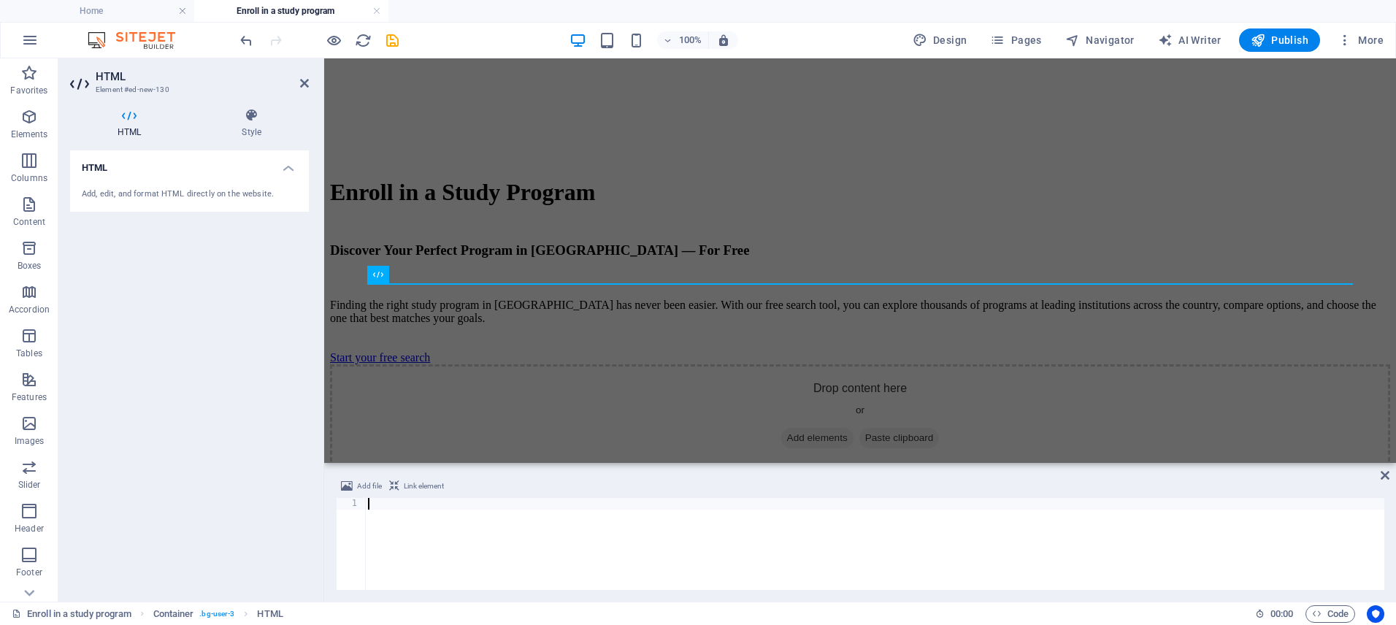
type textarea "}</style>"
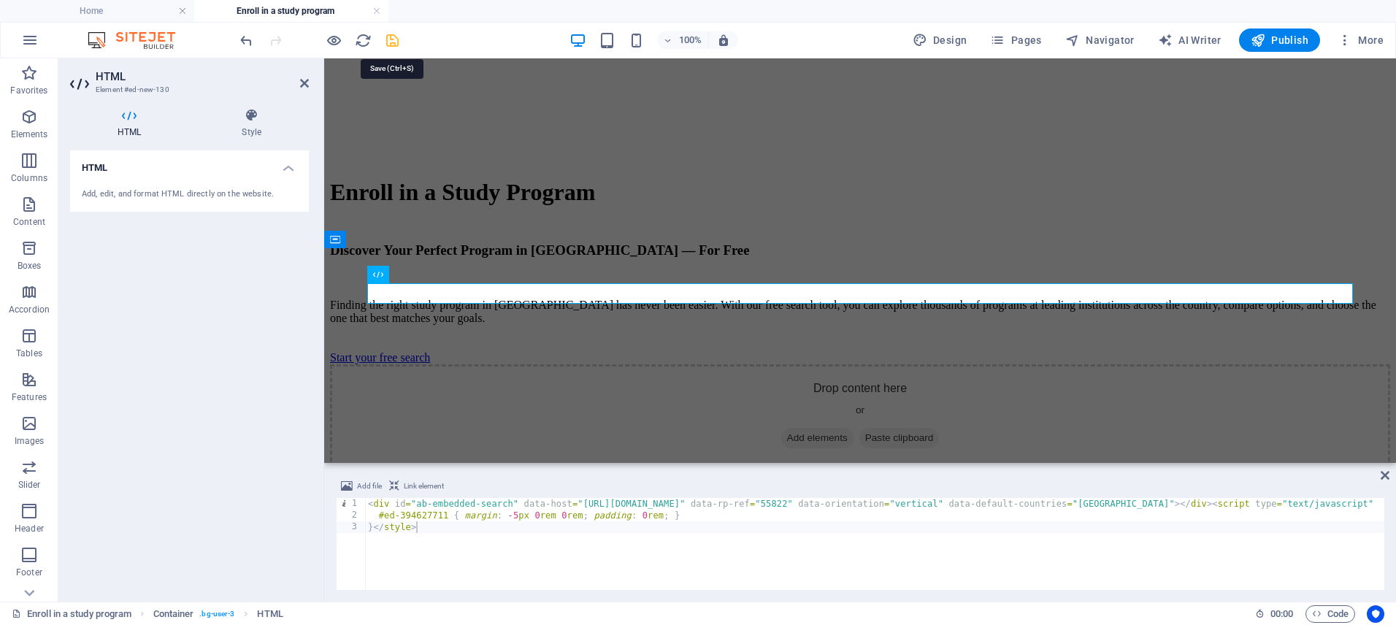
click at [389, 41] on icon "save" at bounding box center [392, 40] width 17 height 17
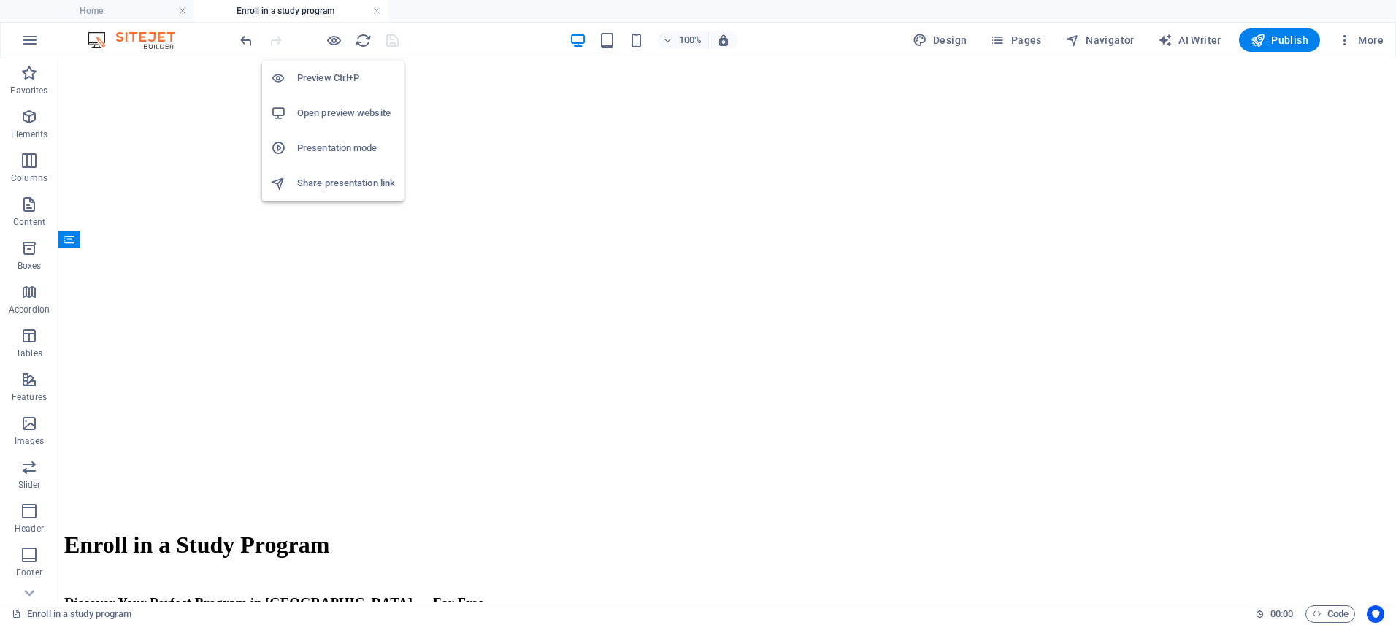
click at [335, 111] on h6 "Open preview website" at bounding box center [346, 113] width 98 height 18
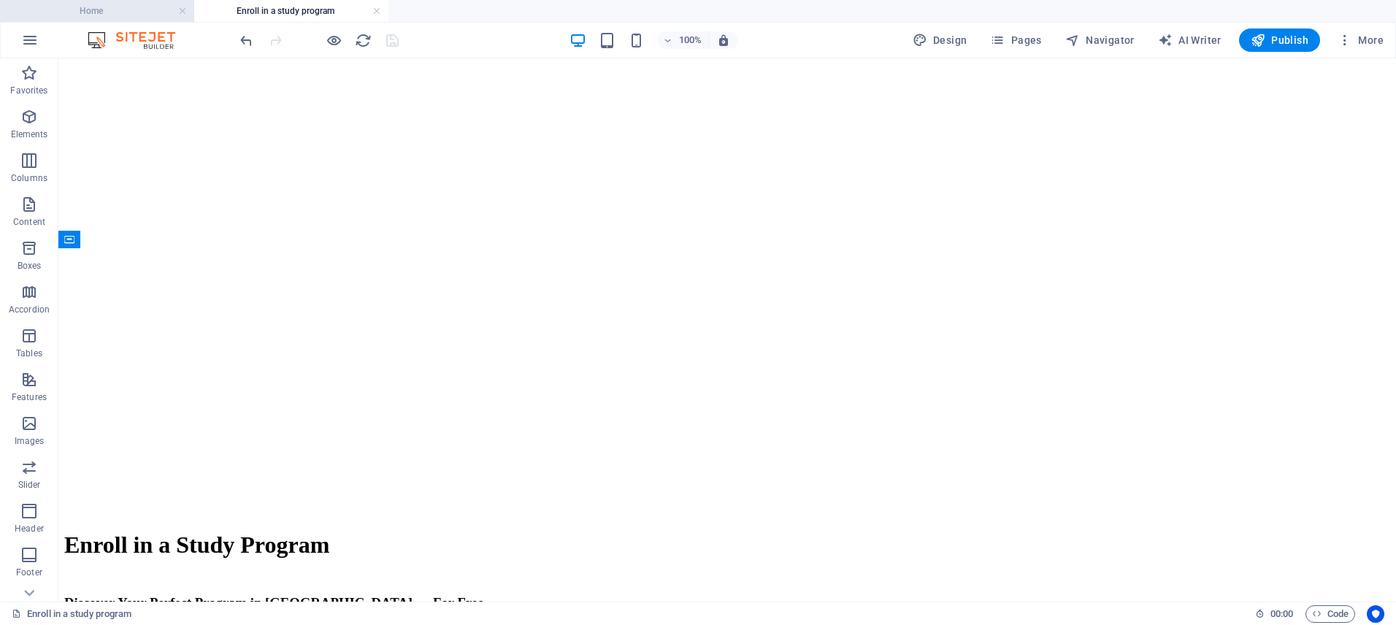
click at [136, 6] on h4 "Home" at bounding box center [97, 11] width 194 height 16
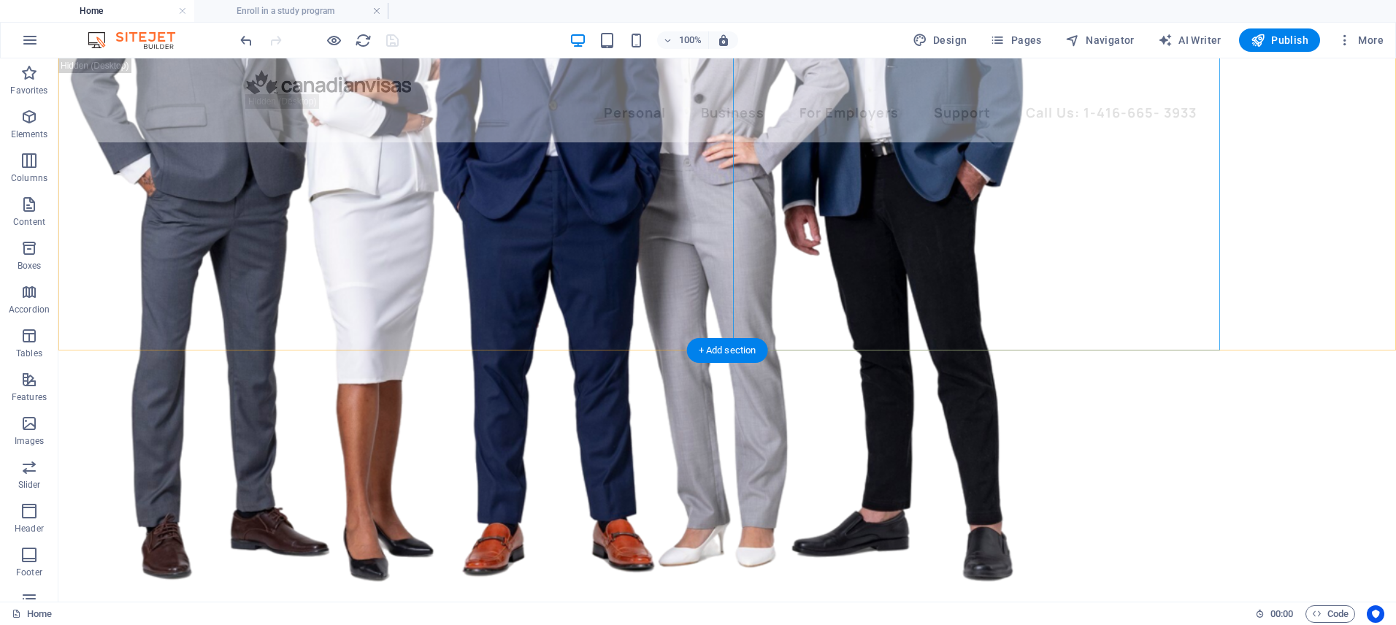
scroll to position [7771, 0]
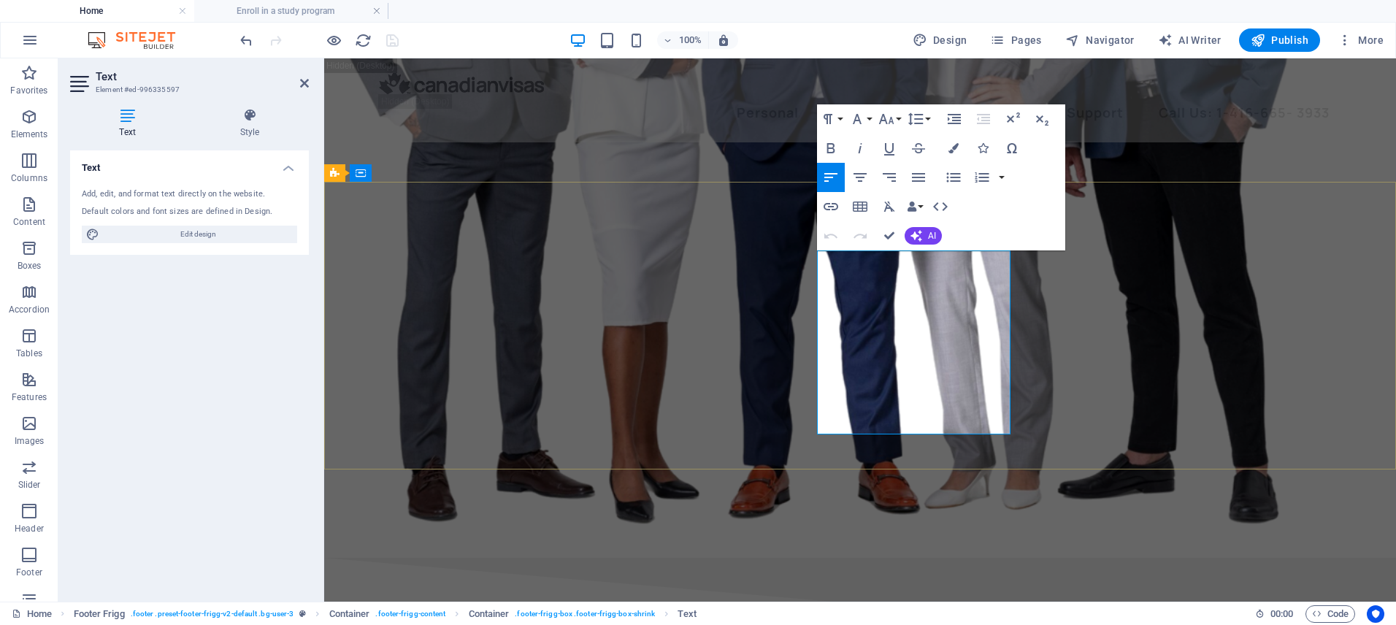
click at [830, 207] on icon "button" at bounding box center [831, 207] width 18 height 18
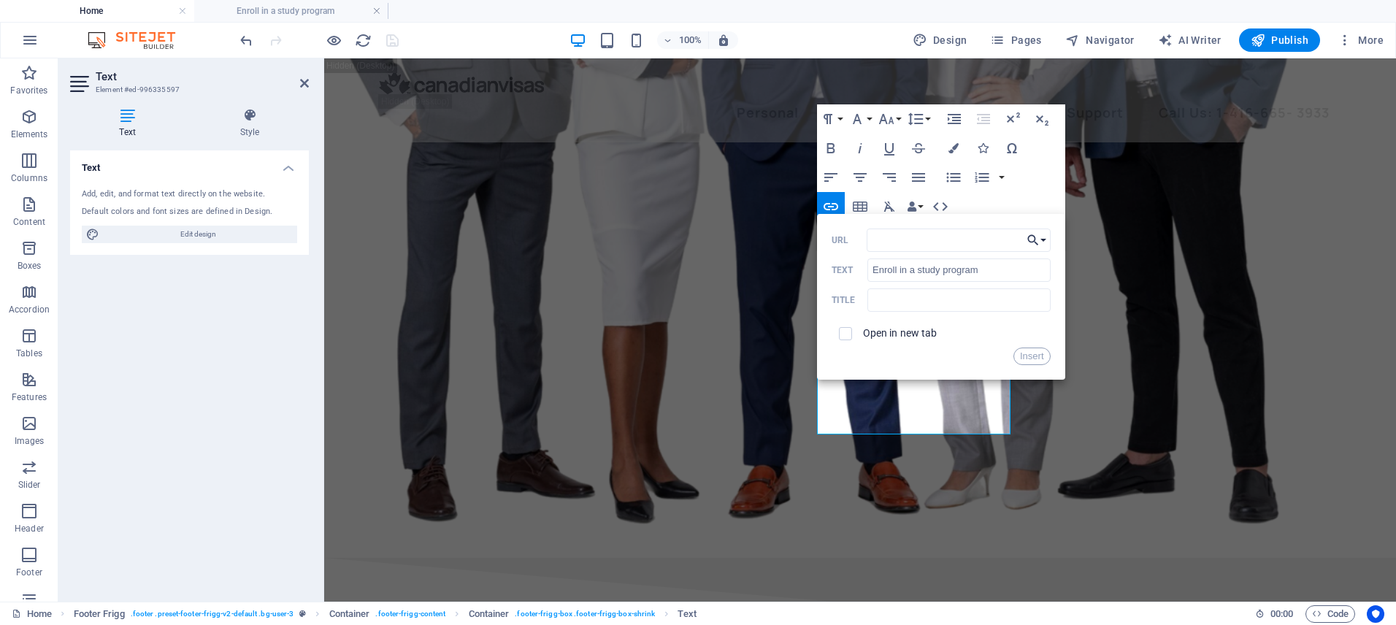
click at [1047, 239] on button "Choose Link" at bounding box center [1037, 239] width 28 height 23
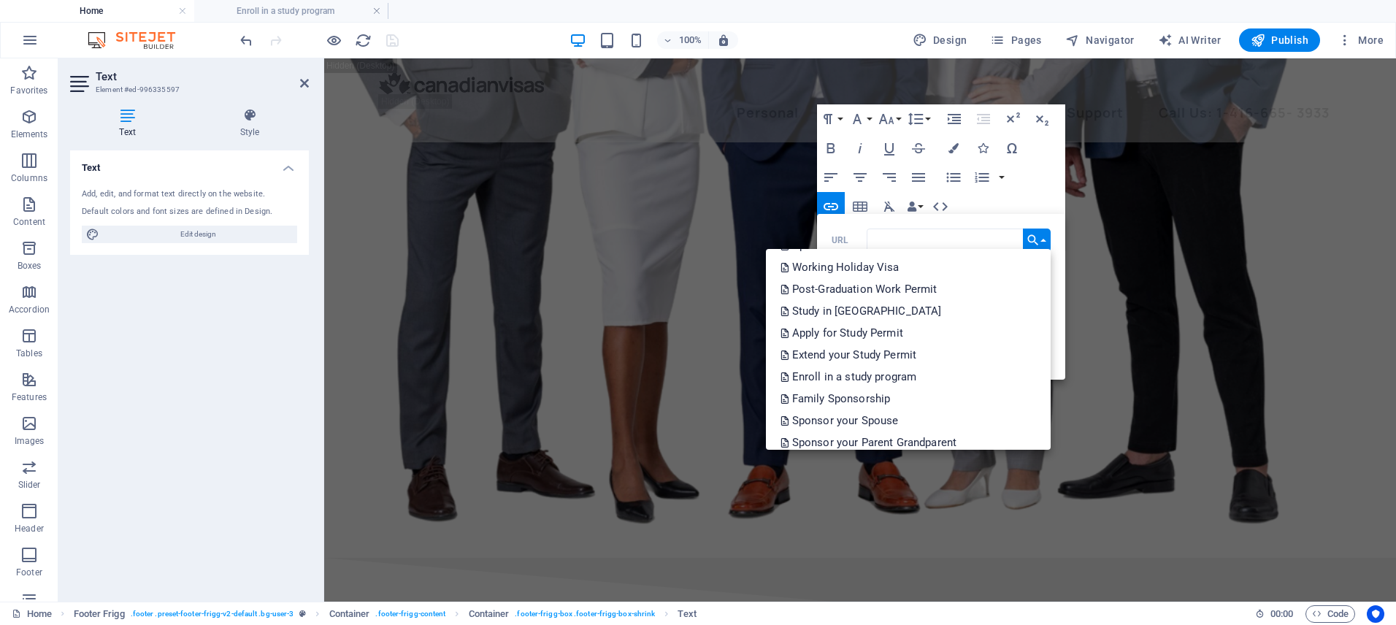
scroll to position [350, 0]
click at [934, 370] on link "Enroll in a study program" at bounding box center [908, 376] width 285 height 22
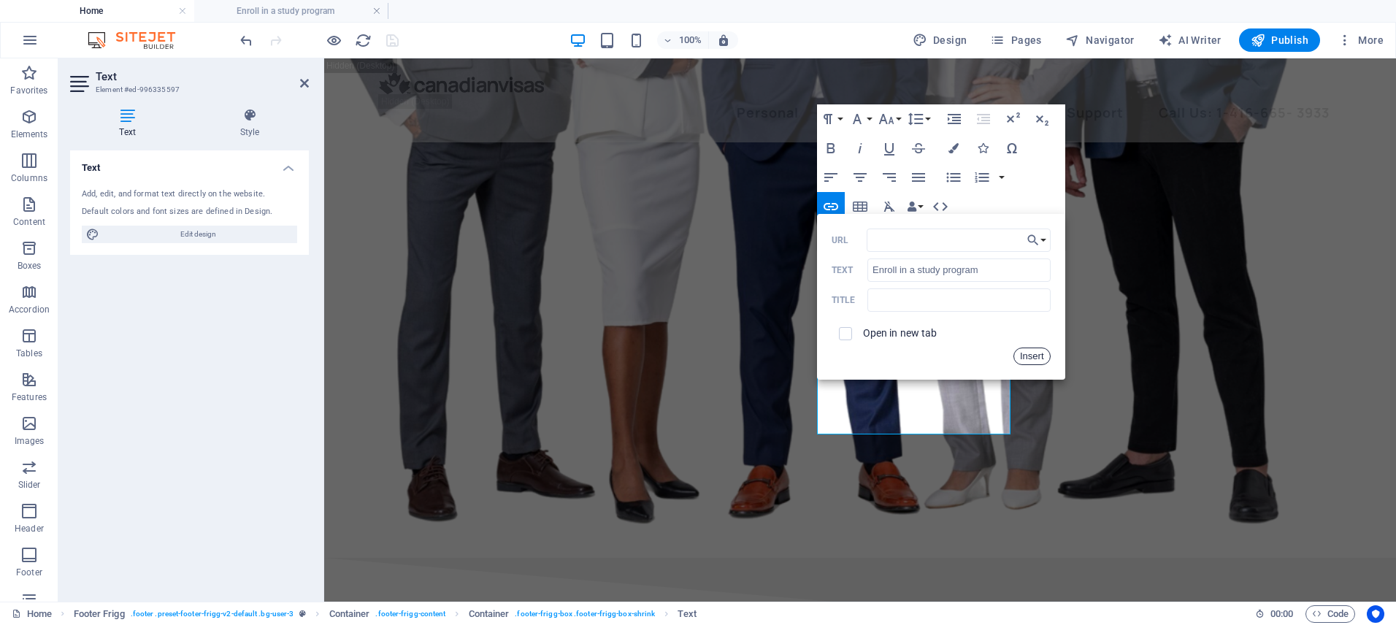
click at [1031, 357] on button "Insert" at bounding box center [1031, 356] width 37 height 18
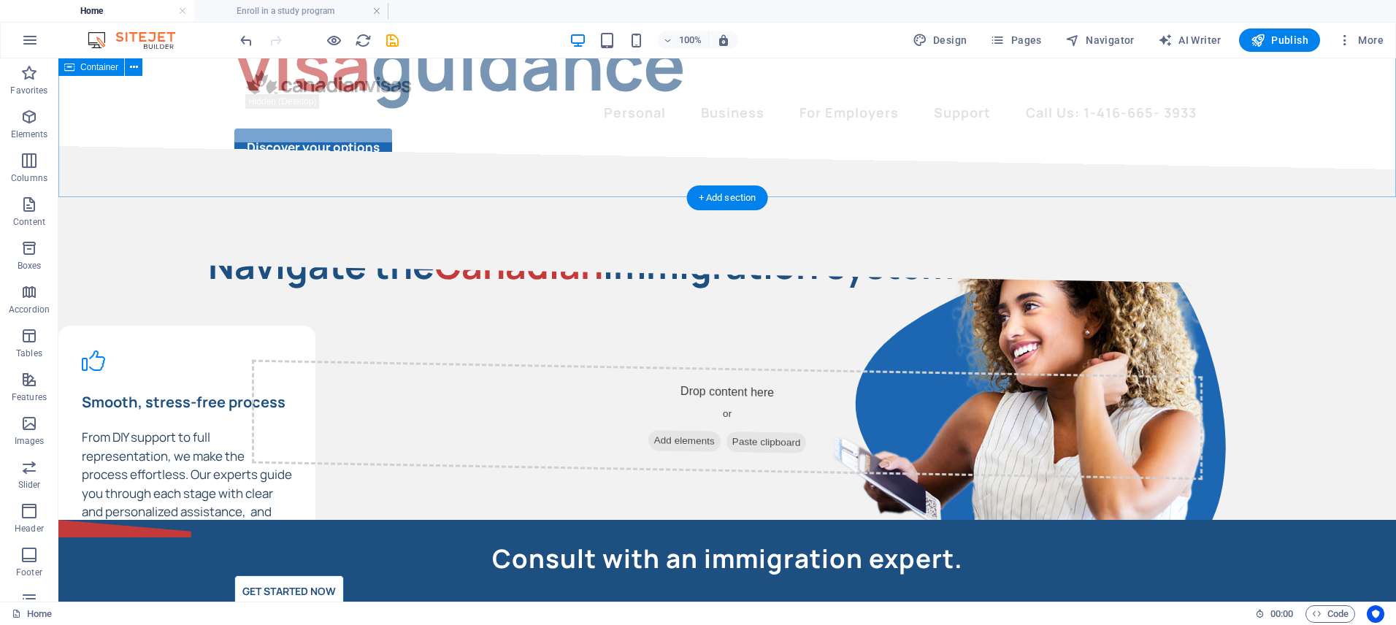
scroll to position [0, 0]
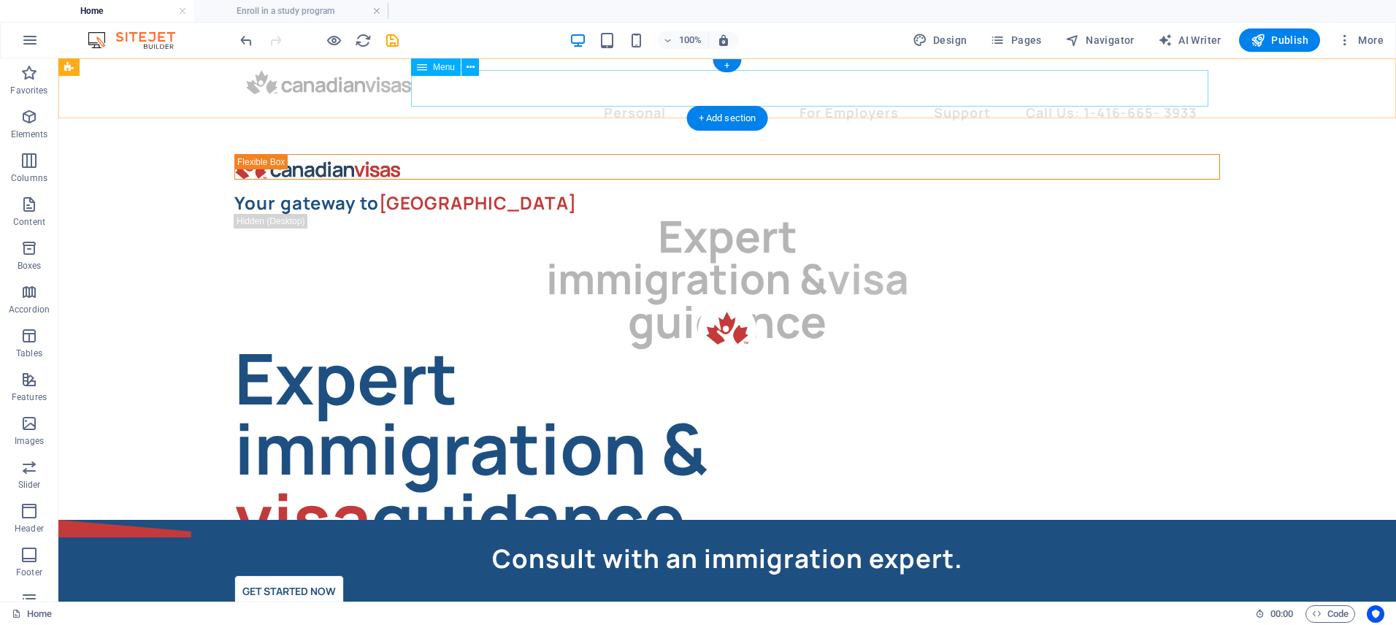
click at [661, 94] on nav "Personal Live in [GEOGRAPHIC_DATA] Work In [GEOGRAPHIC_DATA] Study in [GEOGRAPH…" at bounding box center [727, 112] width 962 height 36
select select "1"
select select
select select "11"
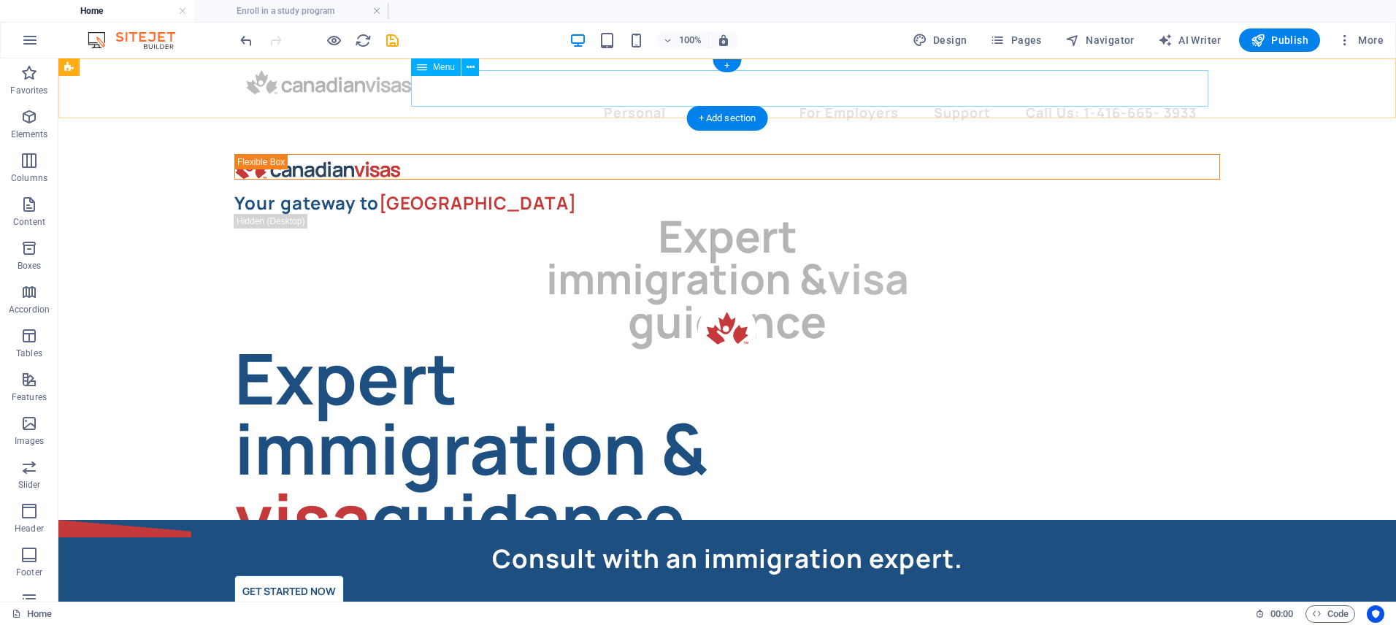
select select
select select "18"
select select
select select "8"
select select
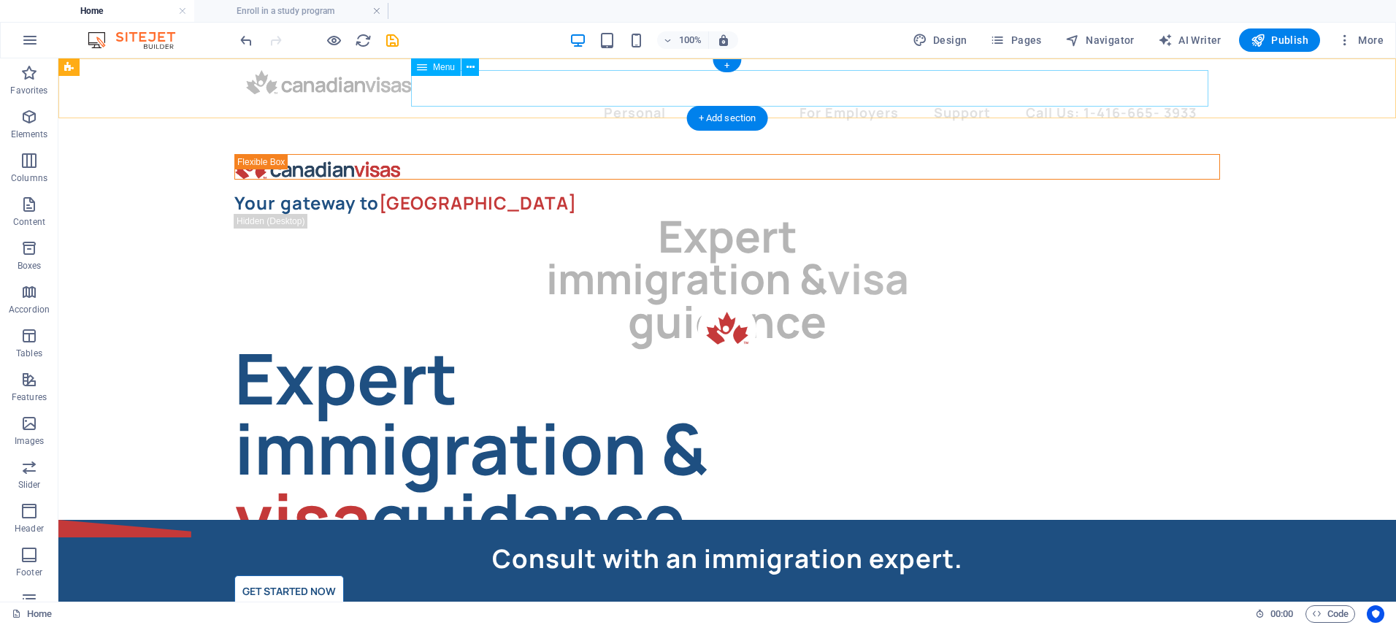
select select "22"
select select
select select "27"
select select
select select "31"
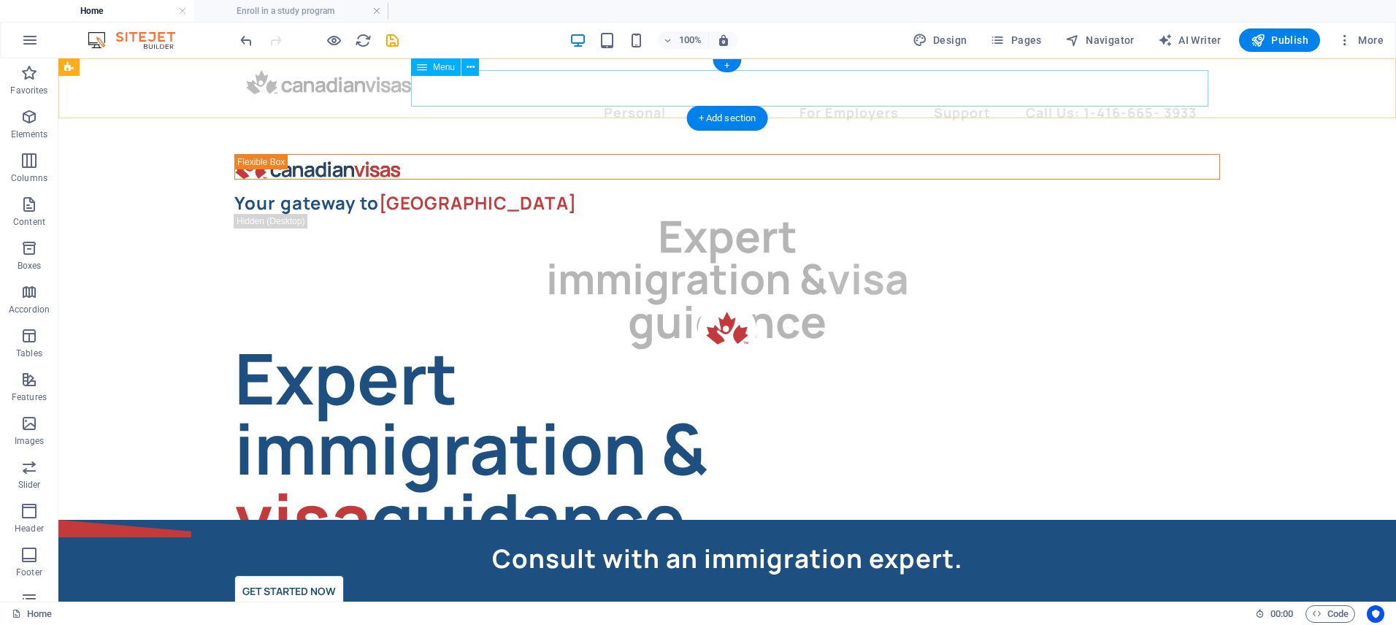
select select
select select "36"
select select
select select "37"
select select
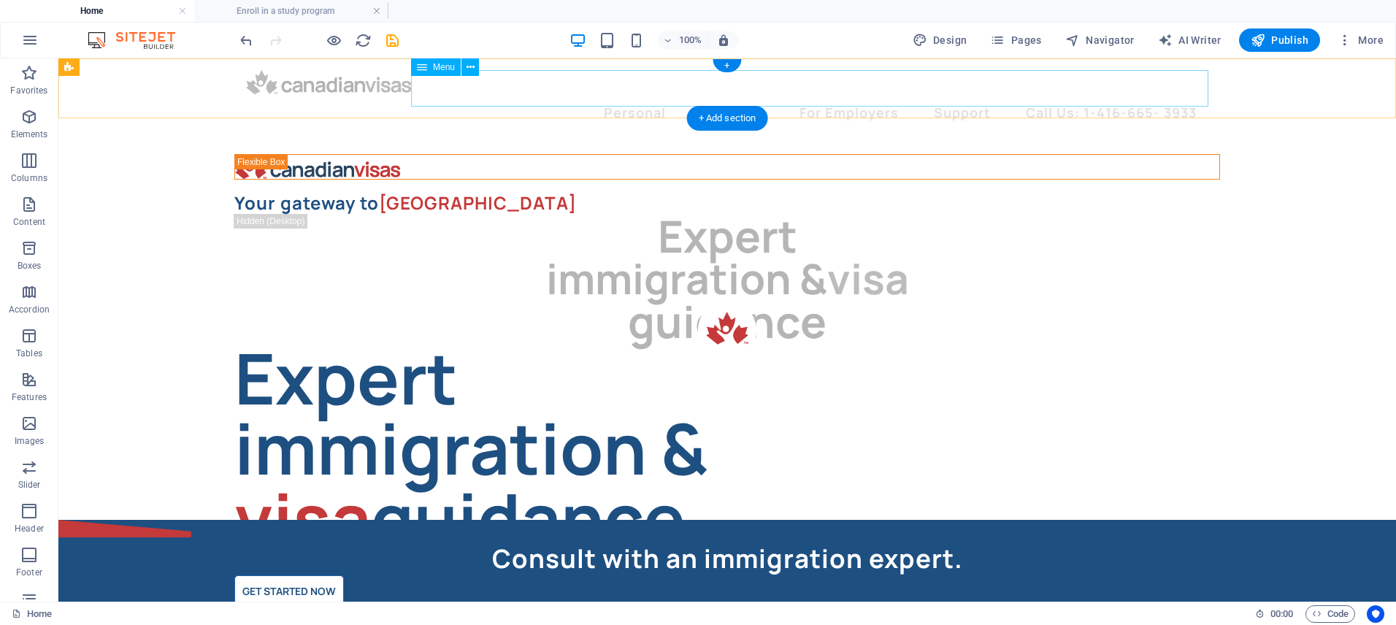
select select "38"
select select
select select "39"
select select
select select "40"
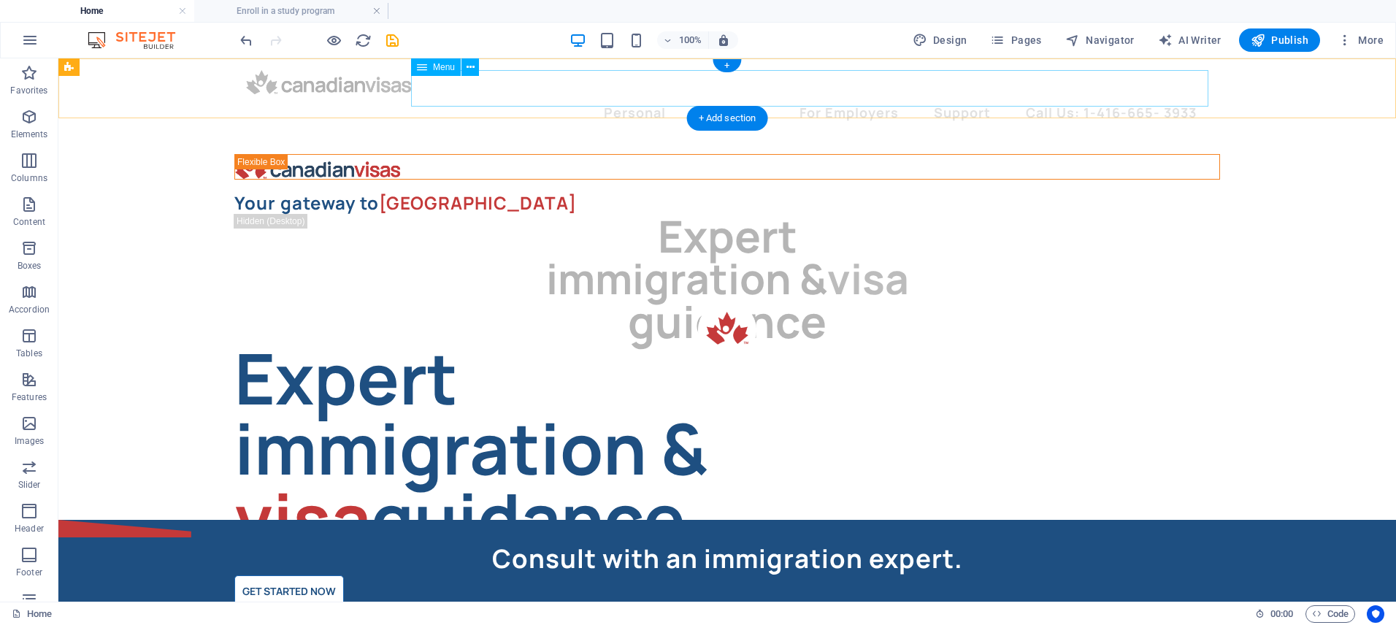
select select
select select "41"
select select
select select "42"
select select
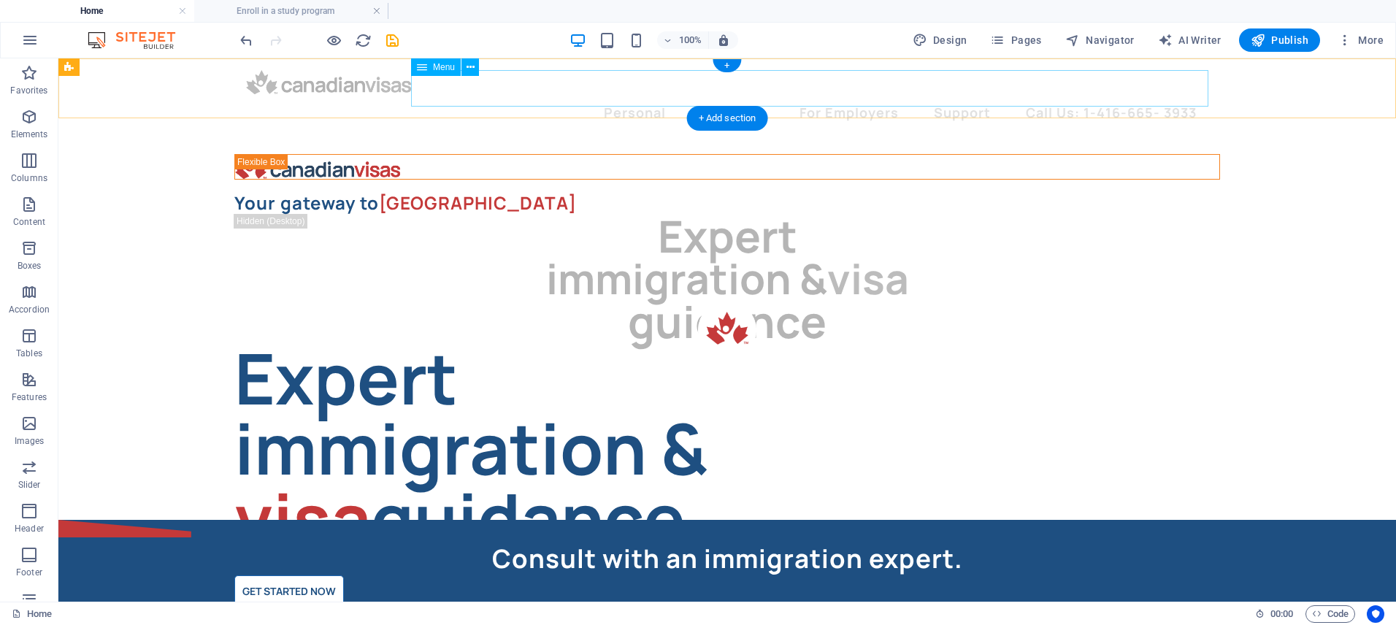
select select "44"
select select
select select "45"
select select
select select "46"
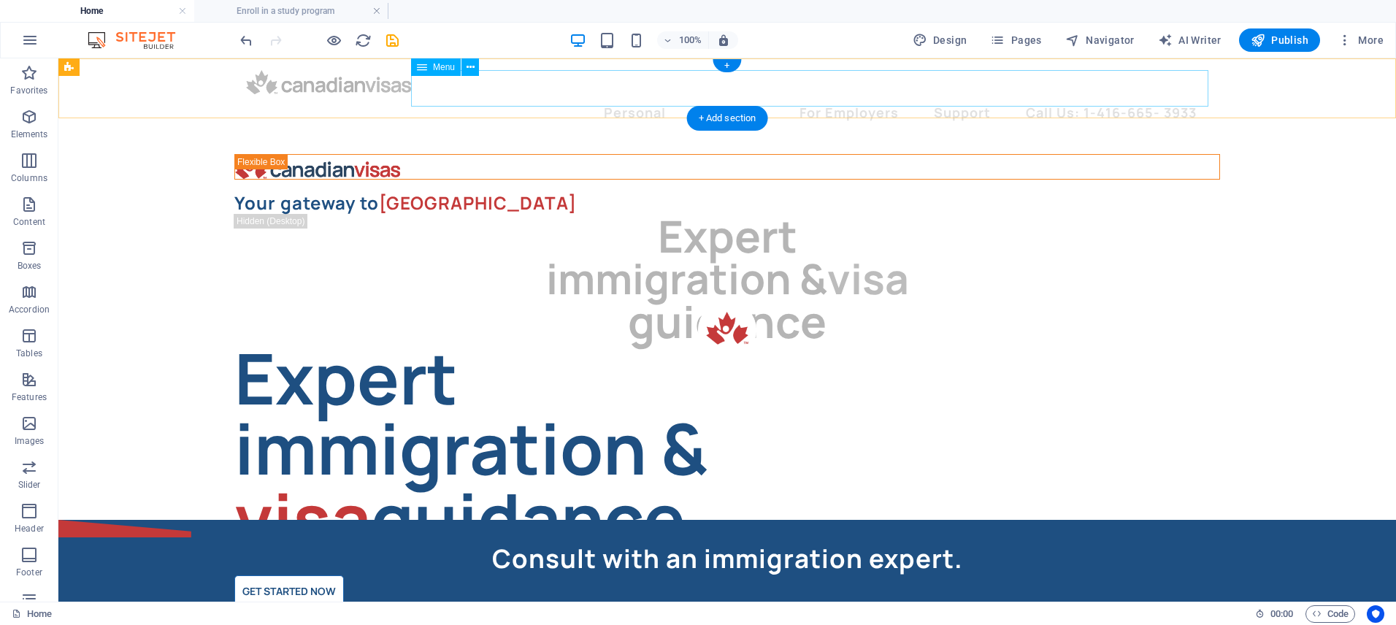
select select
select select "47"
select select
select select "48"
select select
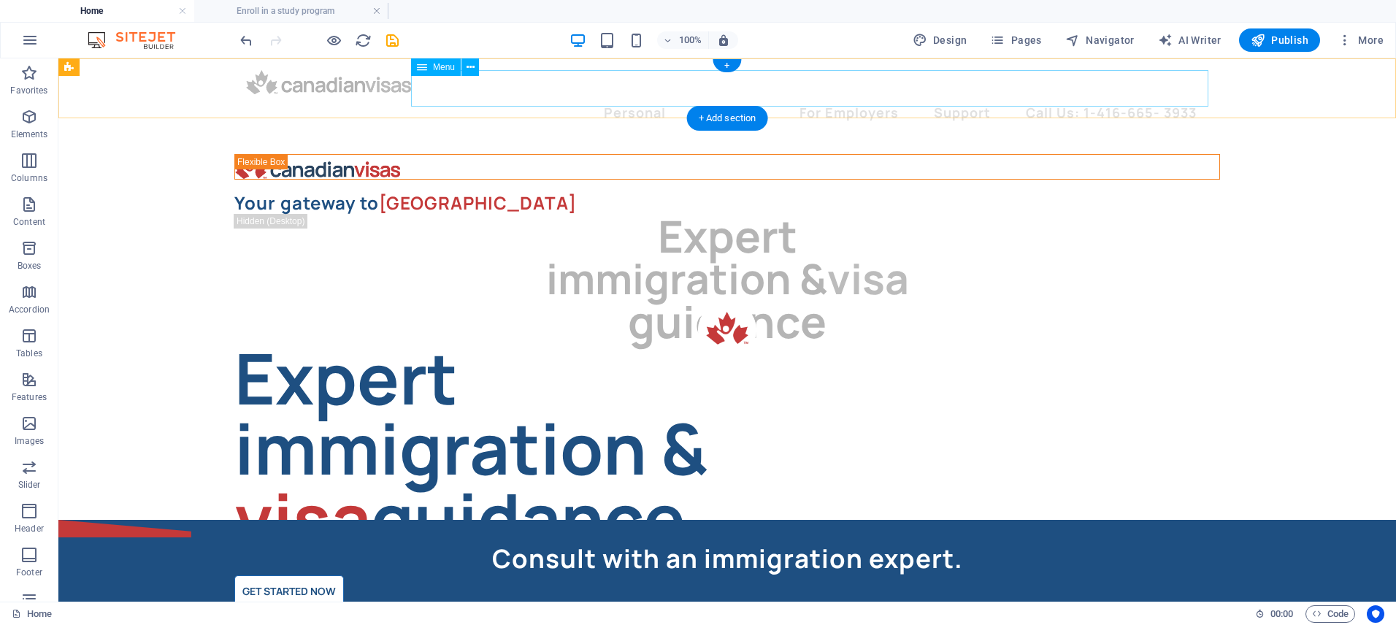
select select "49"
select select
select select "52"
select select
select select "54"
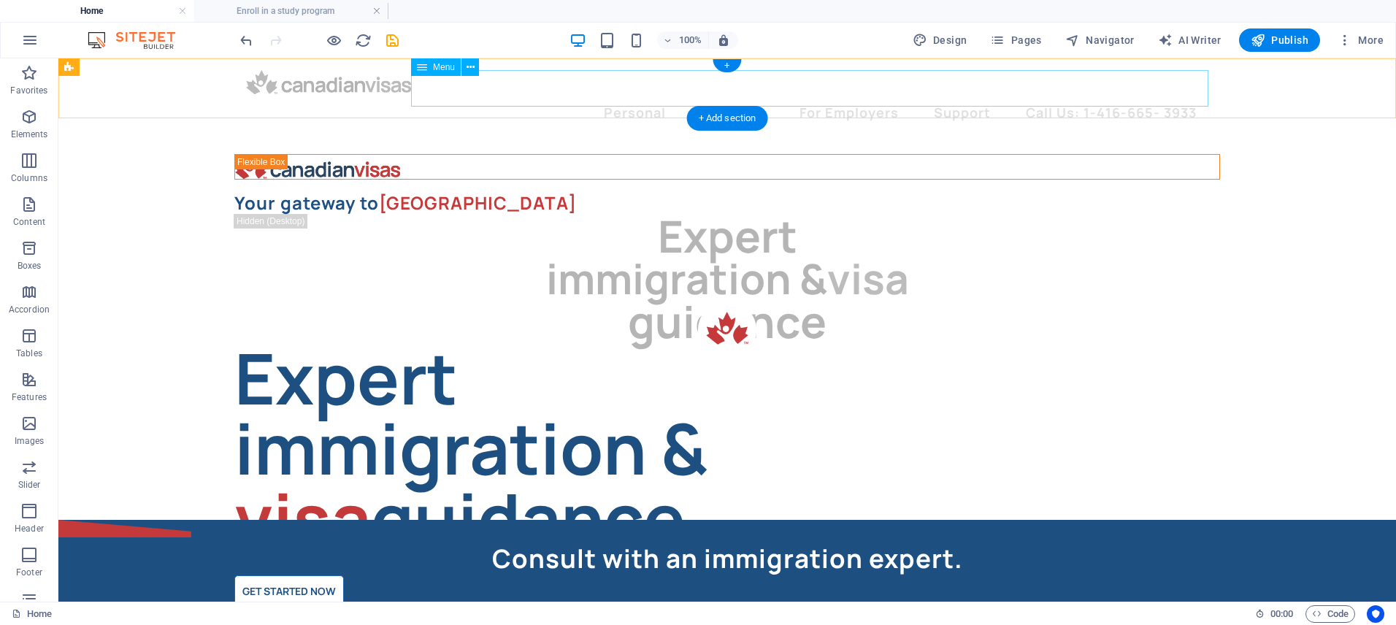
select select
select select "50"
select select
select select "53"
select select
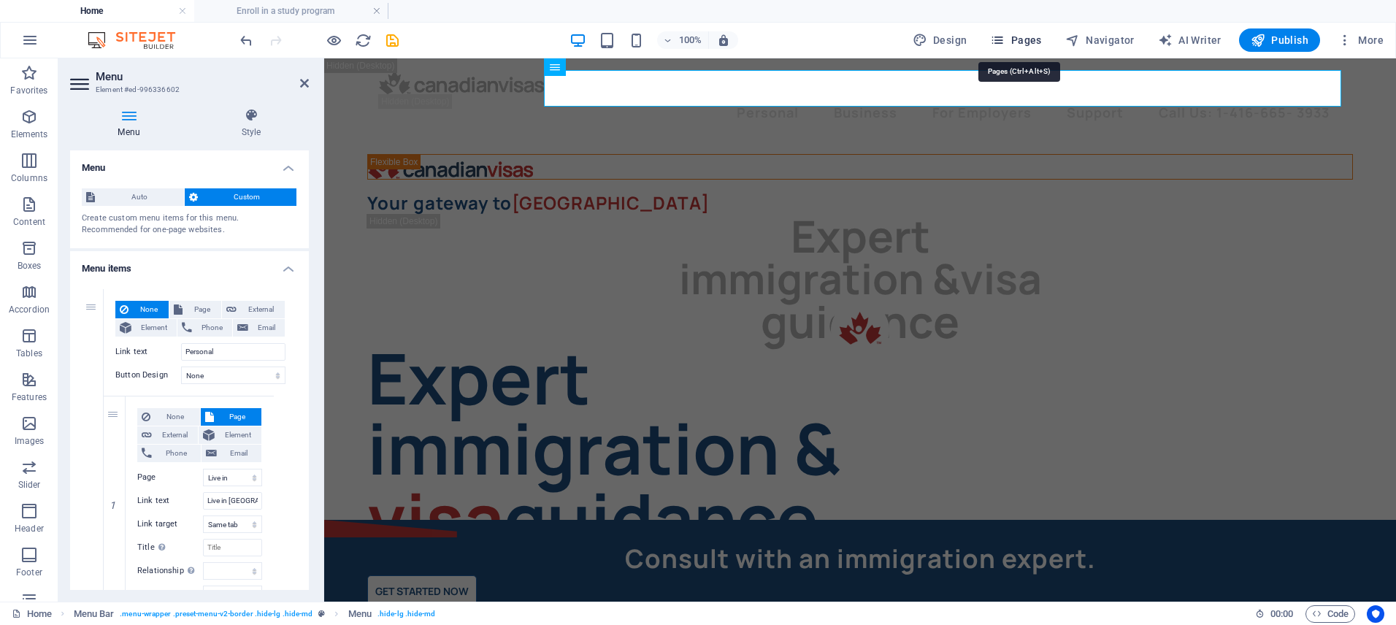
click at [1029, 39] on span "Pages" at bounding box center [1015, 40] width 51 height 15
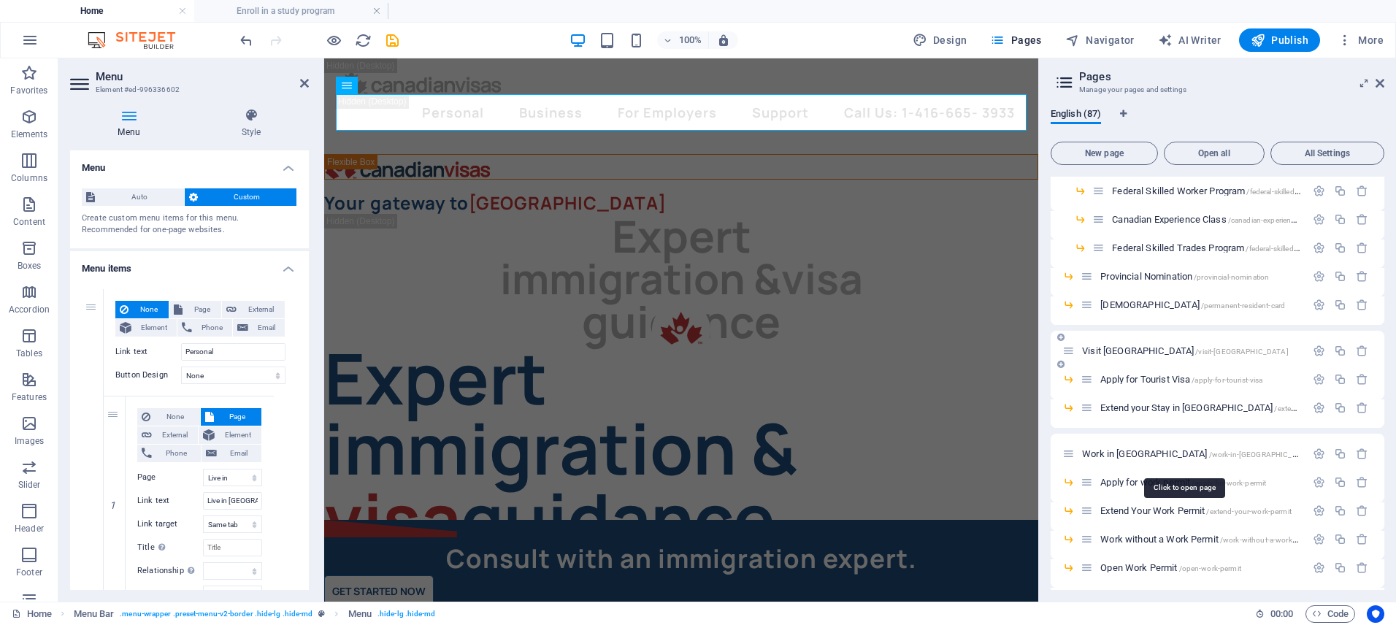
scroll to position [134, 0]
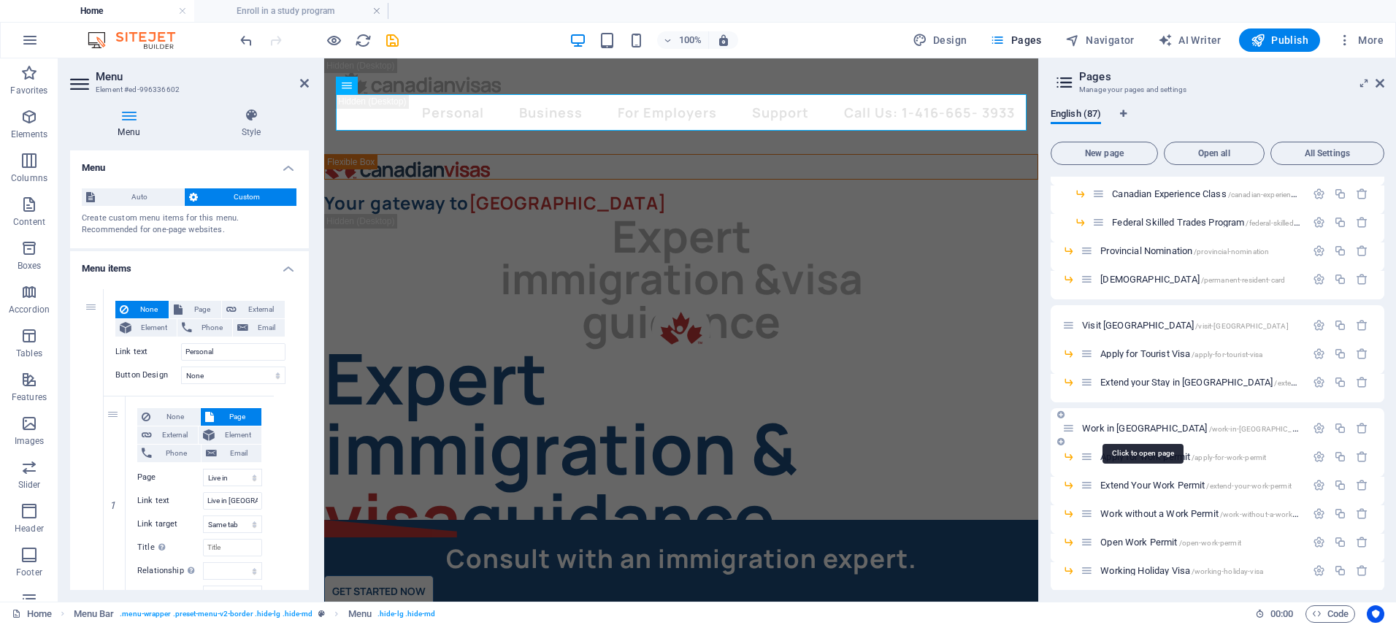
click at [1119, 425] on span "Work in [GEOGRAPHIC_DATA] /work-in-[GEOGRAPHIC_DATA]" at bounding box center [1197, 428] width 231 height 11
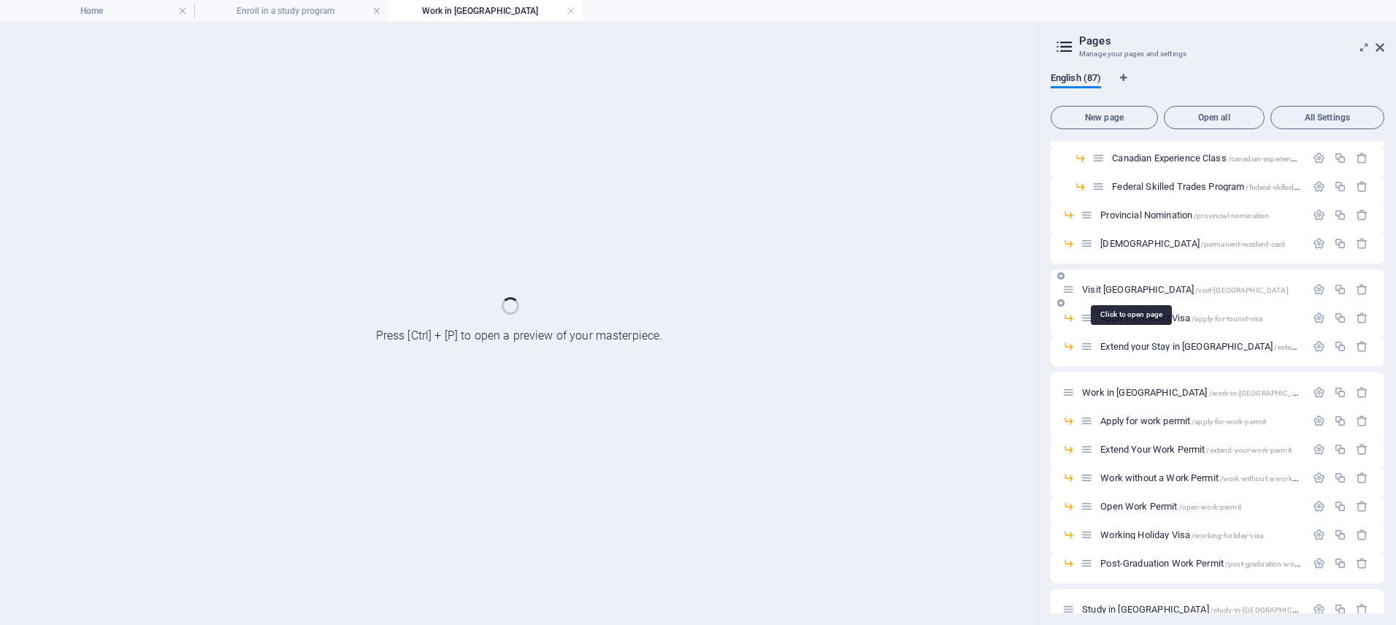
click at [1109, 293] on span "Visit [GEOGRAPHIC_DATA] /visit-[GEOGRAPHIC_DATA]" at bounding box center [1185, 289] width 207 height 11
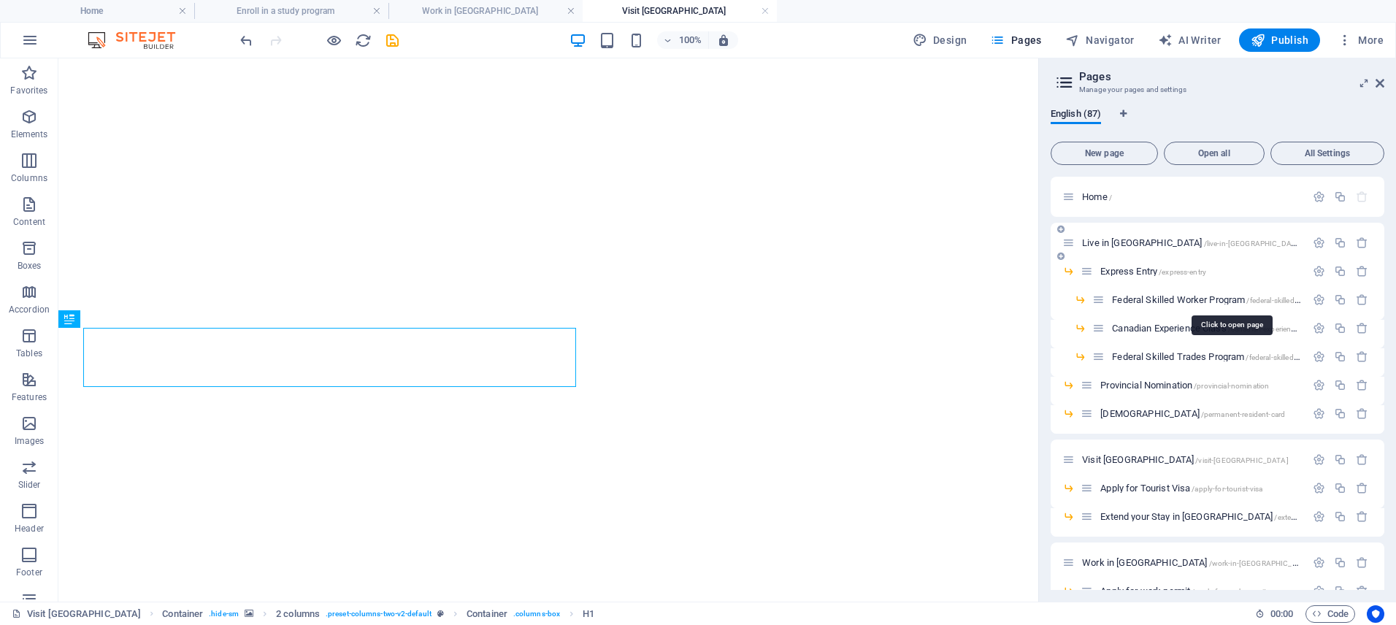
scroll to position [0, 0]
click at [1115, 237] on span "Live in [GEOGRAPHIC_DATA] /live-in-[GEOGRAPHIC_DATA]" at bounding box center [1192, 242] width 220 height 11
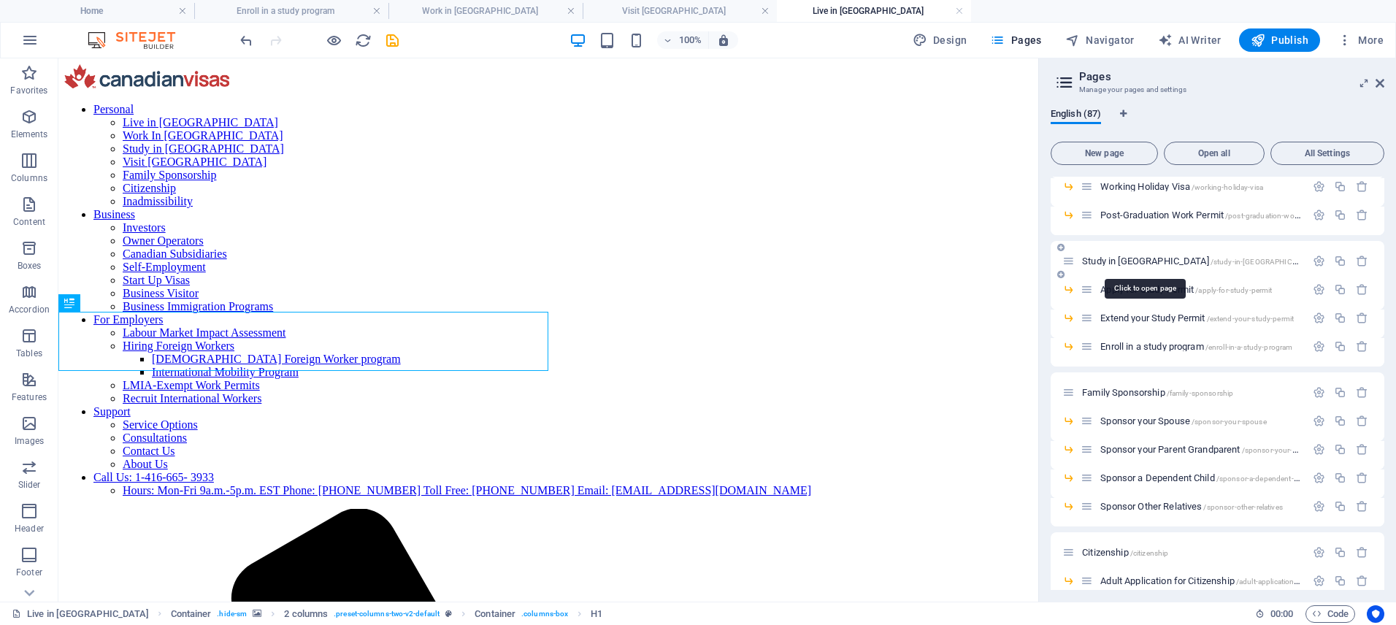
scroll to position [519, 0]
click at [1113, 257] on span "Study in [GEOGRAPHIC_DATA] /study-in-[GEOGRAPHIC_DATA]" at bounding box center [1199, 260] width 235 height 11
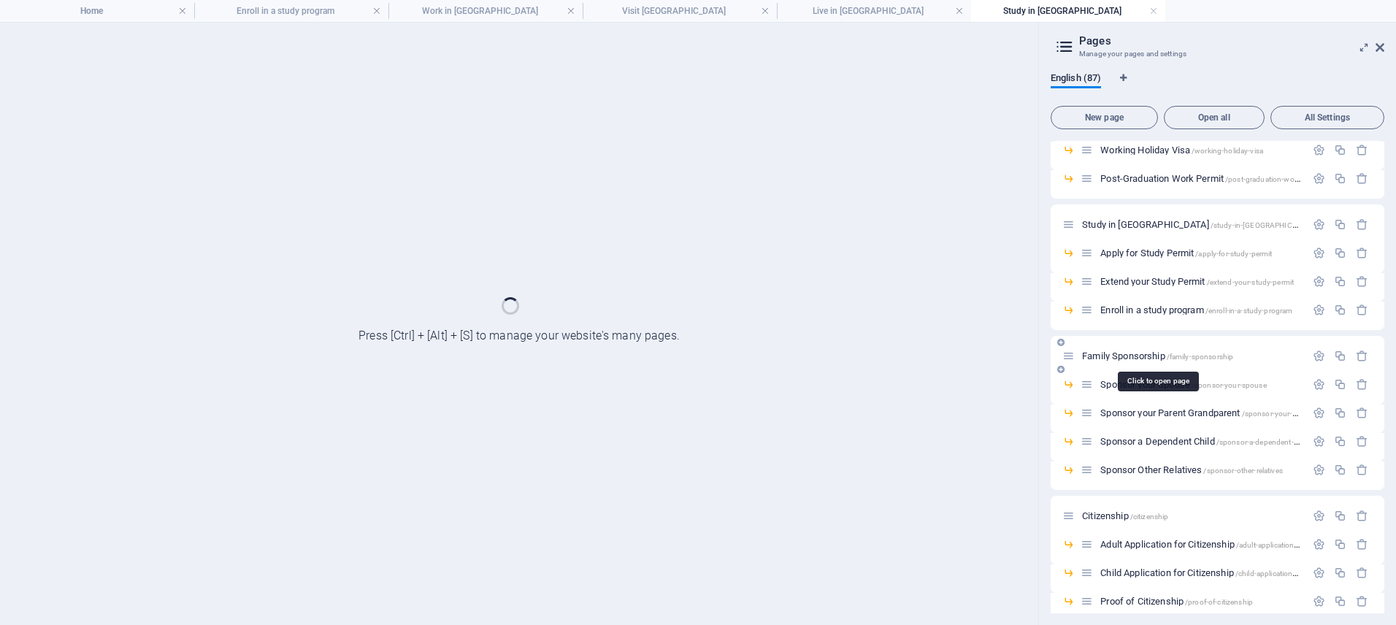
click at [1107, 351] on span "Family Sponsorship /family-sponsorship" at bounding box center [1157, 355] width 151 height 11
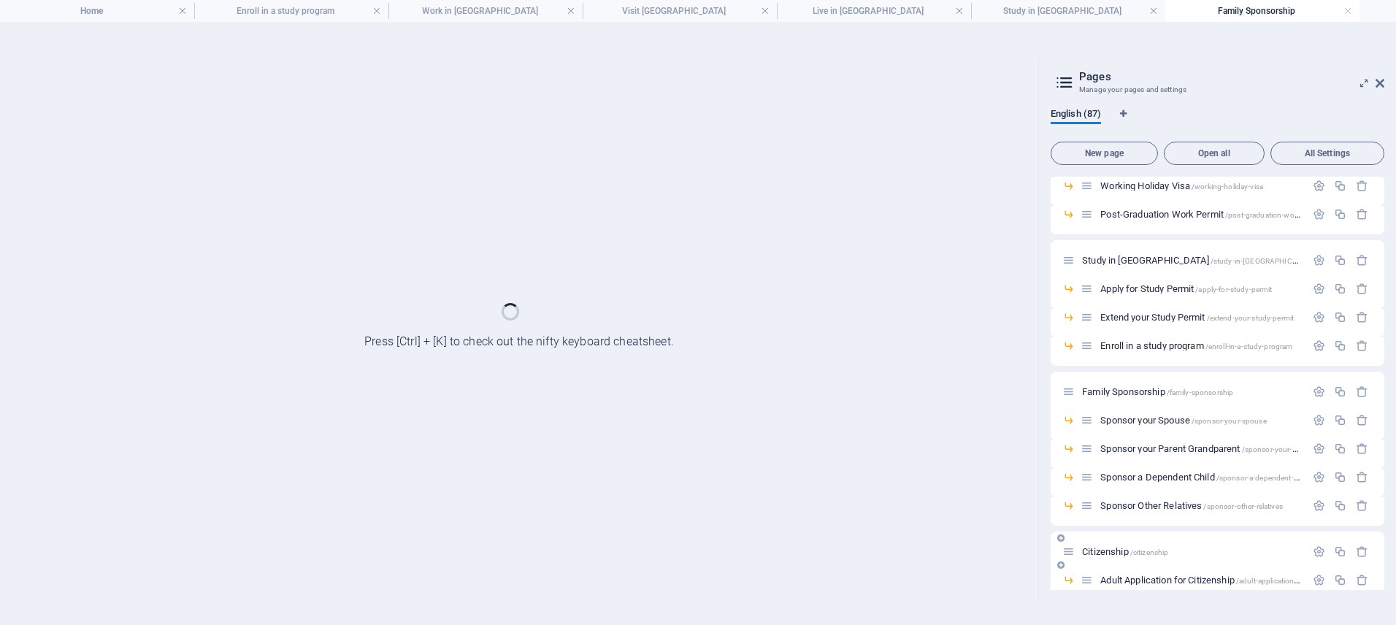
scroll to position [0, 0]
click at [1101, 547] on span "Citizenship /citizenship" at bounding box center [1125, 551] width 86 height 11
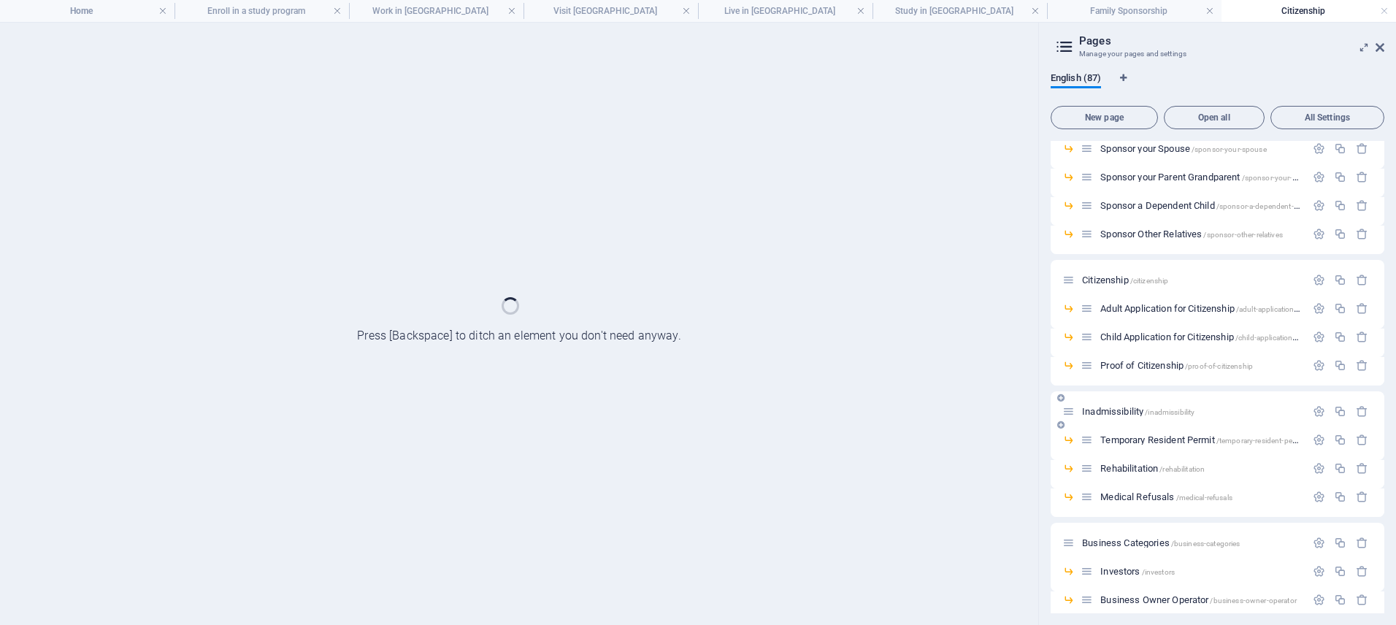
scroll to position [755, 0]
click at [1109, 385] on div "Proof of Citizenship /proof-of-citizenship" at bounding box center [1217, 370] width 334 height 28
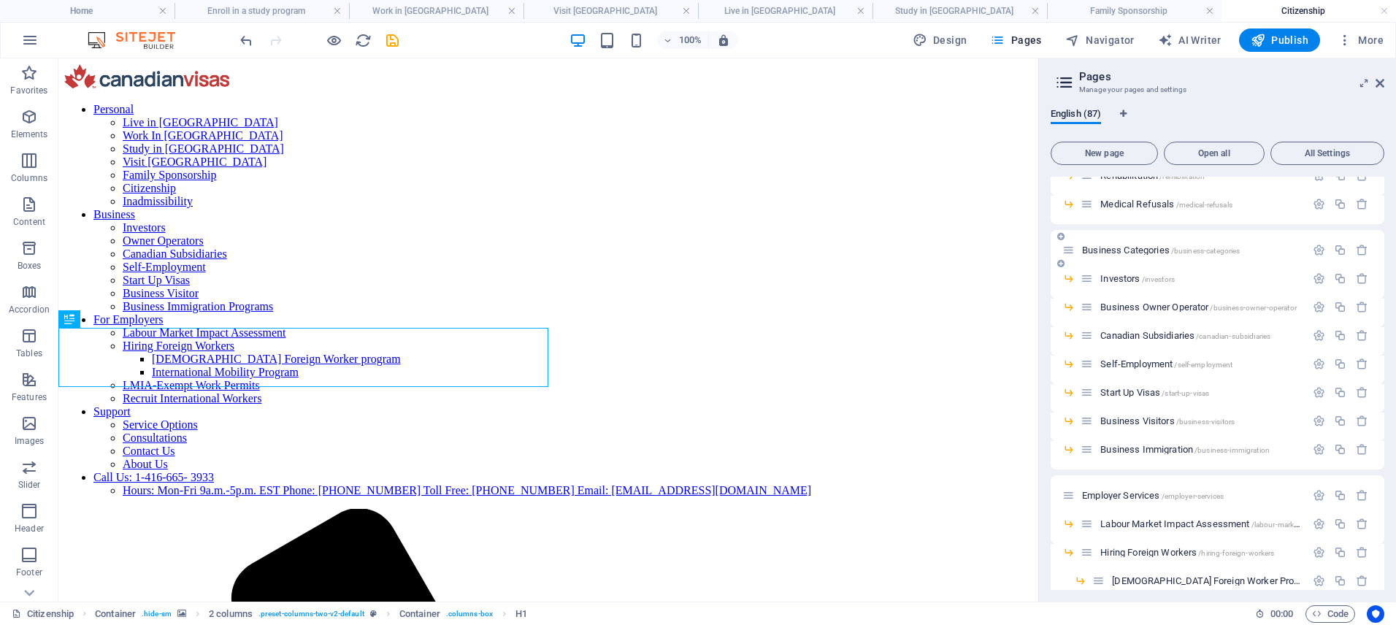
scroll to position [1084, 0]
click at [1107, 250] on span "Business Categories /business-categories" at bounding box center [1161, 249] width 158 height 11
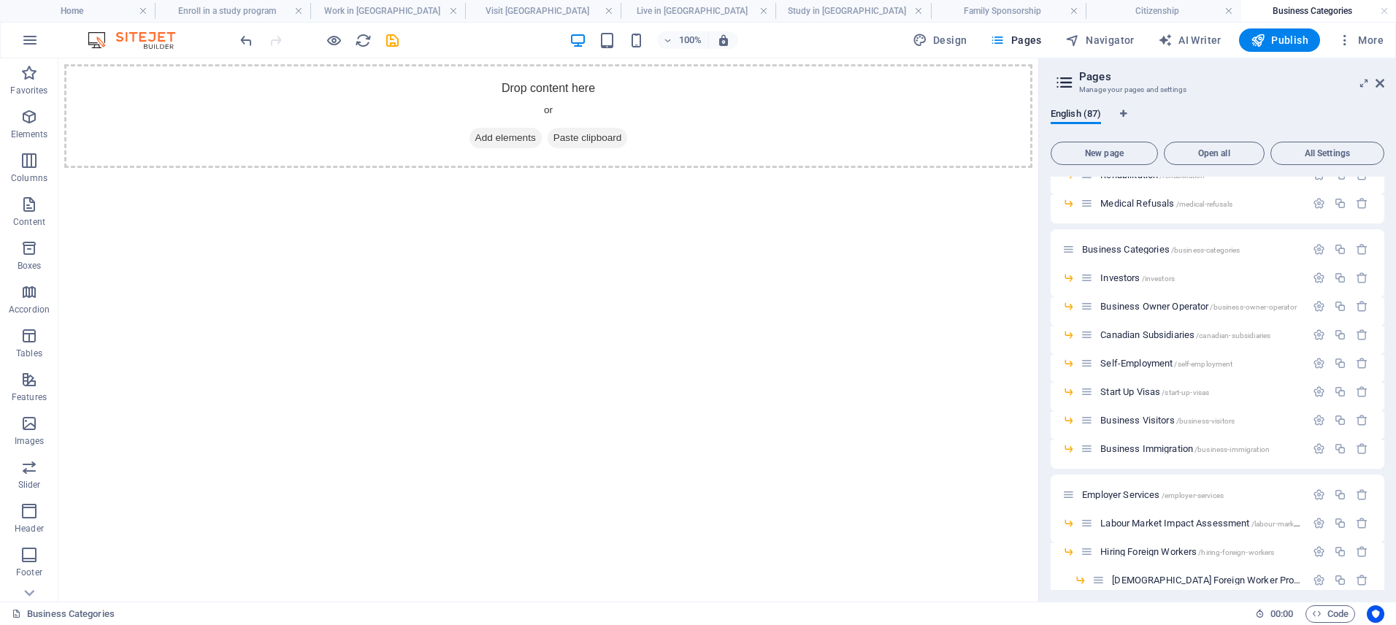
scroll to position [0, 0]
click at [1377, 86] on icon at bounding box center [1379, 83] width 9 height 12
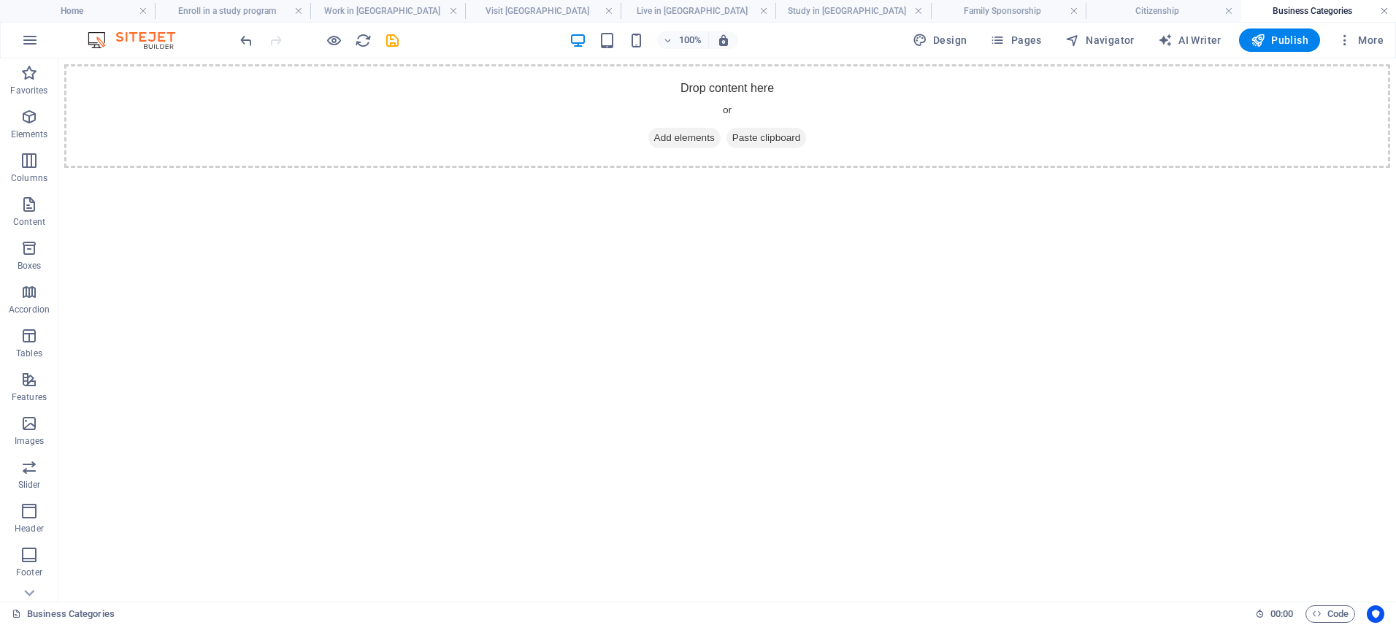
click at [1385, 10] on link at bounding box center [1384, 11] width 9 height 14
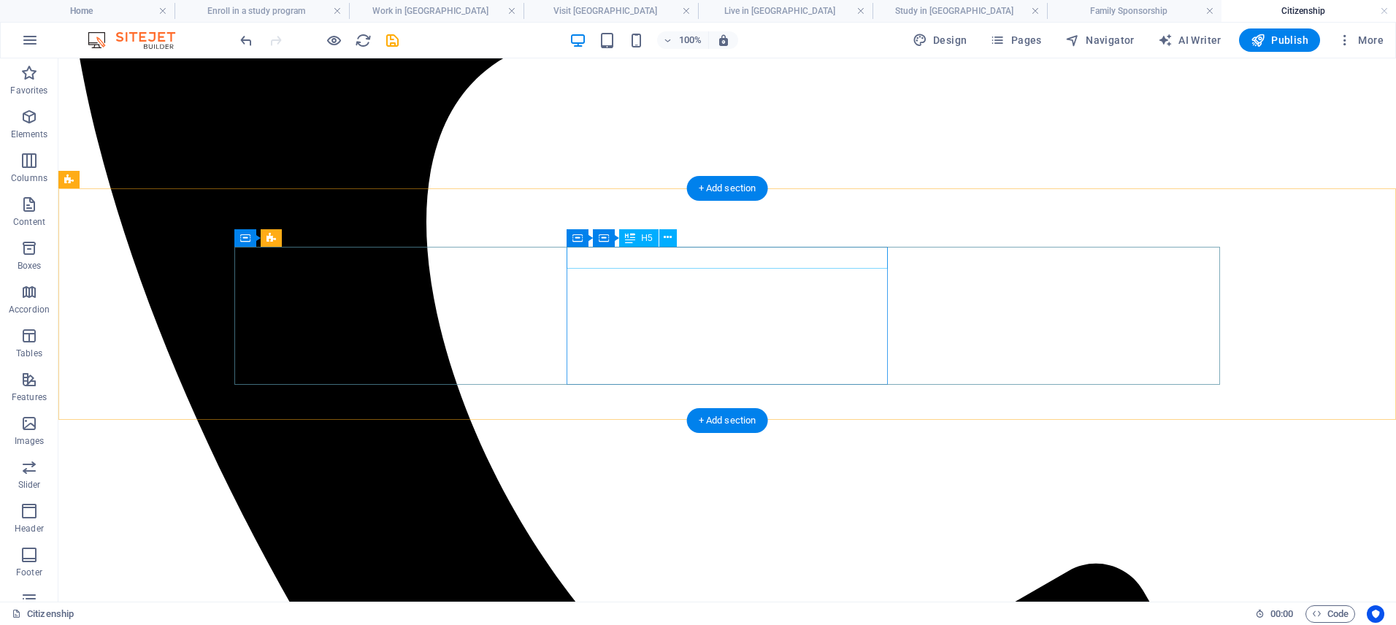
scroll to position [1029, 0]
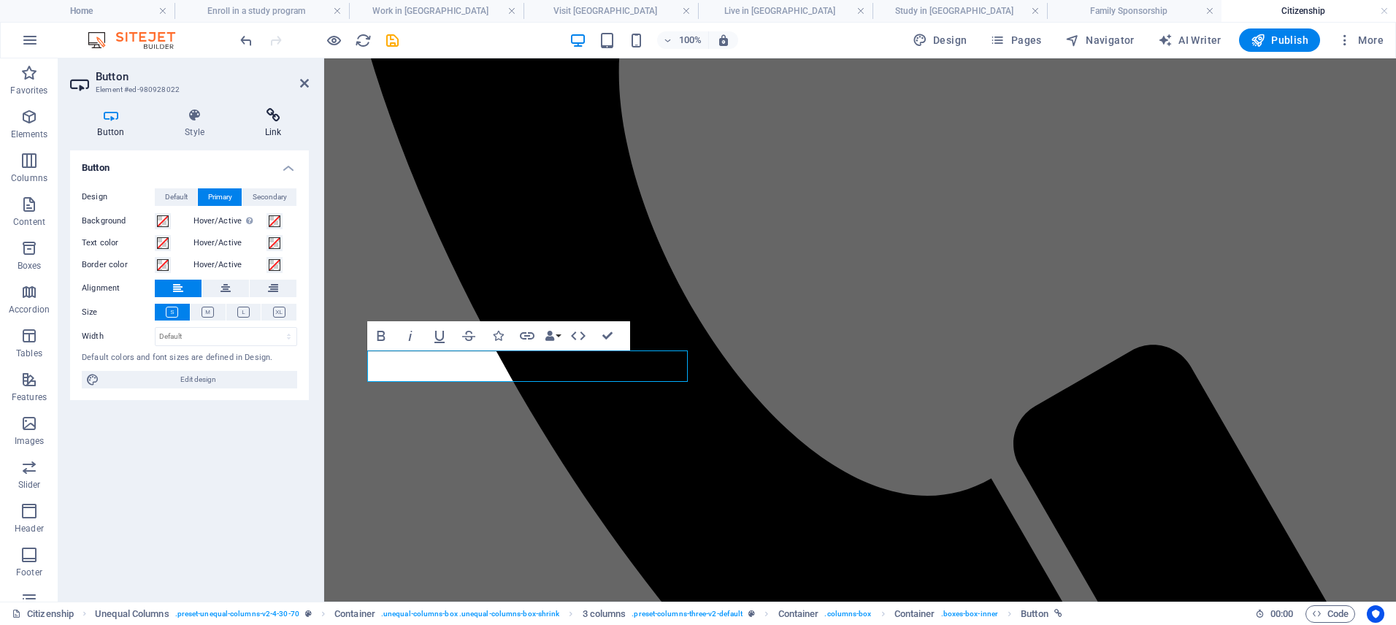
click at [276, 119] on icon at bounding box center [273, 115] width 72 height 15
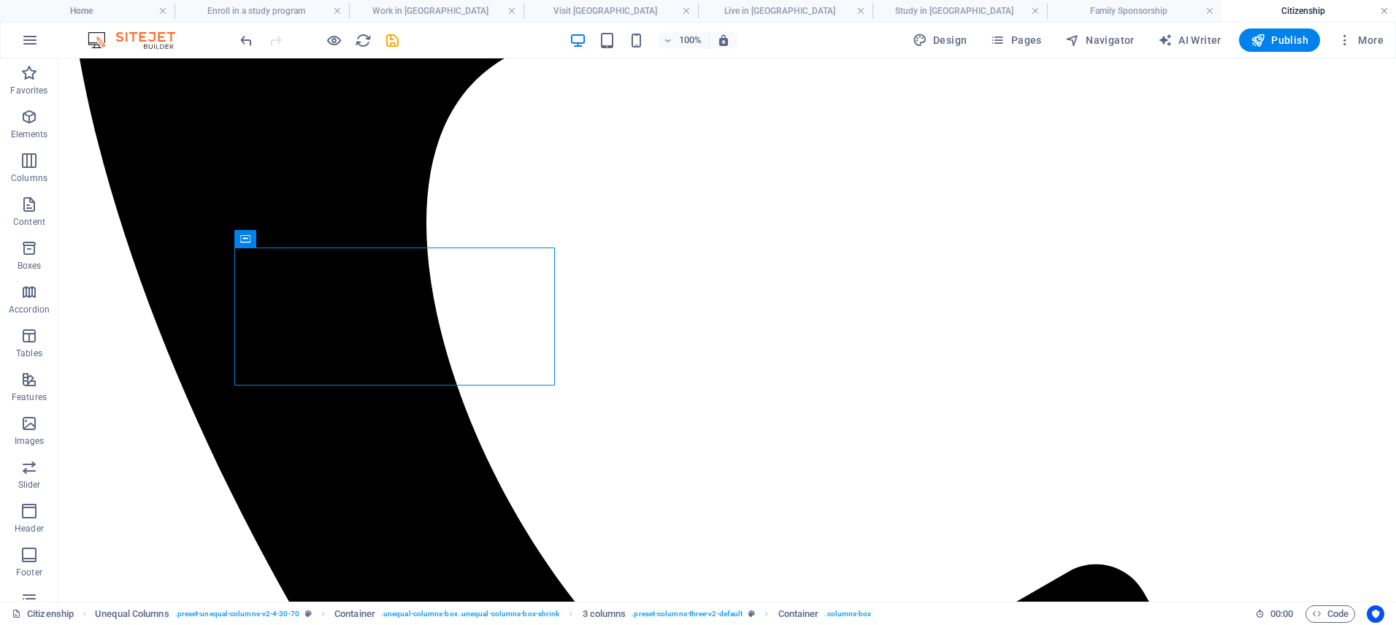
click at [1385, 10] on link at bounding box center [1384, 11] width 9 height 14
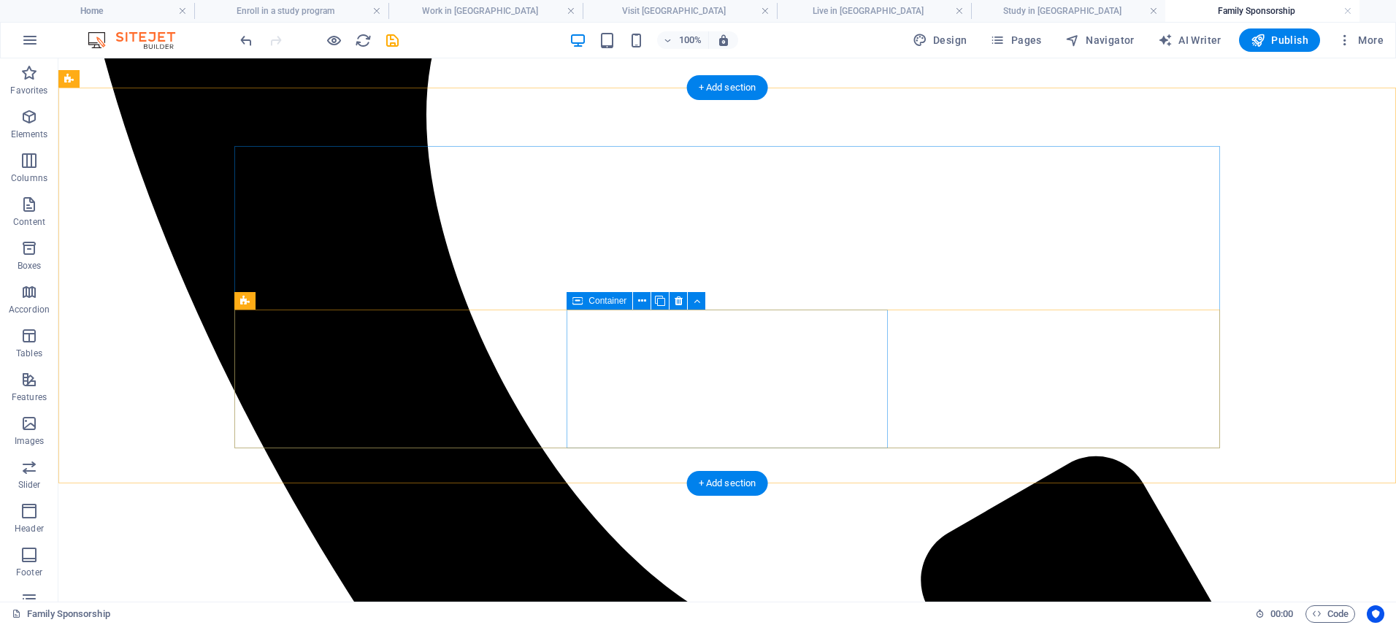
scroll to position [1141, 0]
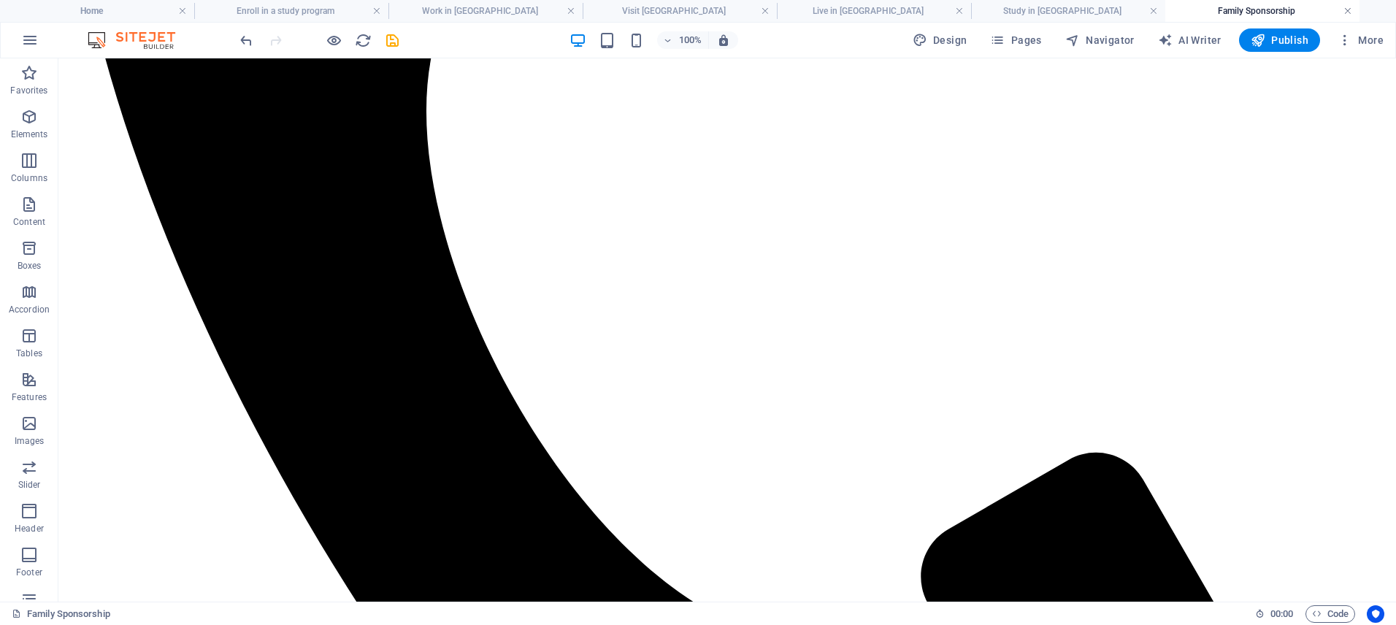
click at [1343, 9] on link at bounding box center [1347, 11] width 9 height 14
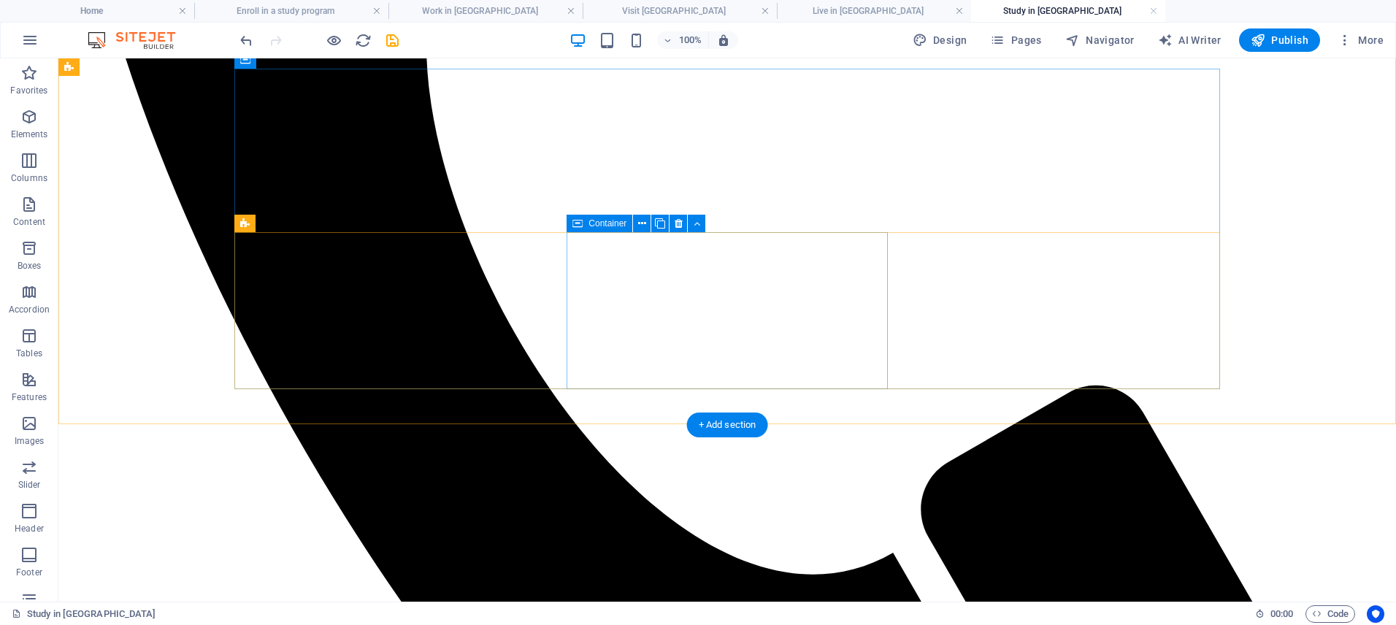
scroll to position [1207, 0]
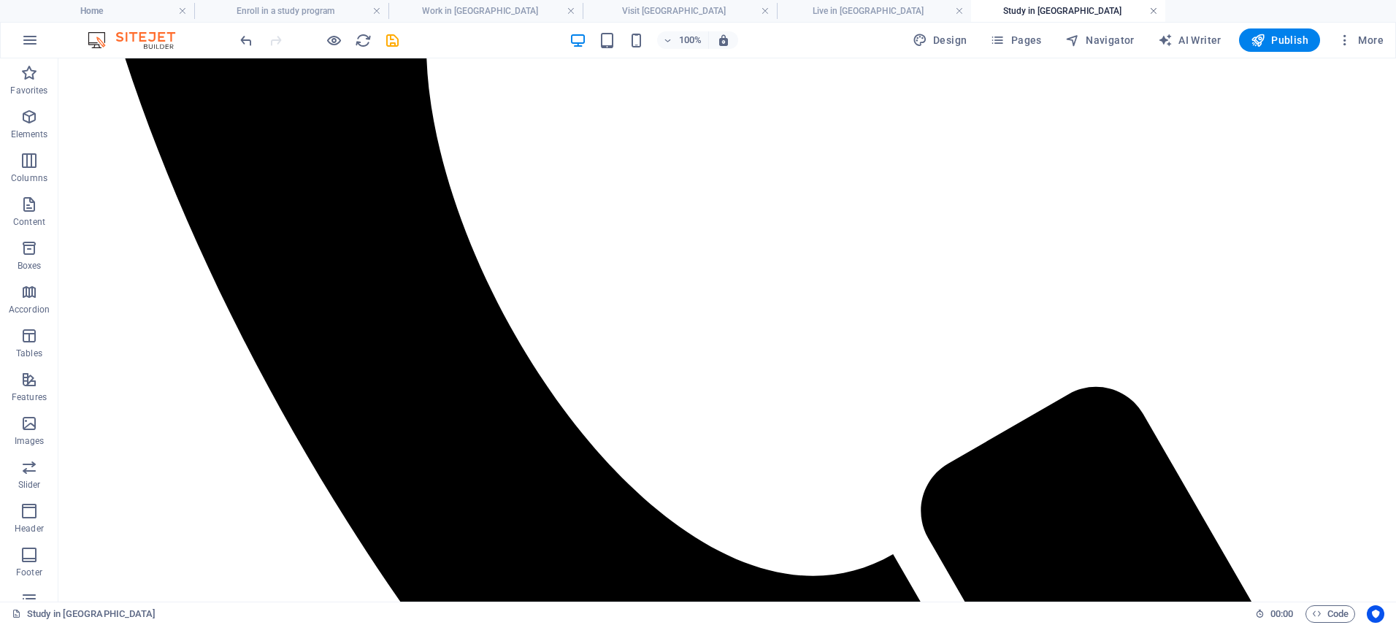
click at [1152, 9] on link at bounding box center [1153, 11] width 9 height 14
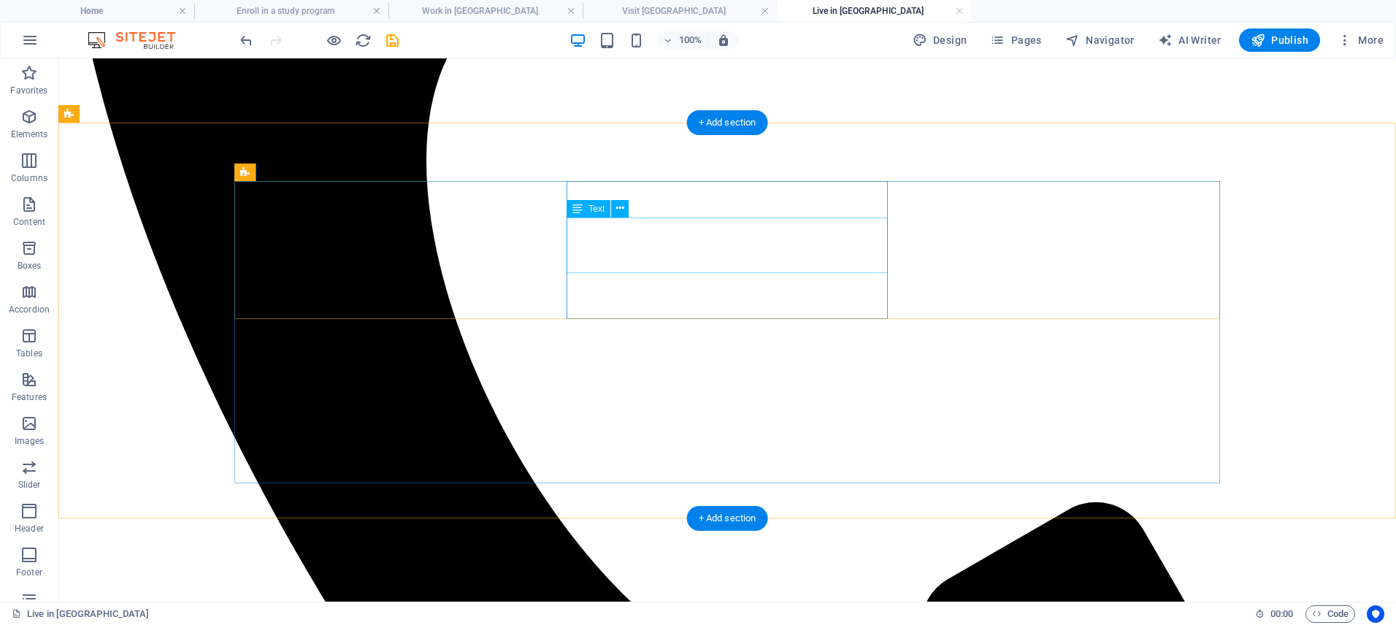
scroll to position [1090, 0]
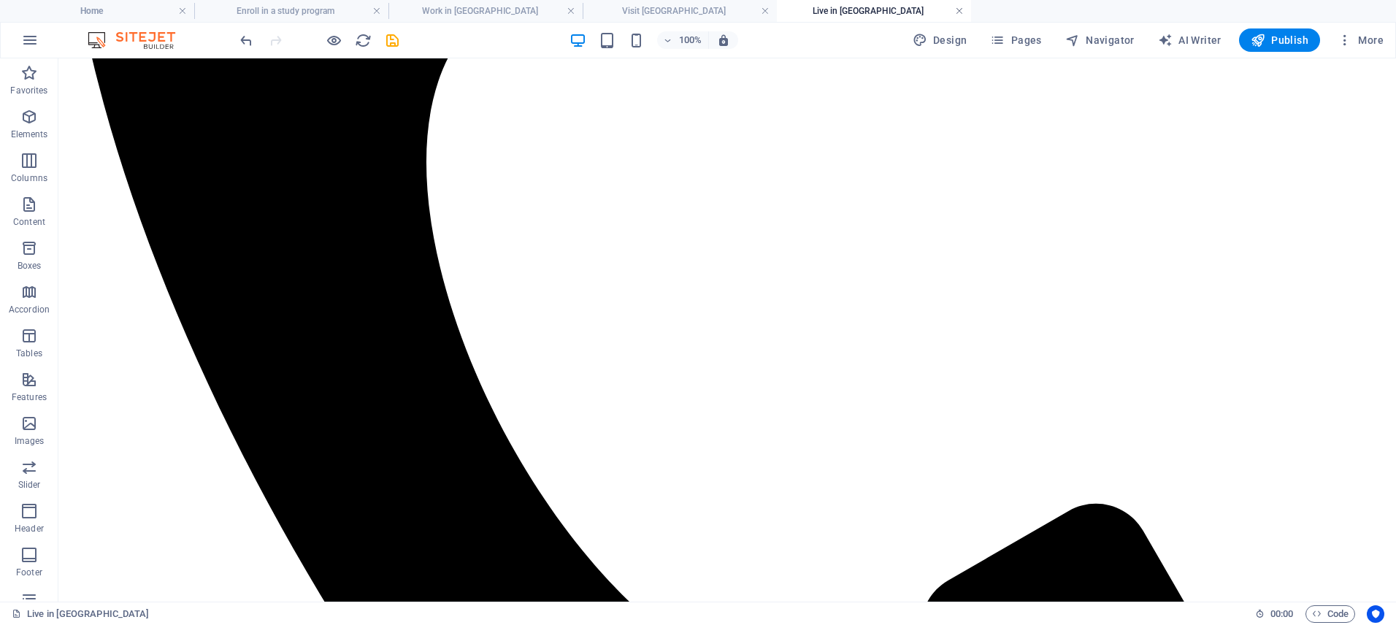
click at [958, 9] on link at bounding box center [959, 11] width 9 height 14
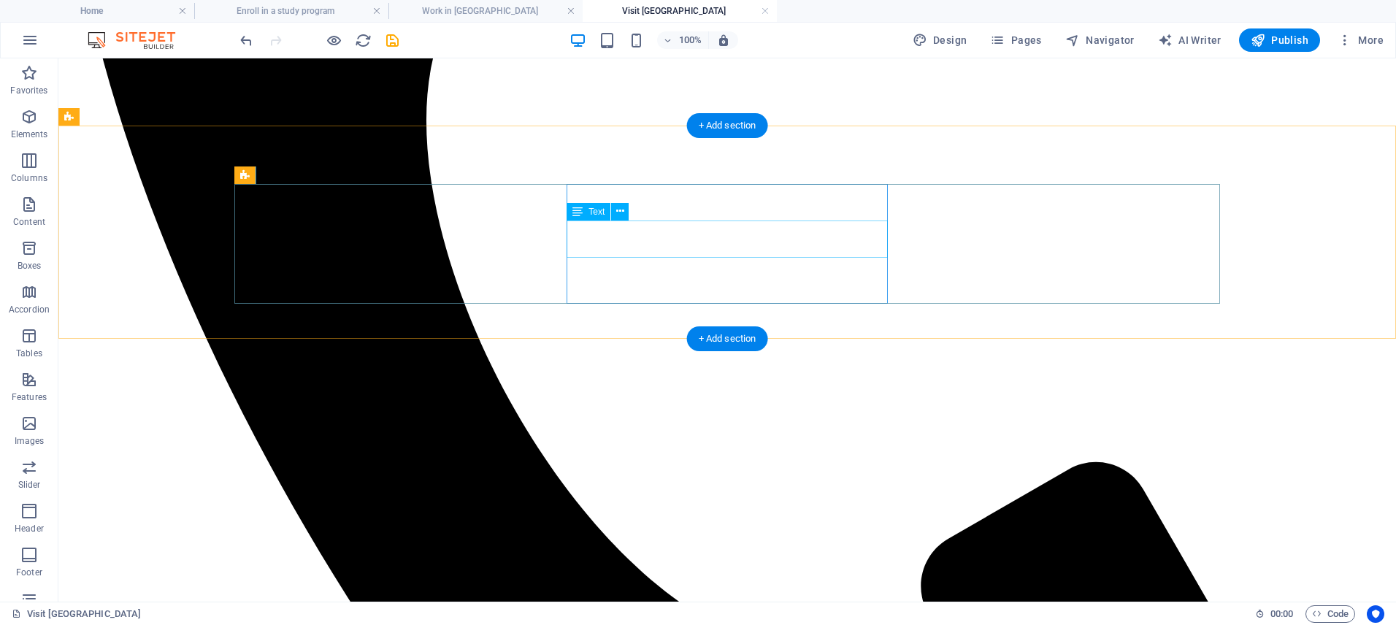
scroll to position [1071, 0]
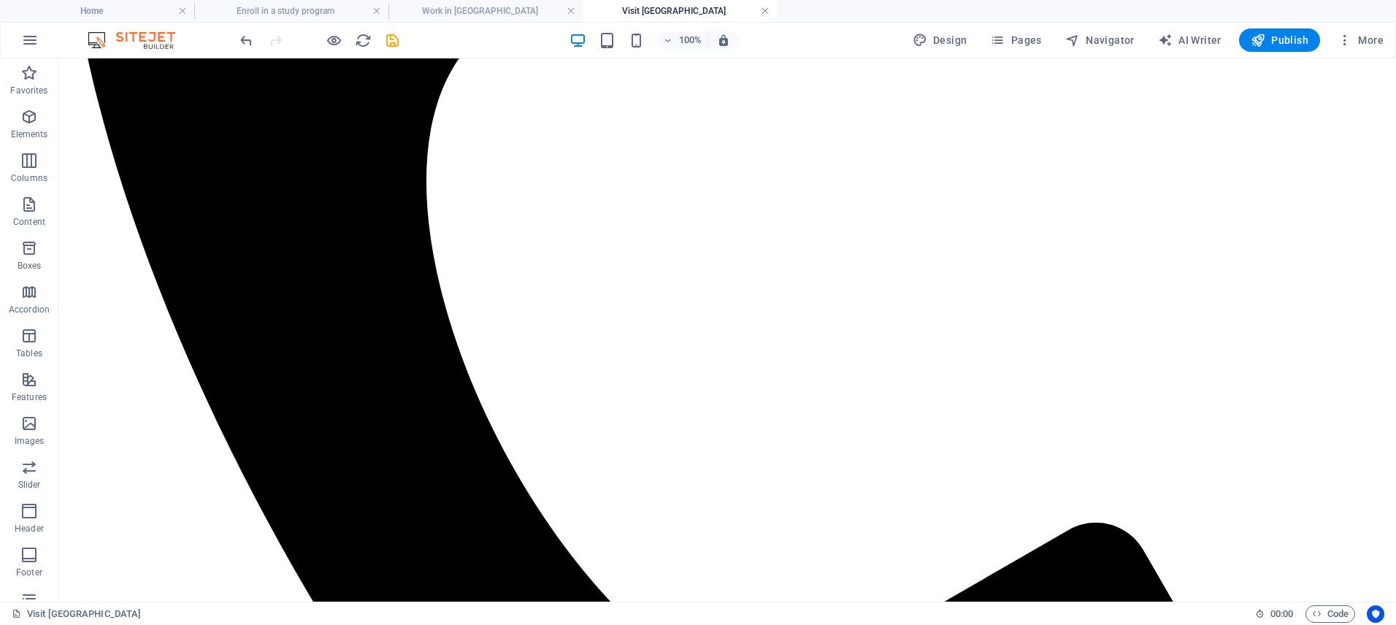
click at [763, 10] on link at bounding box center [765, 11] width 9 height 14
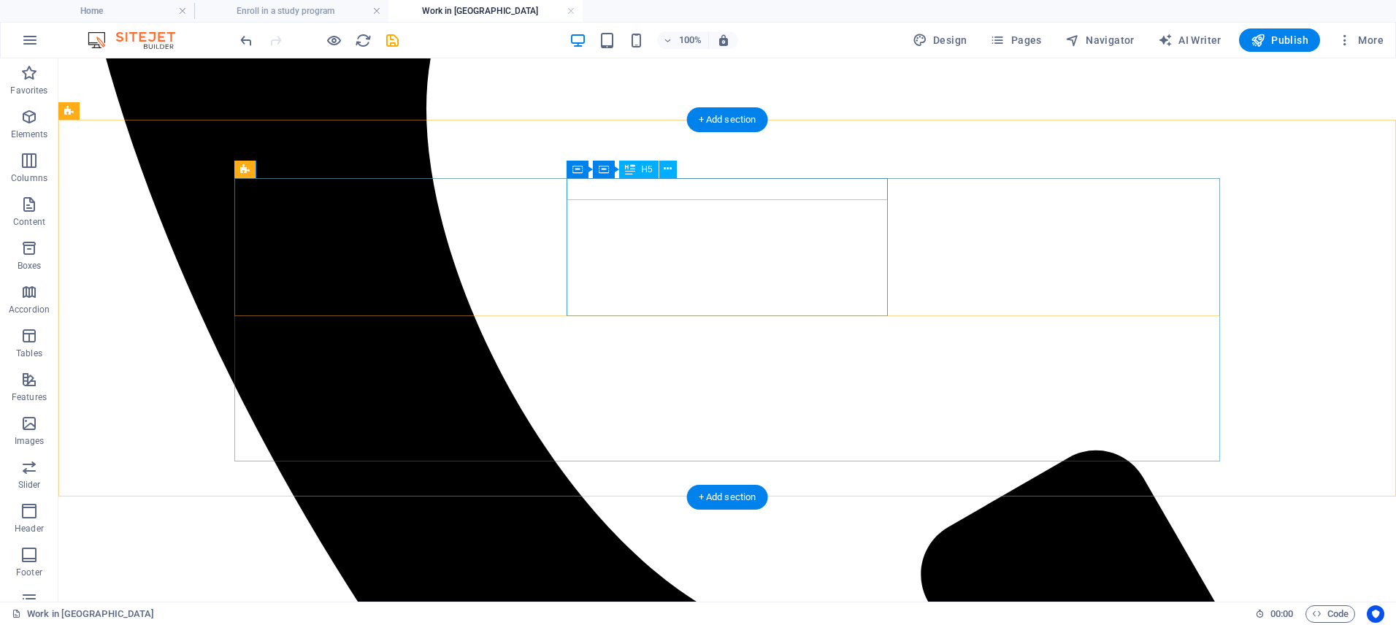
scroll to position [1148, 0]
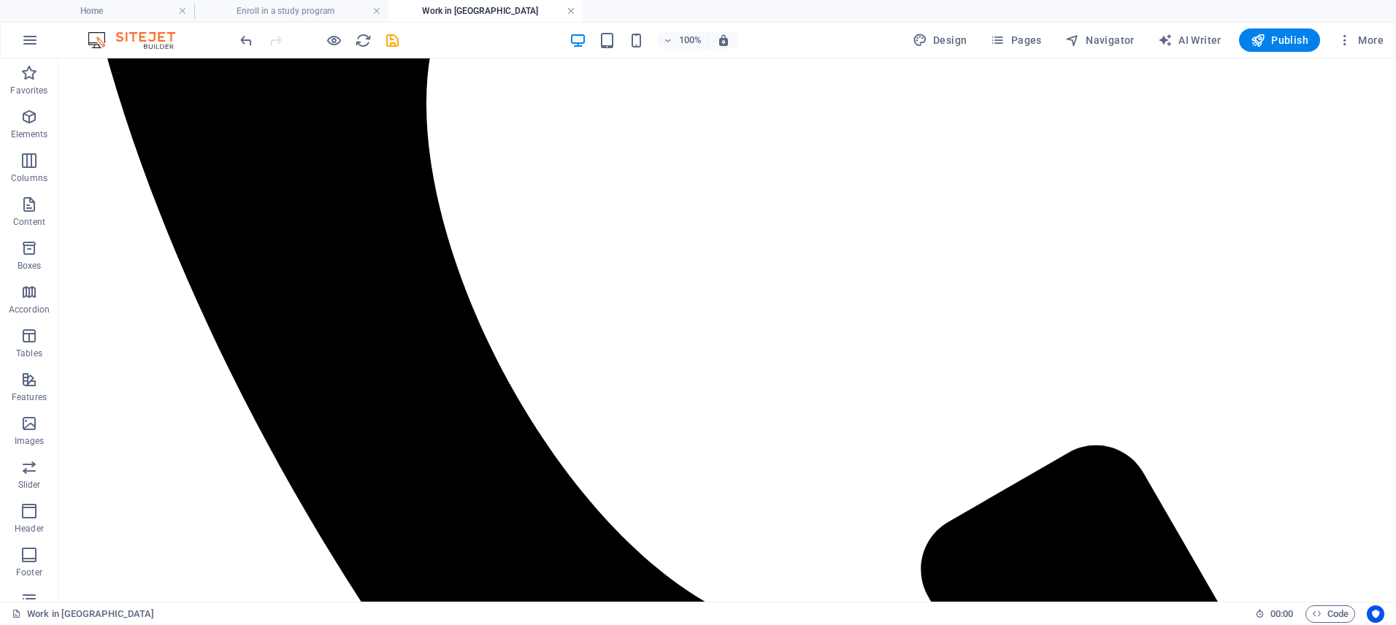
click at [570, 9] on link at bounding box center [570, 11] width 9 height 14
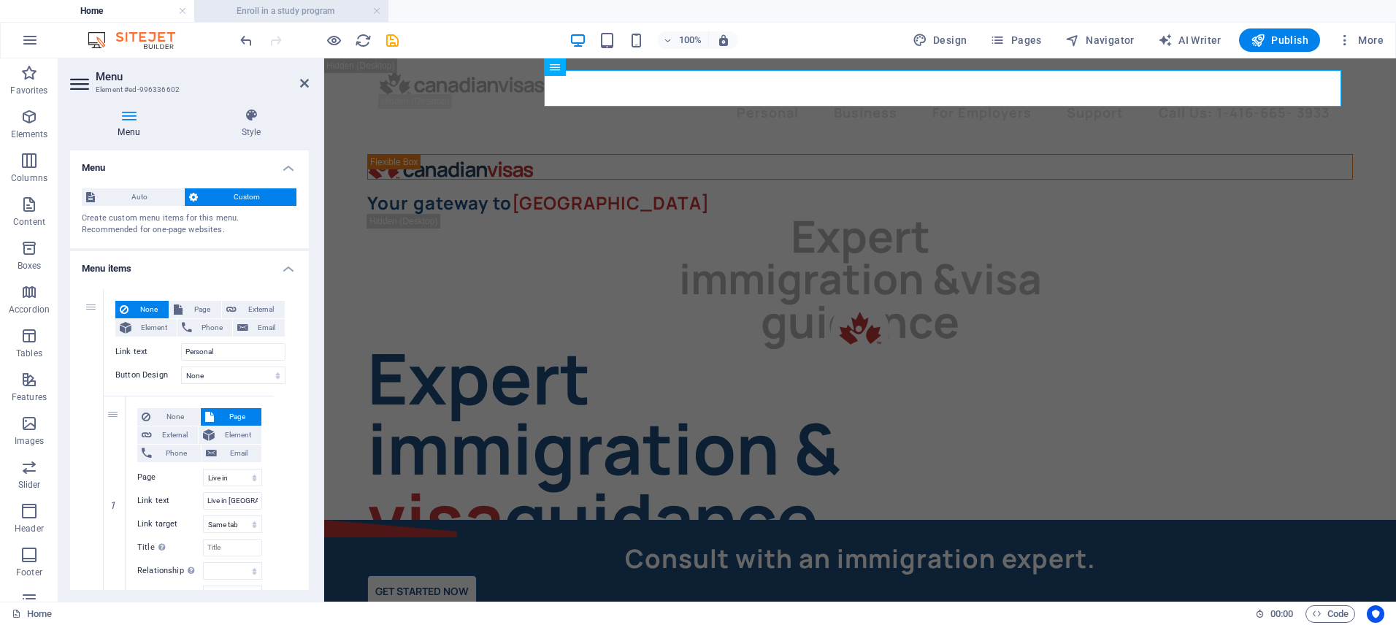
click at [347, 19] on li "Enroll in a study program" at bounding box center [291, 11] width 194 height 22
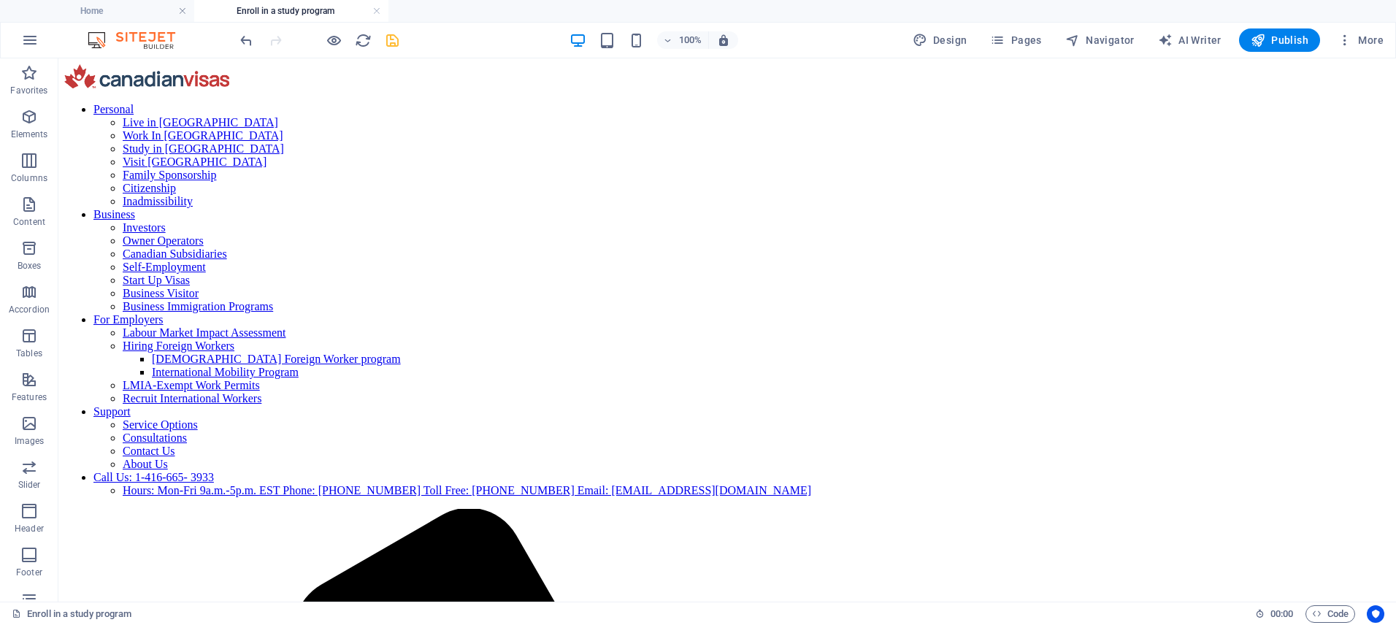
scroll to position [2316, 0]
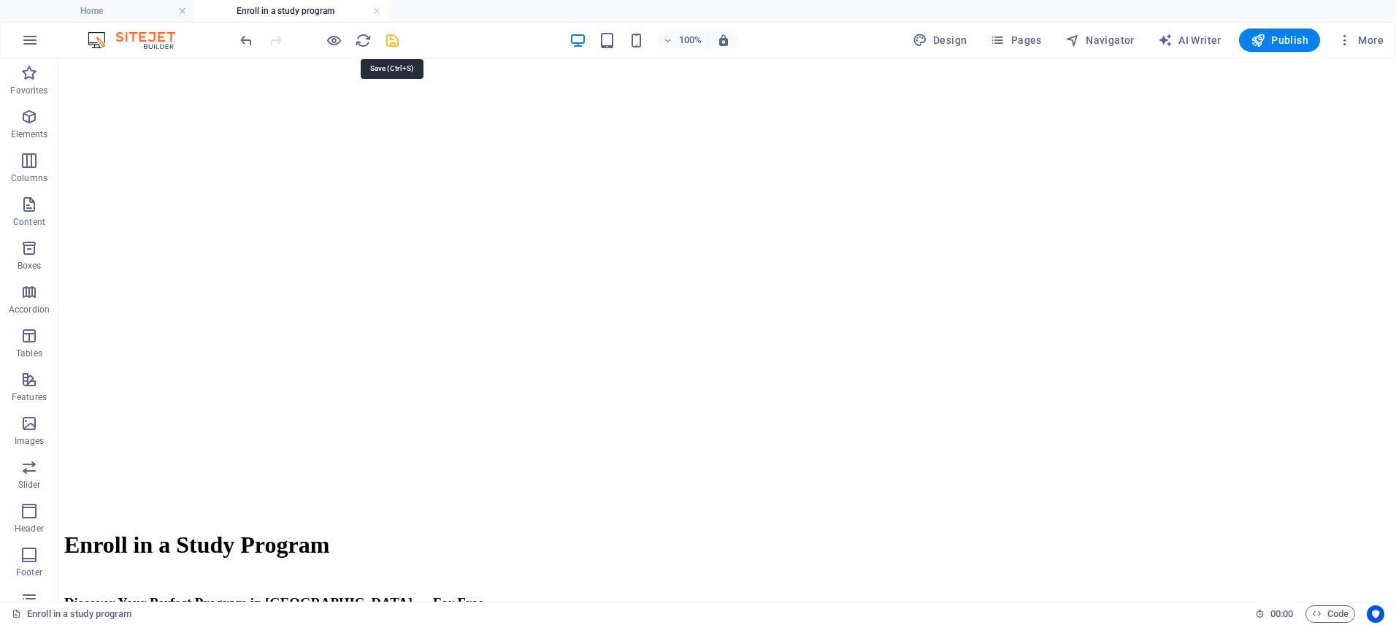
click at [391, 45] on icon "save" at bounding box center [392, 40] width 17 height 17
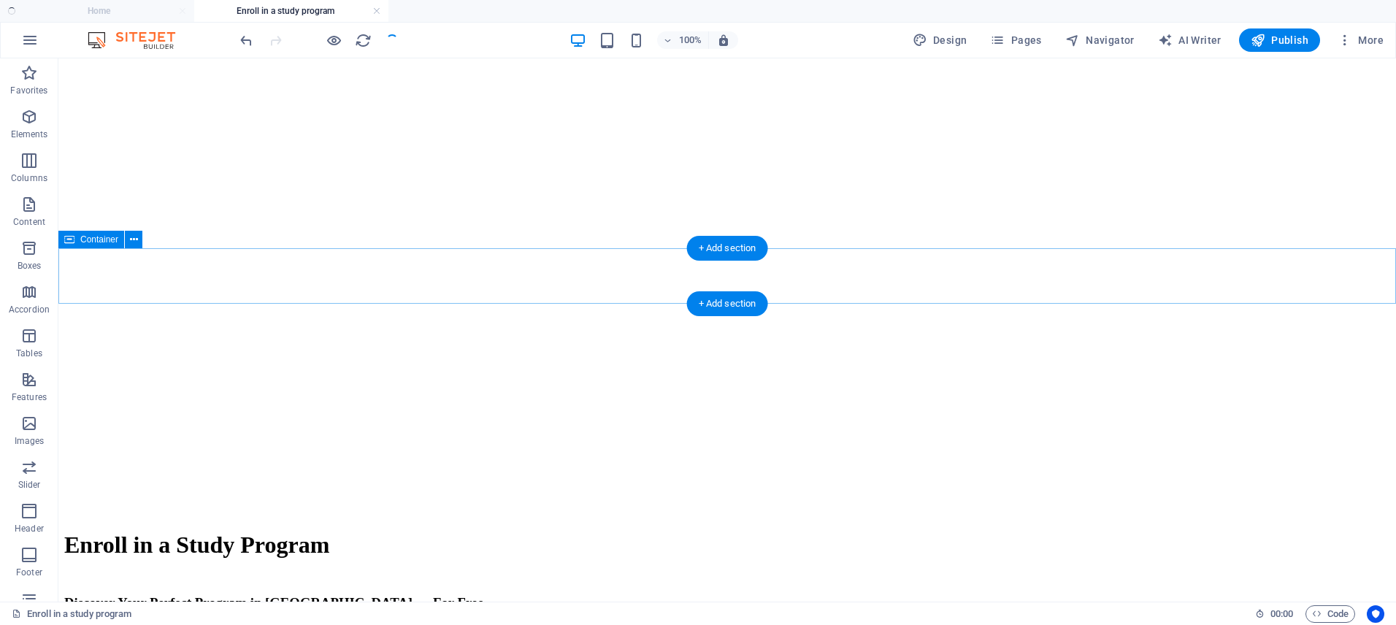
select select "rem"
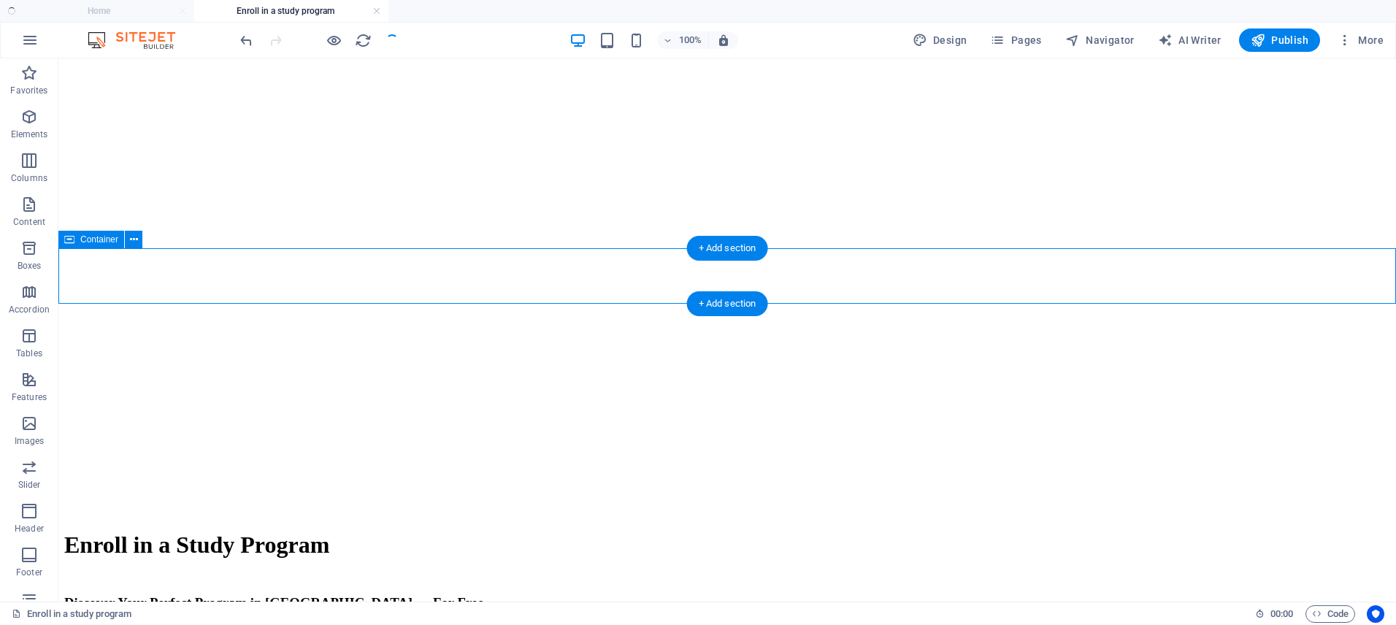
select select "rem"
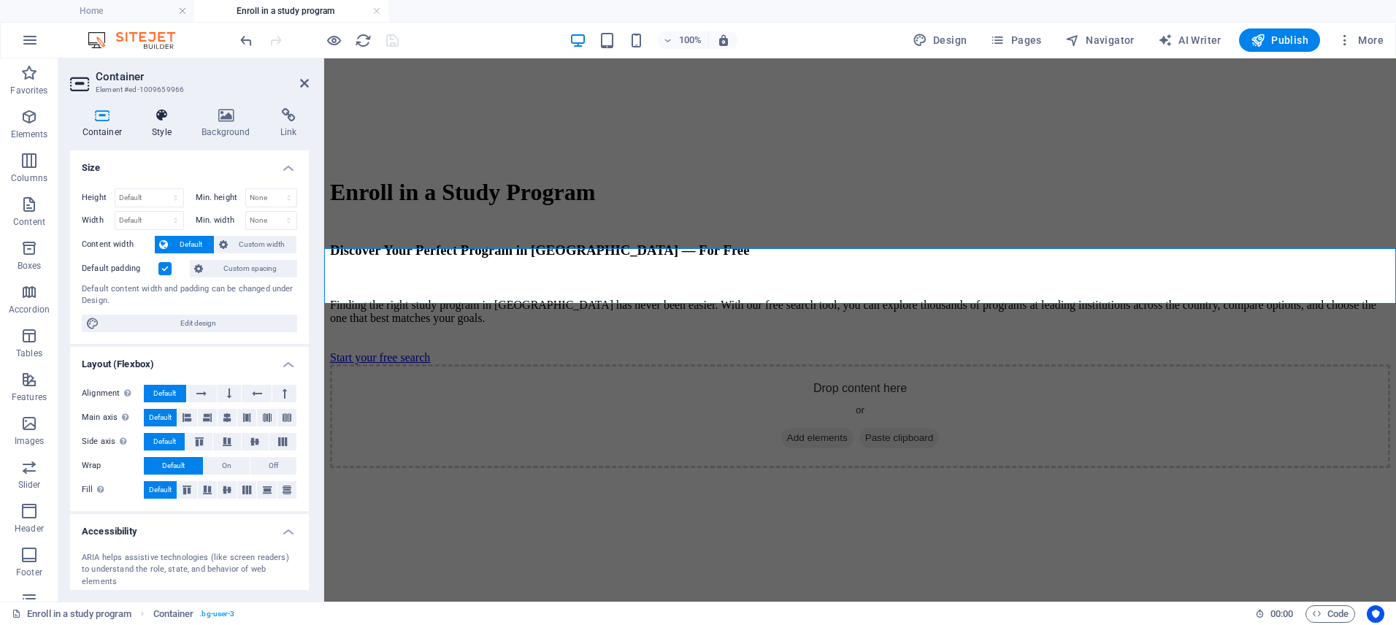
click at [154, 120] on icon at bounding box center [162, 115] width 44 height 15
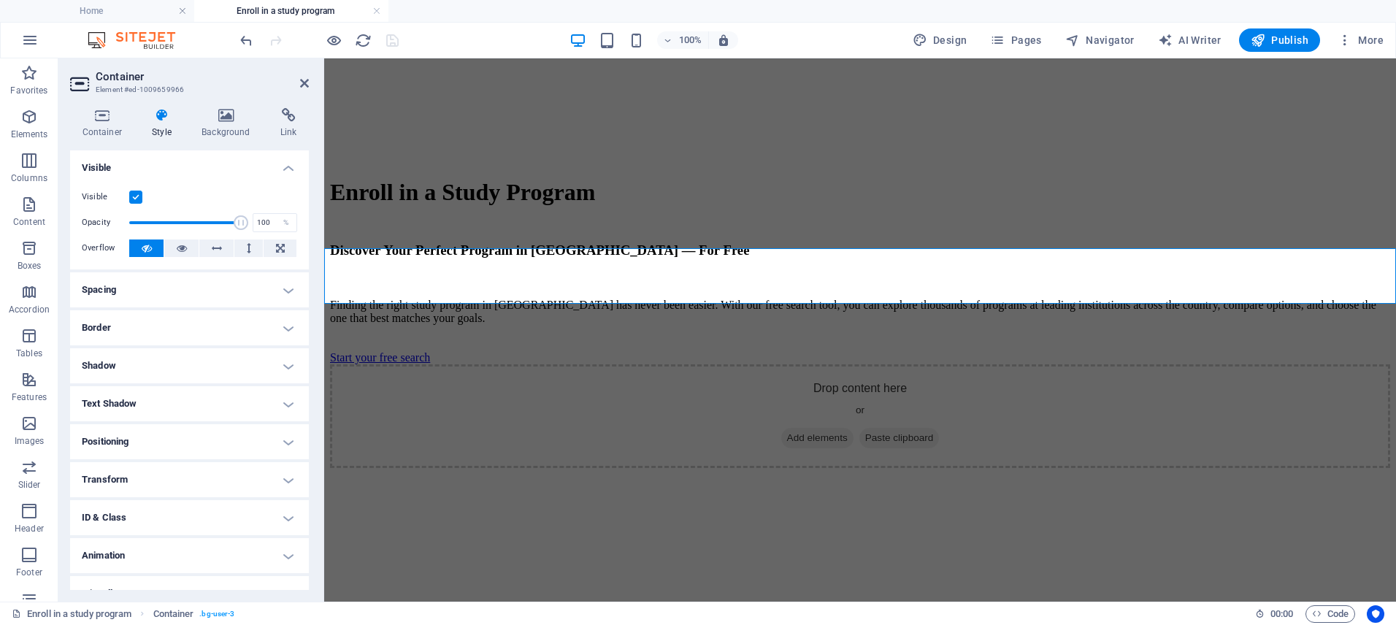
click at [199, 287] on h4 "Spacing" at bounding box center [189, 289] width 239 height 35
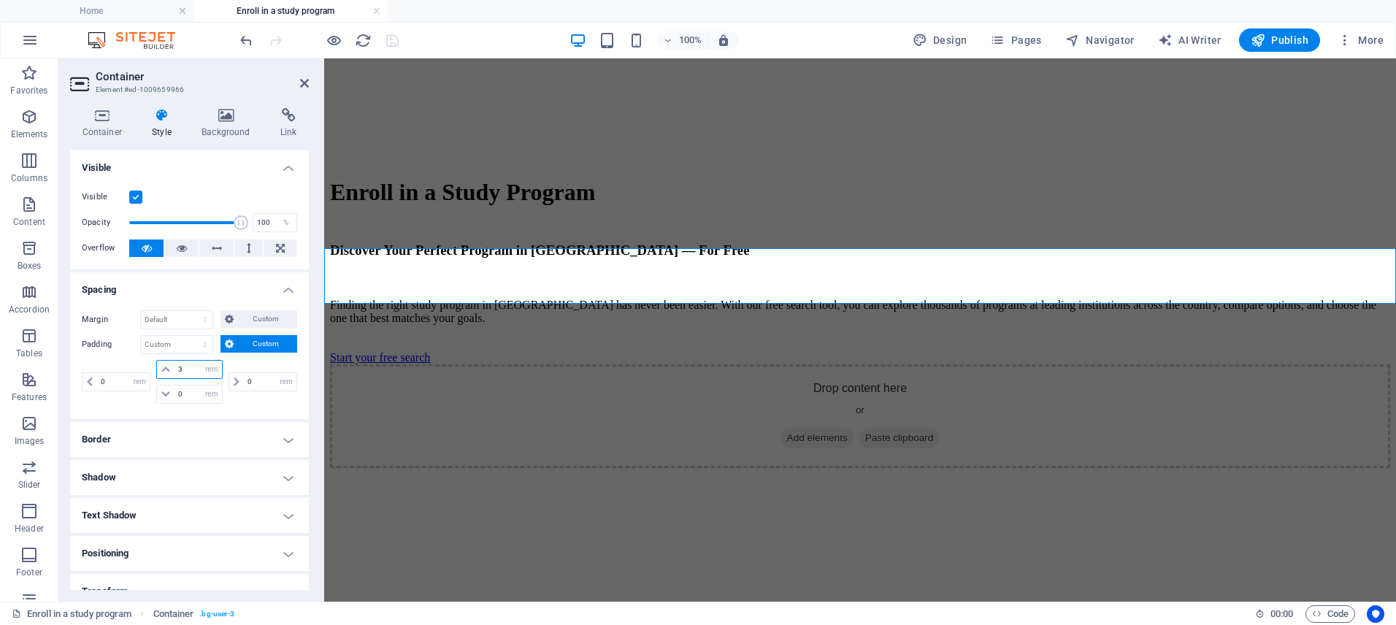
click at [196, 370] on input "3" at bounding box center [197, 370] width 47 height 18
click at [196, 370] on input "2.9375" at bounding box center [197, 370] width 47 height 18
type input "0"
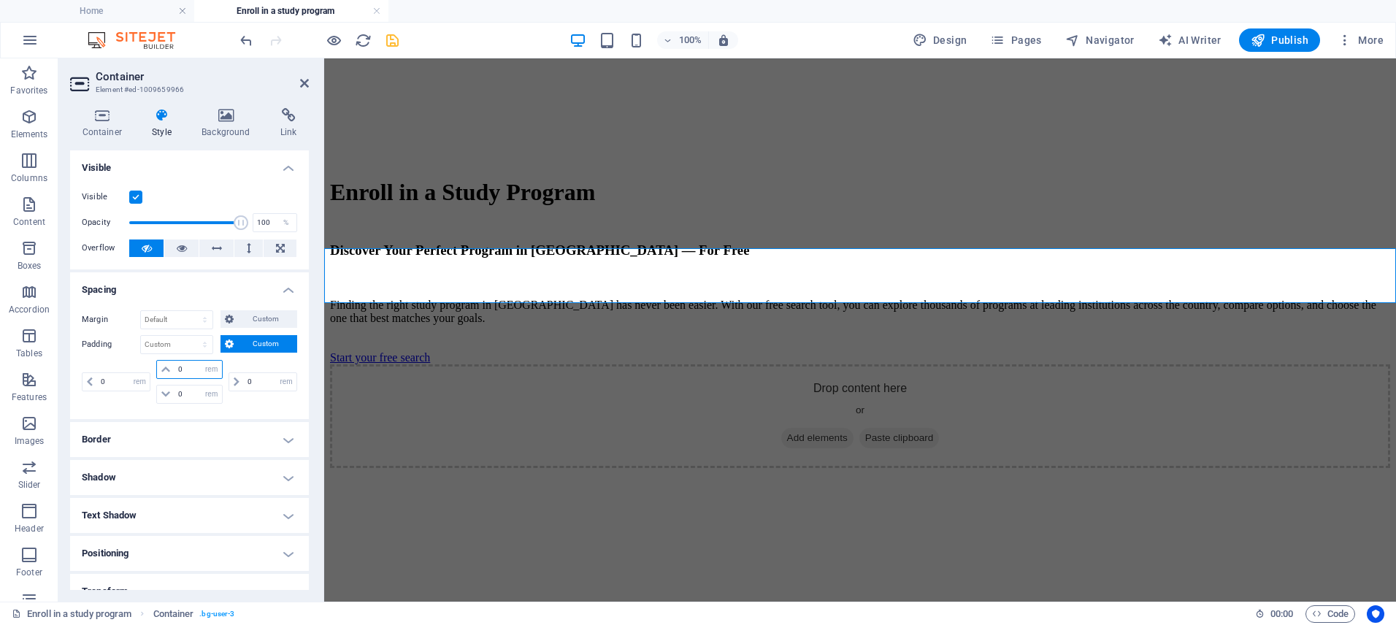
type input "0"
select select "rem"
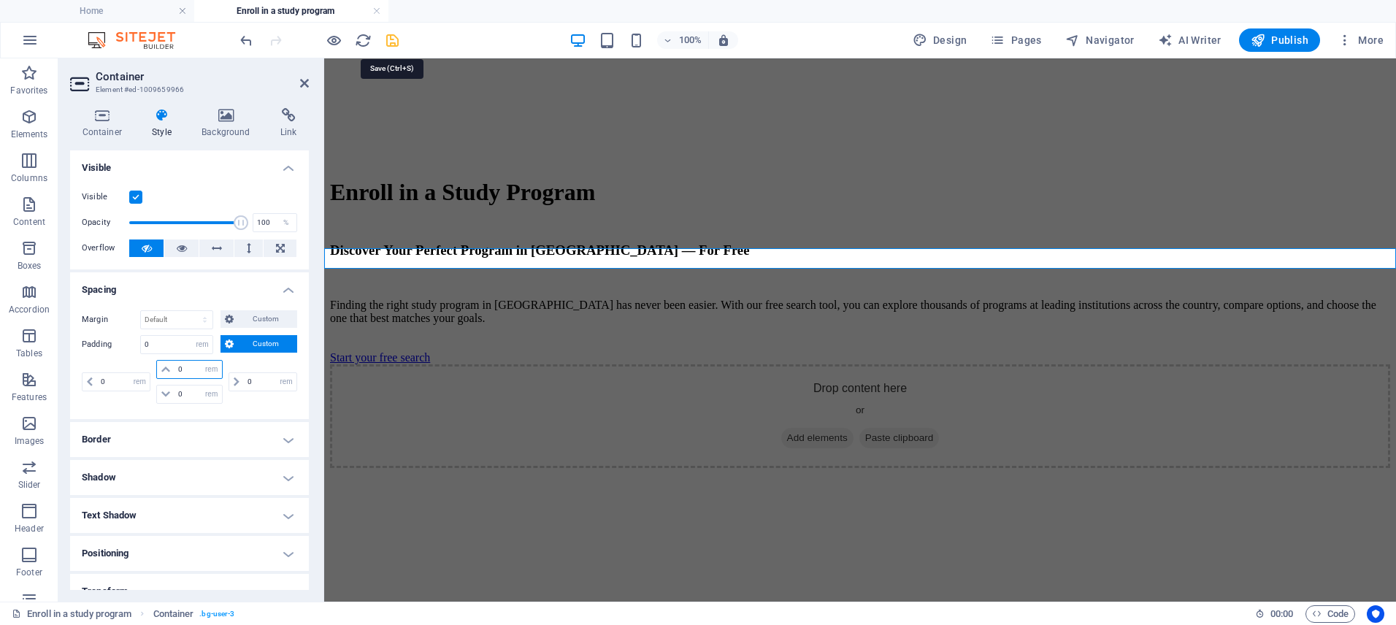
type input "0"
click at [391, 42] on icon "save" at bounding box center [392, 40] width 17 height 17
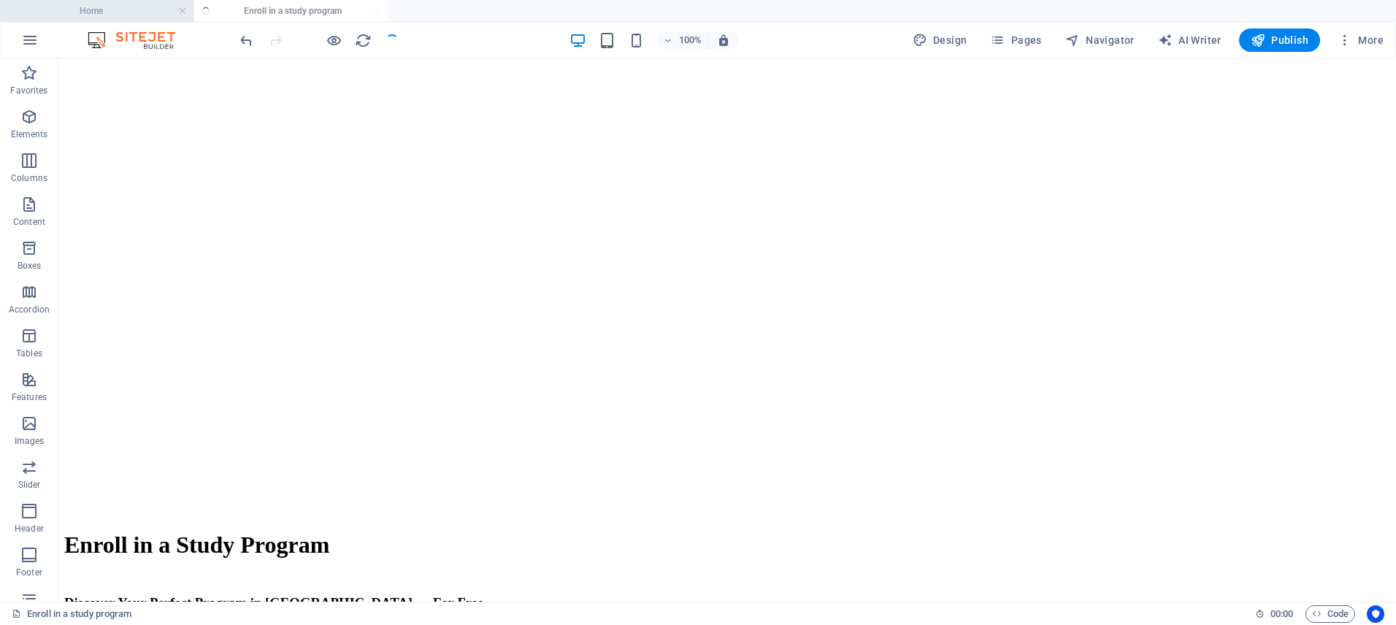
click at [131, 6] on h4 "Home" at bounding box center [97, 11] width 194 height 16
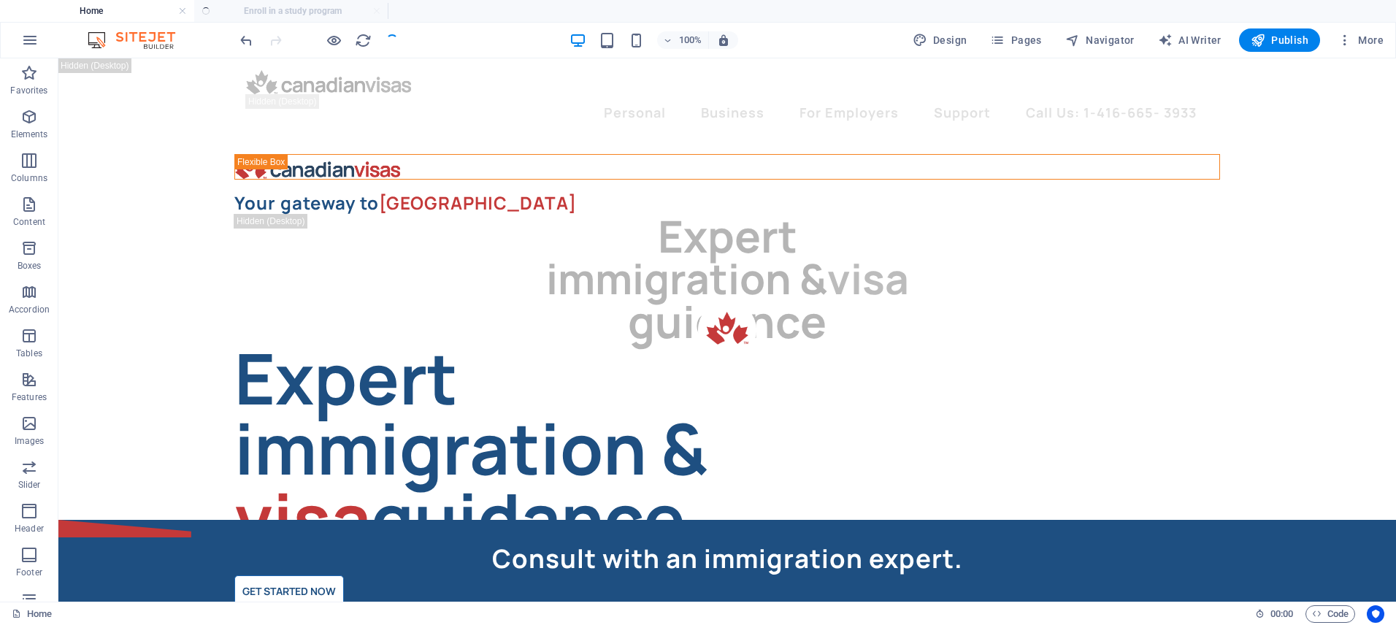
scroll to position [0, 0]
click at [1282, 45] on span "Publish" at bounding box center [1279, 40] width 58 height 15
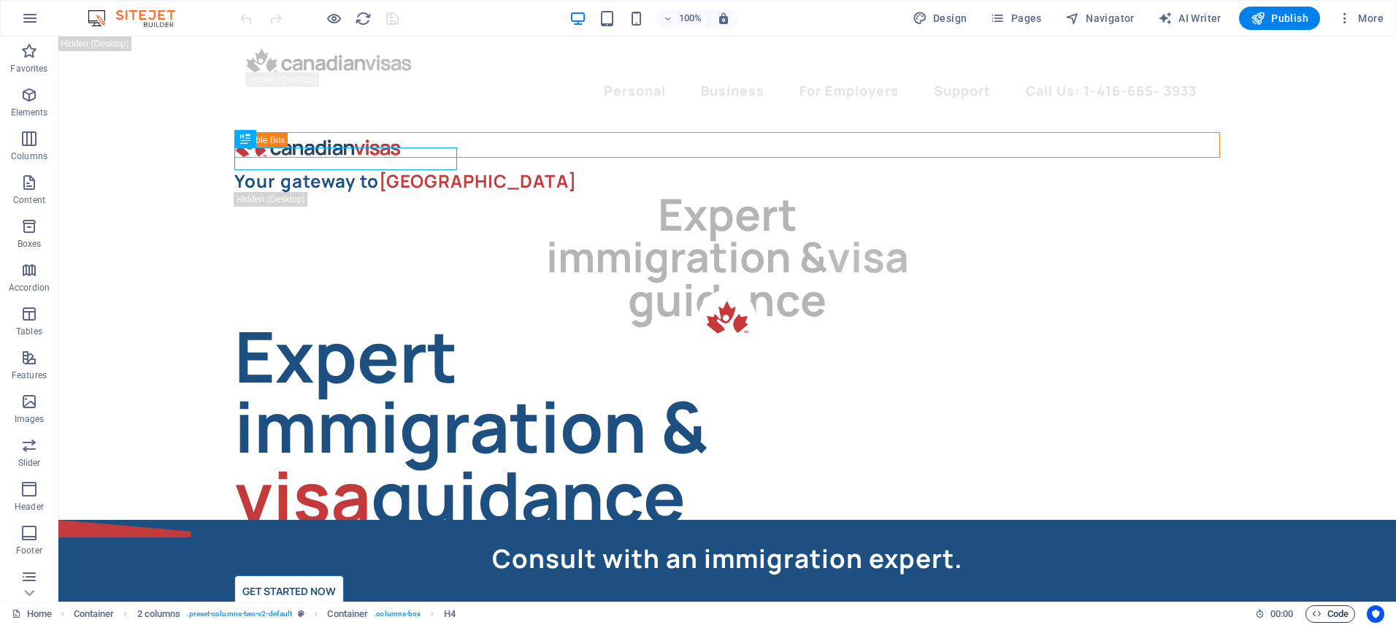
click at [1327, 615] on span "Code" at bounding box center [1330, 614] width 36 height 18
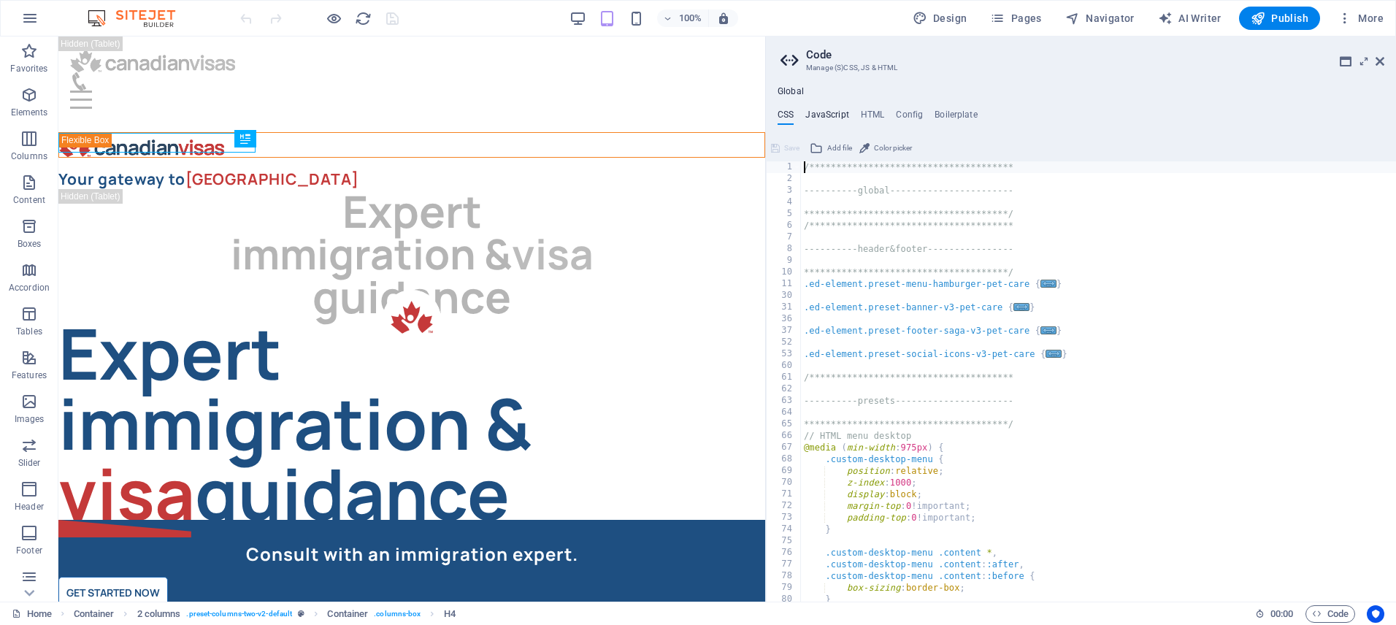
click at [831, 118] on h4 "JavaScript" at bounding box center [826, 117] width 43 height 16
type textarea "document.addEventListener("DOMContentLoaded", () => {"
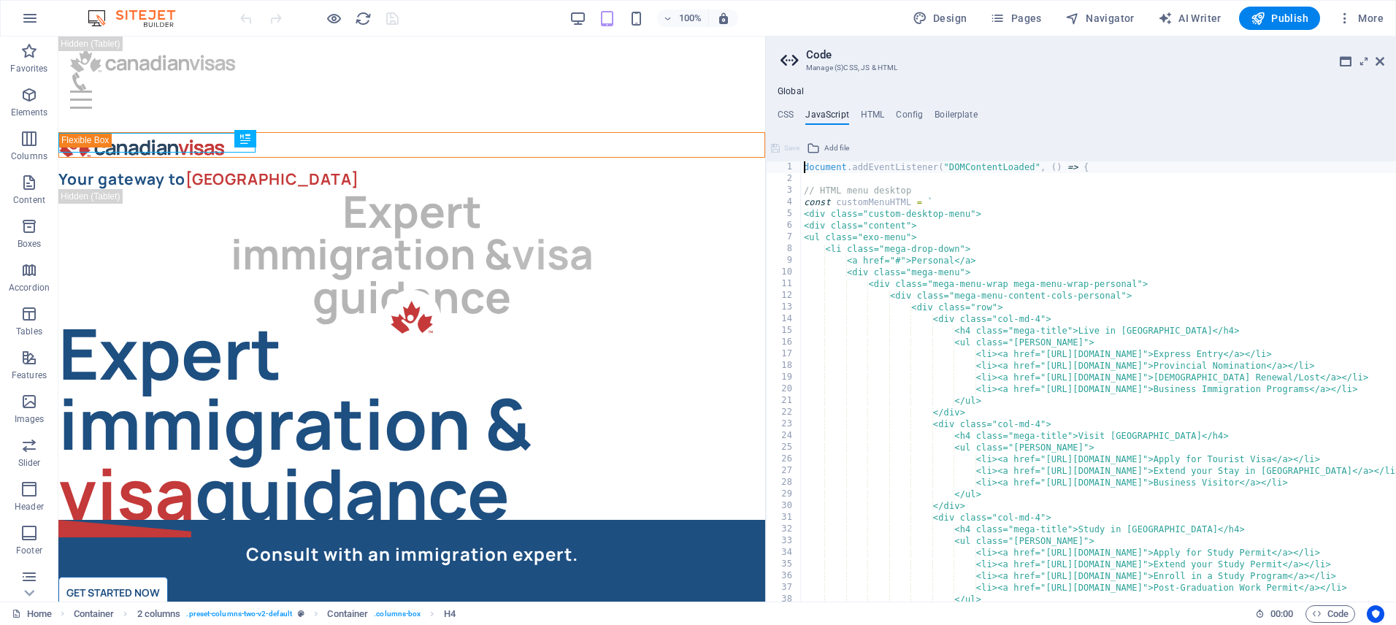
click at [950, 183] on div "document . addEventListener ( "DOMContentLoaded" , ( ) => { // HTML menu deskto…" at bounding box center [1286, 393] width 970 height 464
type textarea "a"
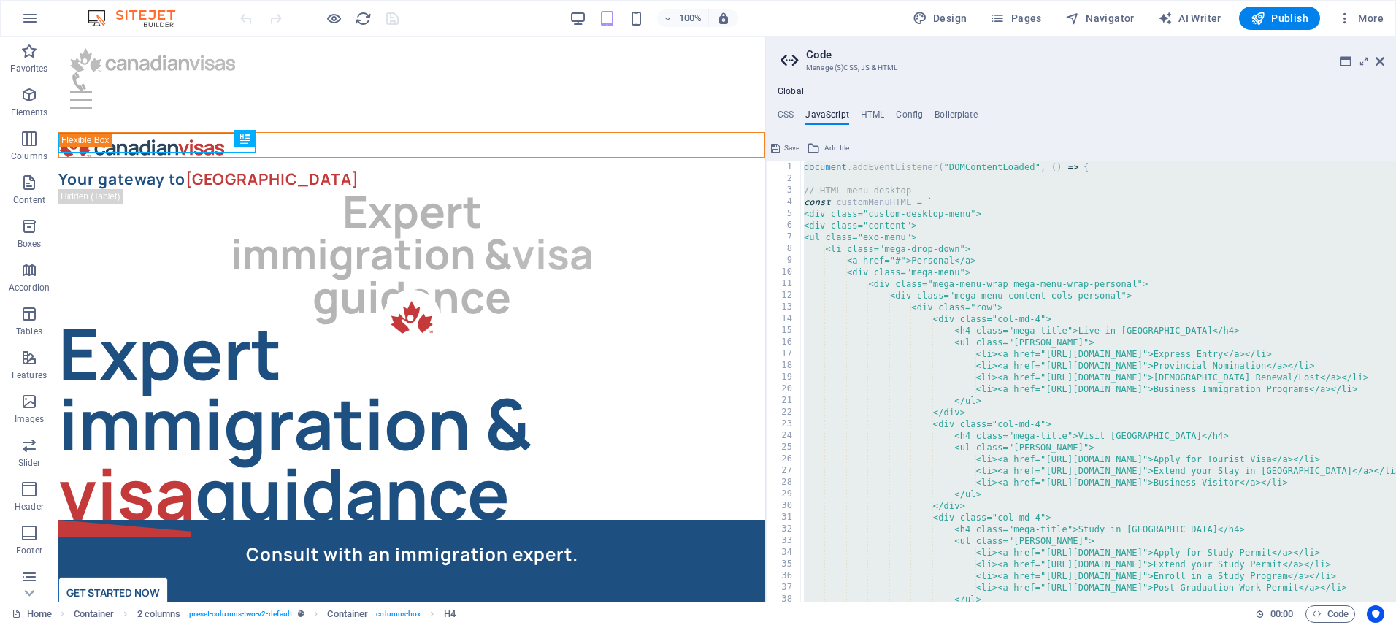
type textarea "} });"
click at [1382, 59] on icon at bounding box center [1379, 61] width 9 height 12
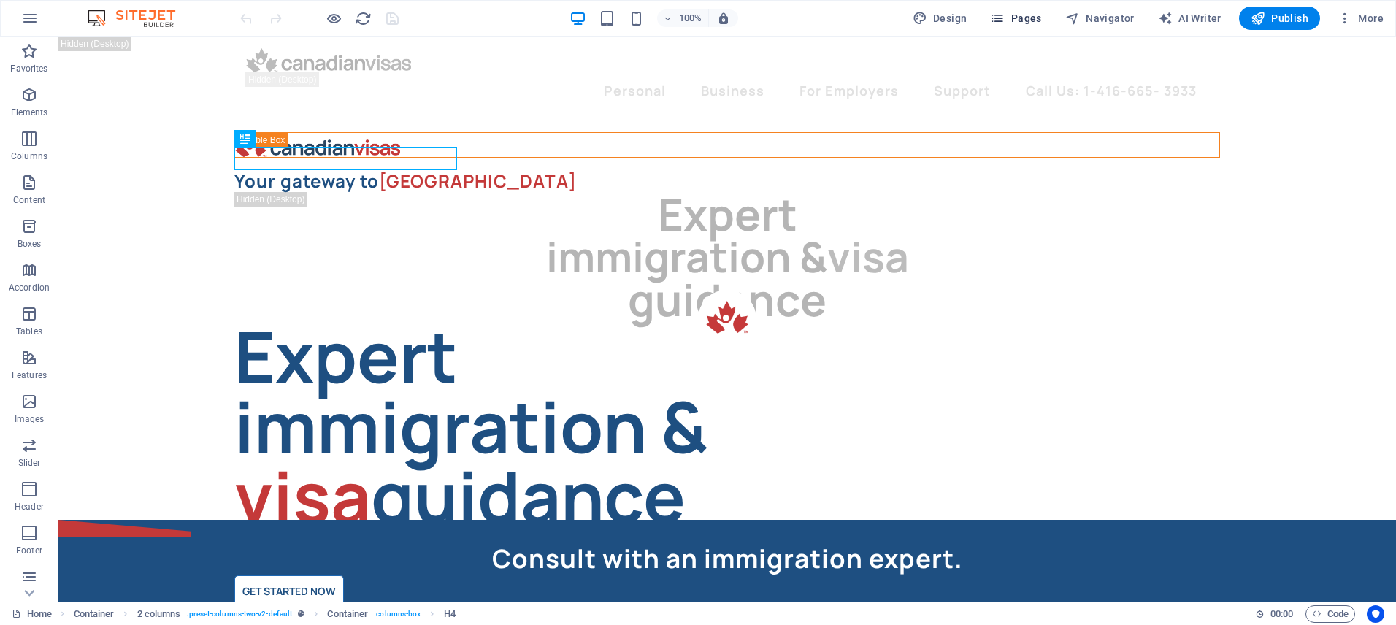
click at [1019, 15] on span "Pages" at bounding box center [1015, 18] width 51 height 15
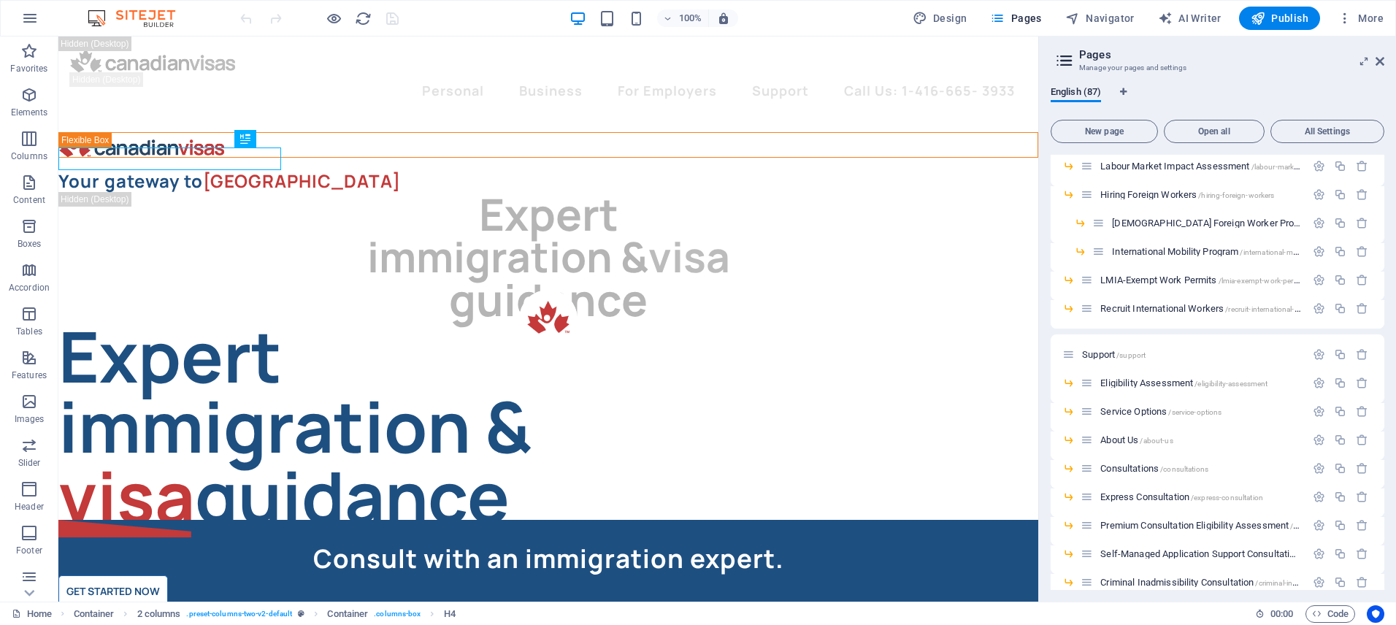
scroll to position [1422, 0]
click at [1131, 377] on span "Eligibility Assessment /eligibility-assessment" at bounding box center [1183, 379] width 167 height 11
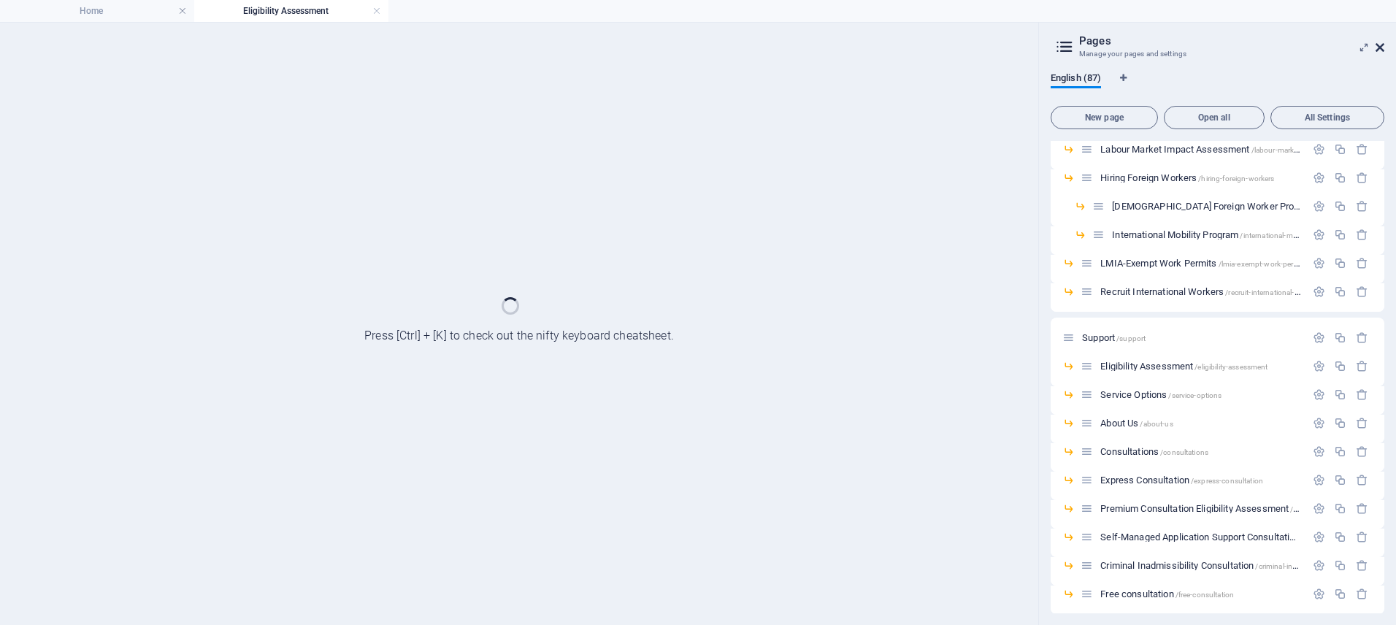
click at [1375, 46] on icon at bounding box center [1379, 48] width 9 height 12
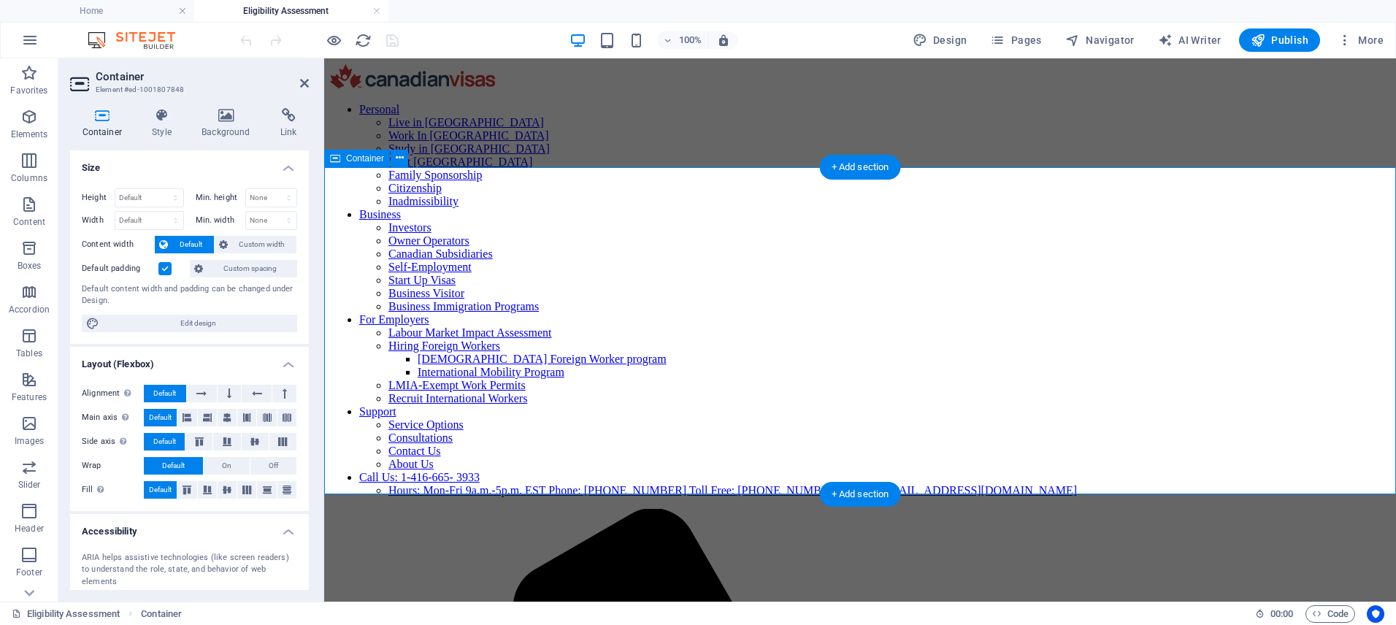
scroll to position [0, 0]
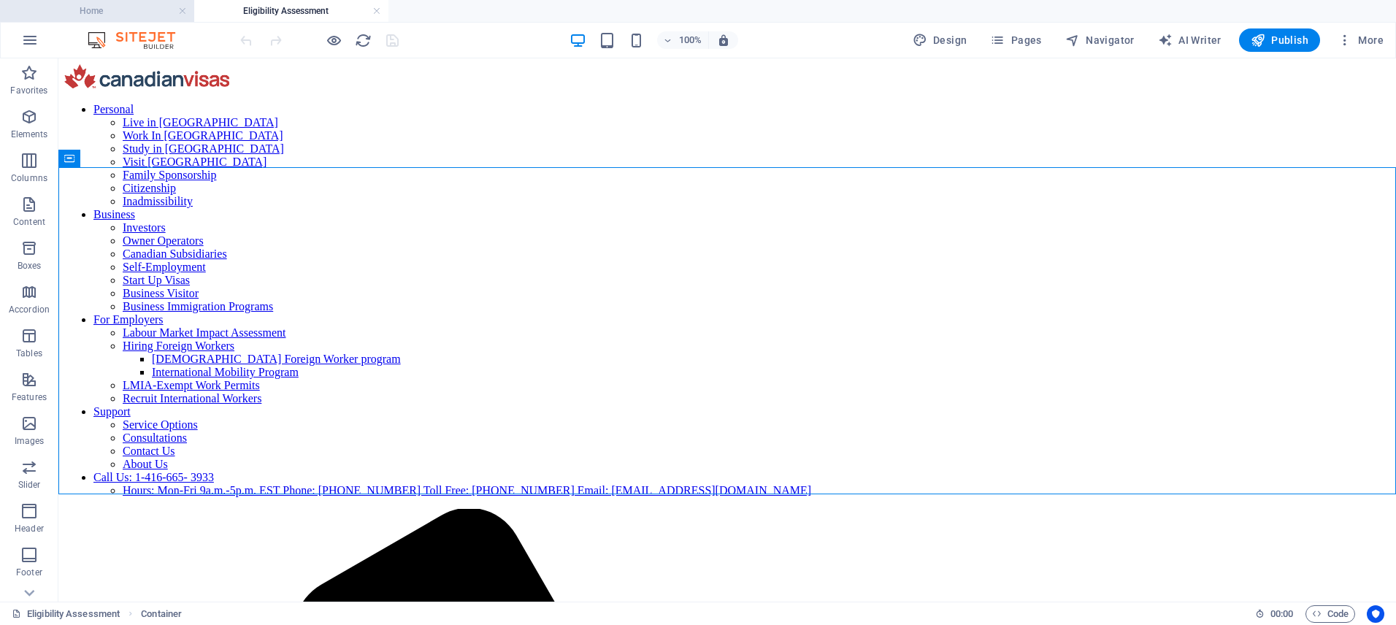
click at [128, 7] on h4 "Home" at bounding box center [97, 11] width 194 height 16
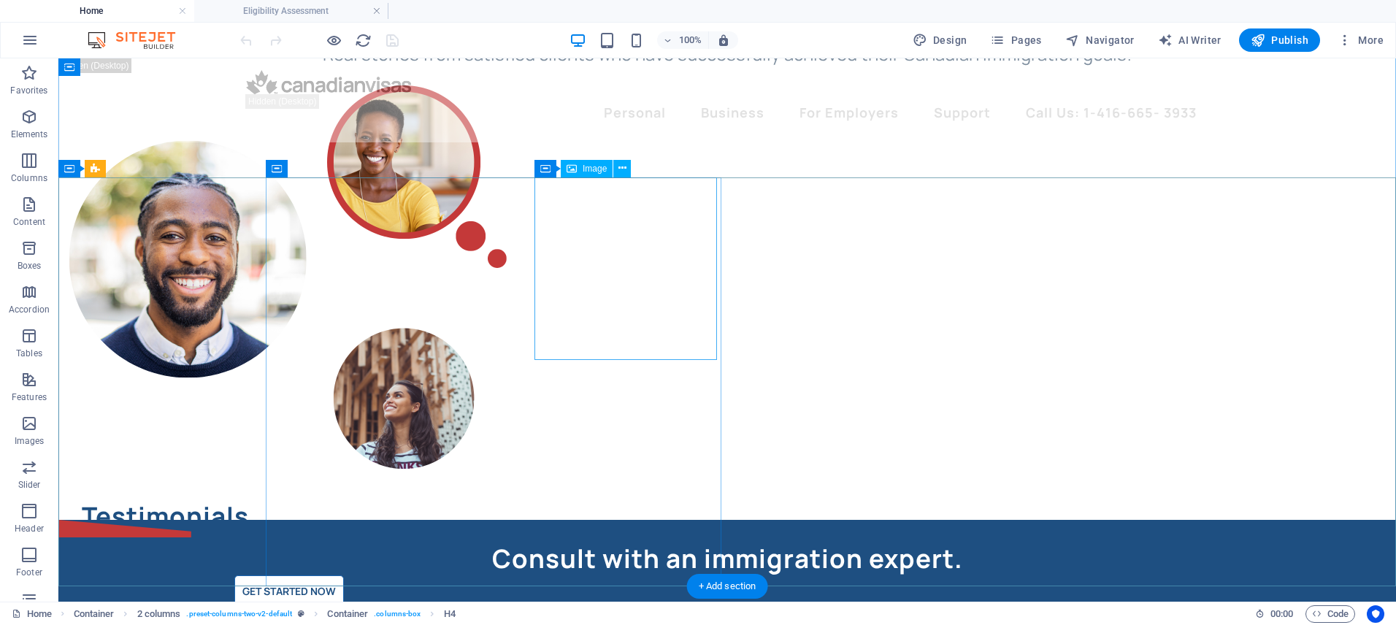
scroll to position [6427, 0]
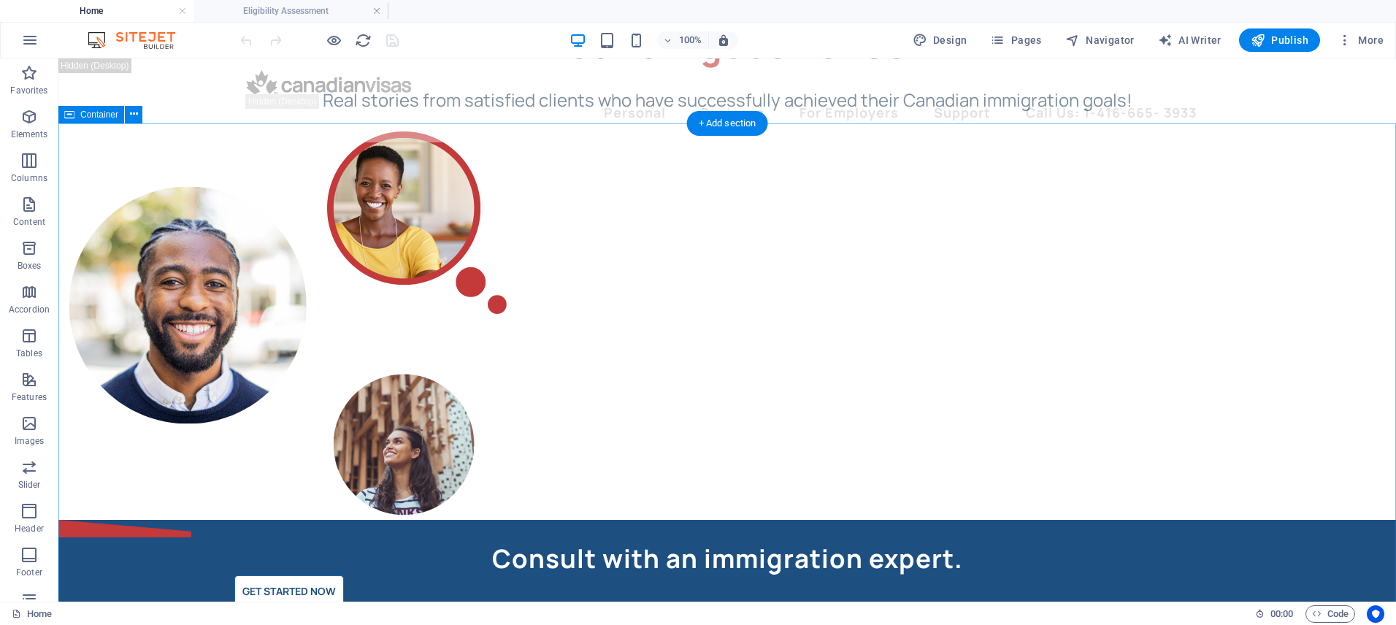
click at [327, 200] on div "You're in good hands Real stories from satisfied clients who have successfully …" at bounding box center [726, 350] width 1337 height 753
click at [1023, 39] on span "Pages" at bounding box center [1015, 40] width 51 height 15
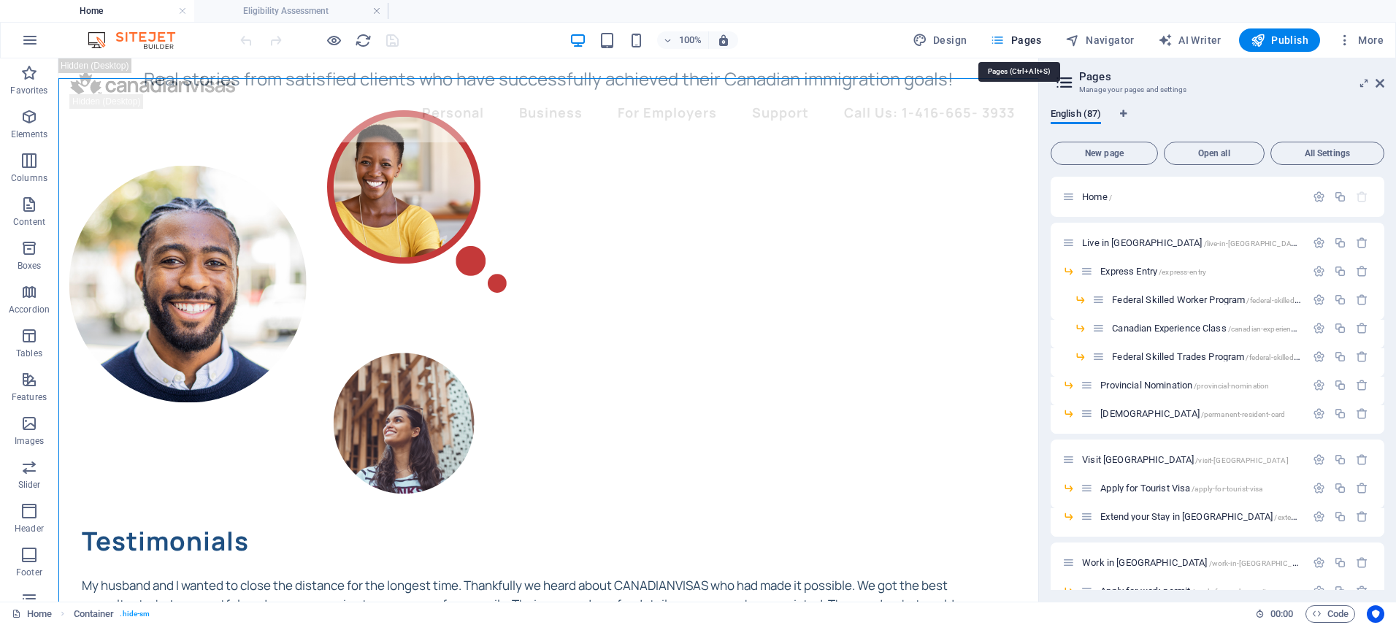
scroll to position [6472, 0]
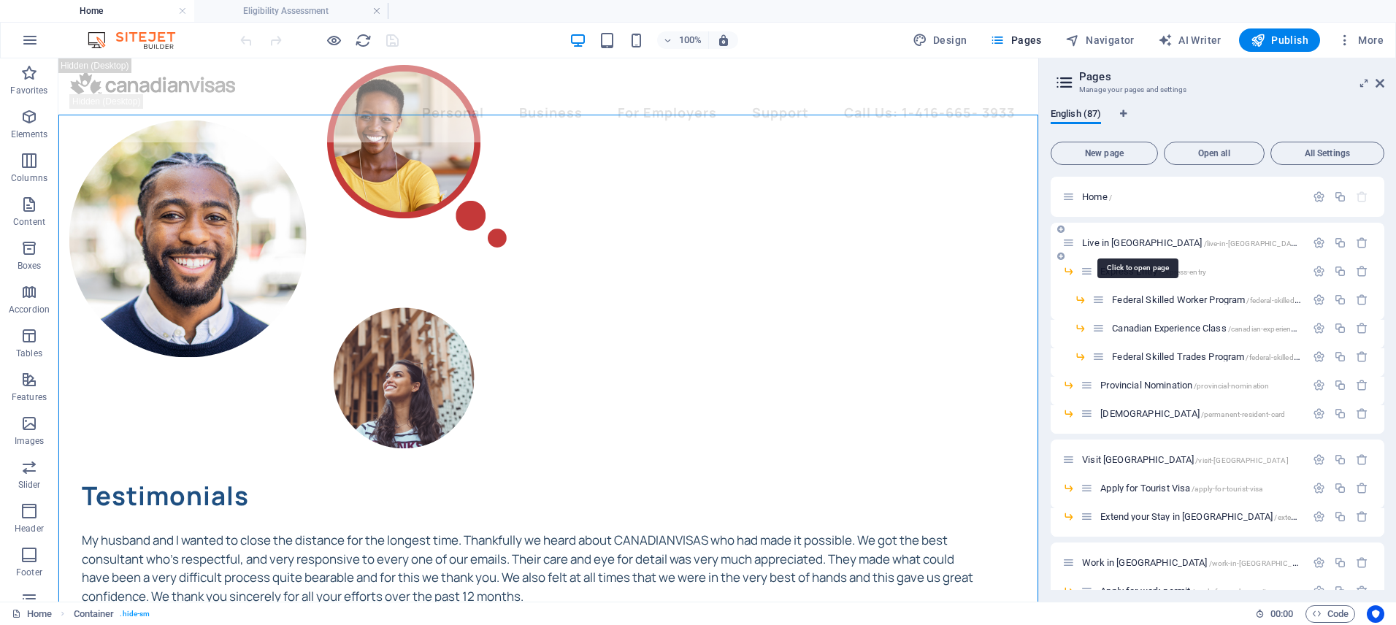
click at [1122, 242] on span "Live in [GEOGRAPHIC_DATA] /live-in-[GEOGRAPHIC_DATA]" at bounding box center [1192, 242] width 220 height 11
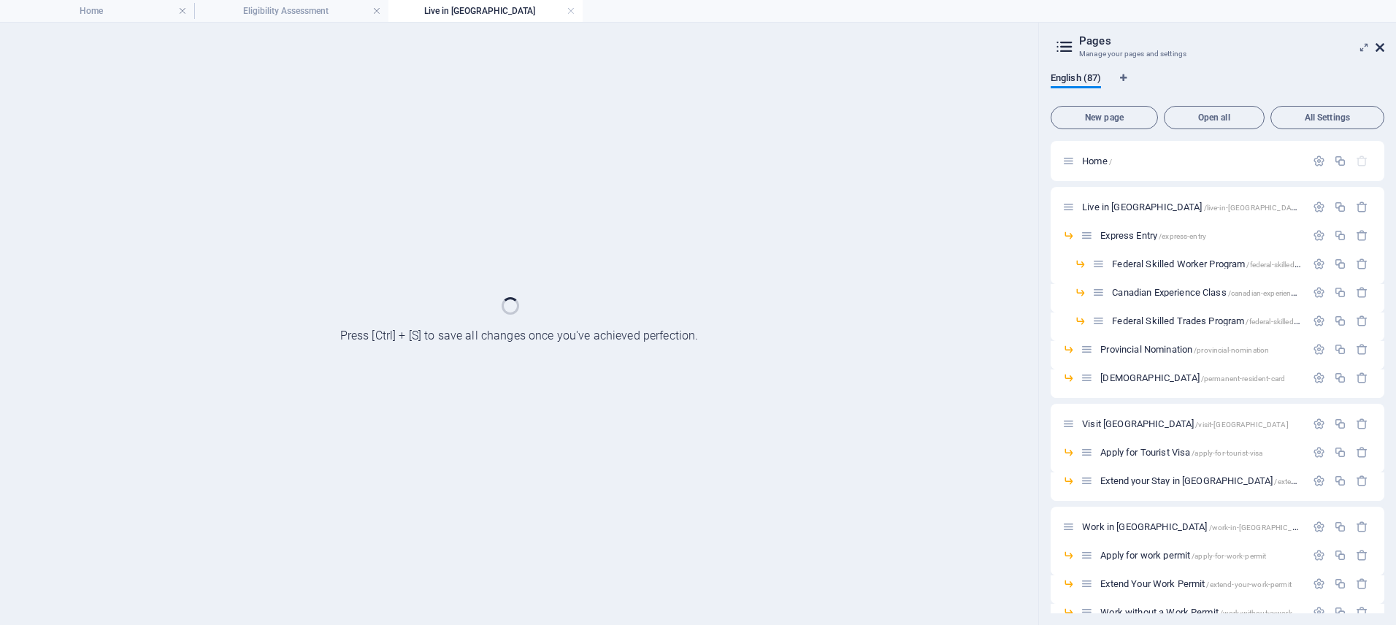
click at [1381, 49] on icon at bounding box center [1379, 48] width 9 height 12
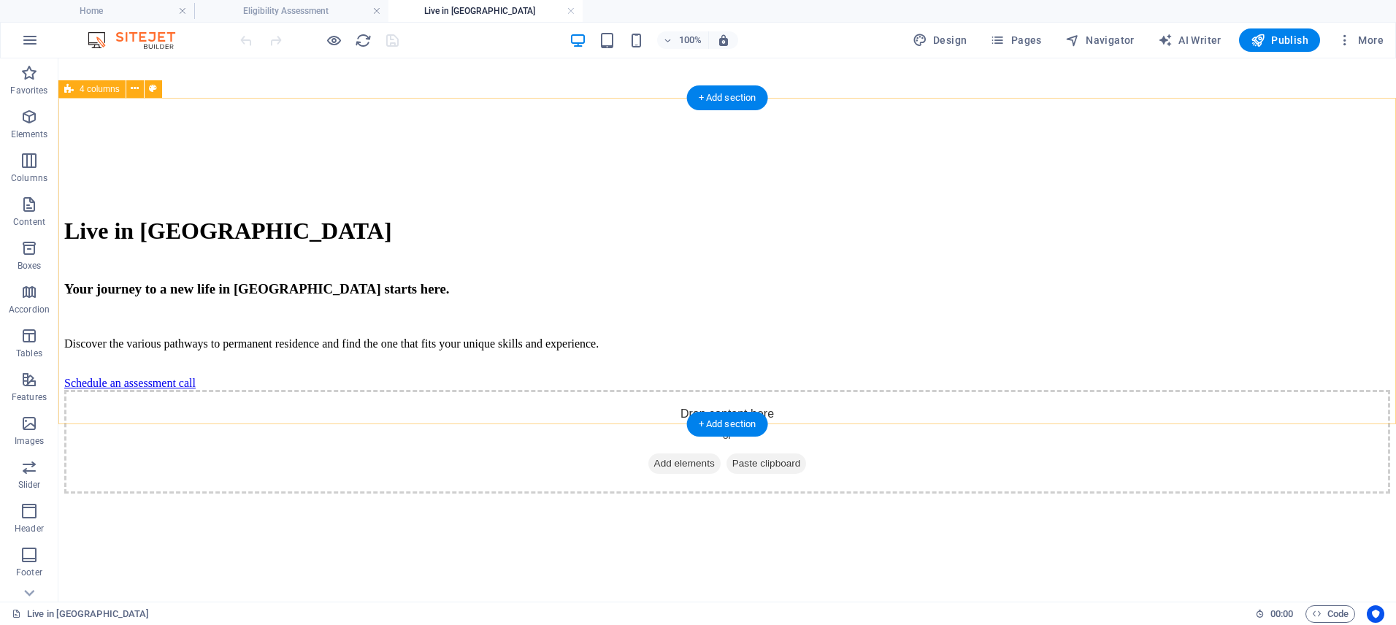
scroll to position [2615, 0]
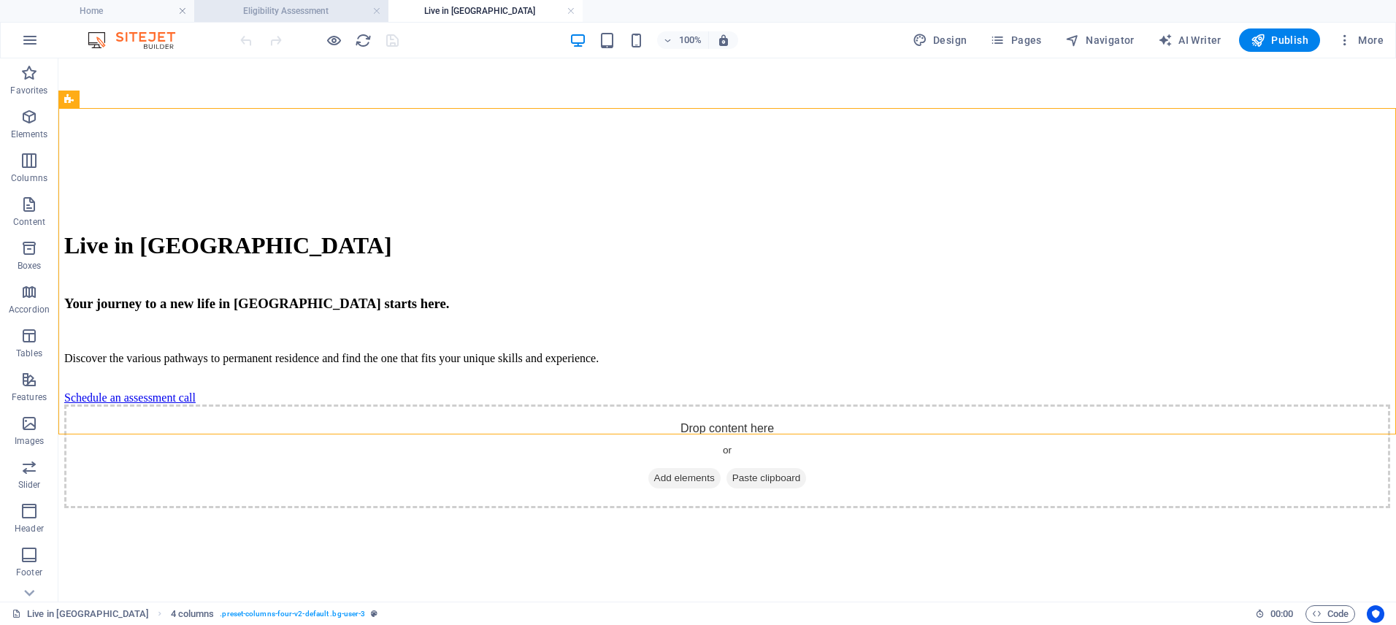
click at [324, 16] on h4 "Eligibility Assessment" at bounding box center [291, 11] width 194 height 16
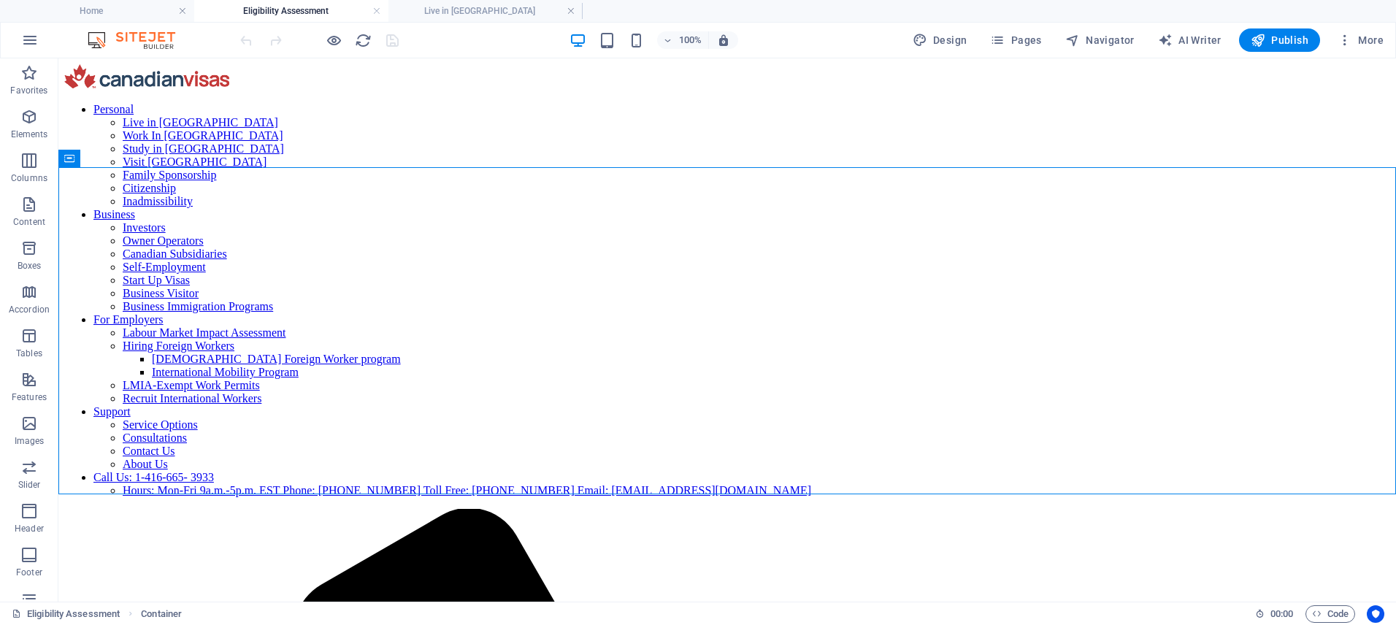
scroll to position [0, 0]
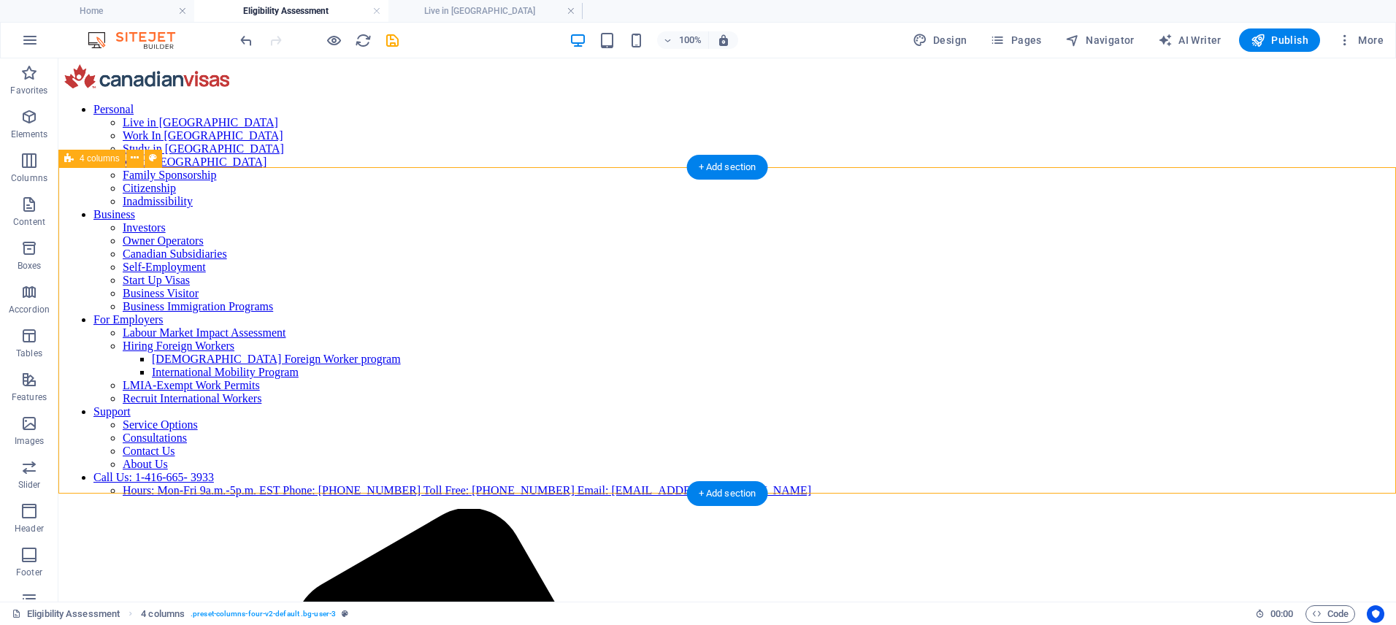
select select "rem"
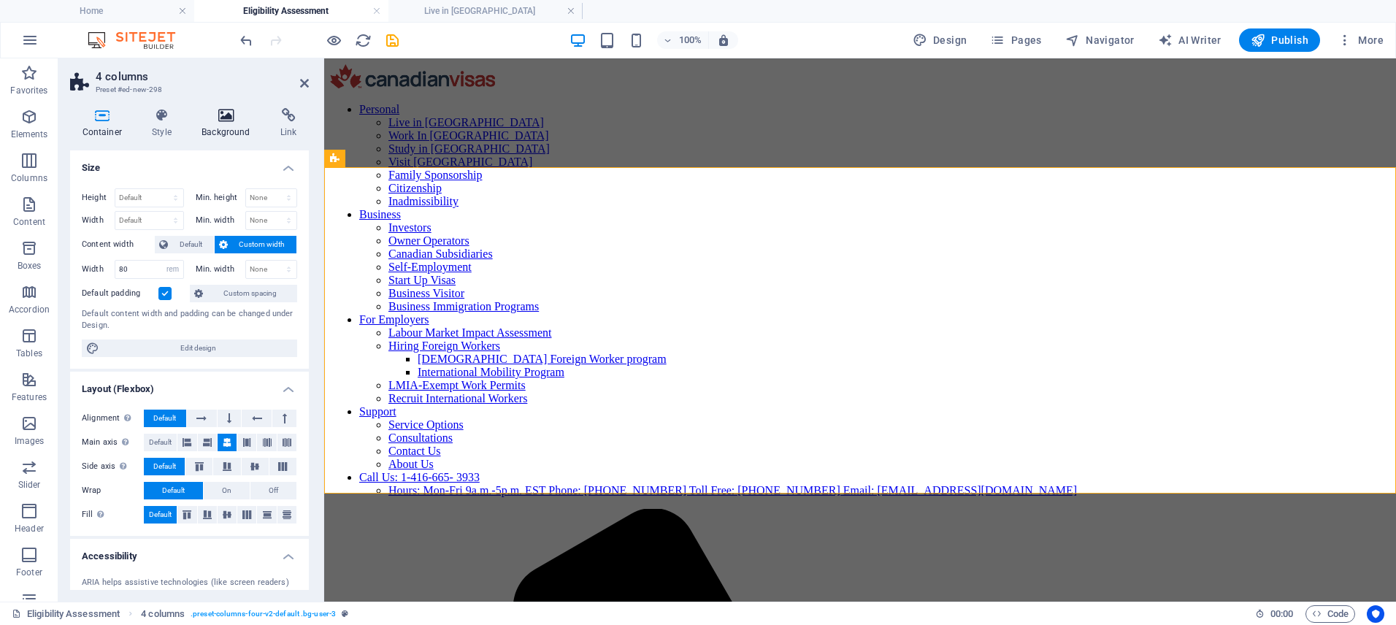
click at [217, 121] on icon at bounding box center [226, 115] width 73 height 15
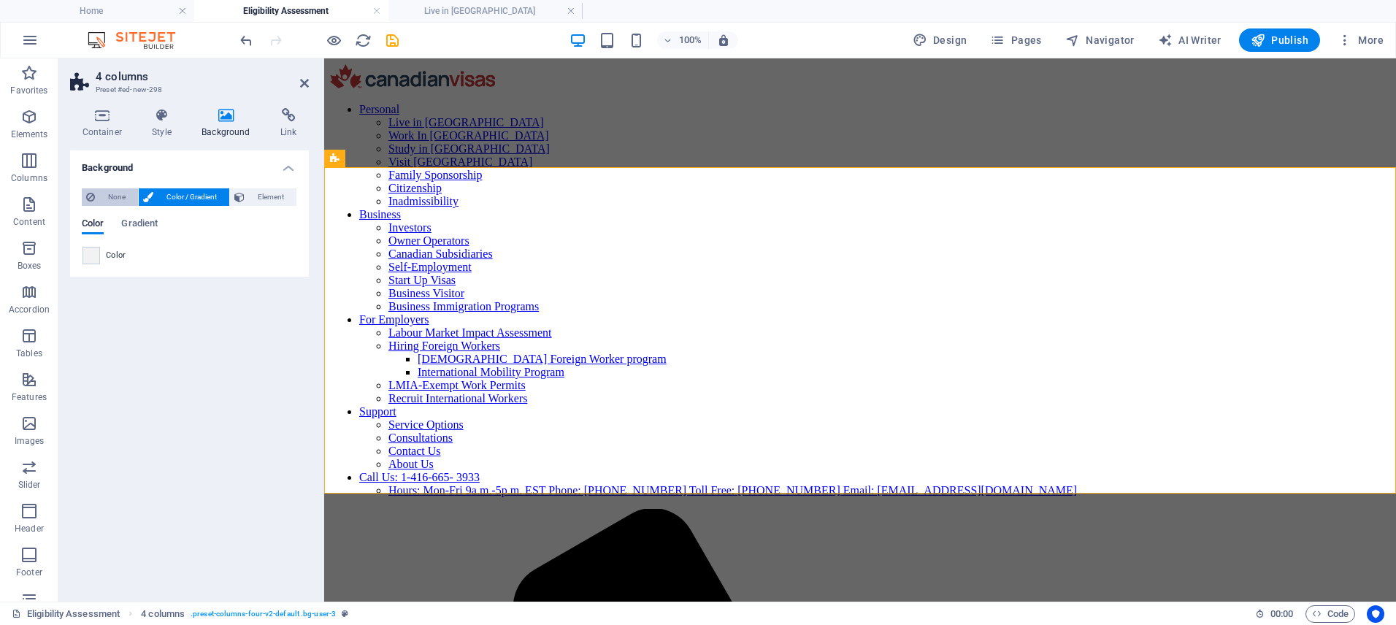
click at [101, 196] on span "None" at bounding box center [116, 197] width 34 height 18
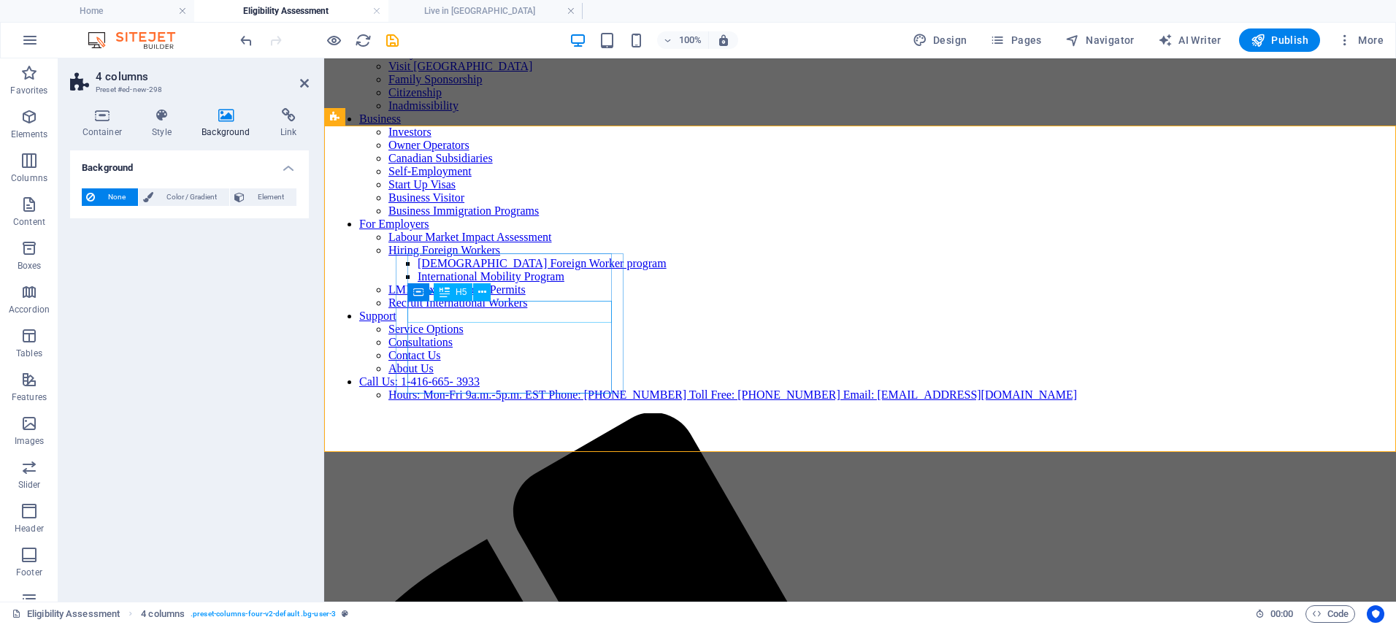
scroll to position [99, 0]
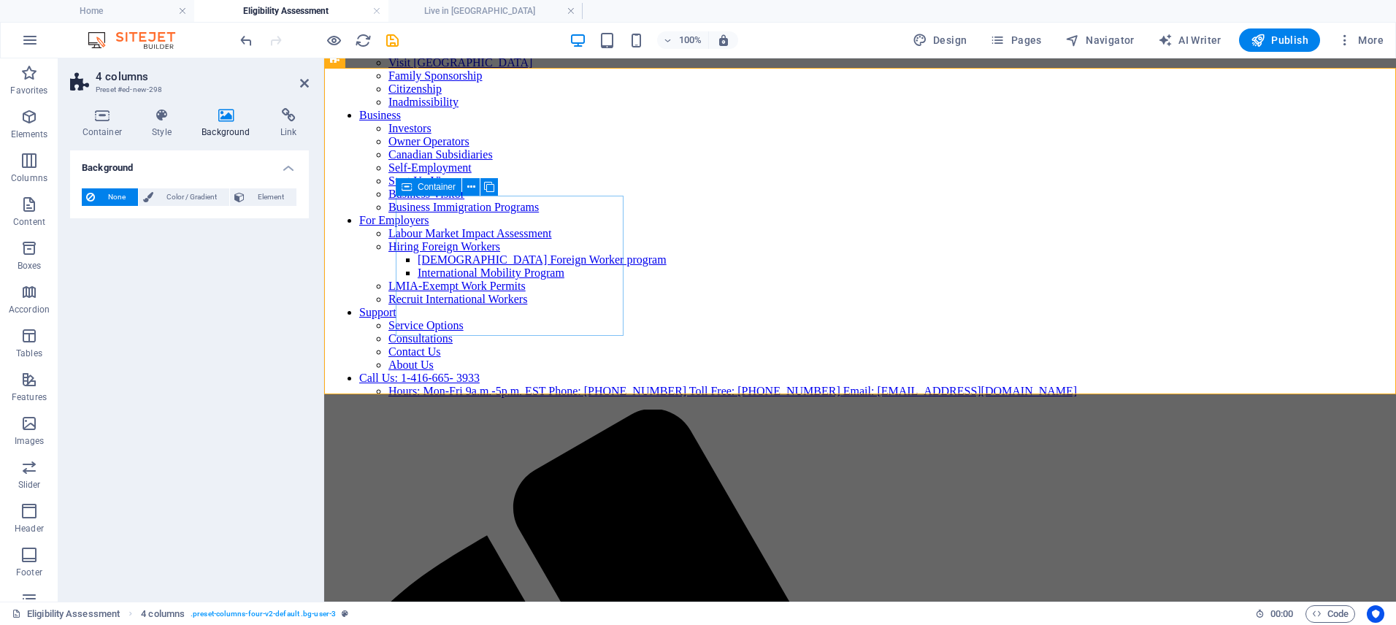
click at [407, 187] on icon at bounding box center [406, 187] width 10 height 18
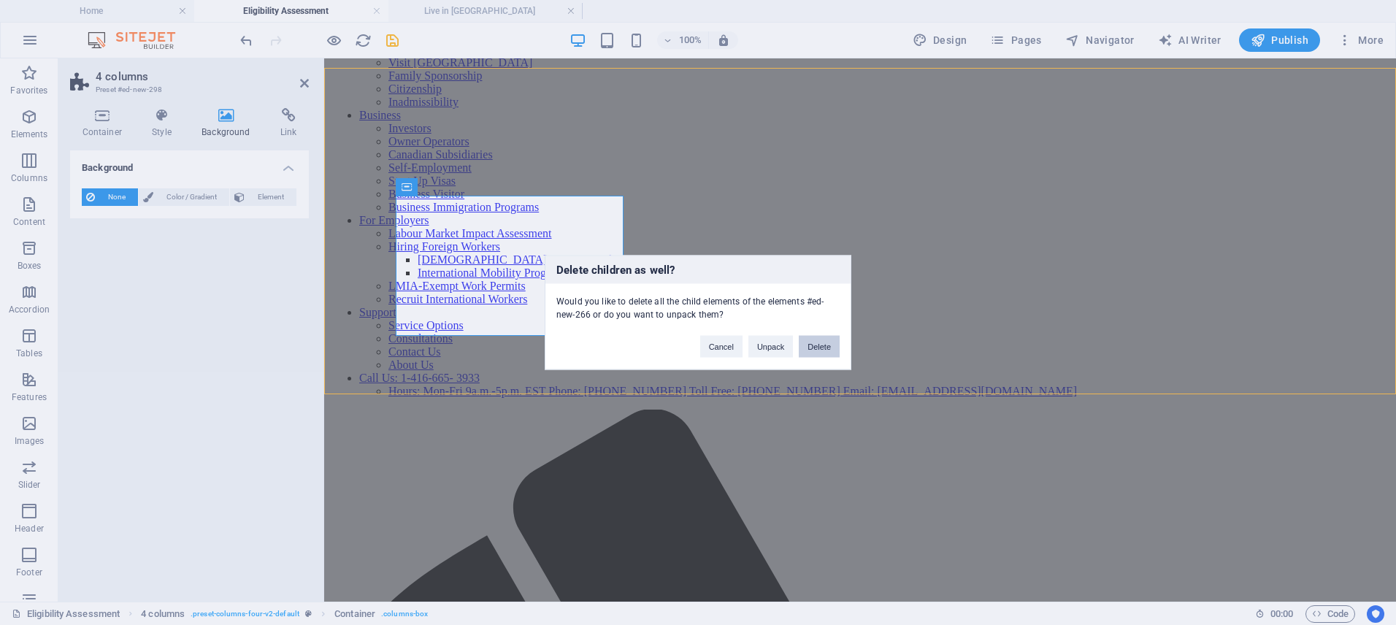
click at [824, 349] on button "Delete" at bounding box center [819, 347] width 41 height 22
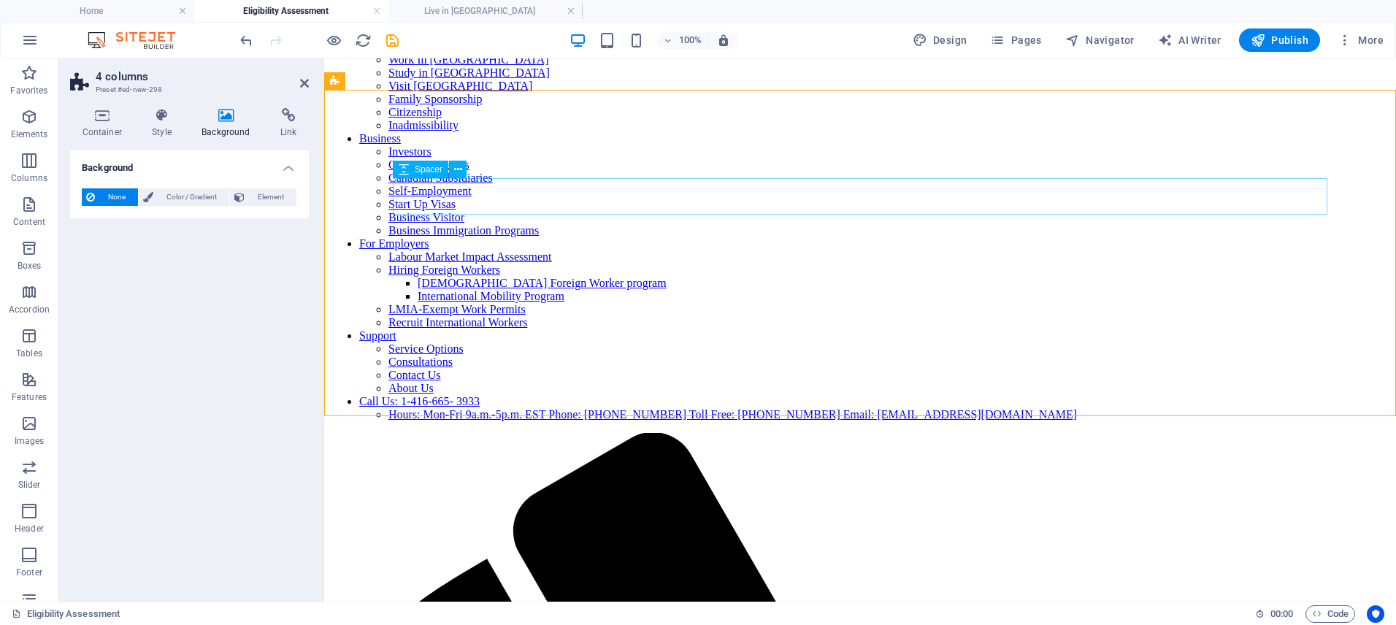
scroll to position [77, 0]
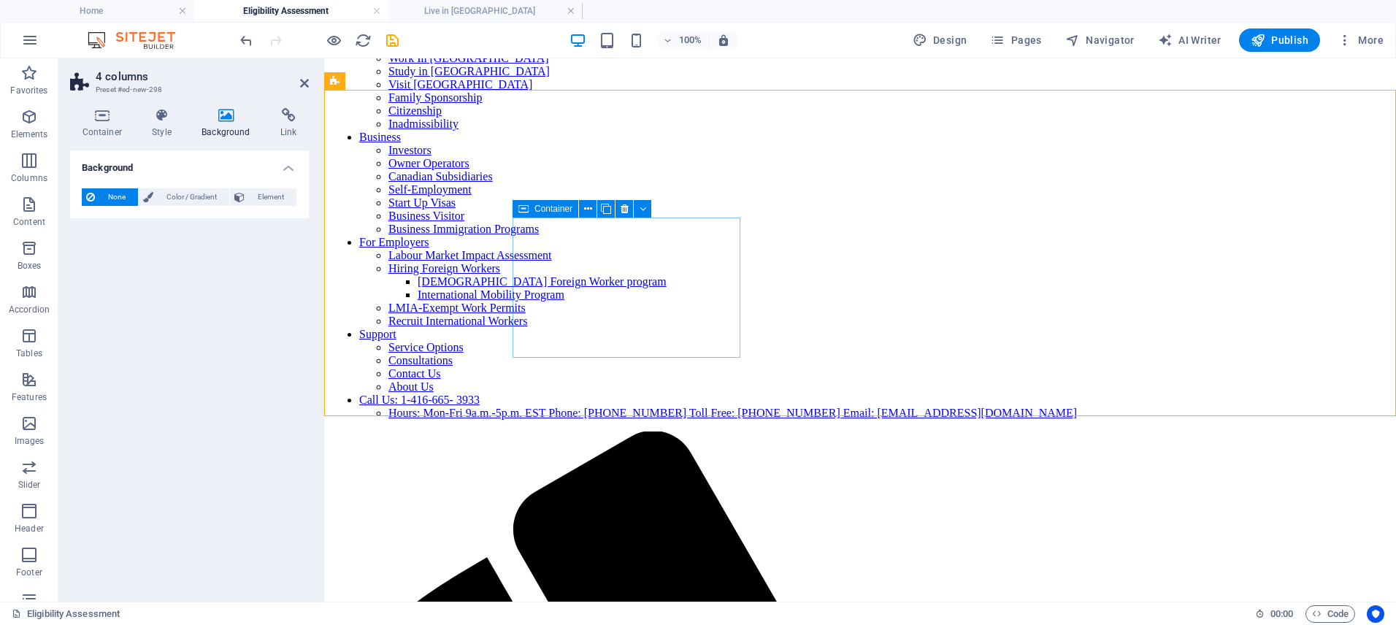
click at [526, 208] on icon at bounding box center [523, 209] width 10 height 18
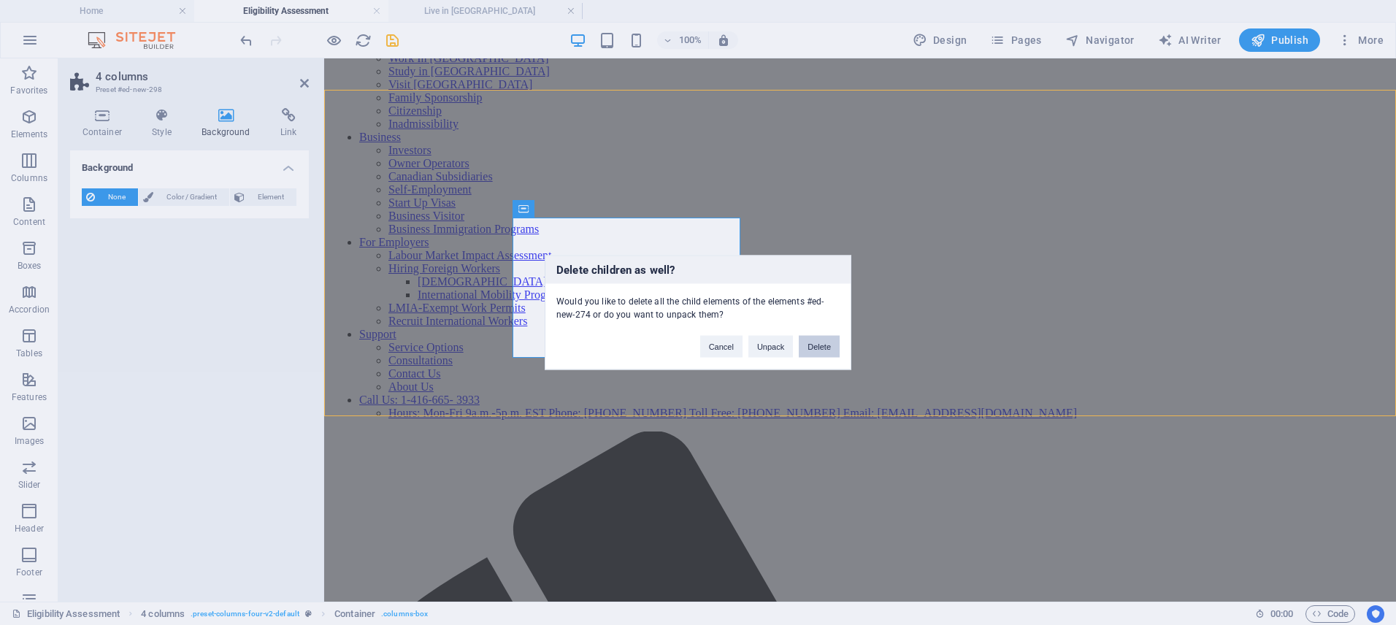
click at [817, 347] on button "Delete" at bounding box center [819, 347] width 41 height 22
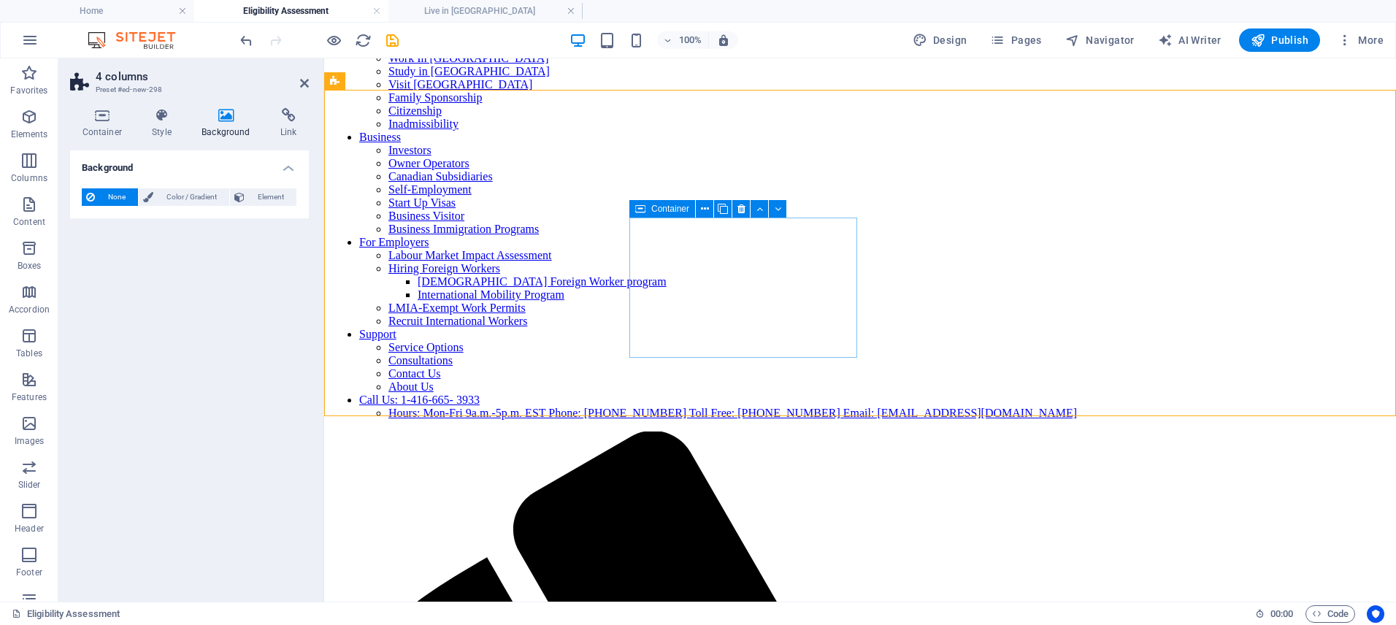
click at [645, 207] on icon at bounding box center [640, 209] width 10 height 18
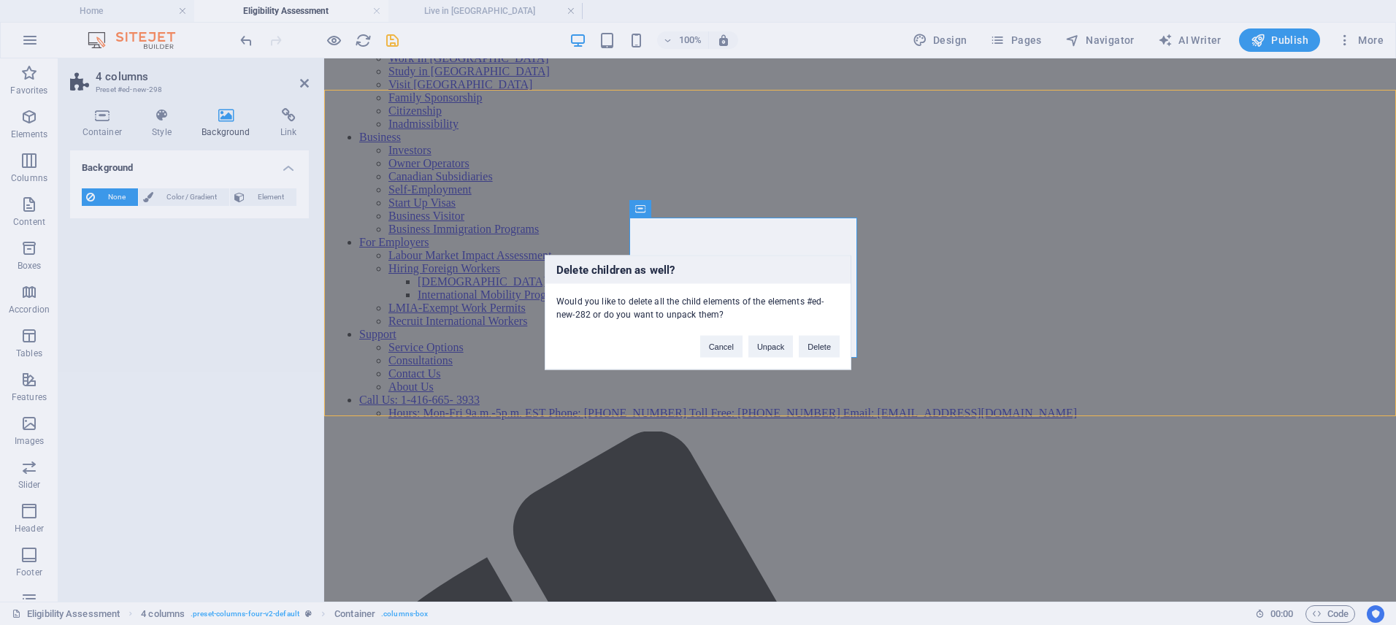
click at [826, 358] on div "Delete children as well? Would you like to delete all the child elements of the…" at bounding box center [698, 312] width 307 height 115
click at [818, 342] on button "Delete" at bounding box center [819, 347] width 41 height 22
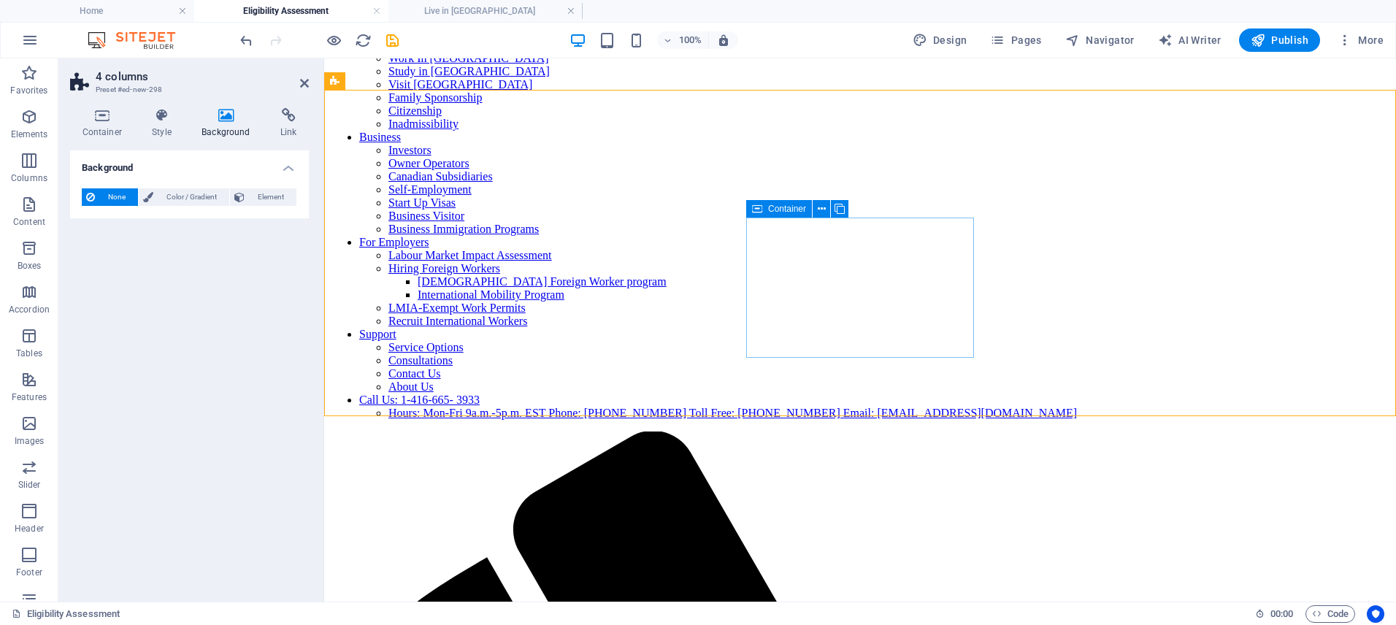
click at [762, 203] on div "Container" at bounding box center [779, 209] width 66 height 18
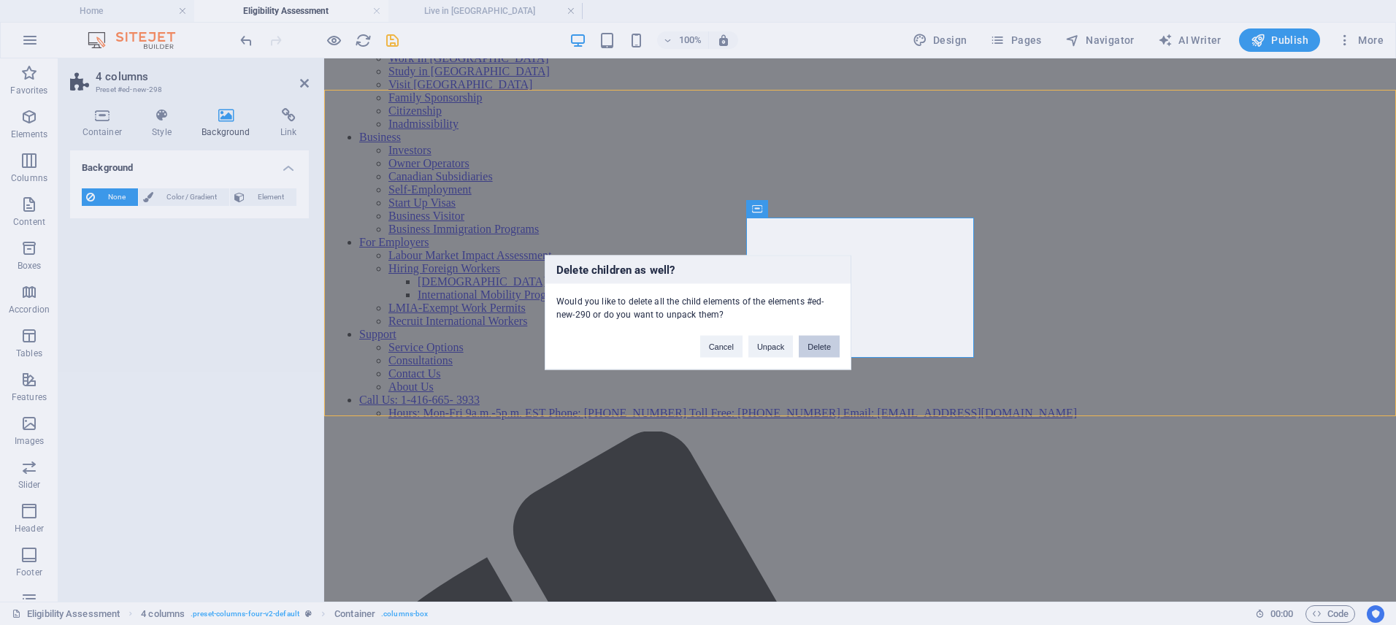
click at [826, 347] on button "Delete" at bounding box center [819, 347] width 41 height 22
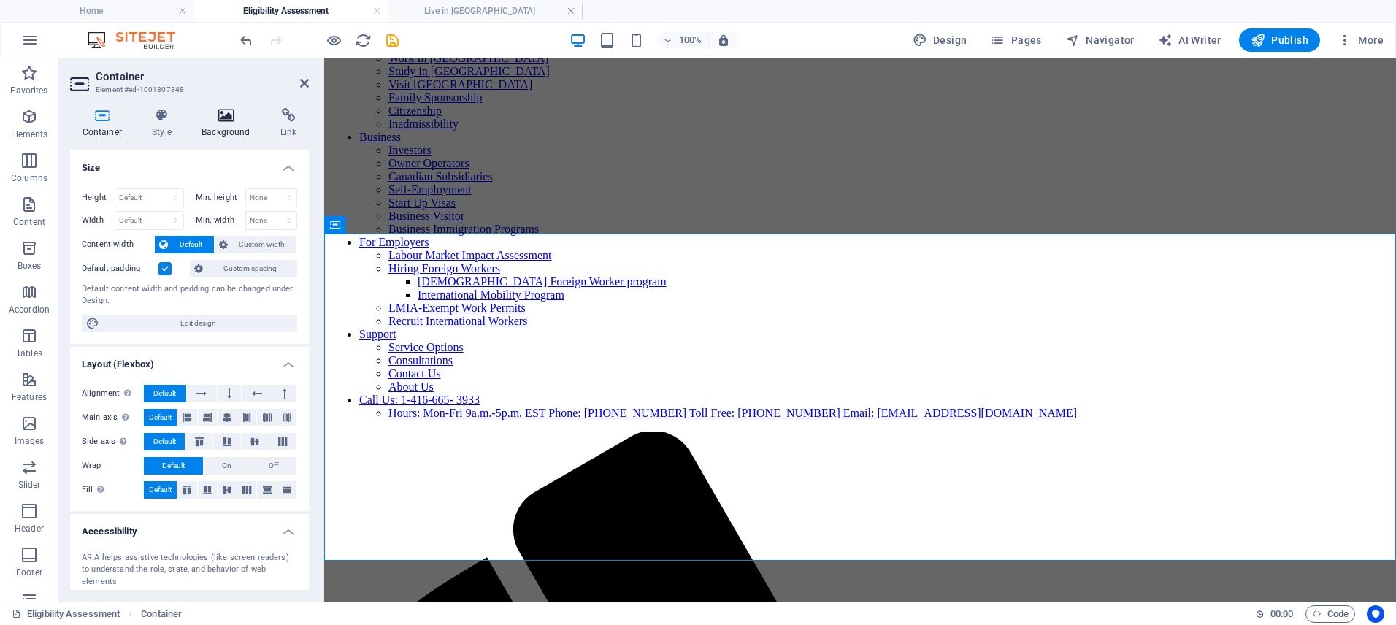
click at [218, 131] on h4 "Background" at bounding box center [229, 123] width 79 height 31
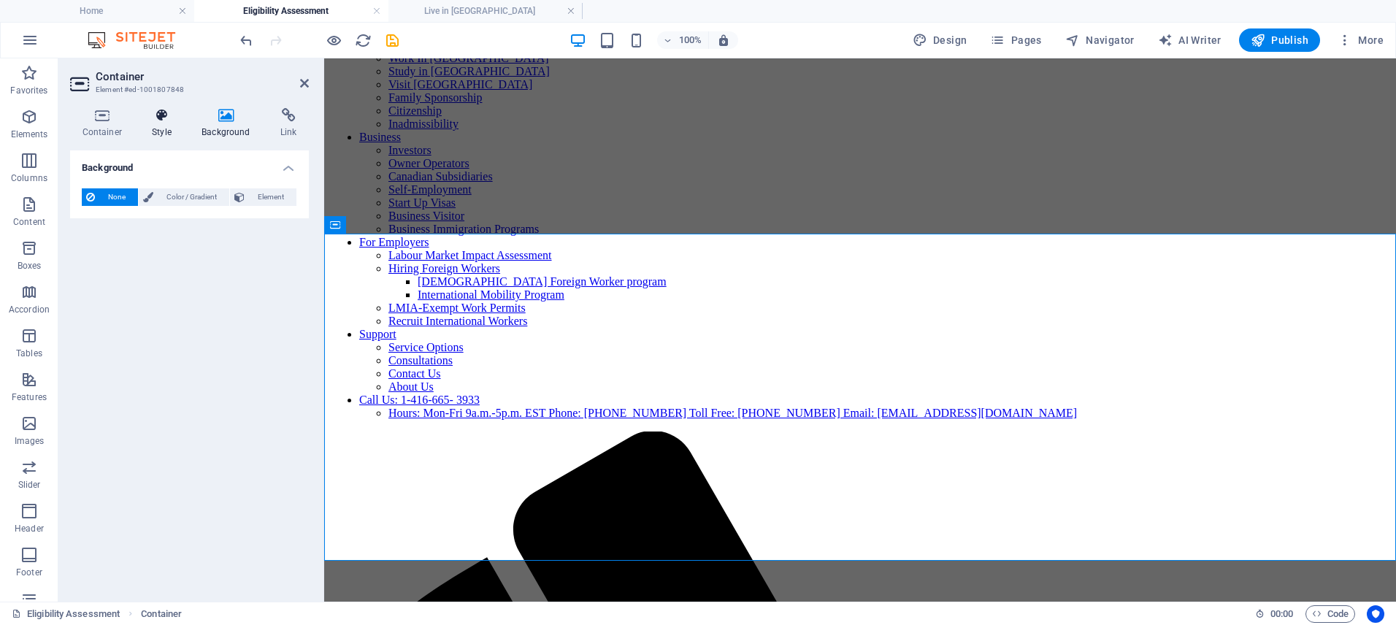
click at [173, 121] on icon at bounding box center [162, 115] width 44 height 15
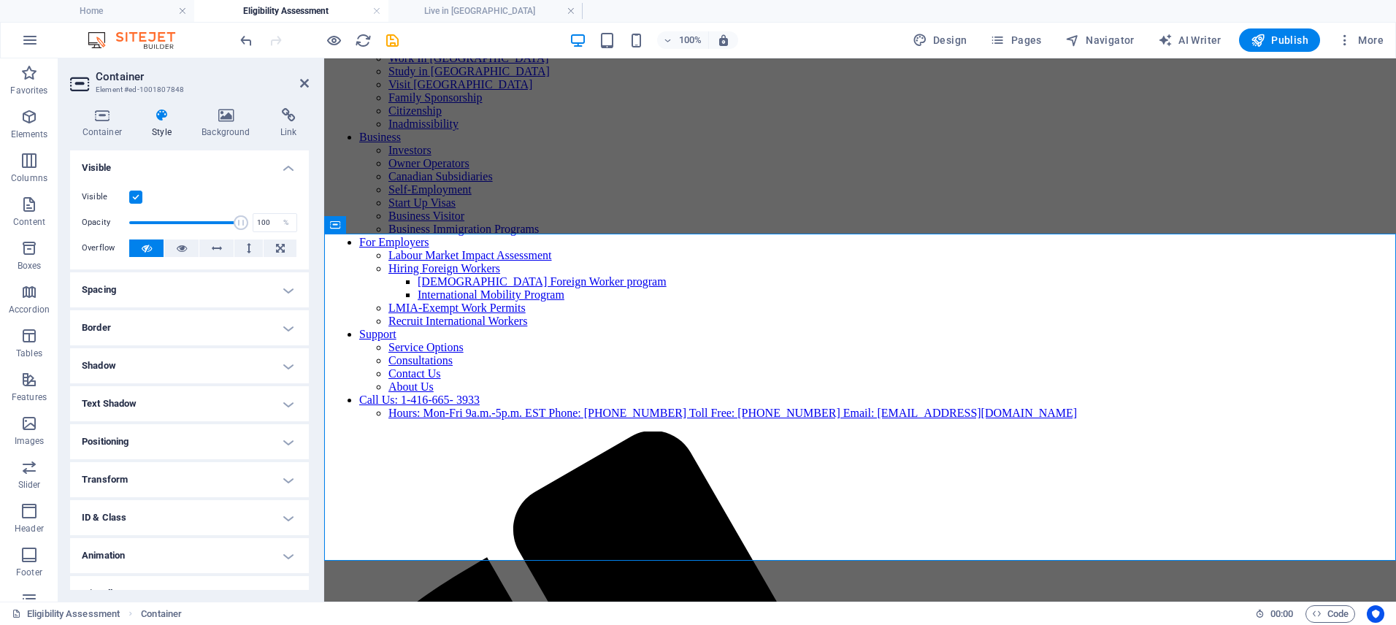
click at [137, 290] on h4 "Spacing" at bounding box center [189, 289] width 239 height 35
click at [135, 196] on label at bounding box center [135, 197] width 13 height 13
click at [0, 0] on input "Visible" at bounding box center [0, 0] width 0 height 0
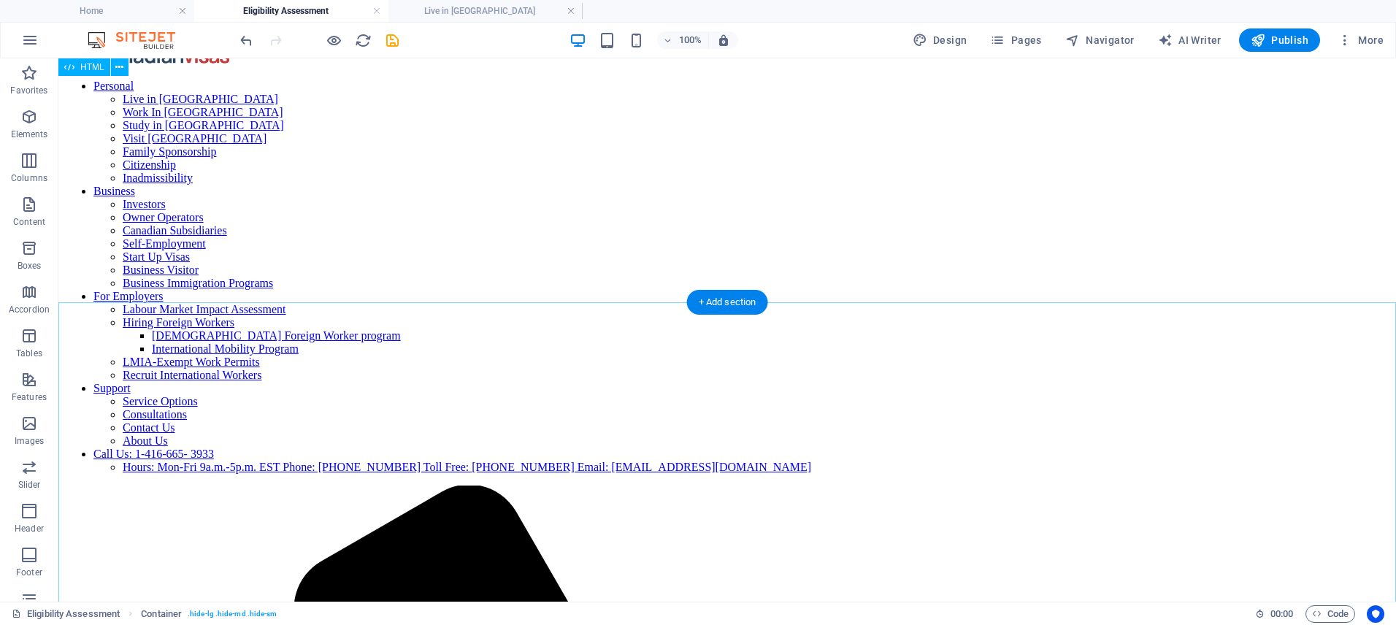
scroll to position [0, 0]
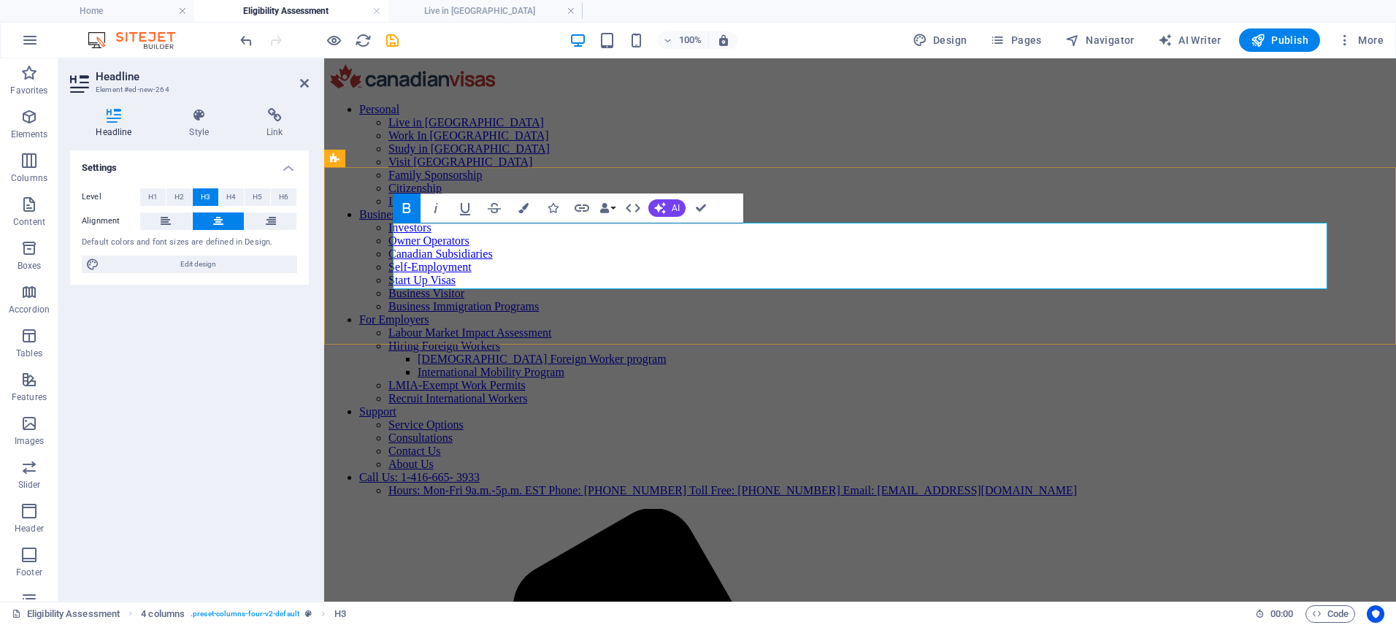
drag, startPoint x: 935, startPoint y: 241, endPoint x: 955, endPoint y: 270, distance: 35.6
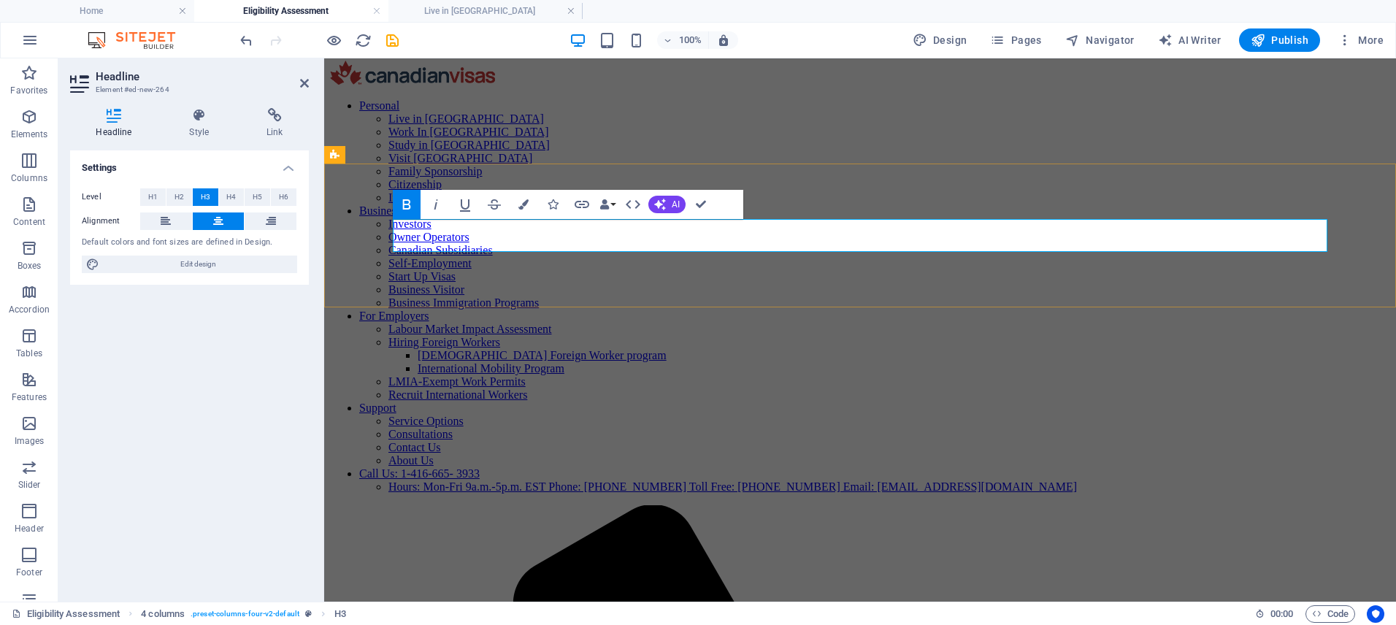
drag, startPoint x: 814, startPoint y: 239, endPoint x: 1163, endPoint y: 238, distance: 348.9
click at [520, 201] on icon "button" at bounding box center [523, 204] width 10 height 10
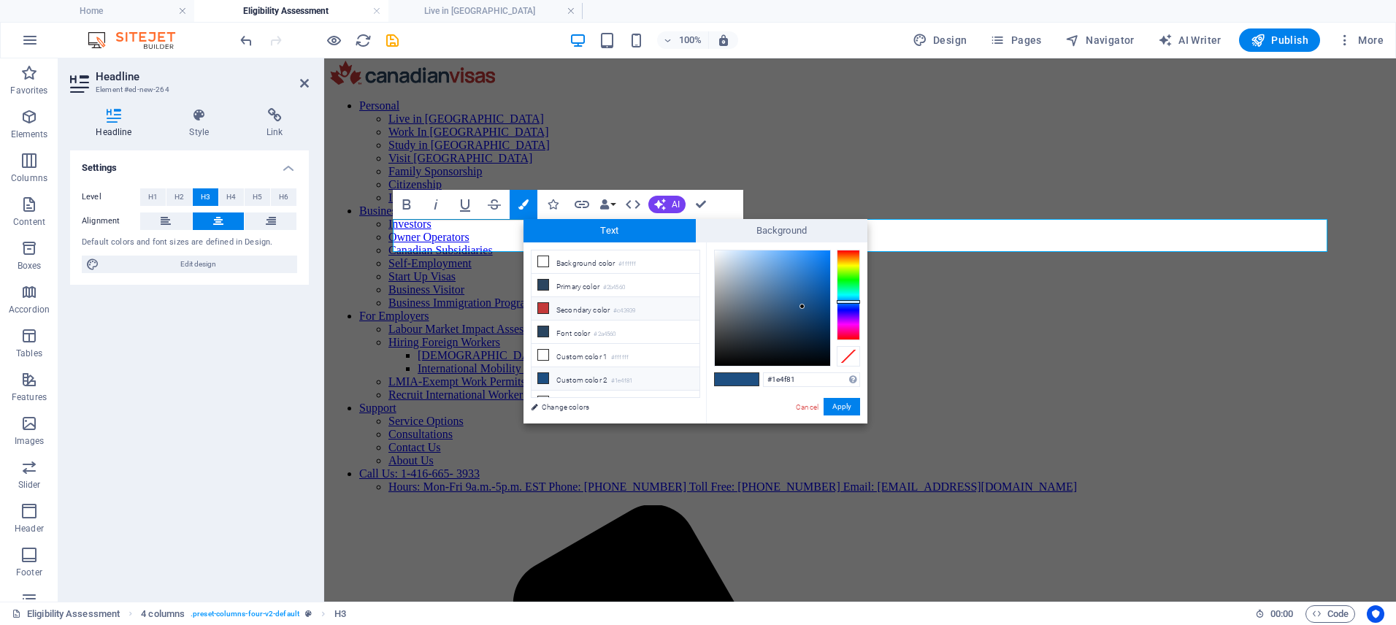
click at [586, 315] on li "Secondary color #c43939" at bounding box center [615, 308] width 168 height 23
type input "#c43939"
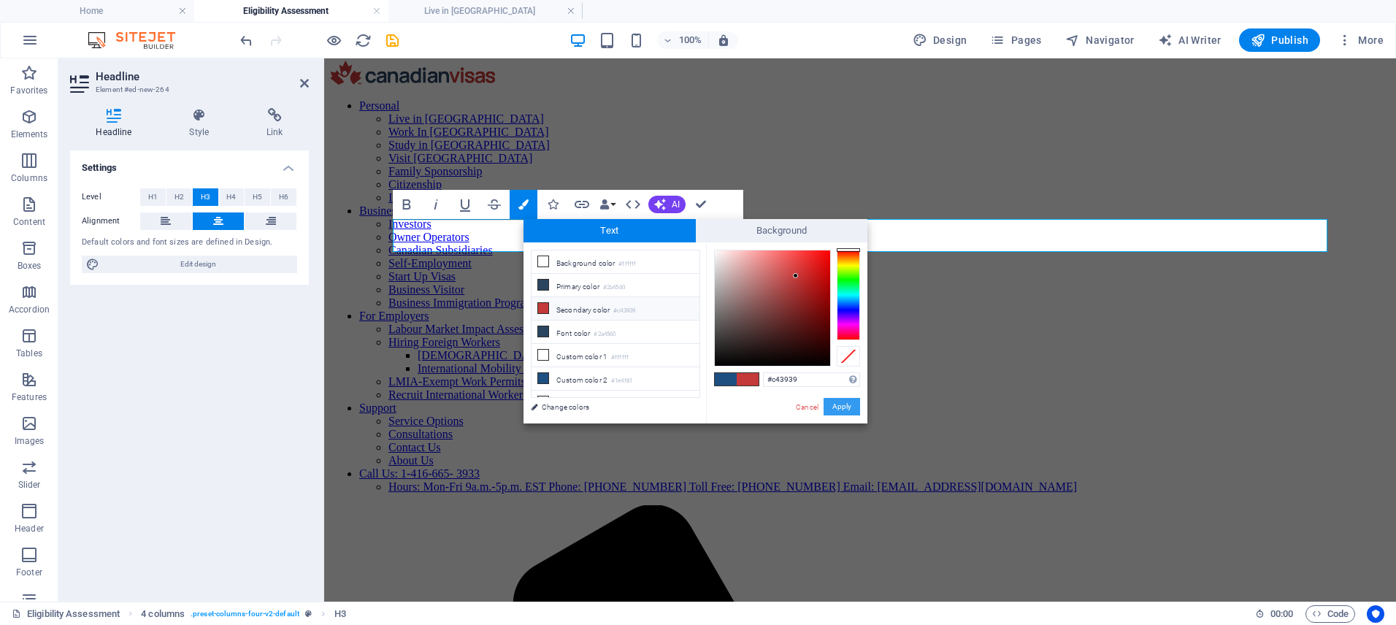
click at [845, 409] on button "Apply" at bounding box center [841, 407] width 36 height 18
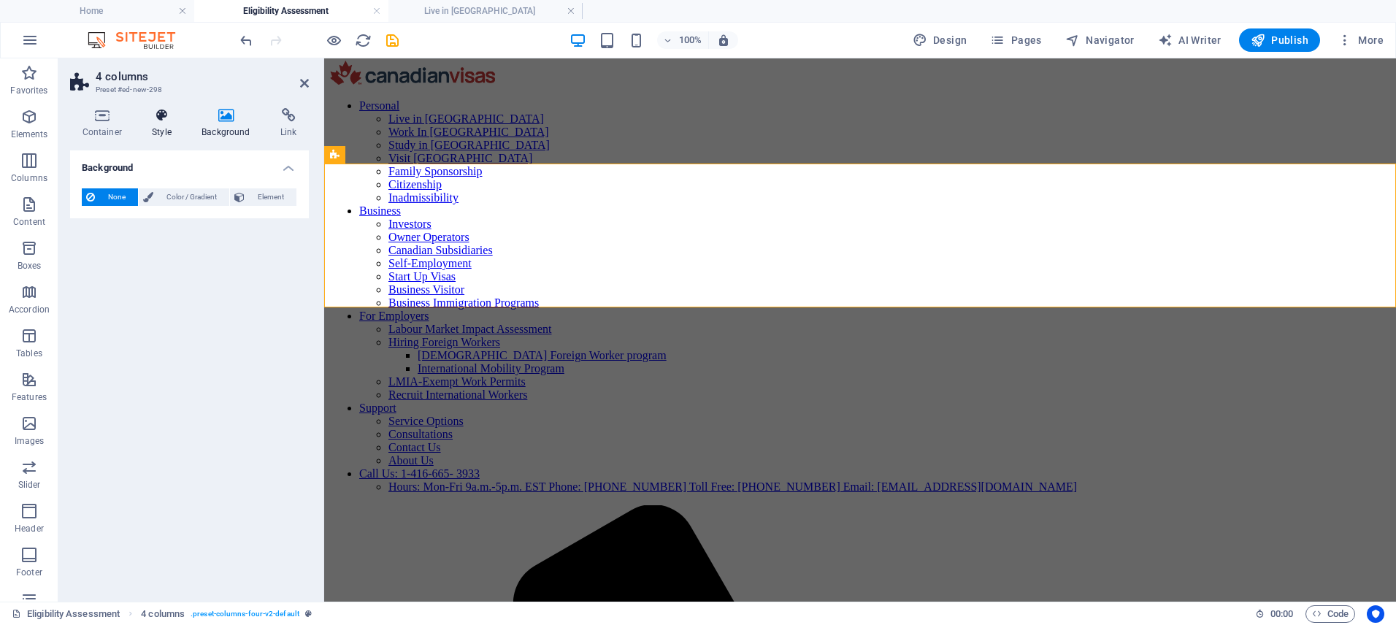
click at [160, 121] on icon at bounding box center [162, 115] width 44 height 15
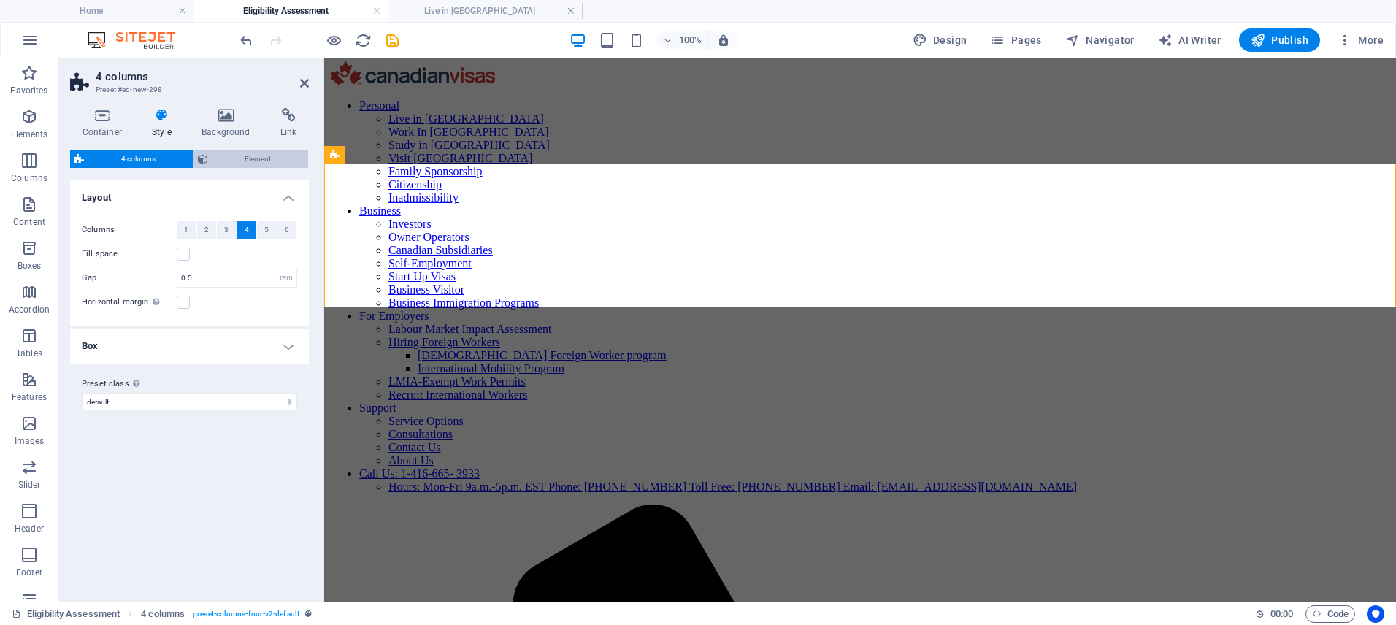
click at [223, 161] on span "Element" at bounding box center [258, 159] width 92 height 18
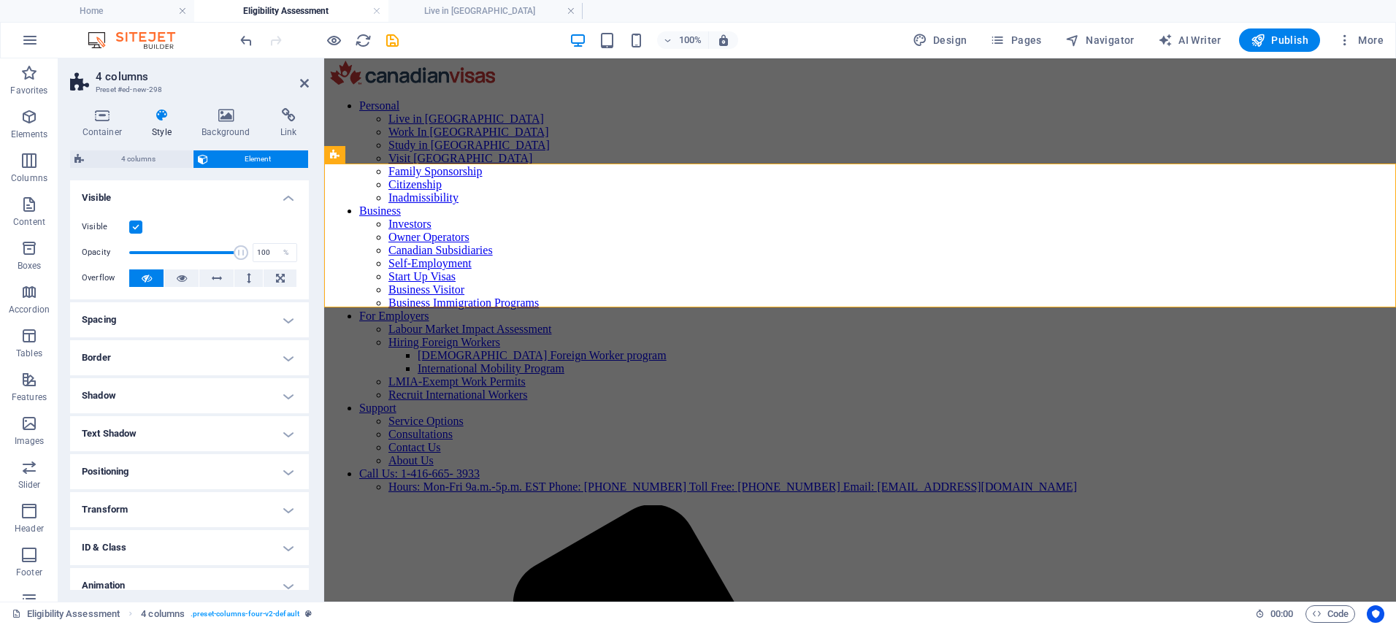
click at [167, 318] on h4 "Spacing" at bounding box center [189, 319] width 239 height 35
click at [193, 428] on input "5" at bounding box center [197, 424] width 47 height 18
type input "2"
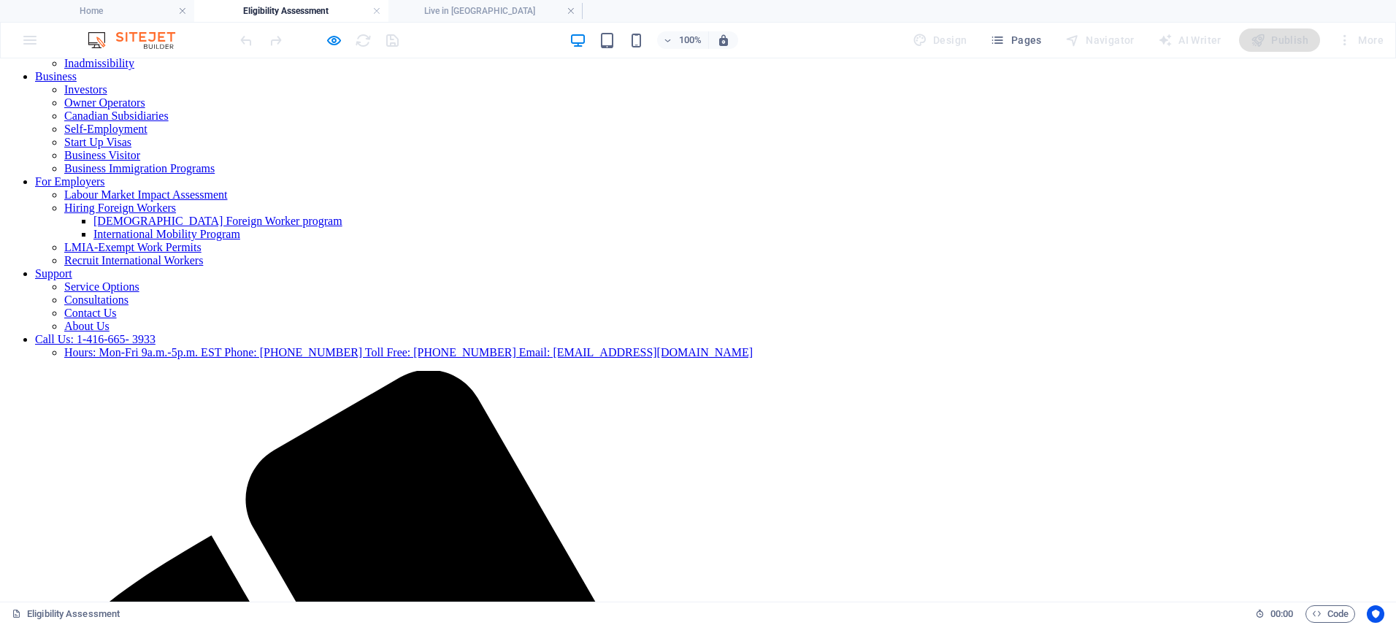
scroll to position [0, 0]
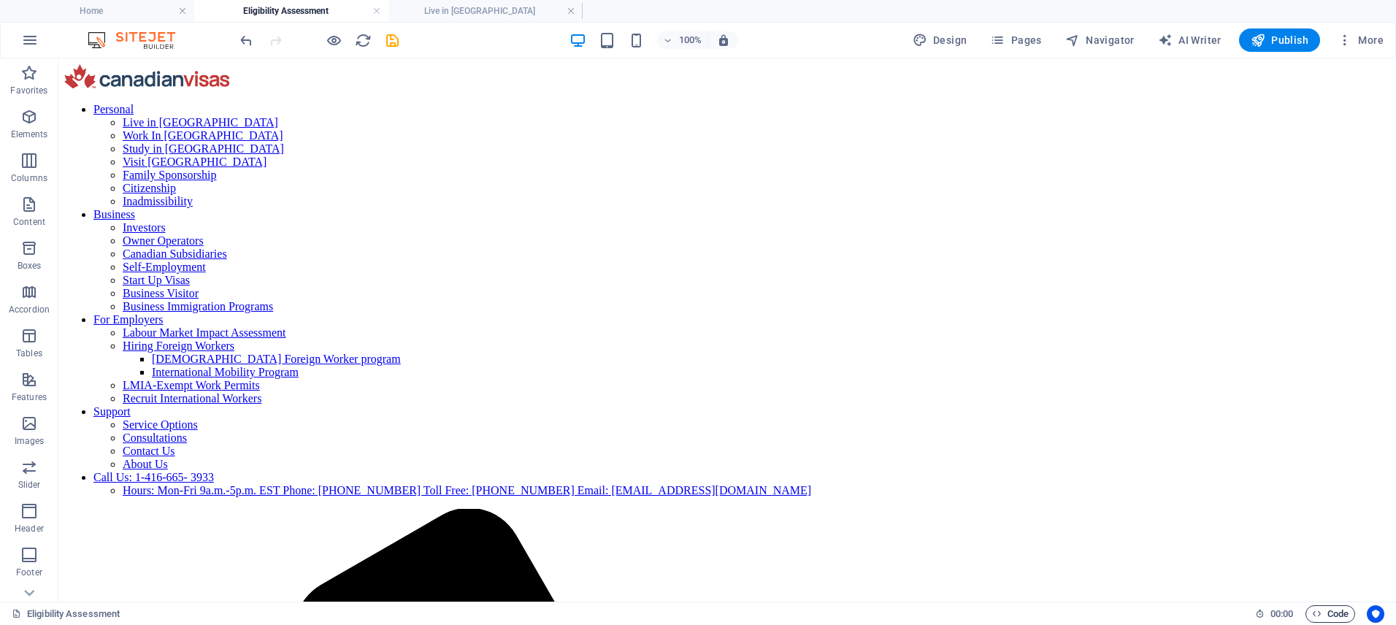
click at [1326, 613] on span "Code" at bounding box center [1330, 614] width 36 height 18
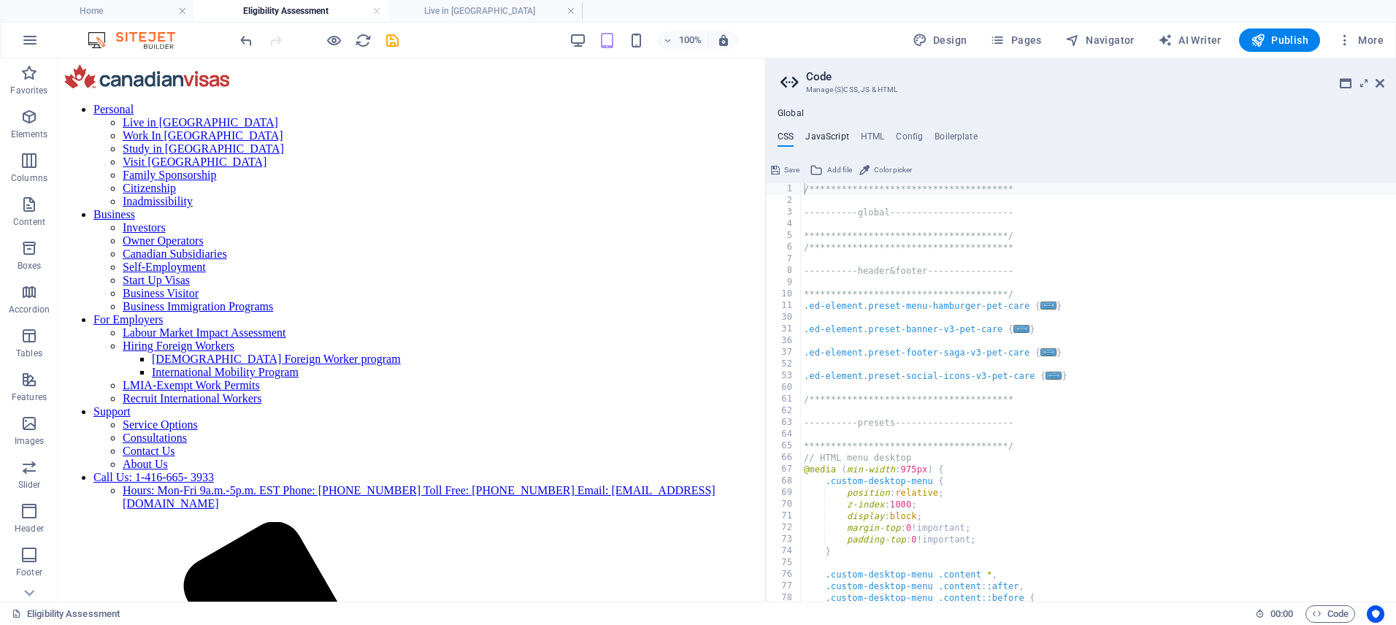
click at [830, 135] on h4 "JavaScript" at bounding box center [826, 139] width 43 height 16
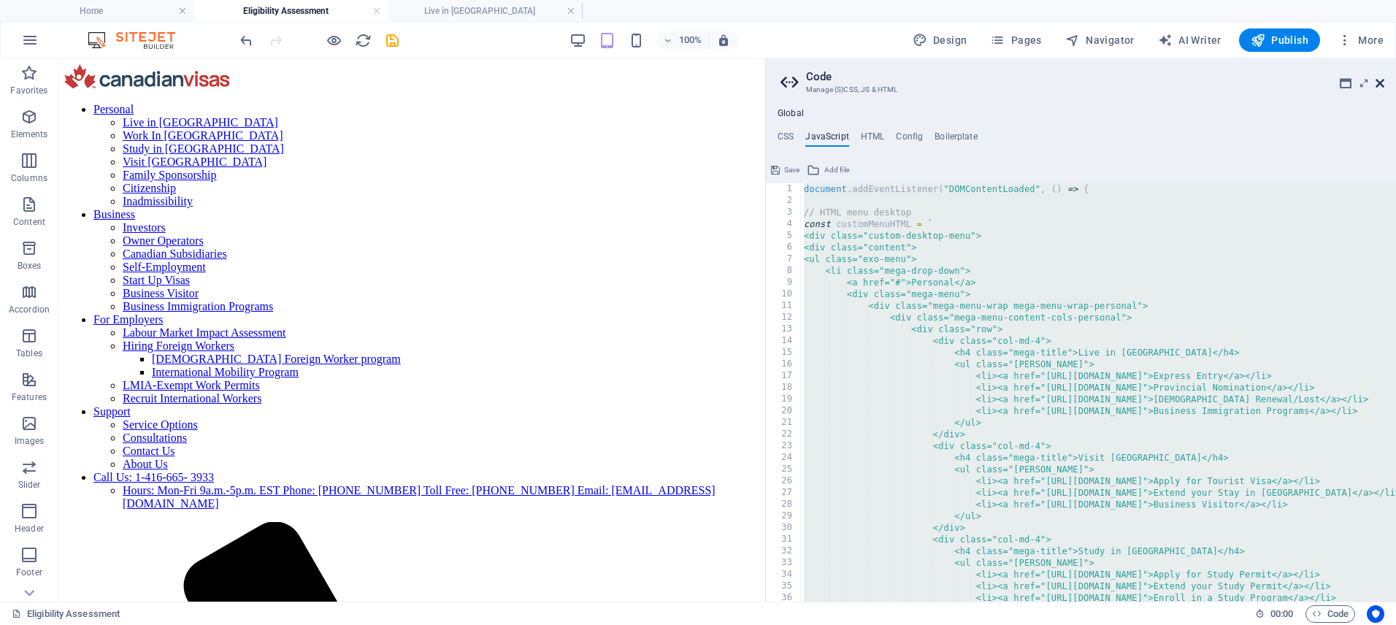
click at [1381, 85] on icon at bounding box center [1379, 83] width 9 height 12
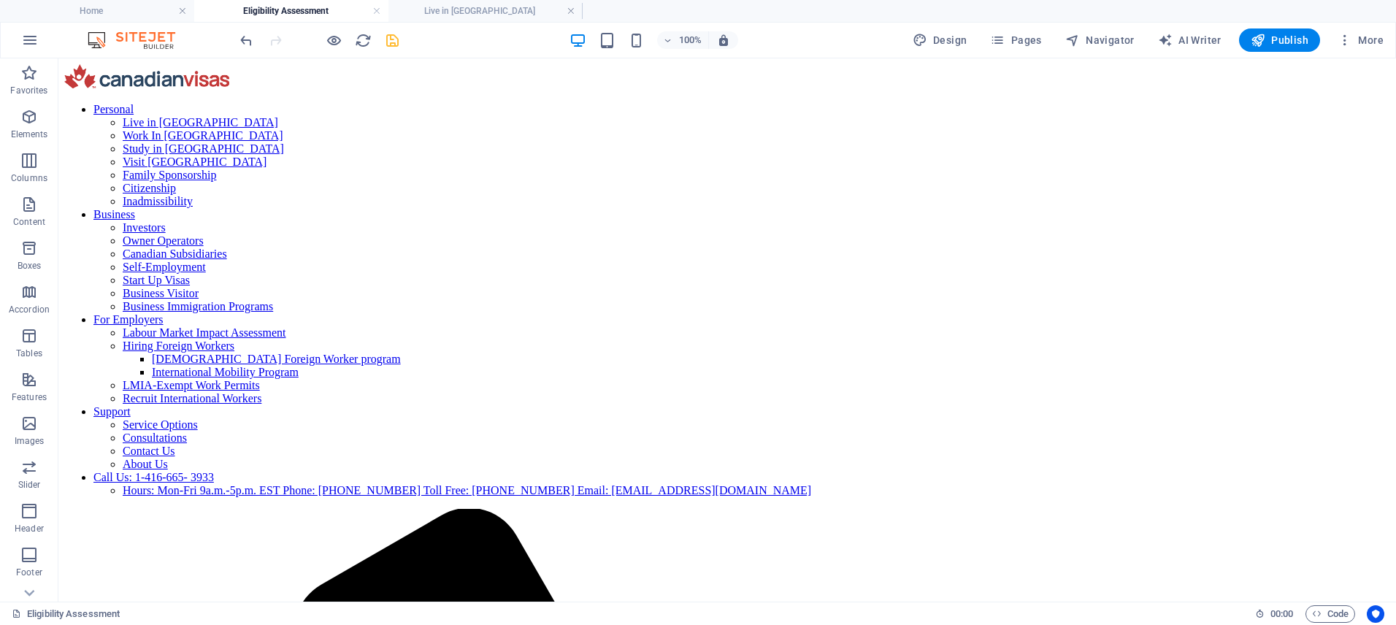
click at [391, 42] on icon "save" at bounding box center [392, 40] width 17 height 17
click at [495, 7] on h4 "Live in [GEOGRAPHIC_DATA]" at bounding box center [485, 11] width 194 height 16
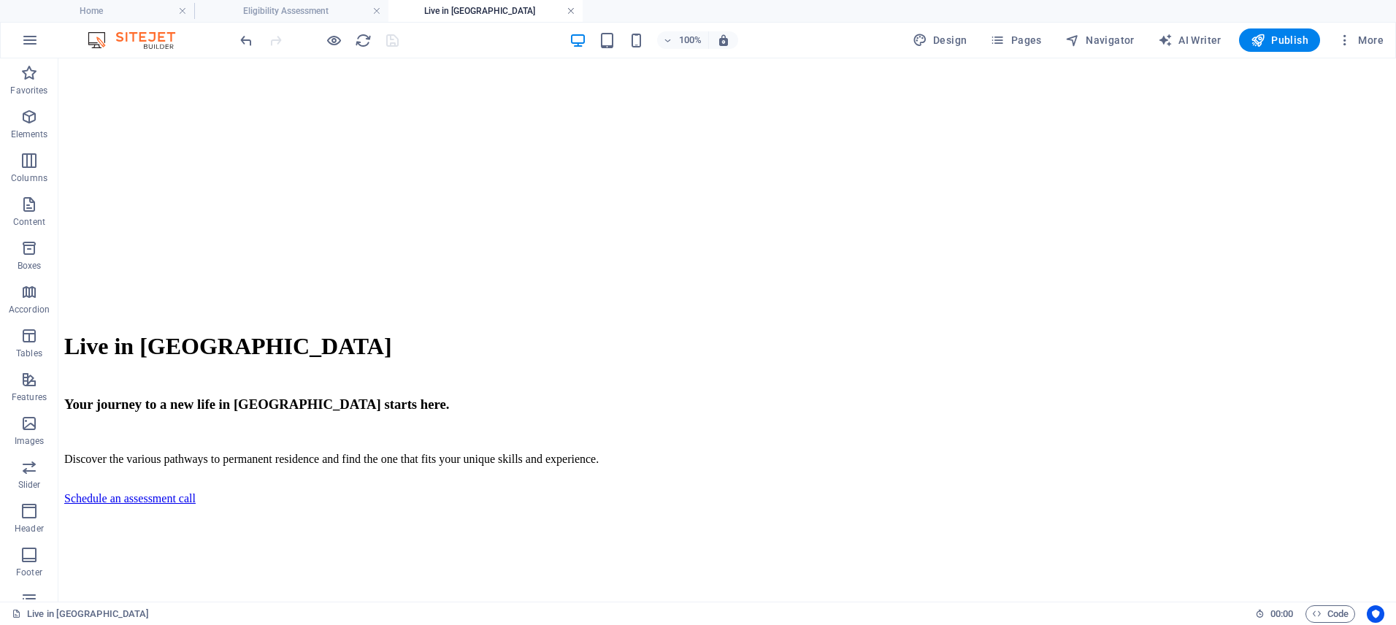
click at [572, 11] on link at bounding box center [570, 11] width 9 height 14
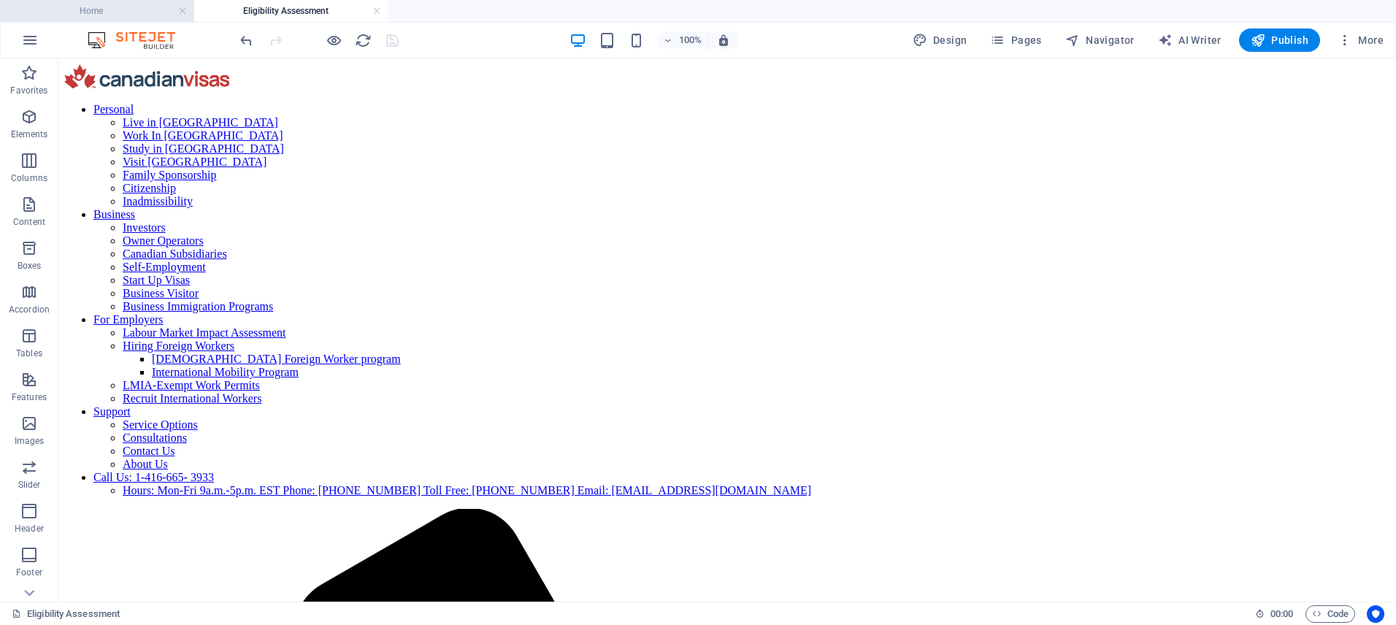
click at [109, 10] on h4 "Home" at bounding box center [97, 11] width 194 height 16
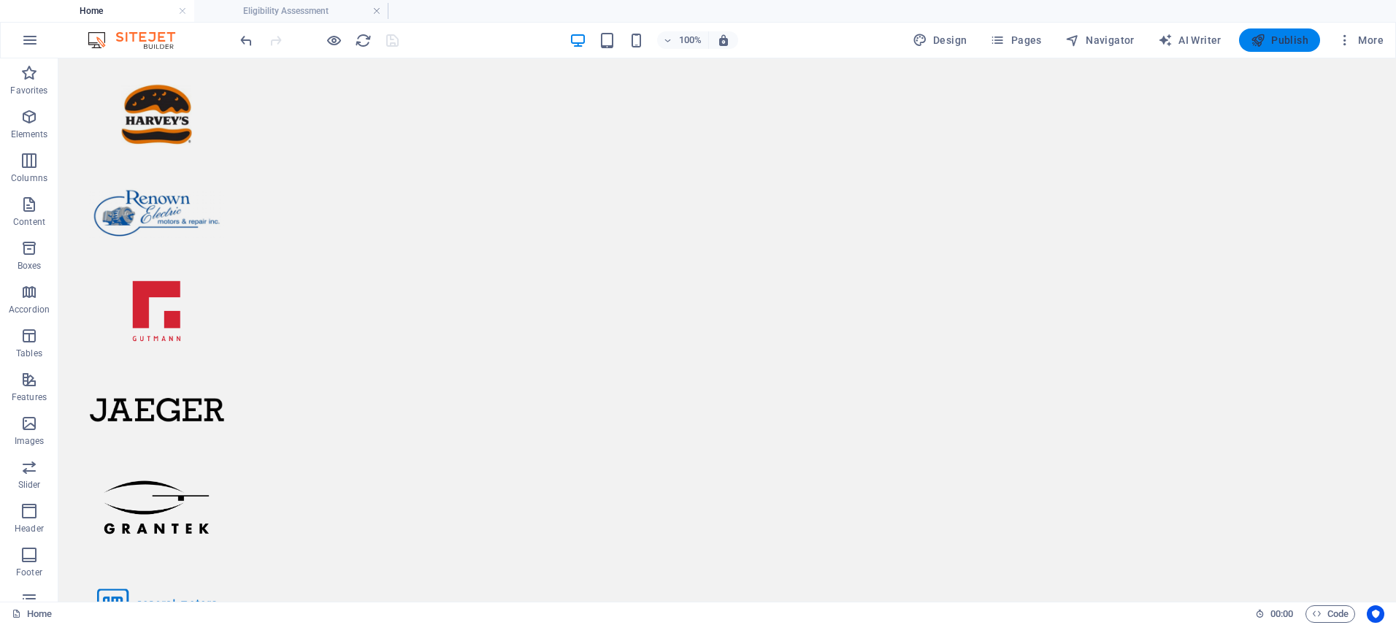
click at [1272, 38] on span "Publish" at bounding box center [1279, 40] width 58 height 15
